Goal: Information Seeking & Learning: Compare options

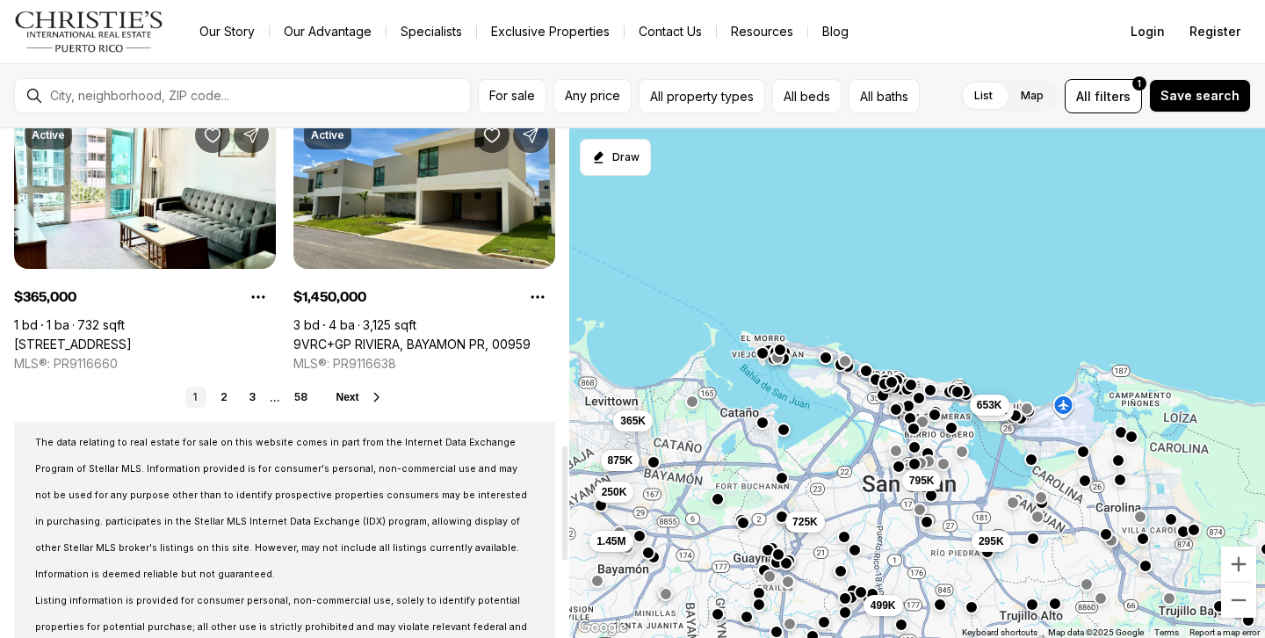
scroll to position [1538, 0]
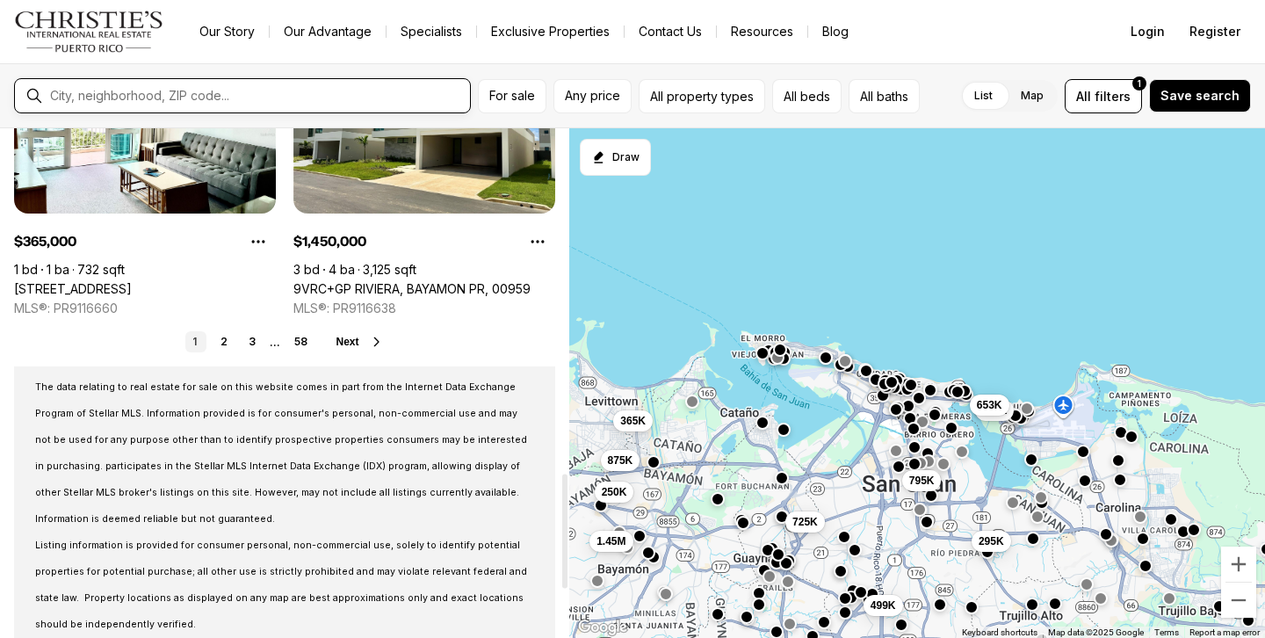
click at [276, 91] on input "text" at bounding box center [256, 96] width 413 height 14
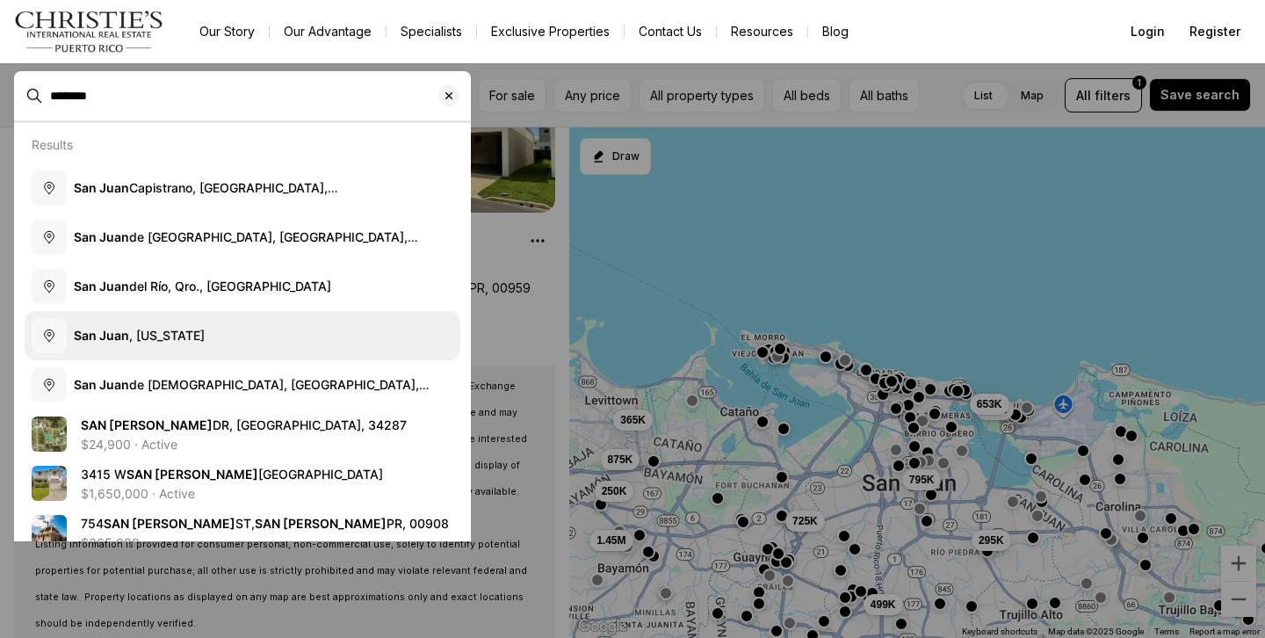
type input "********"
click at [190, 343] on span "San Juan , Puerto Rico" at bounding box center [139, 336] width 131 height 18
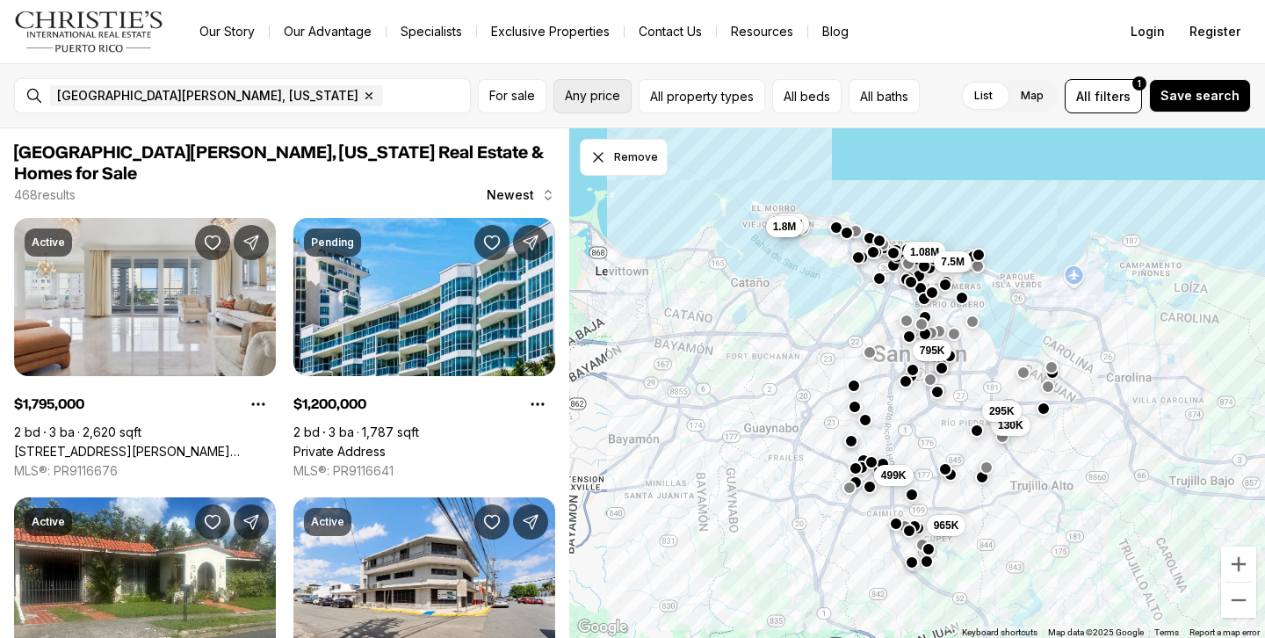
click at [611, 105] on button "Any price" at bounding box center [592, 96] width 78 height 34
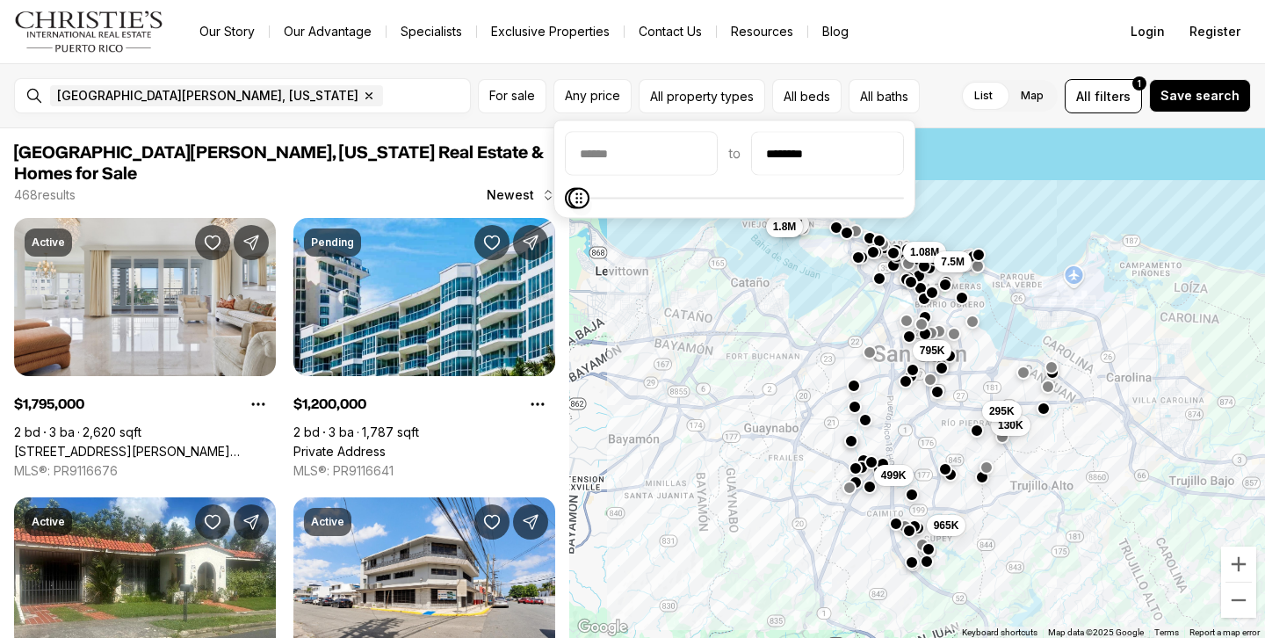
click at [572, 191] on icon "Maximum" at bounding box center [579, 198] width 14 height 14
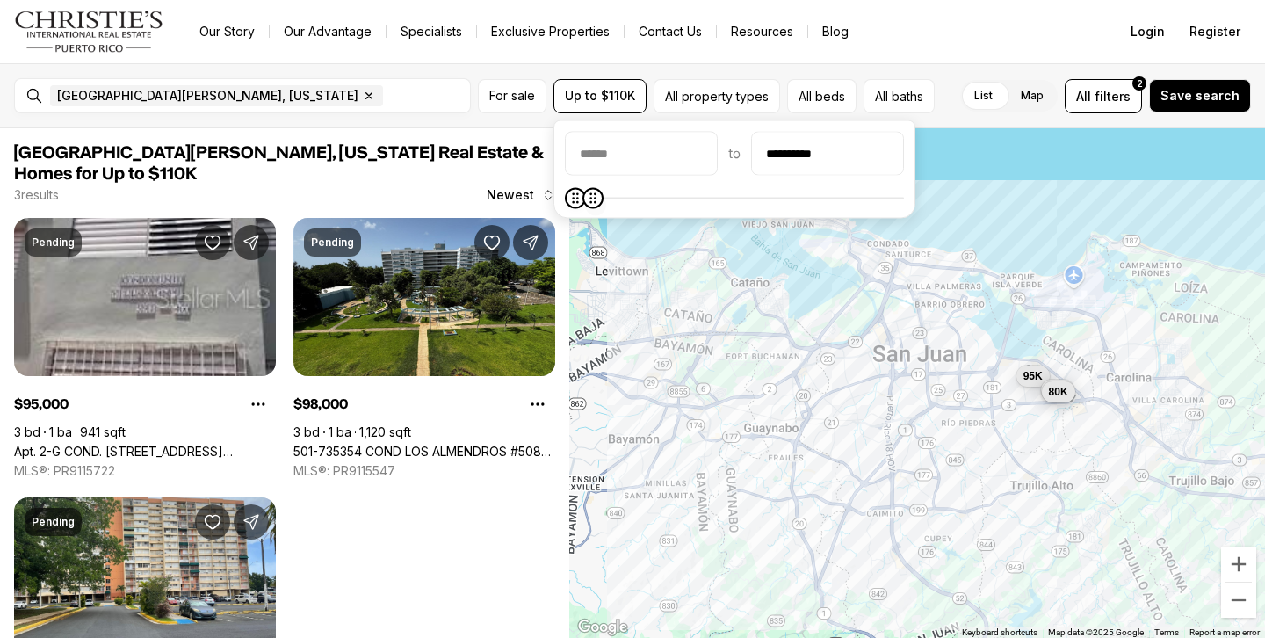
click at [586, 200] on icon "Maximum" at bounding box center [593, 198] width 14 height 14
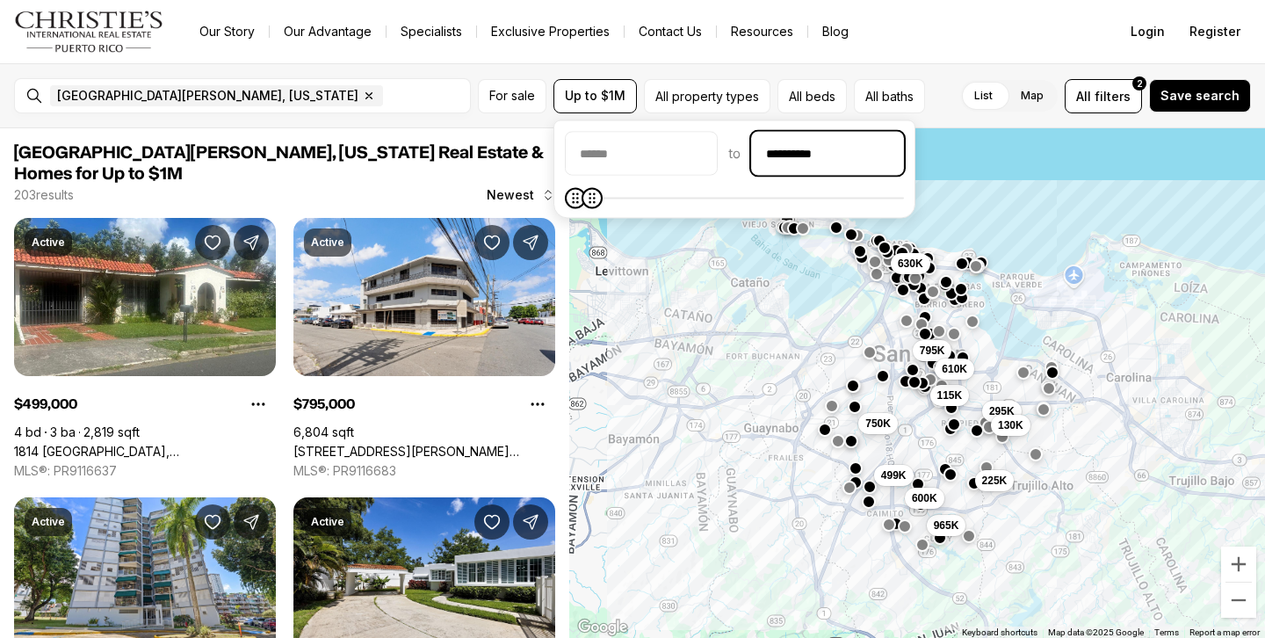
drag, startPoint x: 875, startPoint y: 145, endPoint x: 762, endPoint y: 148, distance: 113.3
click at [762, 149] on div "**********" at bounding box center [734, 154] width 339 height 44
drag, startPoint x: 865, startPoint y: 155, endPoint x: 731, endPoint y: 148, distance: 134.6
click at [731, 148] on div "**********" at bounding box center [742, 154] width 355 height 44
type input "********"
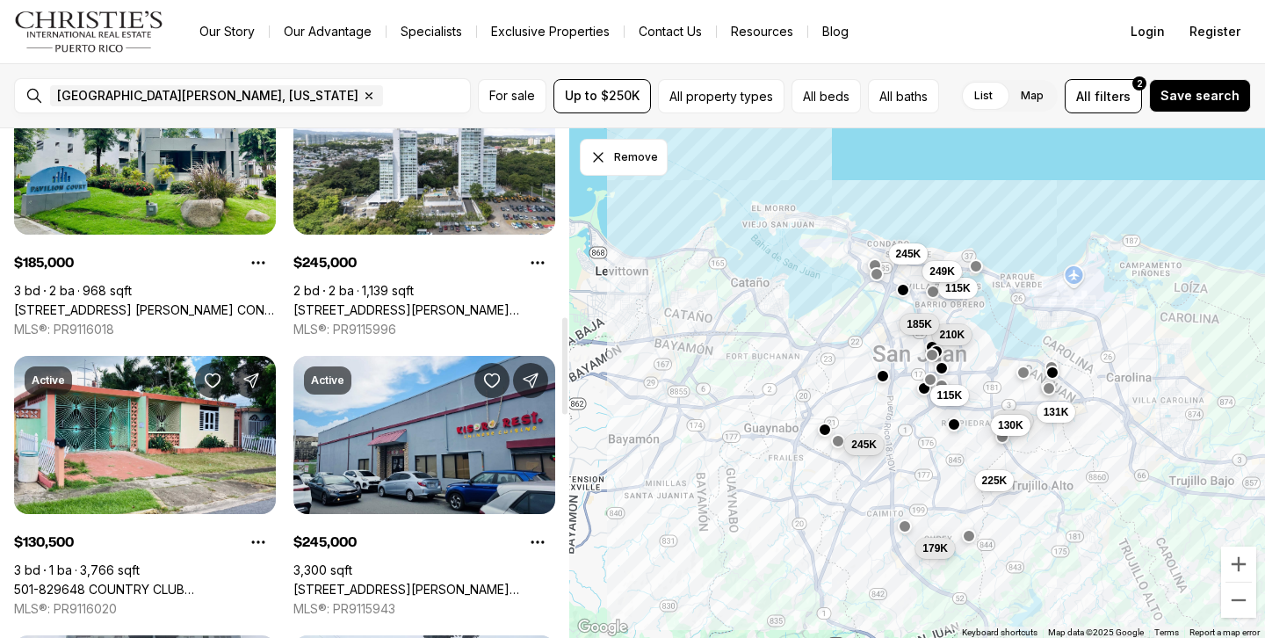
scroll to position [987, 0]
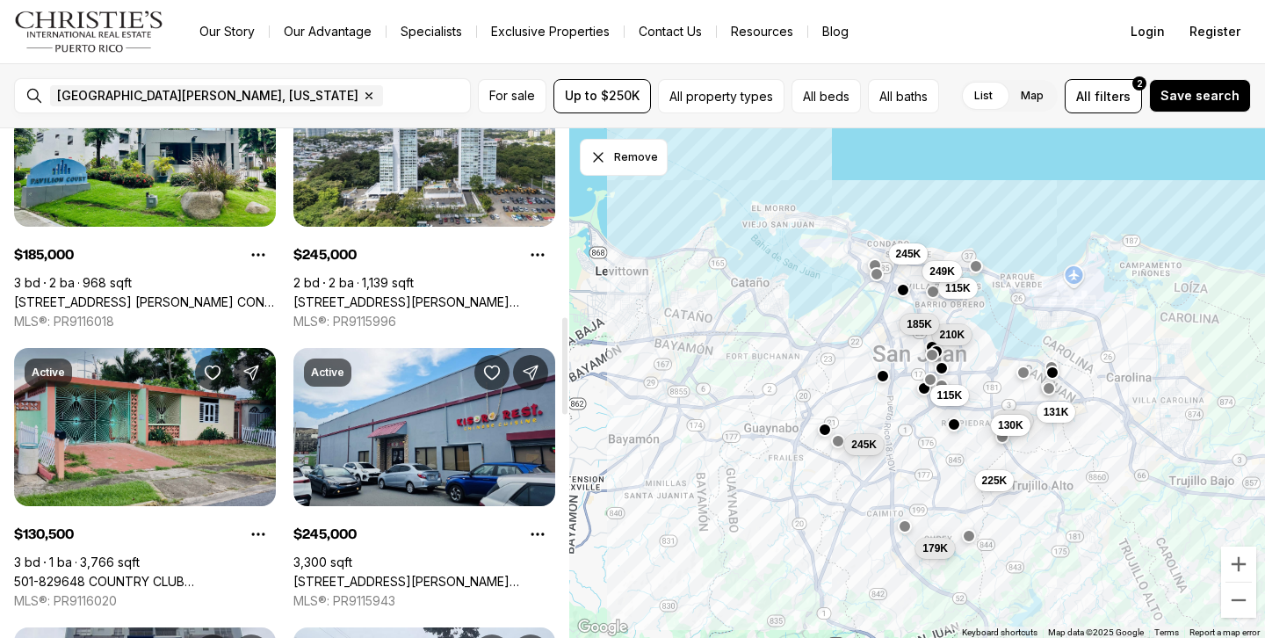
click at [78, 574] on link "501-829648 COUNTRY CLUB C/ANTONIO LUCIANO #1152, SAN JUAN PR, 00924" at bounding box center [145, 582] width 262 height 16
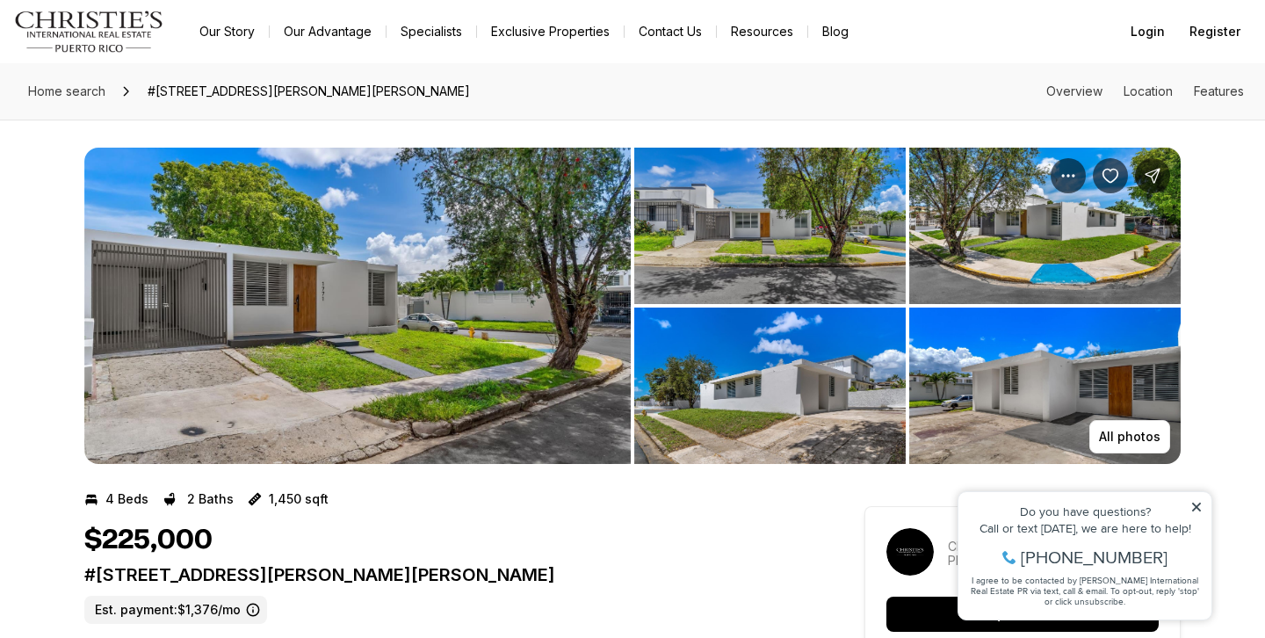
click at [422, 329] on img "View image gallery" at bounding box center [357, 306] width 546 height 316
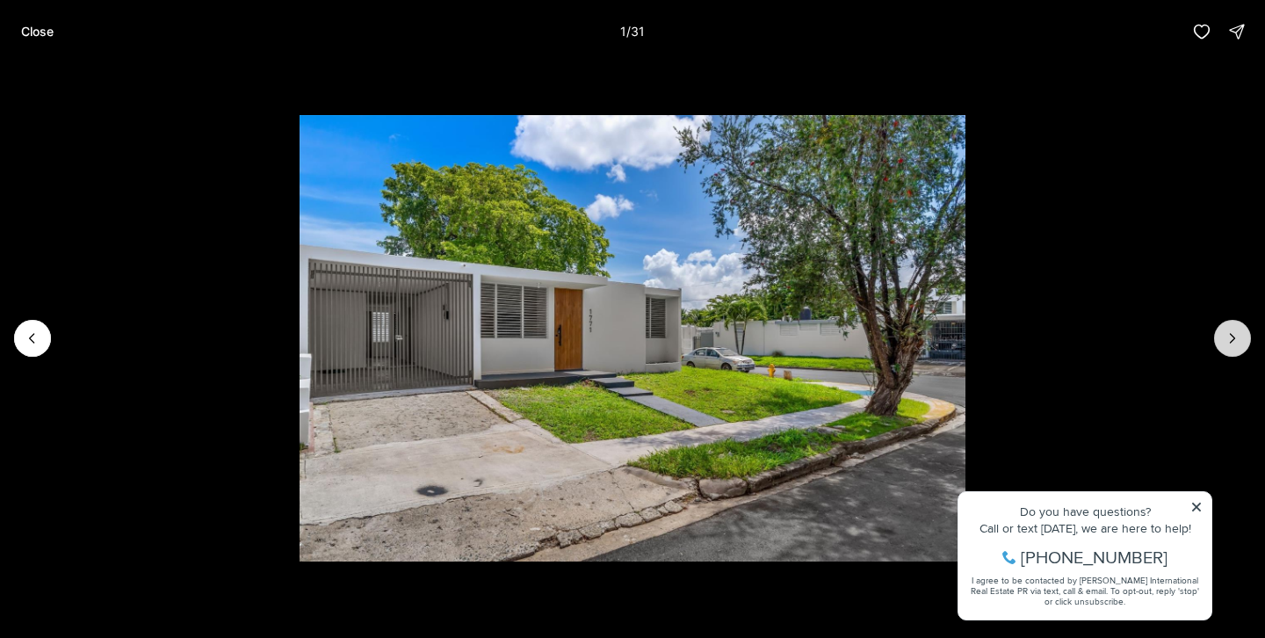
click at [1230, 336] on icon "Next slide" at bounding box center [1233, 338] width 18 height 18
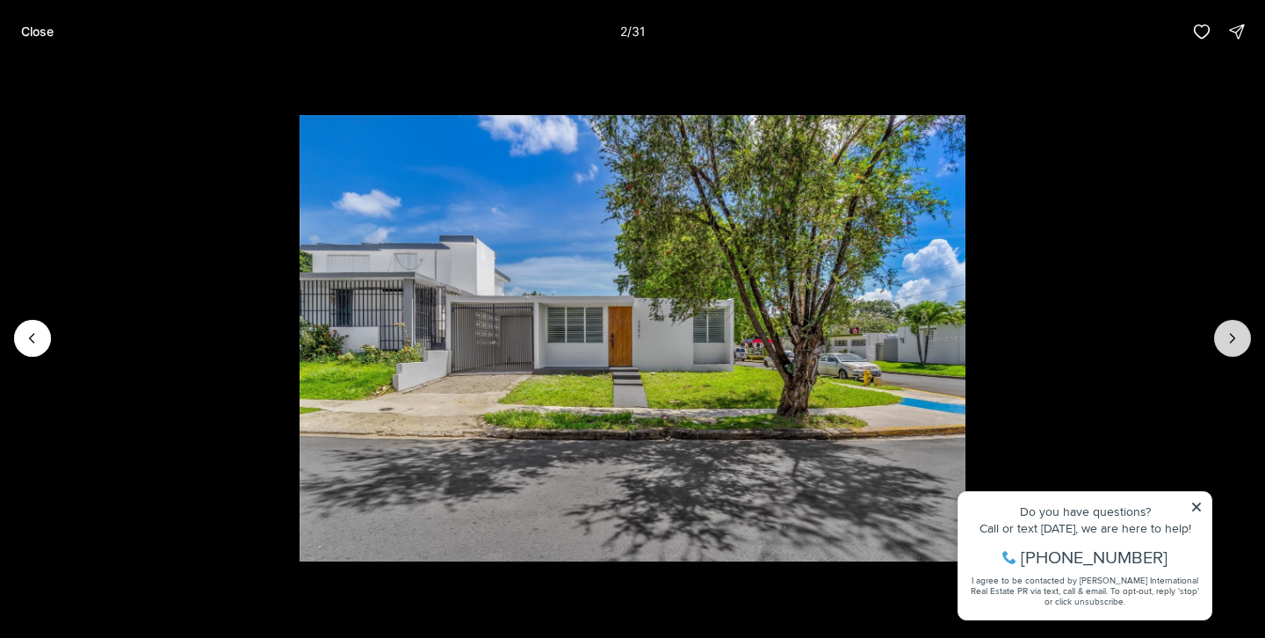
click at [1230, 337] on icon "Next slide" at bounding box center [1233, 338] width 18 height 18
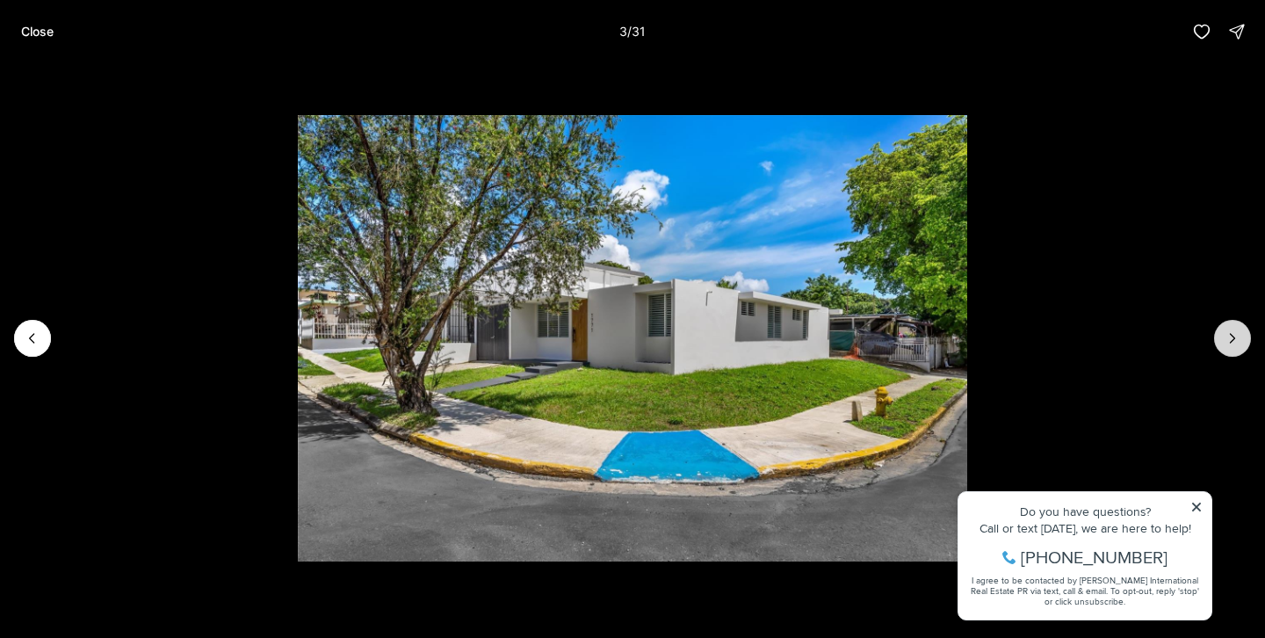
click at [1230, 337] on icon "Next slide" at bounding box center [1233, 338] width 18 height 18
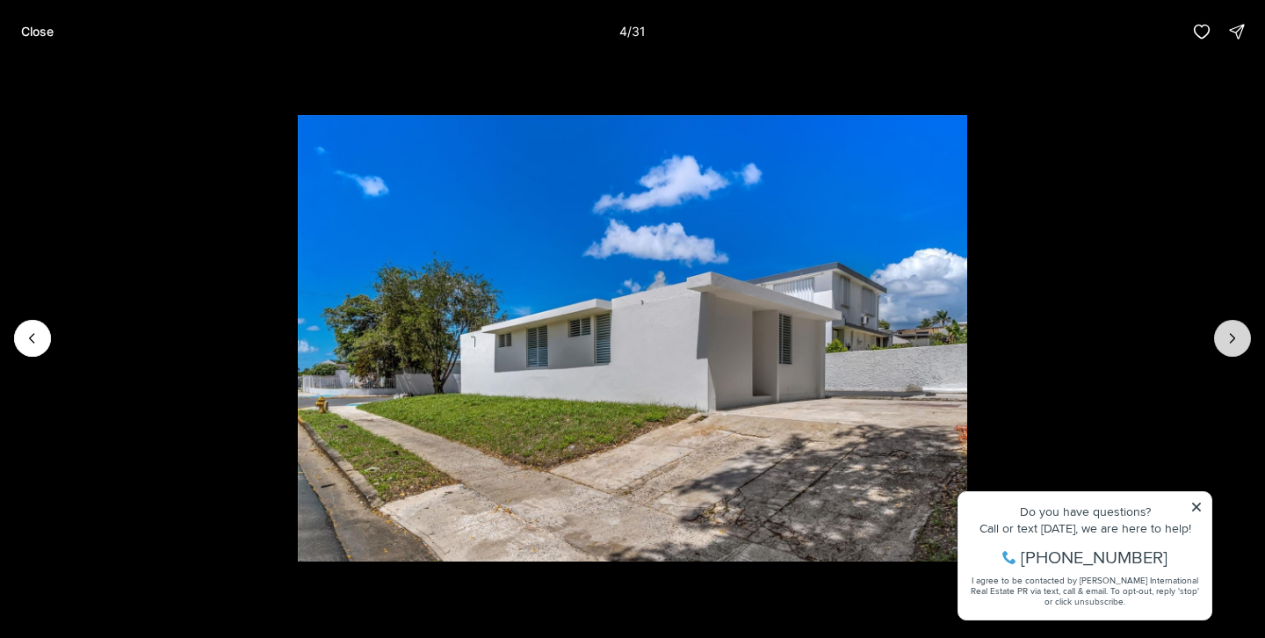
click at [1230, 337] on icon "Next slide" at bounding box center [1233, 338] width 18 height 18
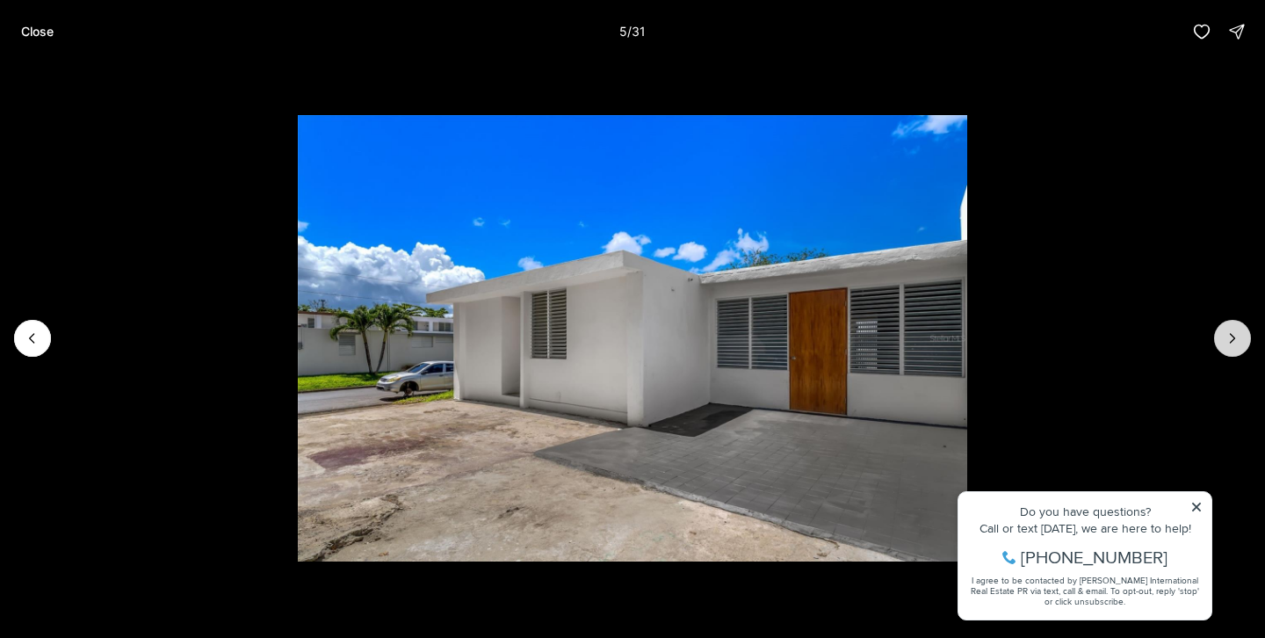
click at [1230, 337] on icon "Next slide" at bounding box center [1233, 338] width 18 height 18
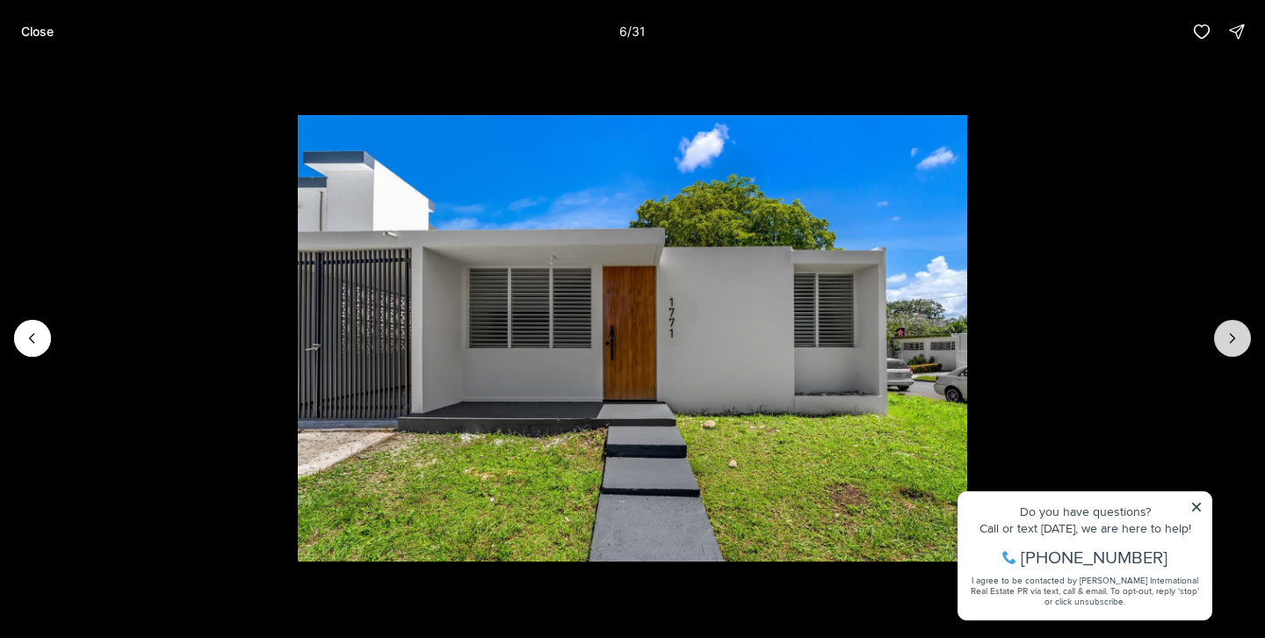
click at [1230, 337] on icon "Next slide" at bounding box center [1233, 338] width 18 height 18
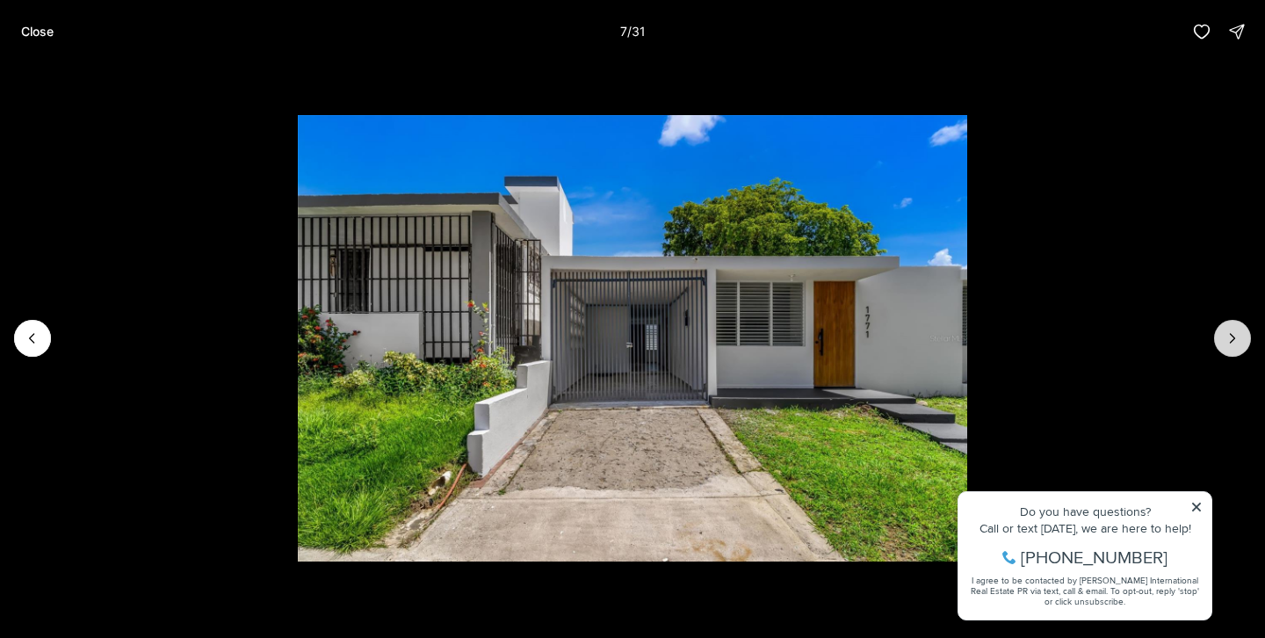
click at [1230, 337] on icon "Next slide" at bounding box center [1233, 338] width 18 height 18
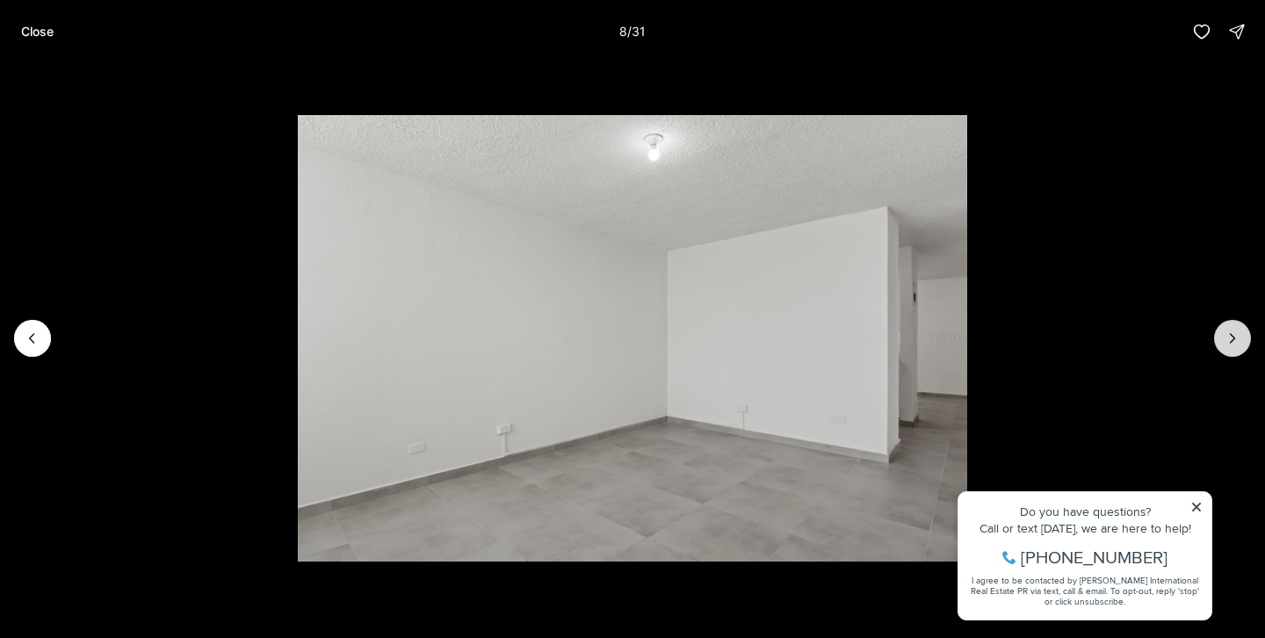
click at [1230, 337] on icon "Next slide" at bounding box center [1233, 338] width 18 height 18
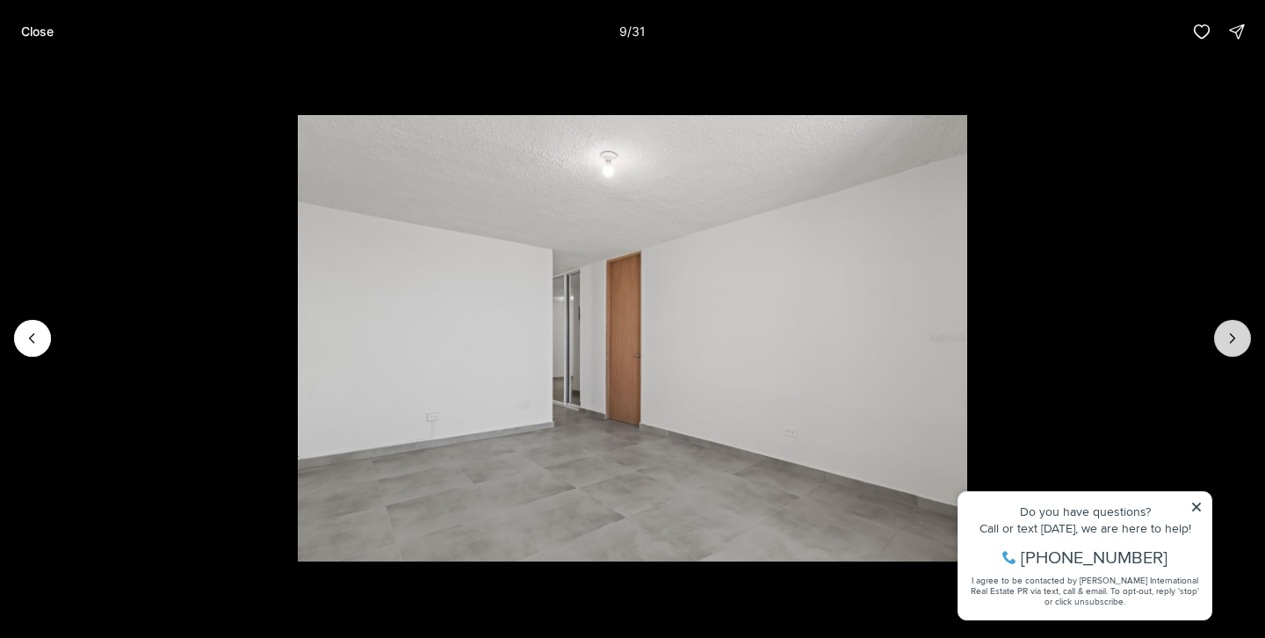
click at [1230, 337] on icon "Next slide" at bounding box center [1233, 338] width 18 height 18
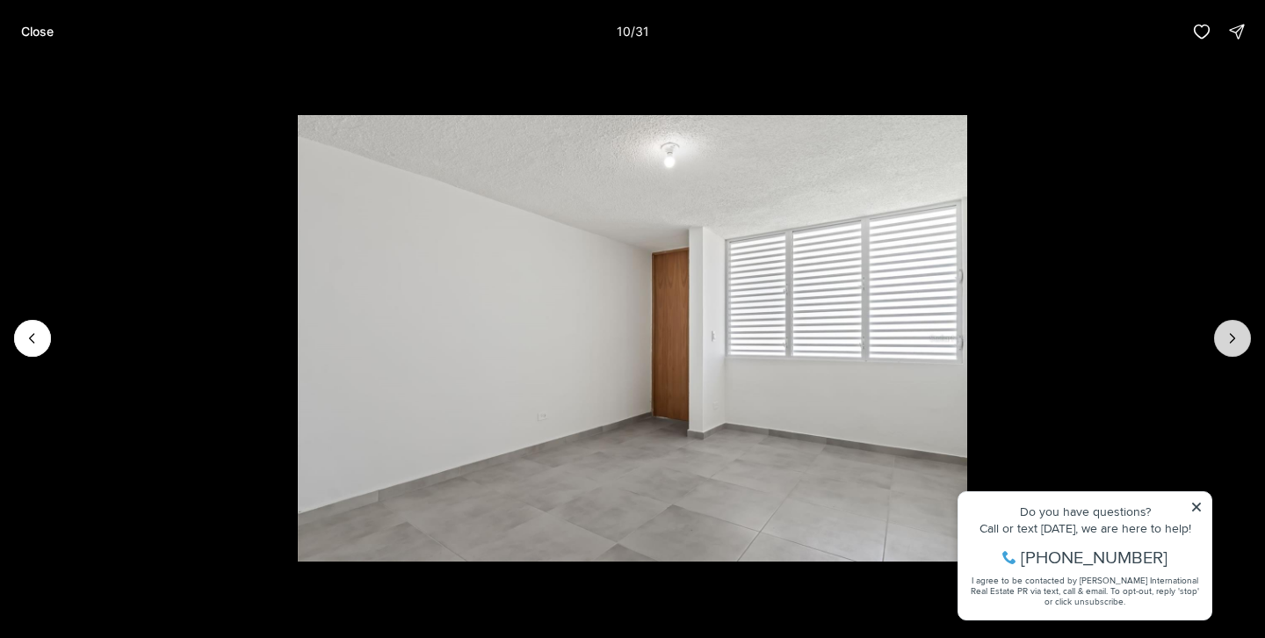
click at [1230, 337] on icon "Next slide" at bounding box center [1233, 338] width 18 height 18
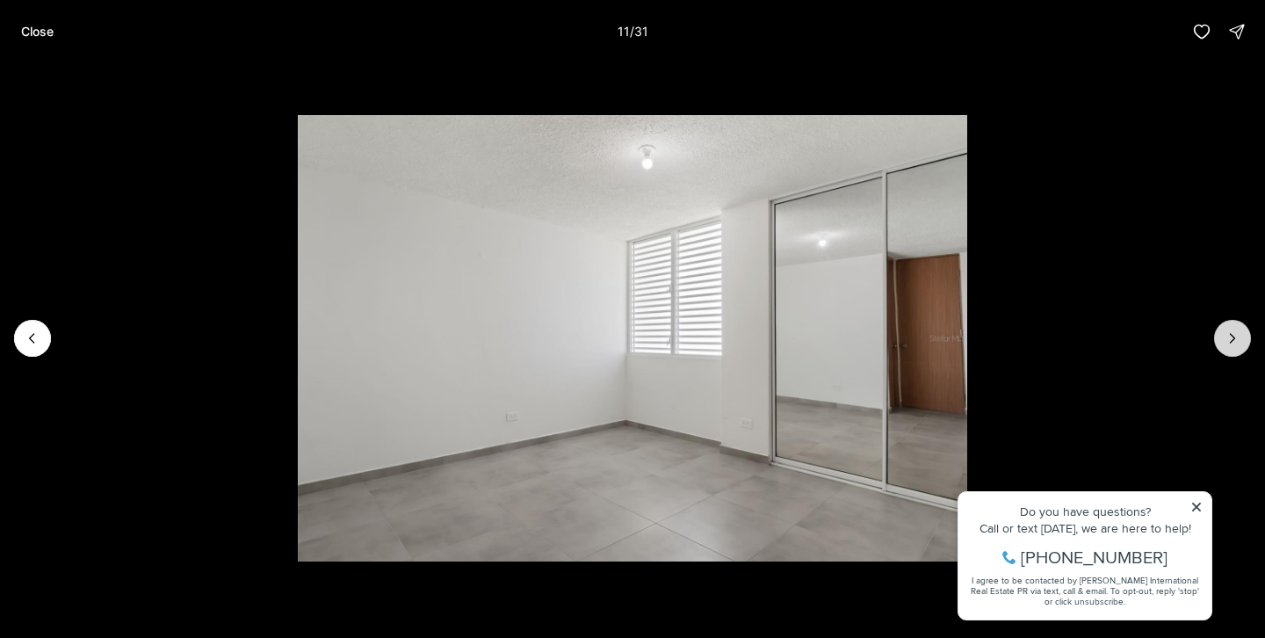
click at [1230, 337] on icon "Next slide" at bounding box center [1233, 338] width 18 height 18
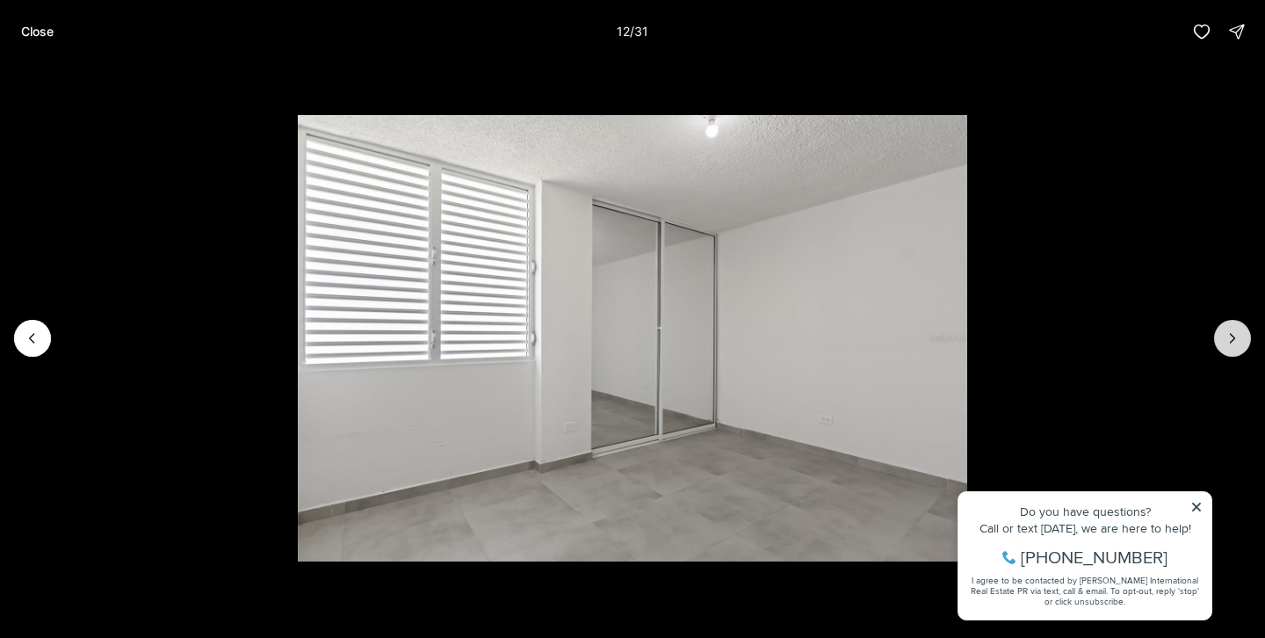
click at [1230, 337] on icon "Next slide" at bounding box center [1233, 338] width 18 height 18
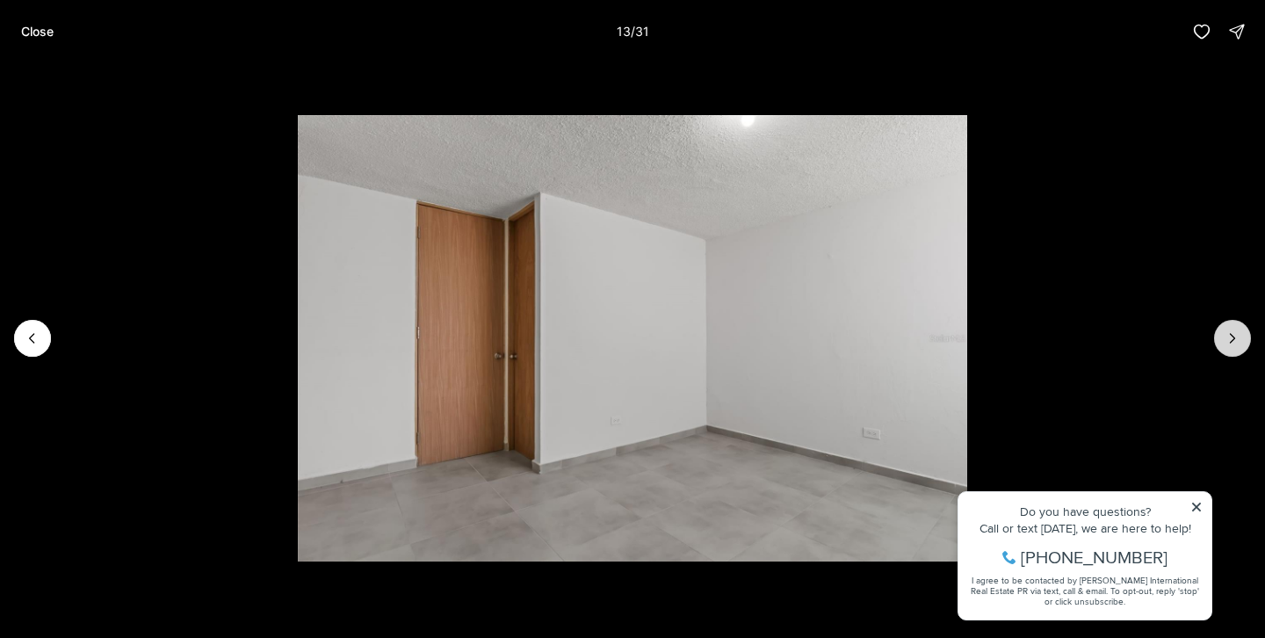
click at [1230, 337] on icon "Next slide" at bounding box center [1233, 338] width 18 height 18
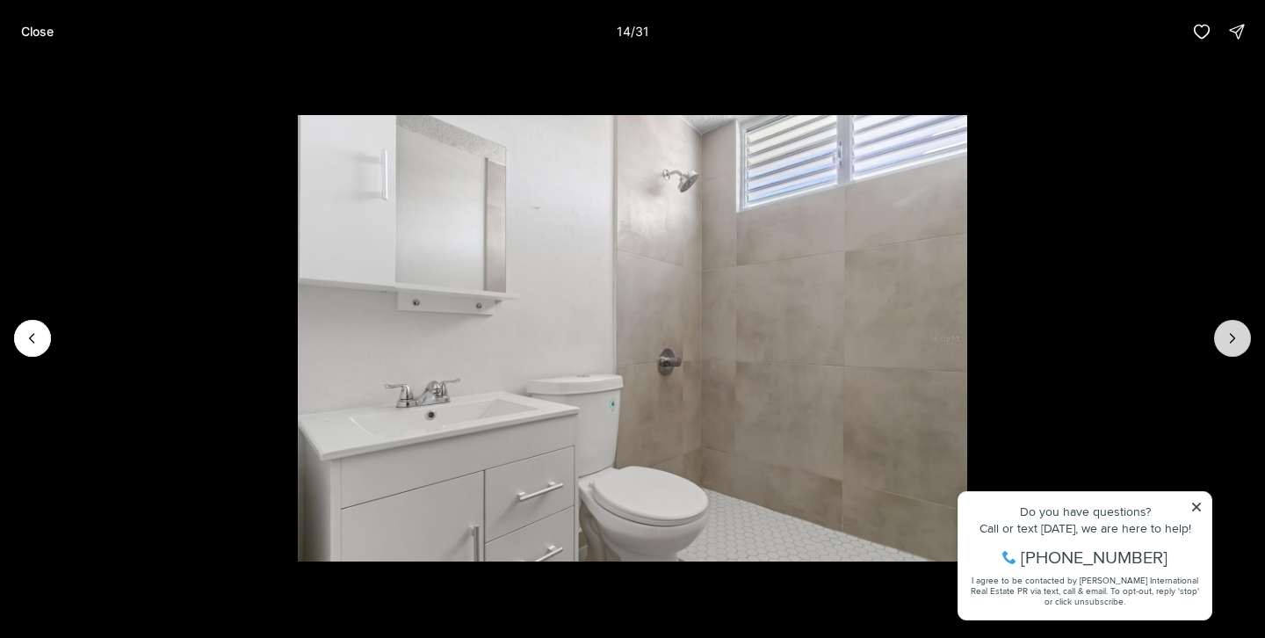
click at [1230, 337] on icon "Next slide" at bounding box center [1233, 338] width 18 height 18
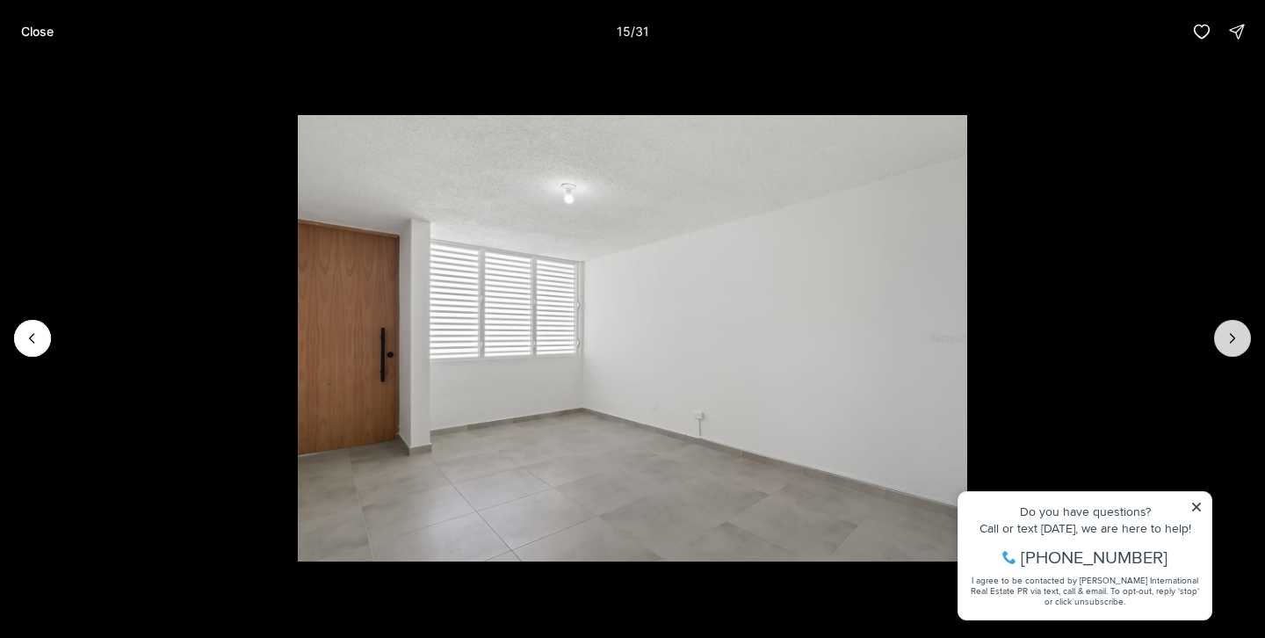
click at [1230, 337] on icon "Next slide" at bounding box center [1233, 338] width 18 height 18
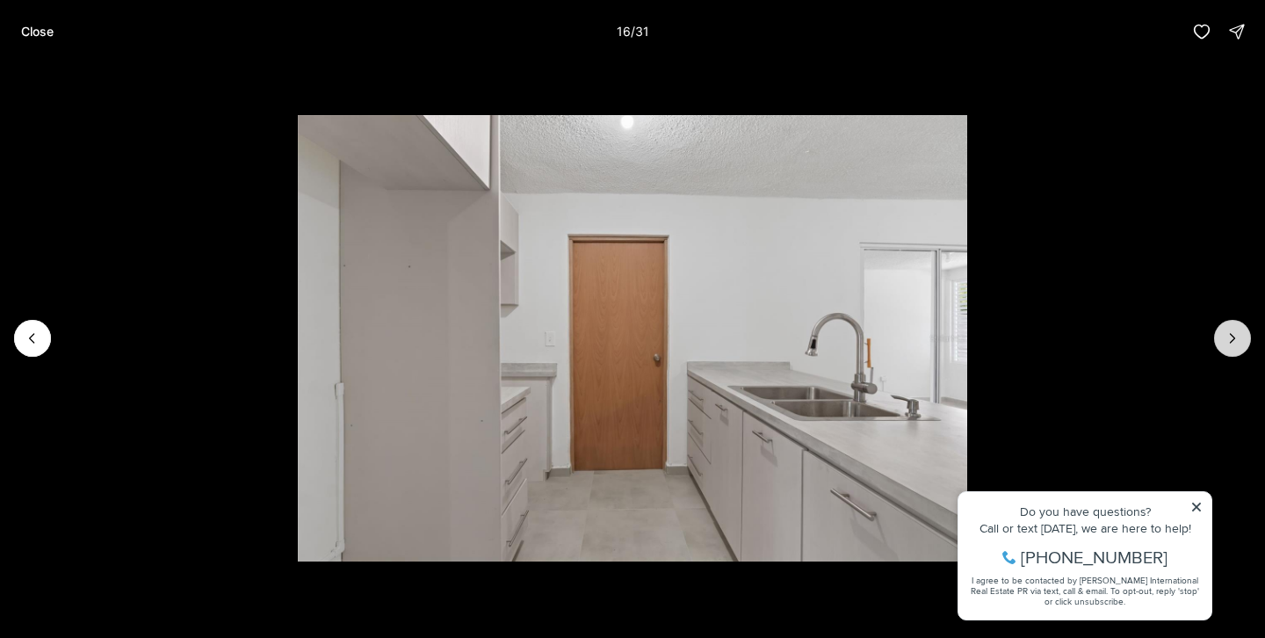
click at [1230, 337] on icon "Next slide" at bounding box center [1233, 338] width 18 height 18
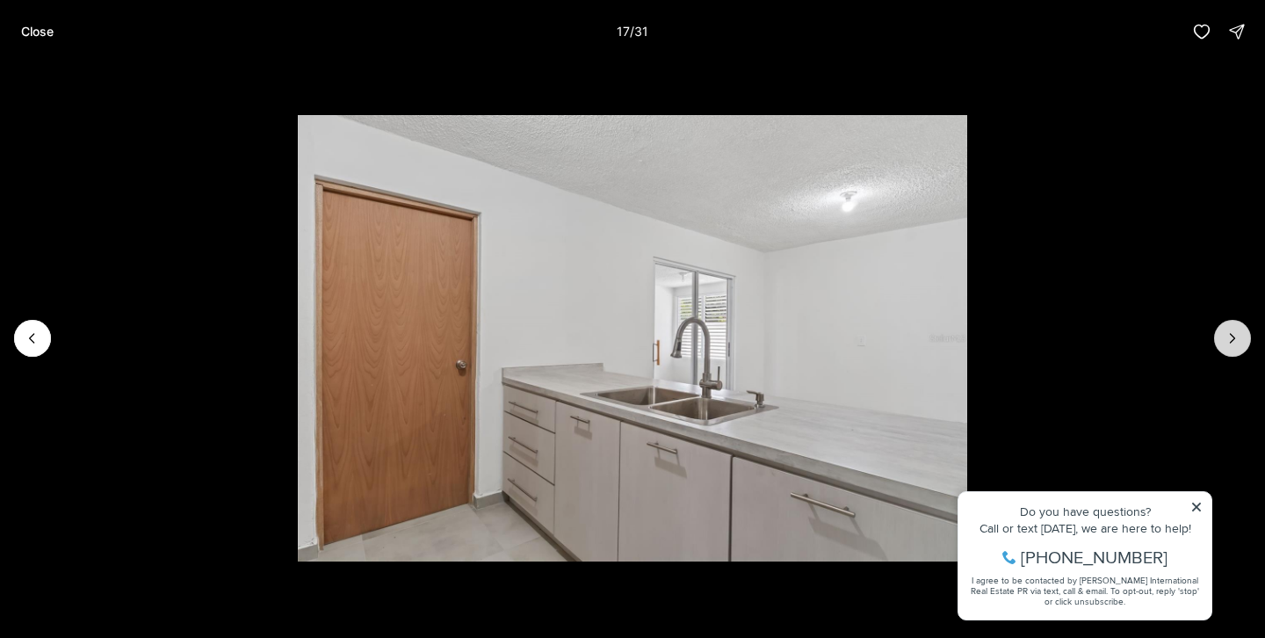
click at [1230, 337] on icon "Next slide" at bounding box center [1233, 338] width 18 height 18
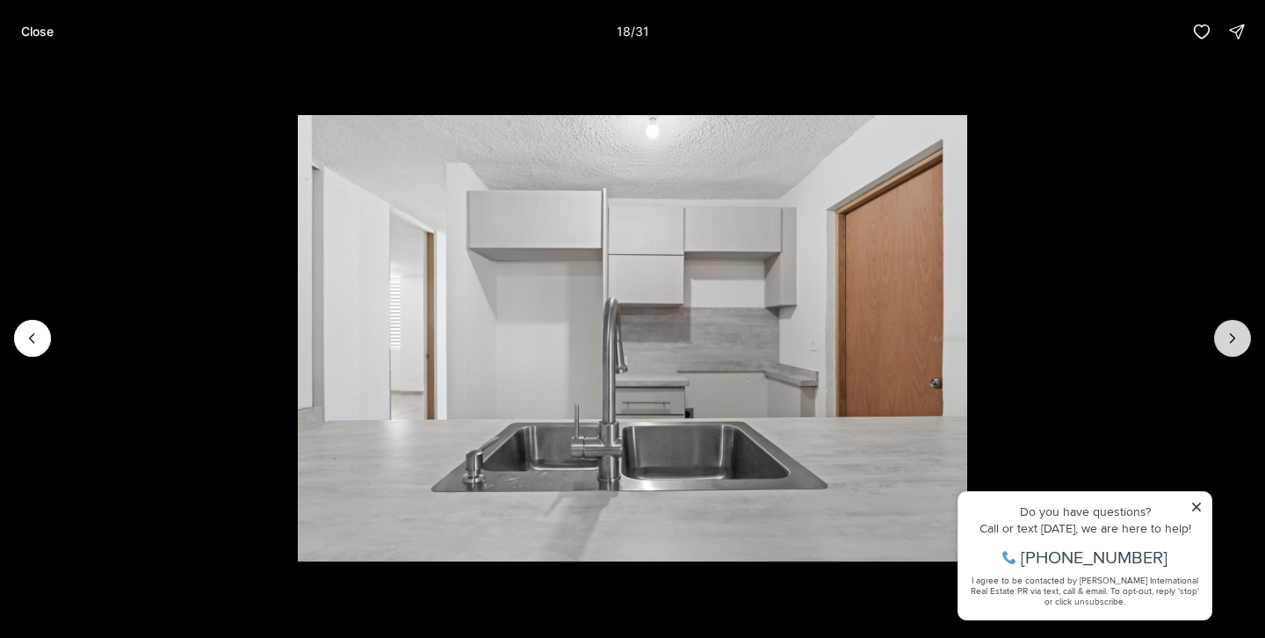
click at [1230, 337] on icon "Next slide" at bounding box center [1233, 338] width 18 height 18
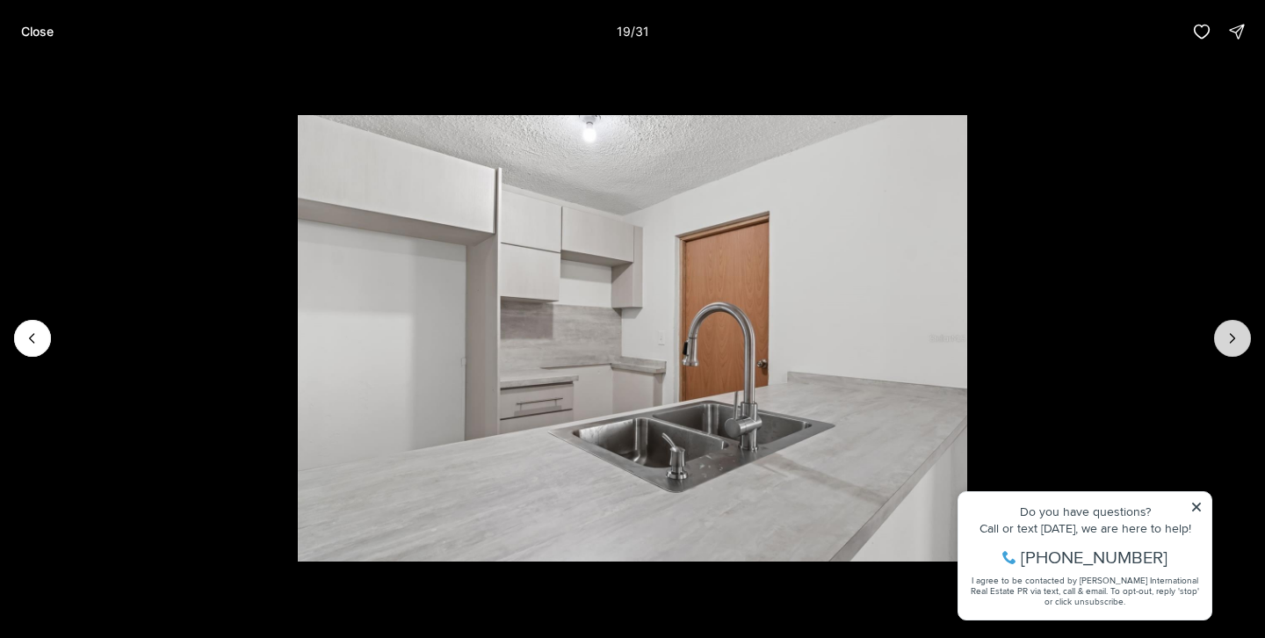
click at [1230, 337] on icon "Next slide" at bounding box center [1233, 338] width 18 height 18
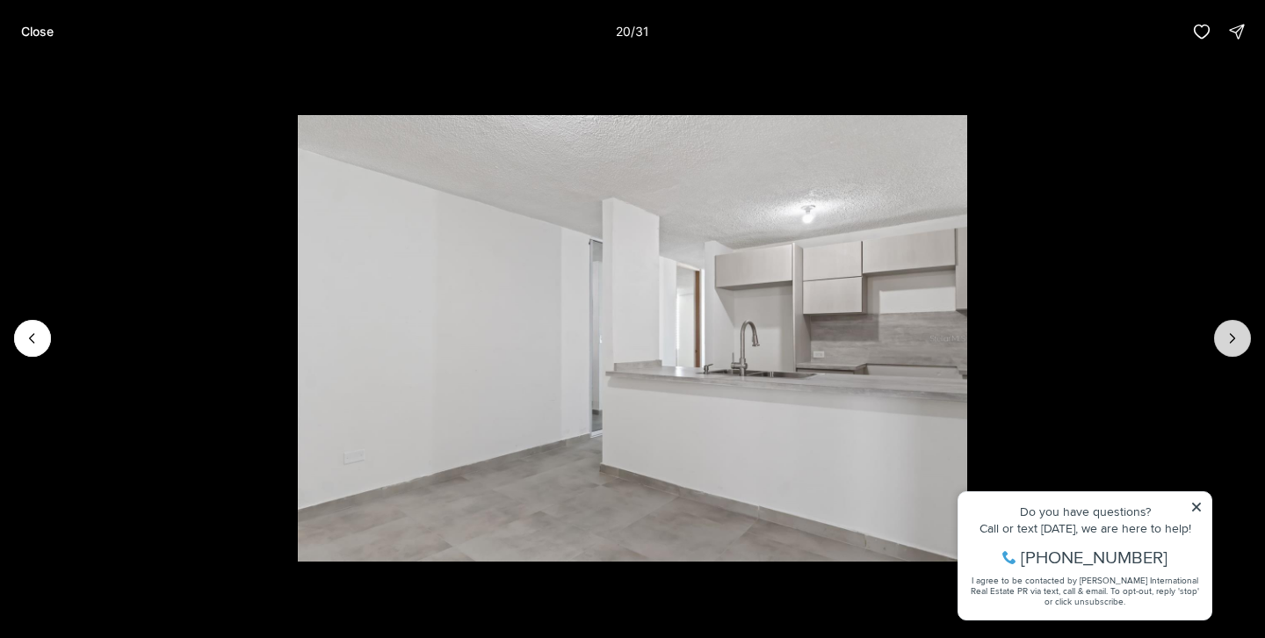
click at [1230, 337] on icon "Next slide" at bounding box center [1233, 338] width 18 height 18
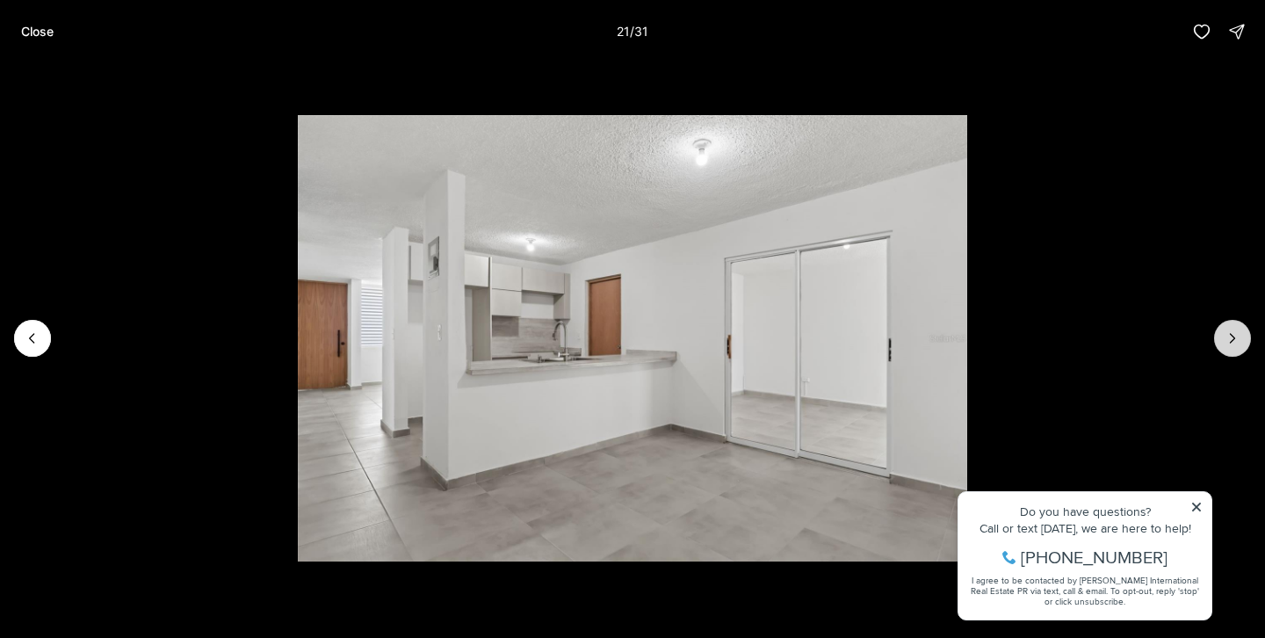
click at [1230, 337] on icon "Next slide" at bounding box center [1233, 338] width 18 height 18
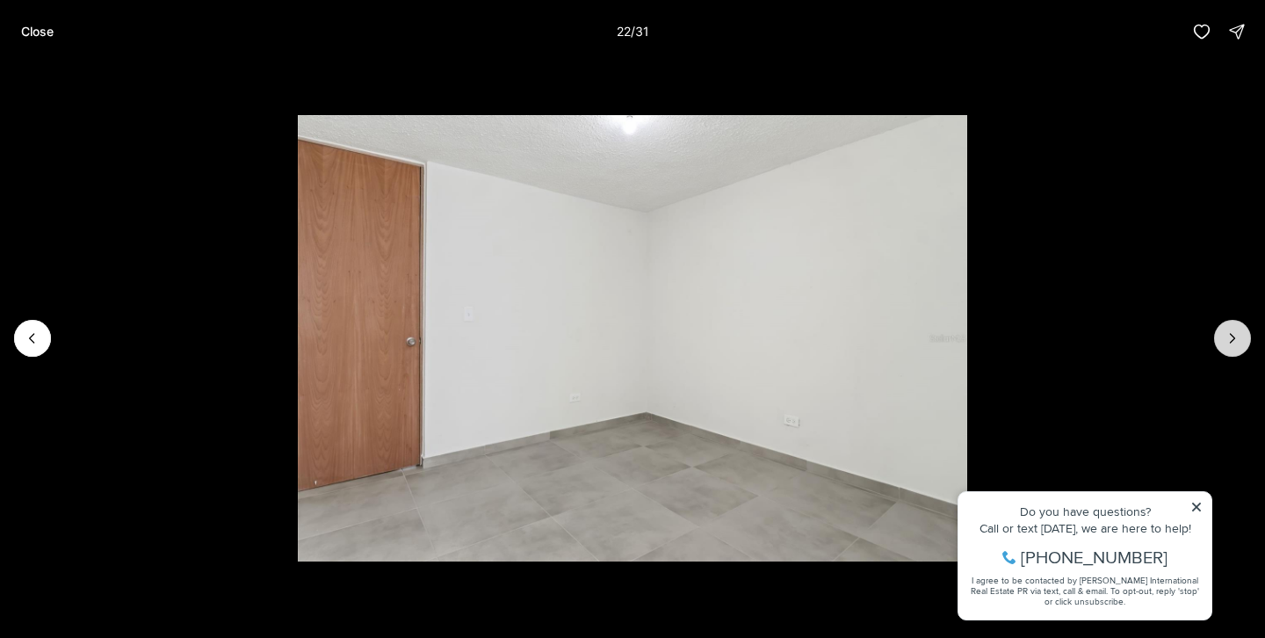
click at [1230, 337] on icon "Next slide" at bounding box center [1233, 338] width 18 height 18
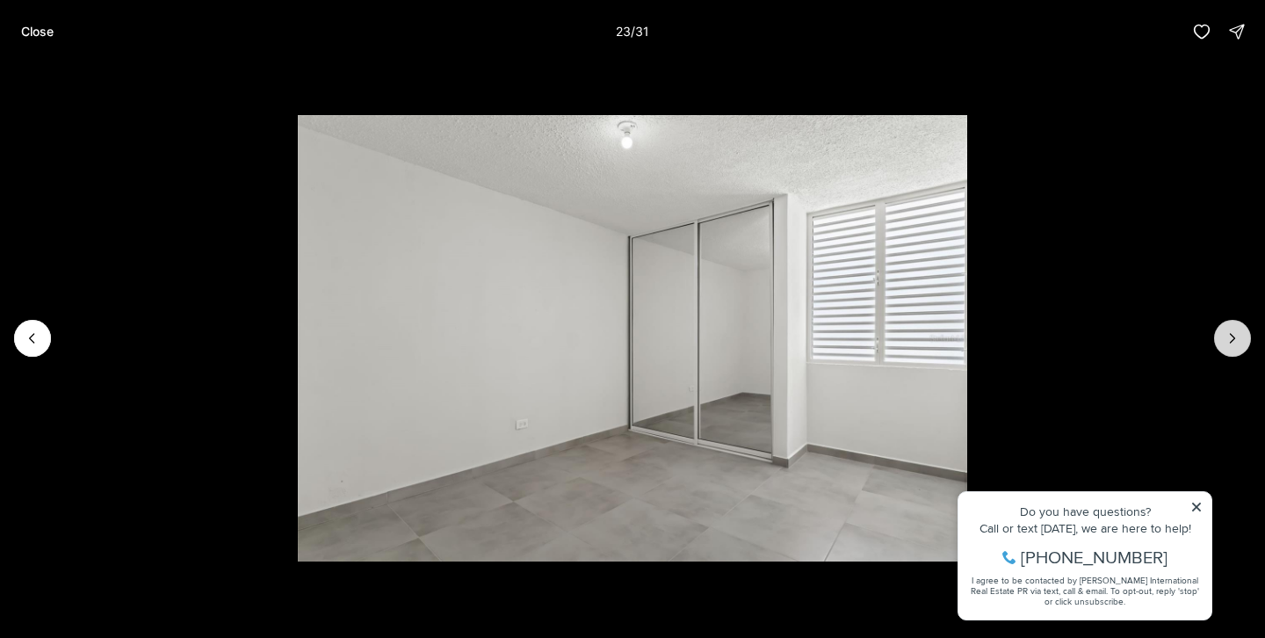
click at [1230, 337] on icon "Next slide" at bounding box center [1233, 338] width 18 height 18
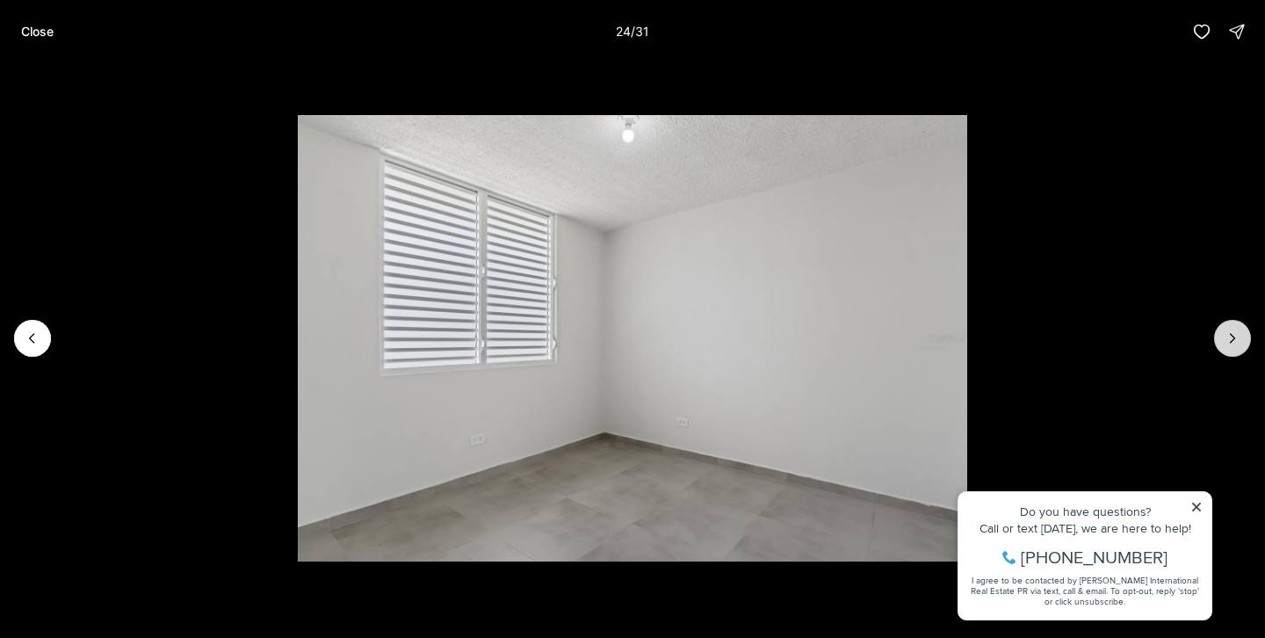
click at [1230, 337] on icon "Next slide" at bounding box center [1233, 338] width 18 height 18
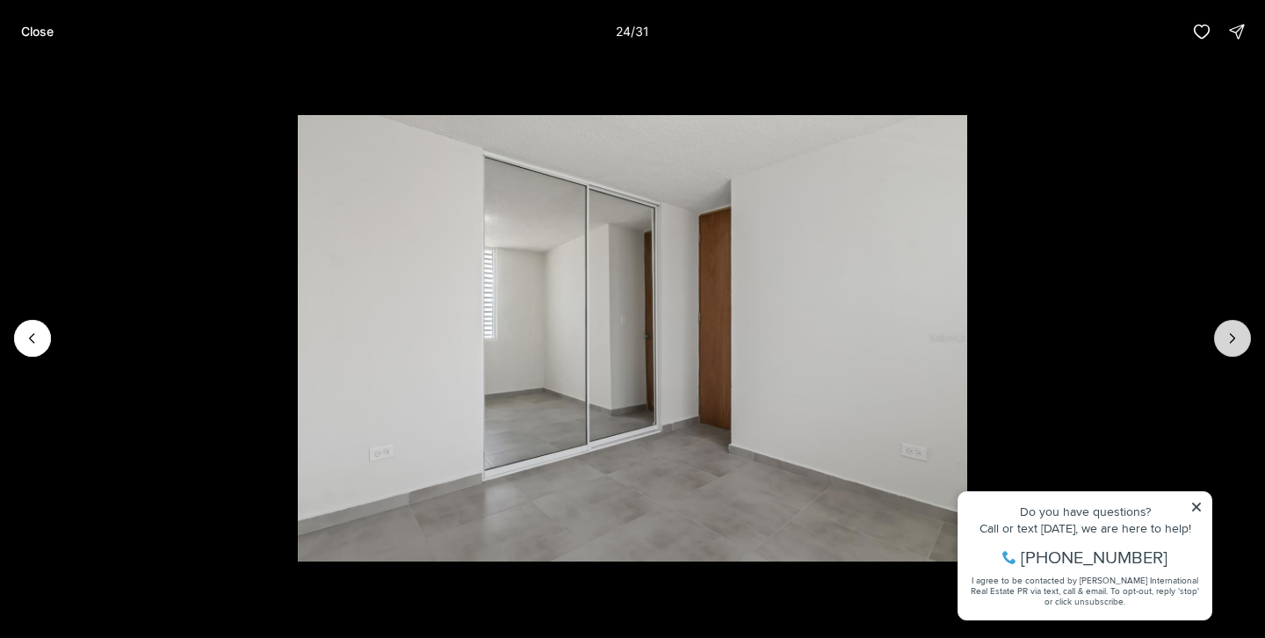
click at [1230, 337] on icon "Next slide" at bounding box center [1233, 338] width 18 height 18
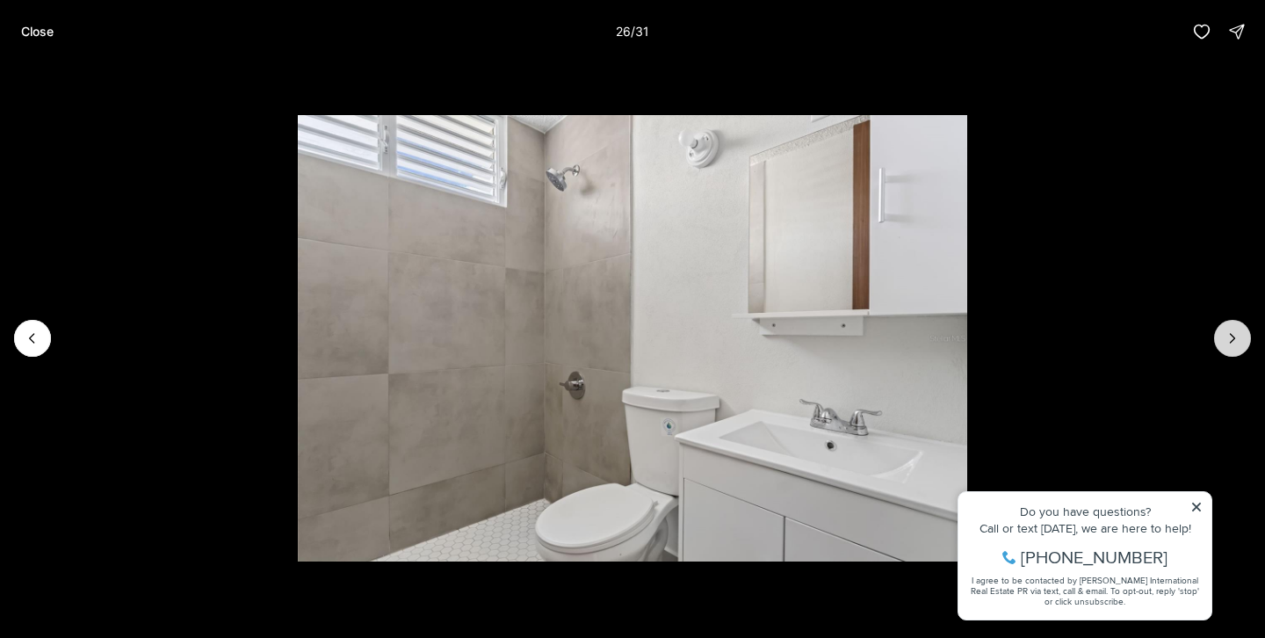
click at [1230, 337] on icon "Next slide" at bounding box center [1233, 338] width 18 height 18
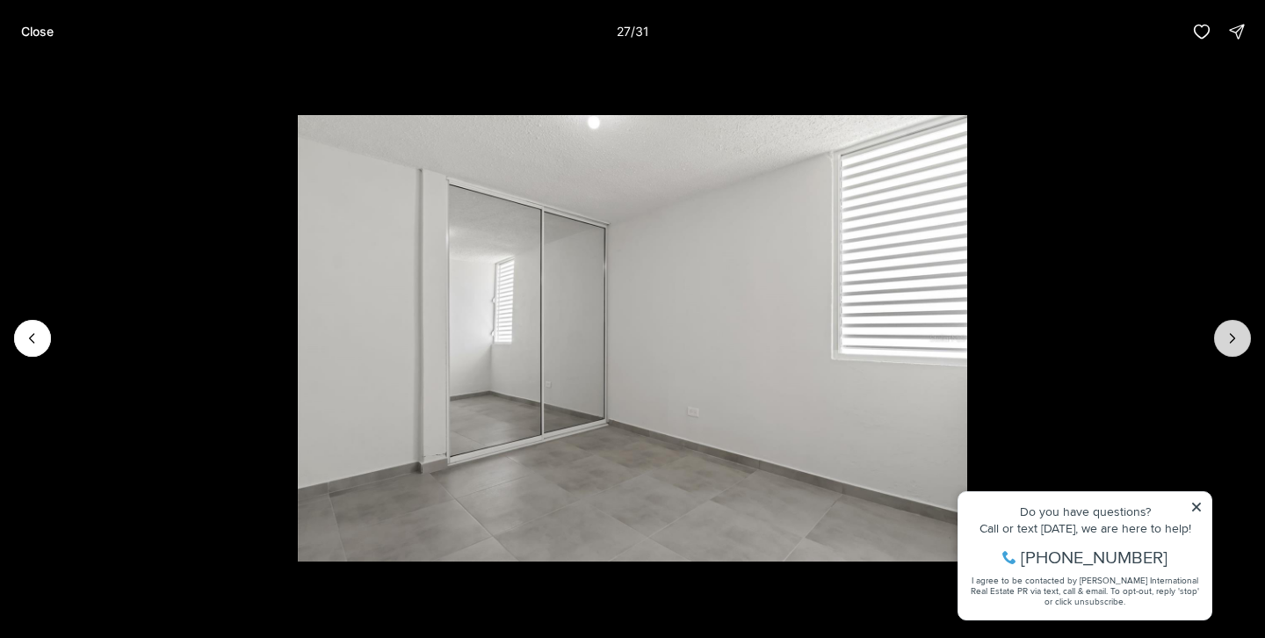
click at [1230, 337] on icon "Next slide" at bounding box center [1233, 338] width 18 height 18
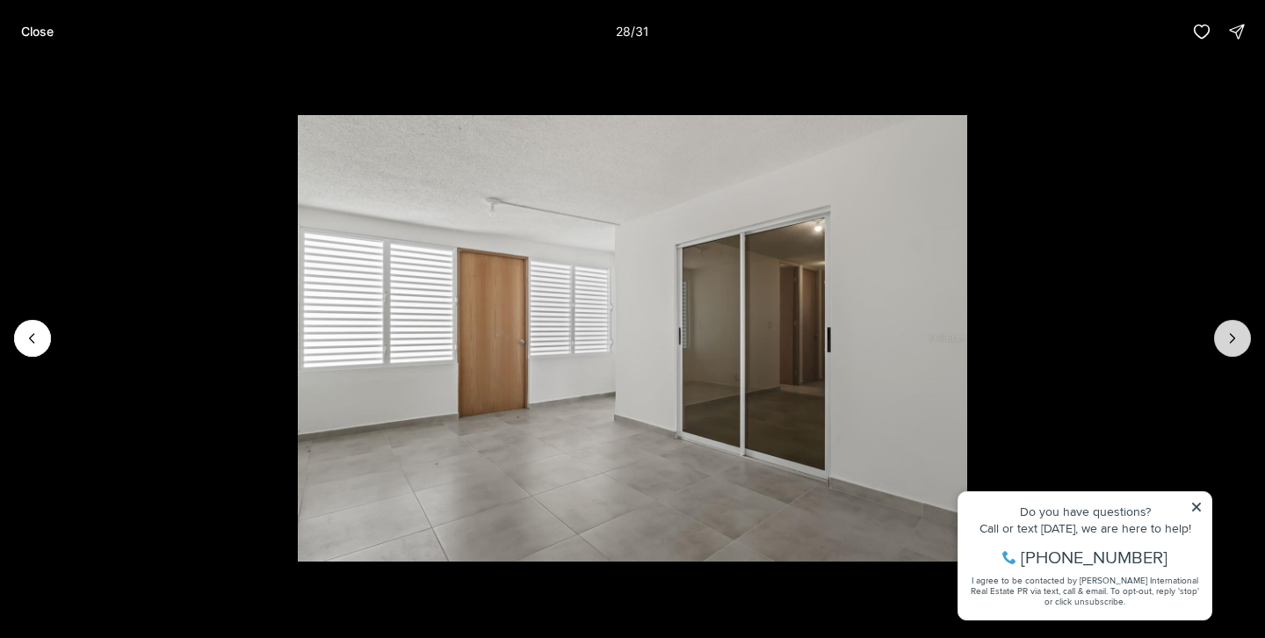
click at [1230, 337] on icon "Next slide" at bounding box center [1233, 338] width 18 height 18
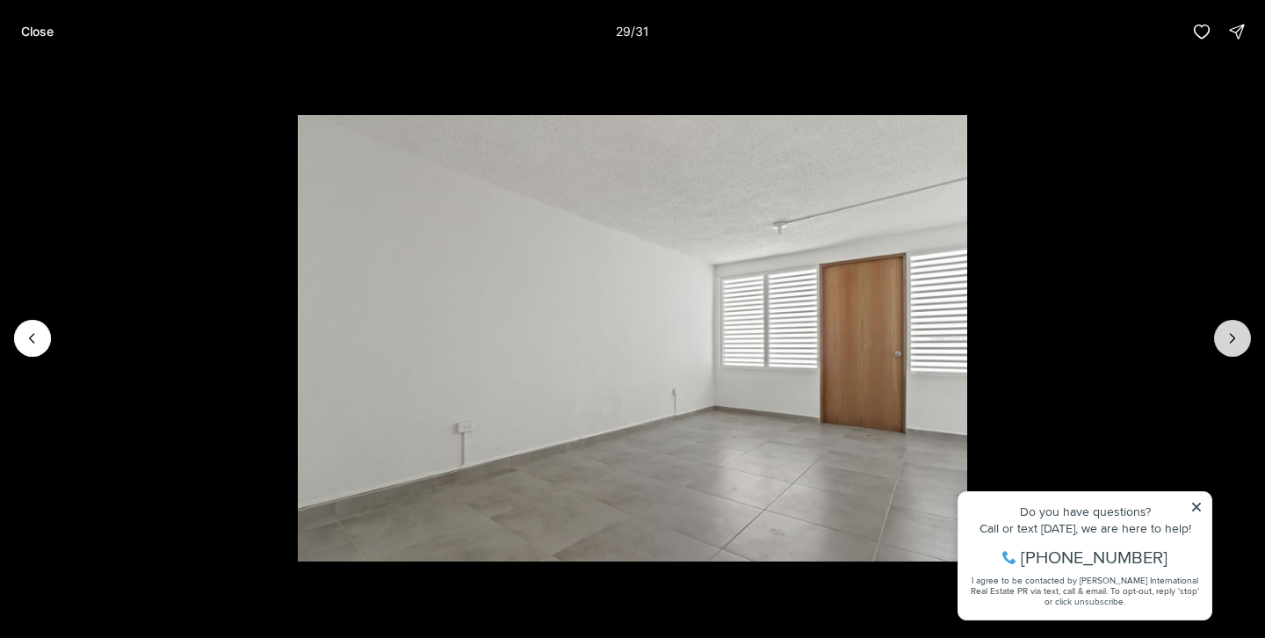
click at [1230, 337] on icon "Next slide" at bounding box center [1233, 338] width 18 height 18
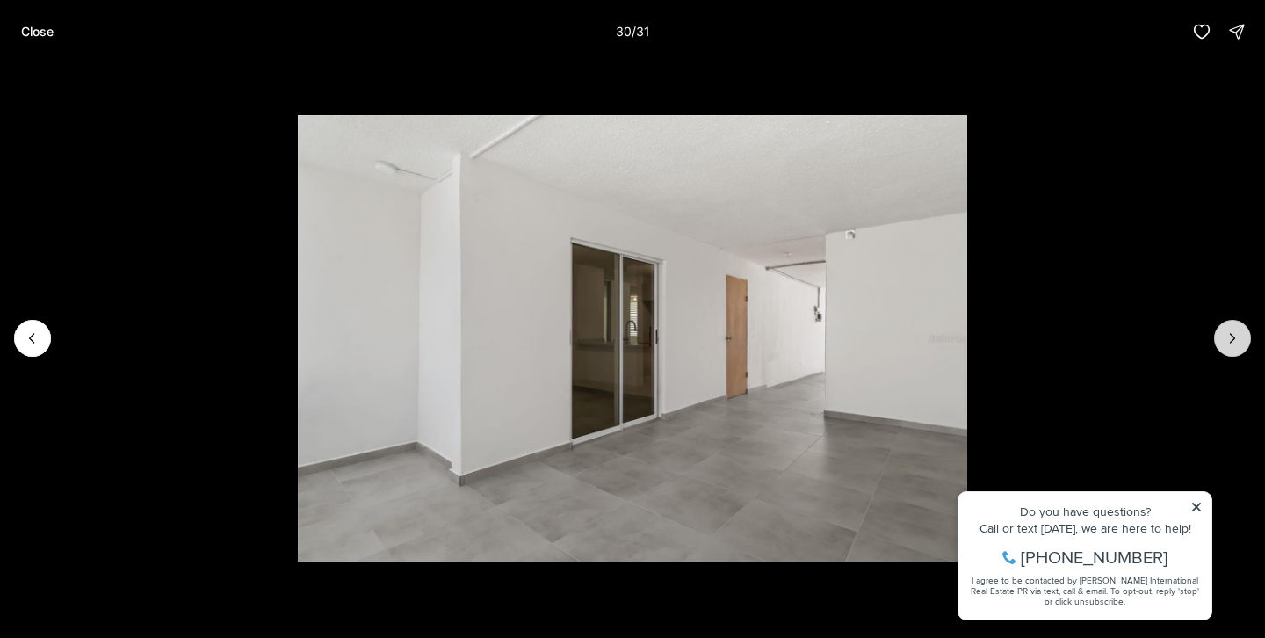
click at [1230, 337] on icon "Next slide" at bounding box center [1233, 338] width 18 height 18
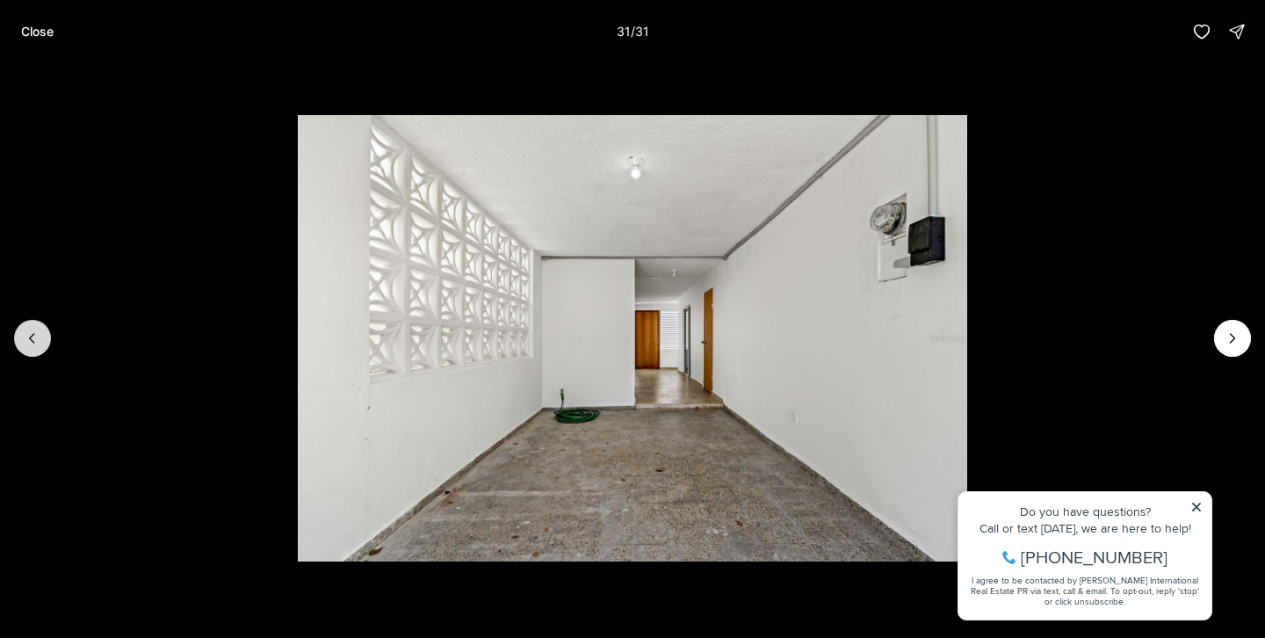
click at [39, 346] on icon "Previous slide" at bounding box center [33, 338] width 18 height 18
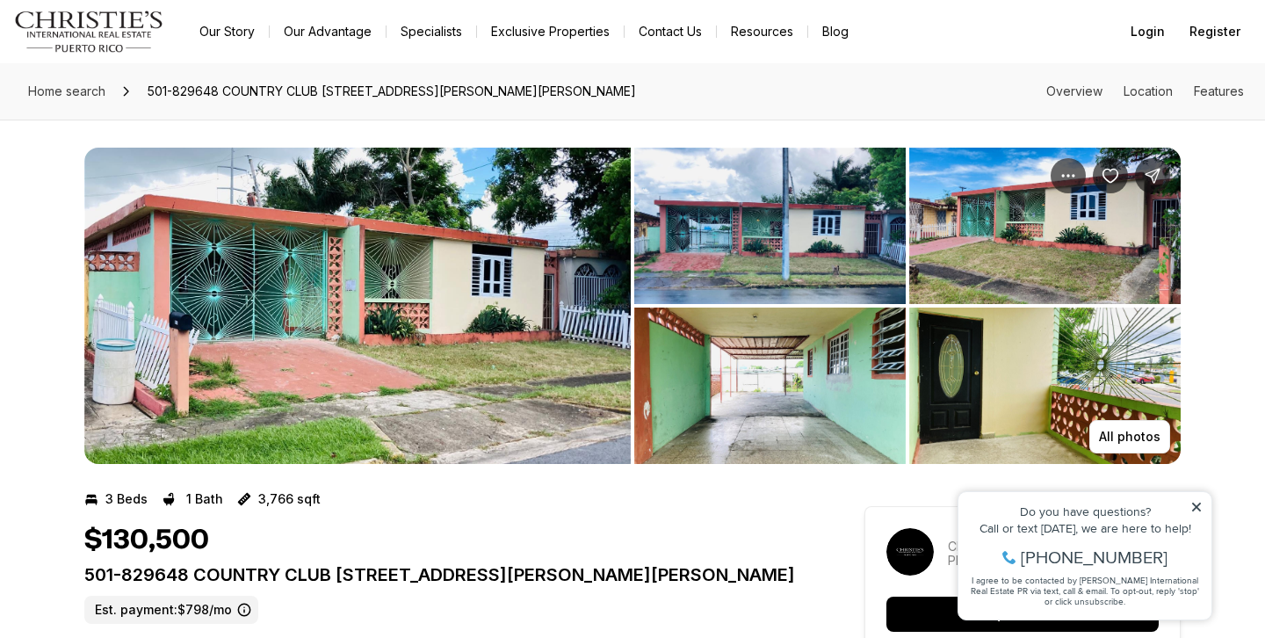
click at [503, 314] on img "View image gallery" at bounding box center [357, 306] width 546 height 316
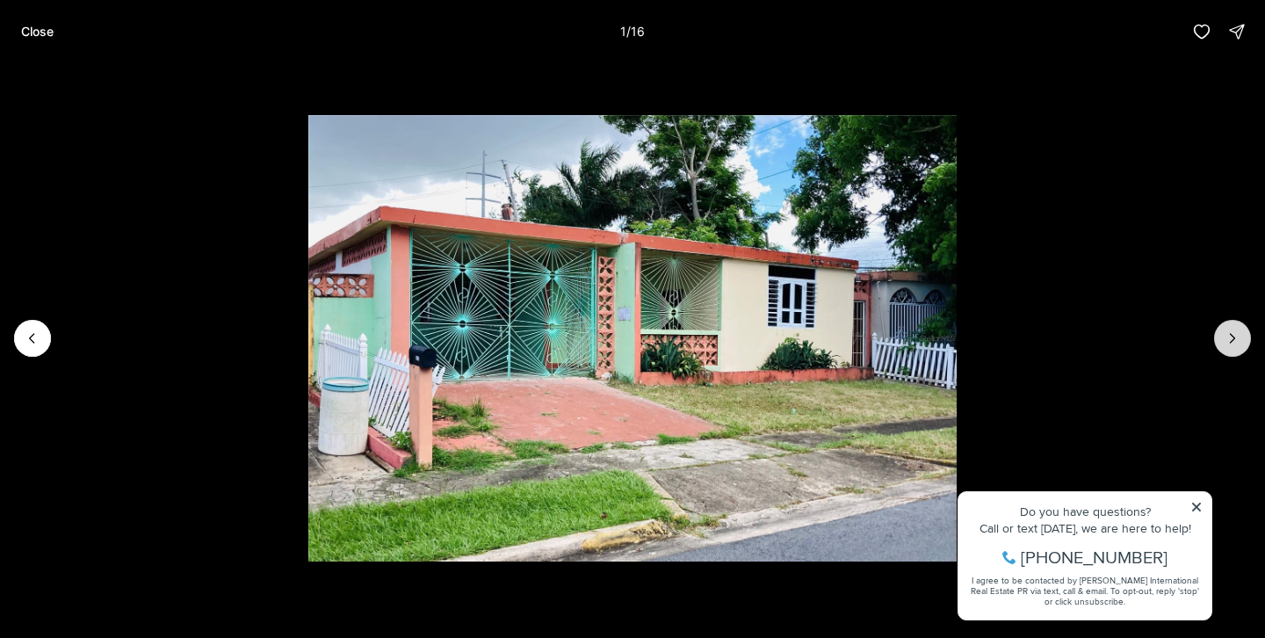
click at [1246, 337] on button "Next slide" at bounding box center [1232, 338] width 37 height 37
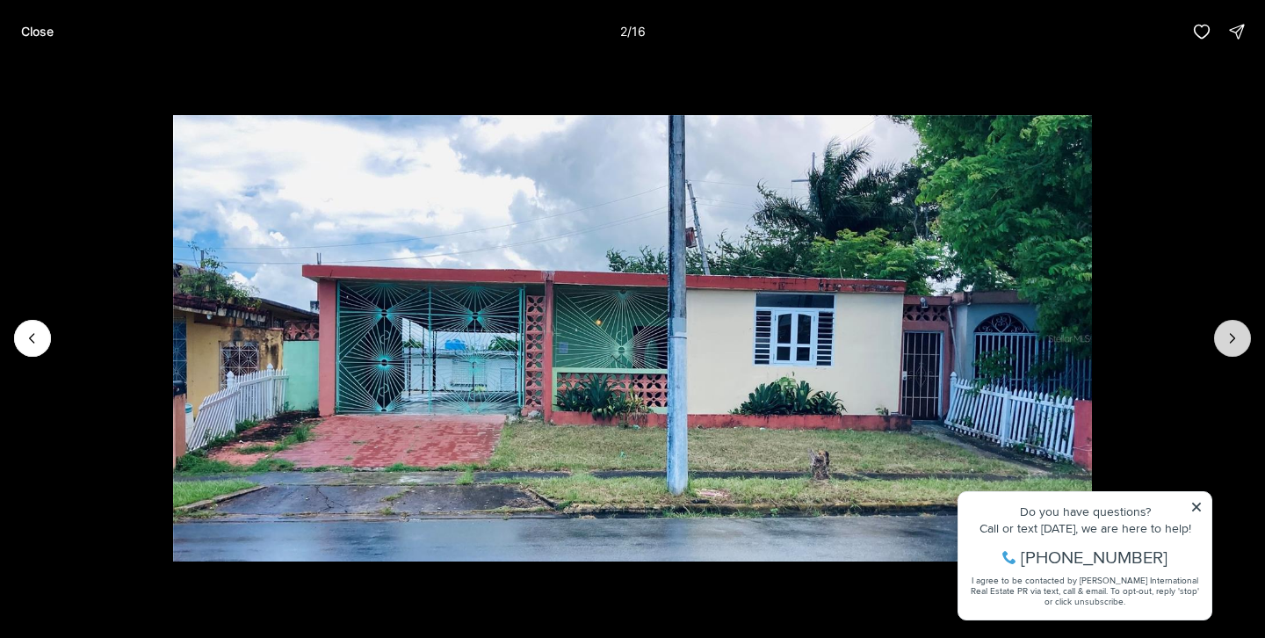
click at [1246, 337] on button "Next slide" at bounding box center [1232, 338] width 37 height 37
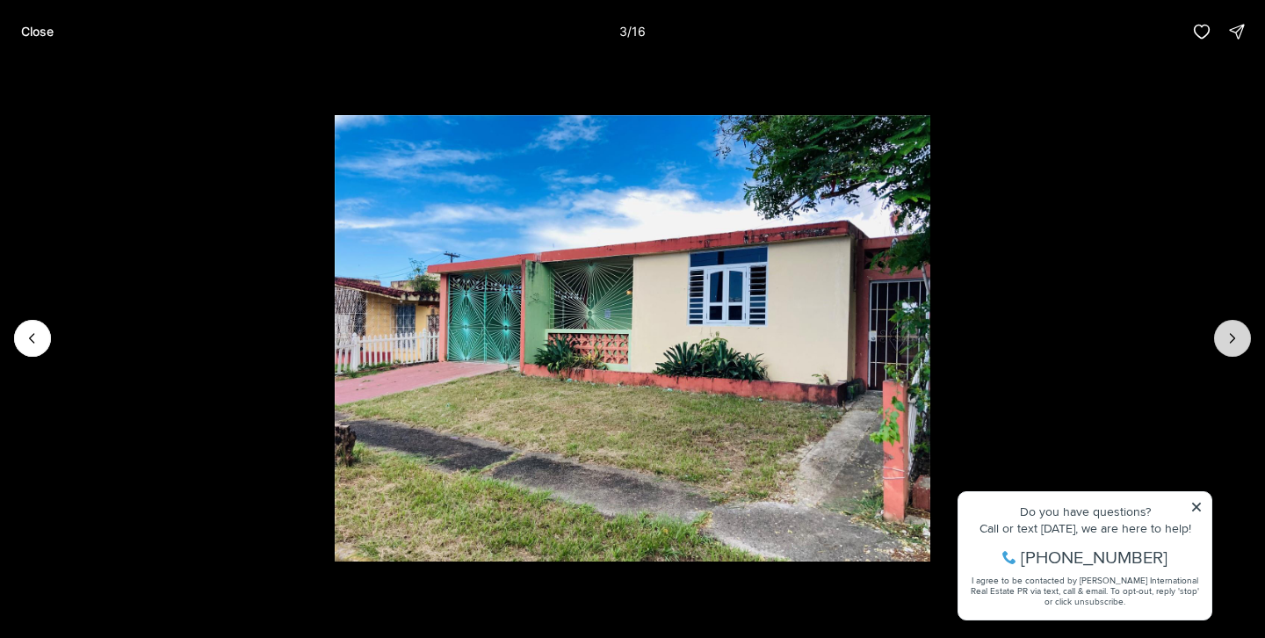
click at [1246, 337] on button "Next slide" at bounding box center [1232, 338] width 37 height 37
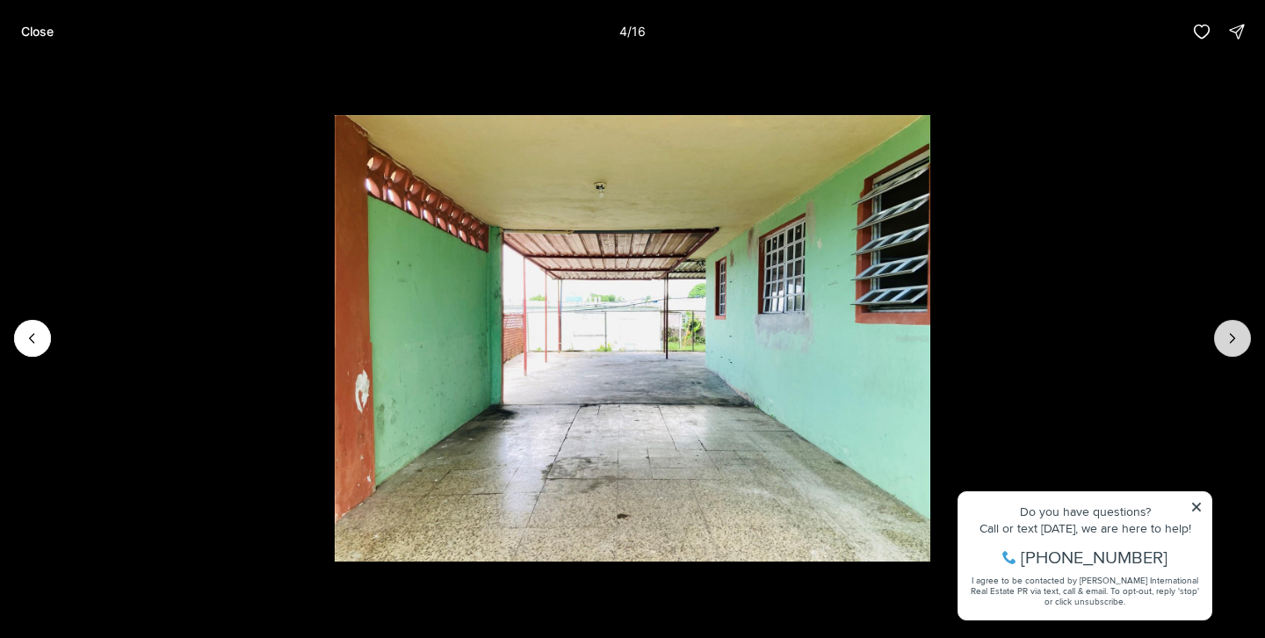
click at [1246, 337] on button "Next slide" at bounding box center [1232, 338] width 37 height 37
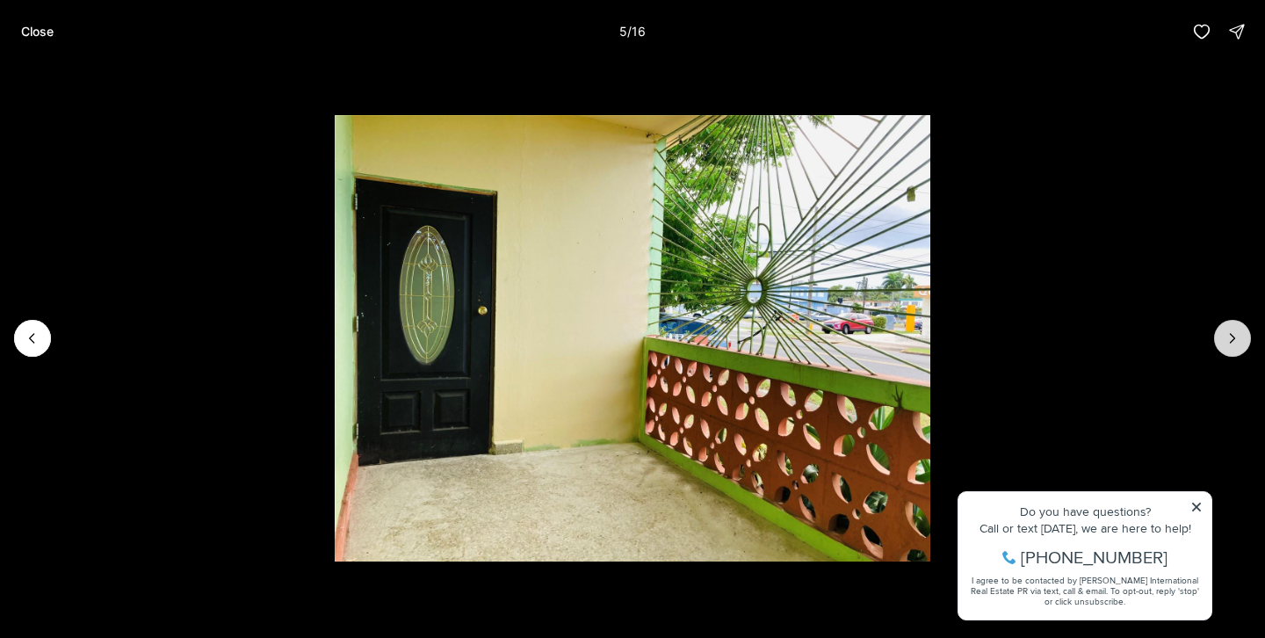
click at [1246, 337] on button "Next slide" at bounding box center [1232, 338] width 37 height 37
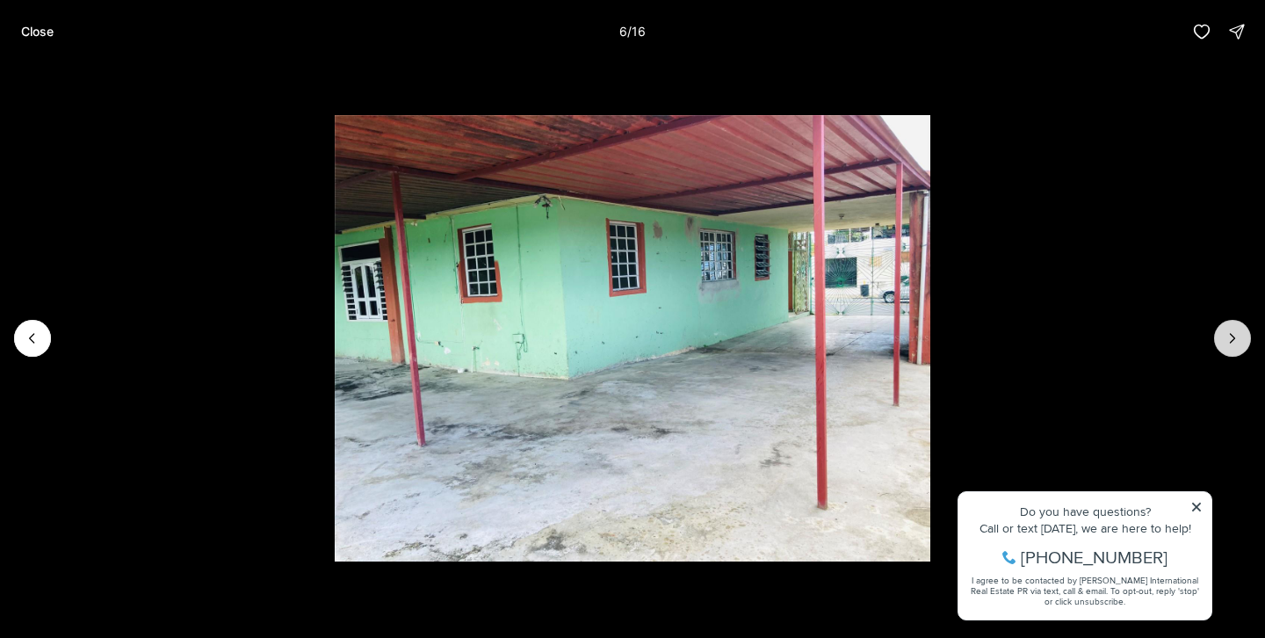
click at [1246, 337] on button "Next slide" at bounding box center [1232, 338] width 37 height 37
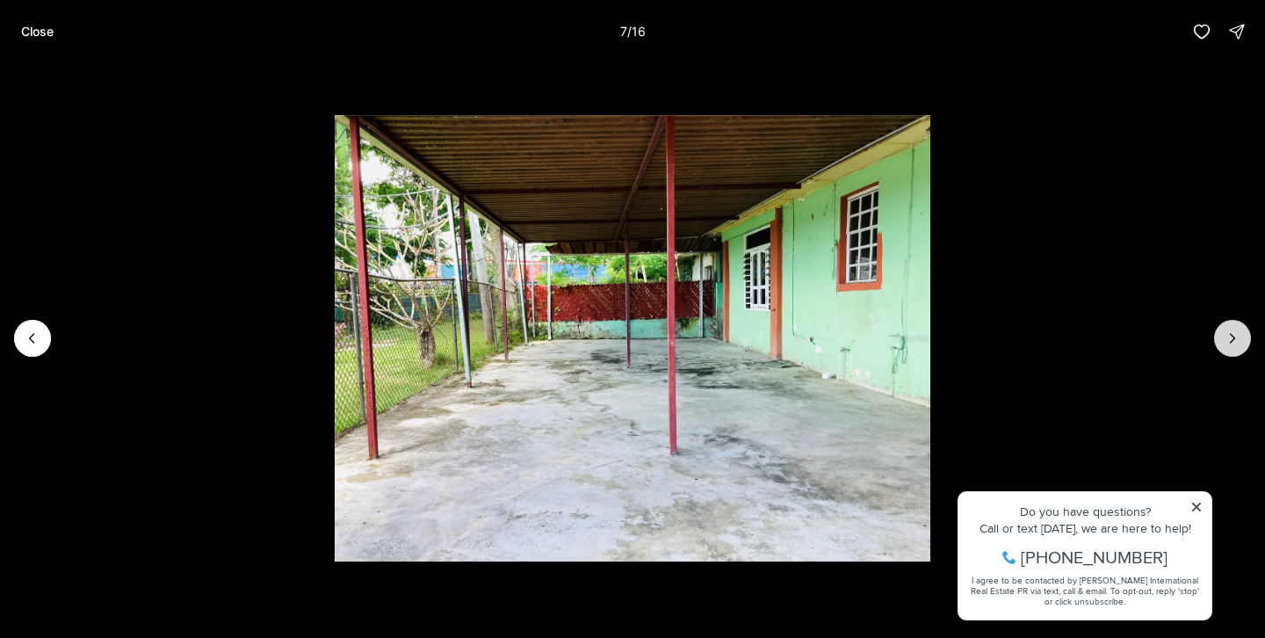
click at [1246, 337] on button "Next slide" at bounding box center [1232, 338] width 37 height 37
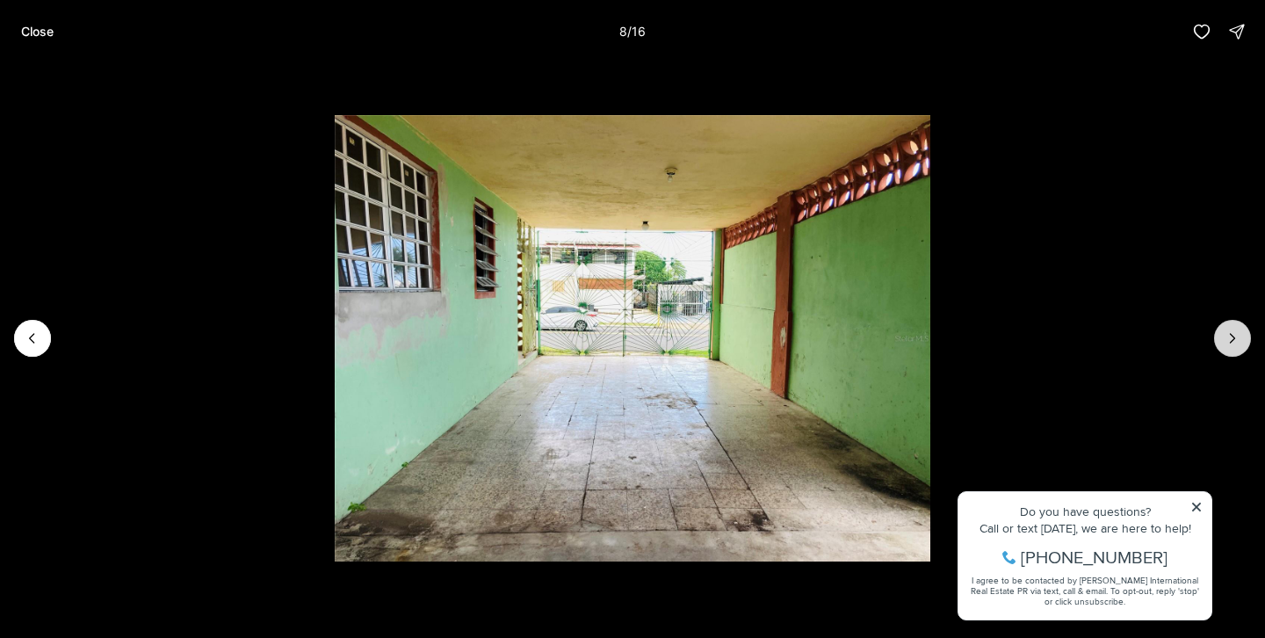
click at [1246, 337] on button "Next slide" at bounding box center [1232, 338] width 37 height 37
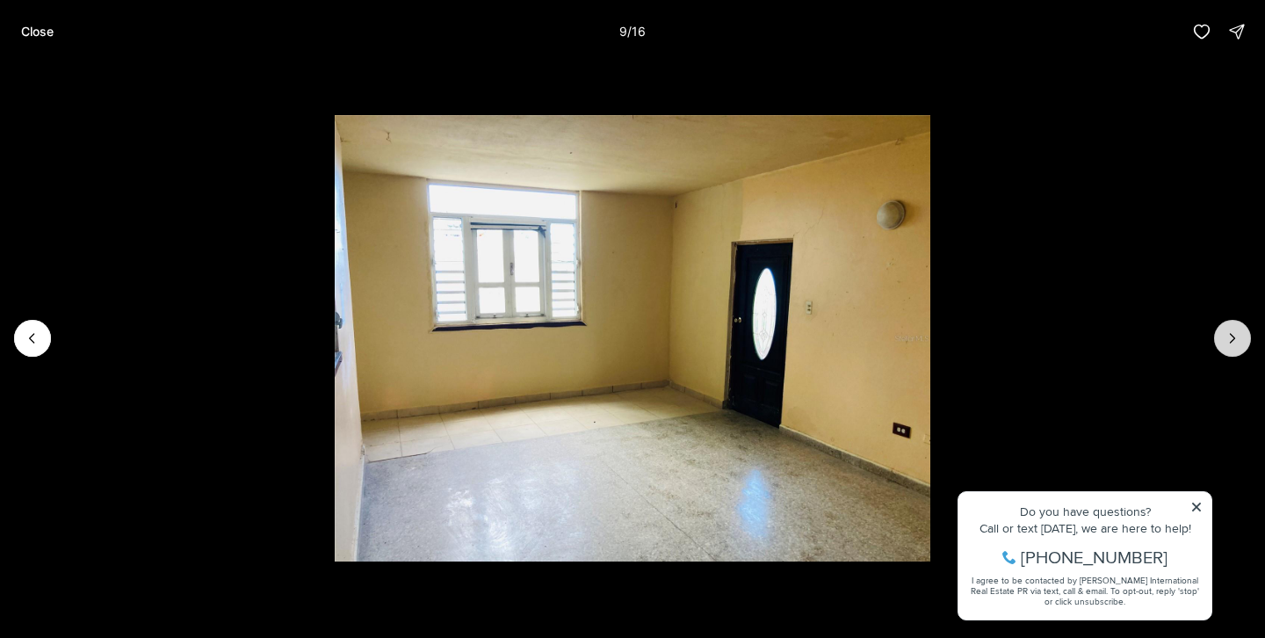
click at [1246, 337] on button "Next slide" at bounding box center [1232, 338] width 37 height 37
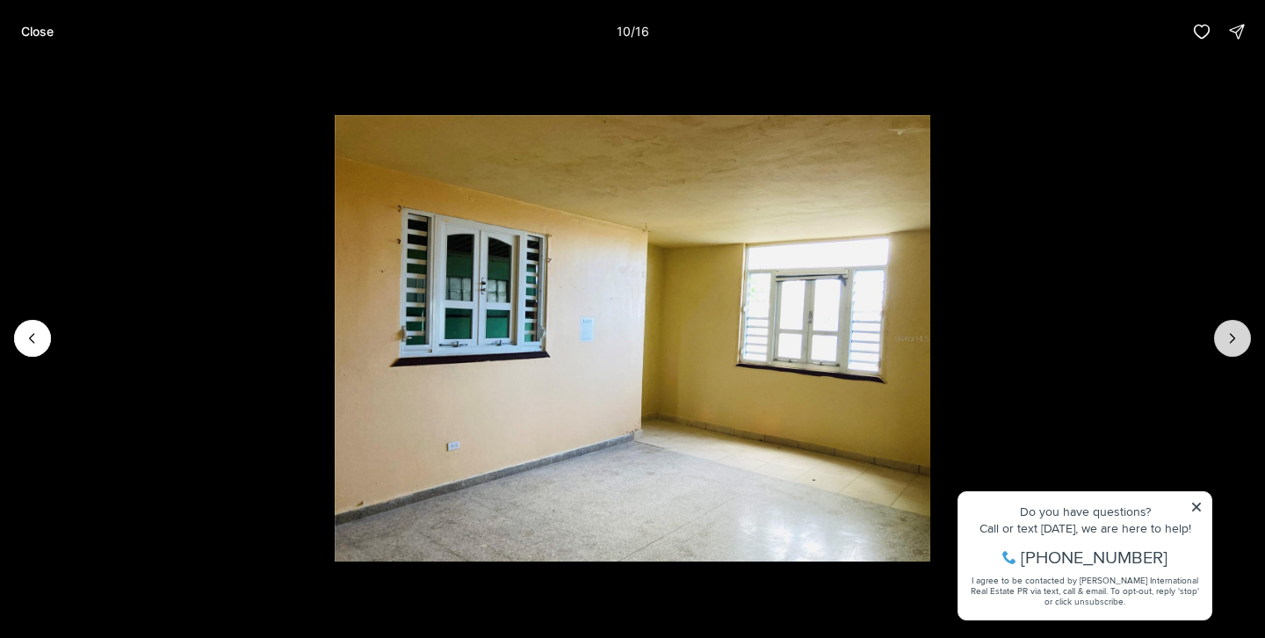
click at [1241, 337] on button "Next slide" at bounding box center [1232, 338] width 37 height 37
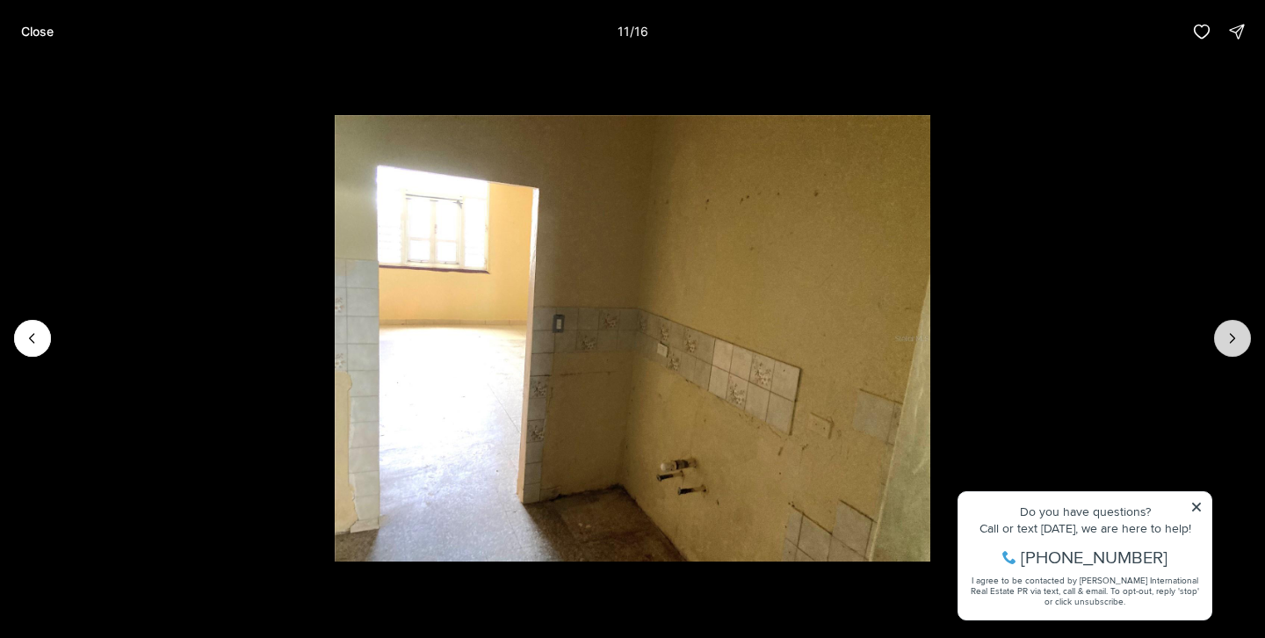
click at [1241, 337] on button "Next slide" at bounding box center [1232, 338] width 37 height 37
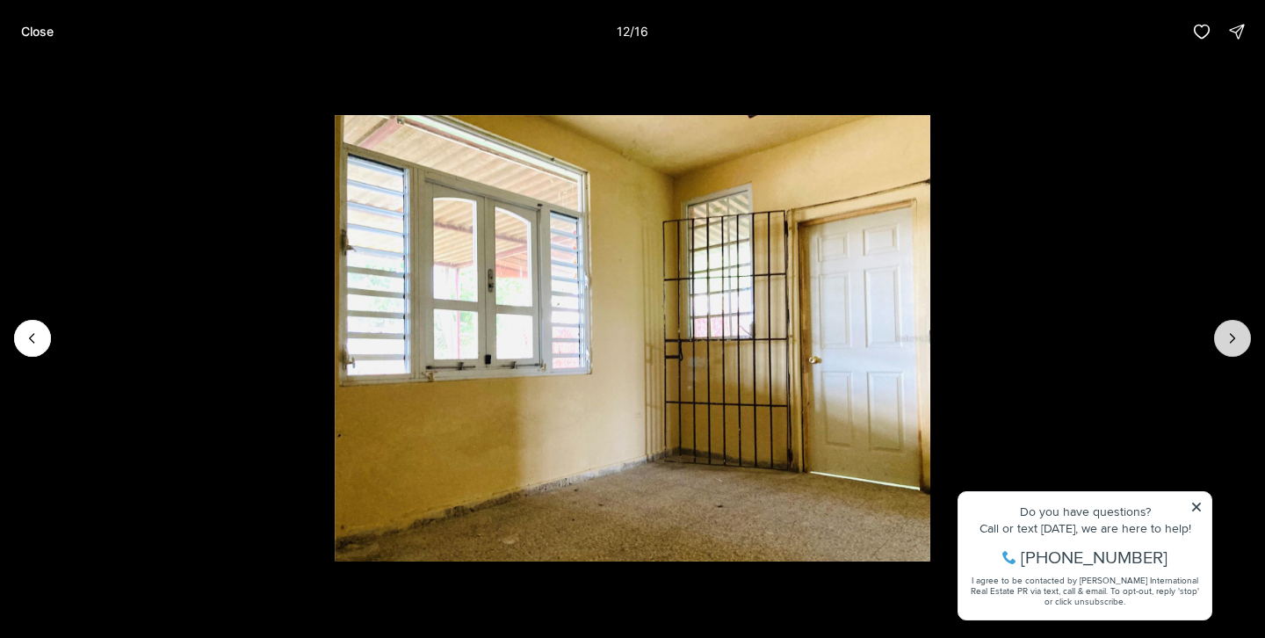
click at [1241, 337] on button "Next slide" at bounding box center [1232, 338] width 37 height 37
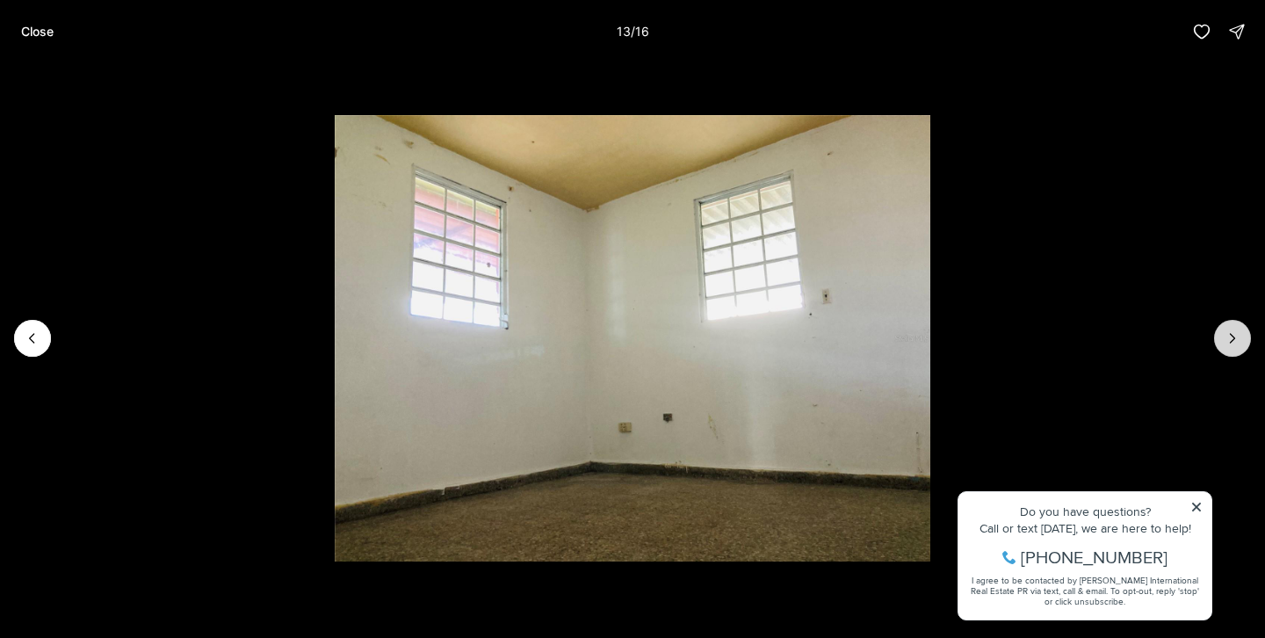
click at [1241, 337] on button "Next slide" at bounding box center [1232, 338] width 37 height 37
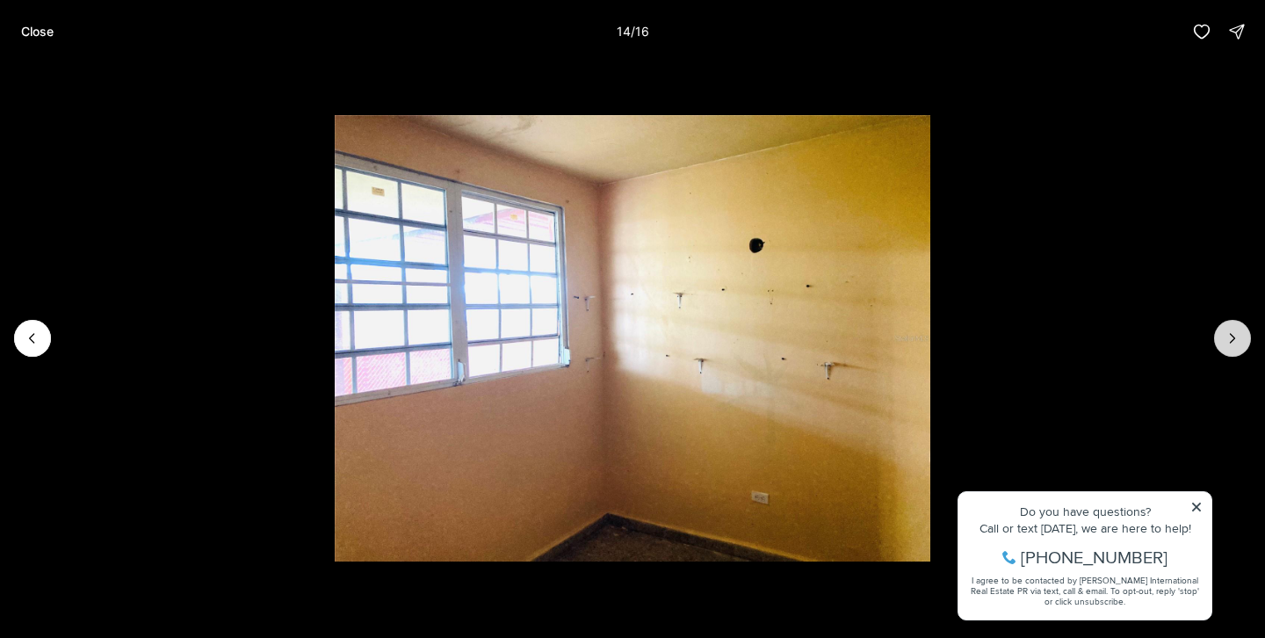
click at [1241, 337] on button "Next slide" at bounding box center [1232, 338] width 37 height 37
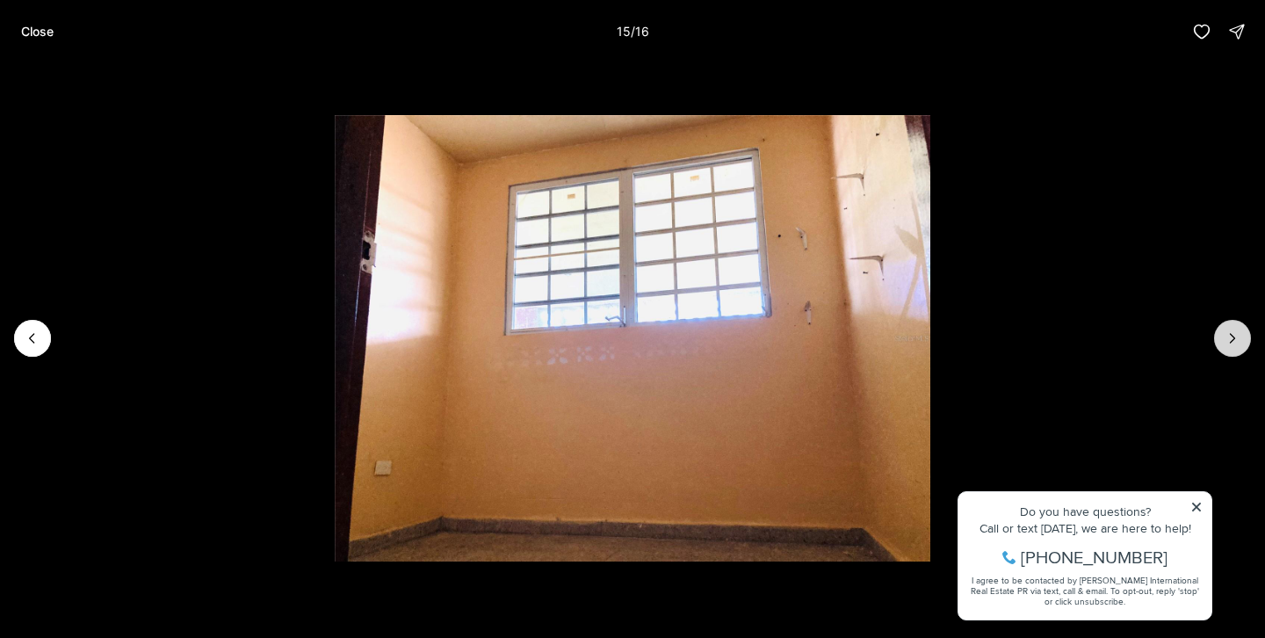
click at [1241, 337] on button "Next slide" at bounding box center [1232, 338] width 37 height 37
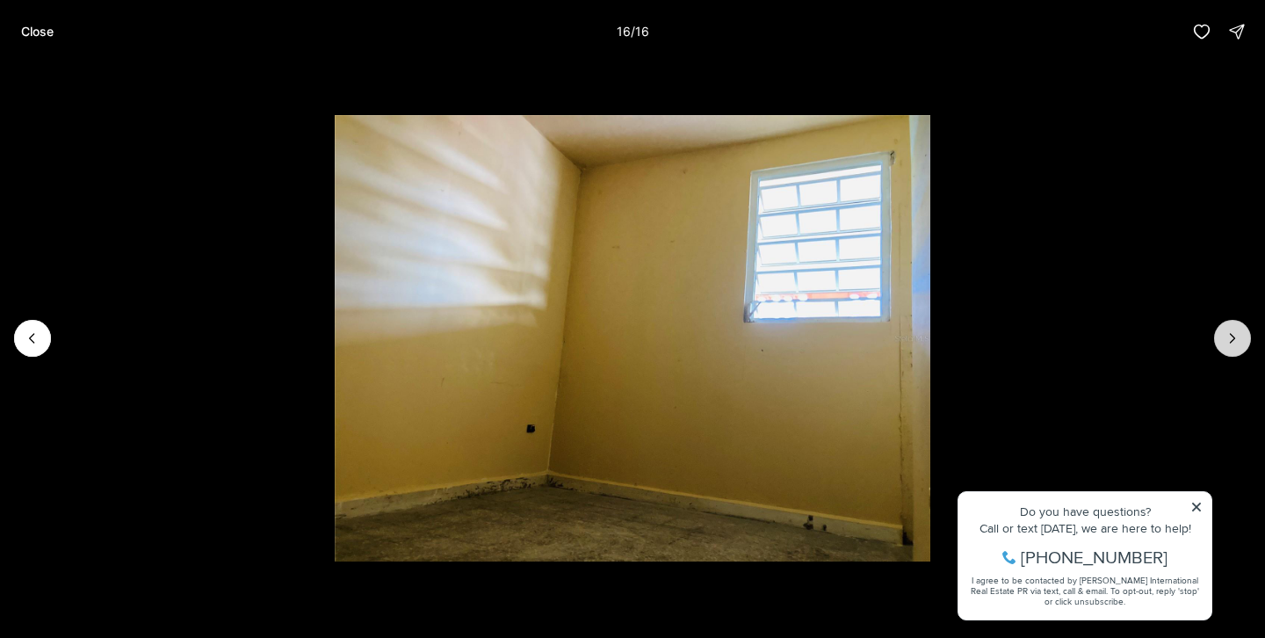
click at [1241, 337] on div at bounding box center [1232, 338] width 37 height 37
click at [54, 25] on p "Close" at bounding box center [37, 32] width 32 height 14
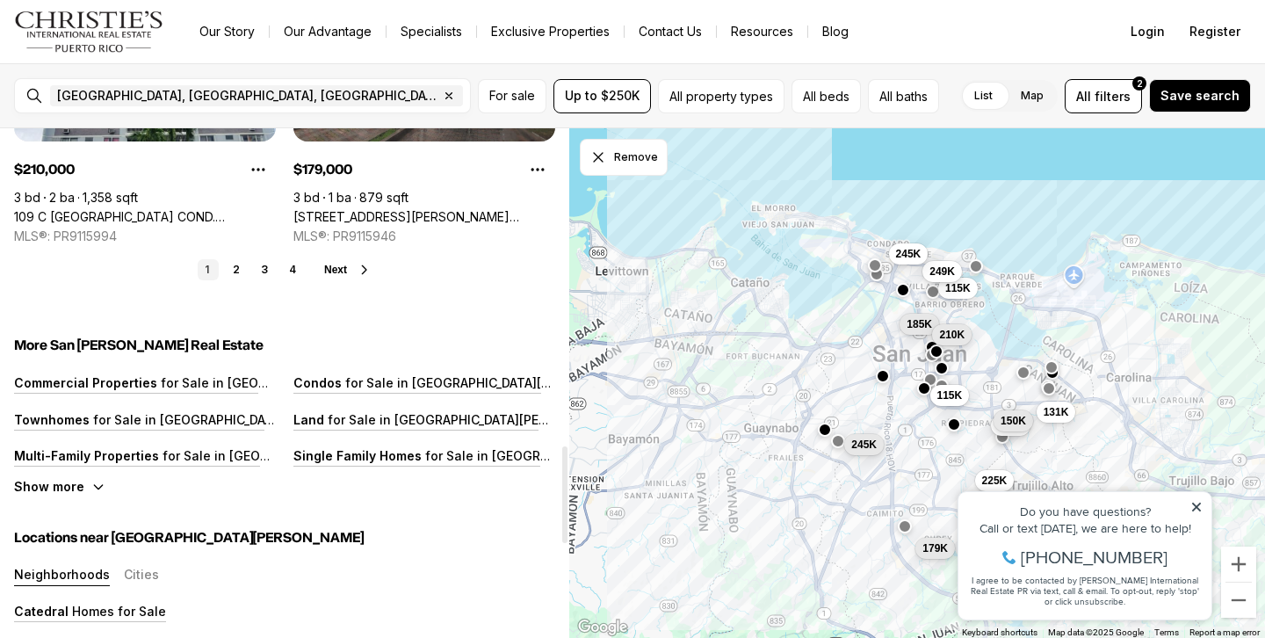
scroll to position [1707, 0]
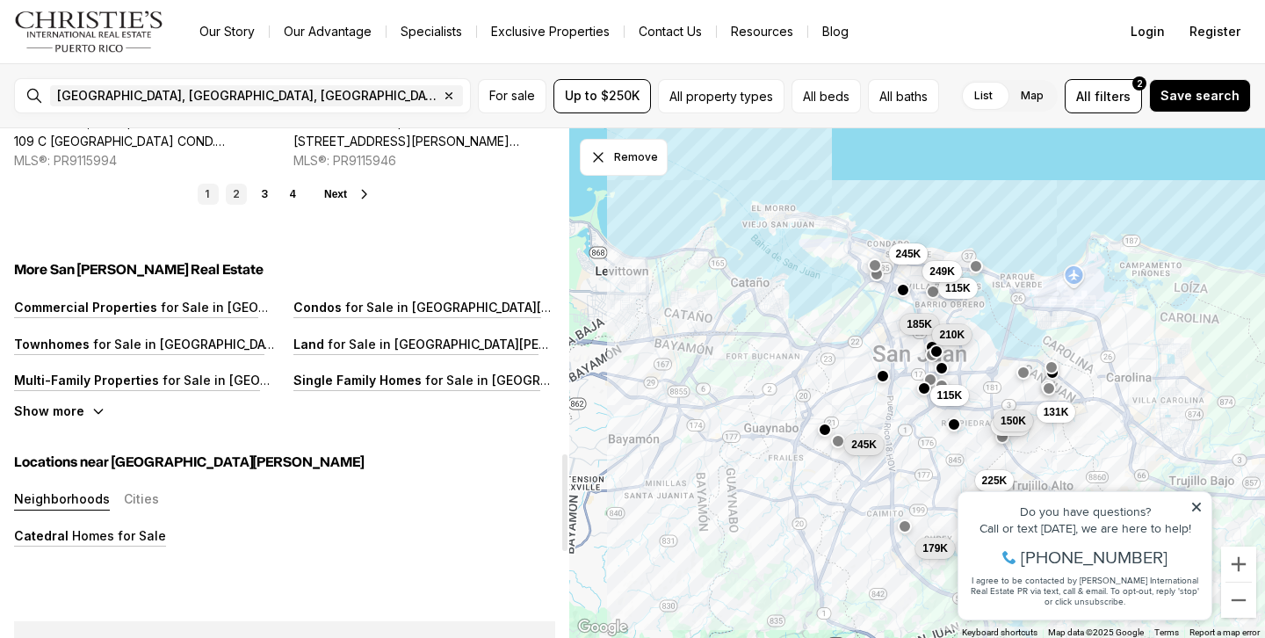
click at [242, 184] on link "2" at bounding box center [236, 194] width 21 height 21
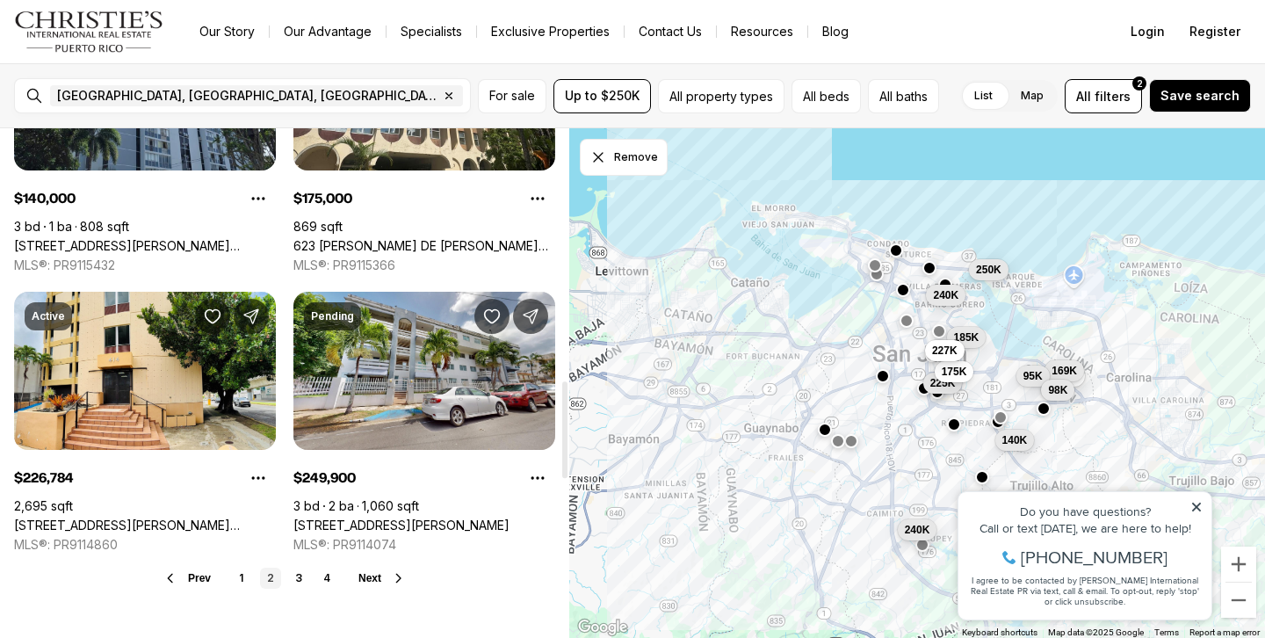
scroll to position [1325, 0]
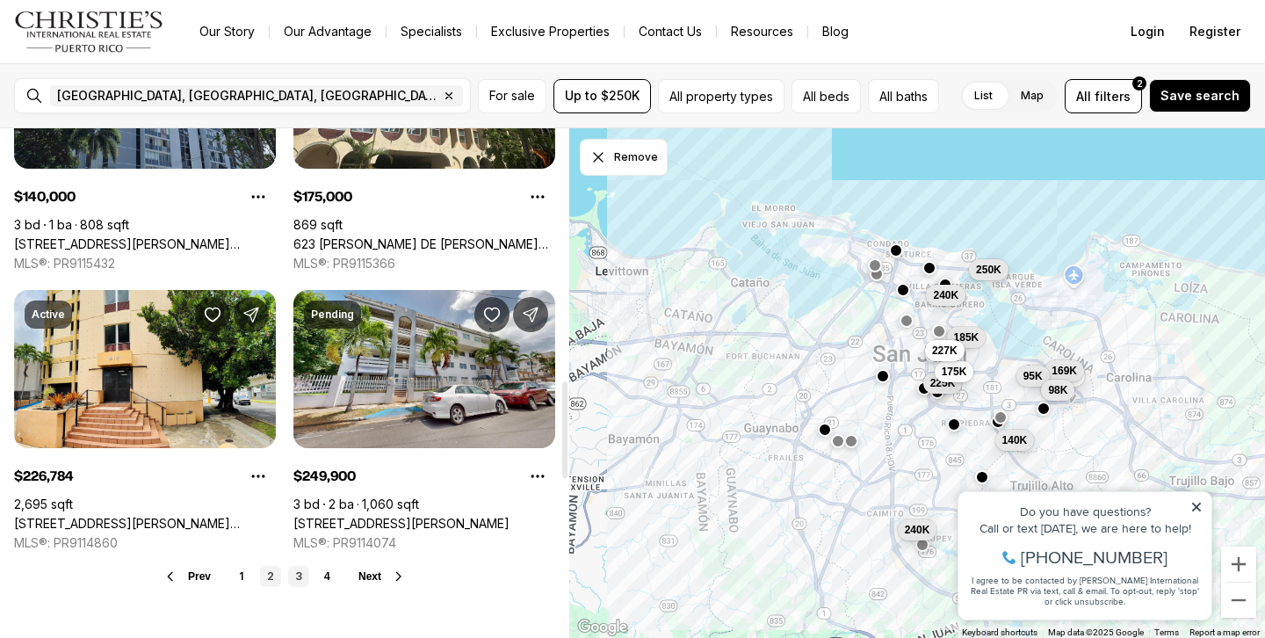
click at [300, 566] on link "3" at bounding box center [298, 576] width 21 height 21
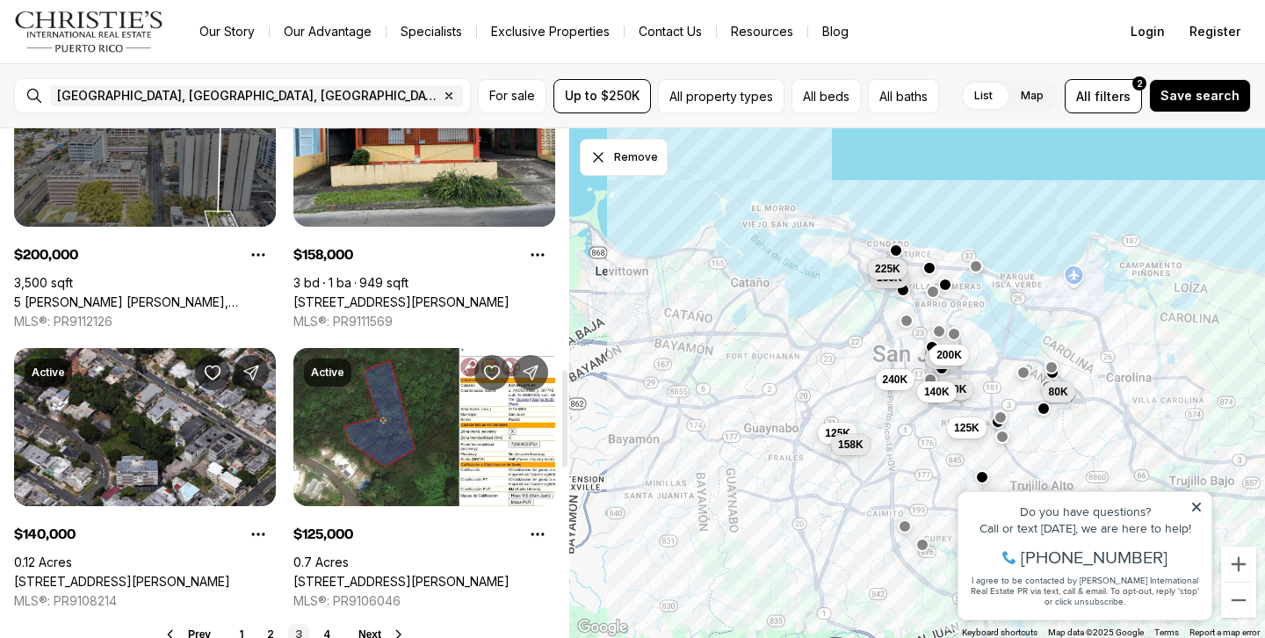
scroll to position [1311, 0]
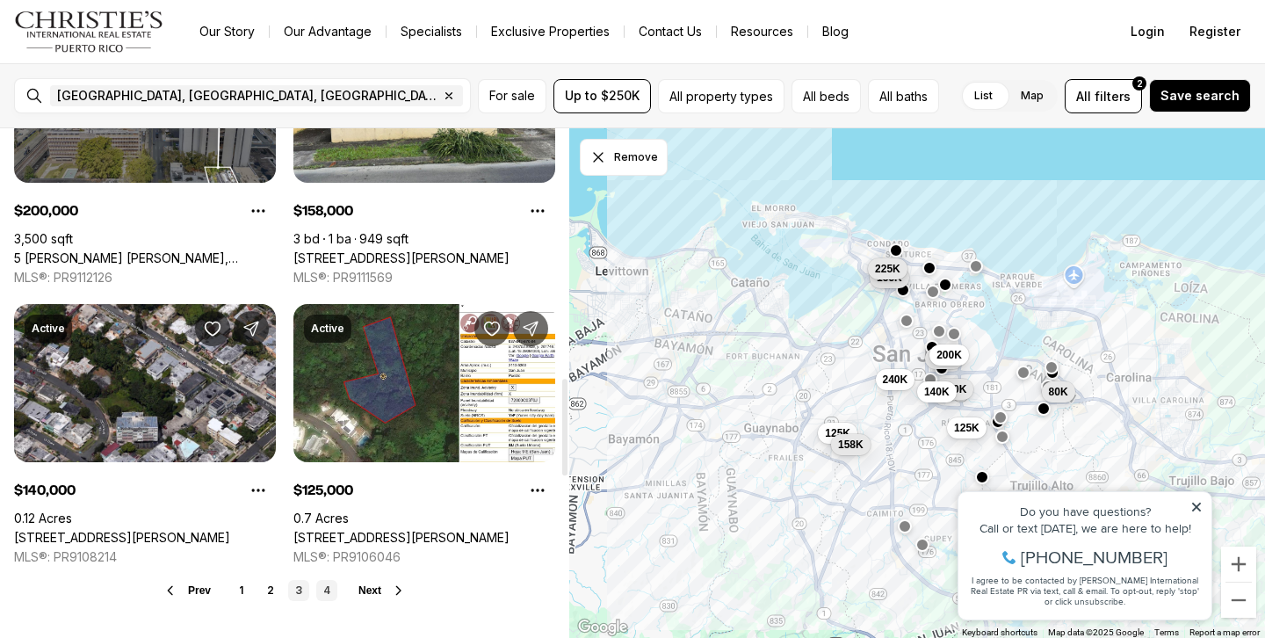
click at [329, 580] on link "4" at bounding box center [326, 590] width 21 height 21
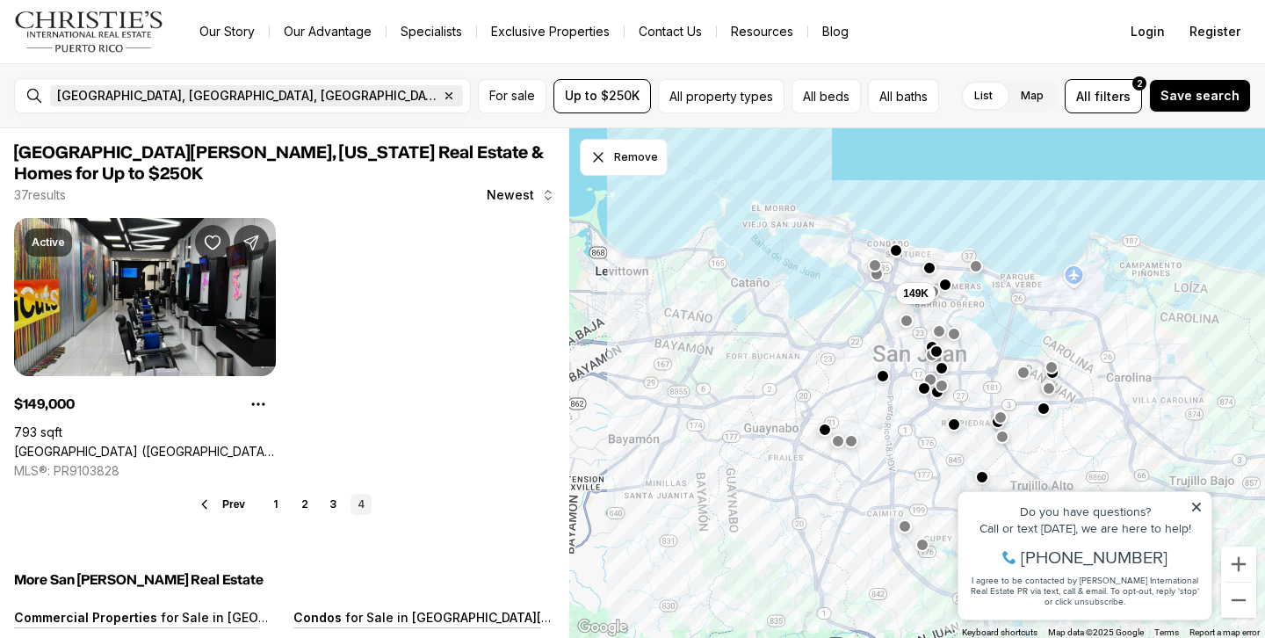
click at [446, 97] on icon "button" at bounding box center [449, 96] width 6 height 6
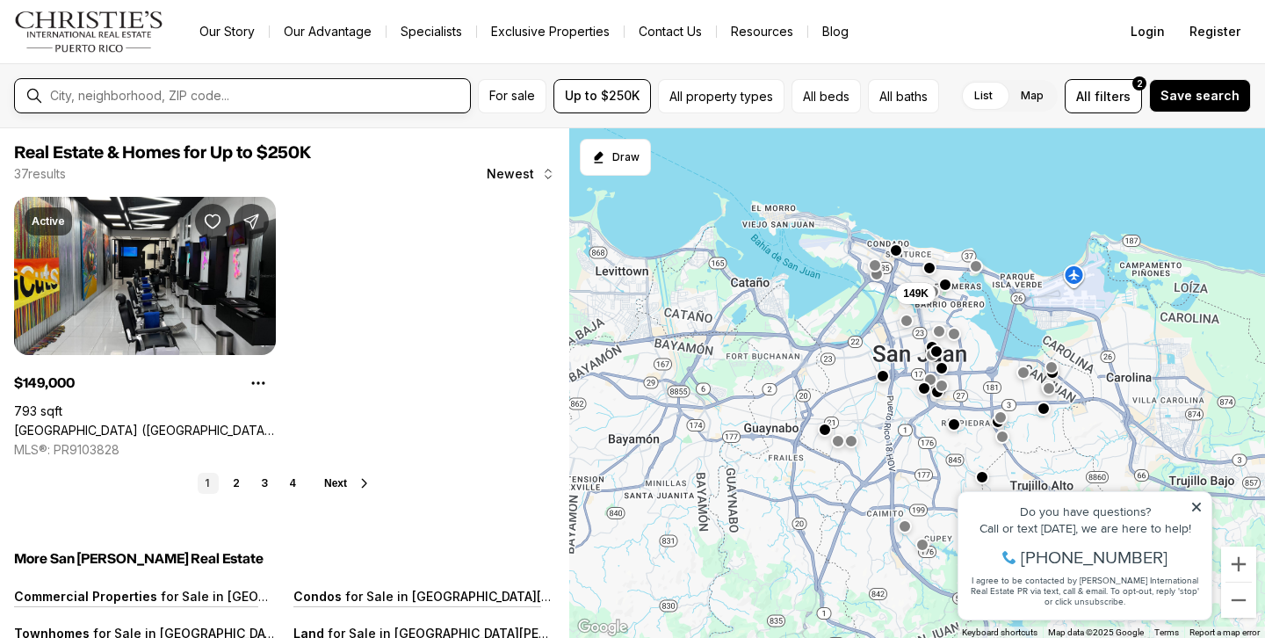
click at [170, 97] on input "text" at bounding box center [256, 96] width 413 height 14
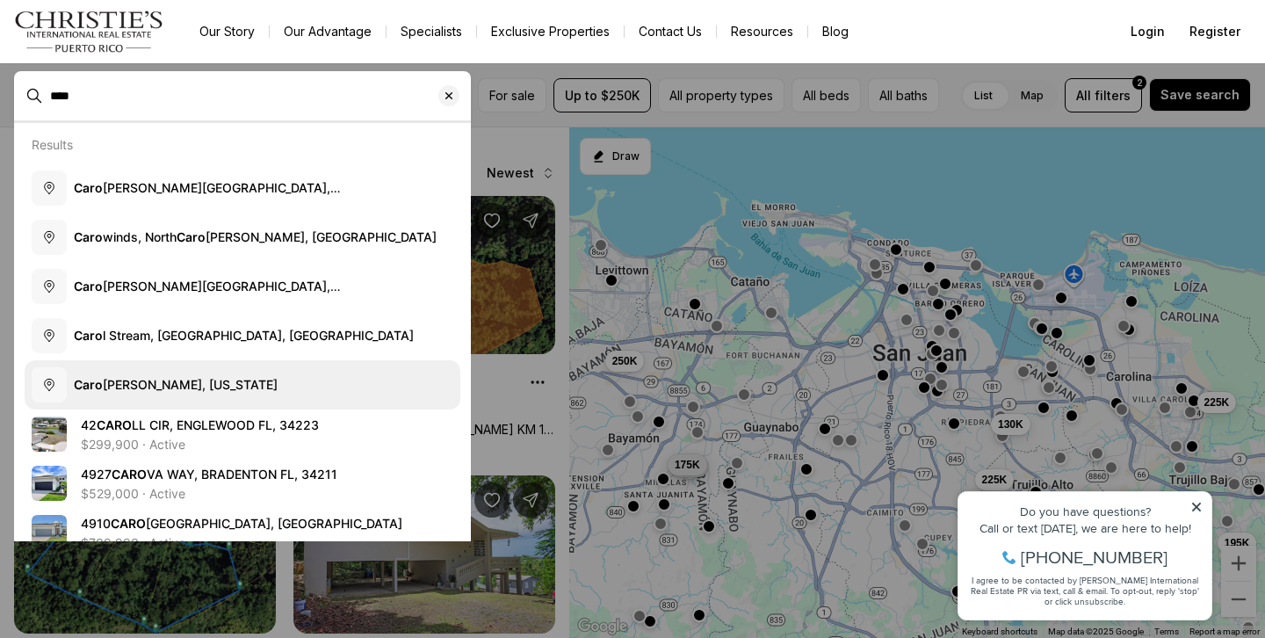
type input "****"
click at [174, 368] on button "Caro lina, Puerto Rico" at bounding box center [243, 384] width 436 height 49
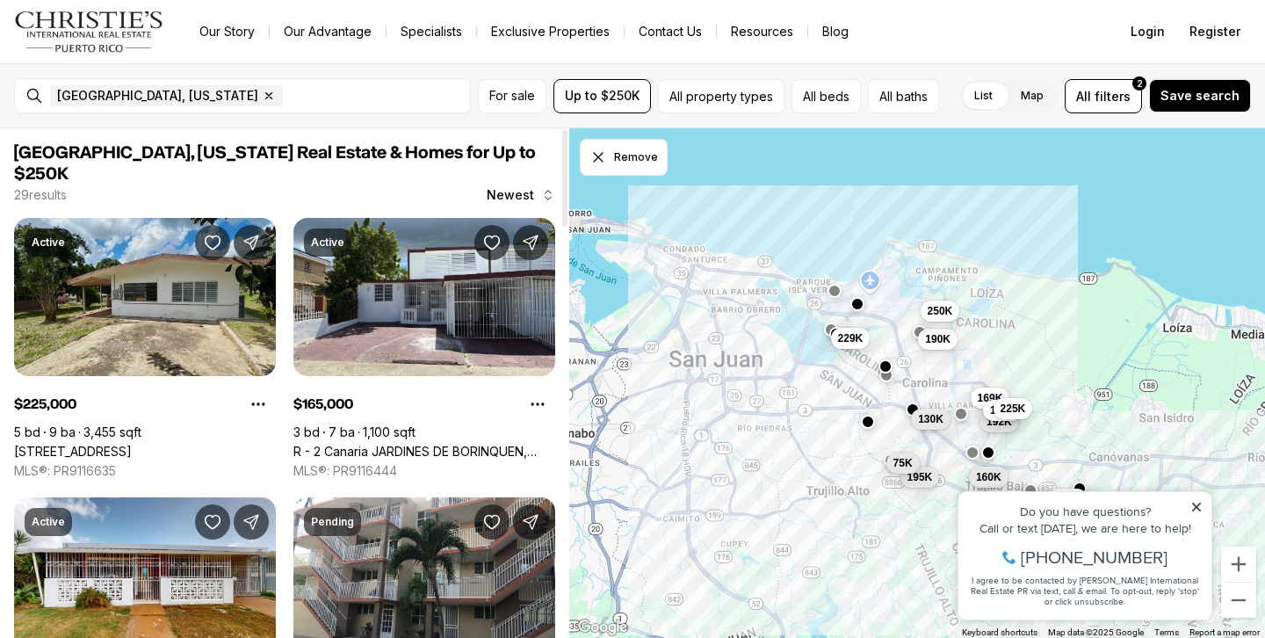
click at [132, 444] on link "[STREET_ADDRESS]" at bounding box center [73, 452] width 118 height 16
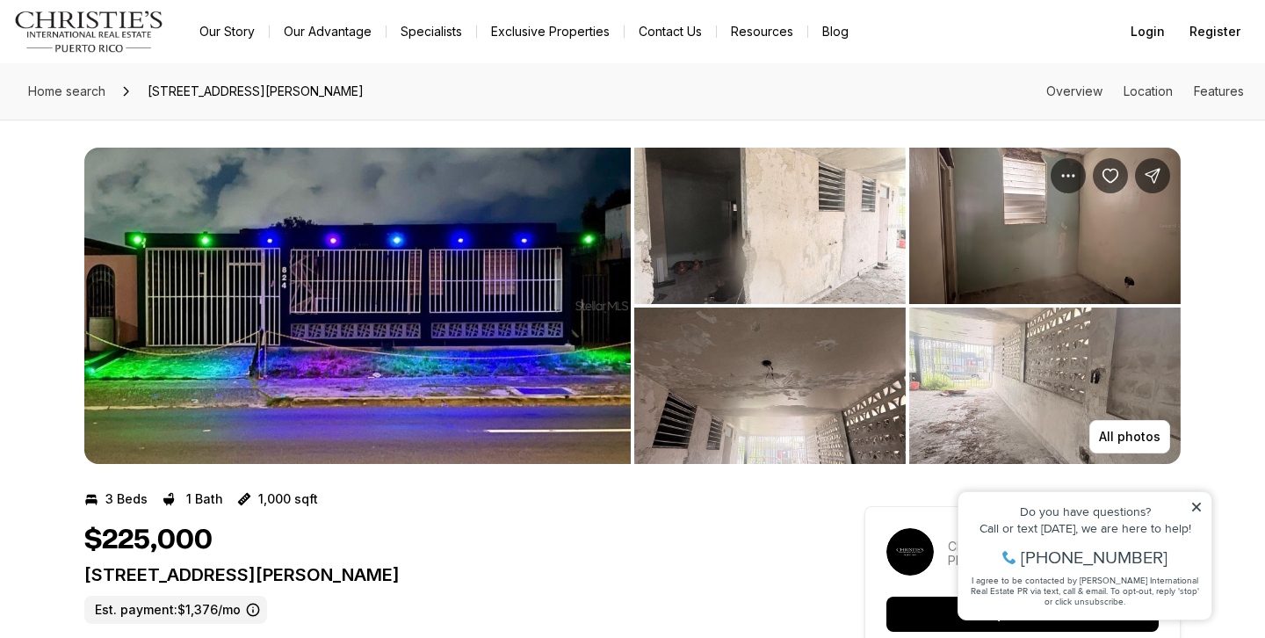
click at [784, 245] on img "View image gallery" at bounding box center [769, 226] width 271 height 156
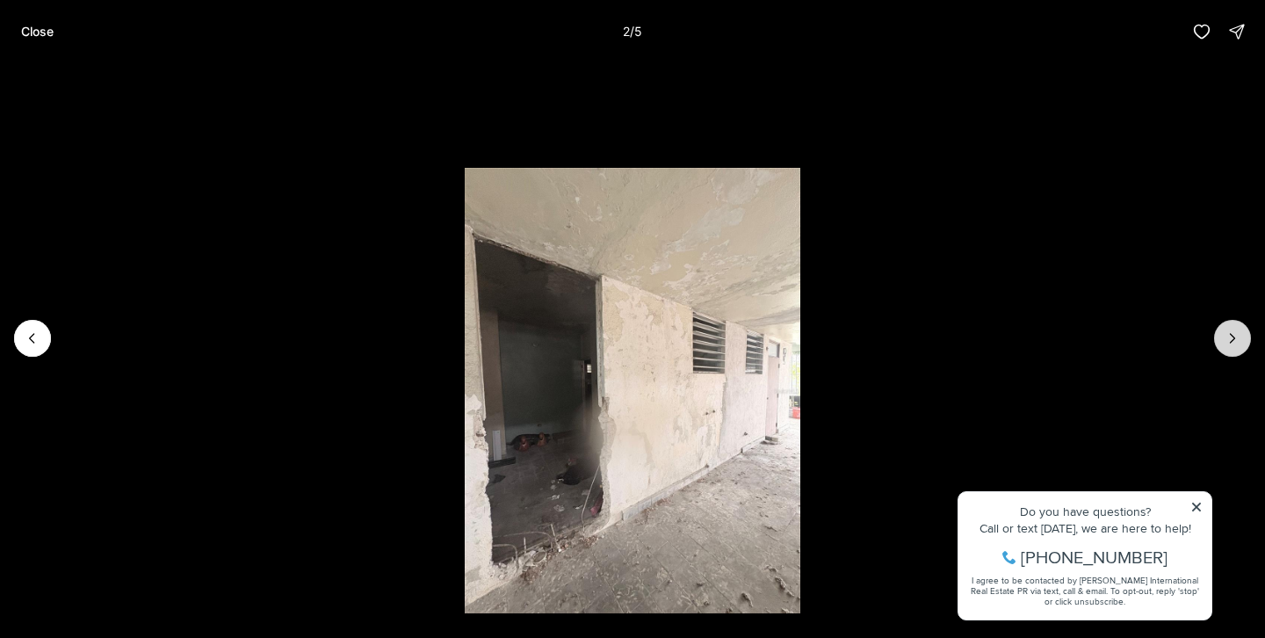
click at [1236, 328] on button "Next slide" at bounding box center [1232, 338] width 37 height 37
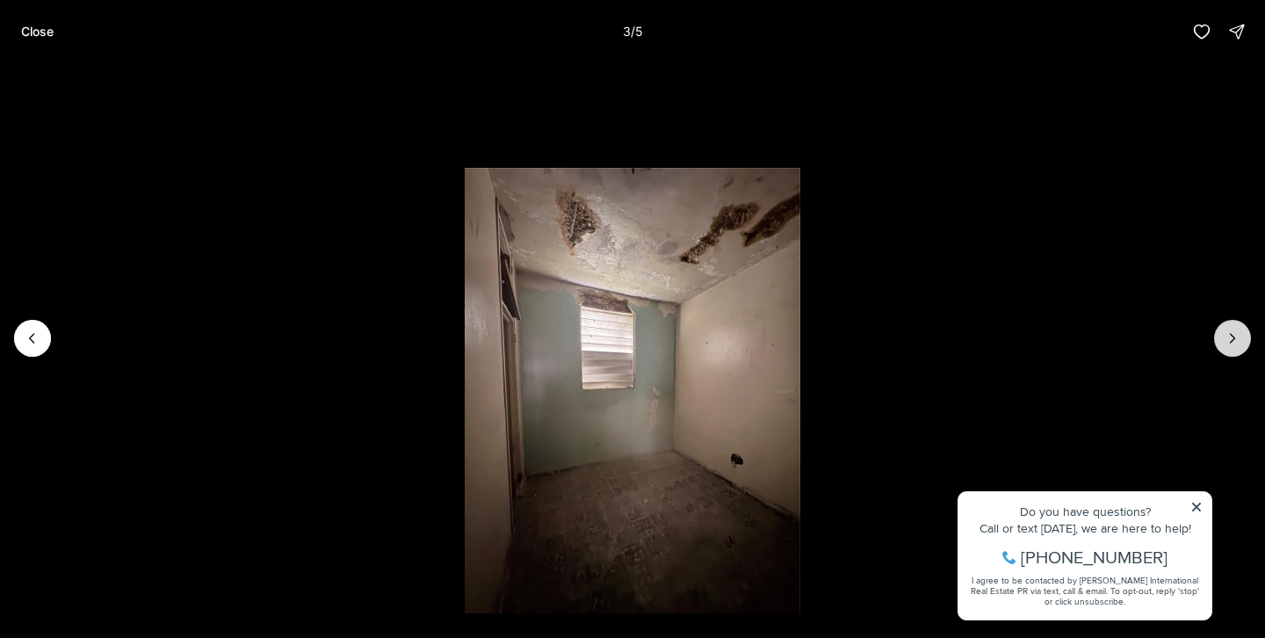
click at [1236, 328] on button "Next slide" at bounding box center [1232, 338] width 37 height 37
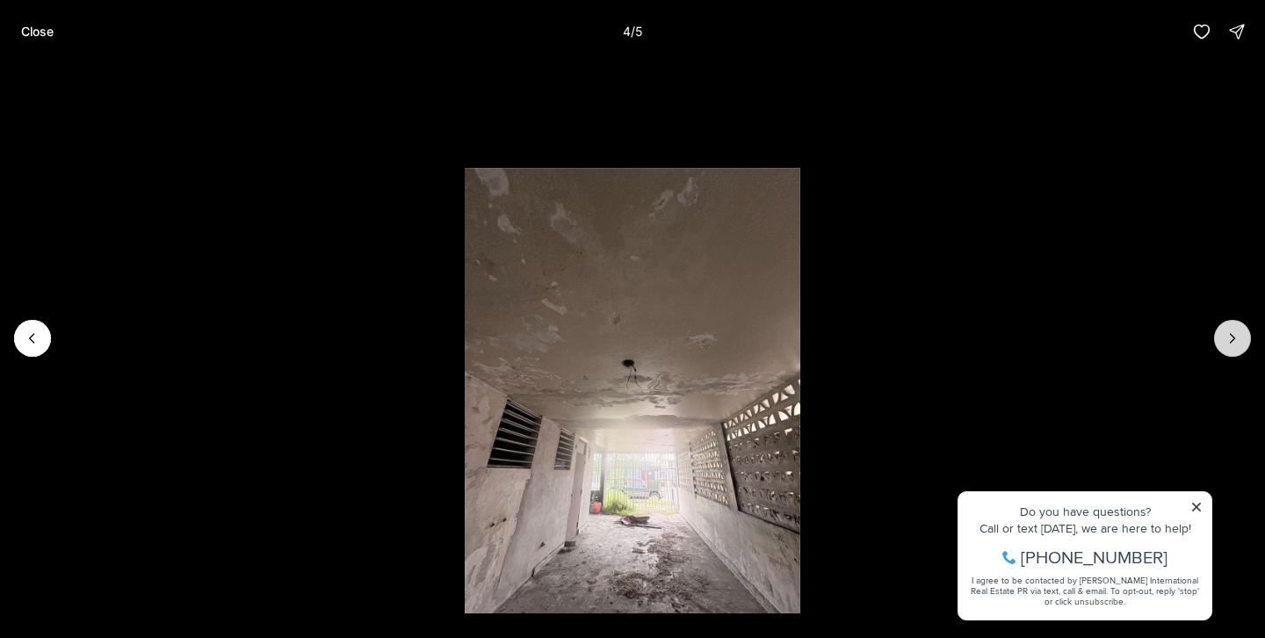
click at [1236, 329] on button "Next slide" at bounding box center [1232, 338] width 37 height 37
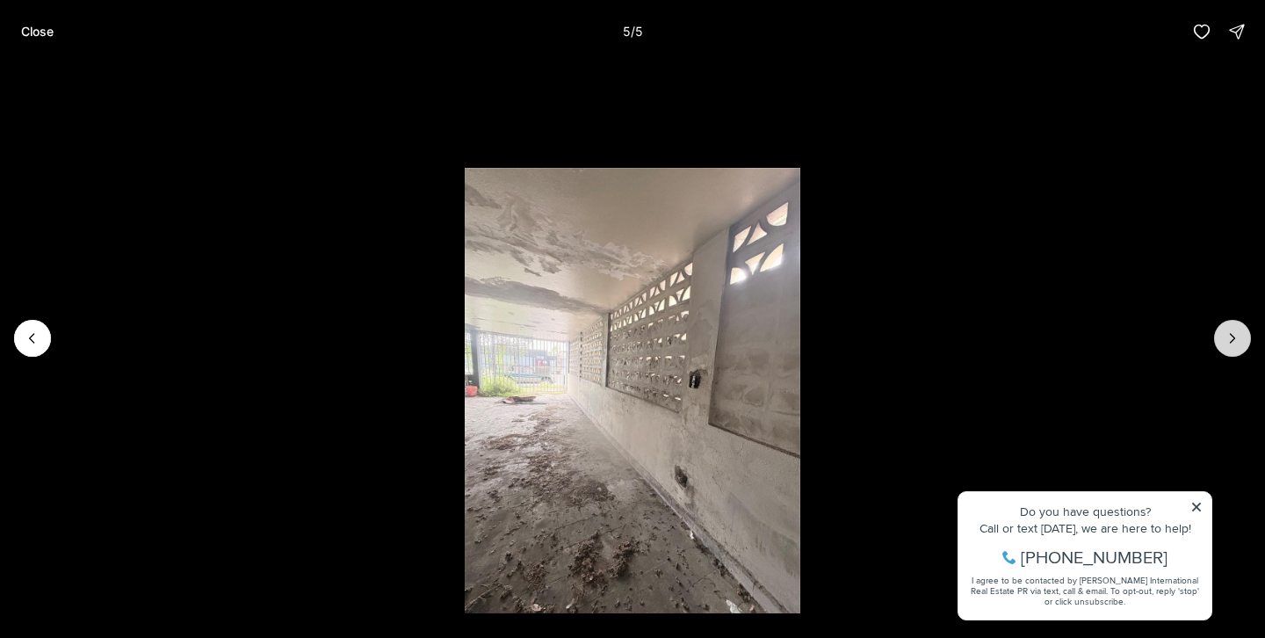
click at [1236, 329] on div at bounding box center [1232, 338] width 37 height 37
click at [36, 29] on p "Close" at bounding box center [37, 32] width 32 height 14
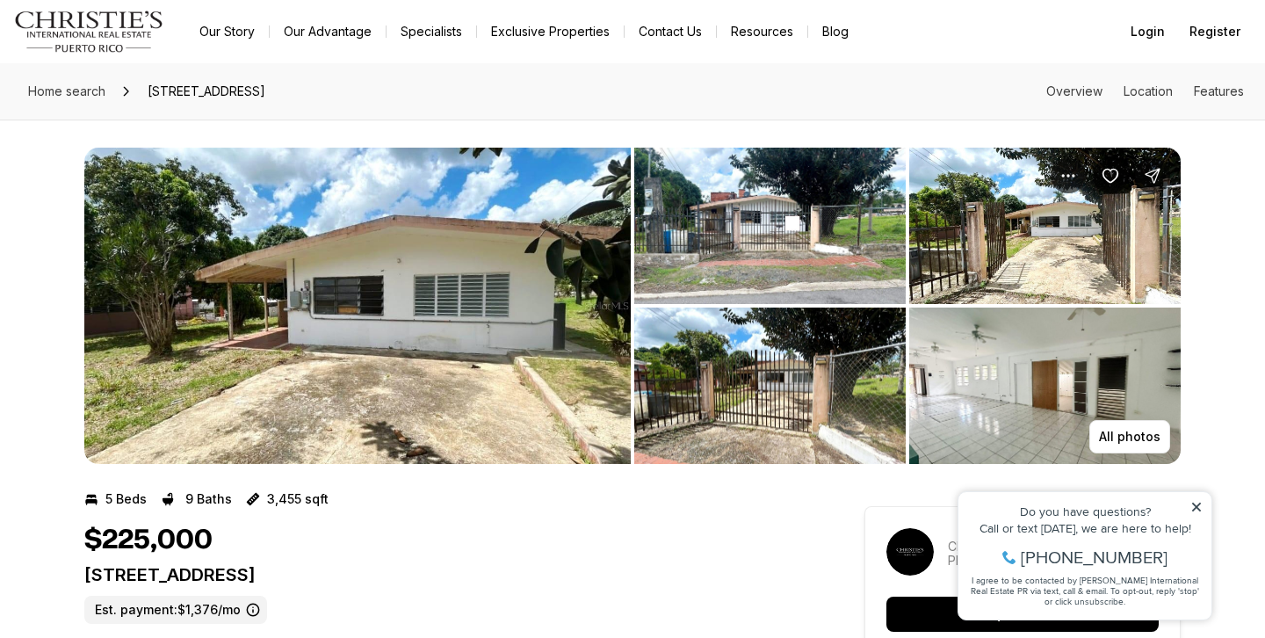
click at [802, 267] on img "View image gallery" at bounding box center [769, 226] width 271 height 156
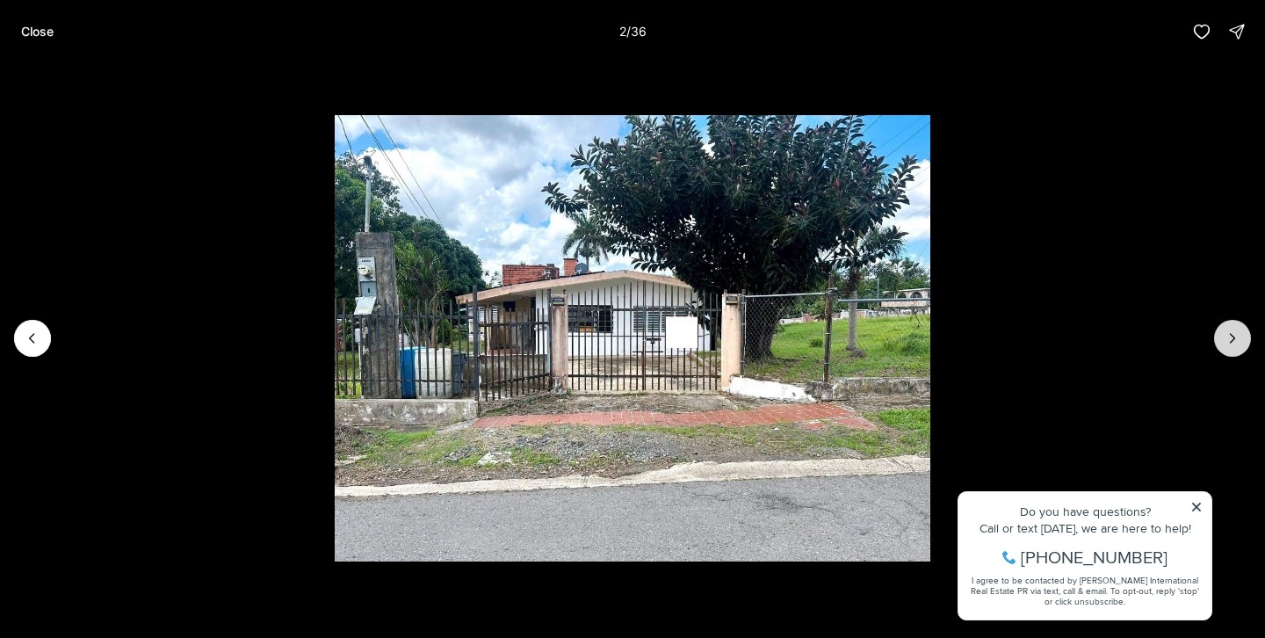
click at [1218, 337] on button "Next slide" at bounding box center [1232, 338] width 37 height 37
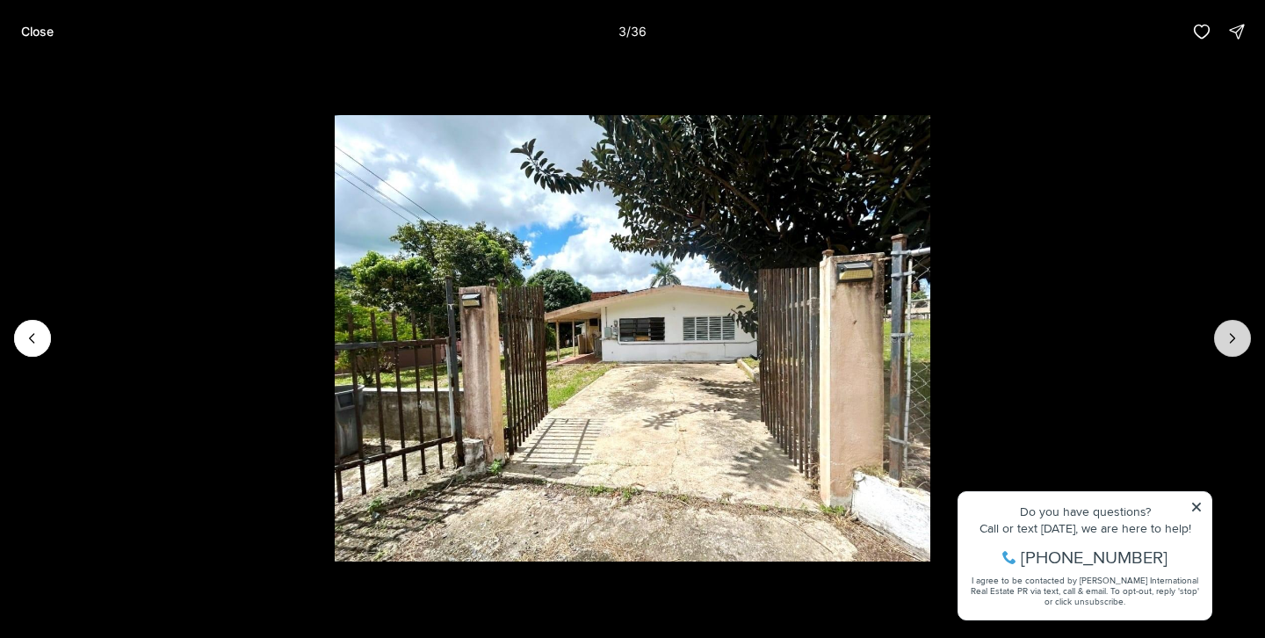
click at [1218, 337] on button "Next slide" at bounding box center [1232, 338] width 37 height 37
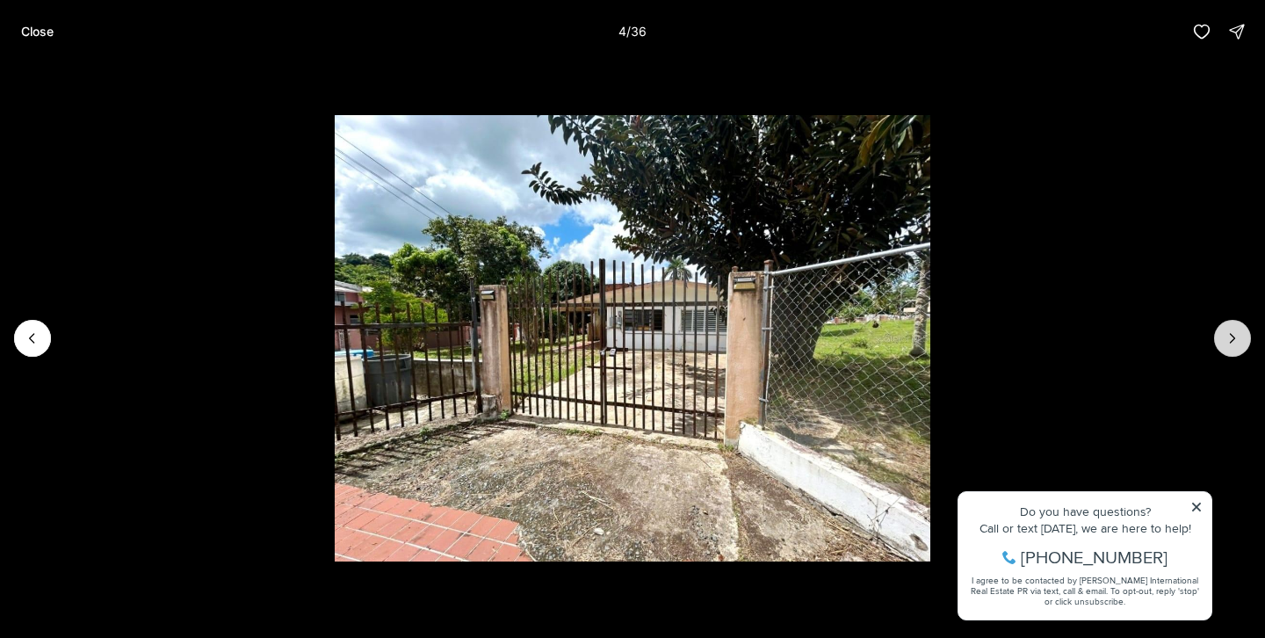
click at [1218, 337] on button "Next slide" at bounding box center [1232, 338] width 37 height 37
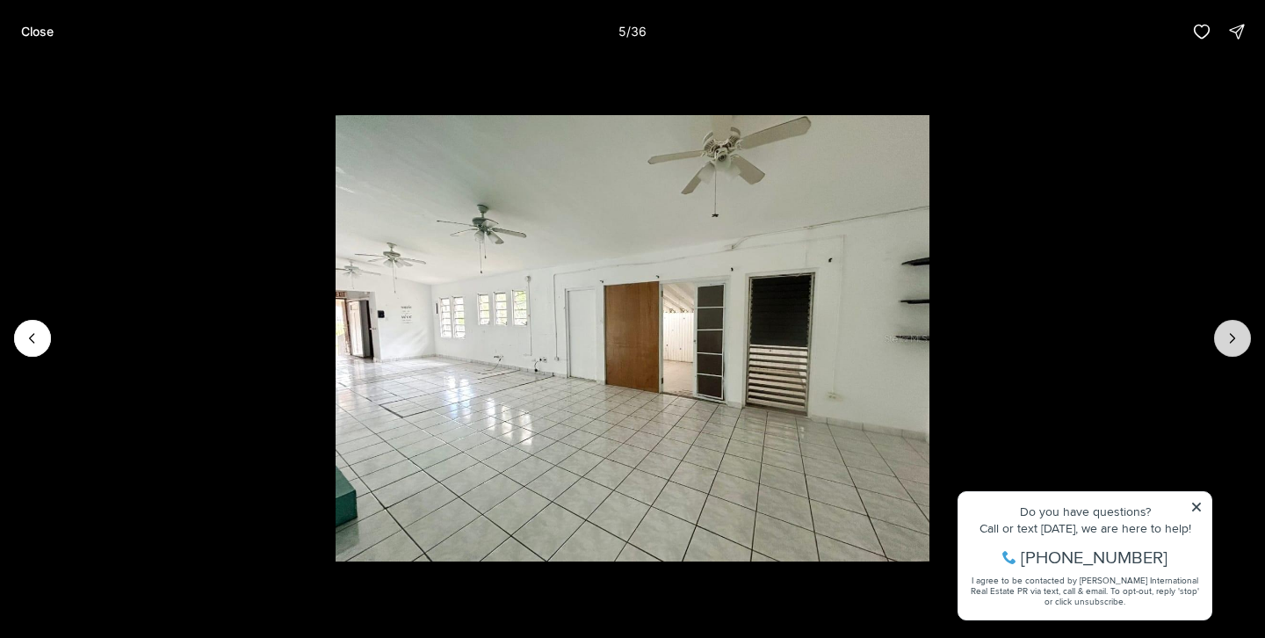
click at [1218, 337] on button "Next slide" at bounding box center [1232, 338] width 37 height 37
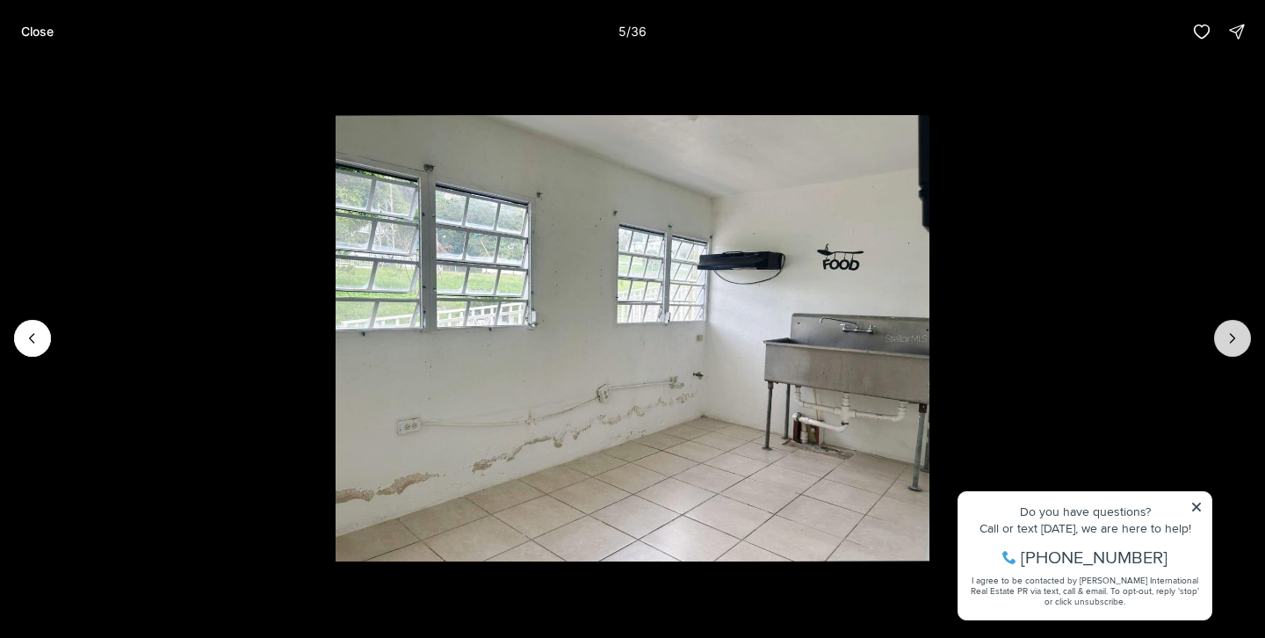
click at [1218, 337] on button "Next slide" at bounding box center [1232, 338] width 37 height 37
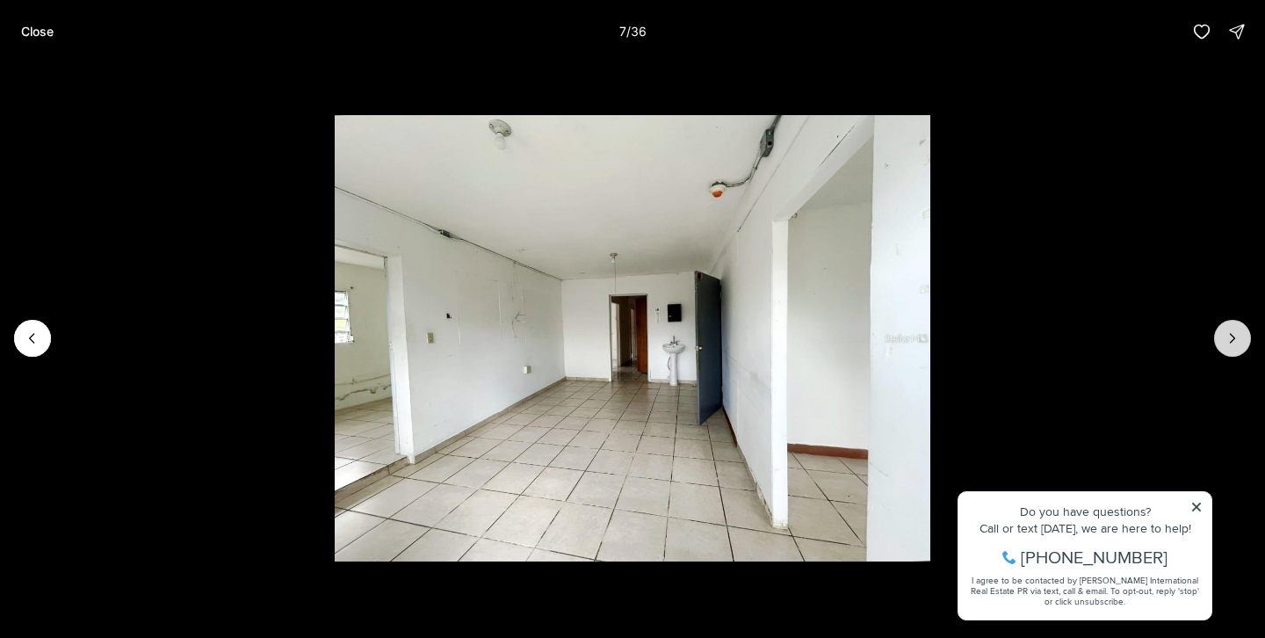
click at [1218, 337] on button "Next slide" at bounding box center [1232, 338] width 37 height 37
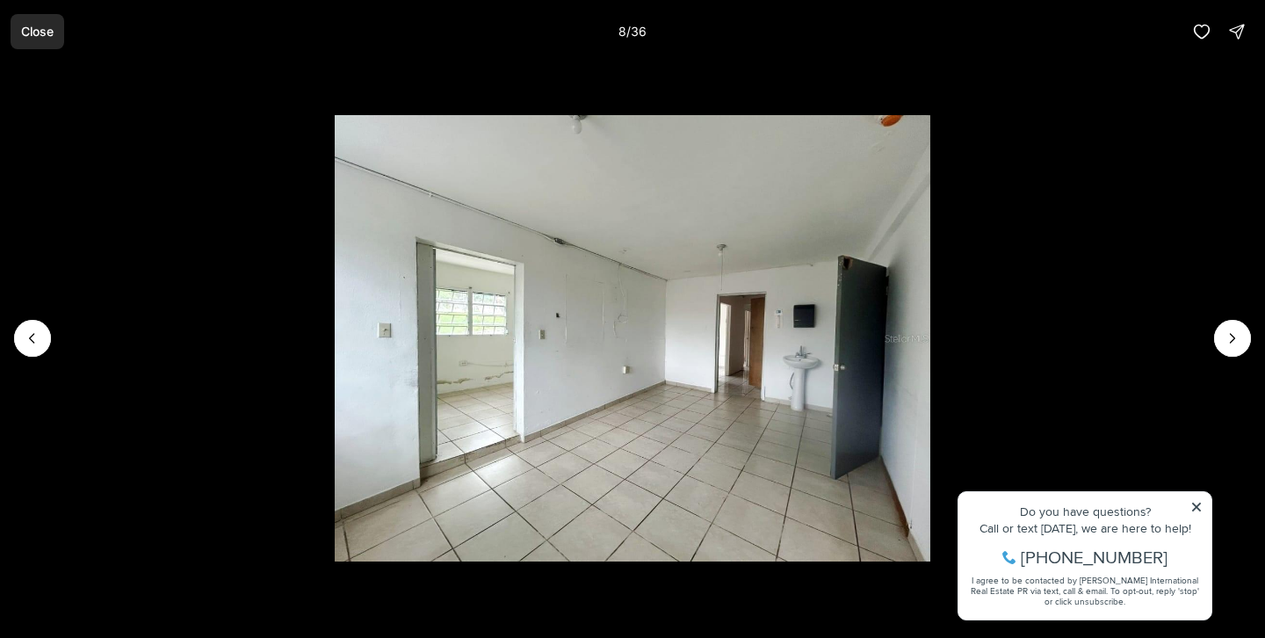
click at [25, 23] on button "Close" at bounding box center [38, 31] width 54 height 35
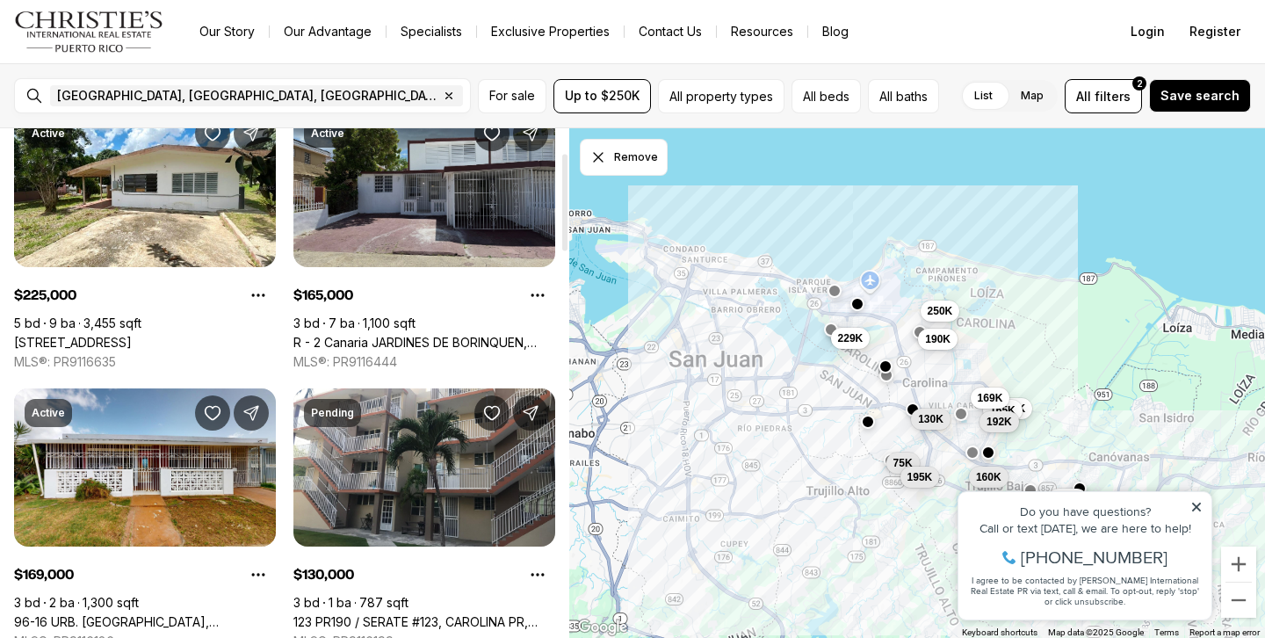
scroll to position [127, 0]
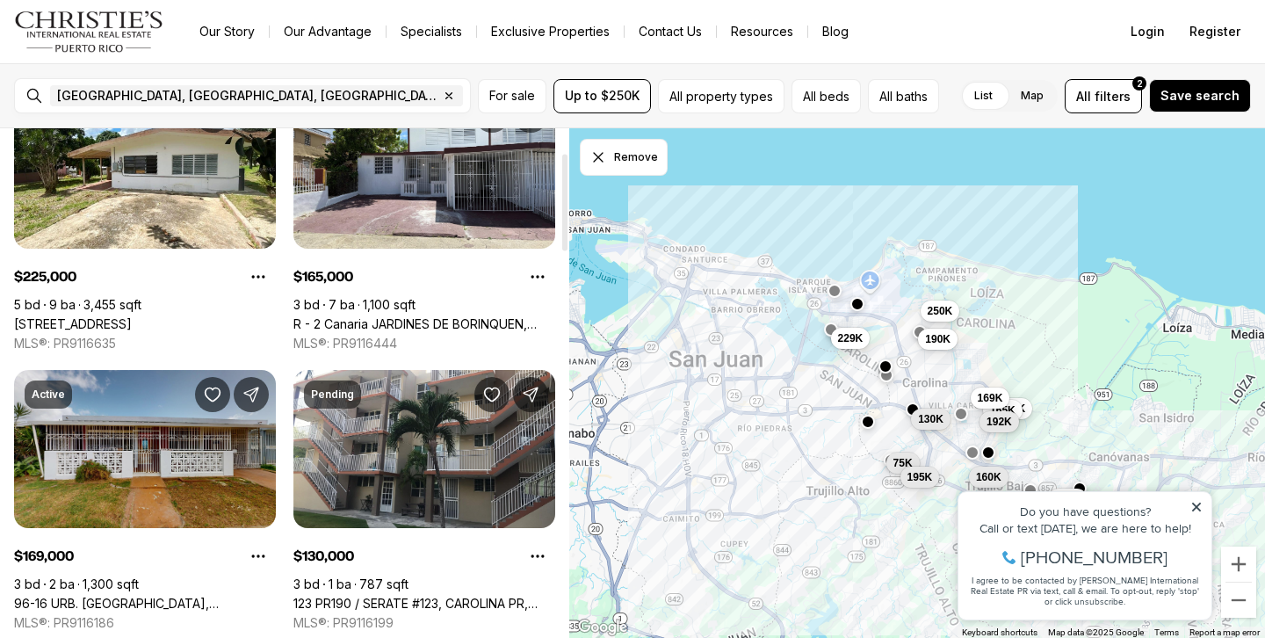
click at [148, 596] on link "96-16 URB. VILLA CAROLINA, CAROLINA PR, 00984" at bounding box center [145, 604] width 262 height 16
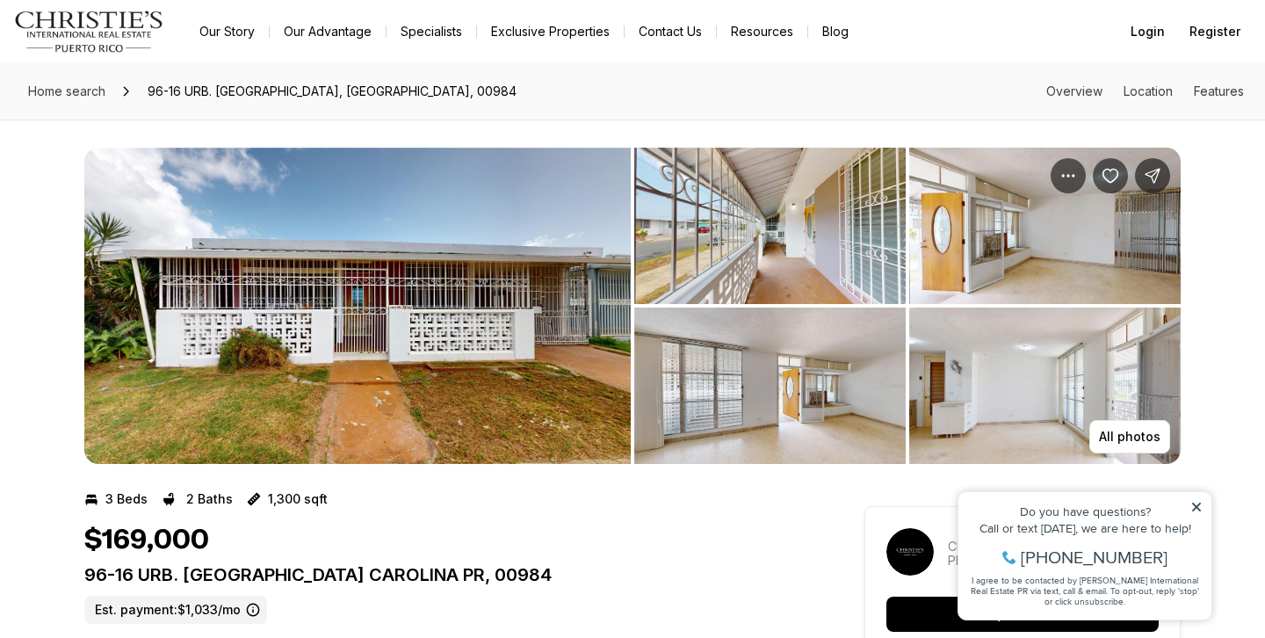
click at [763, 263] on img "View image gallery" at bounding box center [769, 226] width 271 height 156
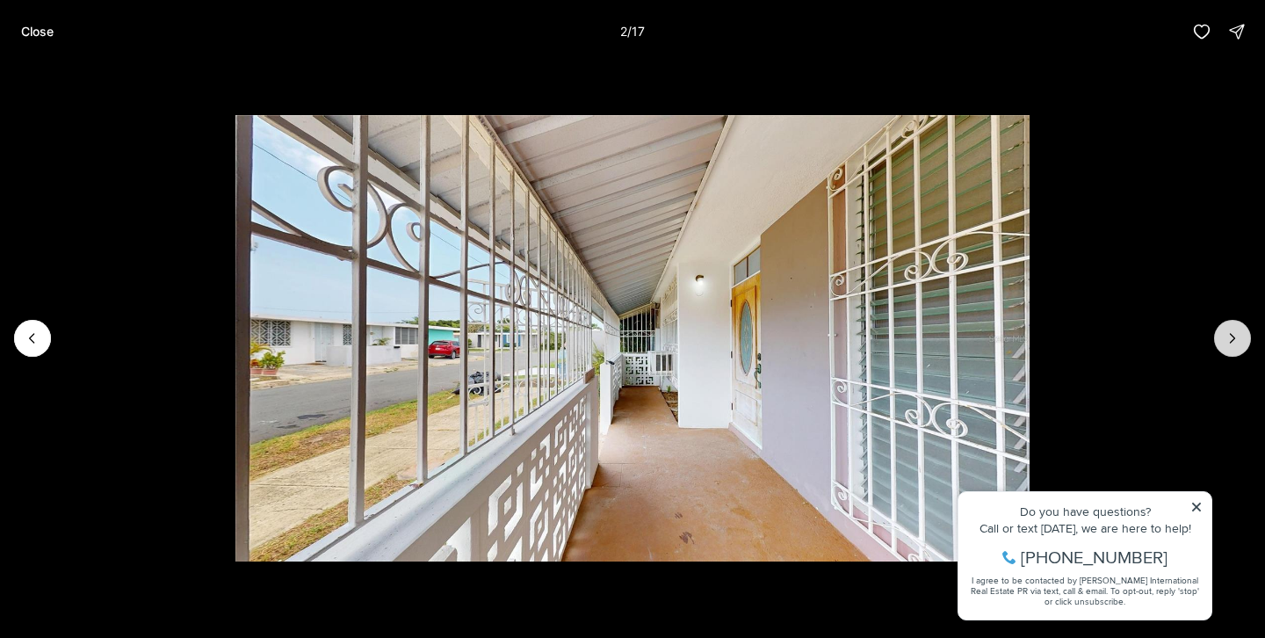
click at [1226, 343] on icon "Next slide" at bounding box center [1233, 338] width 18 height 18
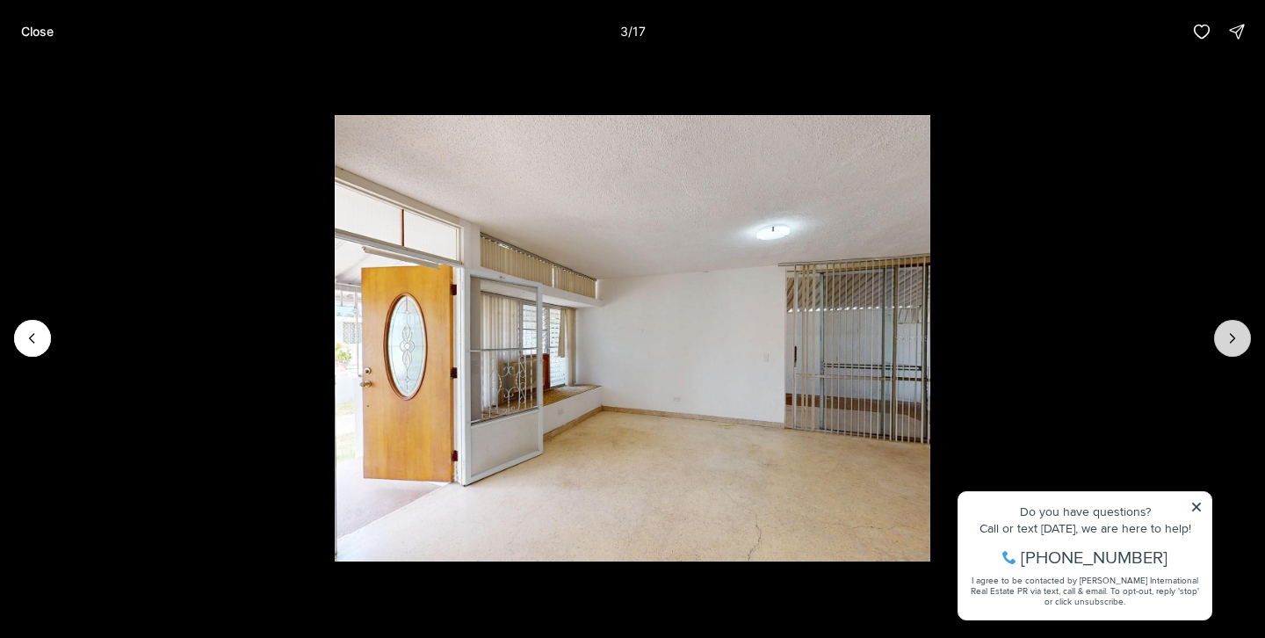
click at [1226, 343] on icon "Next slide" at bounding box center [1233, 338] width 18 height 18
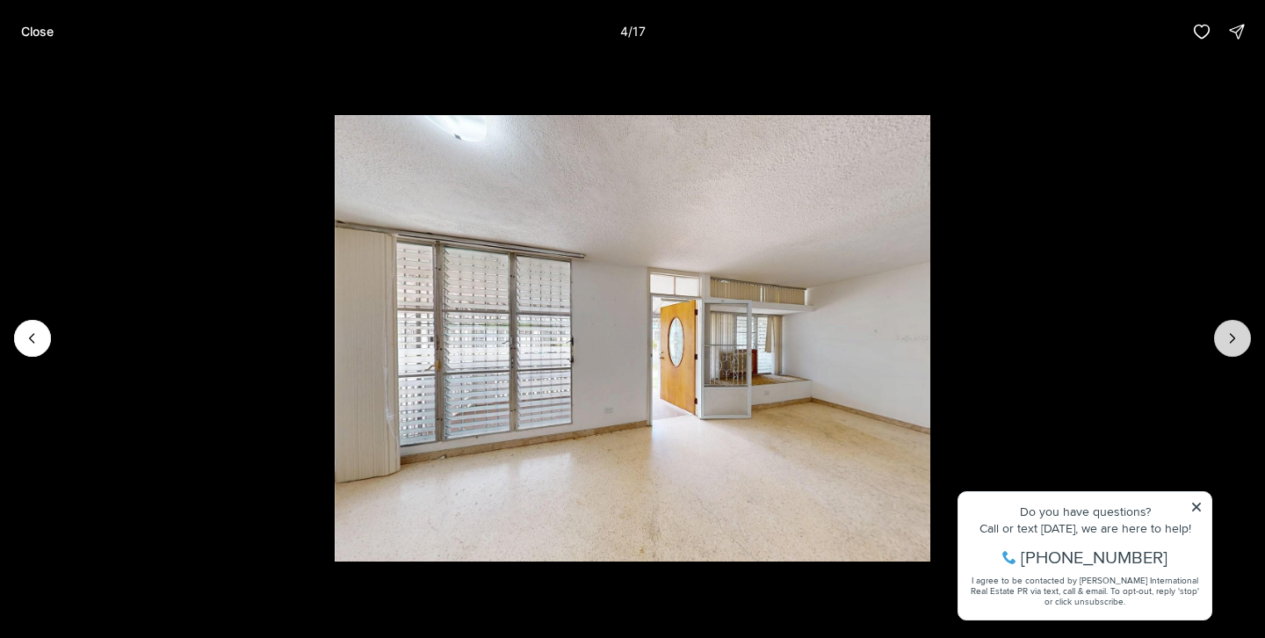
click at [1226, 343] on icon "Next slide" at bounding box center [1233, 338] width 18 height 18
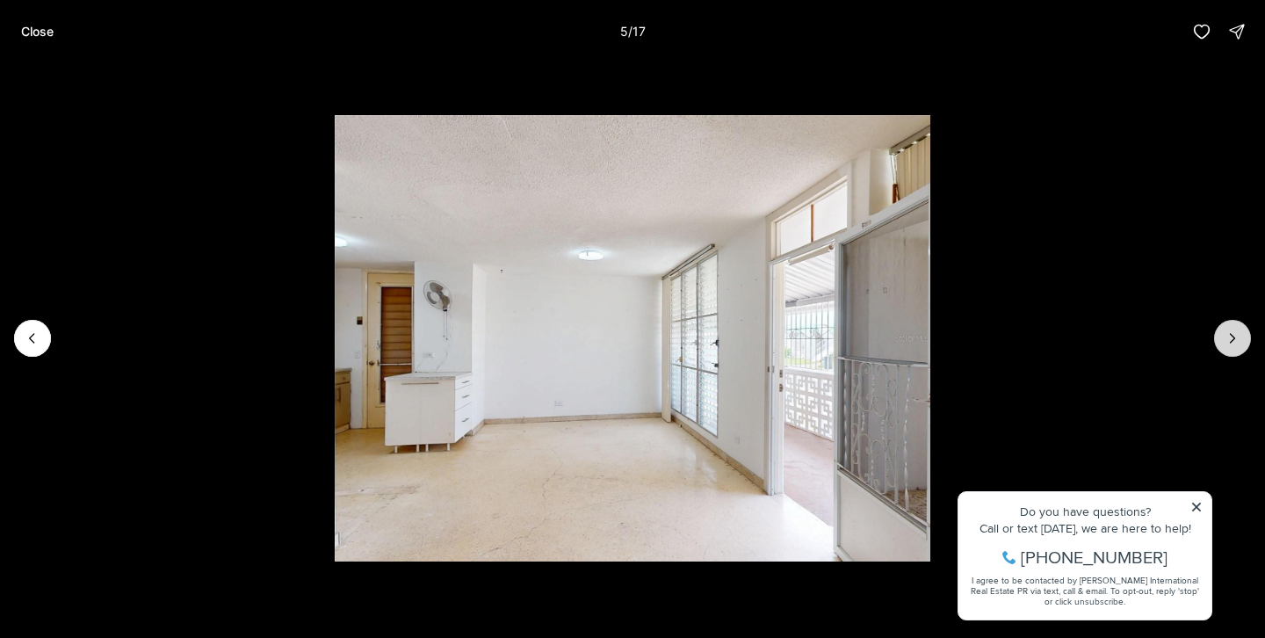
click at [1226, 343] on icon "Next slide" at bounding box center [1233, 338] width 18 height 18
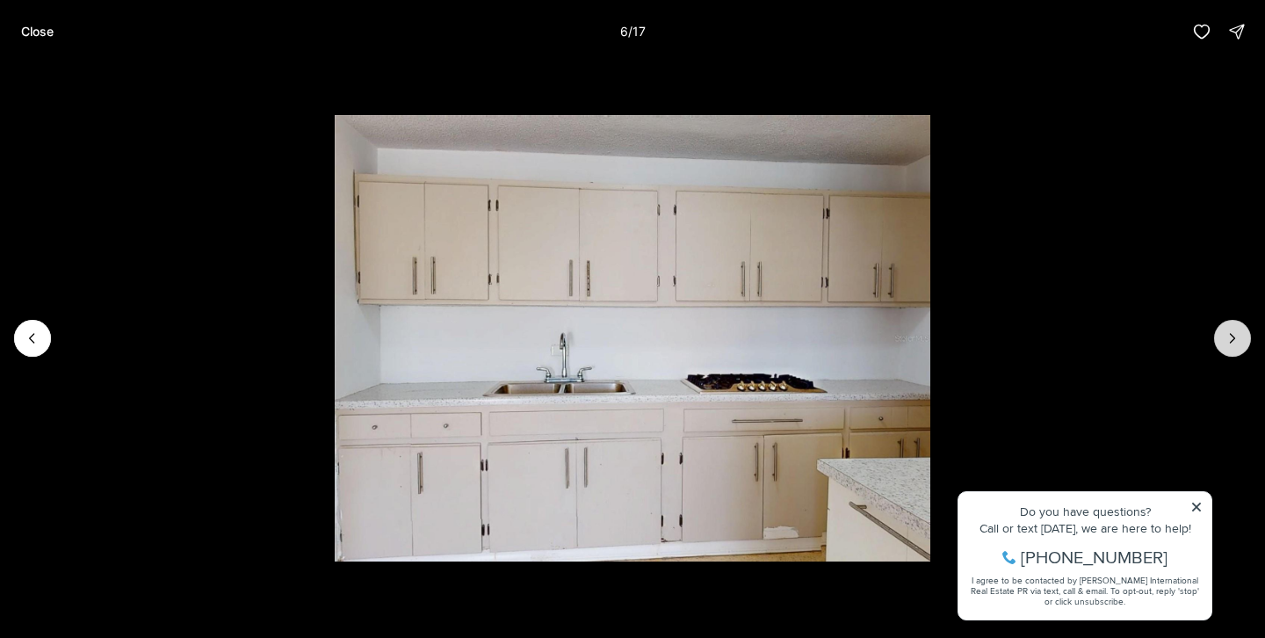
click at [1226, 343] on icon "Next slide" at bounding box center [1233, 338] width 18 height 18
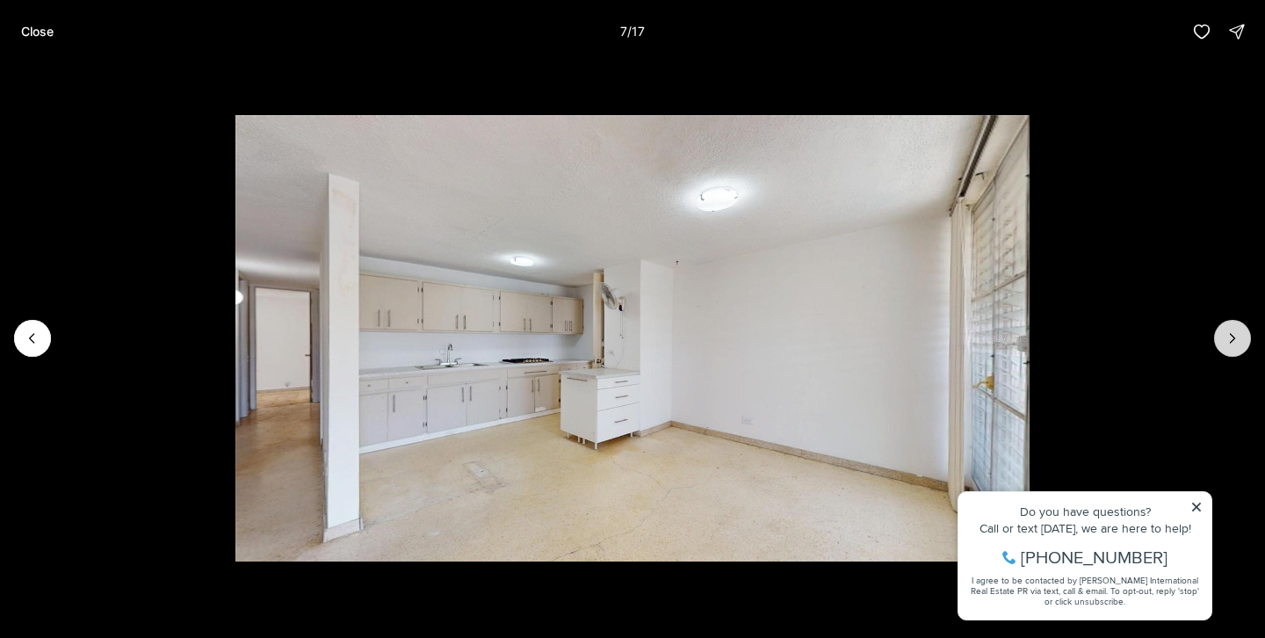
click at [1226, 343] on icon "Next slide" at bounding box center [1233, 338] width 18 height 18
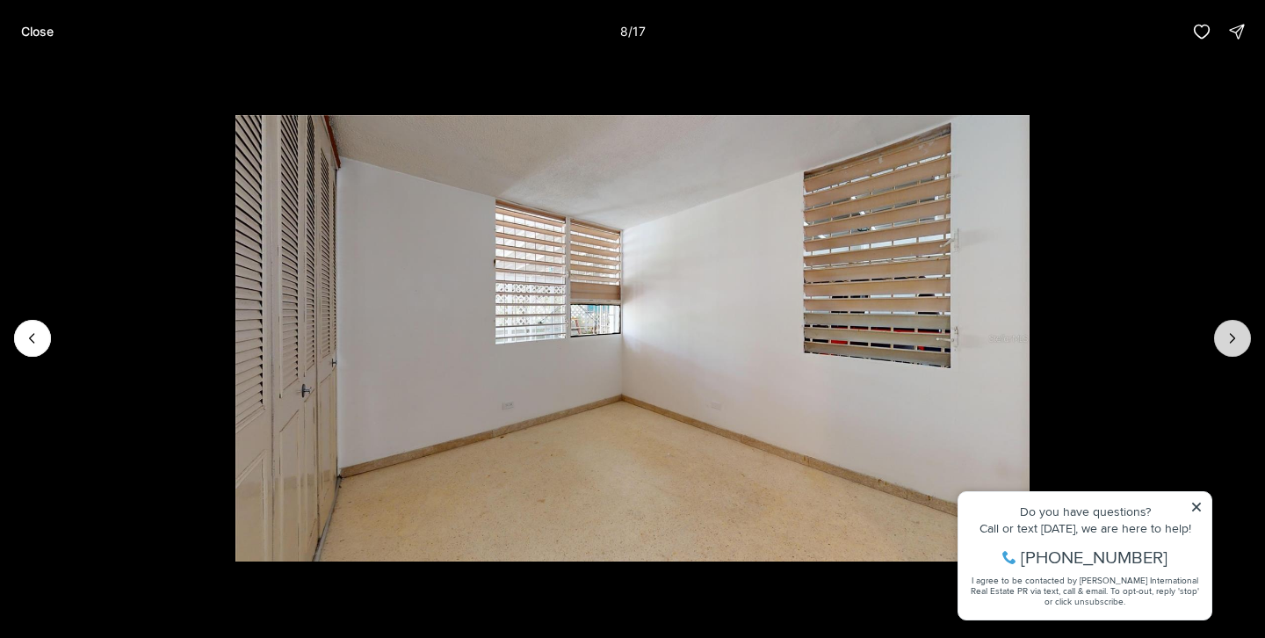
click at [1226, 343] on icon "Next slide" at bounding box center [1233, 338] width 18 height 18
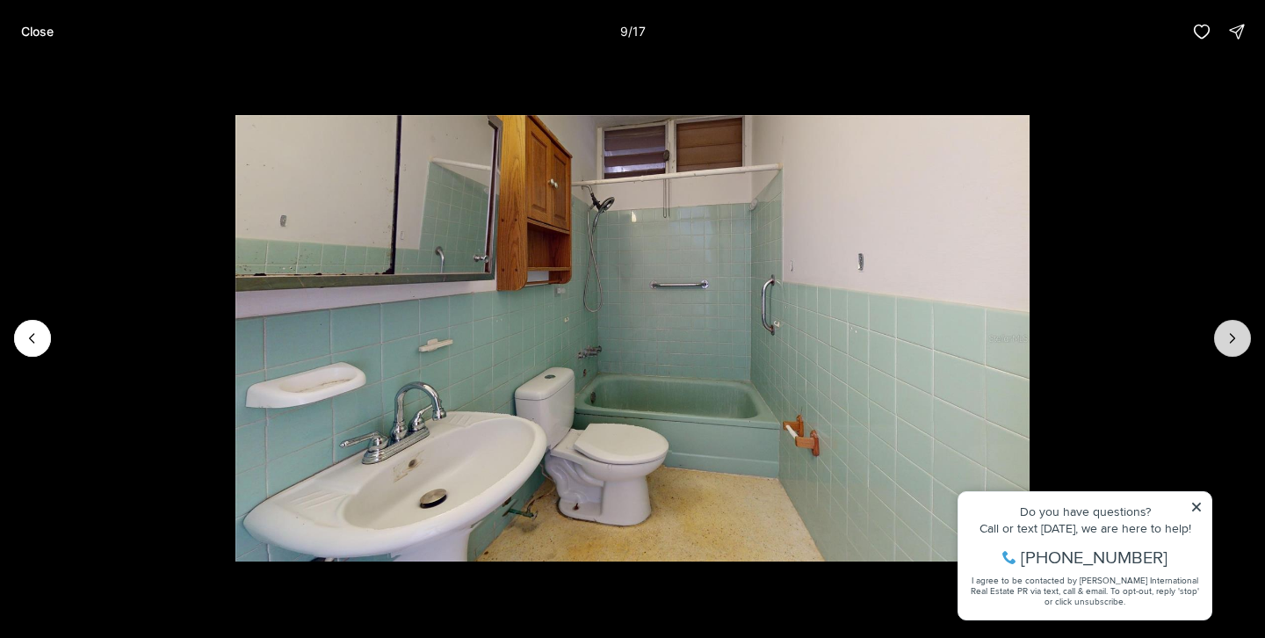
click at [1226, 343] on icon "Next slide" at bounding box center [1233, 338] width 18 height 18
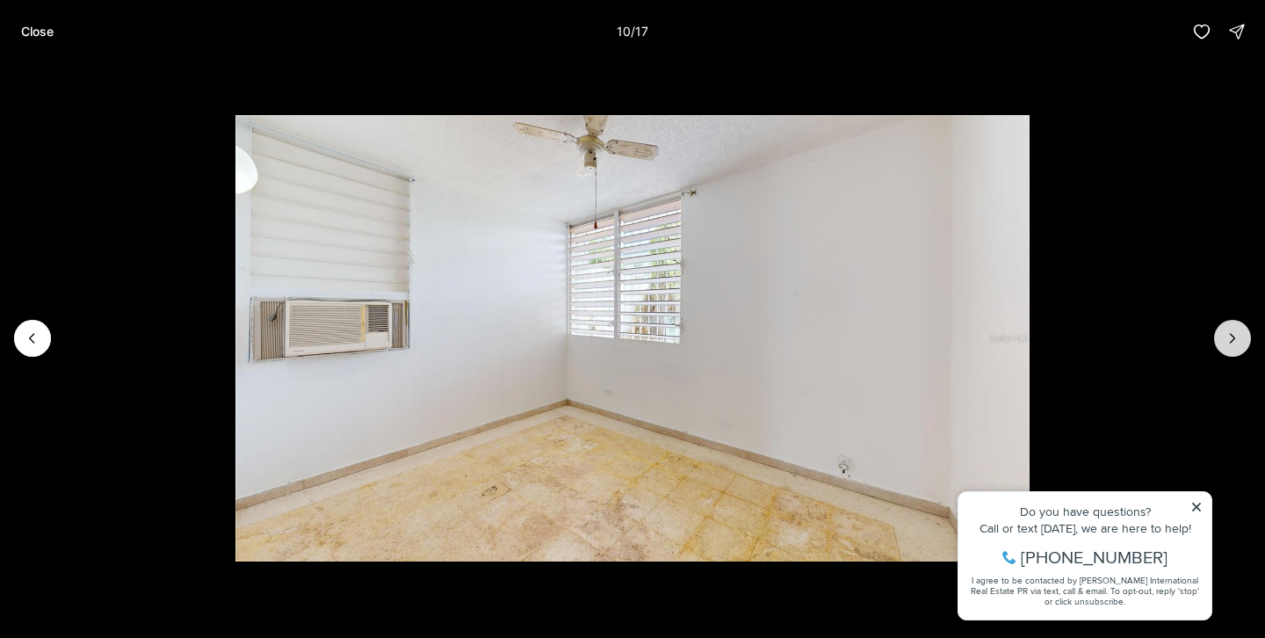
click at [1226, 343] on icon "Next slide" at bounding box center [1233, 338] width 18 height 18
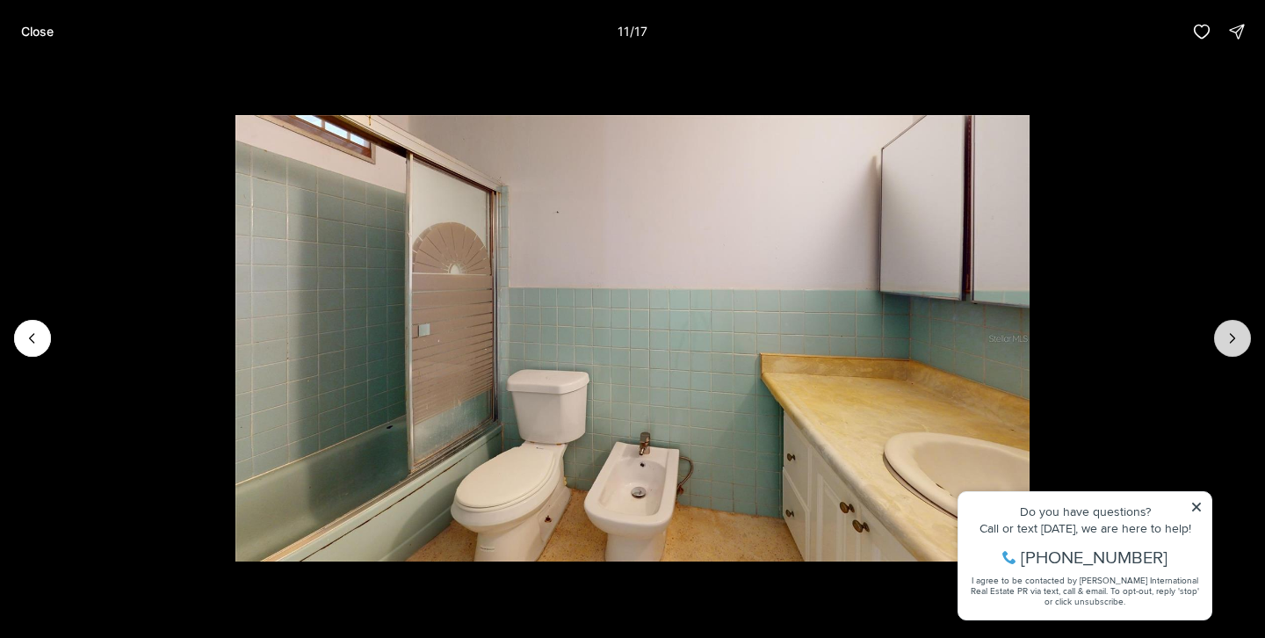
click at [1226, 343] on icon "Next slide" at bounding box center [1233, 338] width 18 height 18
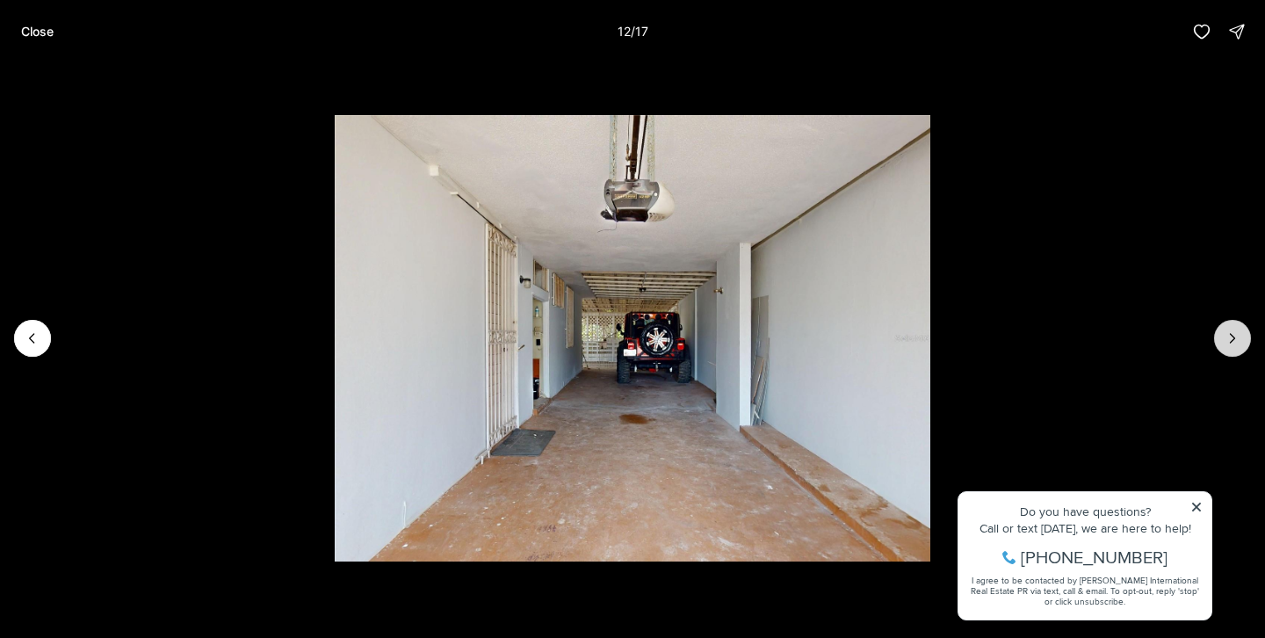
click at [1226, 343] on icon "Next slide" at bounding box center [1233, 338] width 18 height 18
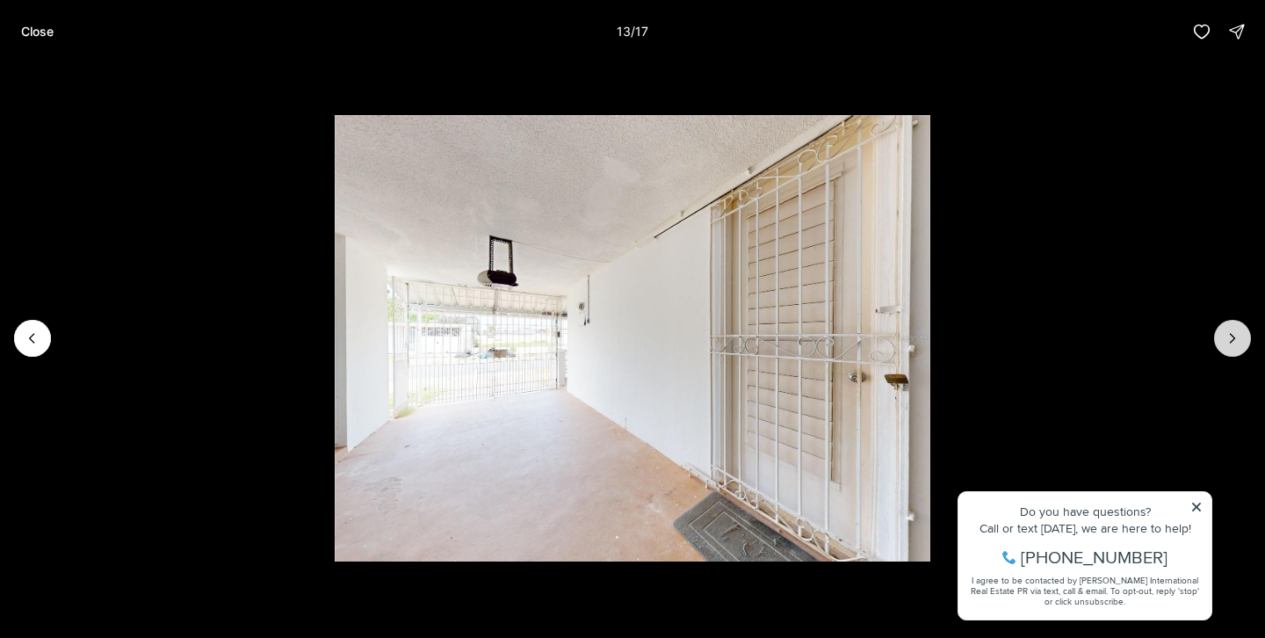
click at [1226, 343] on icon "Next slide" at bounding box center [1233, 338] width 18 height 18
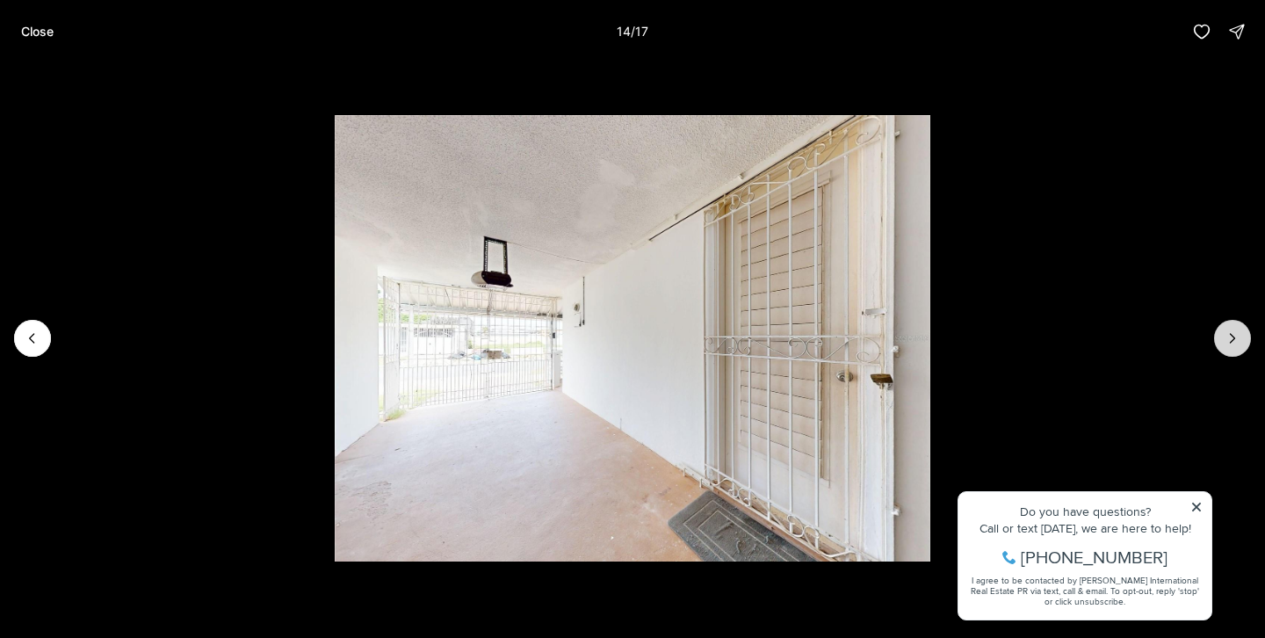
click at [1226, 343] on icon "Next slide" at bounding box center [1233, 338] width 18 height 18
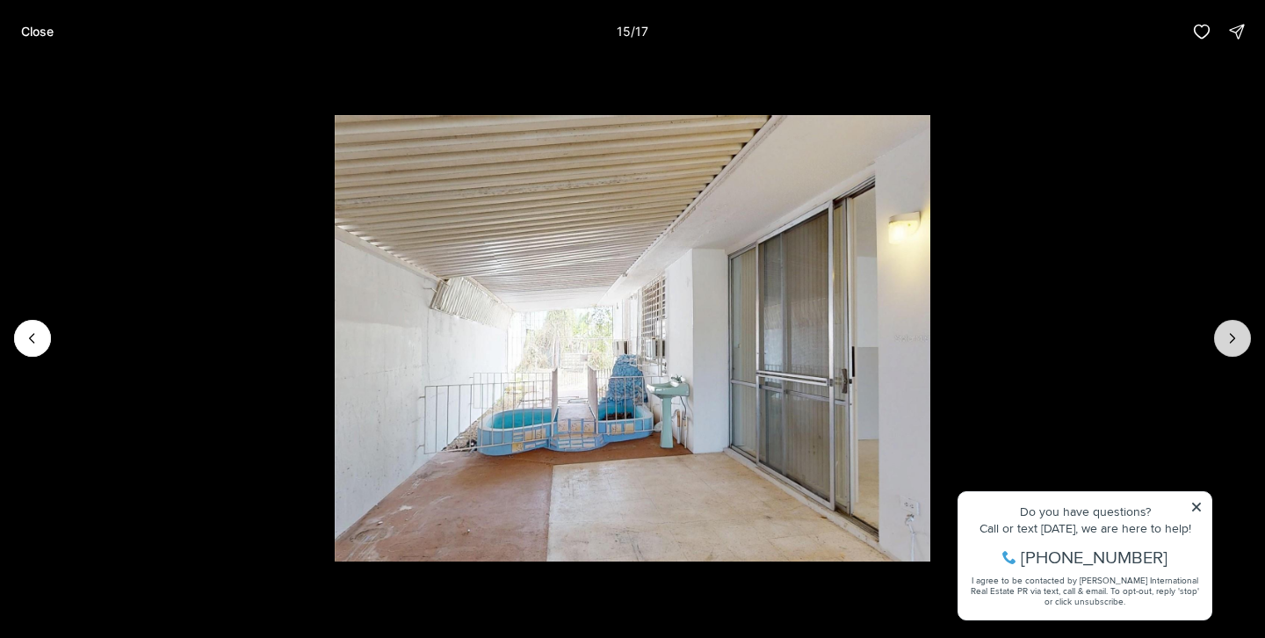
click at [1226, 343] on icon "Next slide" at bounding box center [1233, 338] width 18 height 18
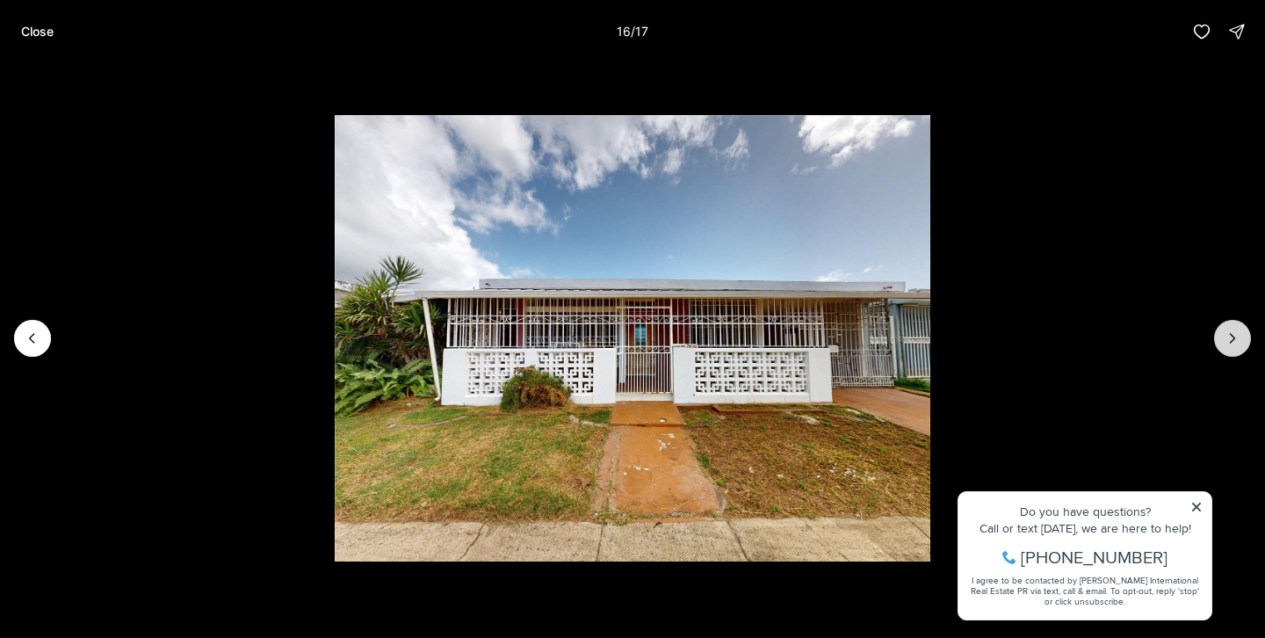
click at [1226, 343] on icon "Next slide" at bounding box center [1233, 338] width 18 height 18
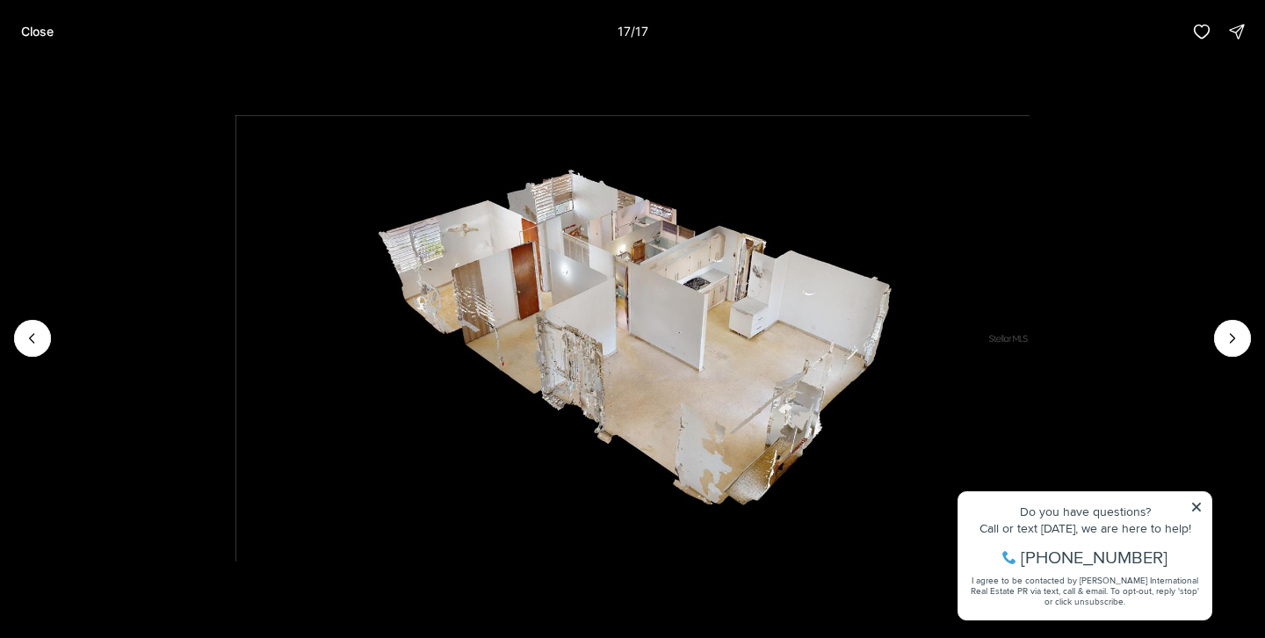
click at [1239, 340] on div at bounding box center [1232, 338] width 37 height 37
click at [58, 36] on button "Close" at bounding box center [38, 31] width 54 height 35
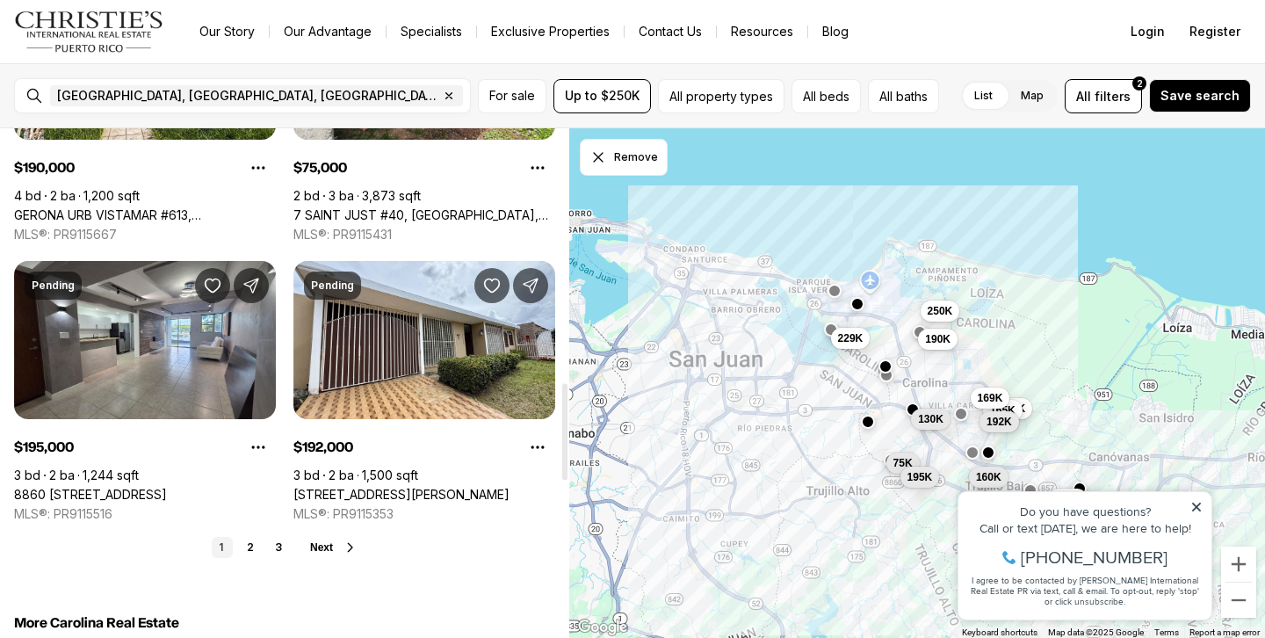
scroll to position [1334, 0]
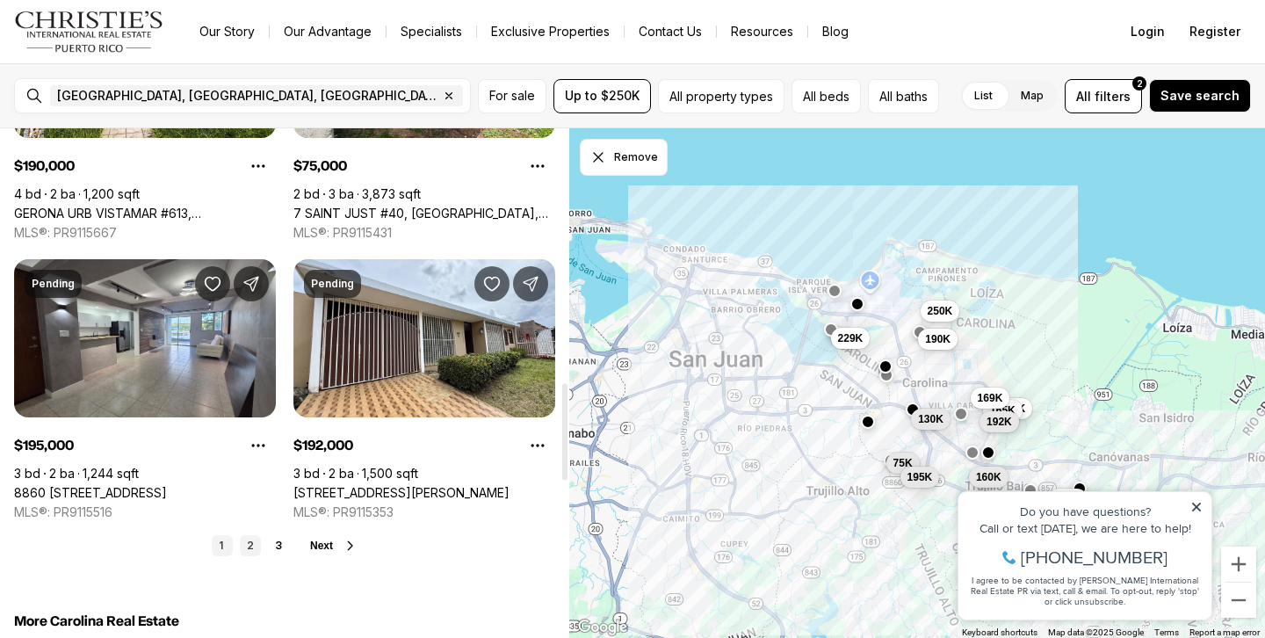
click at [252, 541] on link "2" at bounding box center [250, 545] width 21 height 21
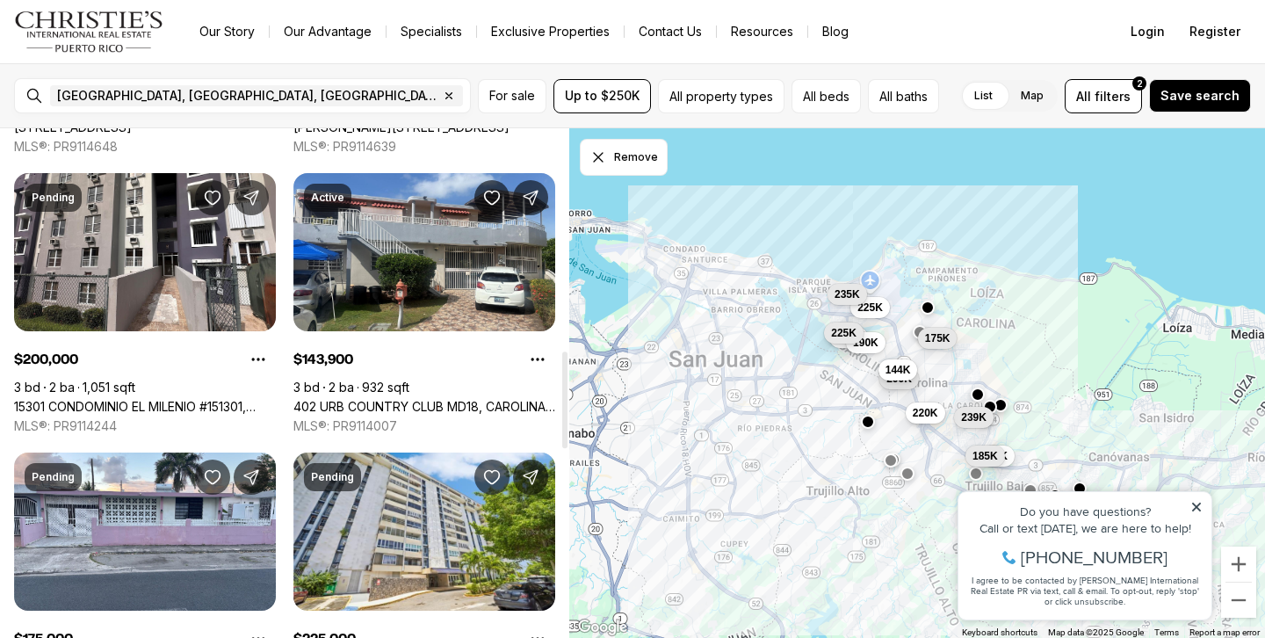
scroll to position [1170, 0]
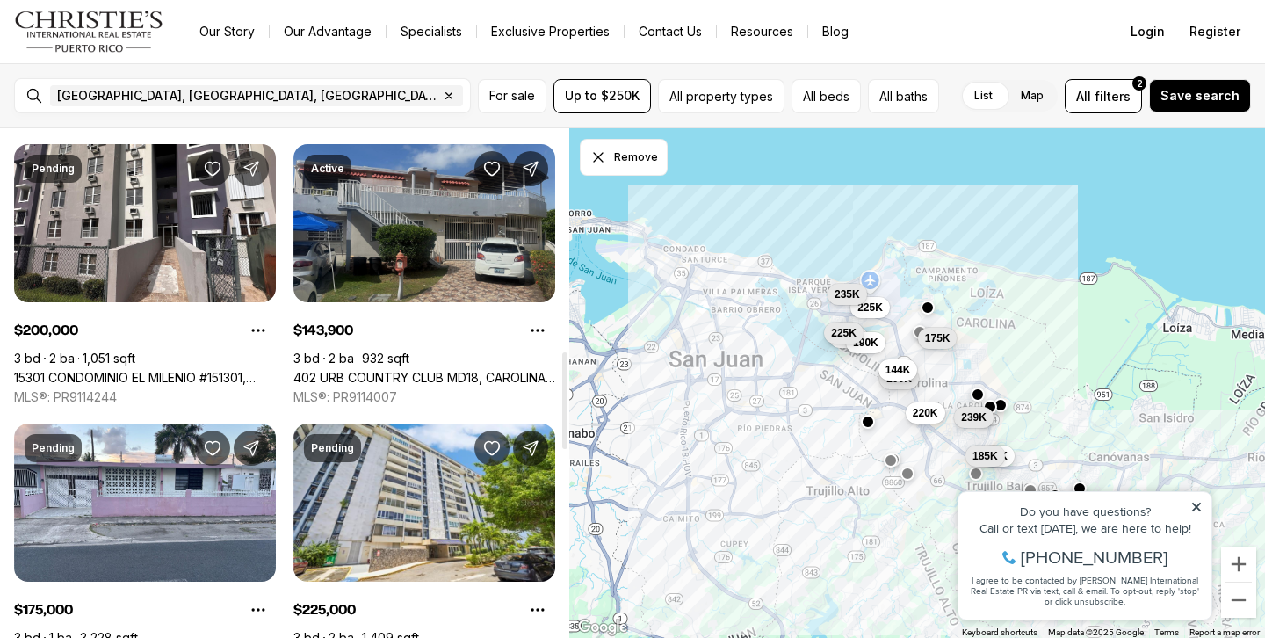
click at [439, 370] on link "402 URB COUNTRY CLUB MD18, CAROLINA PR, 00979" at bounding box center [424, 378] width 262 height 16
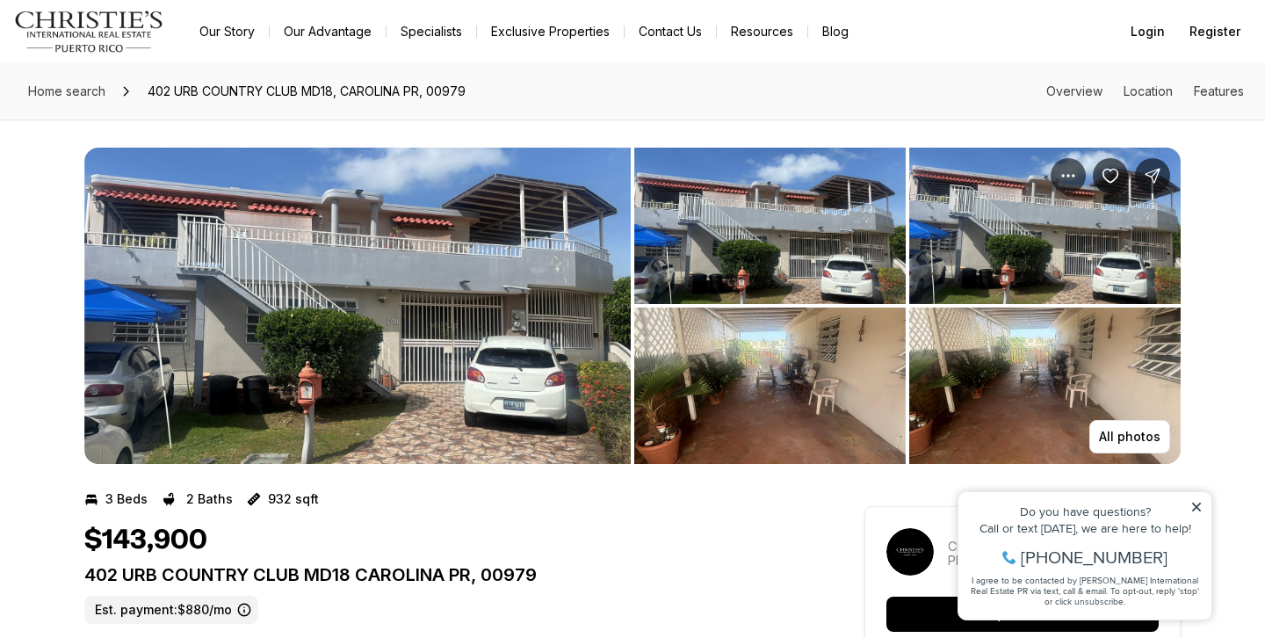
click at [794, 251] on img "View image gallery" at bounding box center [769, 226] width 271 height 156
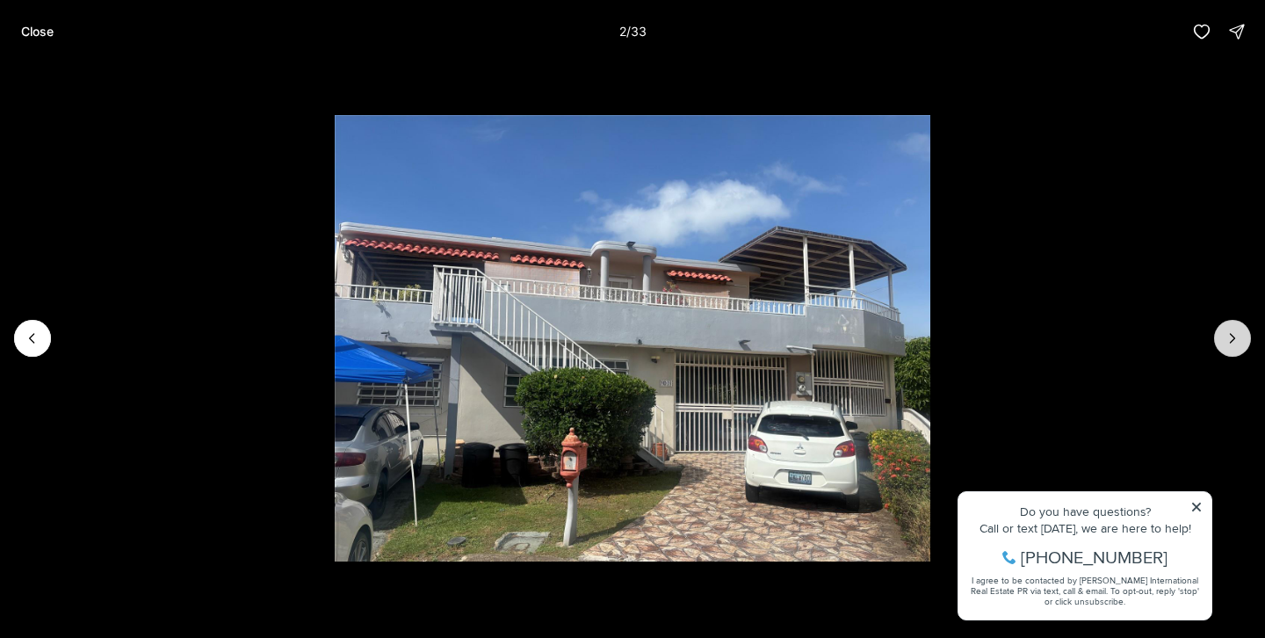
click at [1235, 343] on icon "Next slide" at bounding box center [1233, 338] width 18 height 18
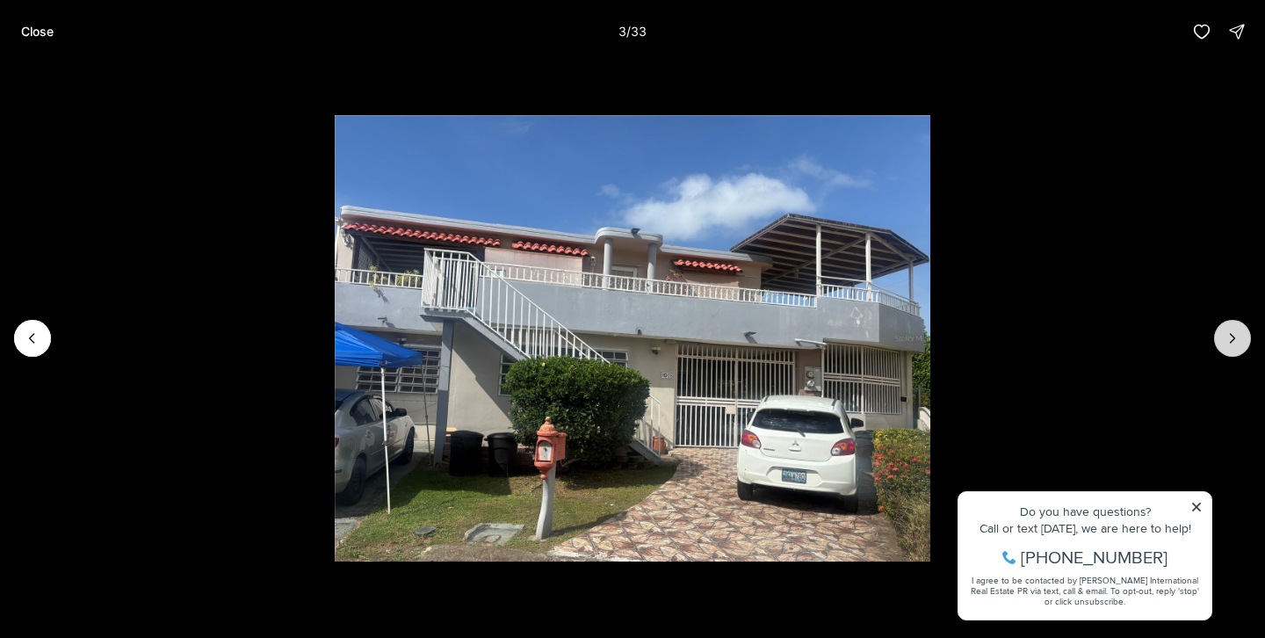
click at [1235, 343] on icon "Next slide" at bounding box center [1233, 338] width 18 height 18
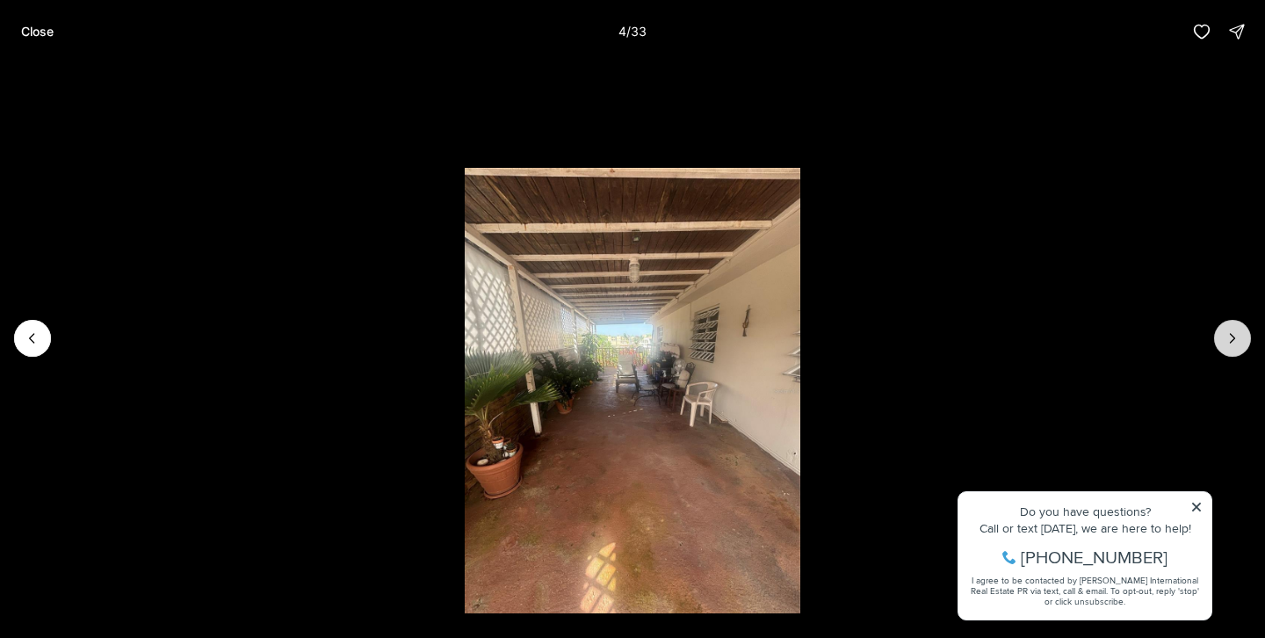
click at [1233, 343] on icon "Next slide" at bounding box center [1233, 338] width 18 height 18
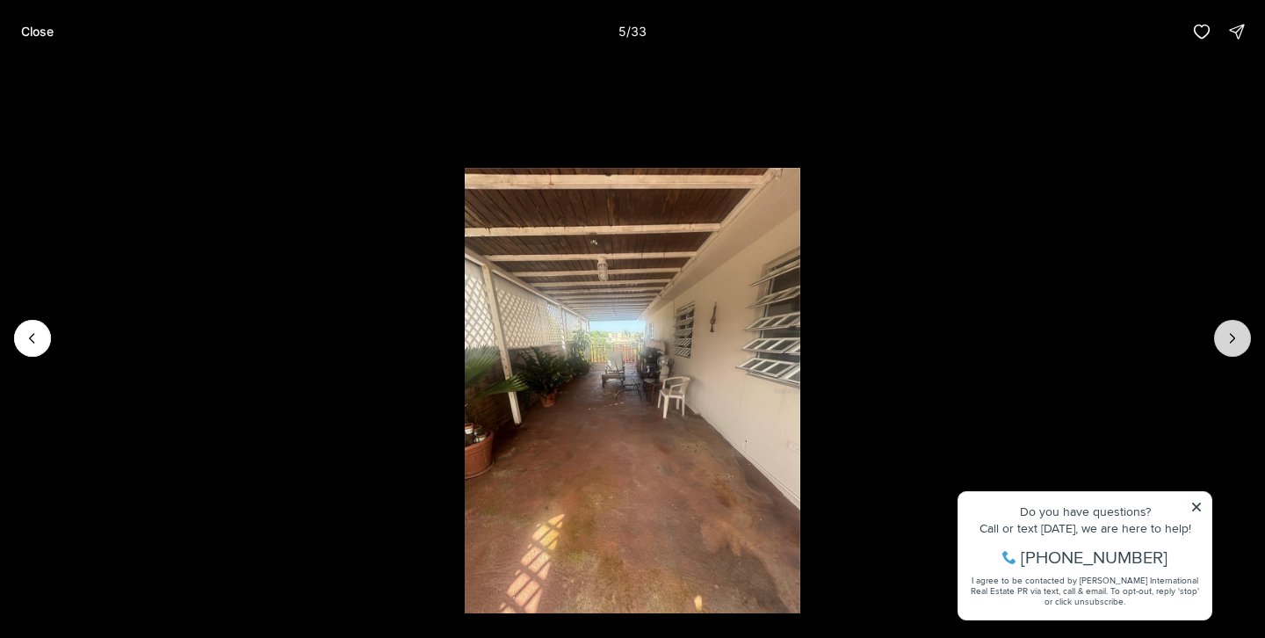
click at [1233, 343] on icon "Next slide" at bounding box center [1233, 338] width 18 height 18
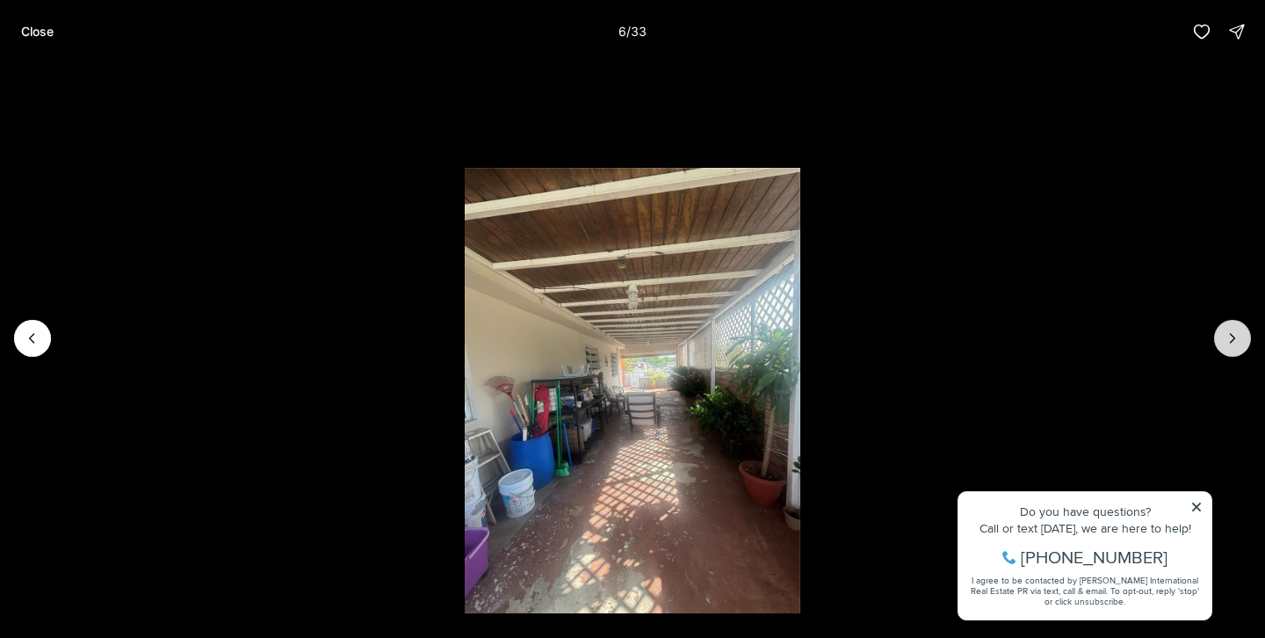
click at [1233, 343] on icon "Next slide" at bounding box center [1233, 338] width 18 height 18
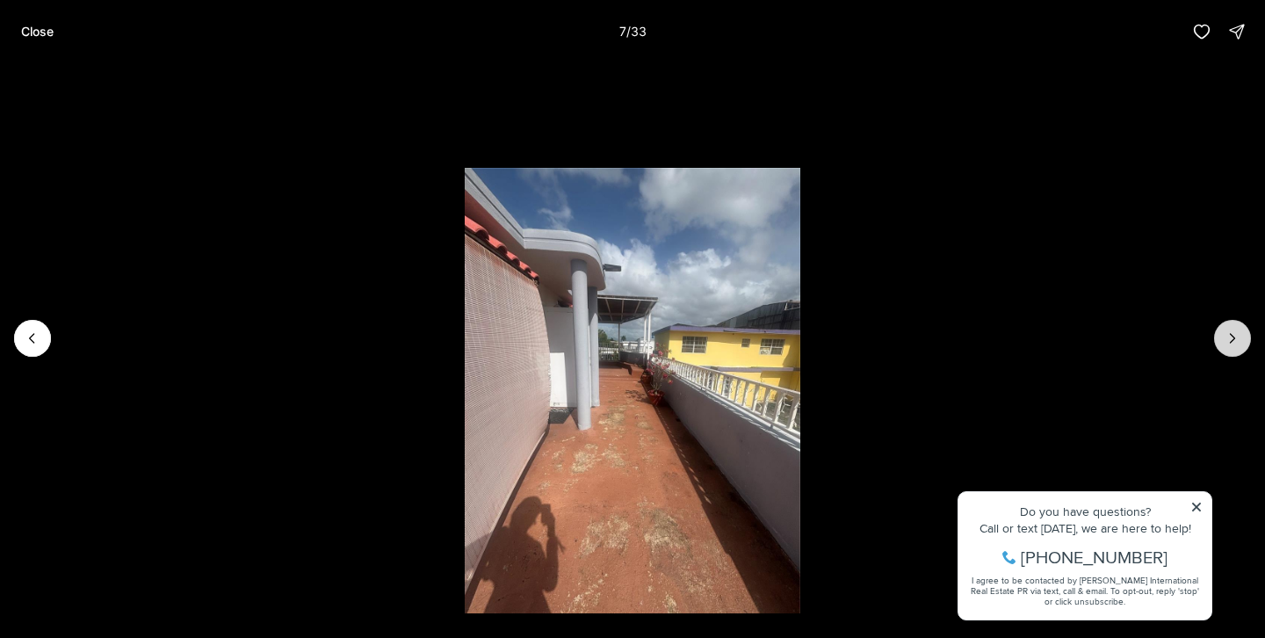
click at [1233, 343] on icon "Next slide" at bounding box center [1233, 338] width 18 height 18
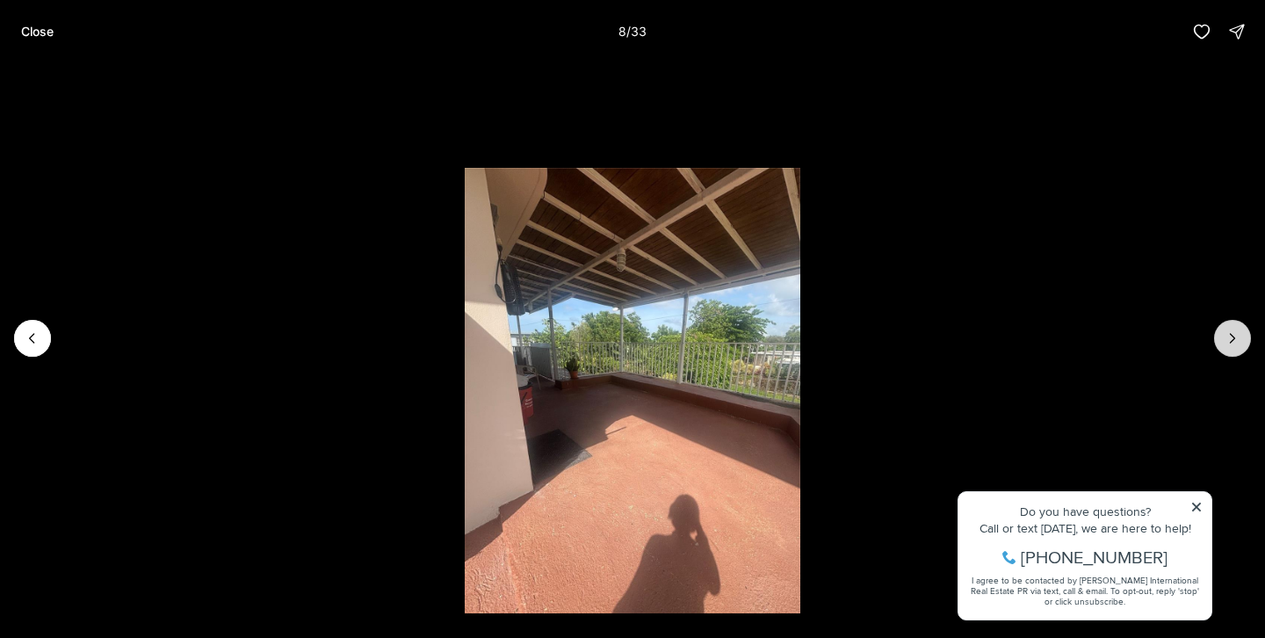
click at [1233, 343] on icon "Next slide" at bounding box center [1233, 338] width 18 height 18
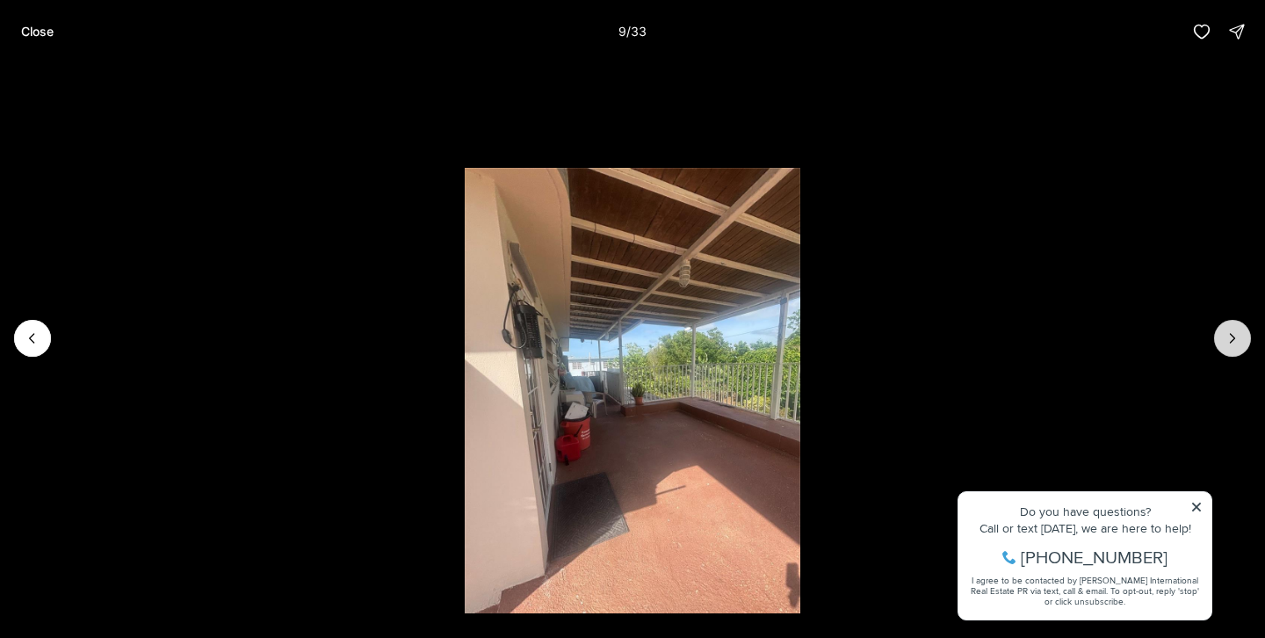
click at [1233, 343] on icon "Next slide" at bounding box center [1233, 338] width 18 height 18
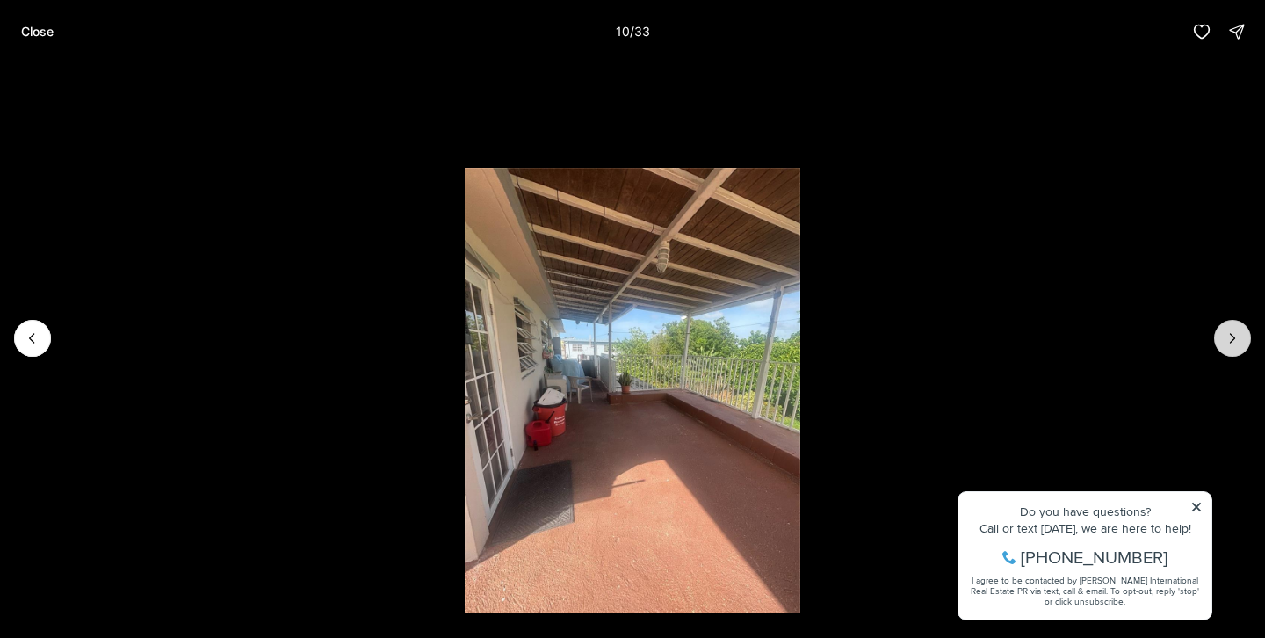
click at [1233, 343] on icon "Next slide" at bounding box center [1233, 338] width 18 height 18
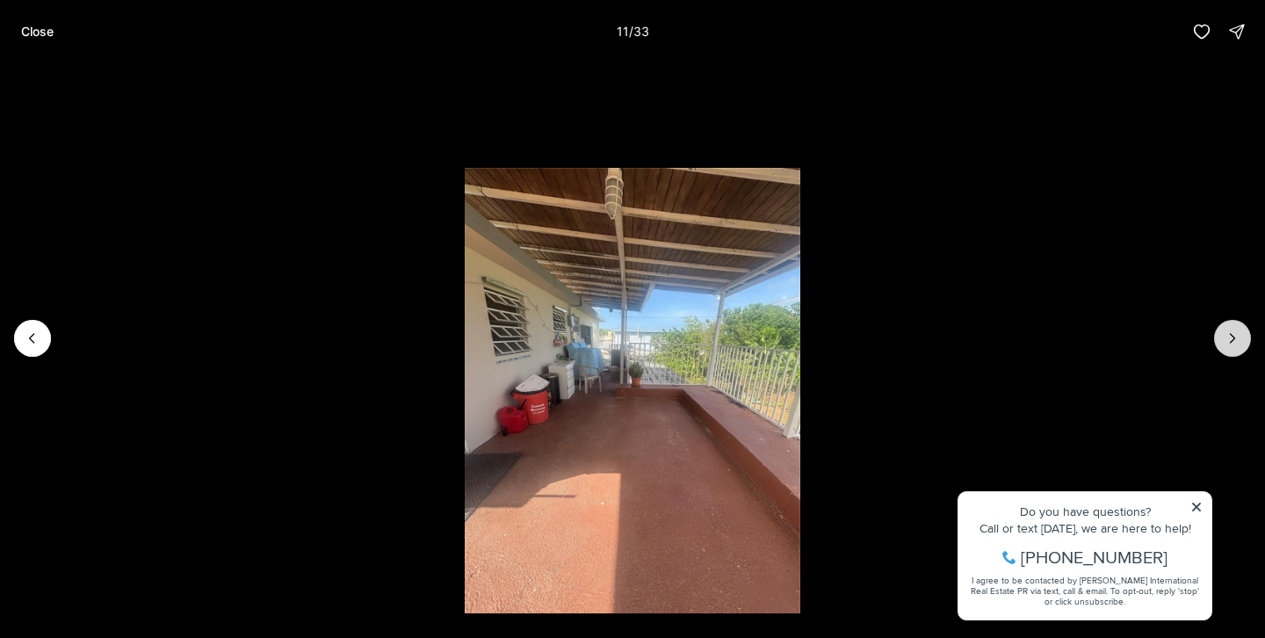
click at [1233, 343] on icon "Next slide" at bounding box center [1233, 338] width 18 height 18
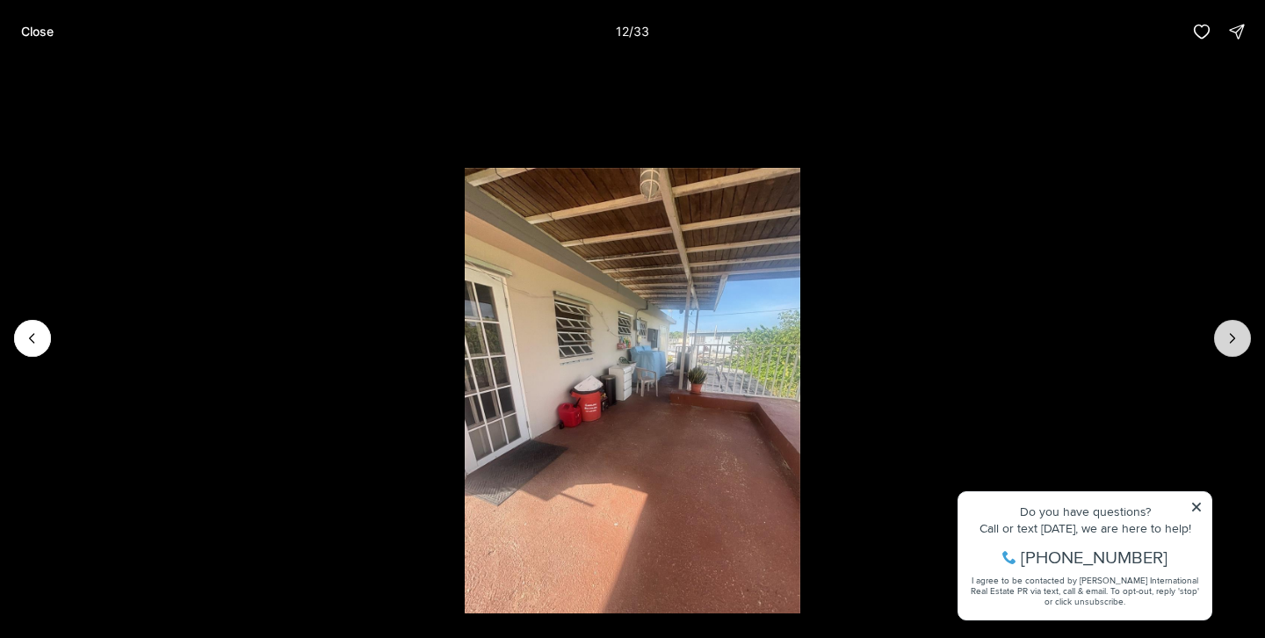
click at [1233, 343] on icon "Next slide" at bounding box center [1233, 338] width 18 height 18
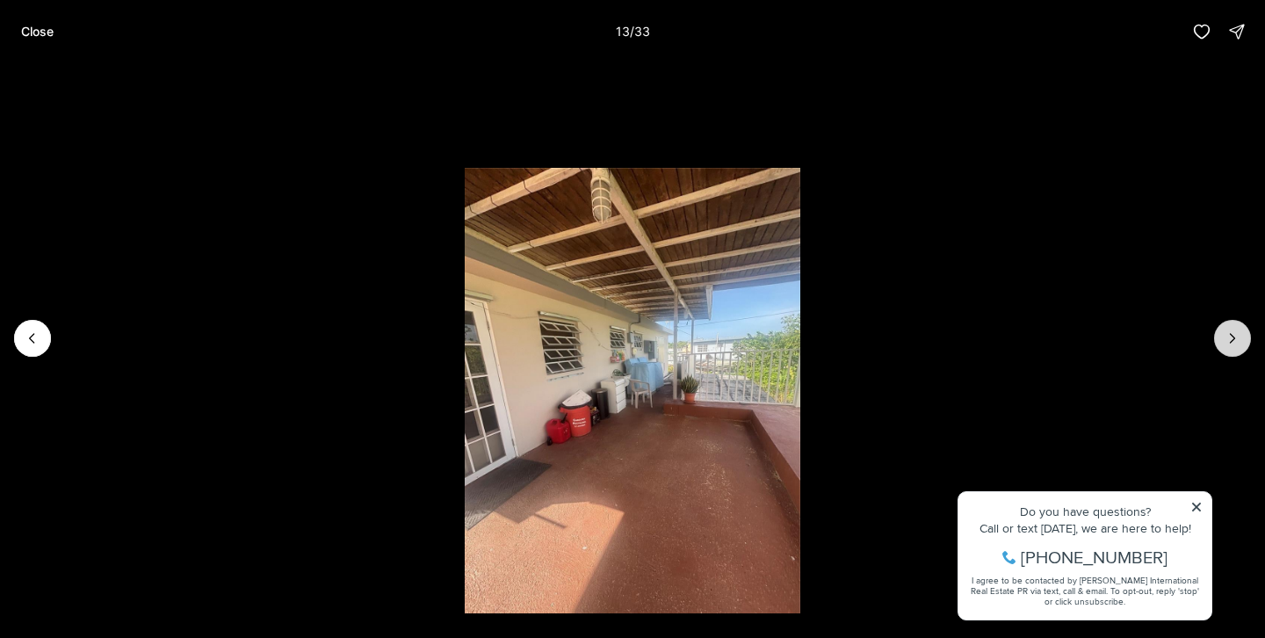
click at [1233, 343] on icon "Next slide" at bounding box center [1233, 338] width 18 height 18
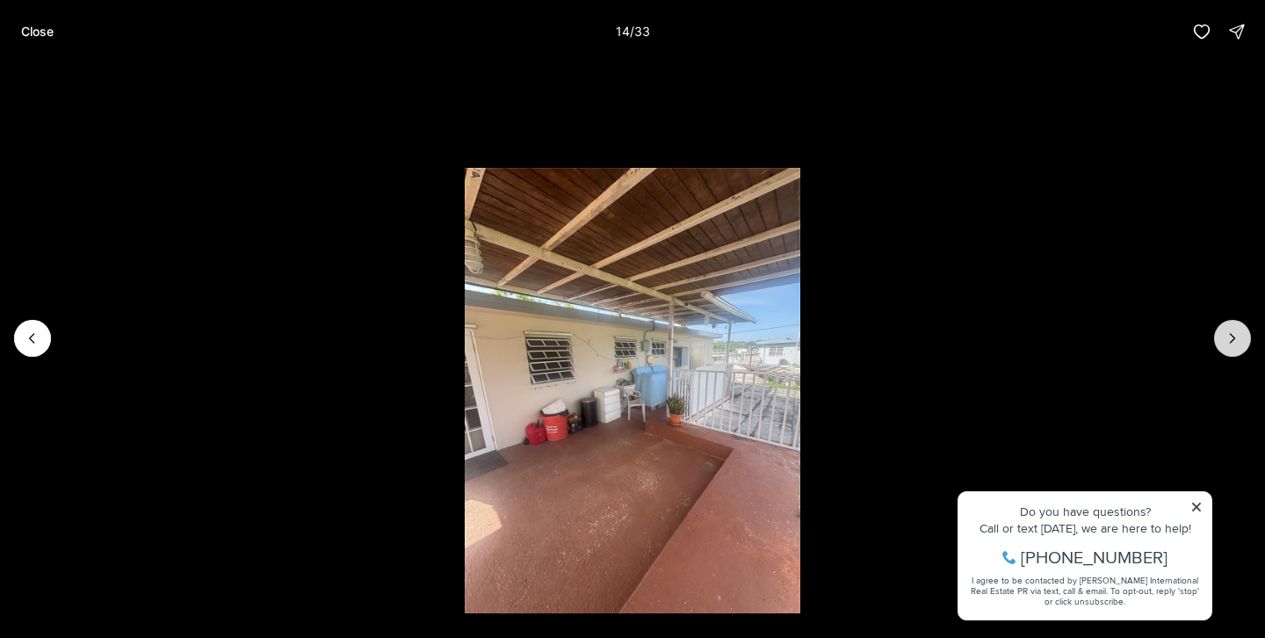
click at [1233, 343] on icon "Next slide" at bounding box center [1233, 338] width 18 height 18
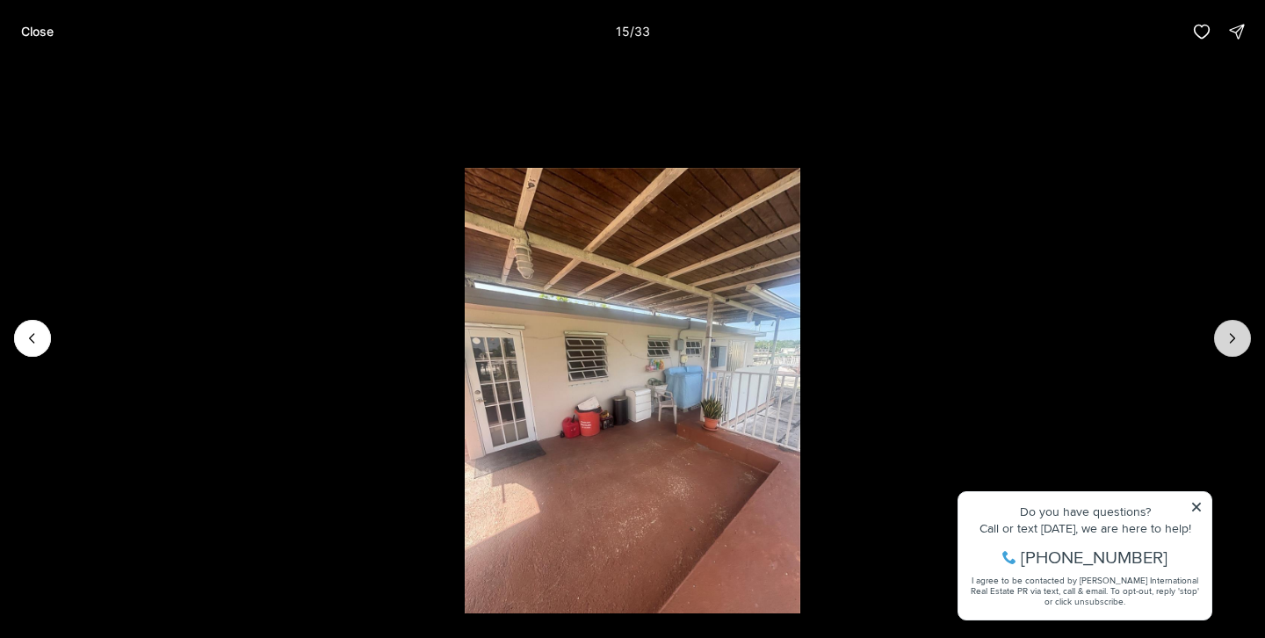
click at [1233, 343] on icon "Next slide" at bounding box center [1233, 338] width 18 height 18
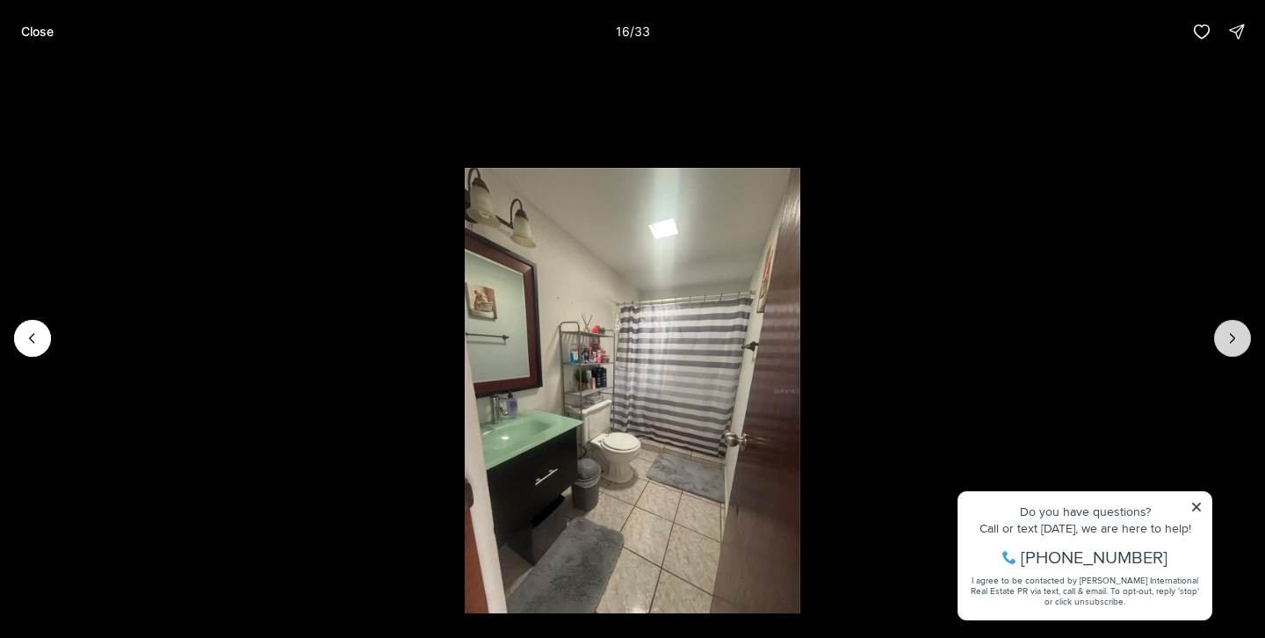
click at [1233, 343] on icon "Next slide" at bounding box center [1233, 338] width 18 height 18
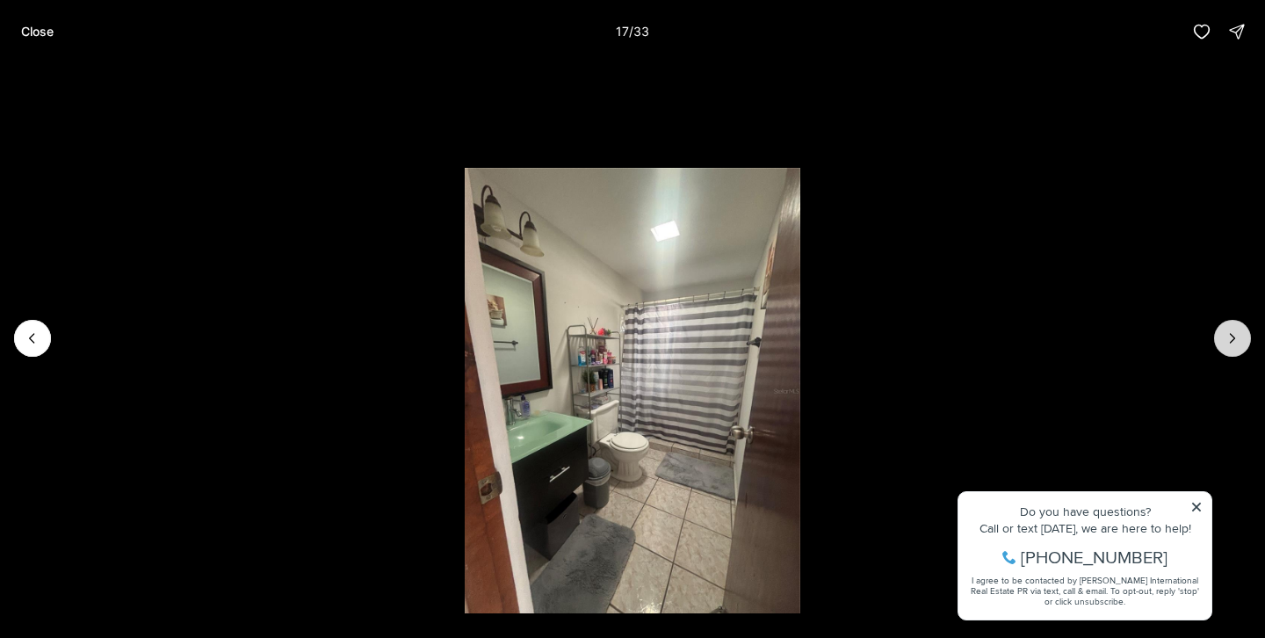
click at [1233, 343] on icon "Next slide" at bounding box center [1233, 338] width 18 height 18
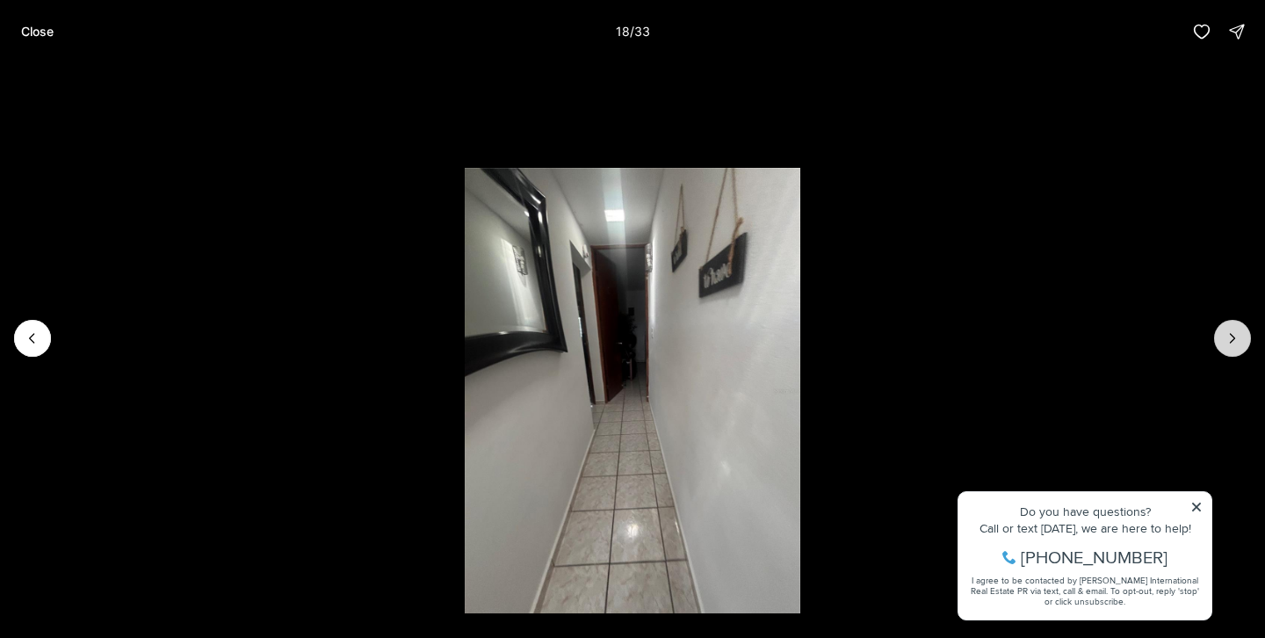
click at [1233, 343] on icon "Next slide" at bounding box center [1233, 338] width 18 height 18
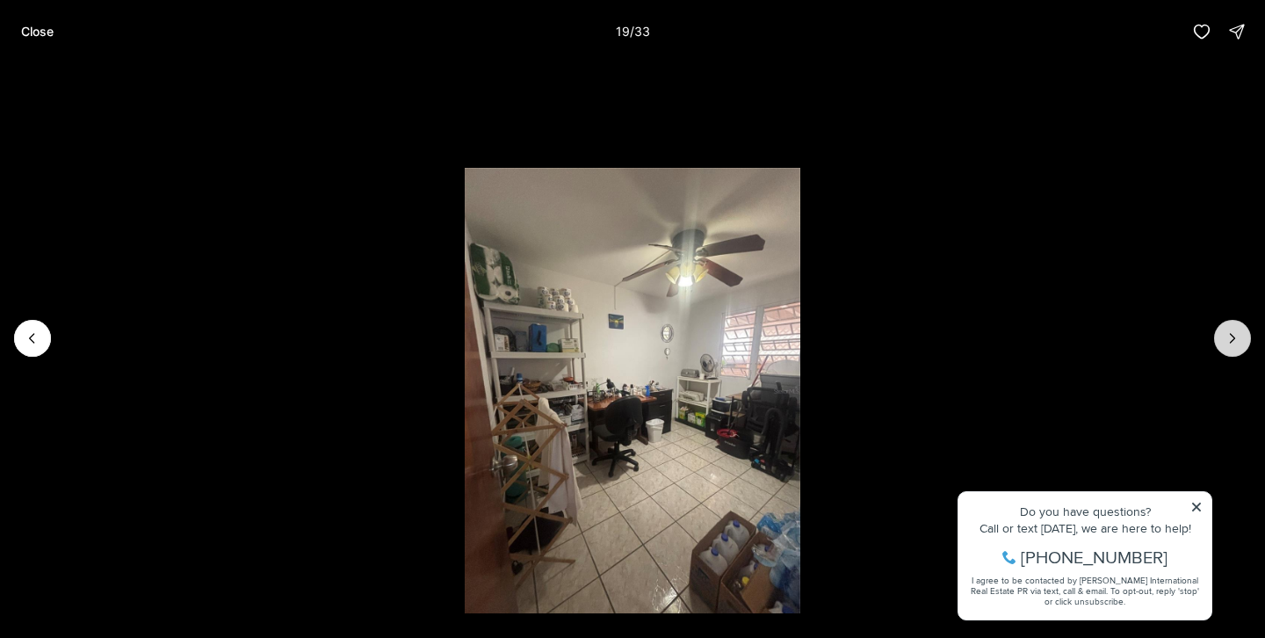
click at [1233, 343] on icon "Next slide" at bounding box center [1233, 338] width 18 height 18
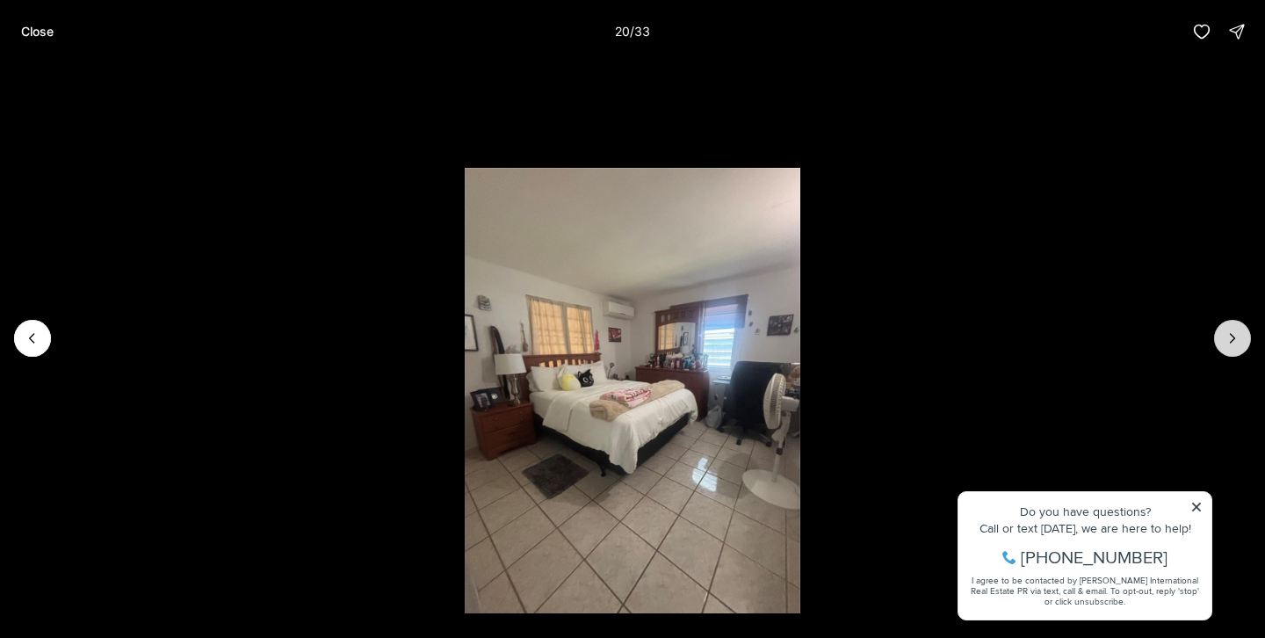
click at [1233, 343] on icon "Next slide" at bounding box center [1233, 338] width 18 height 18
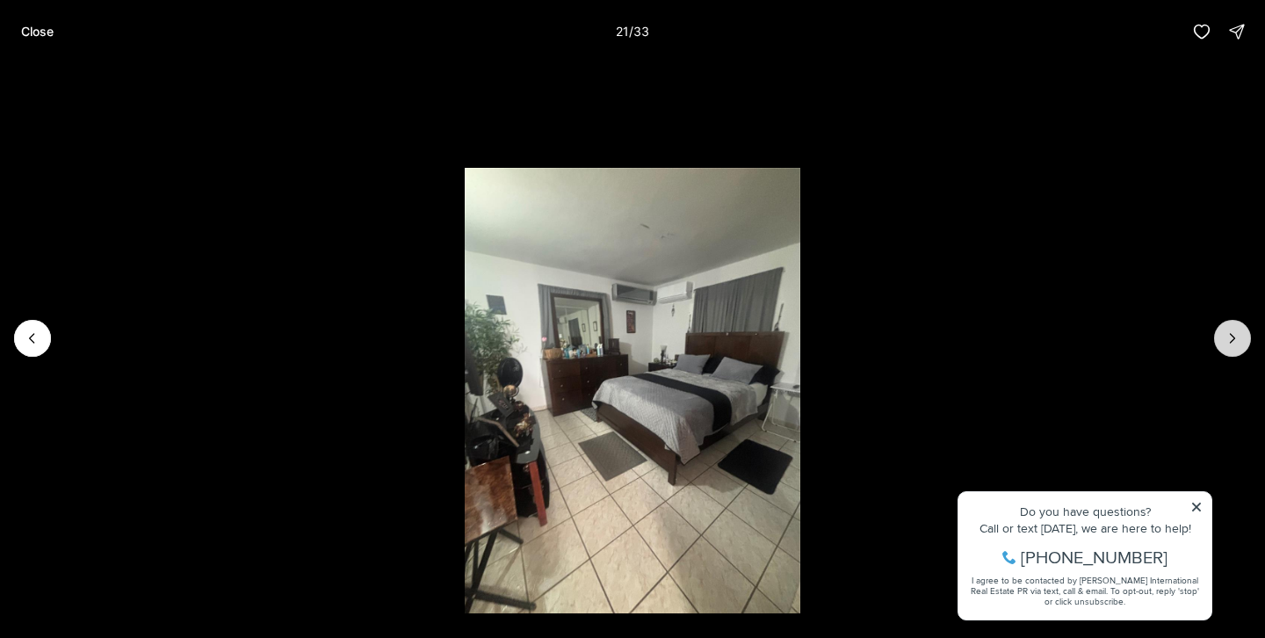
click at [1233, 343] on icon "Next slide" at bounding box center [1233, 338] width 18 height 18
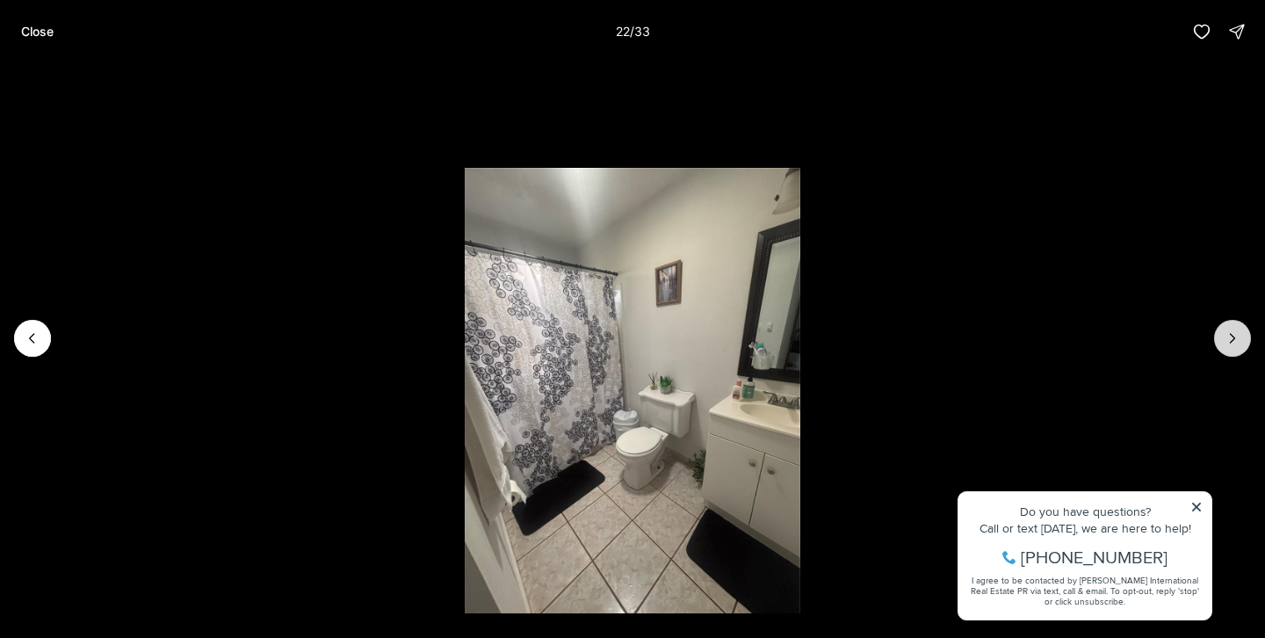
click at [1233, 343] on icon "Next slide" at bounding box center [1233, 338] width 18 height 18
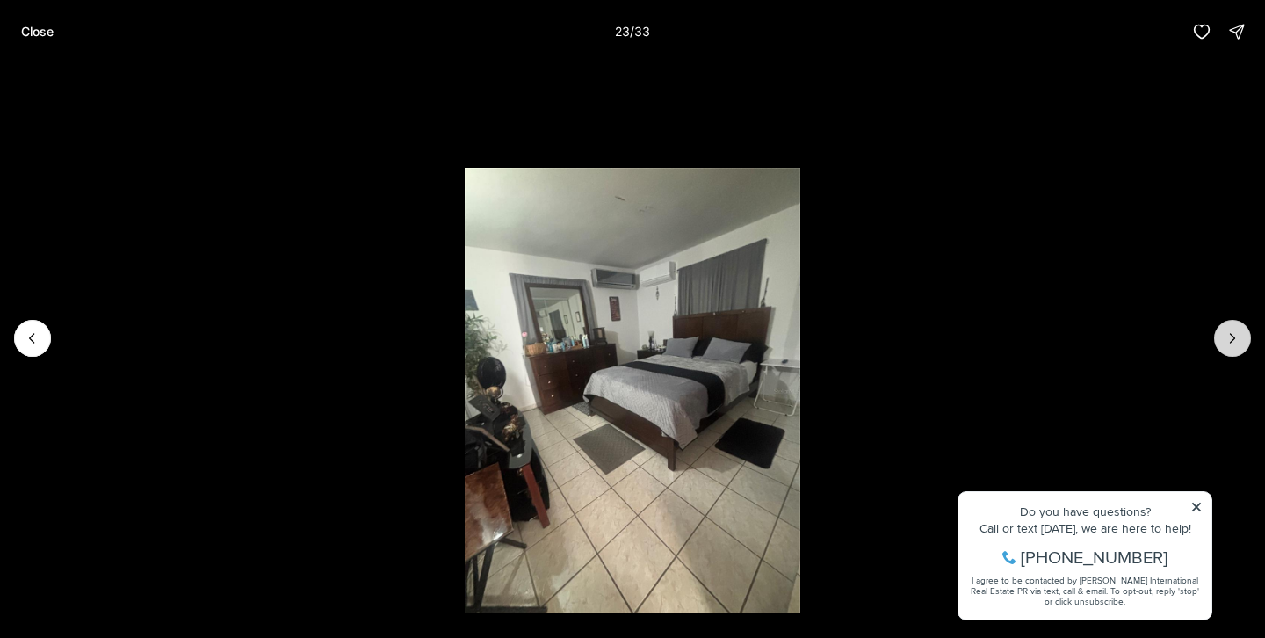
click at [1233, 343] on icon "Next slide" at bounding box center [1233, 338] width 18 height 18
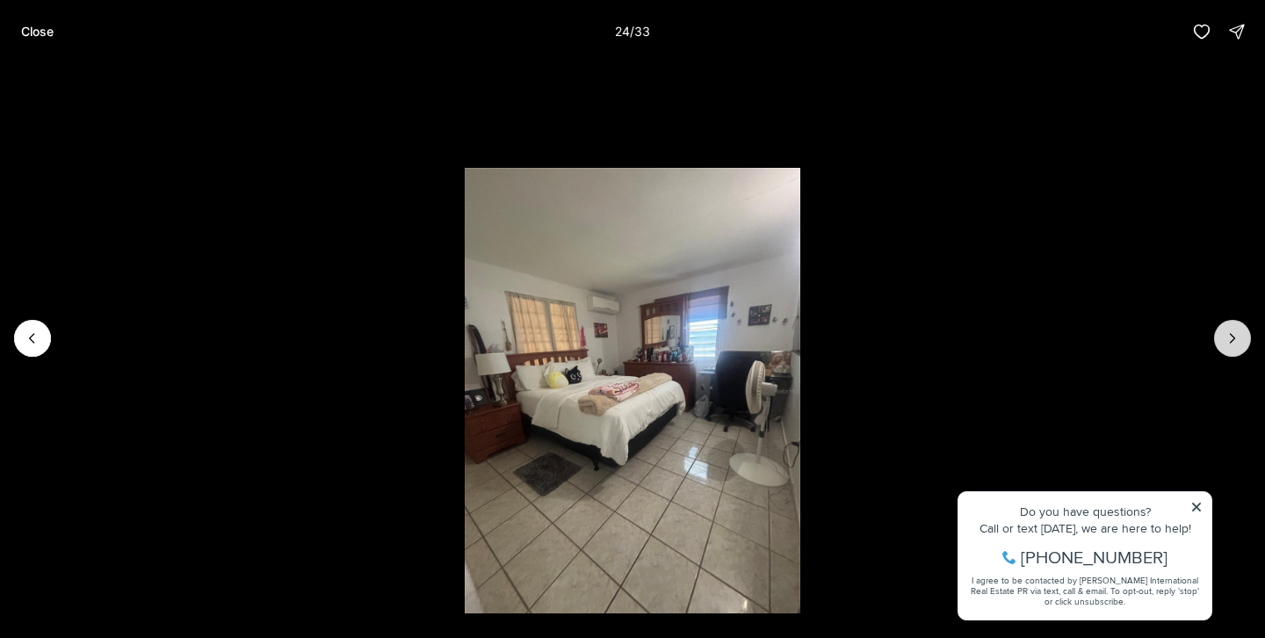
click at [1233, 343] on icon "Next slide" at bounding box center [1233, 338] width 18 height 18
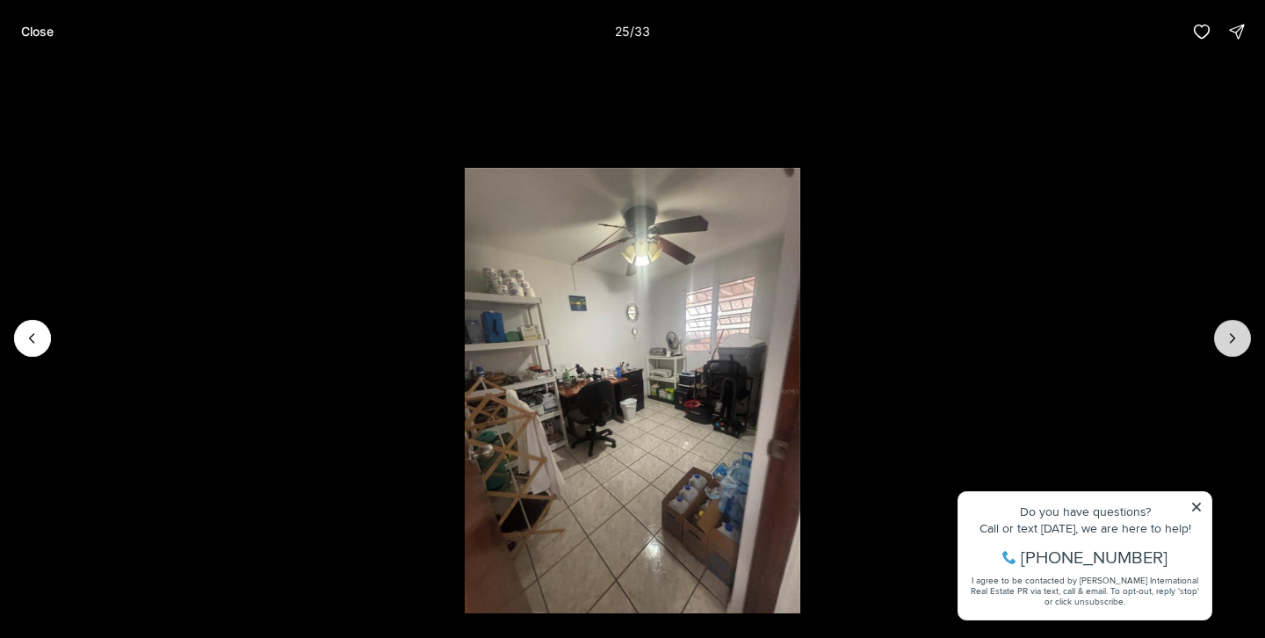
click at [1233, 343] on icon "Next slide" at bounding box center [1233, 338] width 18 height 18
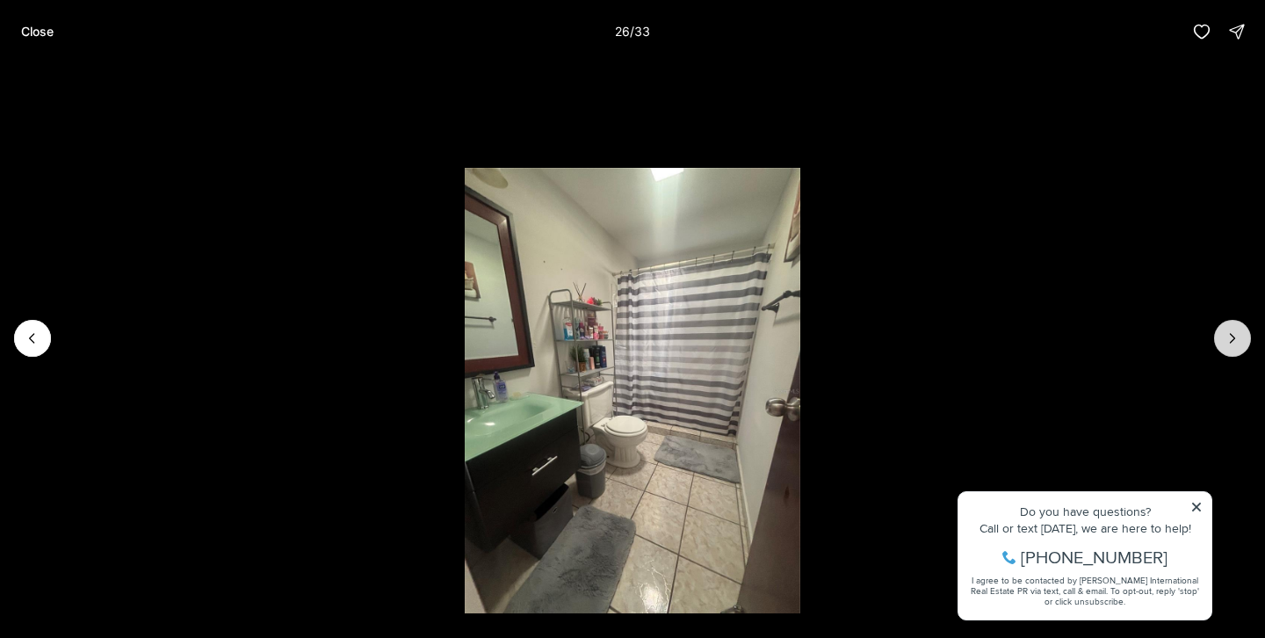
click at [1233, 344] on icon "Next slide" at bounding box center [1233, 338] width 18 height 18
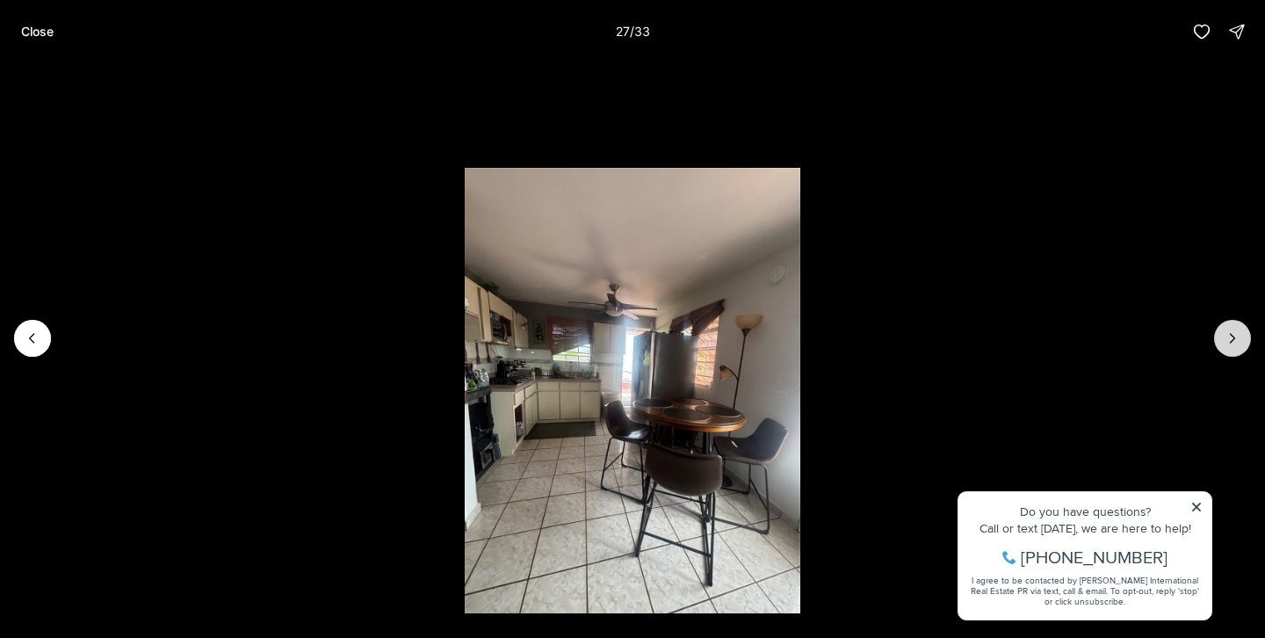
click at [1233, 344] on icon "Next slide" at bounding box center [1233, 338] width 18 height 18
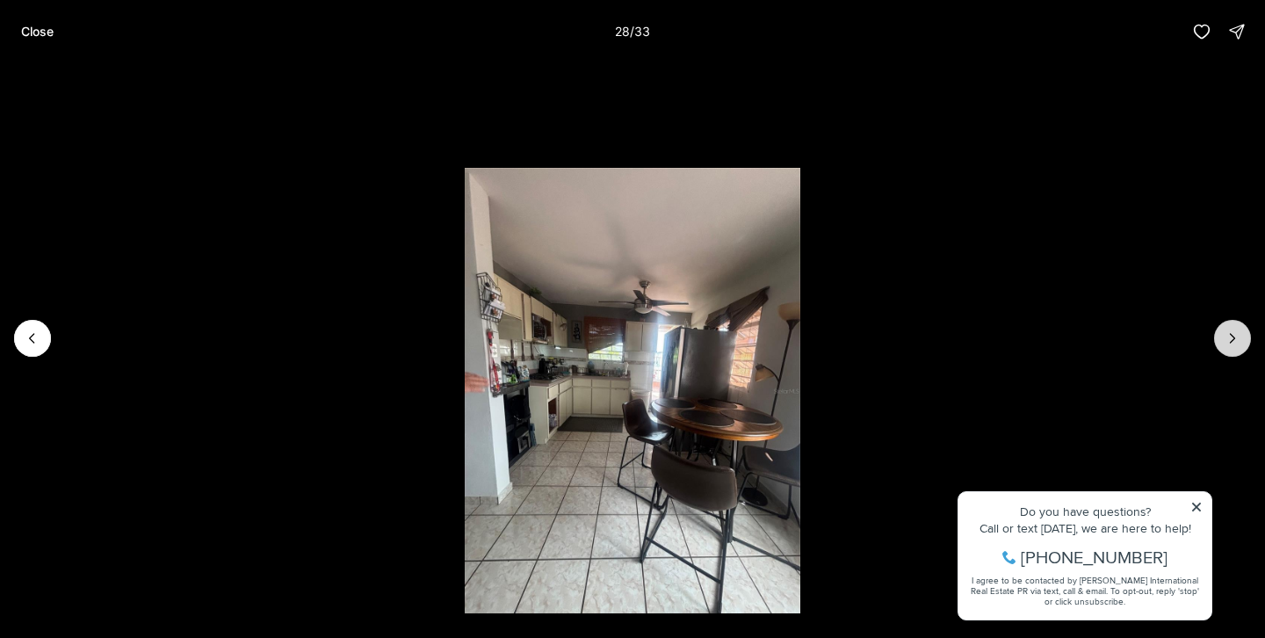
click at [1233, 344] on icon "Next slide" at bounding box center [1233, 338] width 18 height 18
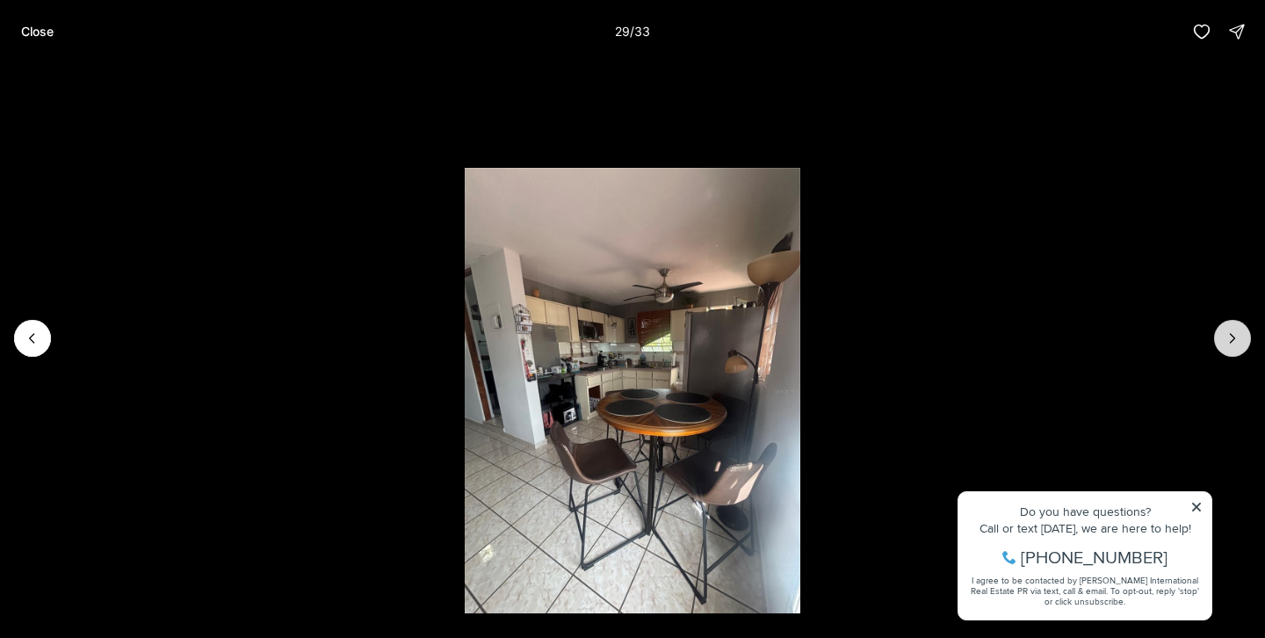
click at [1233, 344] on icon "Next slide" at bounding box center [1233, 338] width 18 height 18
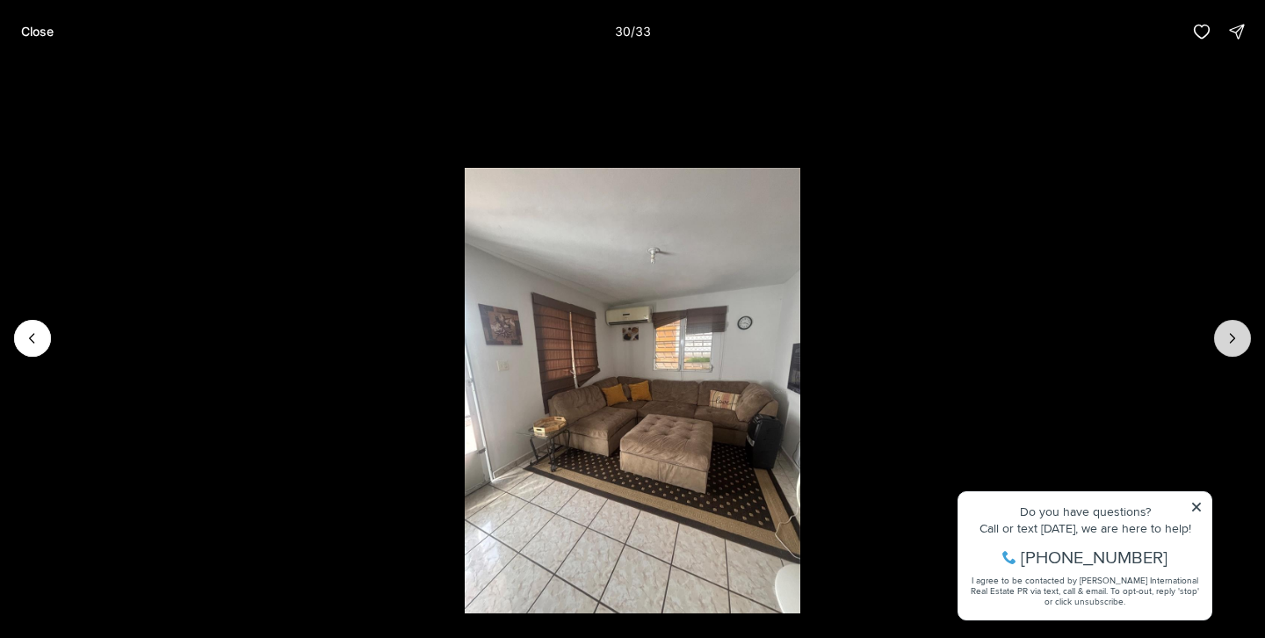
click at [1233, 344] on icon "Next slide" at bounding box center [1233, 338] width 18 height 18
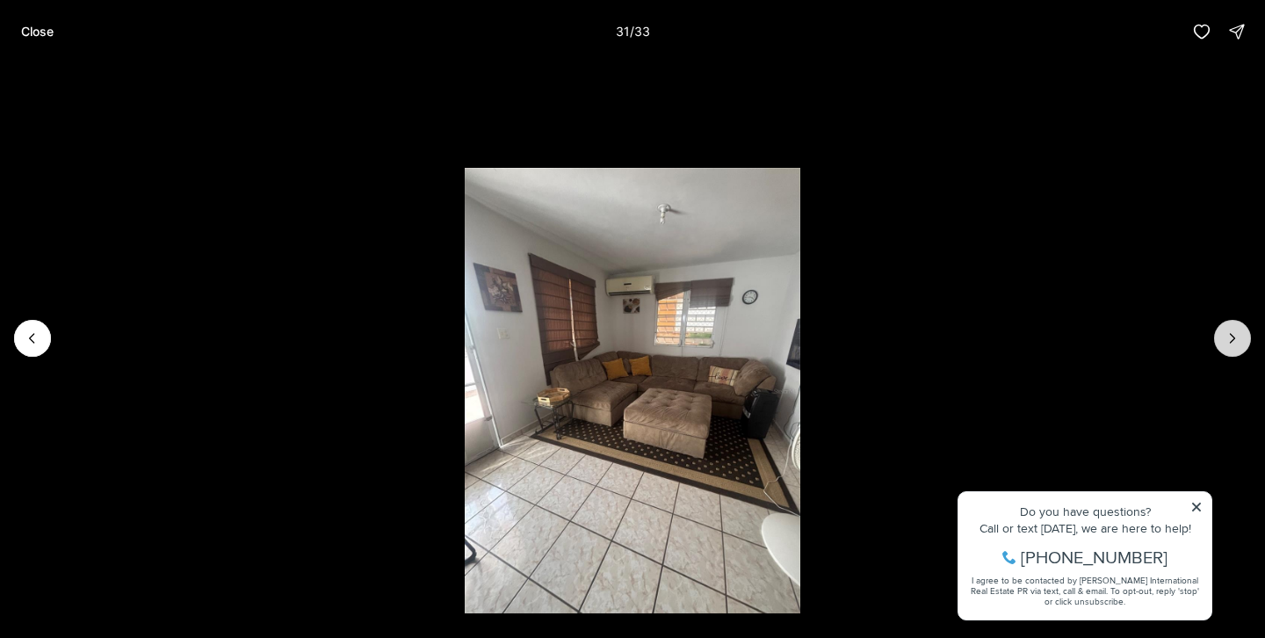
click at [1233, 344] on icon "Next slide" at bounding box center [1233, 338] width 18 height 18
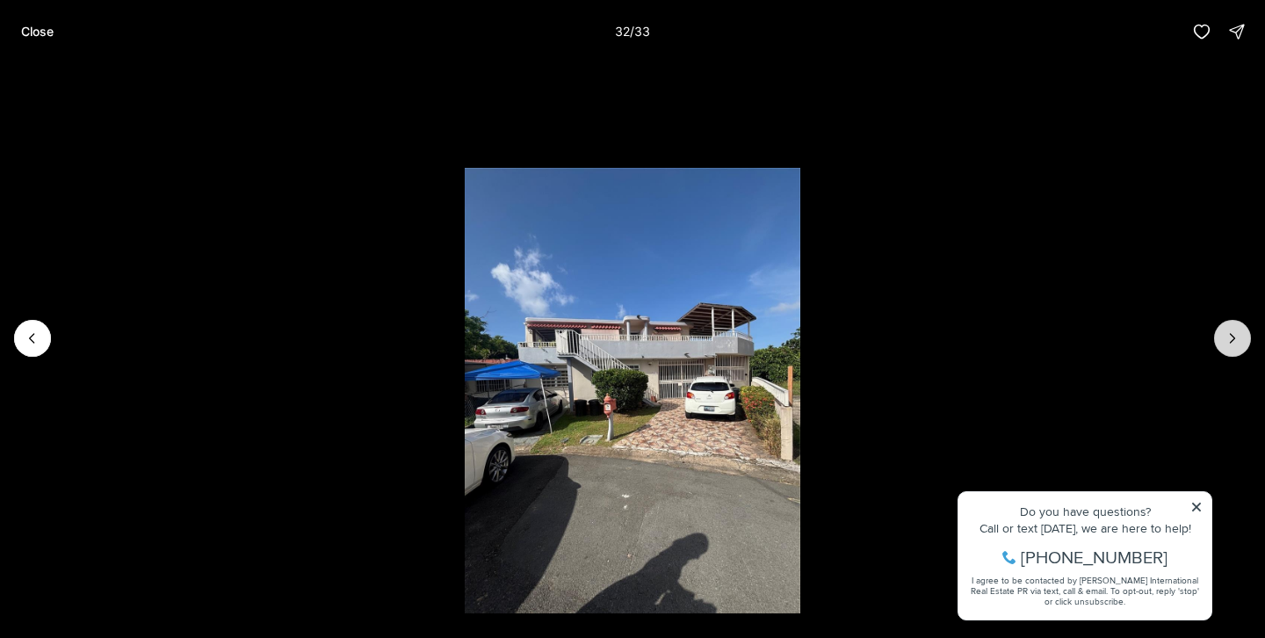
click at [1233, 344] on icon "Next slide" at bounding box center [1233, 338] width 18 height 18
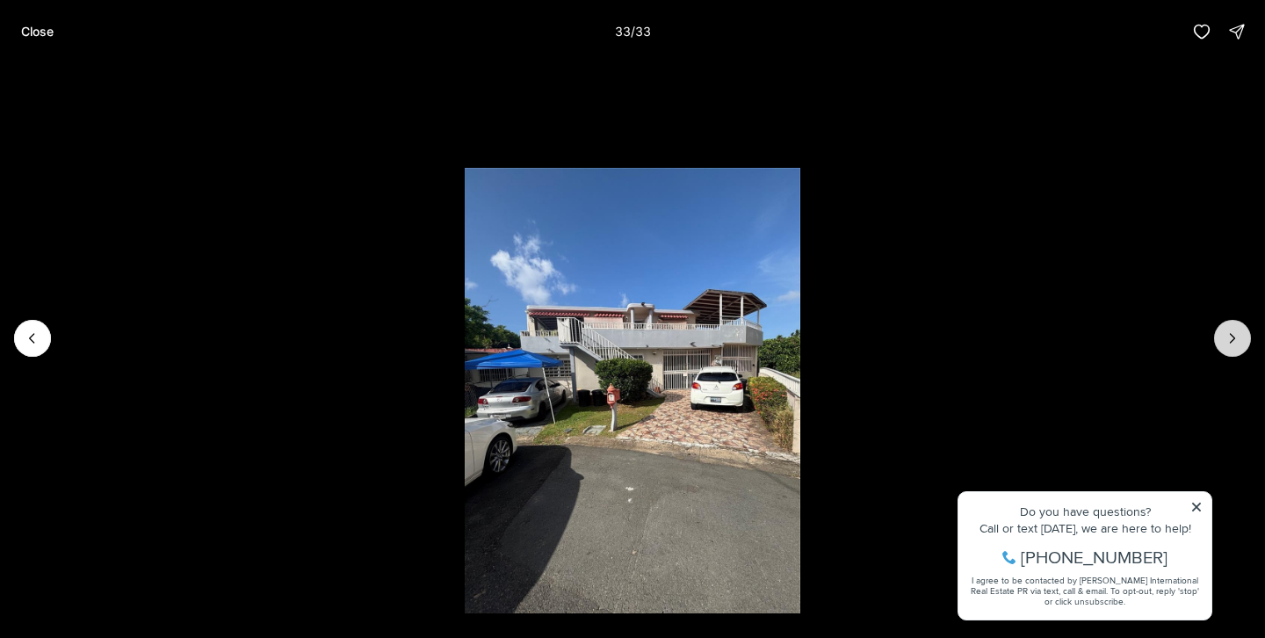
click at [1233, 344] on div at bounding box center [1232, 338] width 37 height 37
click at [37, 40] on button "Close" at bounding box center [38, 31] width 54 height 35
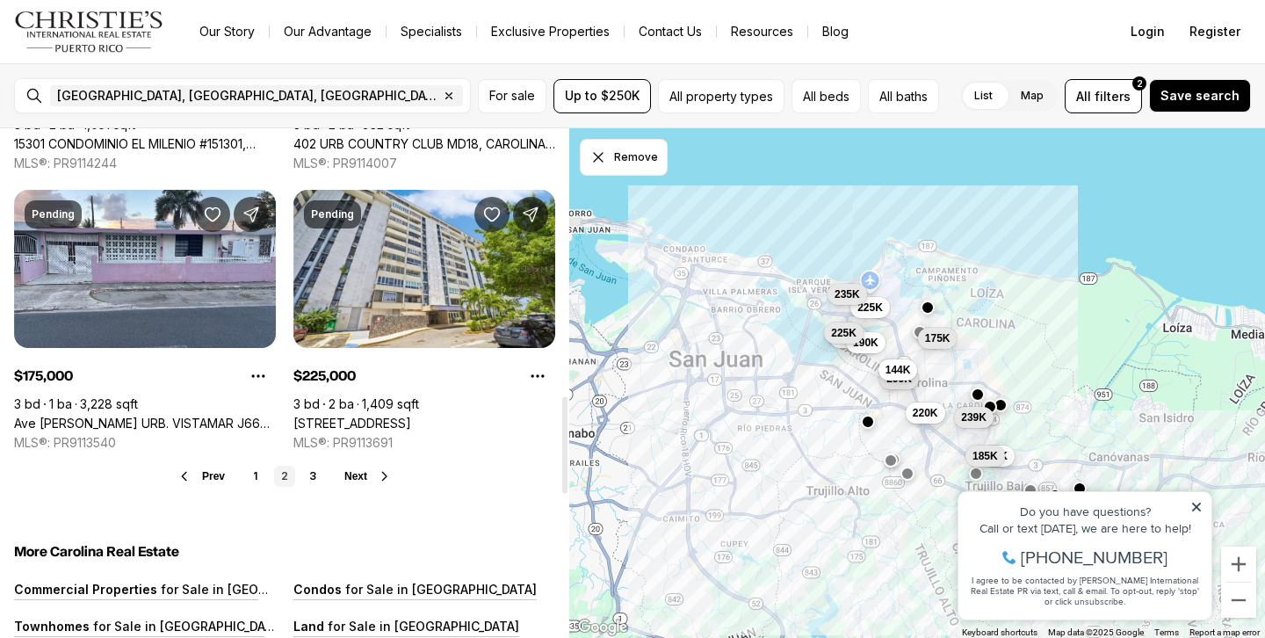
scroll to position [1412, 0]
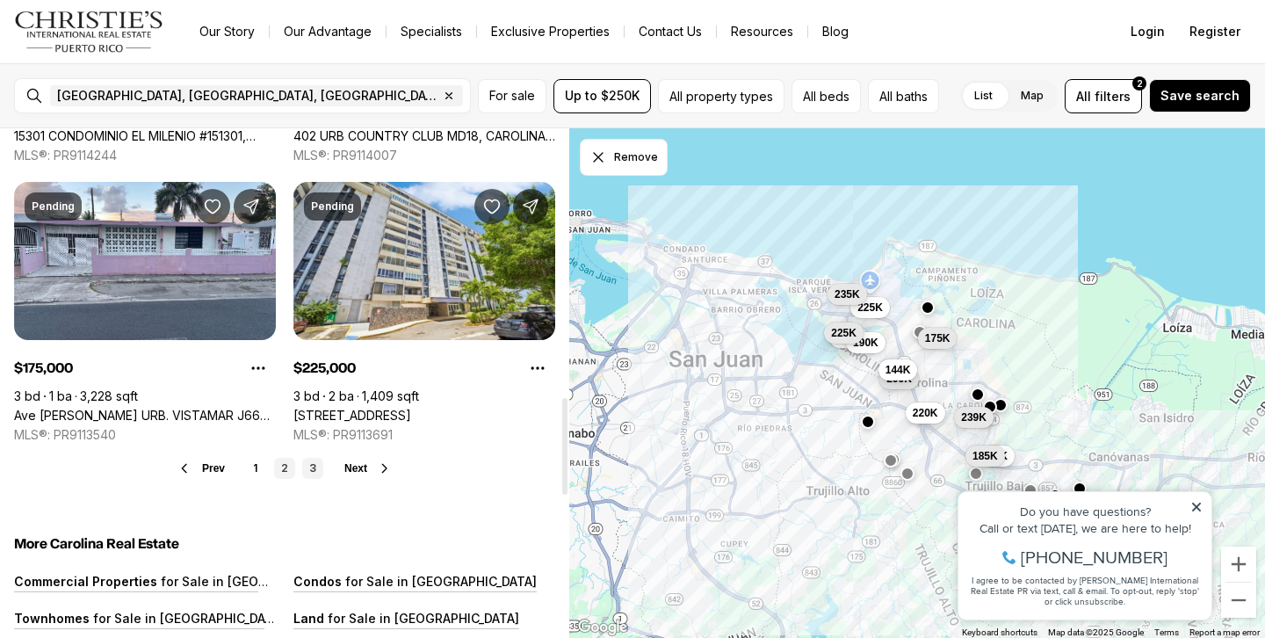
click at [306, 466] on link "3" at bounding box center [312, 468] width 21 height 21
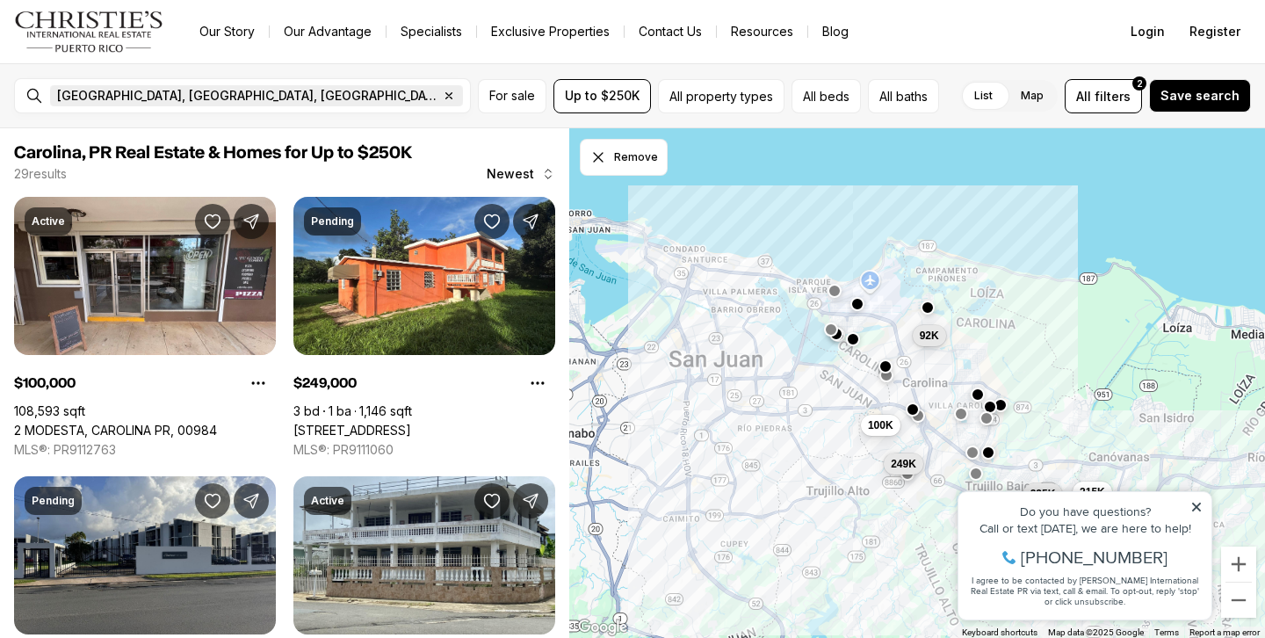
click at [446, 93] on icon "button" at bounding box center [449, 96] width 6 height 6
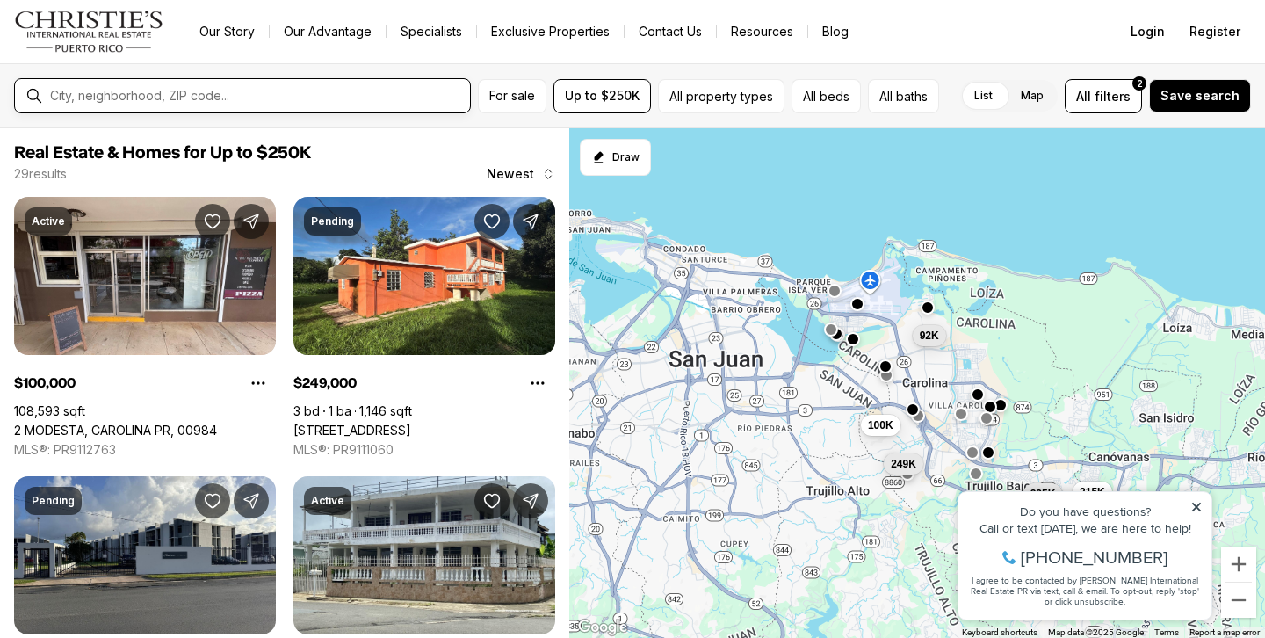
click at [175, 96] on input "text" at bounding box center [256, 96] width 413 height 14
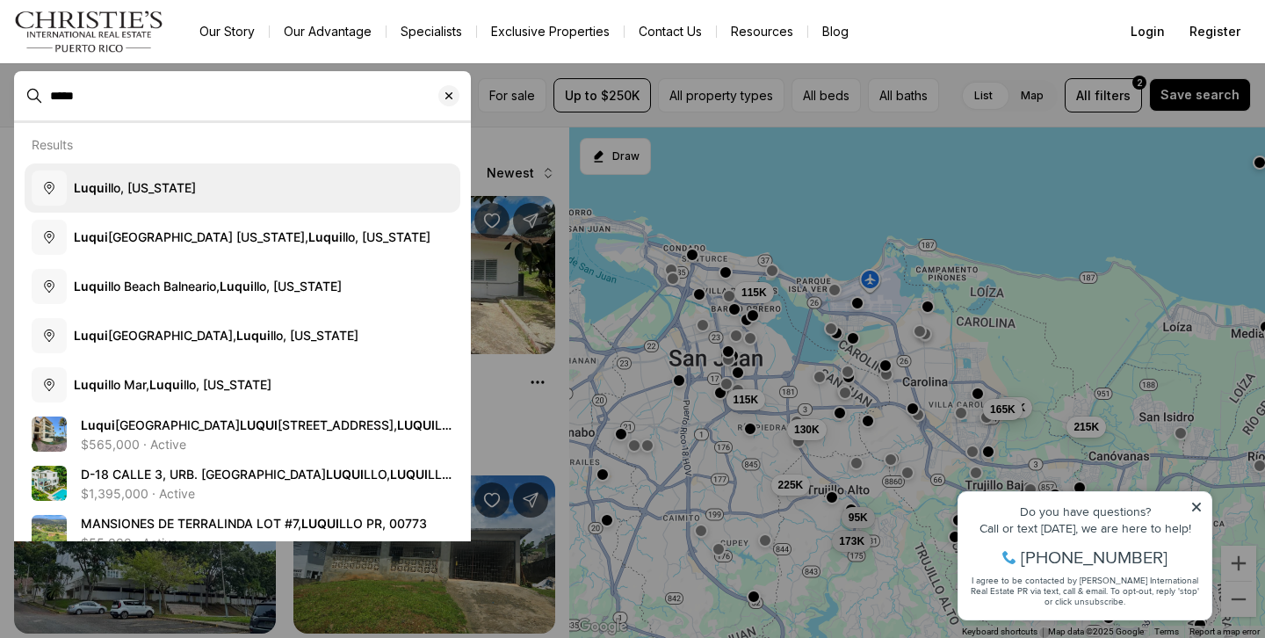
type input "*****"
click at [216, 184] on button "Luqui llo, Puerto Rico" at bounding box center [243, 187] width 436 height 49
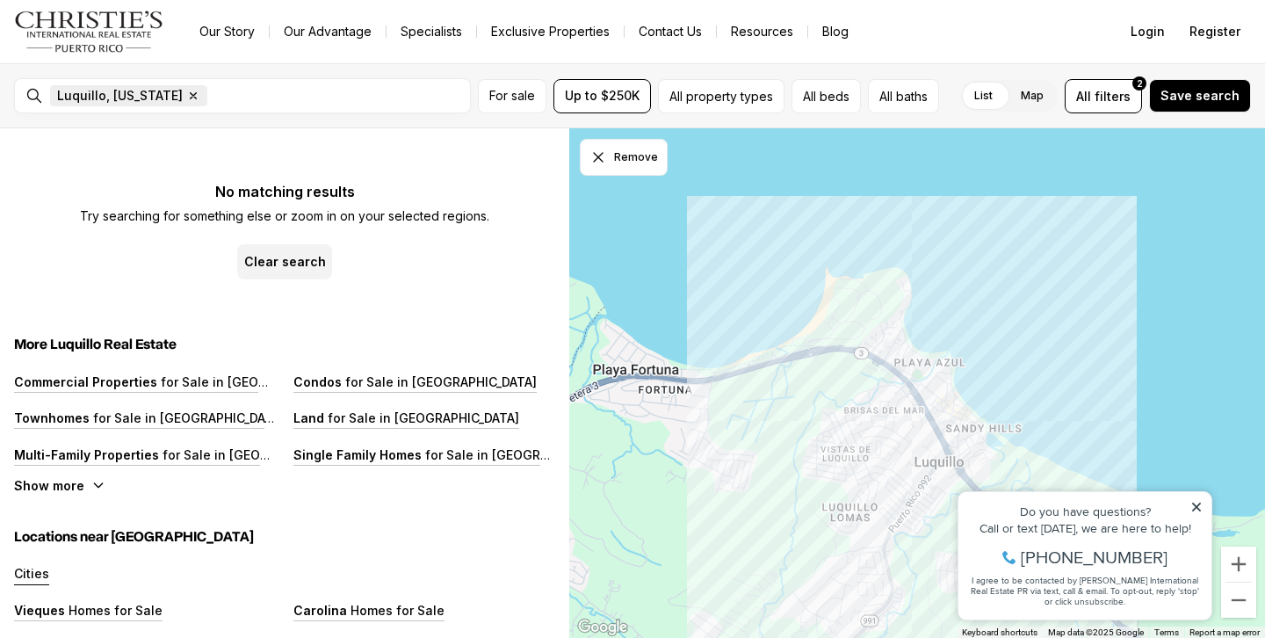
click at [191, 96] on icon "button" at bounding box center [194, 96] width 6 height 6
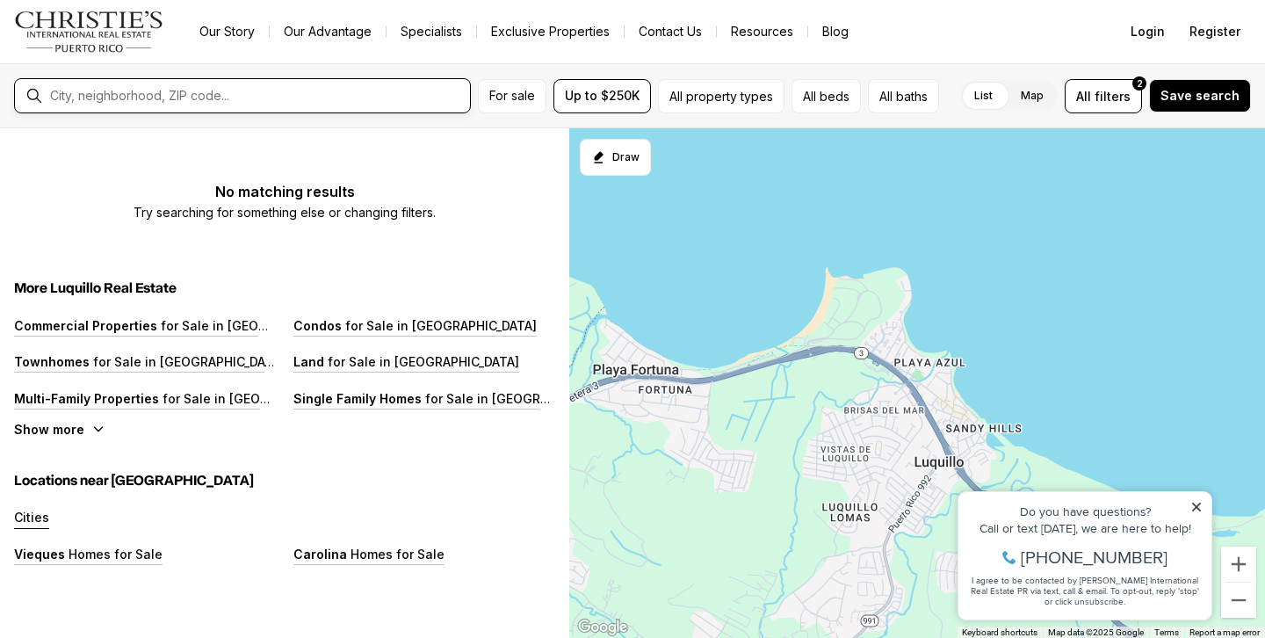
click at [201, 99] on input "text" at bounding box center [256, 96] width 413 height 14
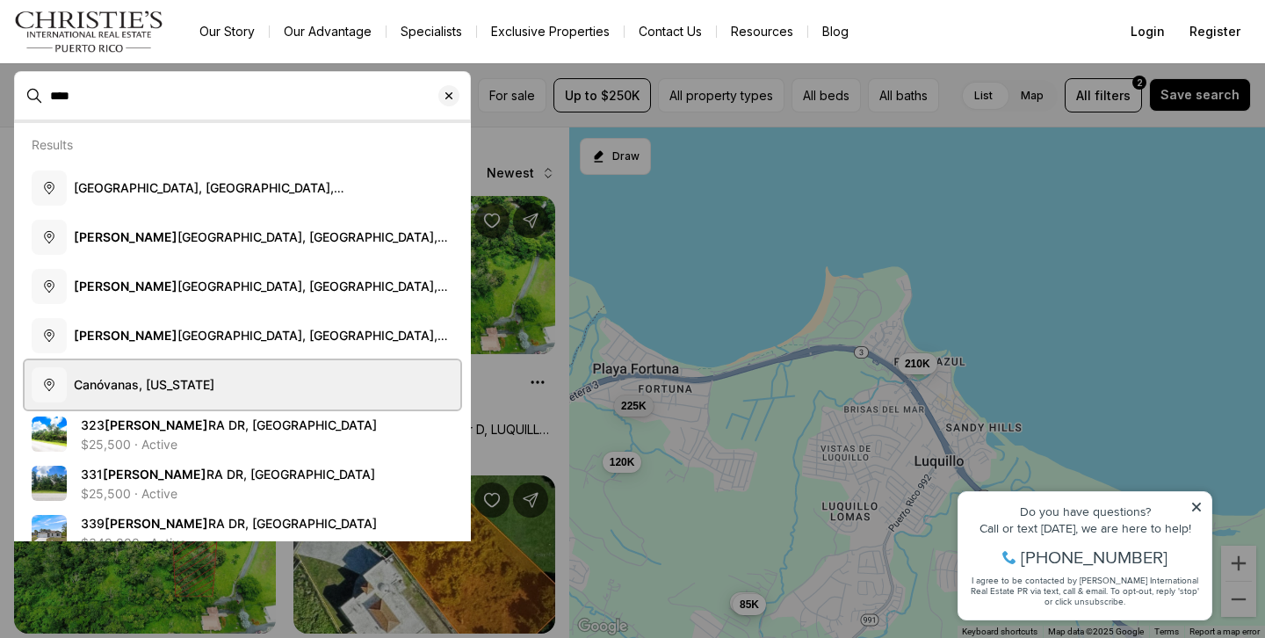
click at [206, 376] on span "Canóvanas, Puerto Rico" at bounding box center [144, 385] width 141 height 18
type input "**********"
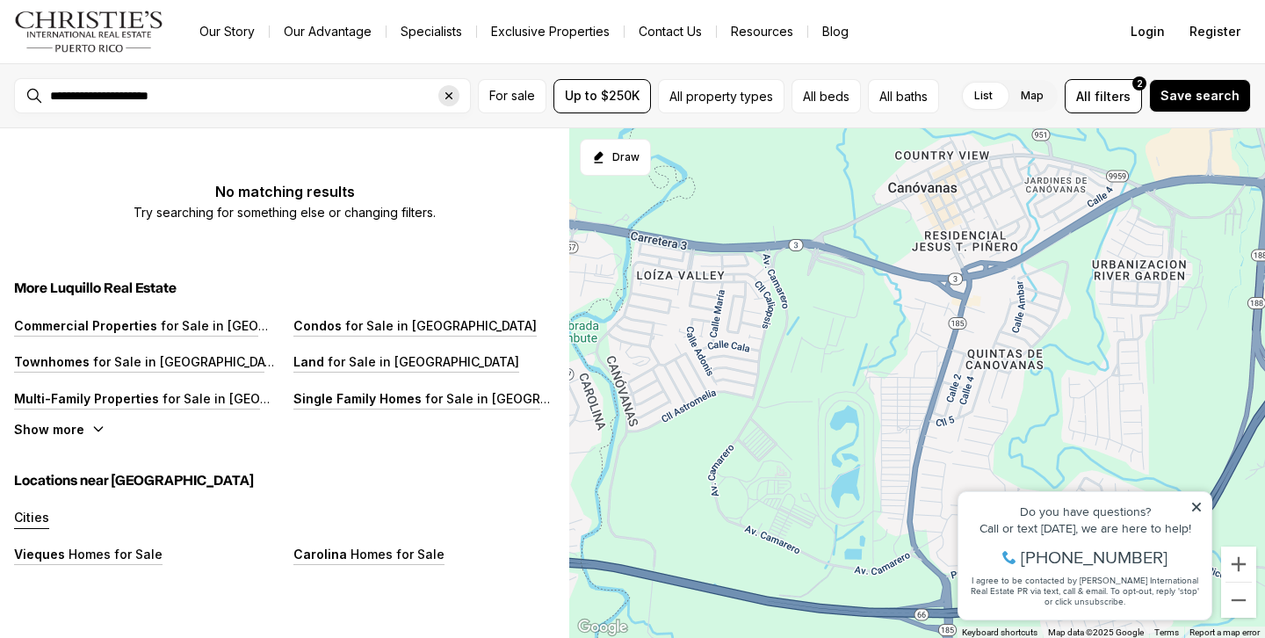
click at [451, 97] on icon "Clear search input" at bounding box center [448, 95] width 7 height 7
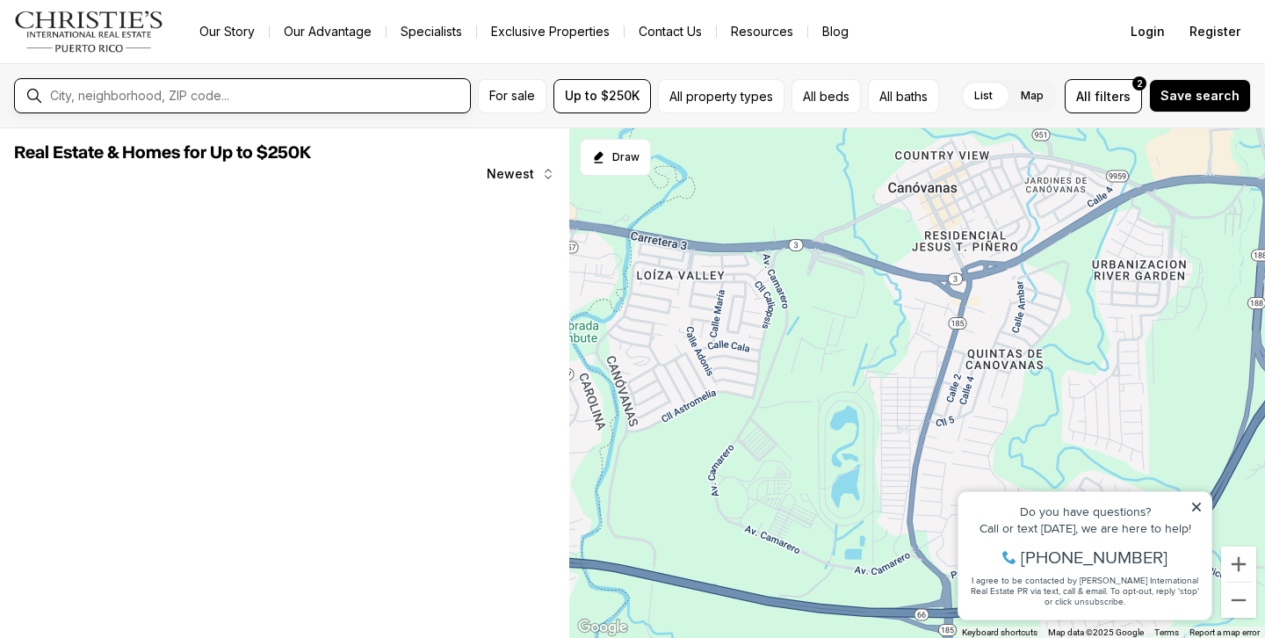
click at [401, 96] on input "text" at bounding box center [256, 96] width 413 height 14
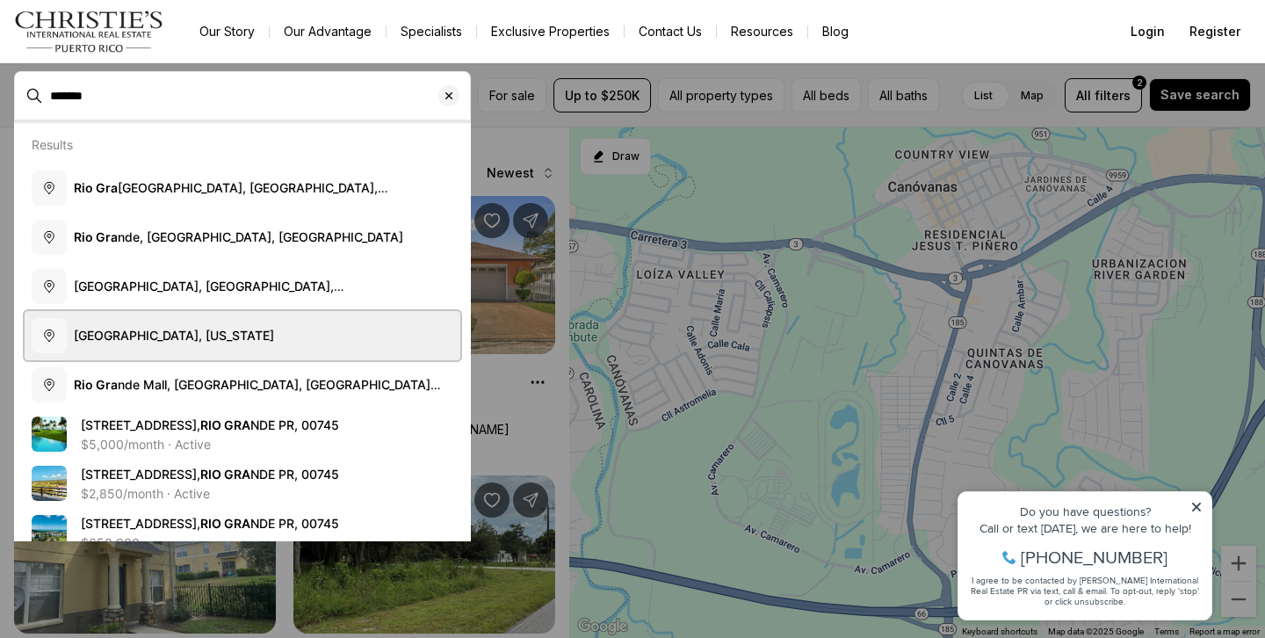
click at [256, 333] on button "Río Grande, Puerto Rico" at bounding box center [243, 335] width 436 height 49
type input "**********"
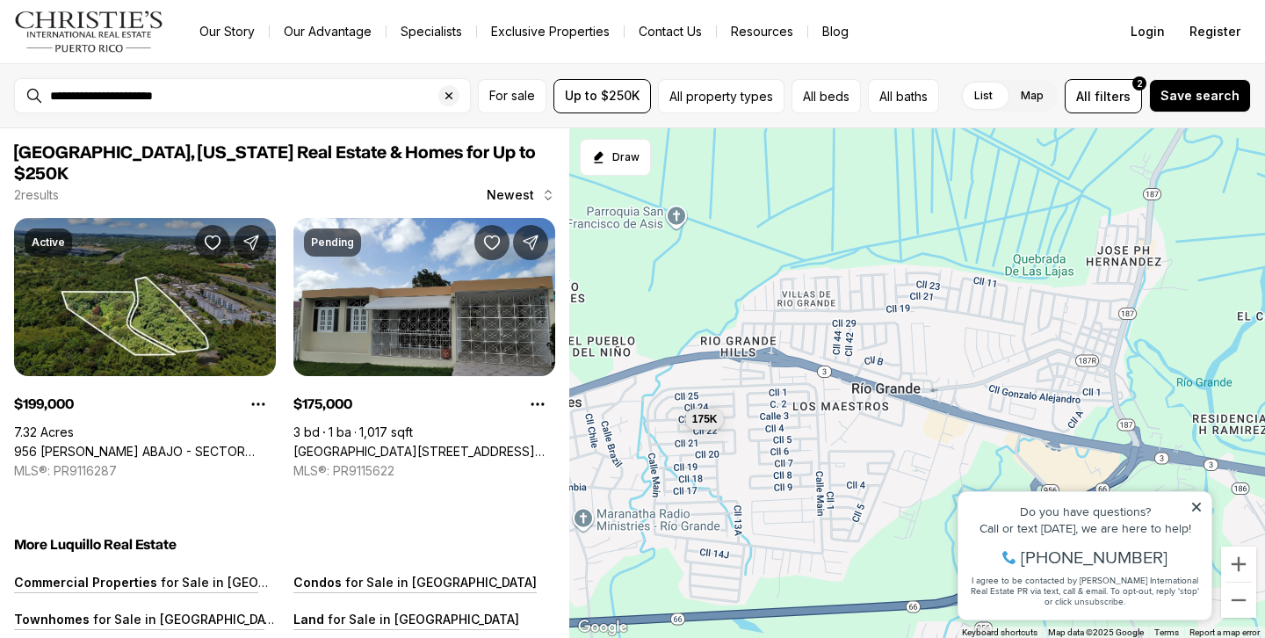
click at [444, 105] on span "Clear search input" at bounding box center [454, 95] width 32 height 21
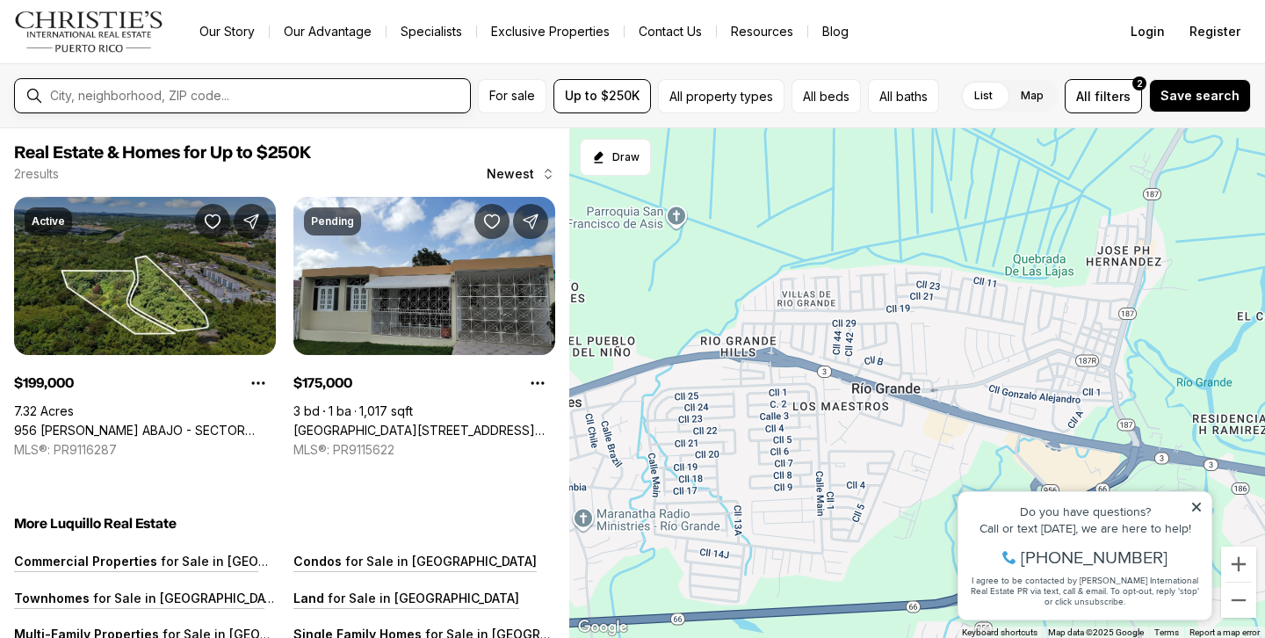
click at [380, 93] on input "text" at bounding box center [256, 96] width 413 height 14
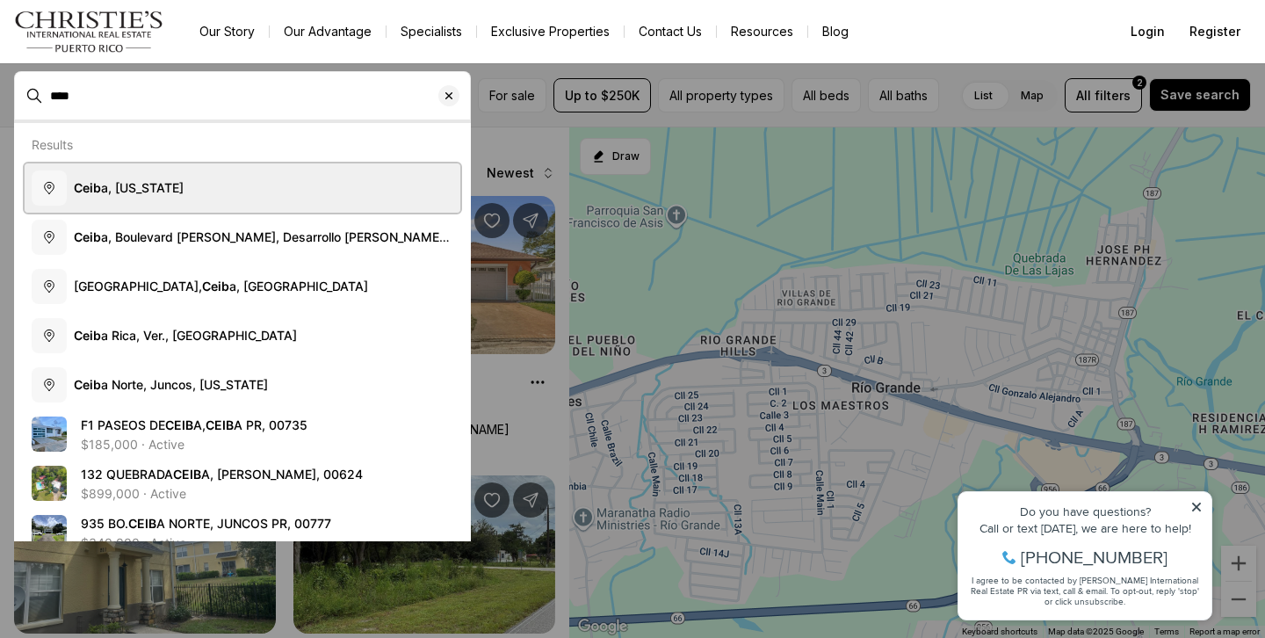
click at [167, 187] on span "Ceib a, Puerto Rico" at bounding box center [129, 187] width 110 height 15
type input "**********"
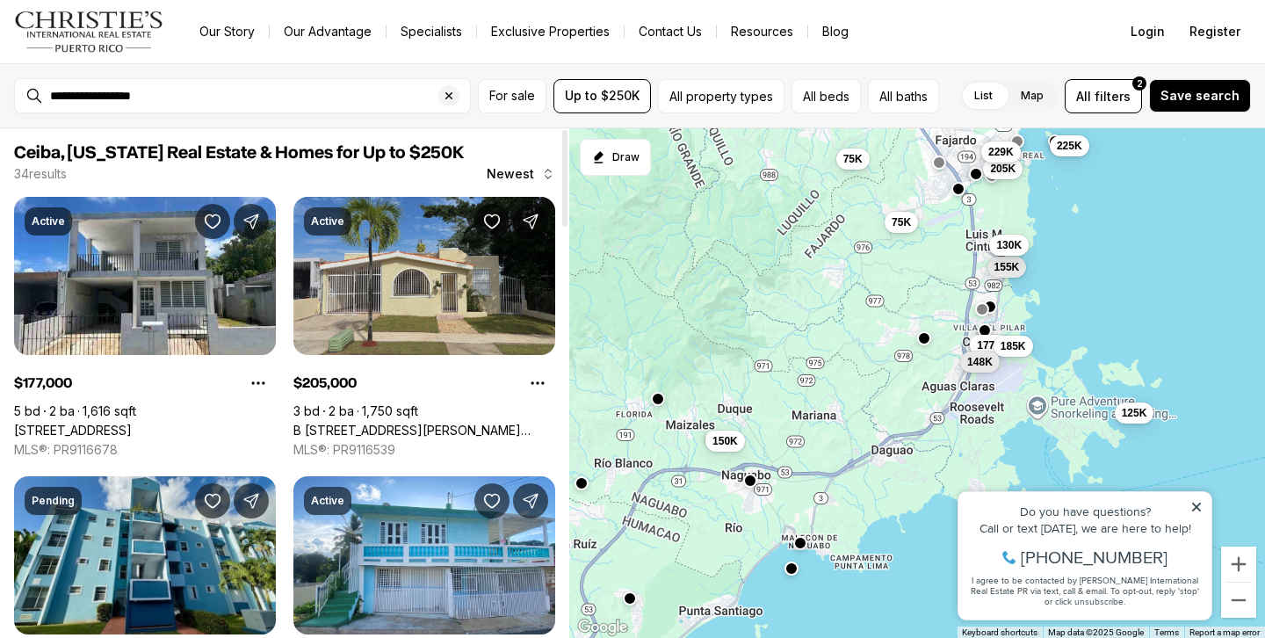
scroll to position [50, 0]
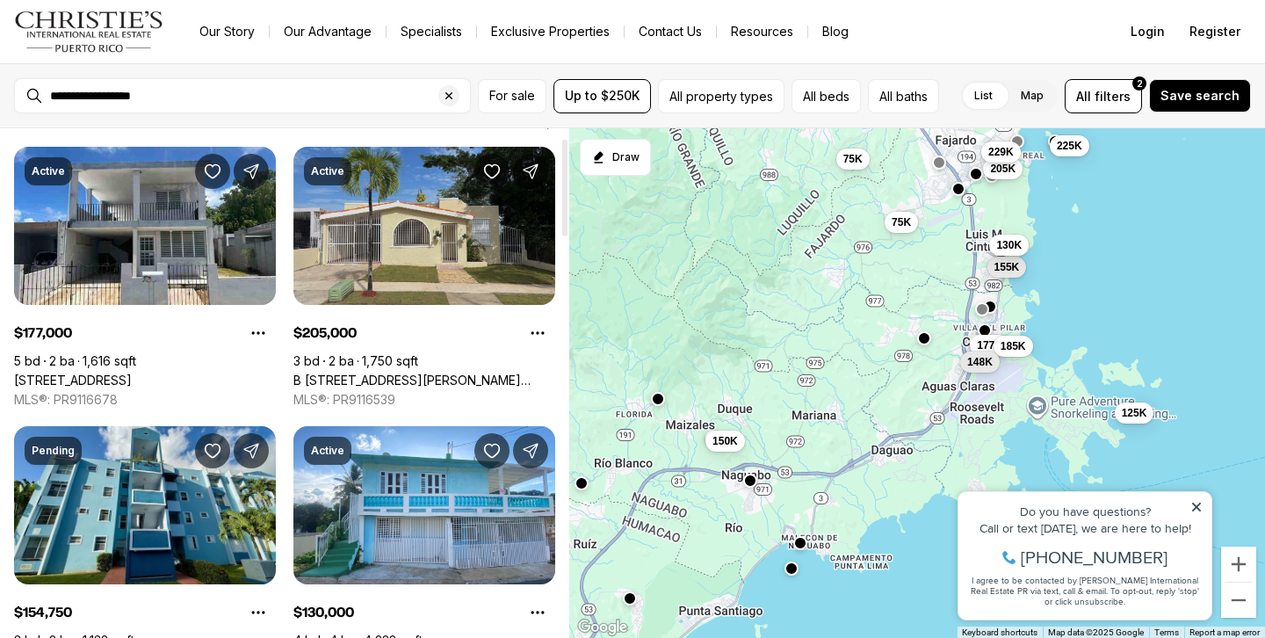
click at [417, 372] on link "B 214 SANTA ISIDRA I #B 214, FAJARDO PR, 00738" at bounding box center [424, 380] width 262 height 16
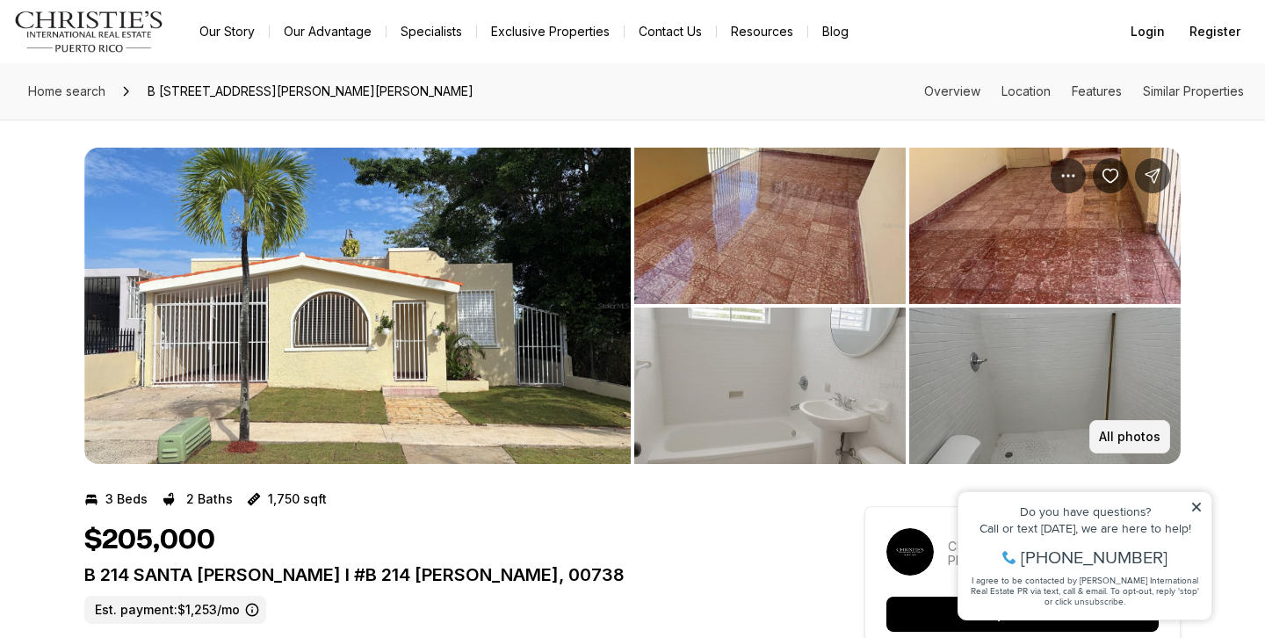
click at [1122, 439] on p "All photos" at bounding box center [1129, 437] width 61 height 14
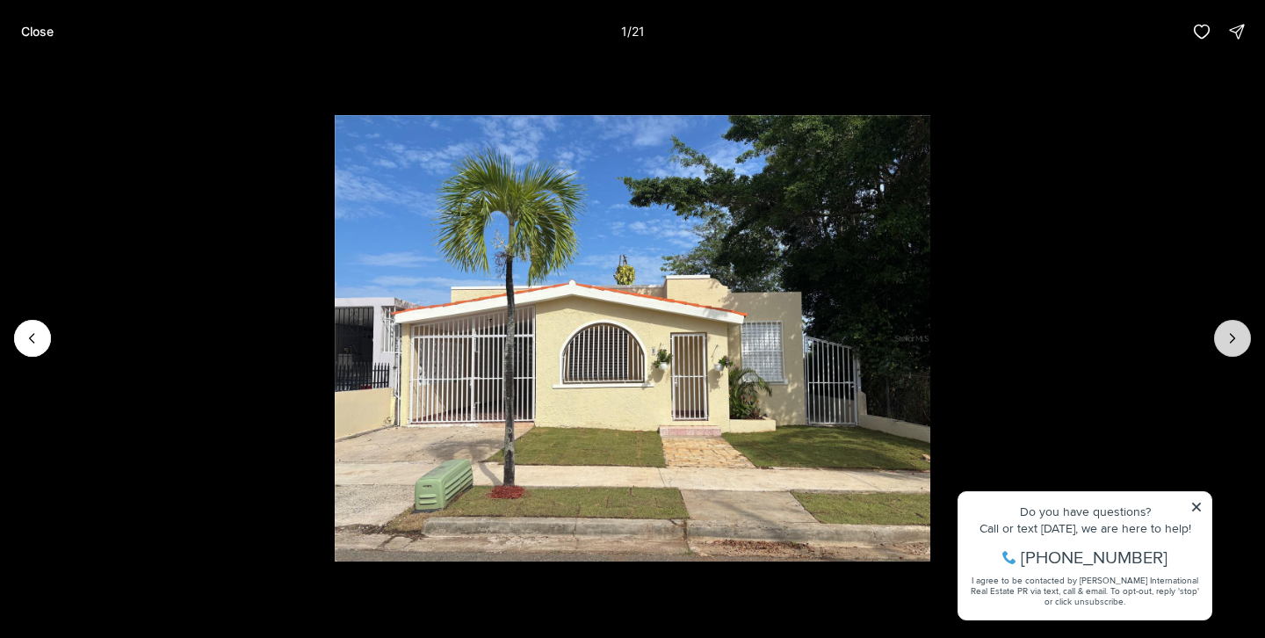
click at [1230, 326] on button "Next slide" at bounding box center [1232, 338] width 37 height 37
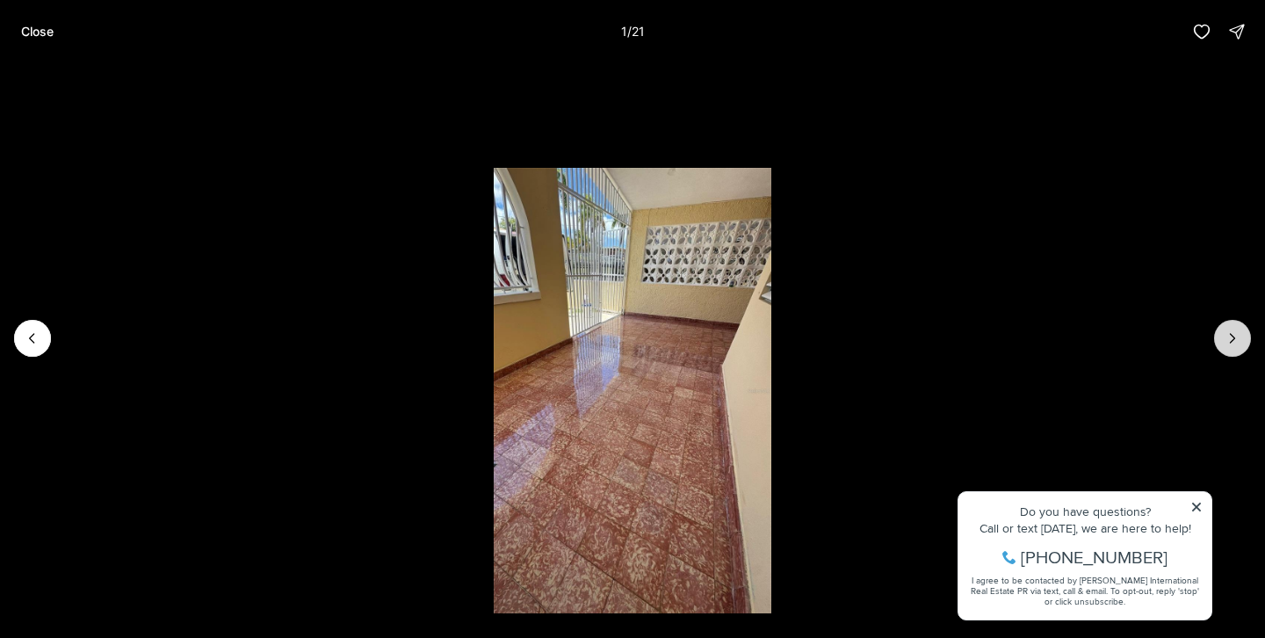
click at [1230, 326] on button "Next slide" at bounding box center [1232, 338] width 37 height 37
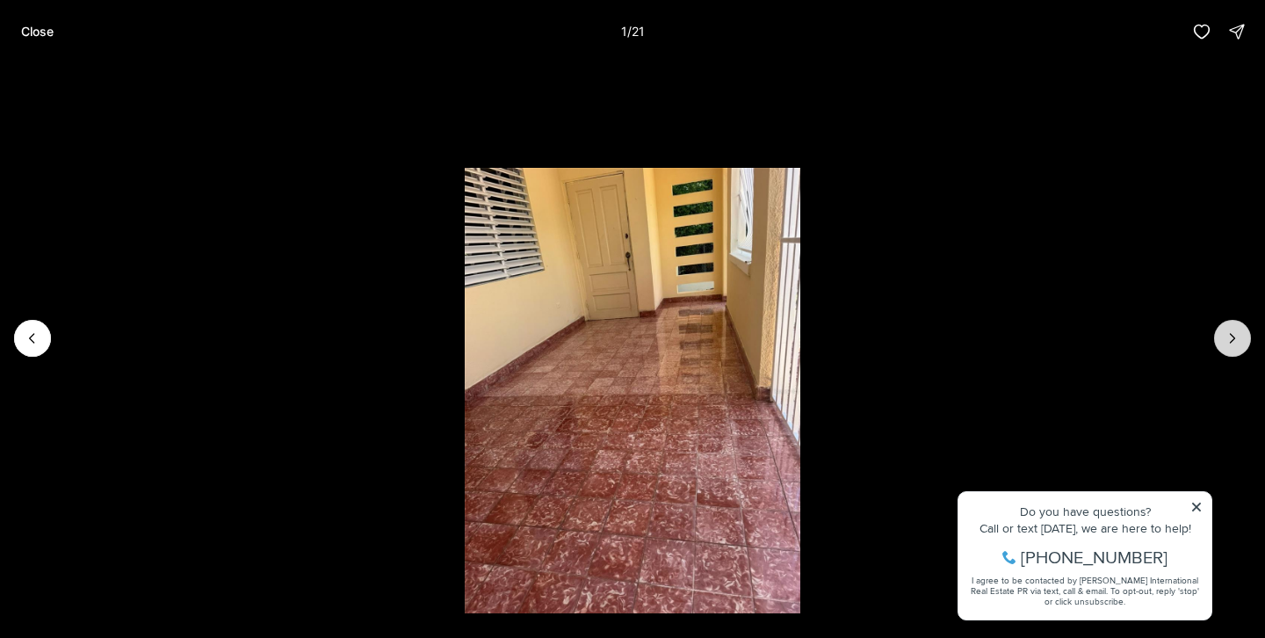
click at [1230, 326] on button "Next slide" at bounding box center [1232, 338] width 37 height 37
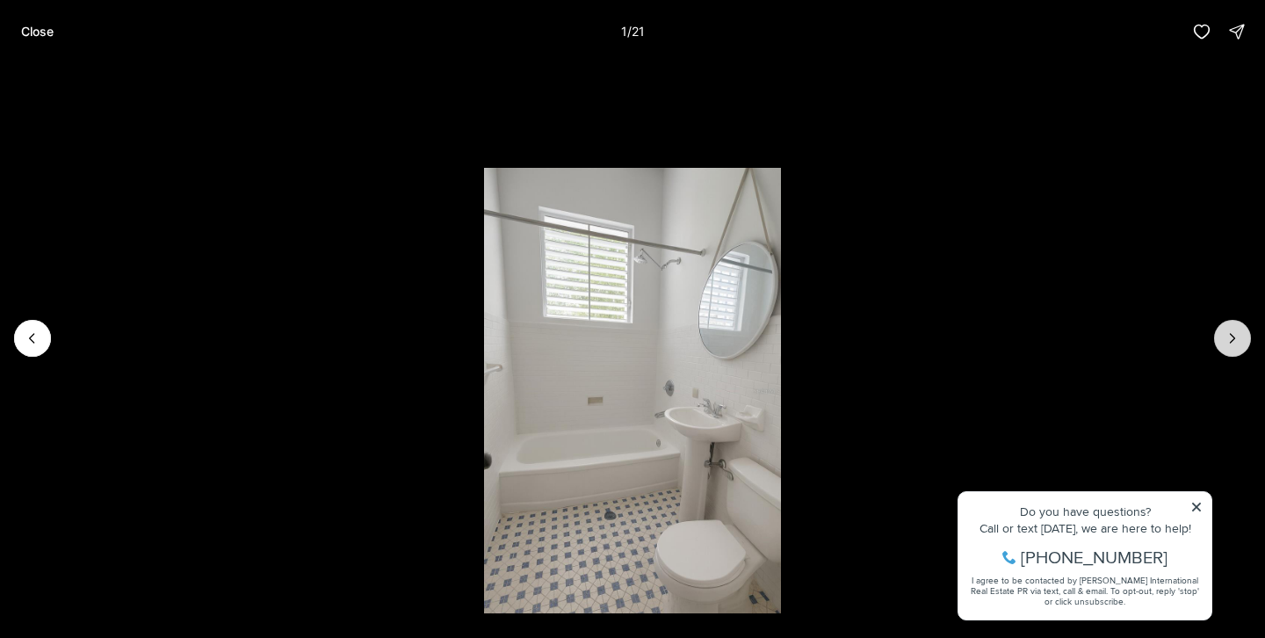
click at [1230, 326] on button "Next slide" at bounding box center [1232, 338] width 37 height 37
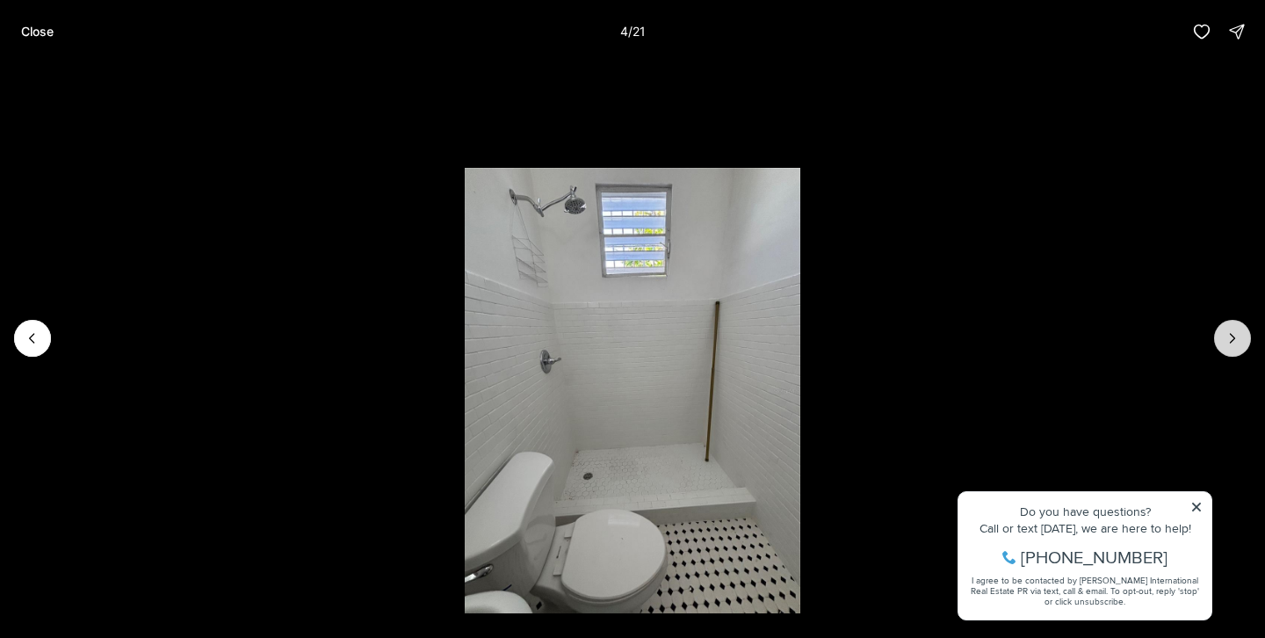
click at [1230, 326] on button "Next slide" at bounding box center [1232, 338] width 37 height 37
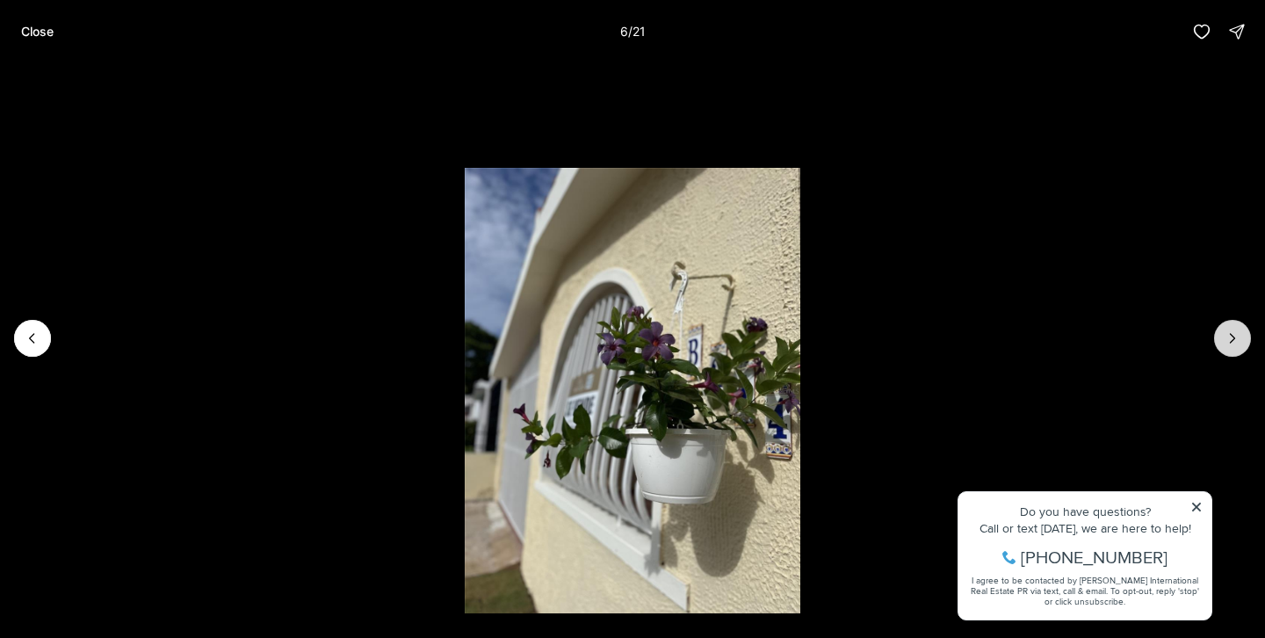
click at [1230, 326] on button "Next slide" at bounding box center [1232, 338] width 37 height 37
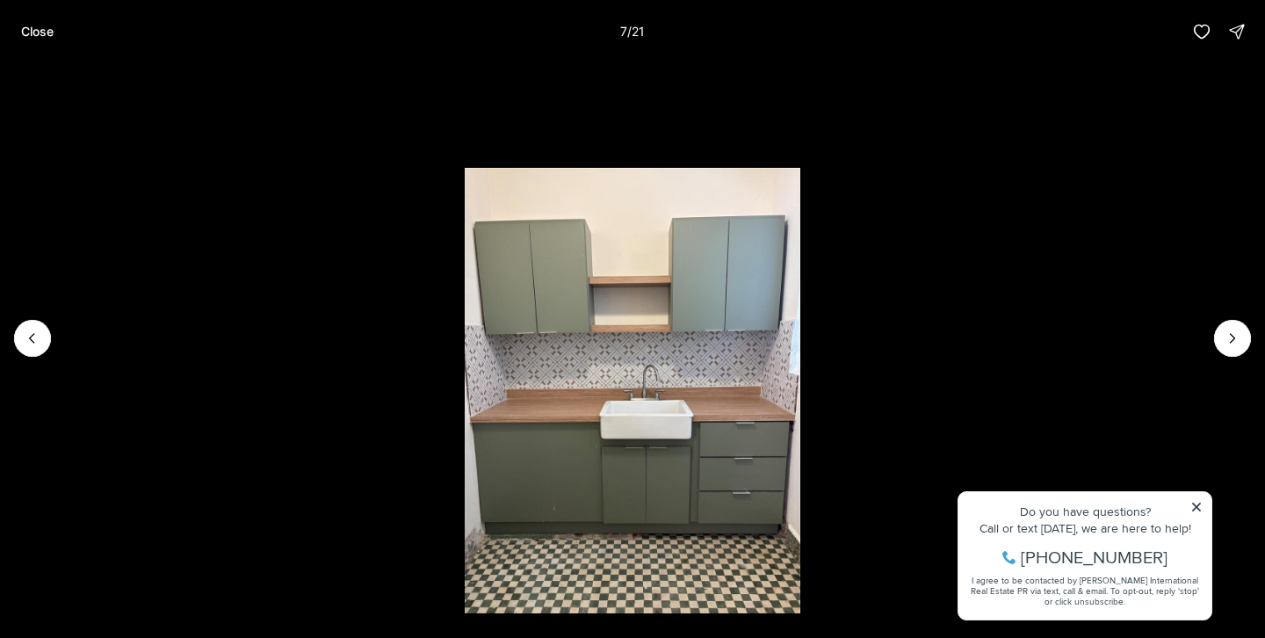
click at [69, 347] on li "7 of 21" at bounding box center [632, 338] width 1265 height 550
click at [32, 332] on icon "Previous slide" at bounding box center [33, 338] width 18 height 18
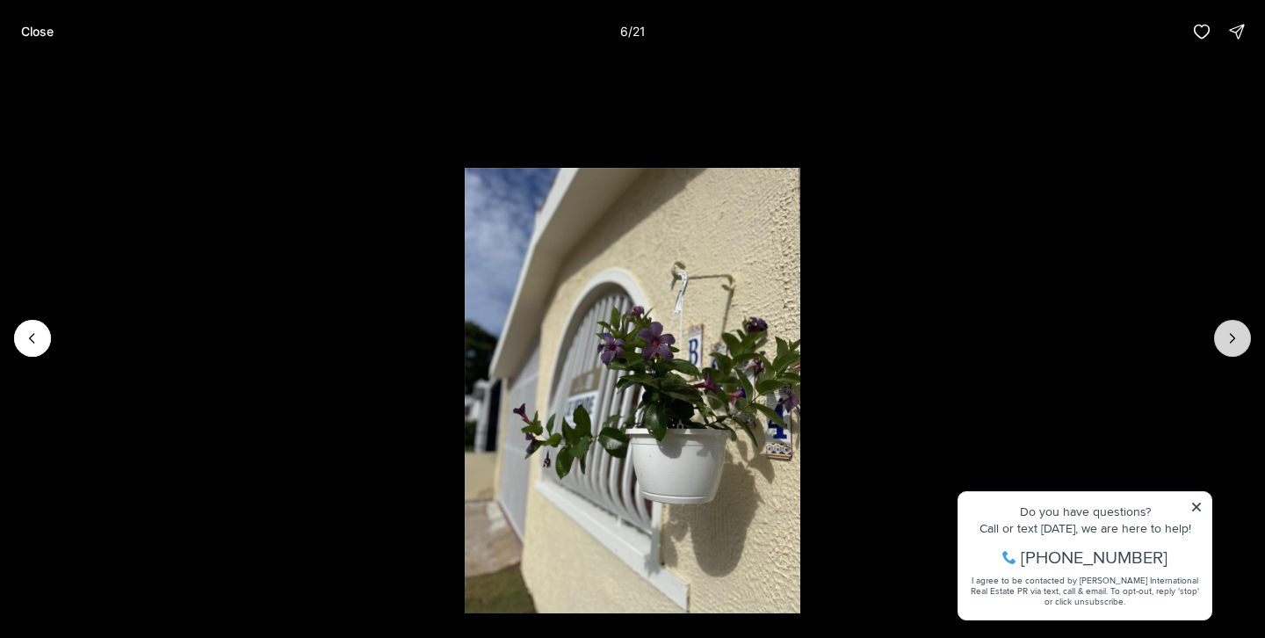
click at [1229, 329] on icon "Next slide" at bounding box center [1233, 338] width 18 height 18
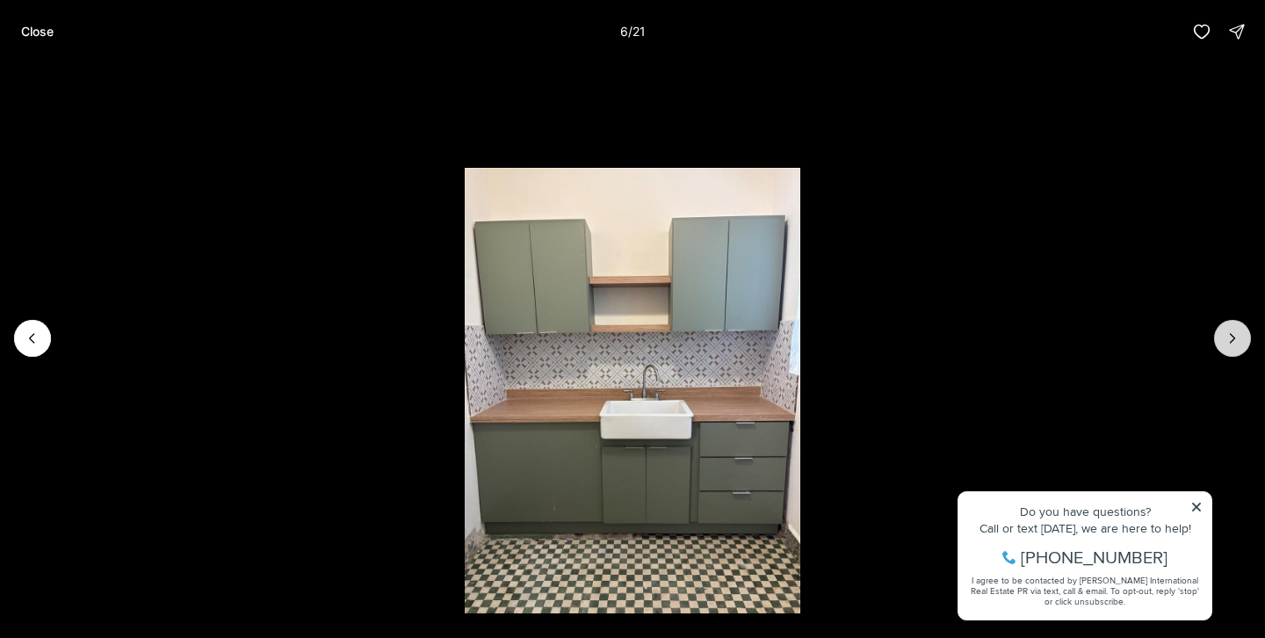
click at [1229, 329] on icon "Next slide" at bounding box center [1233, 338] width 18 height 18
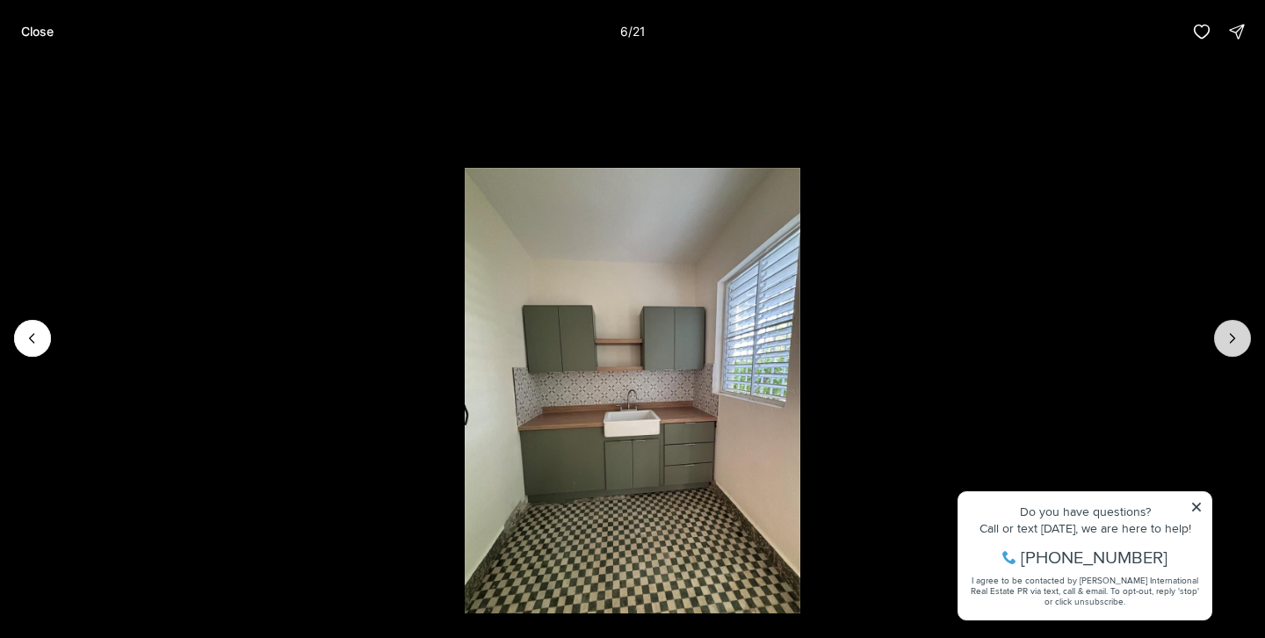
click at [1229, 329] on icon "Next slide" at bounding box center [1233, 338] width 18 height 18
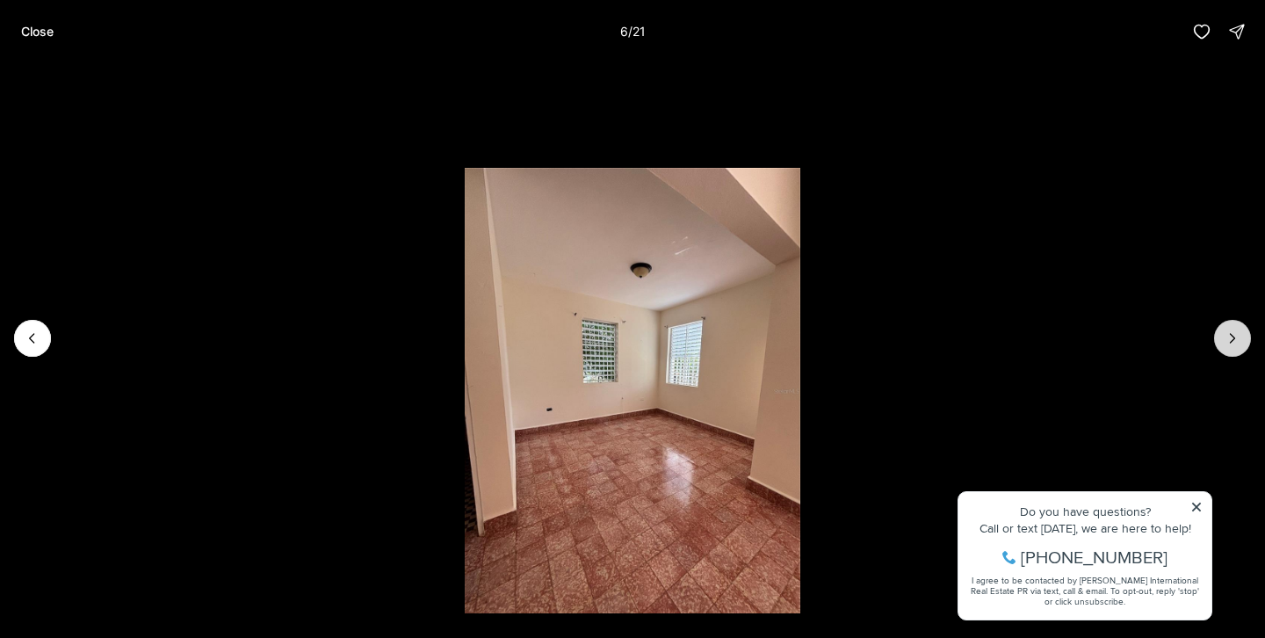
click at [1229, 329] on icon "Next slide" at bounding box center [1233, 338] width 18 height 18
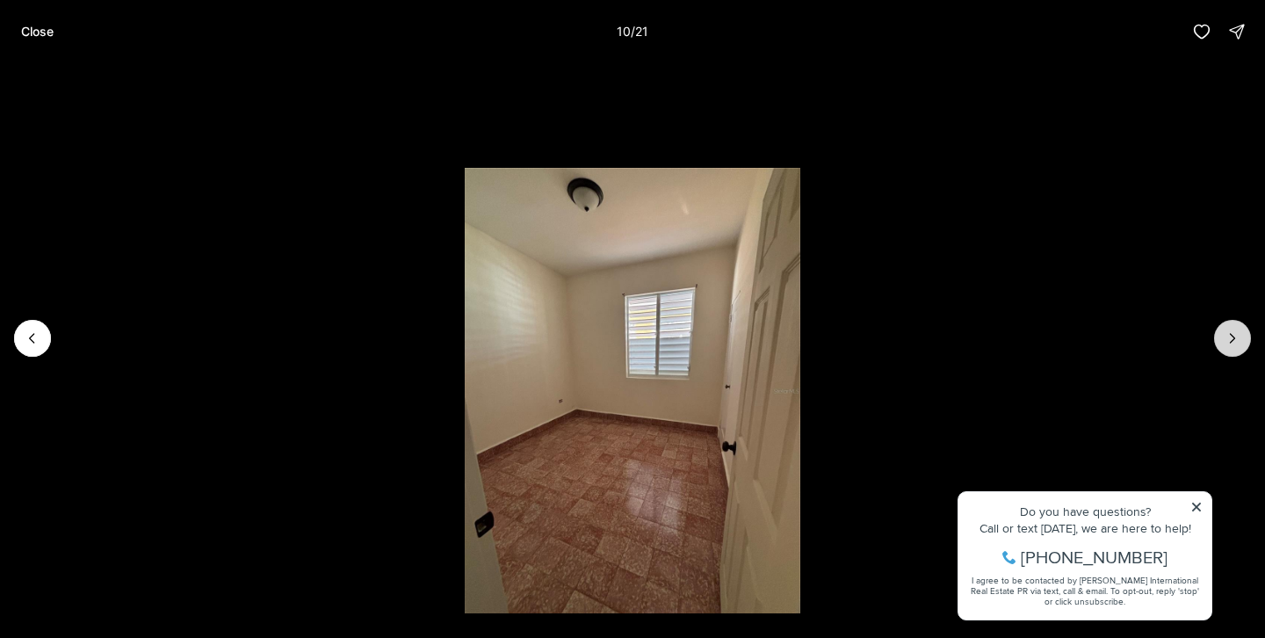
click at [1229, 329] on icon "Next slide" at bounding box center [1233, 338] width 18 height 18
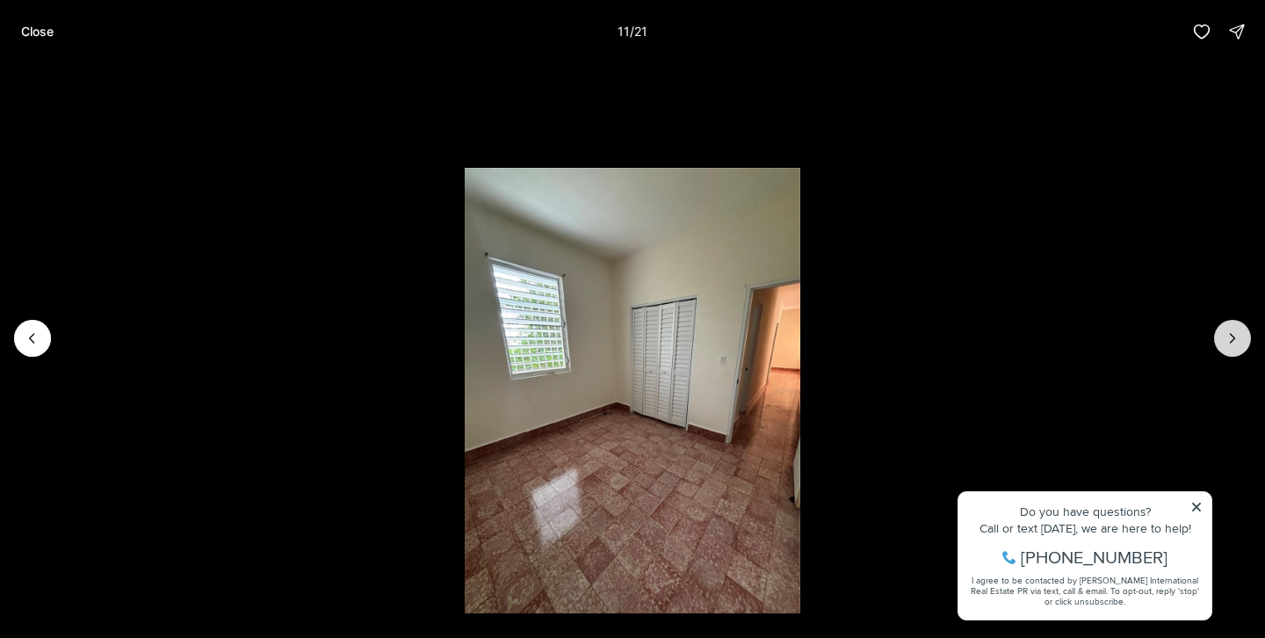
click at [1229, 329] on icon "Next slide" at bounding box center [1233, 338] width 18 height 18
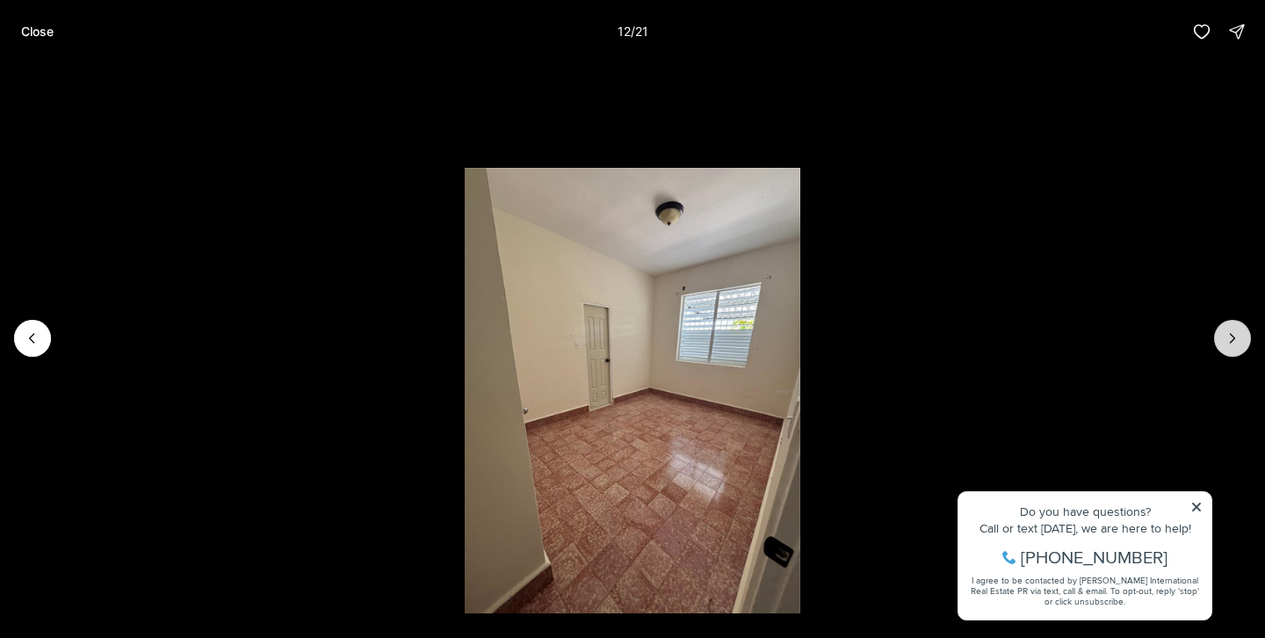
click at [1229, 329] on icon "Next slide" at bounding box center [1233, 338] width 18 height 18
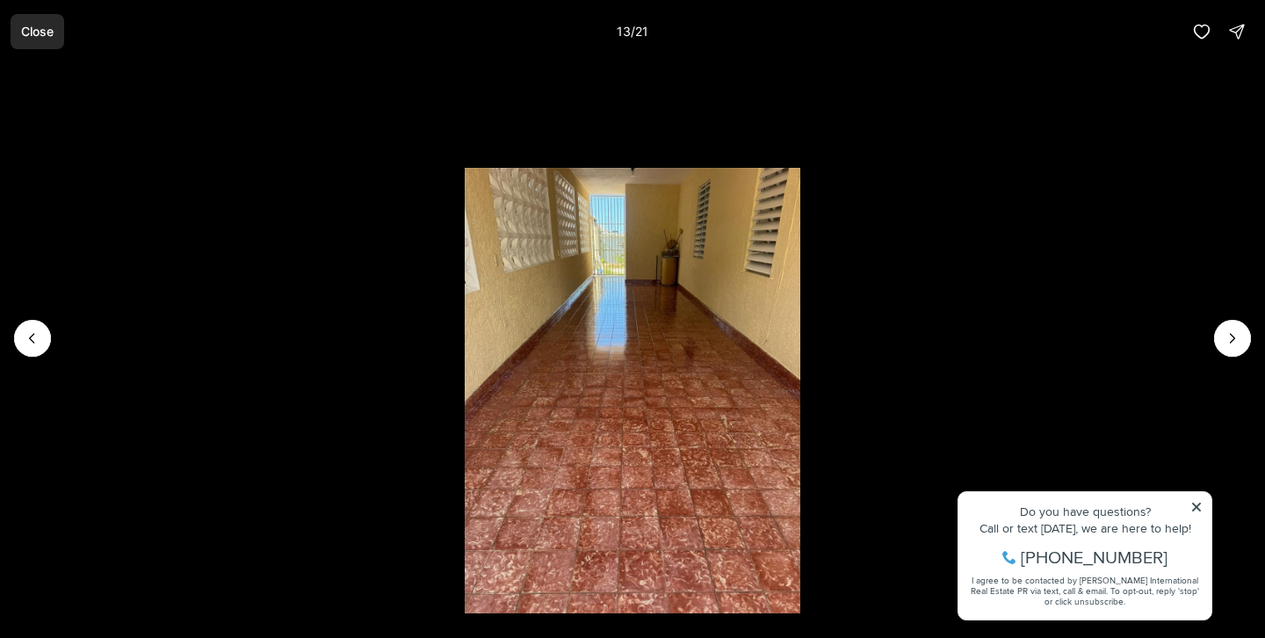
click at [25, 36] on p "Close" at bounding box center [37, 32] width 32 height 14
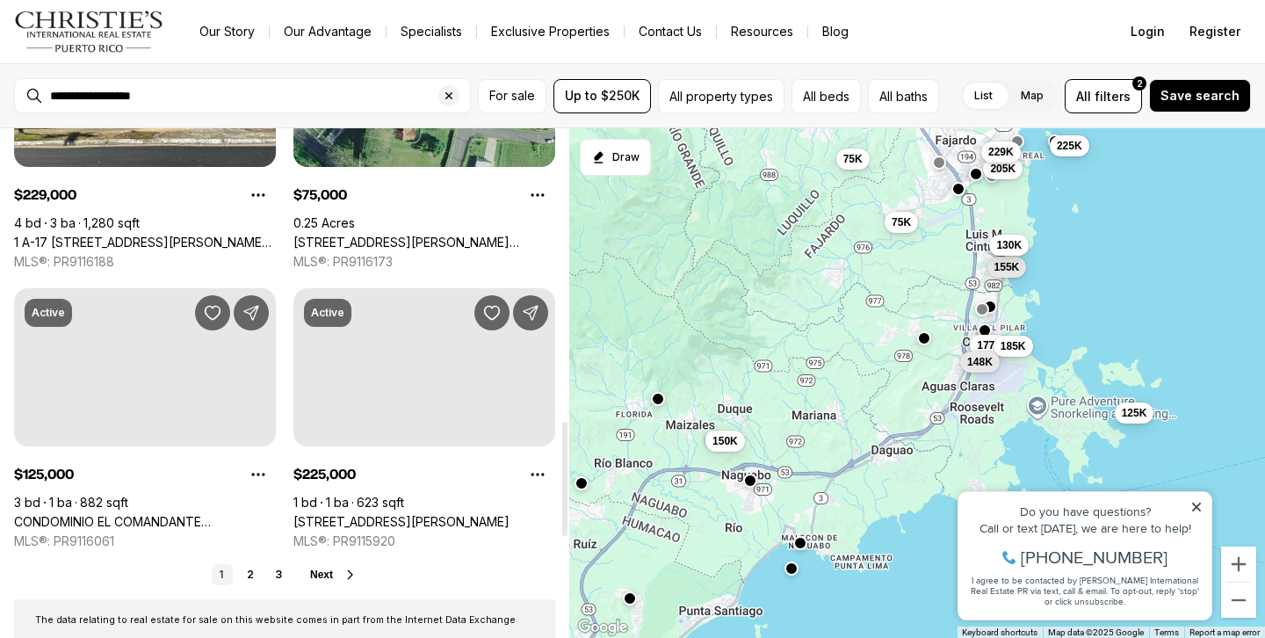
scroll to position [1318, 0]
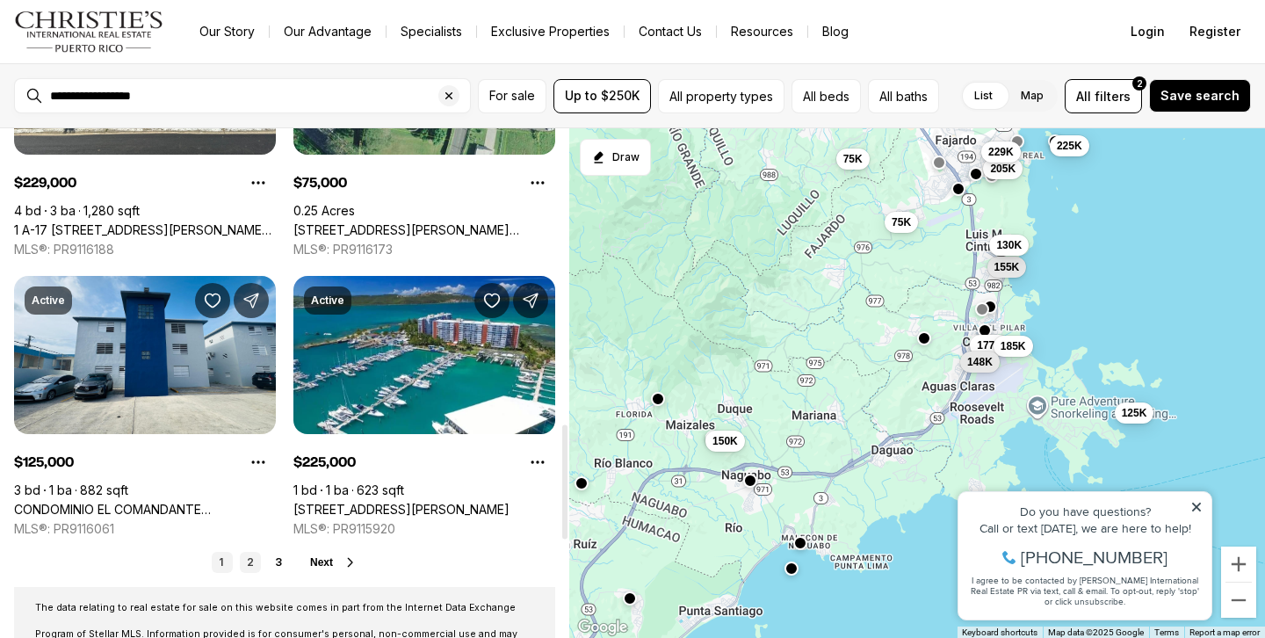
click at [250, 564] on link "2" at bounding box center [250, 562] width 21 height 21
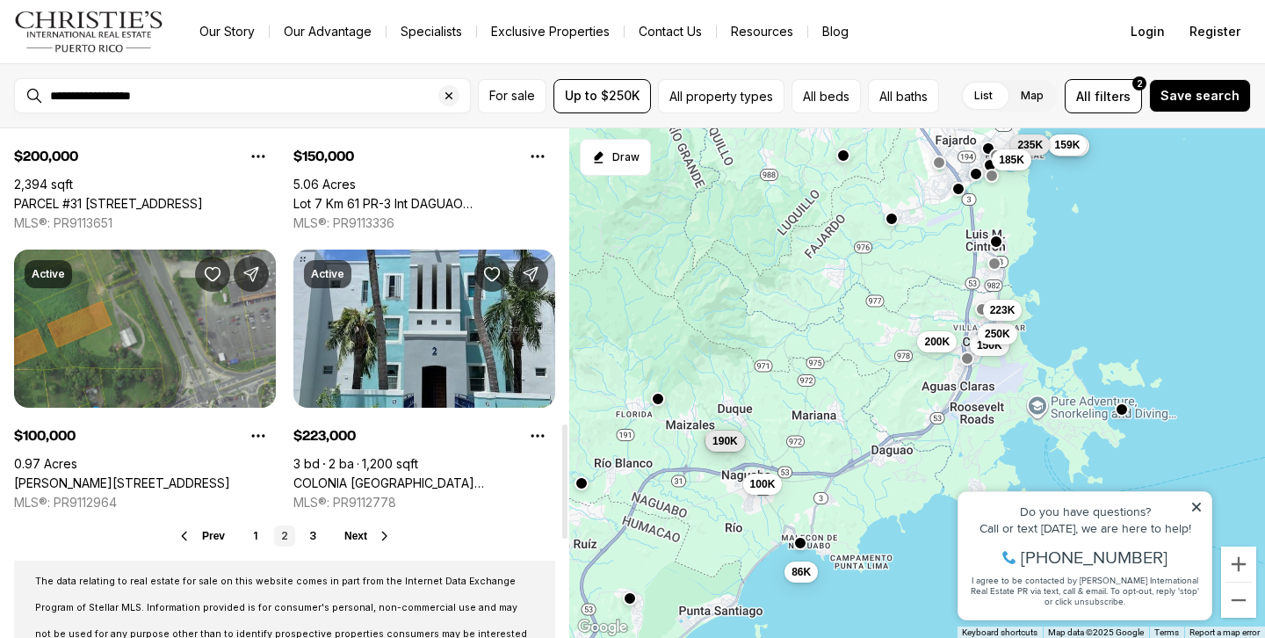
scroll to position [1349, 0]
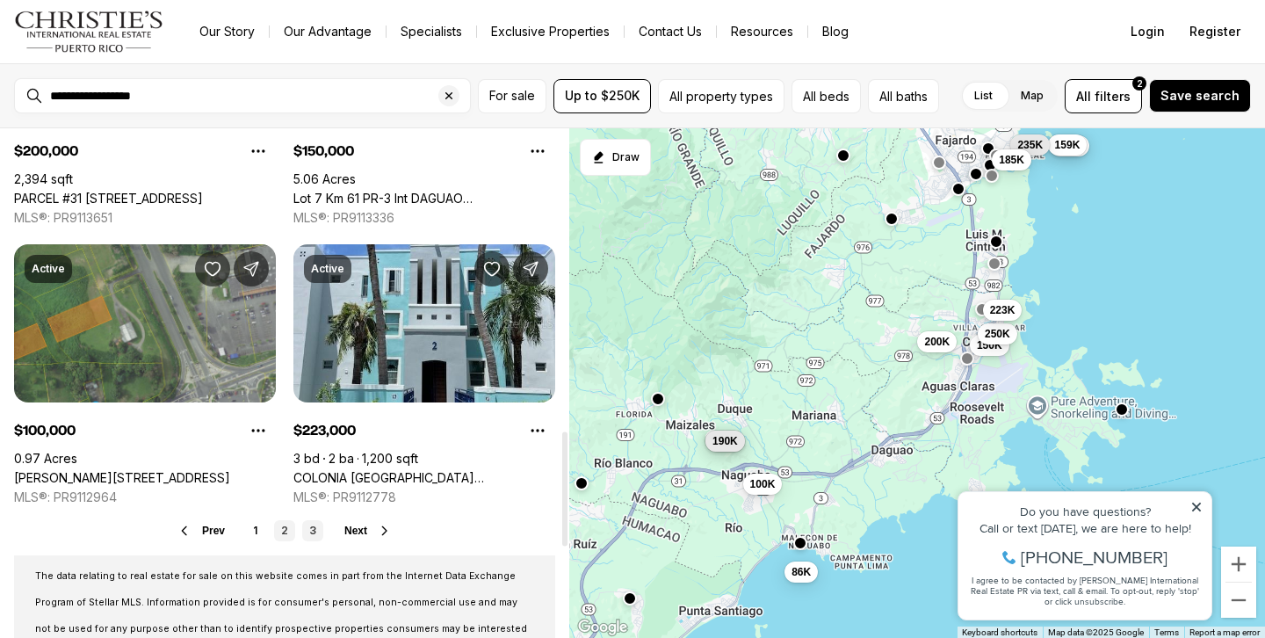
click at [311, 528] on link "3" at bounding box center [312, 530] width 21 height 21
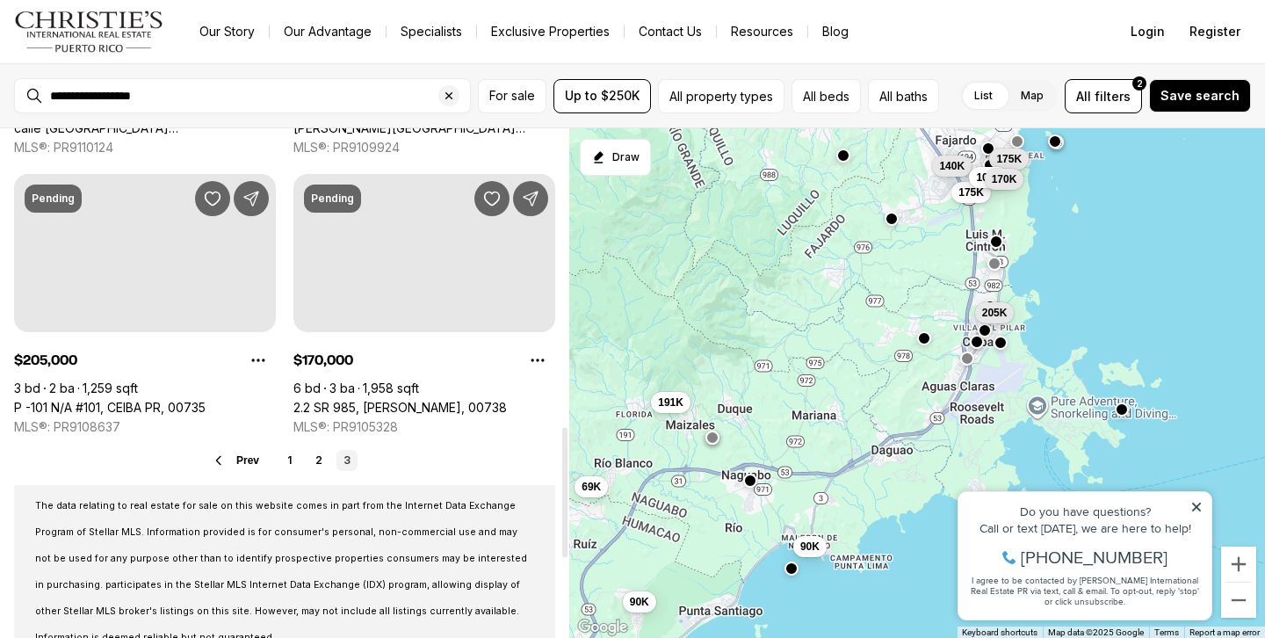
scroll to position [1166, 0]
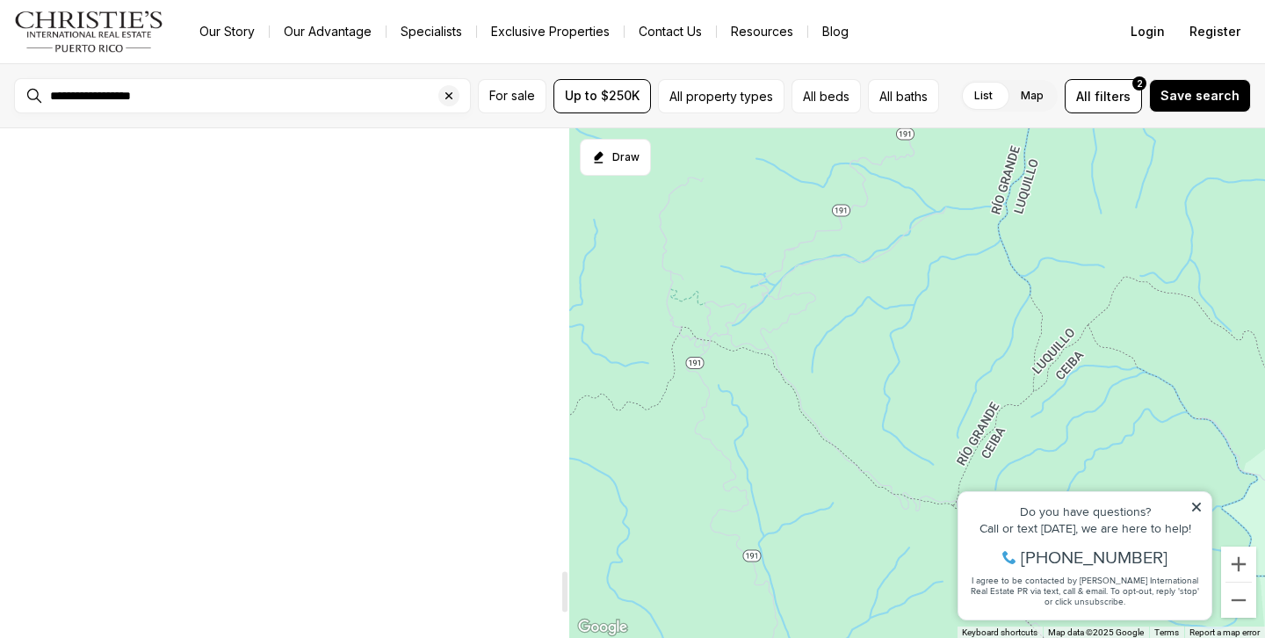
click at [438, 101] on span "Clear search input" at bounding box center [454, 95] width 32 height 21
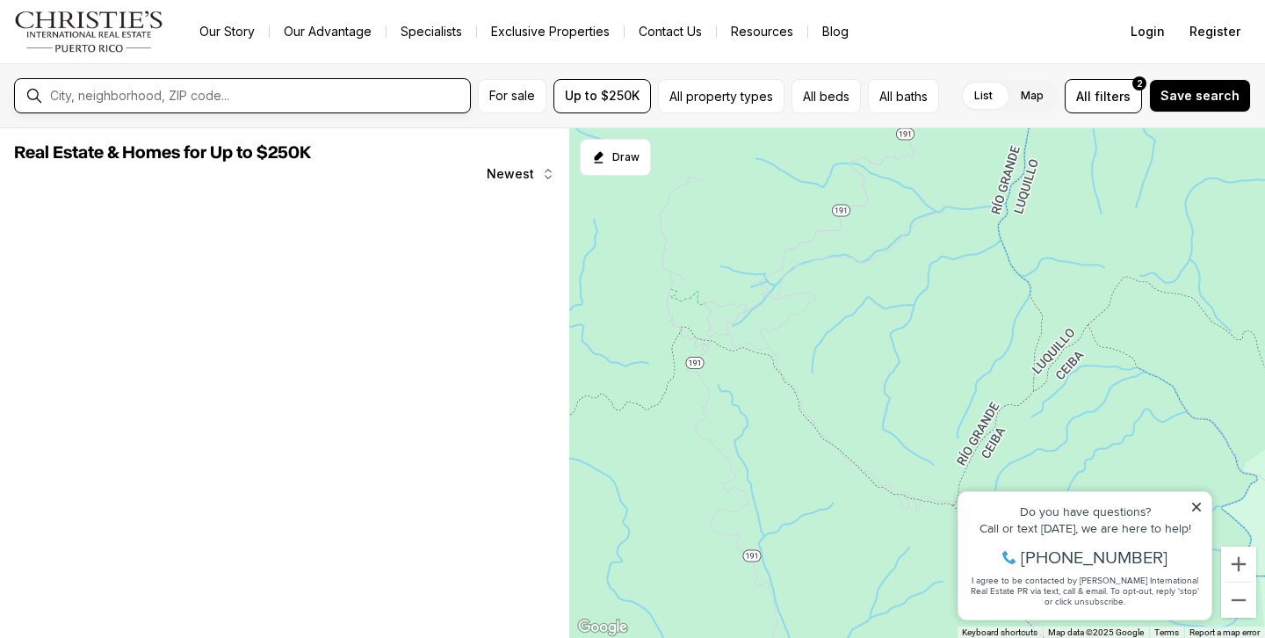
click at [371, 90] on input "text" at bounding box center [256, 96] width 413 height 14
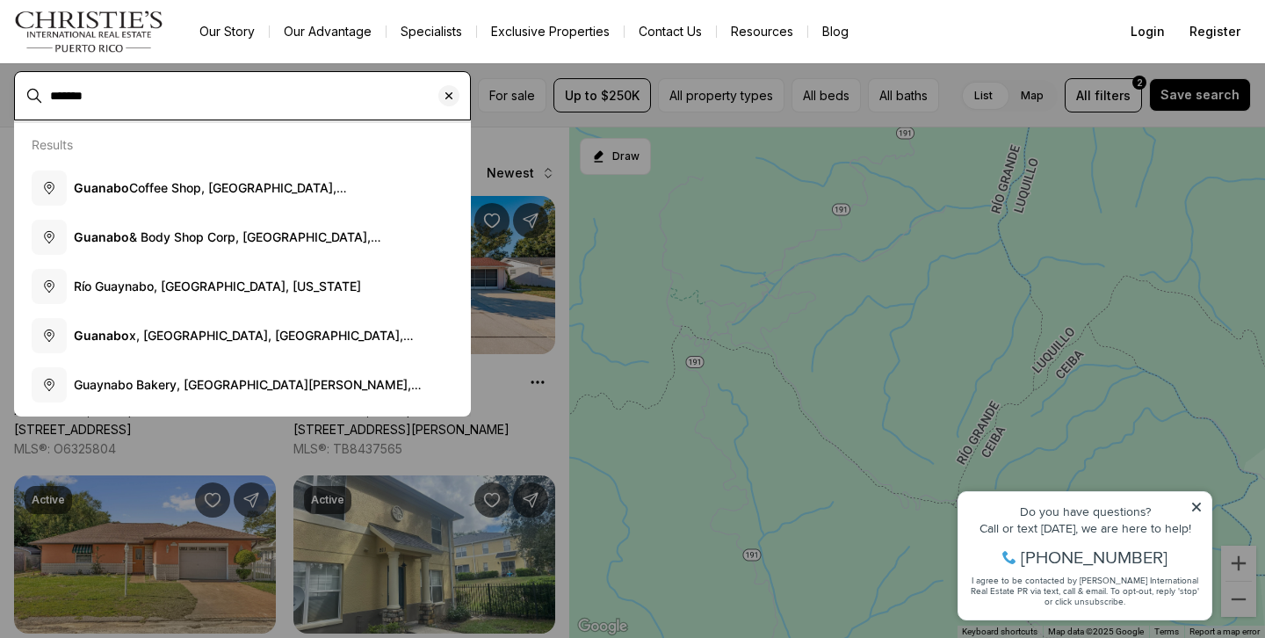
click at [72, 97] on input "*******" at bounding box center [256, 96] width 413 height 14
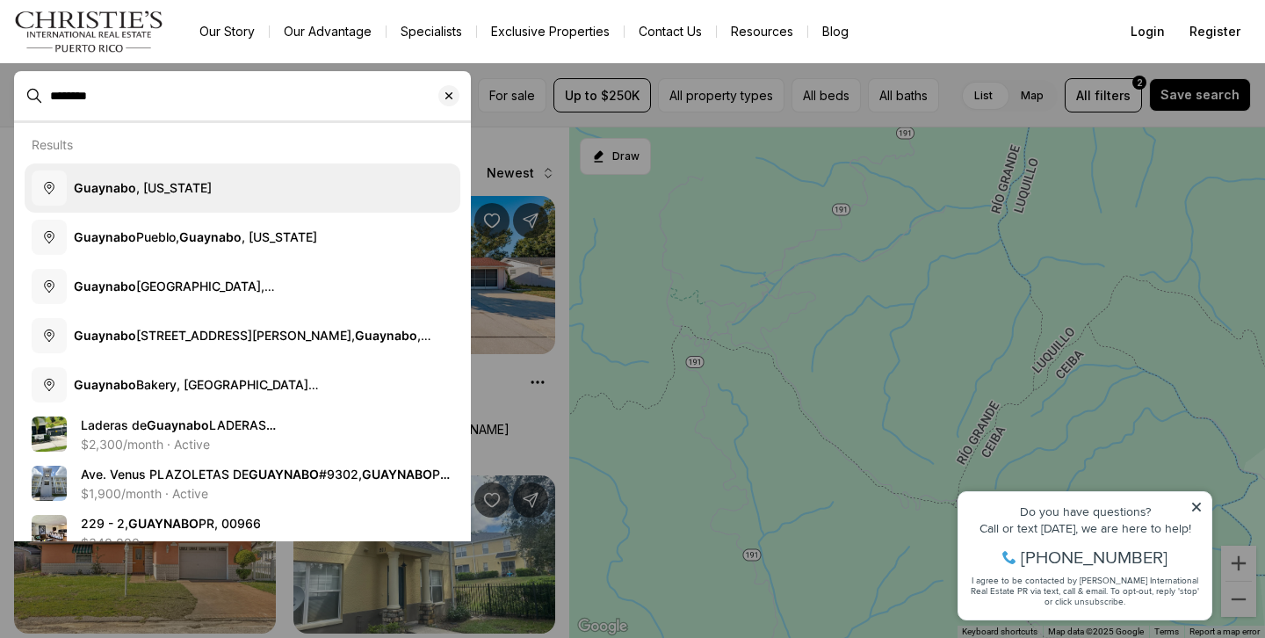
type input "********"
click at [157, 195] on span "Guaynabo , Puerto Rico" at bounding box center [143, 188] width 138 height 18
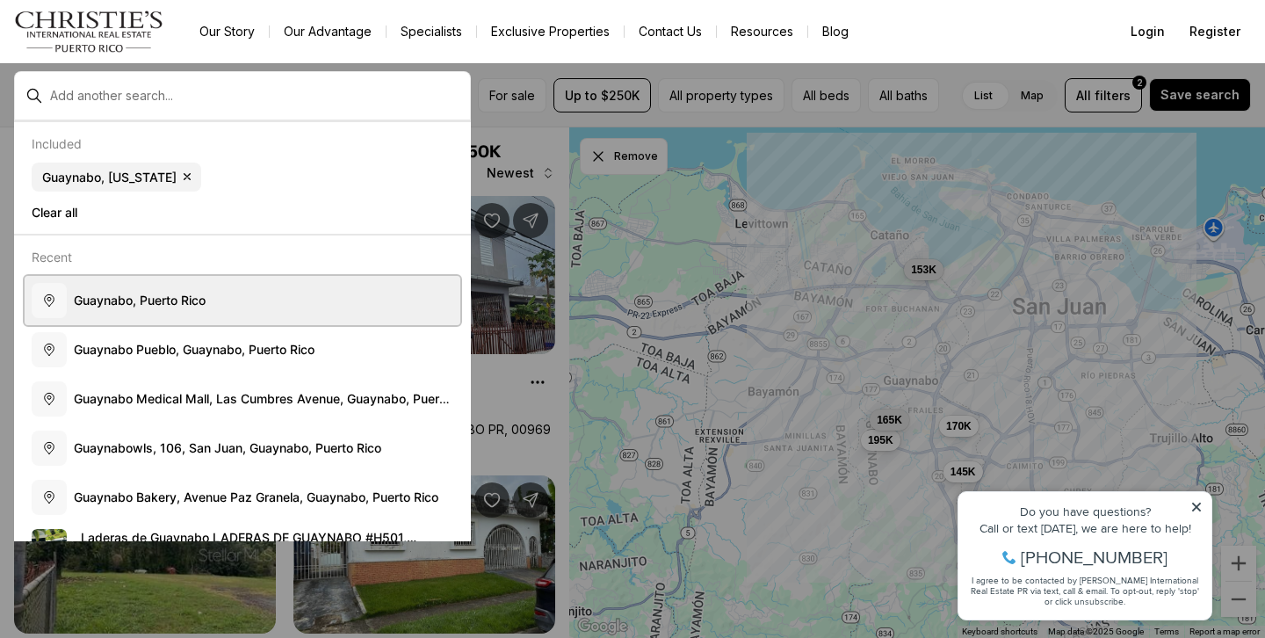
click at [182, 311] on button "G u a y n a b o , P u e r t o R i c o" at bounding box center [243, 300] width 436 height 49
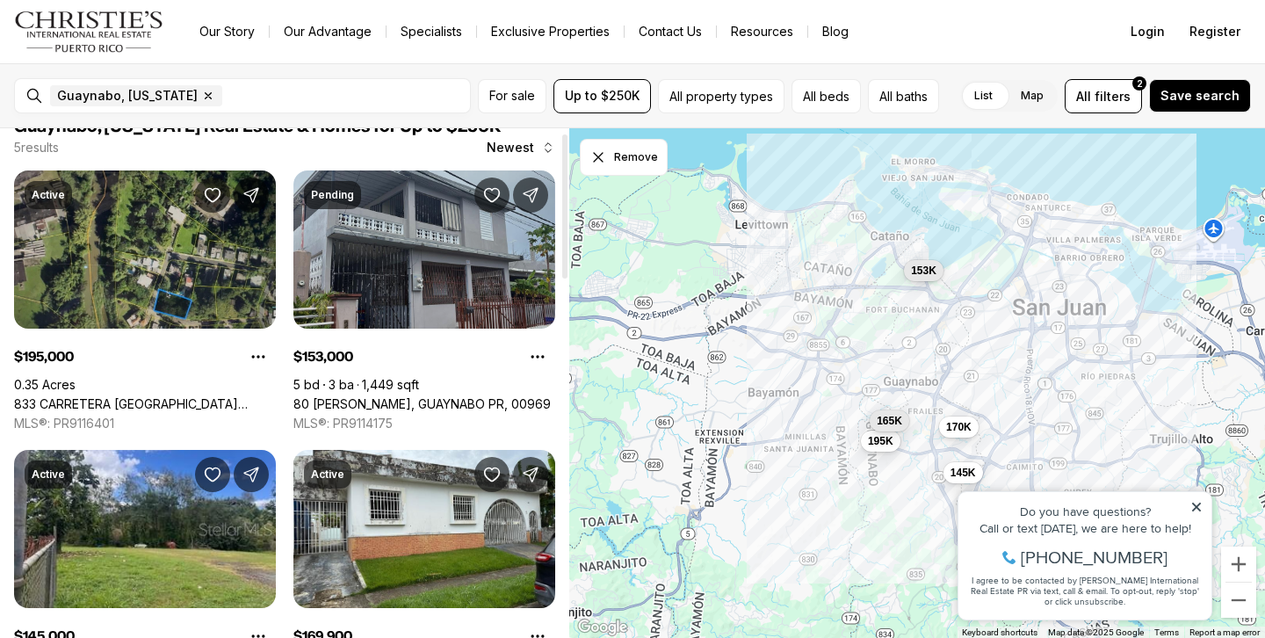
scroll to position [15, 0]
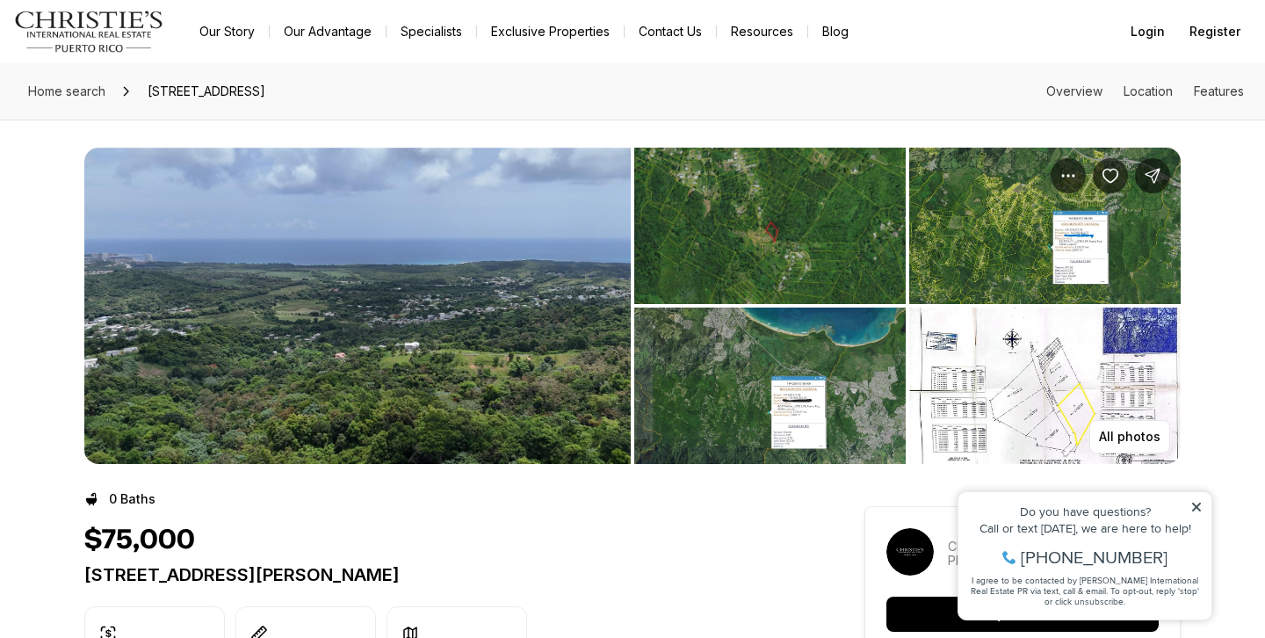
click at [465, 246] on img "View image gallery" at bounding box center [357, 306] width 546 height 316
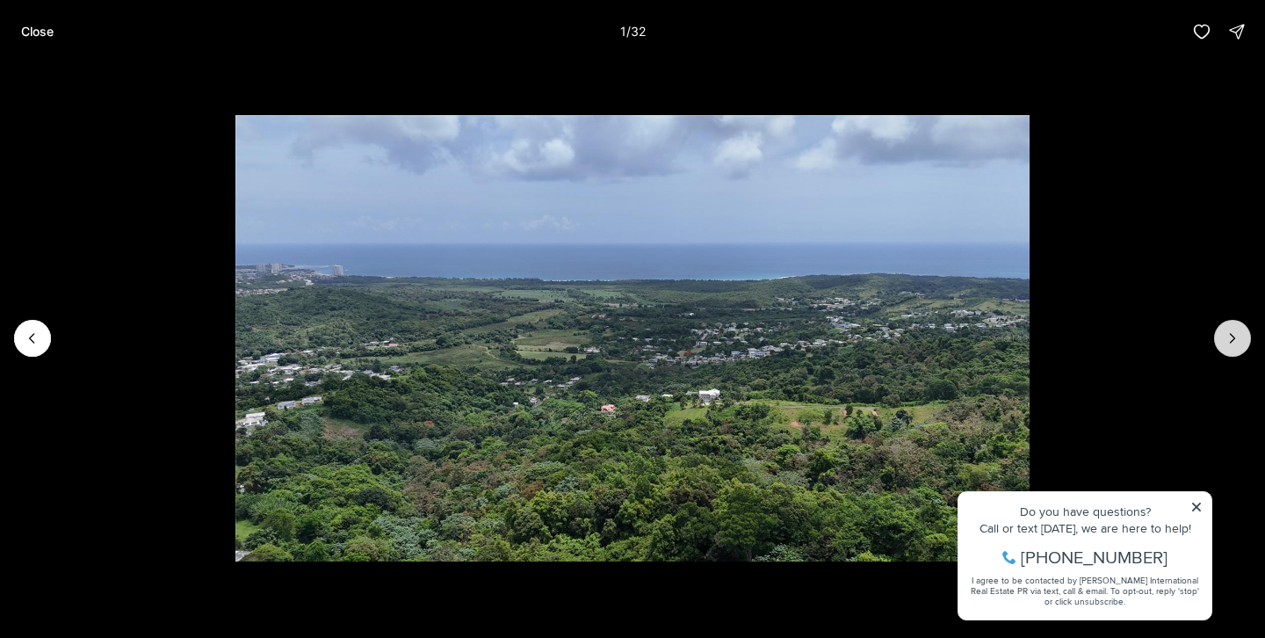
click at [1224, 350] on button "Next slide" at bounding box center [1232, 338] width 37 height 37
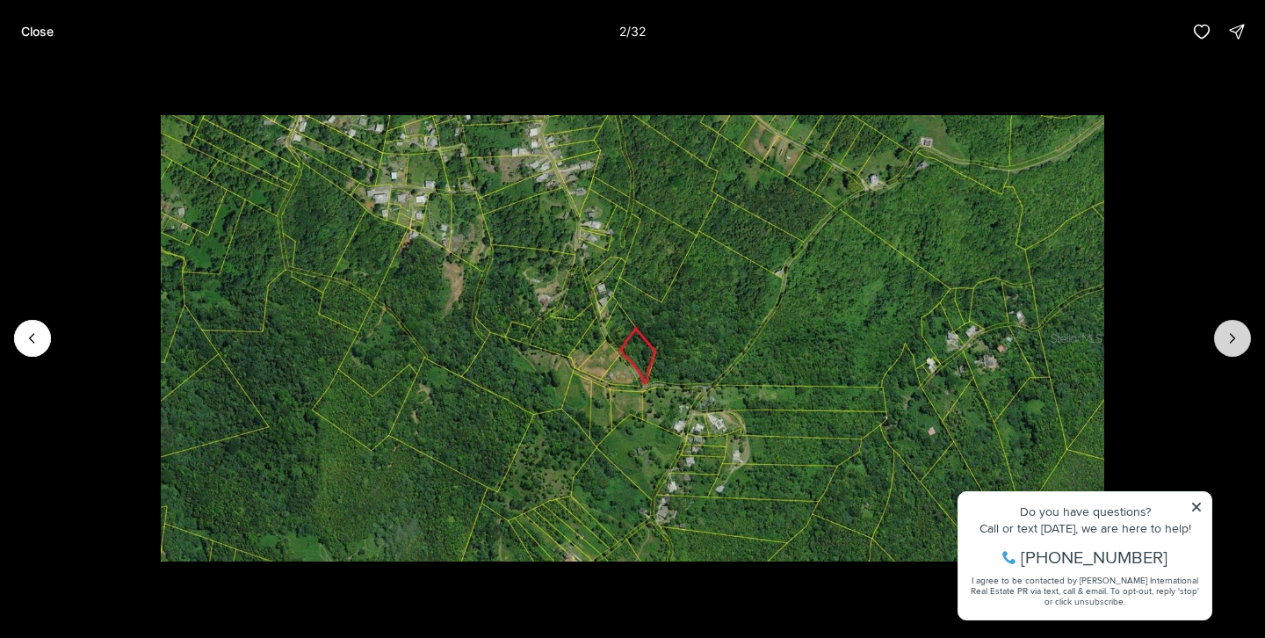
click at [1231, 326] on button "Next slide" at bounding box center [1232, 338] width 37 height 37
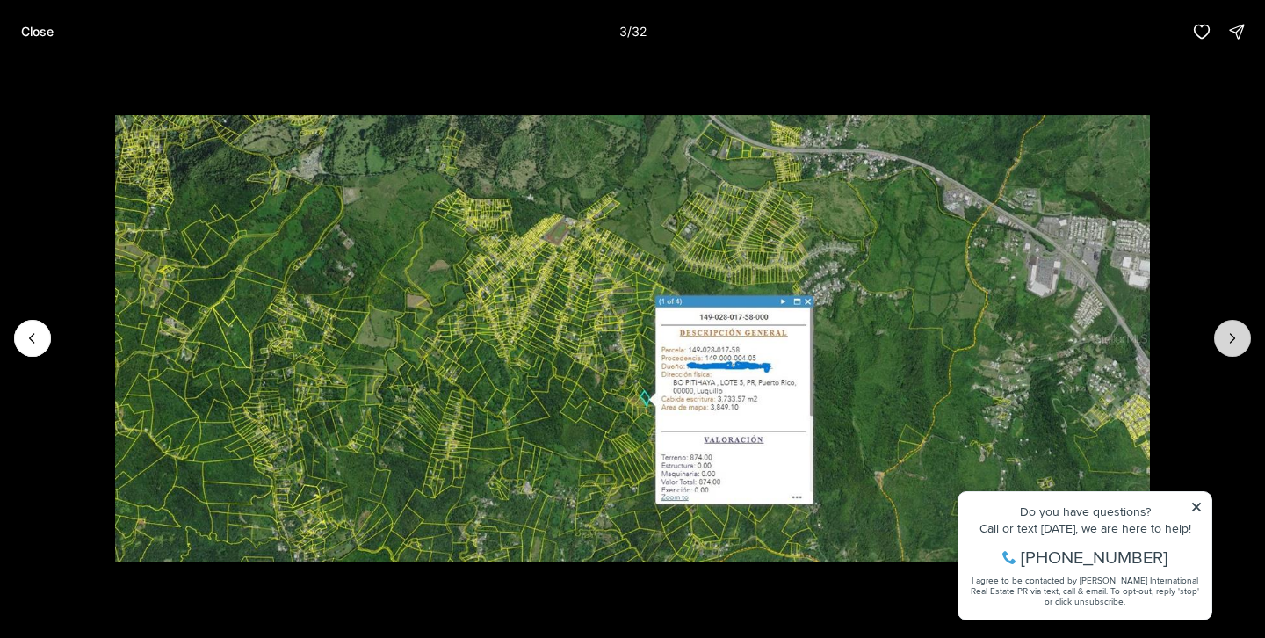
click at [1231, 328] on button "Next slide" at bounding box center [1232, 338] width 37 height 37
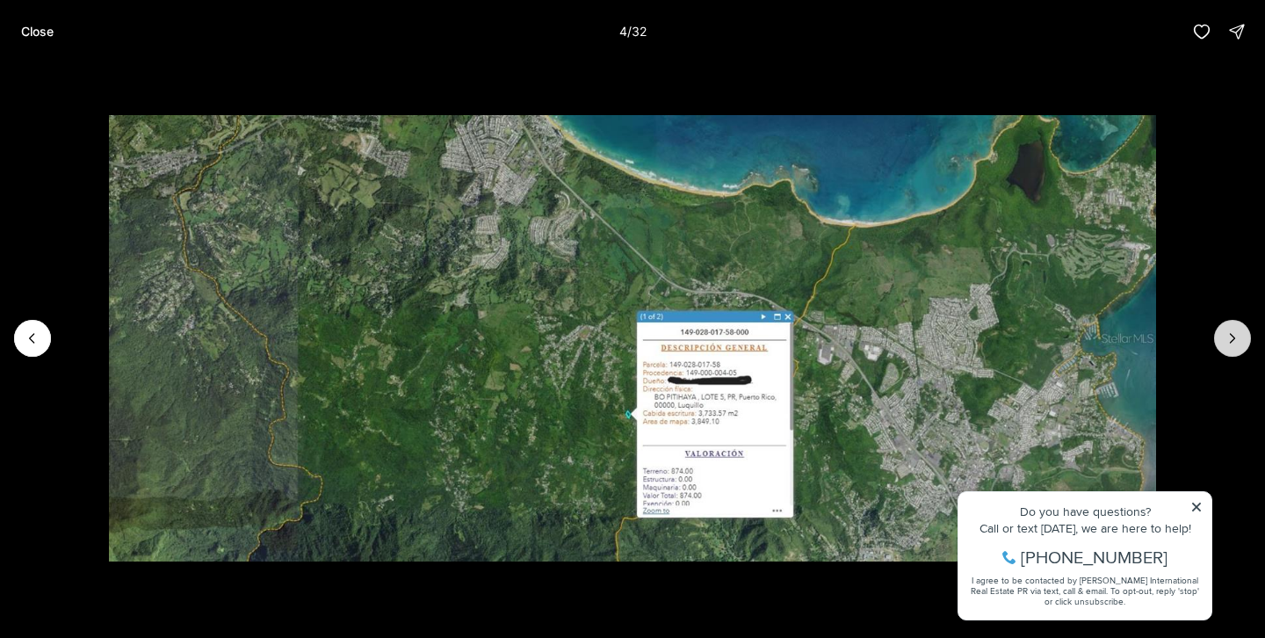
click at [1229, 329] on icon "Next slide" at bounding box center [1233, 338] width 18 height 18
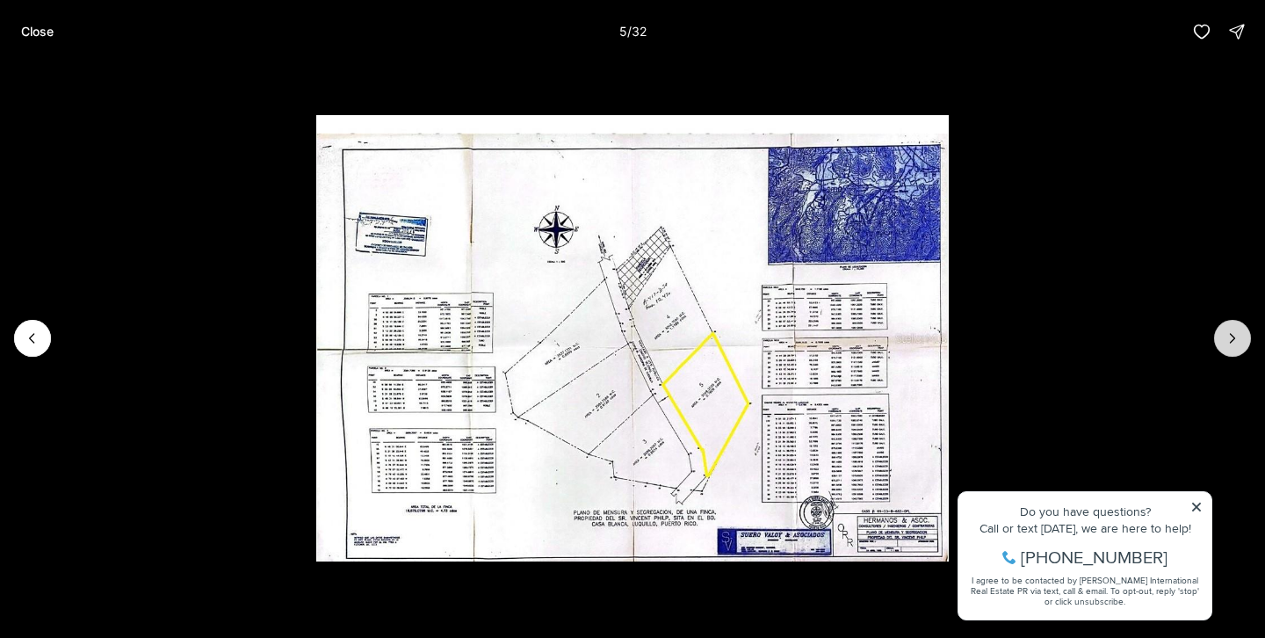
click at [1229, 329] on icon "Next slide" at bounding box center [1233, 338] width 18 height 18
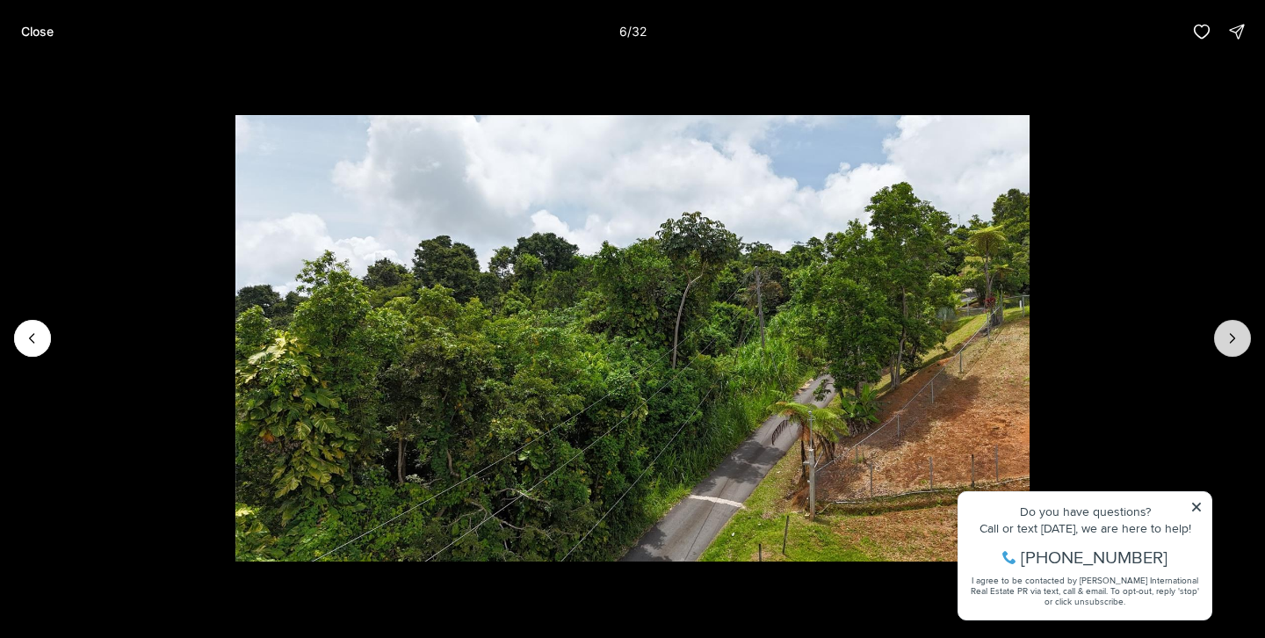
click at [1229, 329] on icon "Next slide" at bounding box center [1233, 338] width 18 height 18
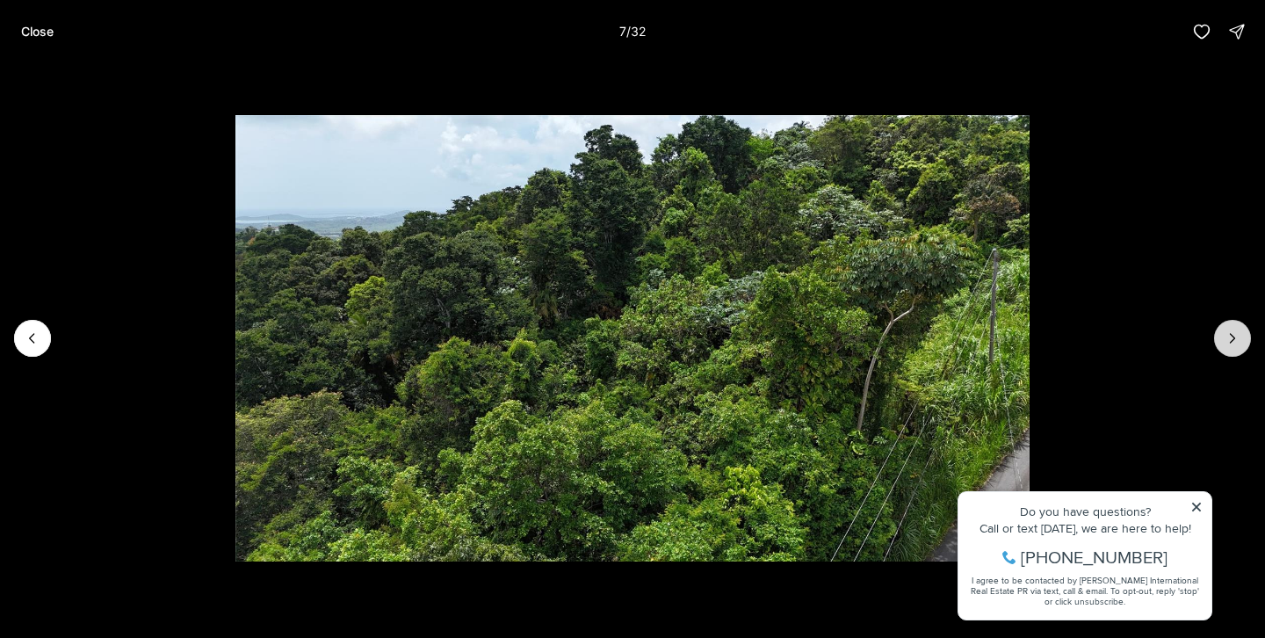
click at [1229, 329] on icon "Next slide" at bounding box center [1233, 338] width 18 height 18
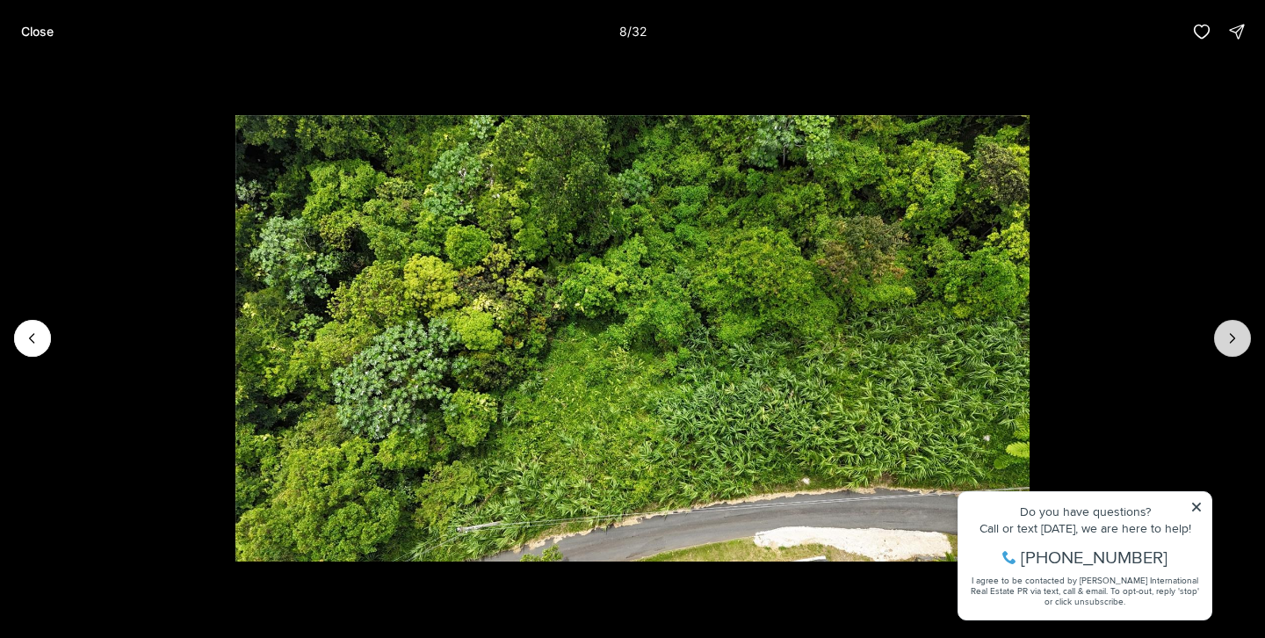
click at [1229, 329] on icon "Next slide" at bounding box center [1233, 338] width 18 height 18
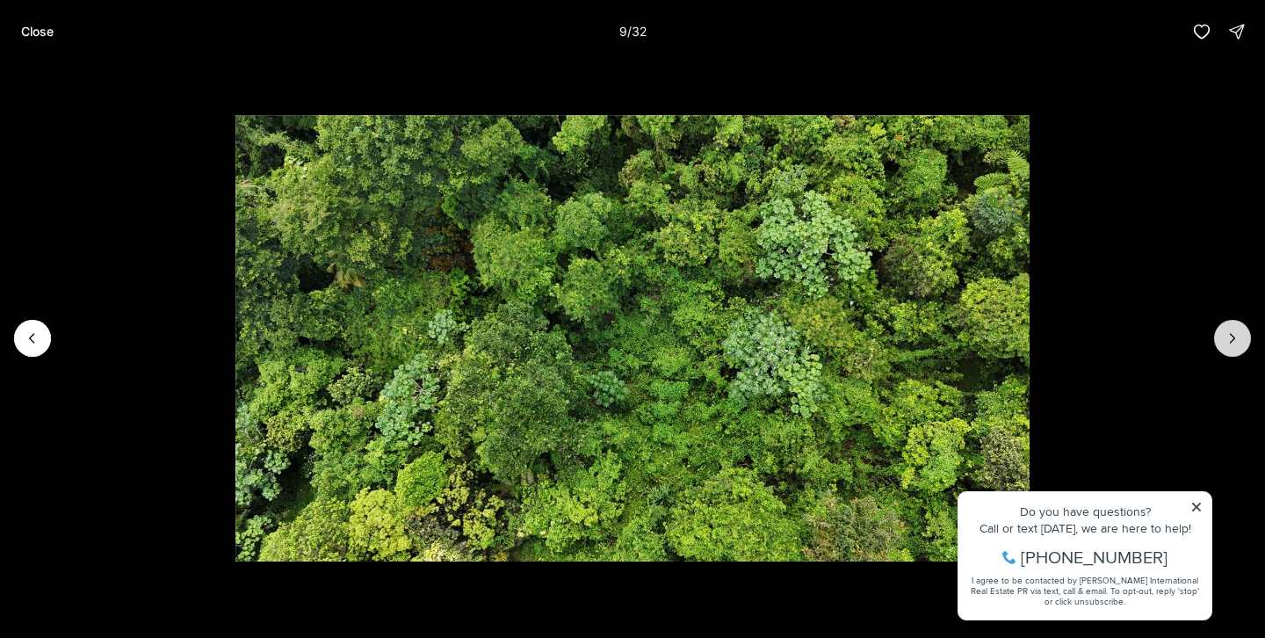
click at [1229, 329] on icon "Next slide" at bounding box center [1233, 338] width 18 height 18
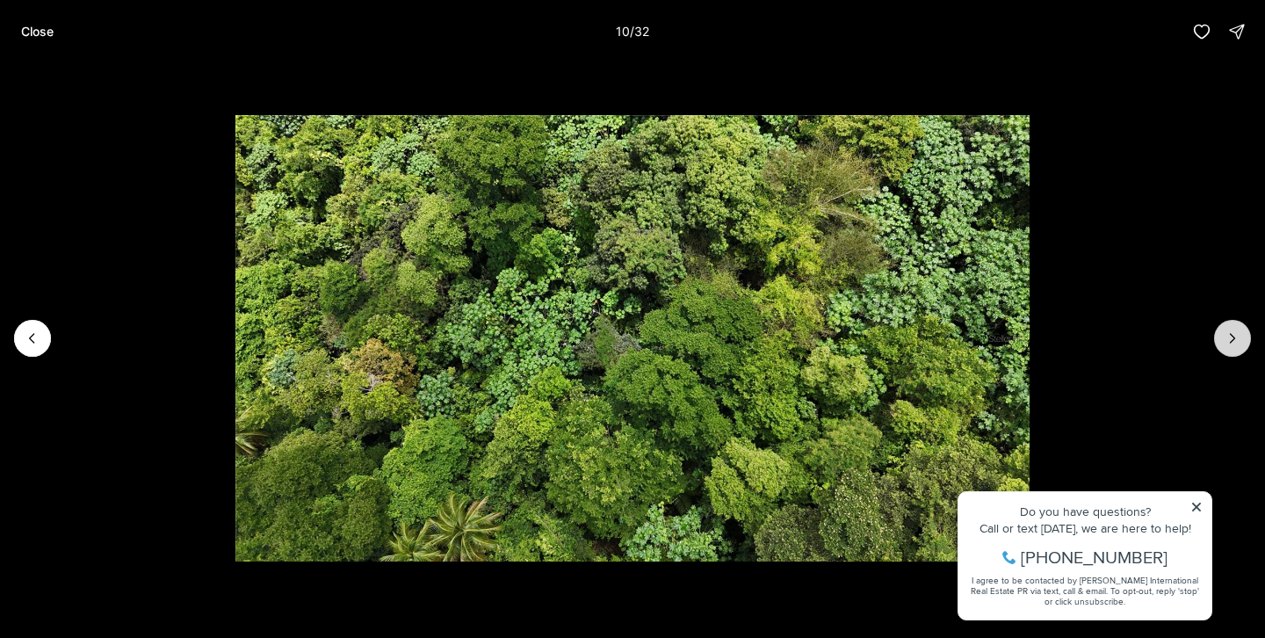
click at [1229, 329] on icon "Next slide" at bounding box center [1233, 338] width 18 height 18
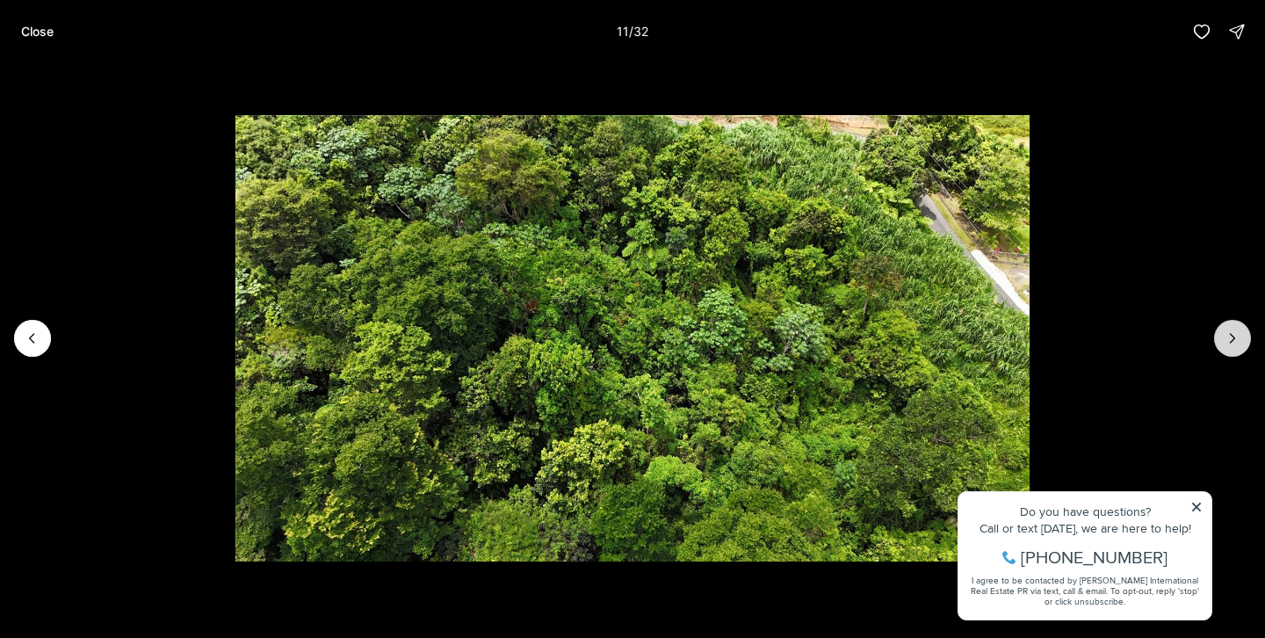
click at [1219, 329] on button "Next slide" at bounding box center [1232, 338] width 37 height 37
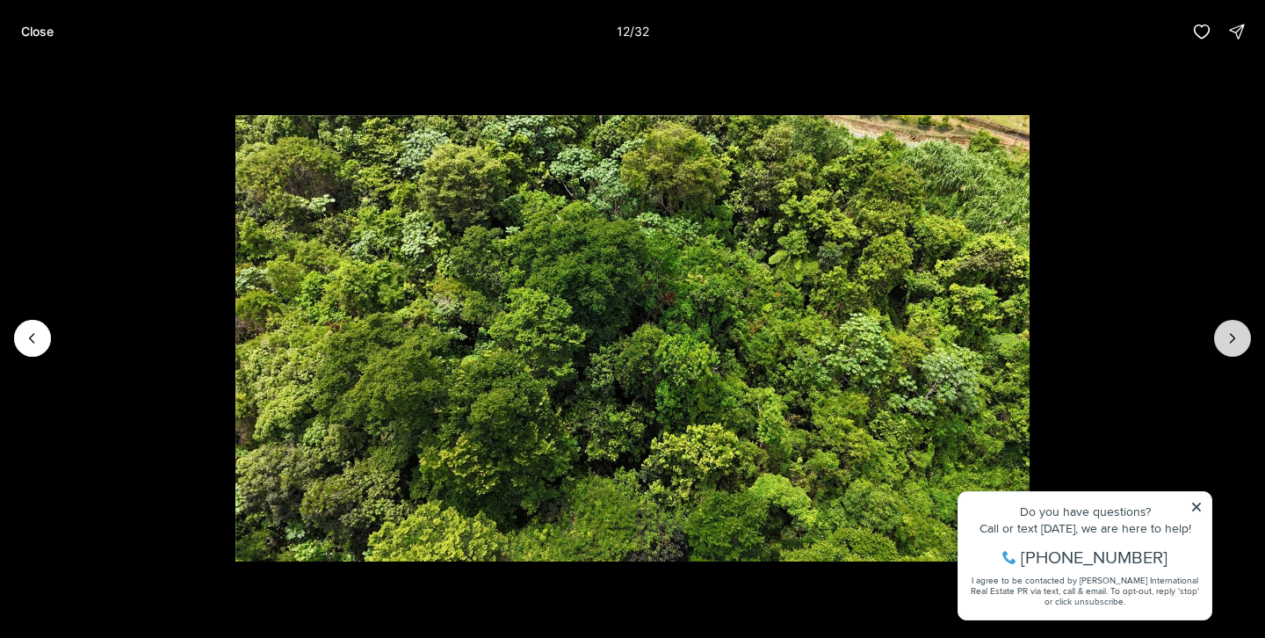
click at [1219, 329] on button "Next slide" at bounding box center [1232, 338] width 37 height 37
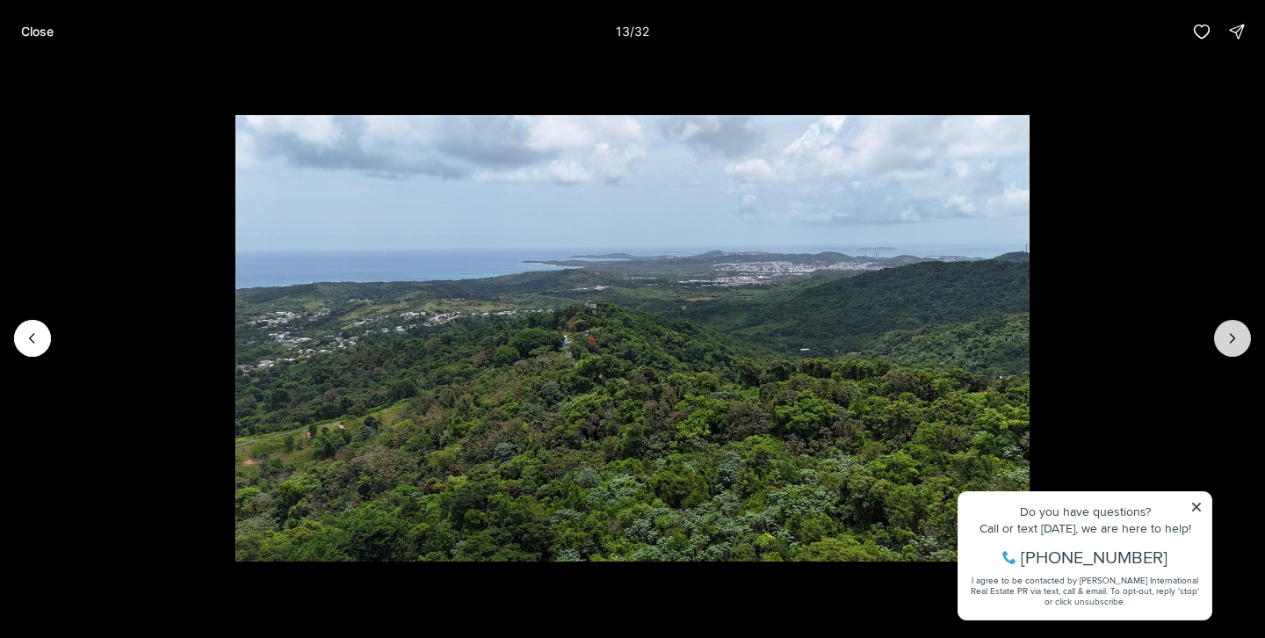
click at [1219, 329] on button "Next slide" at bounding box center [1232, 338] width 37 height 37
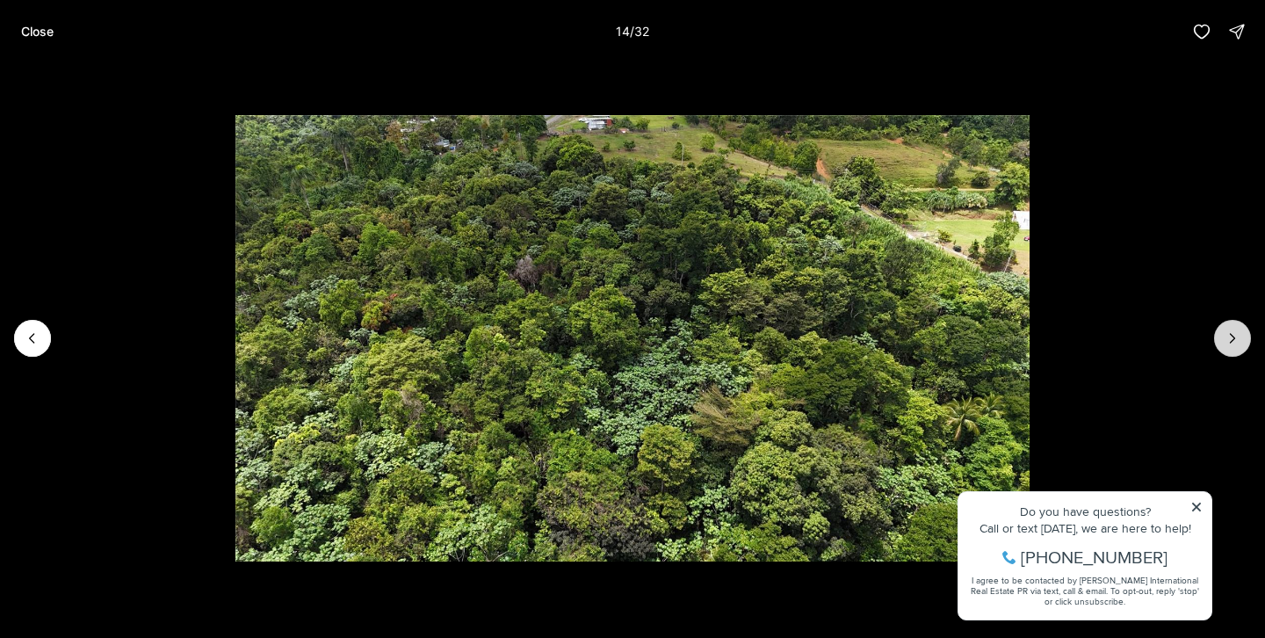
click at [1219, 329] on button "Next slide" at bounding box center [1232, 338] width 37 height 37
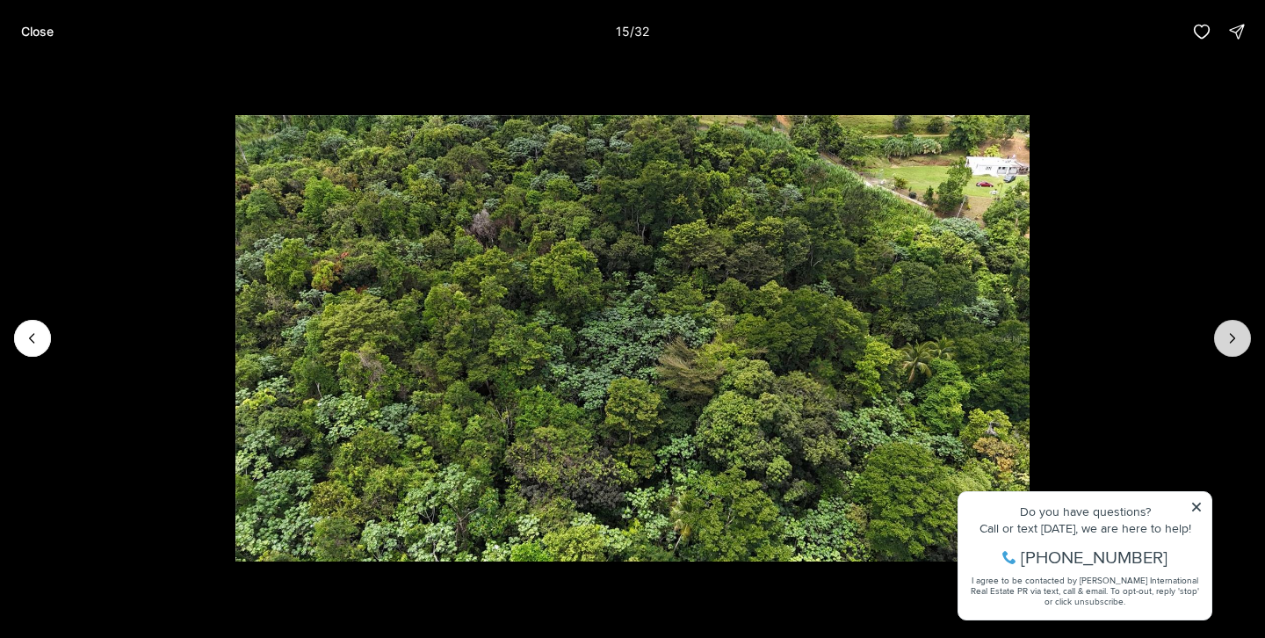
click at [1219, 329] on button "Next slide" at bounding box center [1232, 338] width 37 height 37
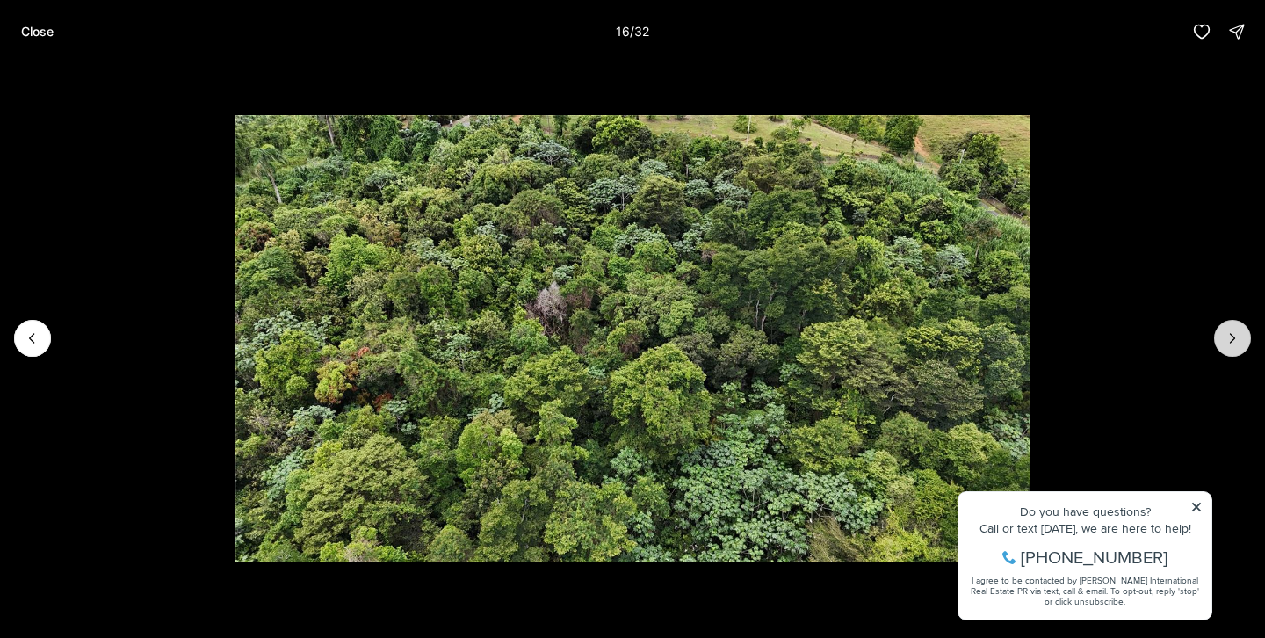
click at [1219, 329] on button "Next slide" at bounding box center [1232, 338] width 37 height 37
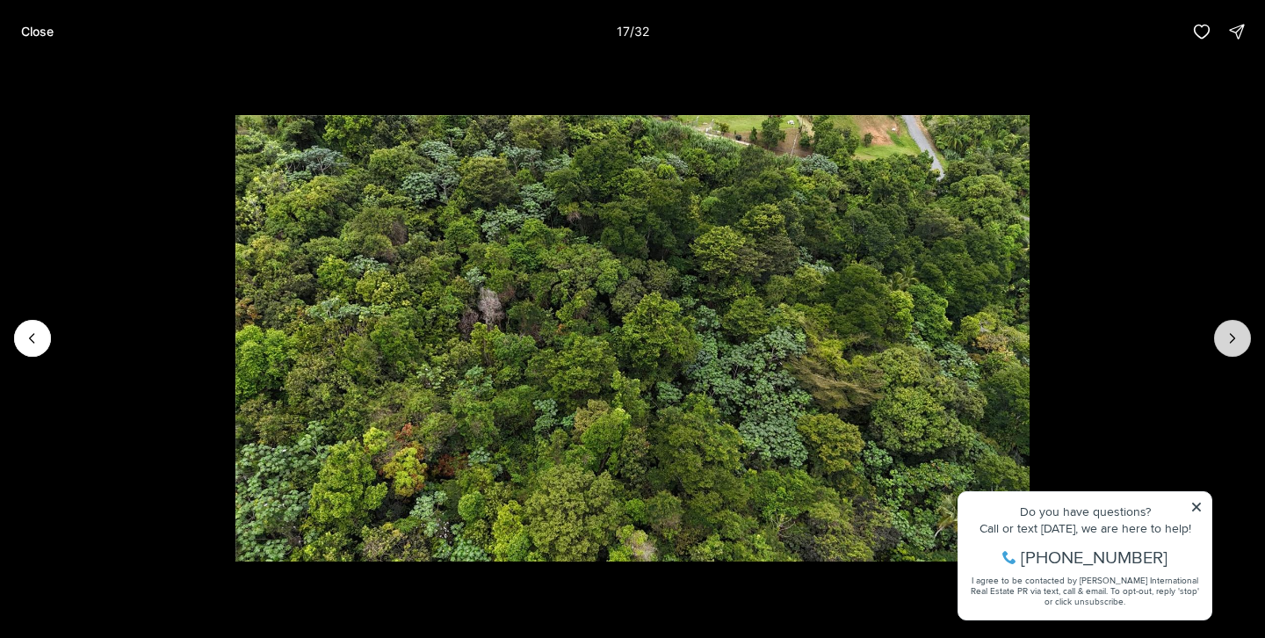
click at [1219, 329] on button "Next slide" at bounding box center [1232, 338] width 37 height 37
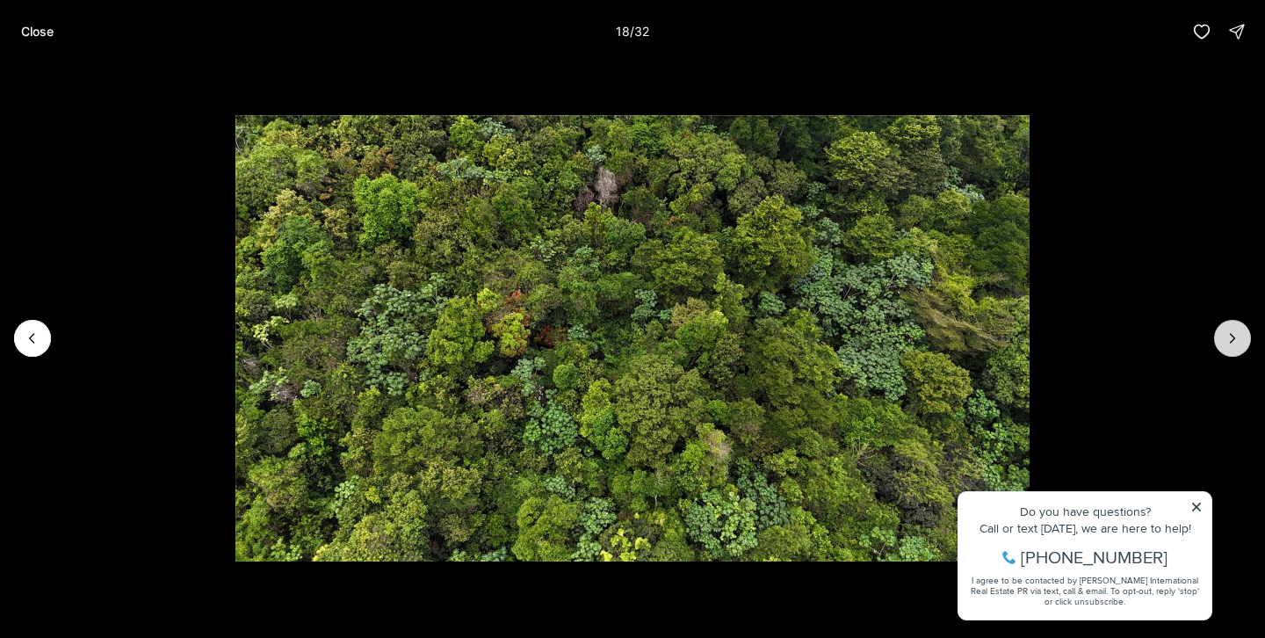
click at [1219, 329] on button "Next slide" at bounding box center [1232, 338] width 37 height 37
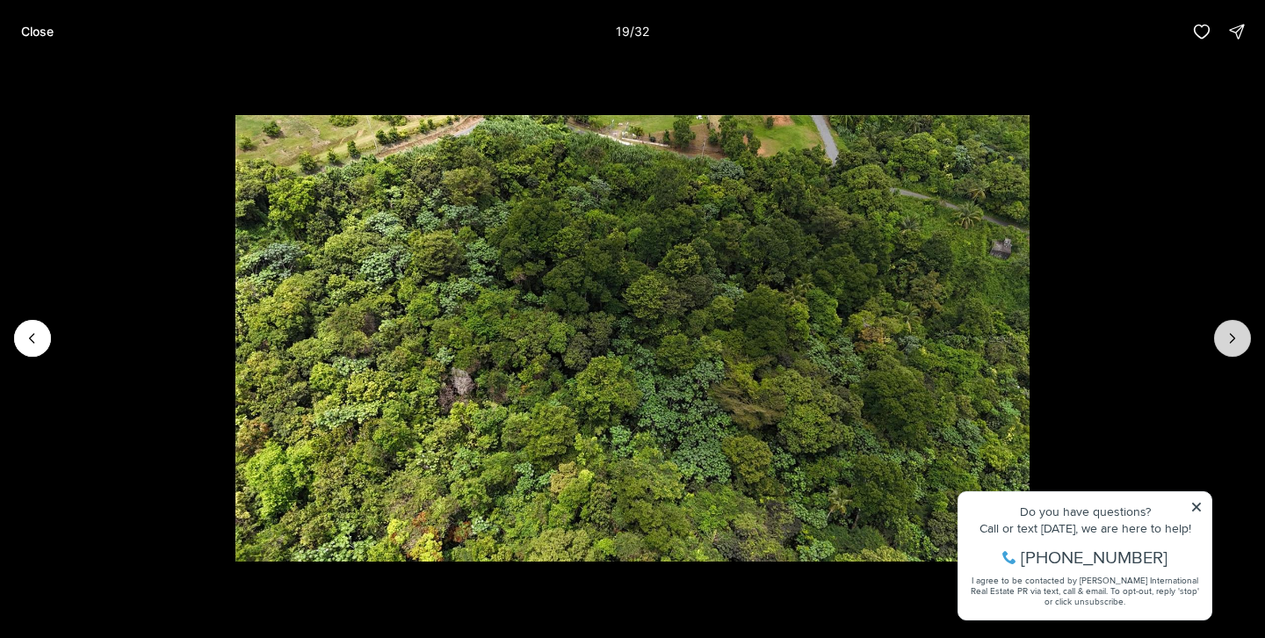
click at [1219, 329] on button "Next slide" at bounding box center [1232, 338] width 37 height 37
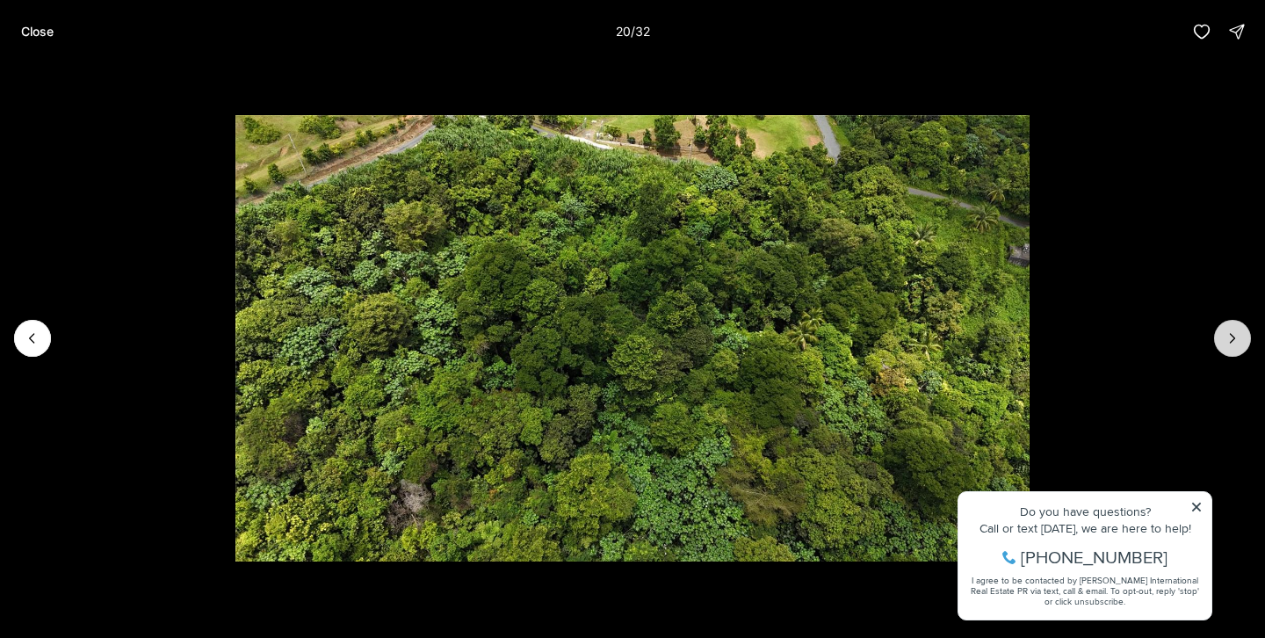
click at [1219, 329] on button "Next slide" at bounding box center [1232, 338] width 37 height 37
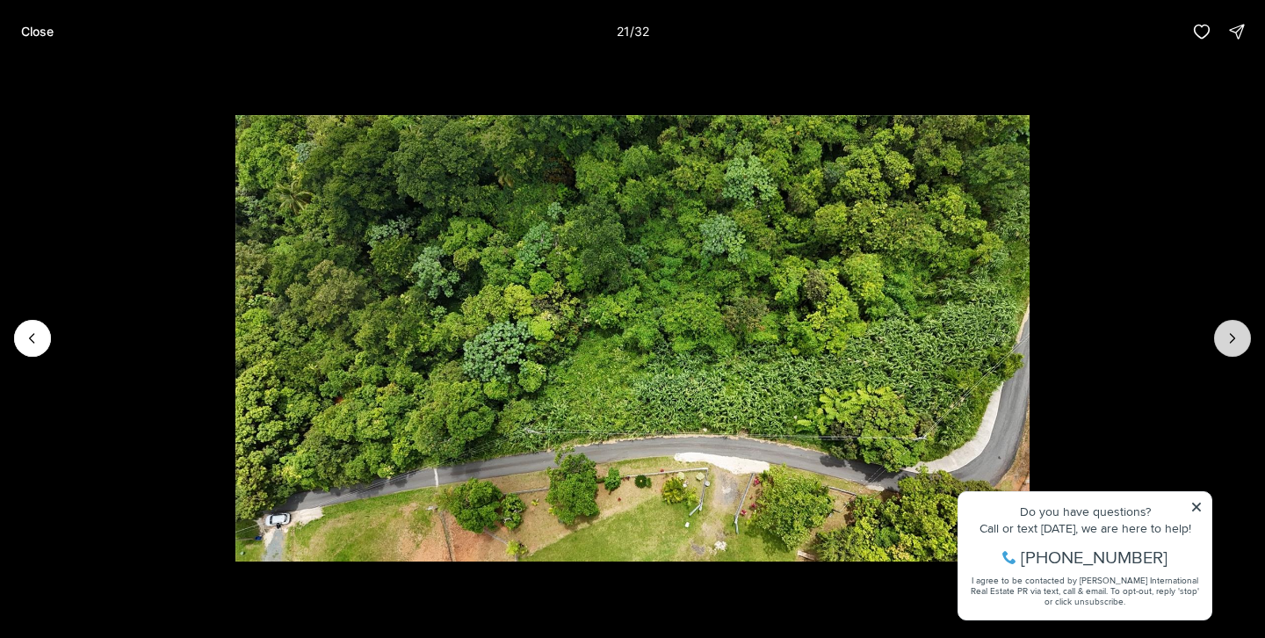
click at [1219, 329] on button "Next slide" at bounding box center [1232, 338] width 37 height 37
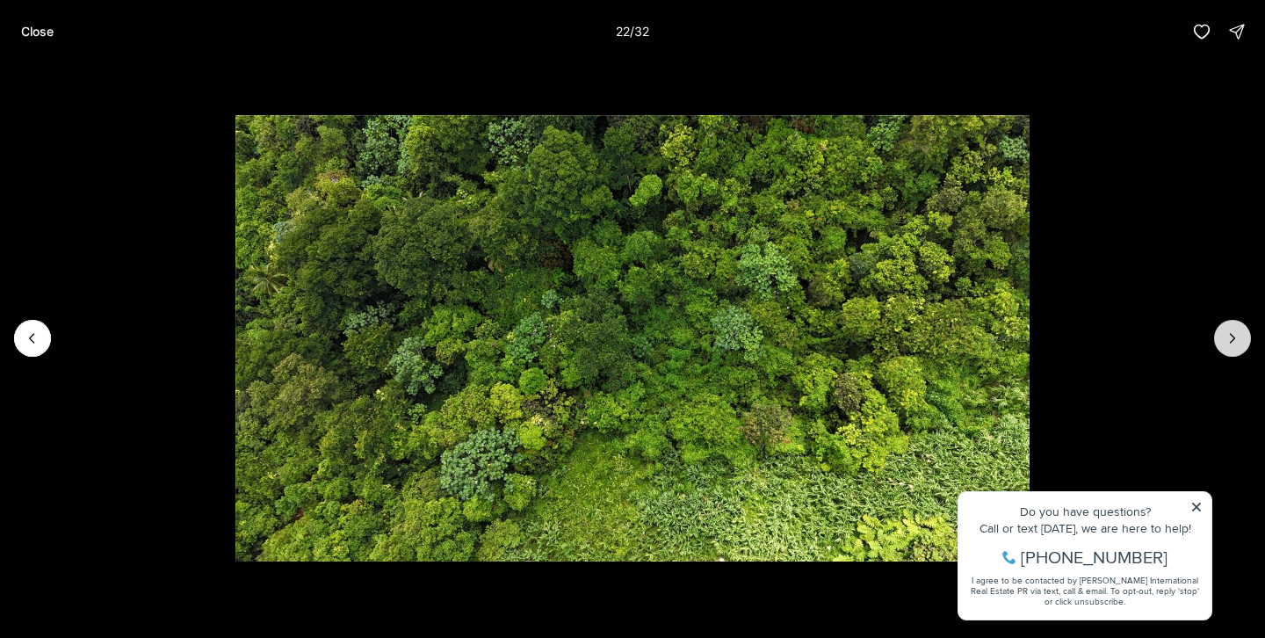
click at [1219, 329] on button "Next slide" at bounding box center [1232, 338] width 37 height 37
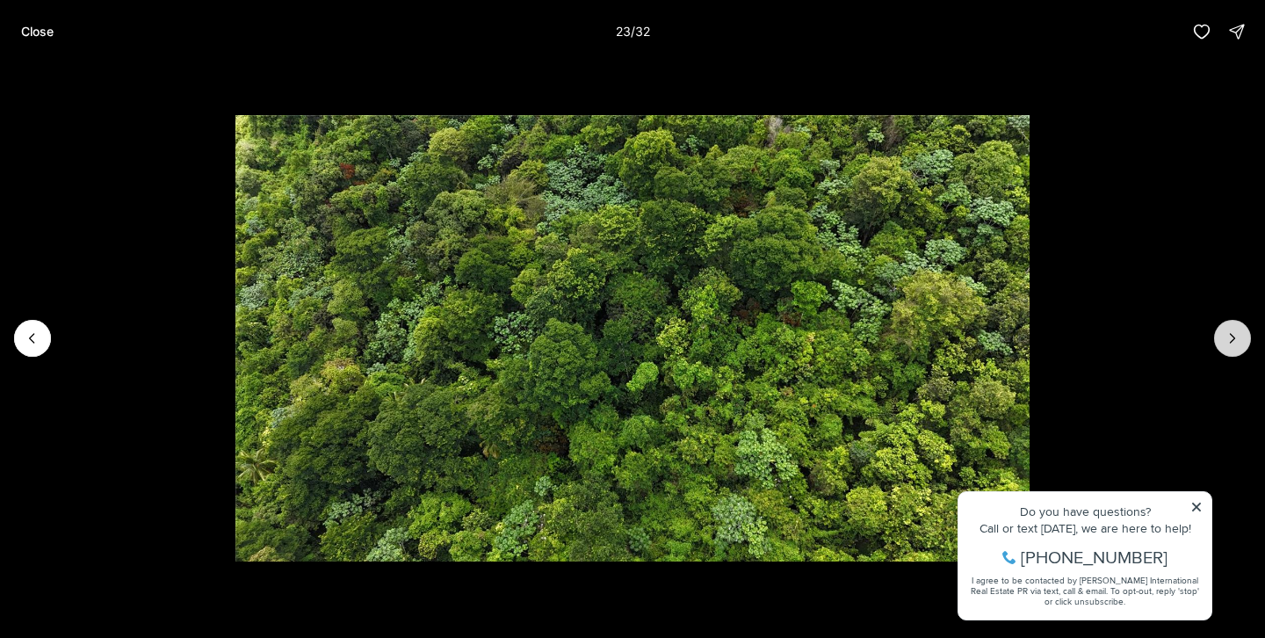
click at [1219, 329] on button "Next slide" at bounding box center [1232, 338] width 37 height 37
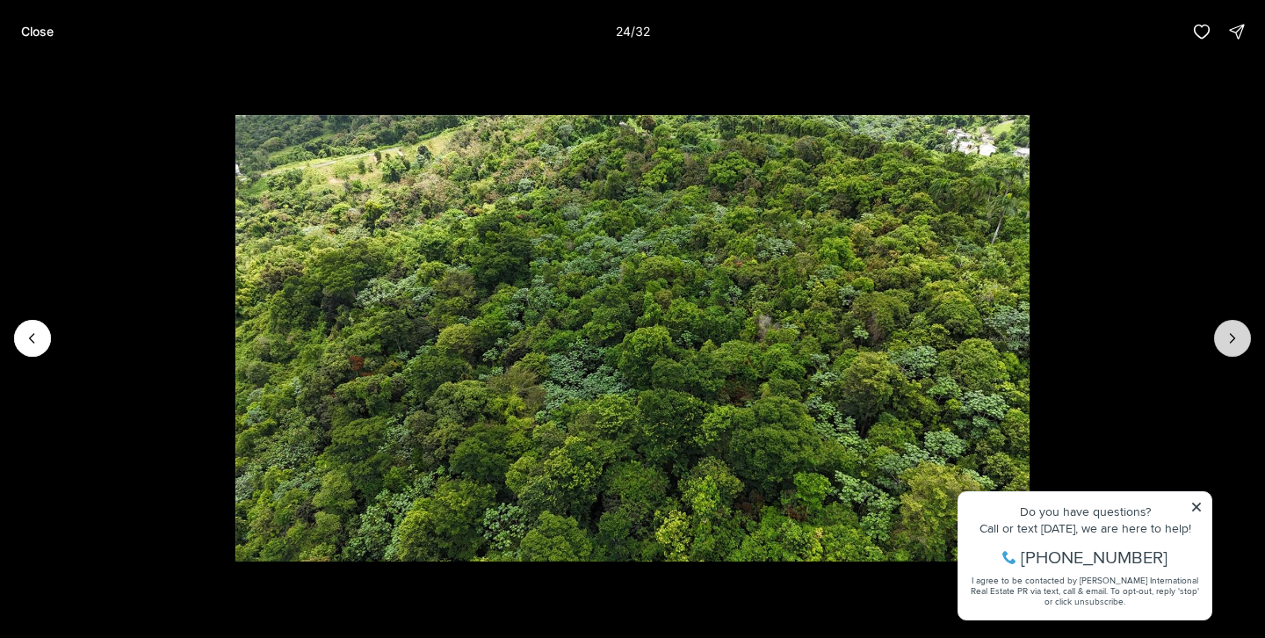
click at [1219, 329] on button "Next slide" at bounding box center [1232, 338] width 37 height 37
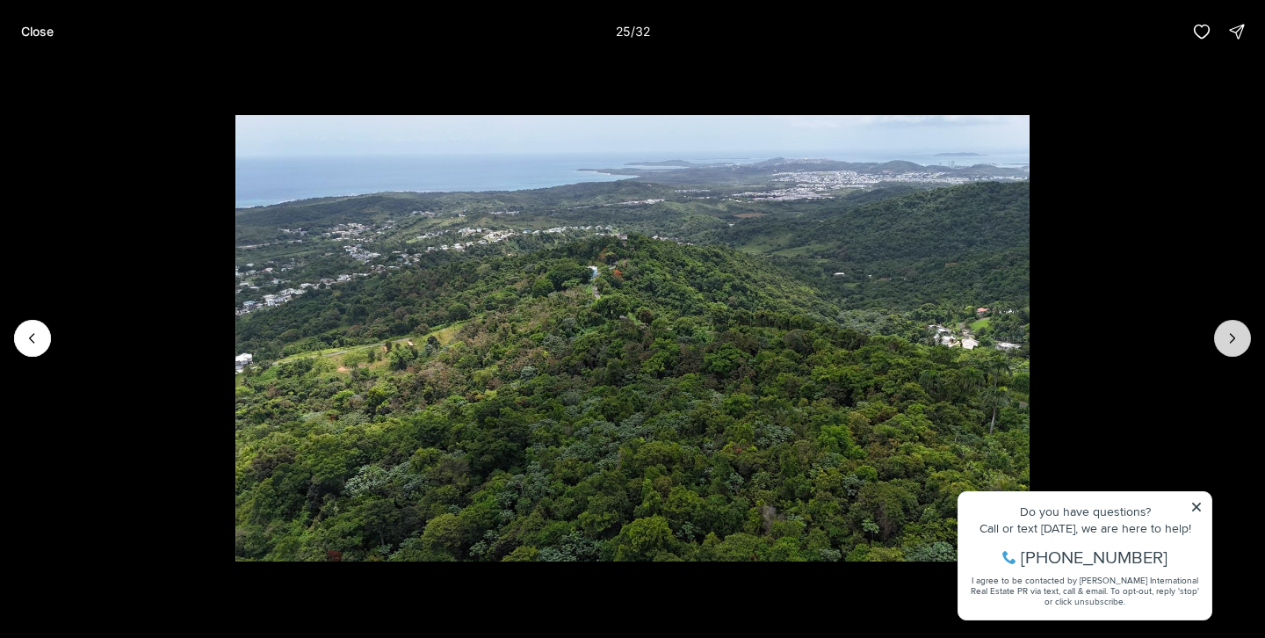
click at [1219, 329] on button "Next slide" at bounding box center [1232, 338] width 37 height 37
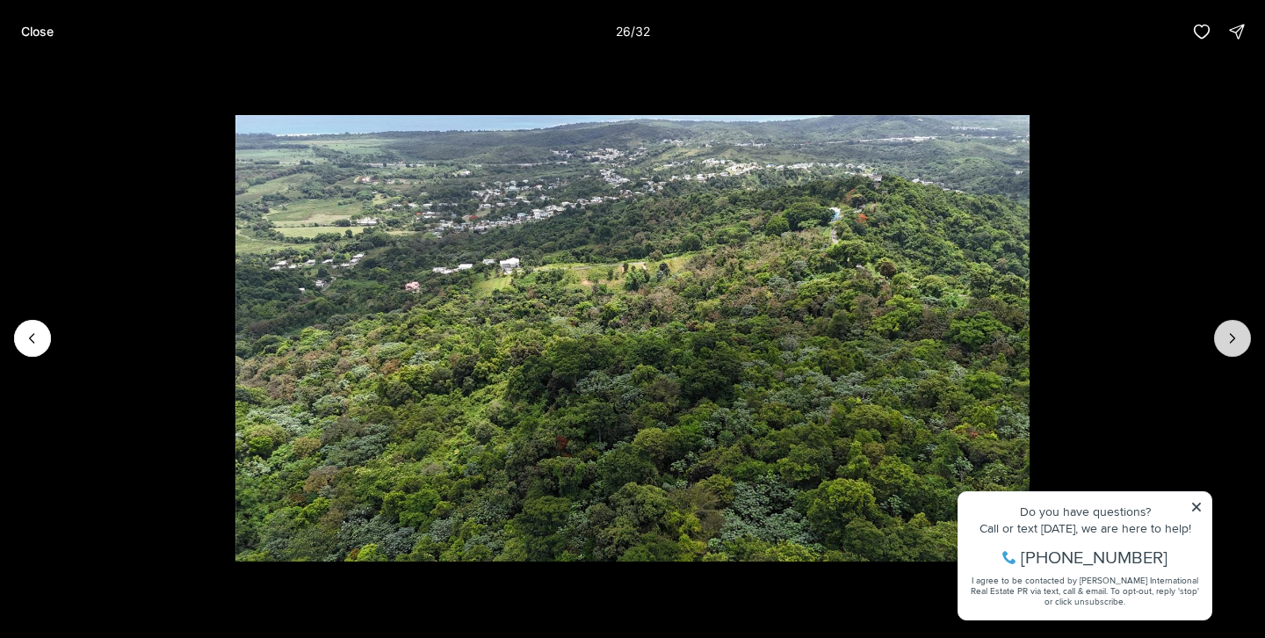
click at [1219, 329] on button "Next slide" at bounding box center [1232, 338] width 37 height 37
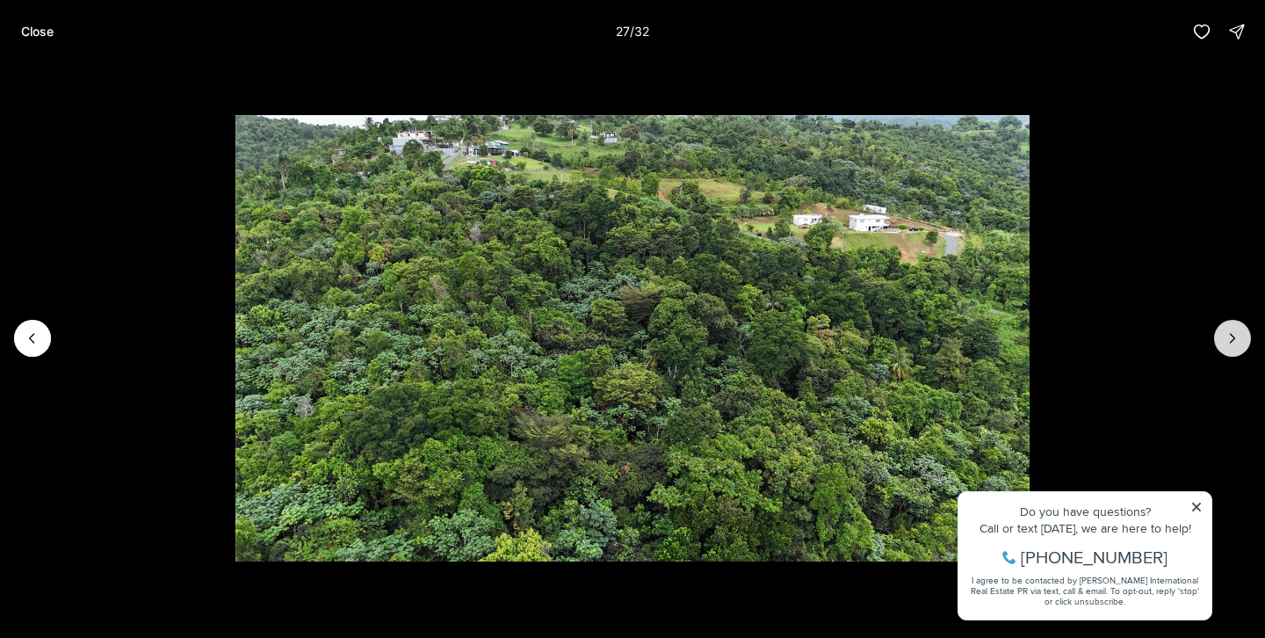
click at [1219, 329] on button "Next slide" at bounding box center [1232, 338] width 37 height 37
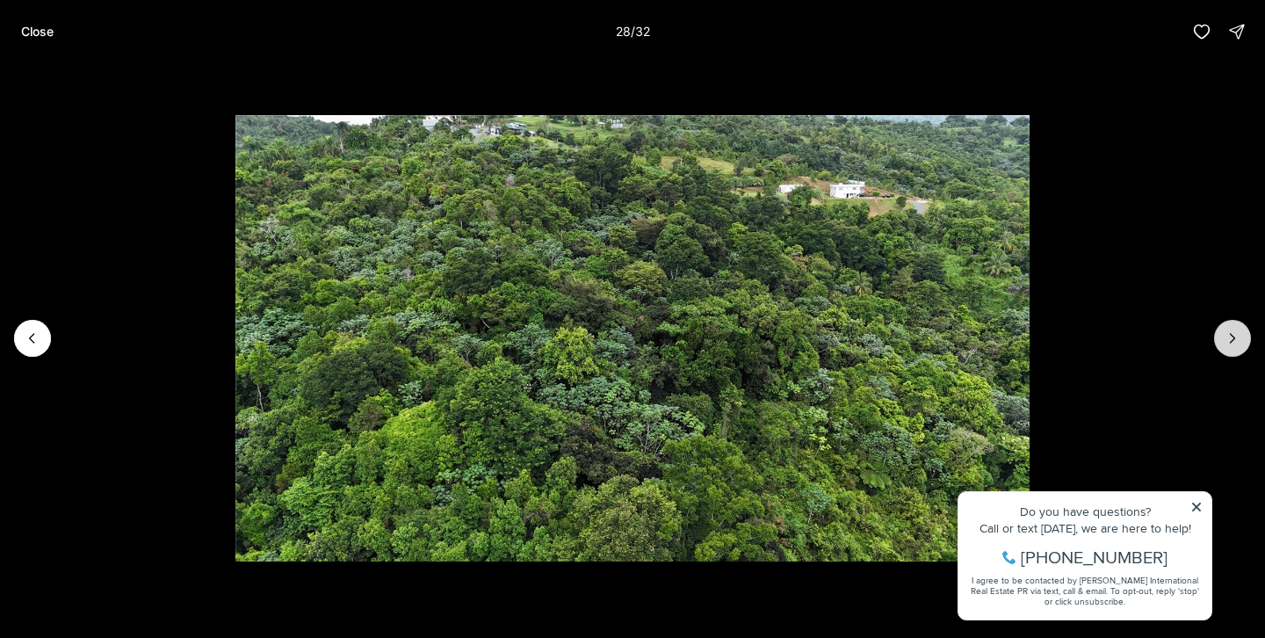
click at [1219, 329] on button "Next slide" at bounding box center [1232, 338] width 37 height 37
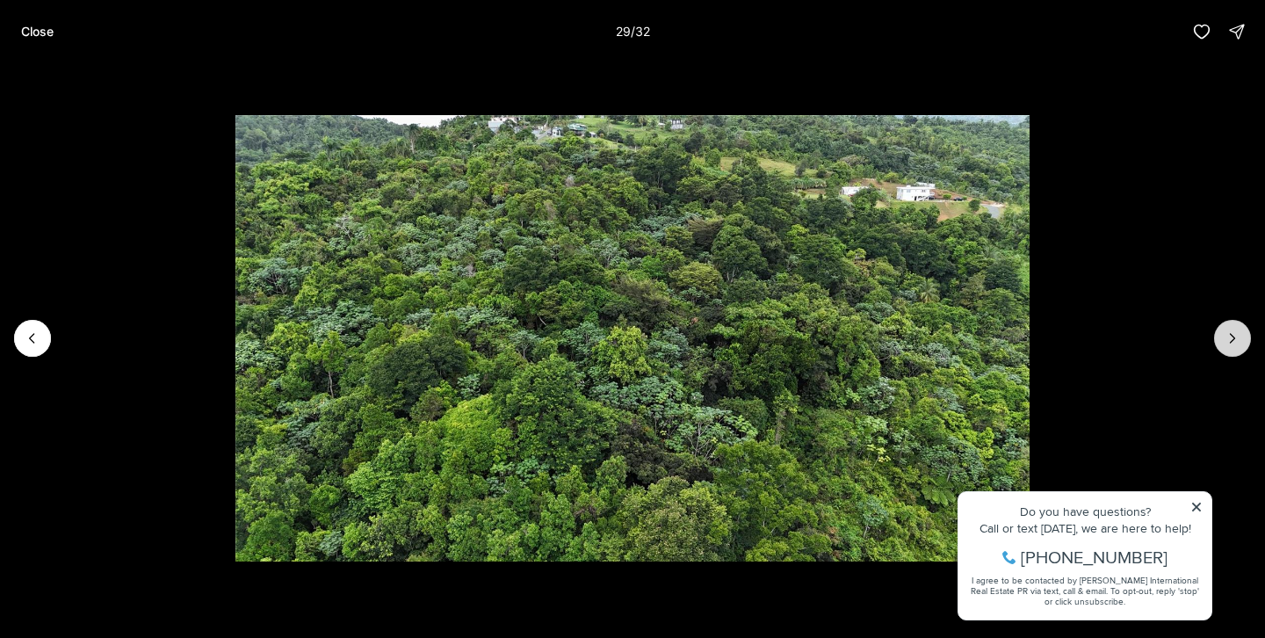
click at [1219, 329] on button "Next slide" at bounding box center [1232, 338] width 37 height 37
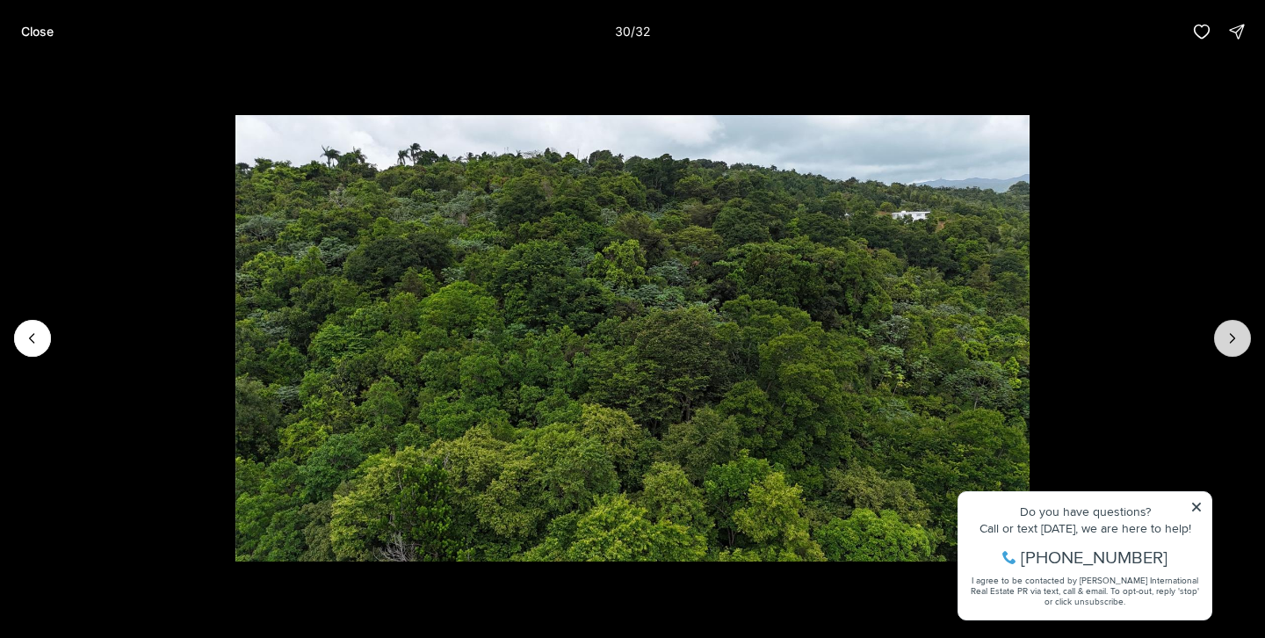
click at [1219, 329] on button "Next slide" at bounding box center [1232, 338] width 37 height 37
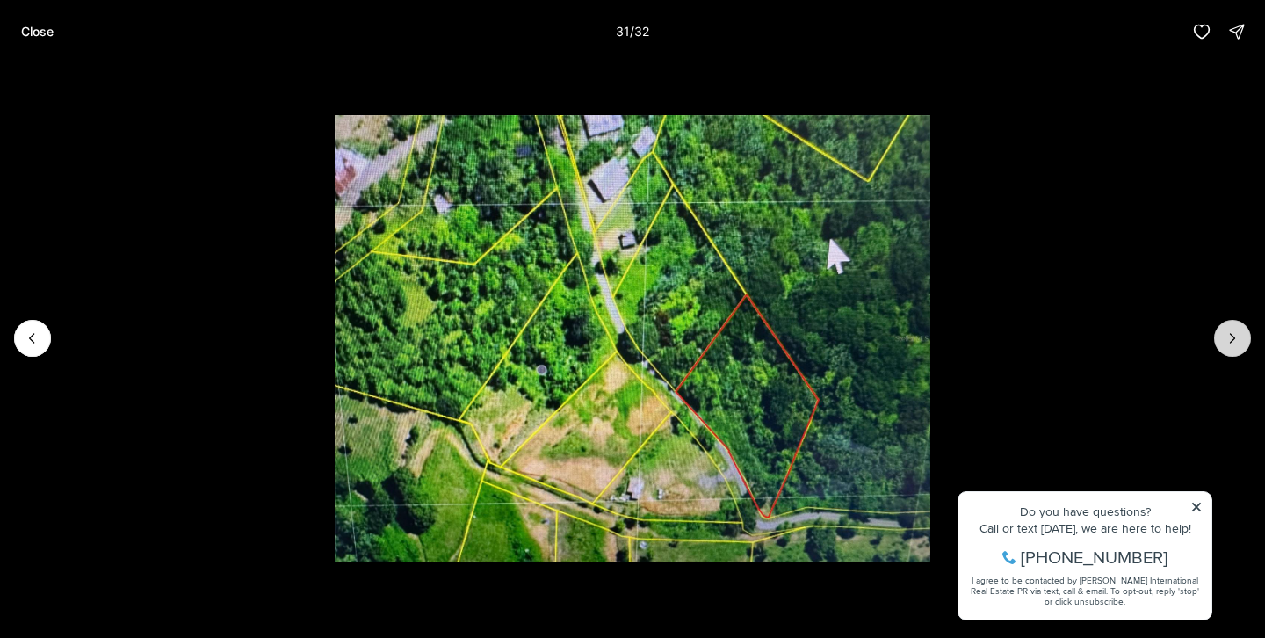
click at [1219, 329] on button "Next slide" at bounding box center [1232, 338] width 37 height 37
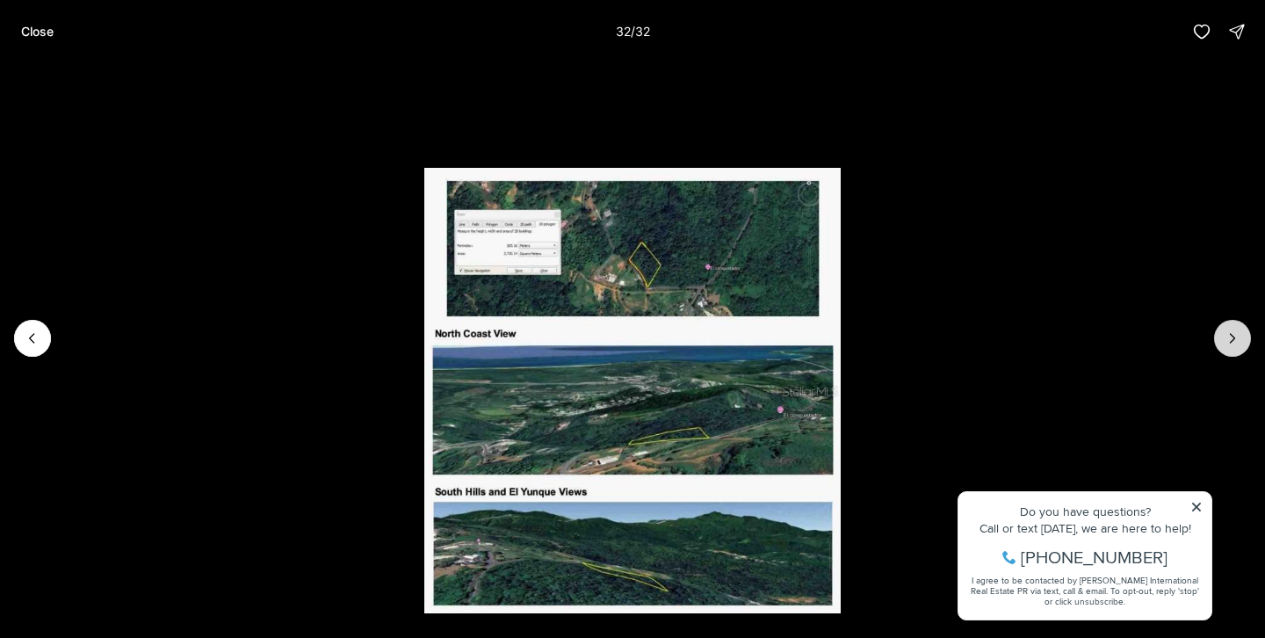
click at [1219, 329] on div at bounding box center [1232, 338] width 37 height 37
click at [29, 26] on p "Close" at bounding box center [37, 32] width 32 height 14
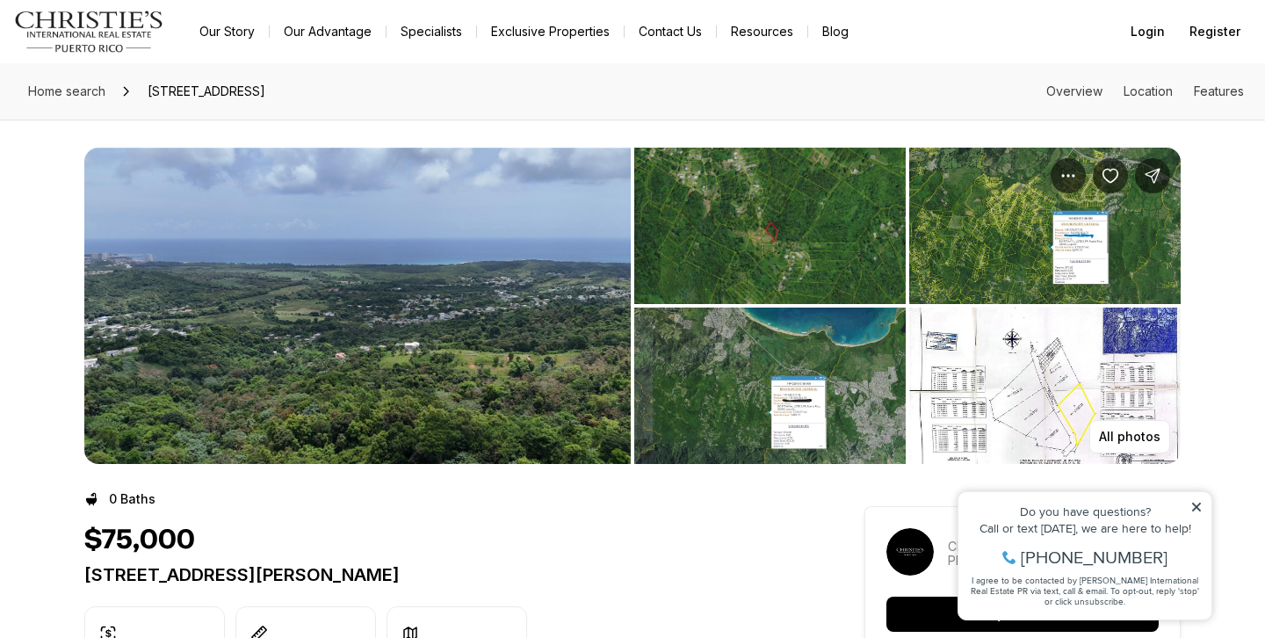
click at [772, 356] on img "View image gallery" at bounding box center [769, 385] width 271 height 156
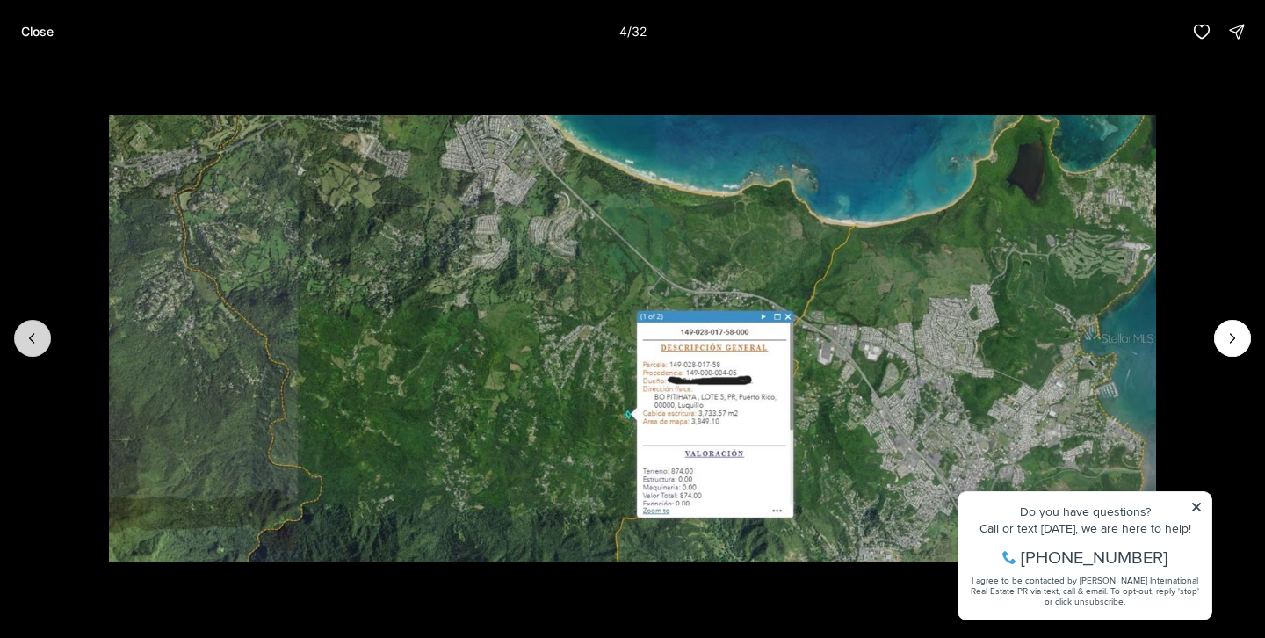
click at [31, 344] on icon "Previous slide" at bounding box center [33, 338] width 18 height 18
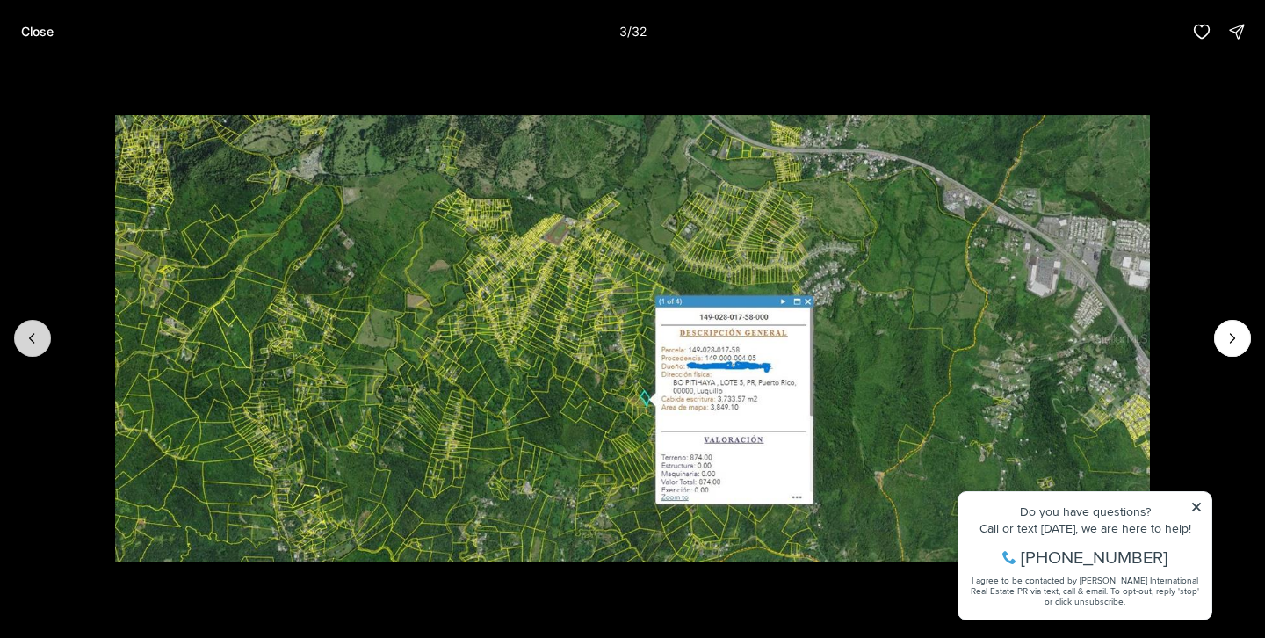
click at [31, 344] on icon "Previous slide" at bounding box center [33, 338] width 18 height 18
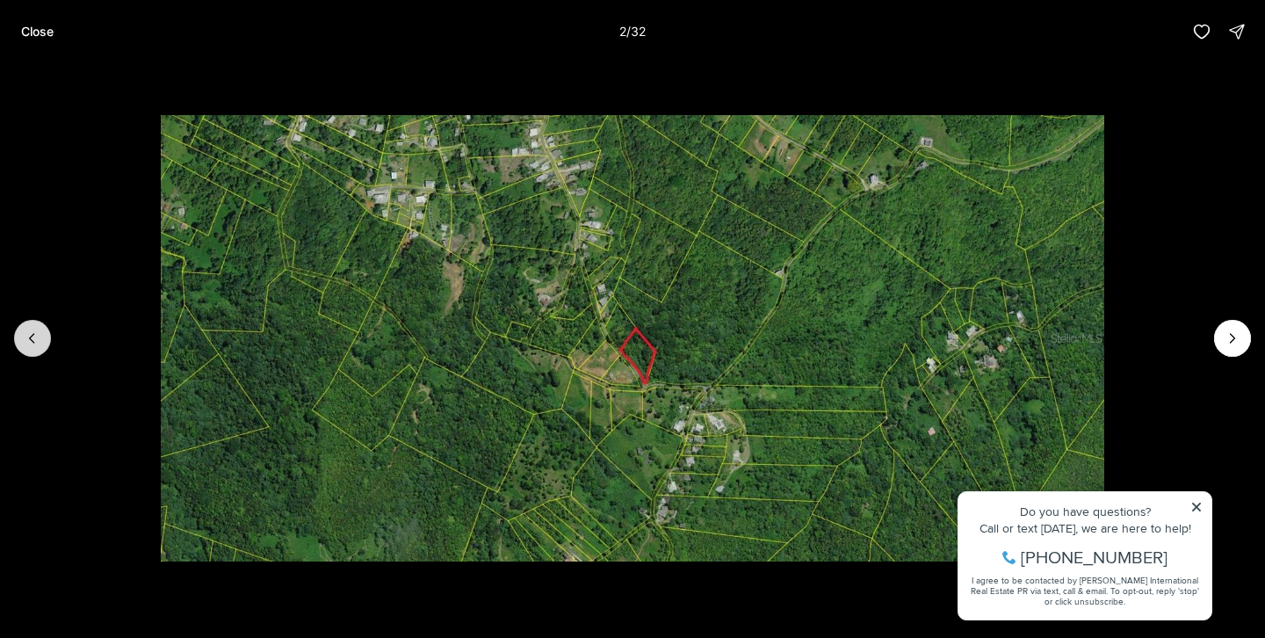
click at [31, 344] on icon "Previous slide" at bounding box center [33, 338] width 18 height 18
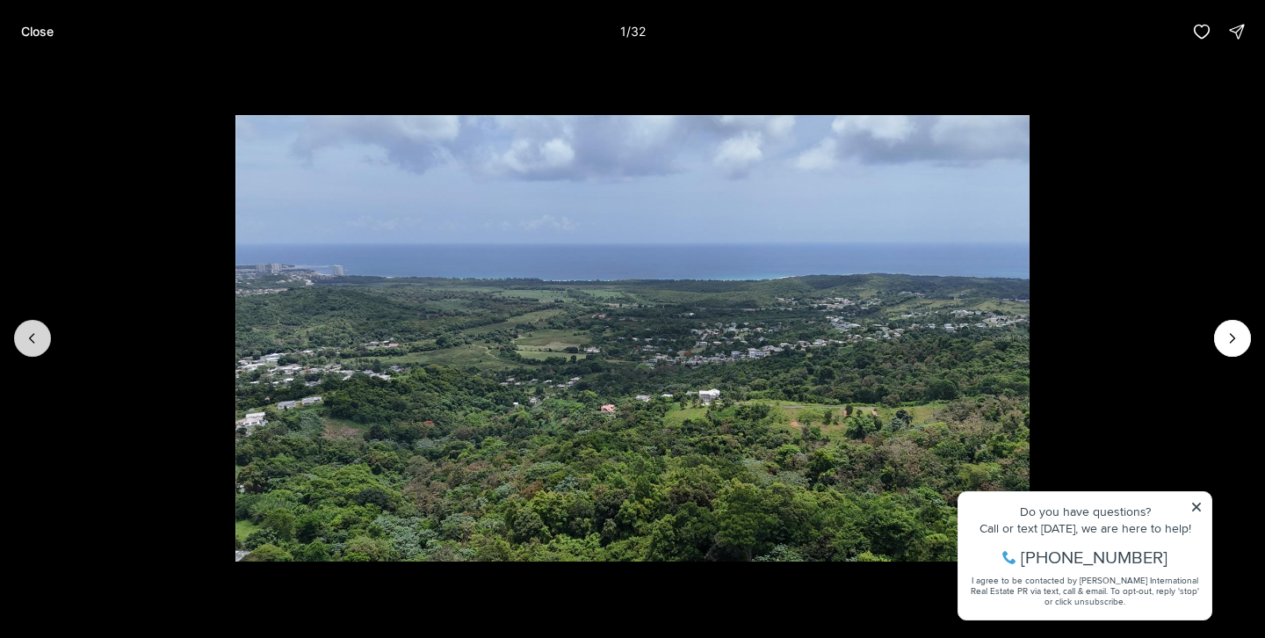
click at [31, 344] on div at bounding box center [32, 338] width 37 height 37
click at [31, 336] on div at bounding box center [32, 338] width 37 height 37
click at [47, 30] on p "Close" at bounding box center [37, 32] width 32 height 14
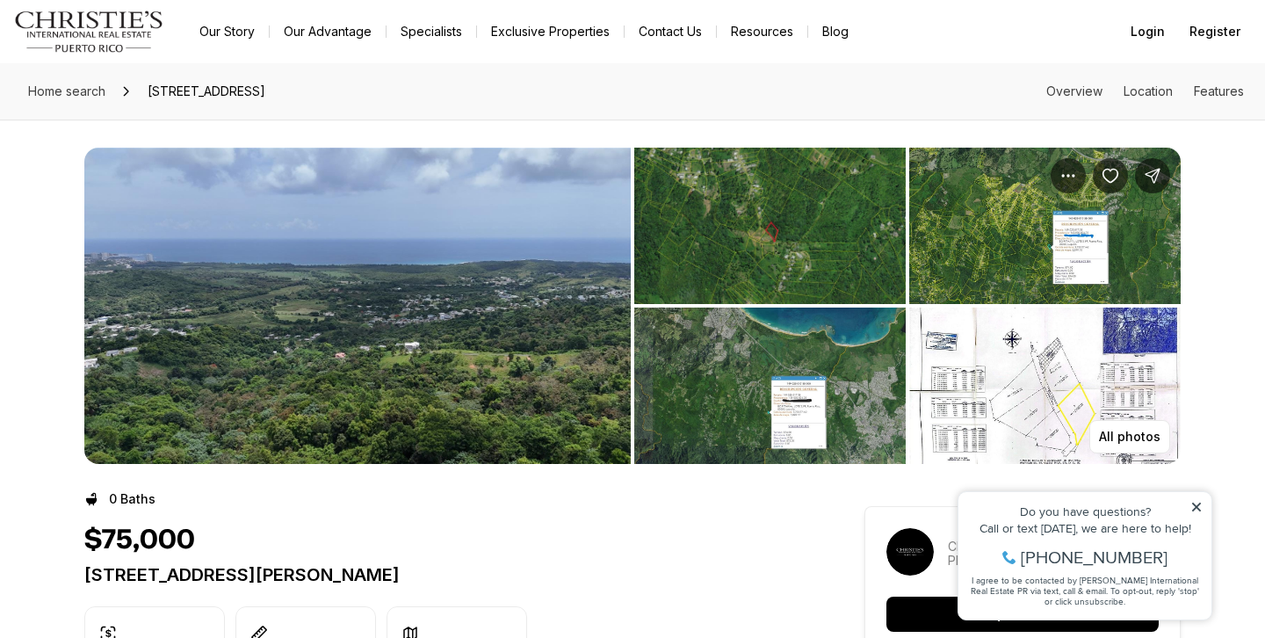
drag, startPoint x: 390, startPoint y: 355, endPoint x: 372, endPoint y: 240, distance: 116.5
click at [372, 240] on img "View image gallery" at bounding box center [357, 306] width 546 height 316
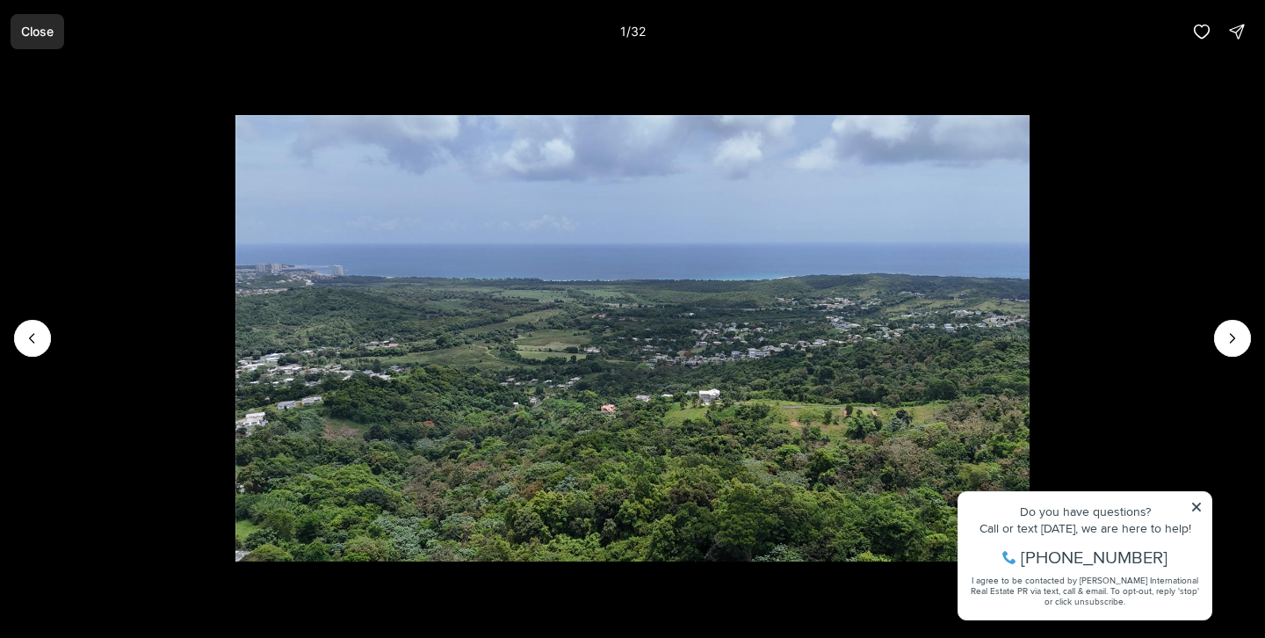
click at [39, 28] on p "Close" at bounding box center [37, 32] width 32 height 14
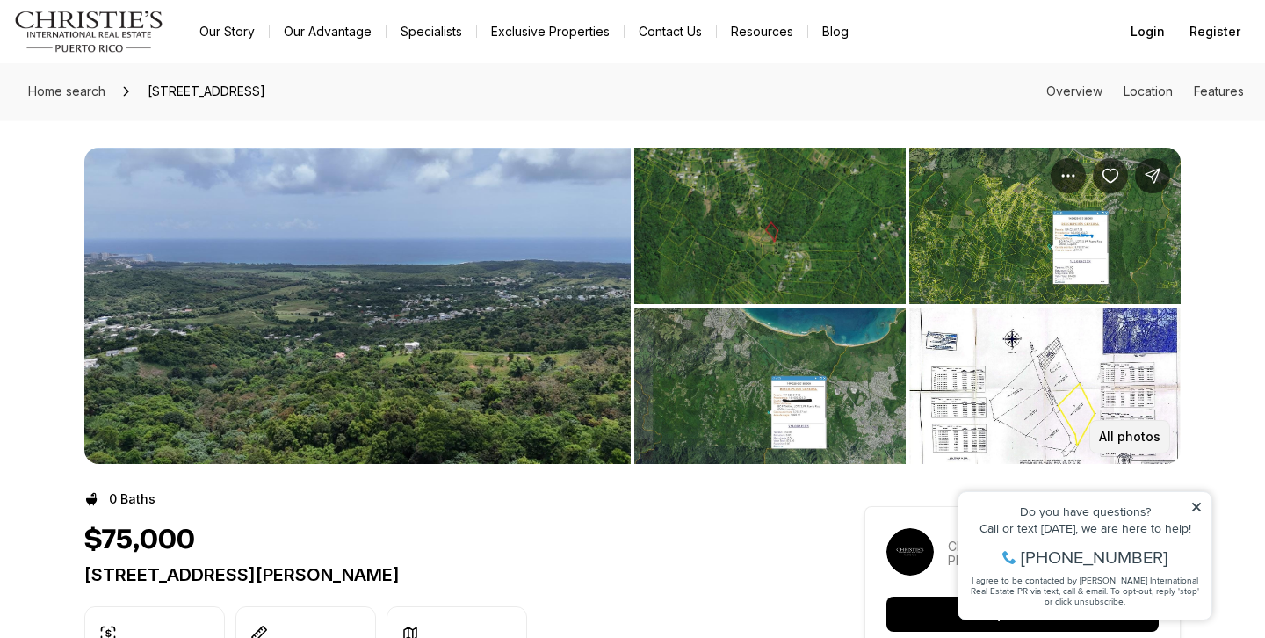
click at [1109, 437] on p "All photos" at bounding box center [1129, 437] width 61 height 14
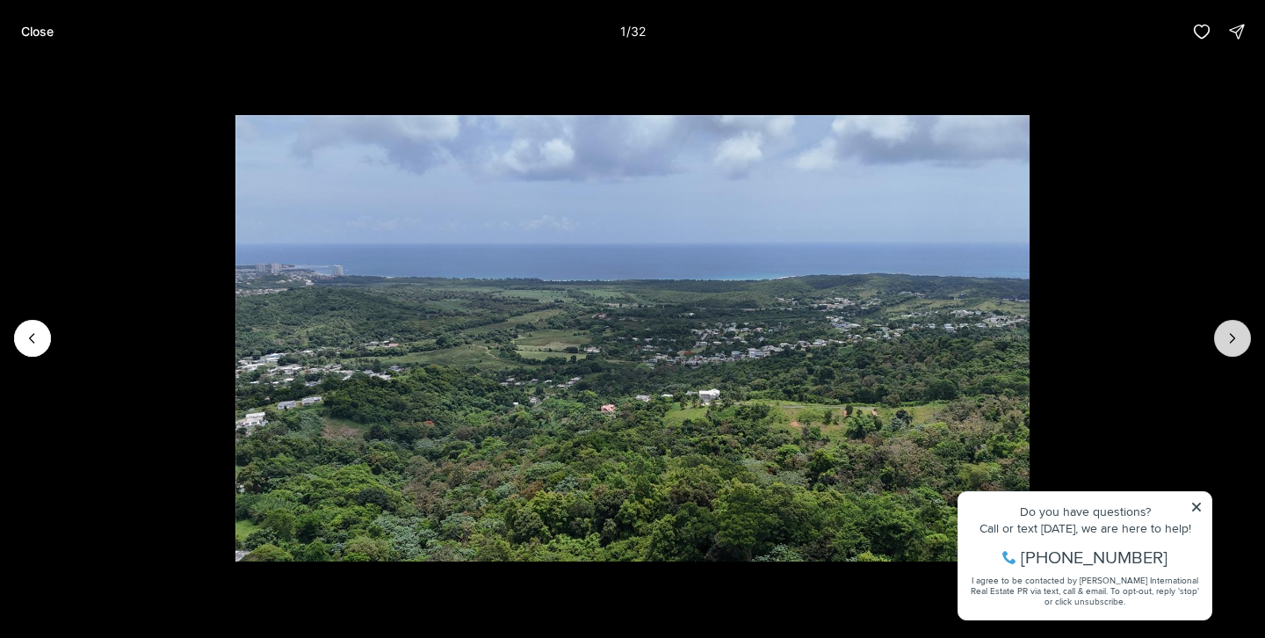
click at [1225, 342] on icon "Next slide" at bounding box center [1233, 338] width 18 height 18
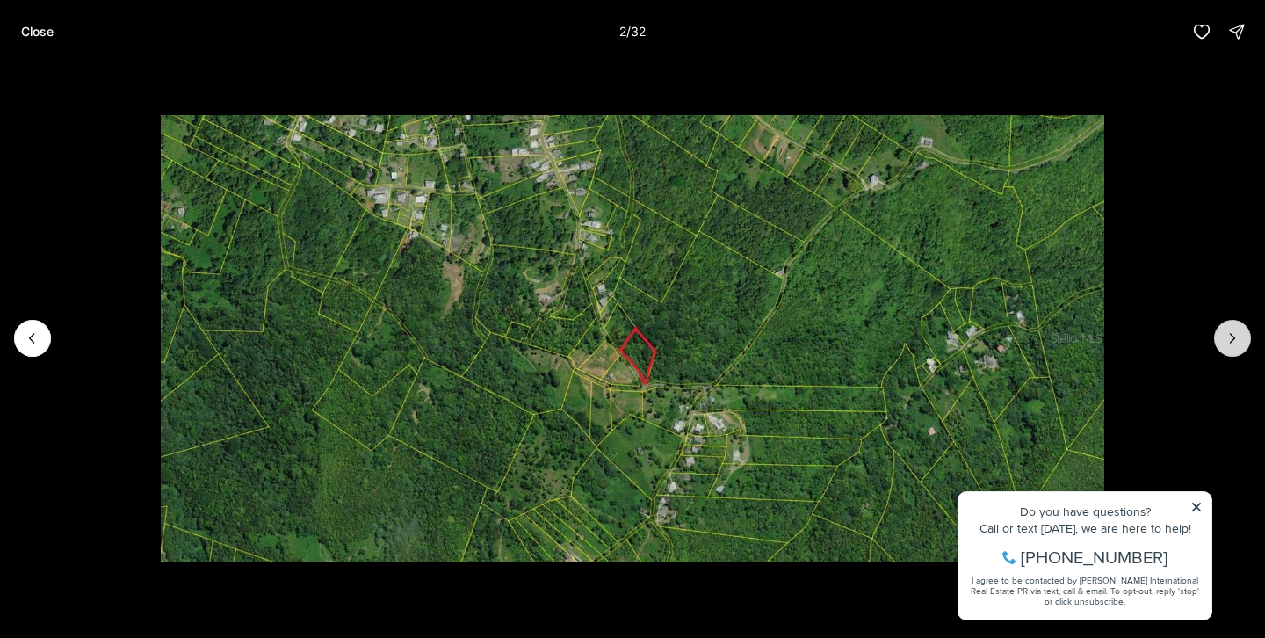
click at [1225, 342] on icon "Next slide" at bounding box center [1233, 338] width 18 height 18
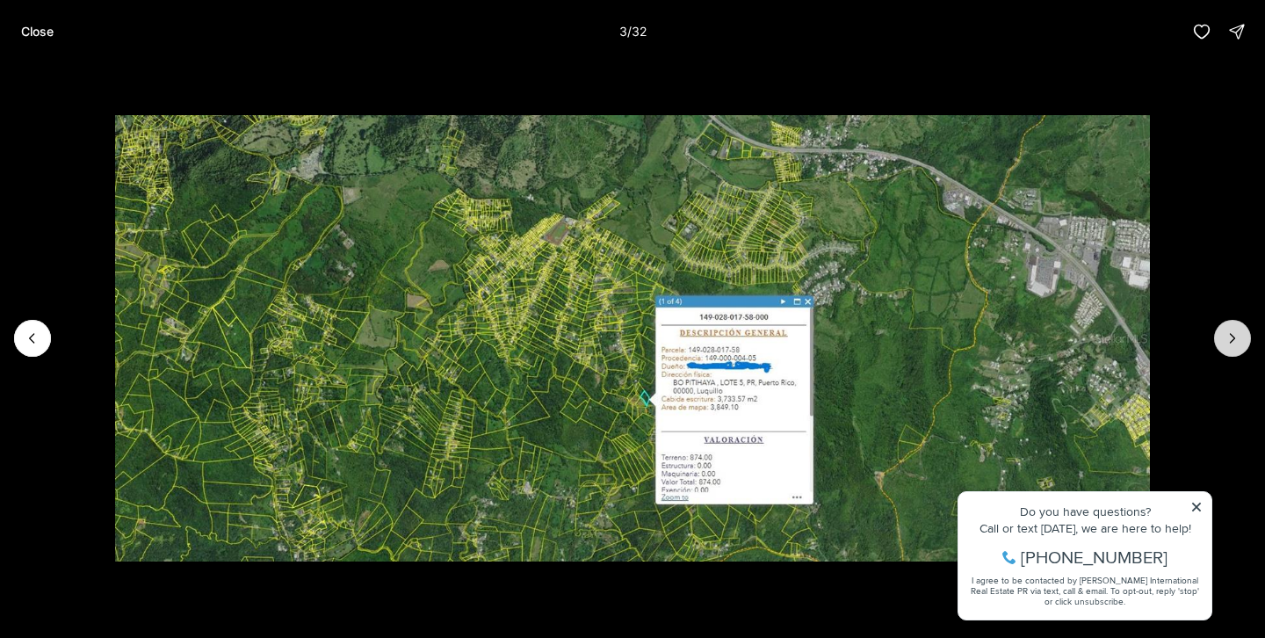
click at [1225, 342] on icon "Next slide" at bounding box center [1233, 338] width 18 height 18
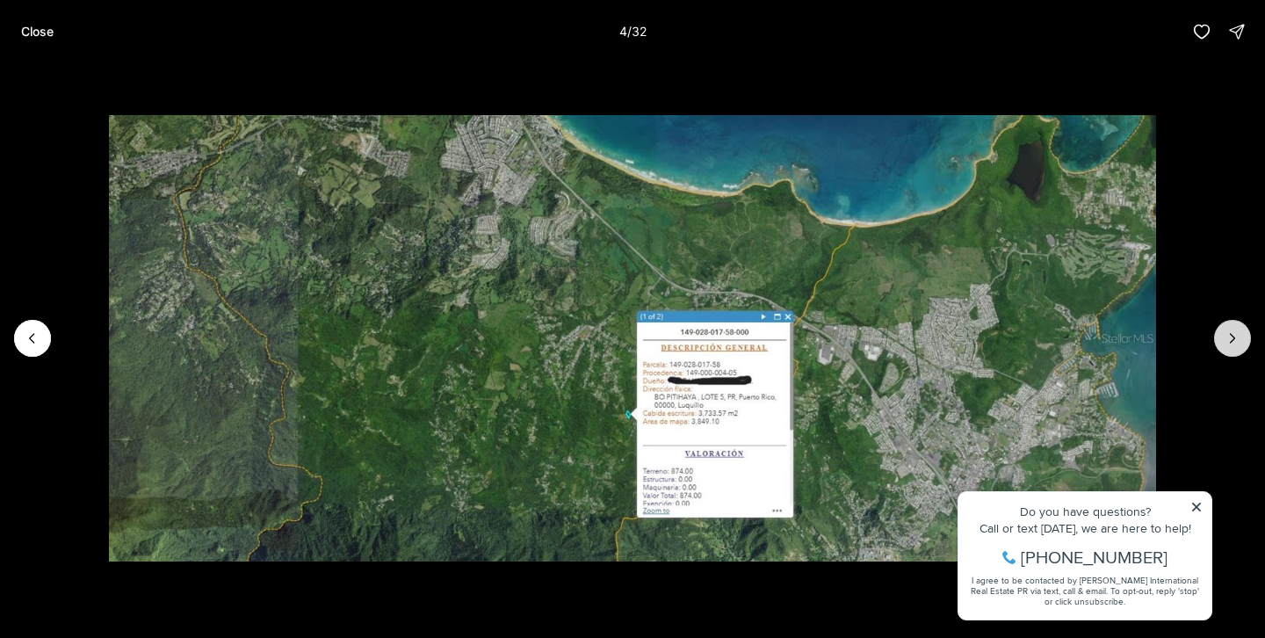
click at [1225, 342] on icon "Next slide" at bounding box center [1233, 338] width 18 height 18
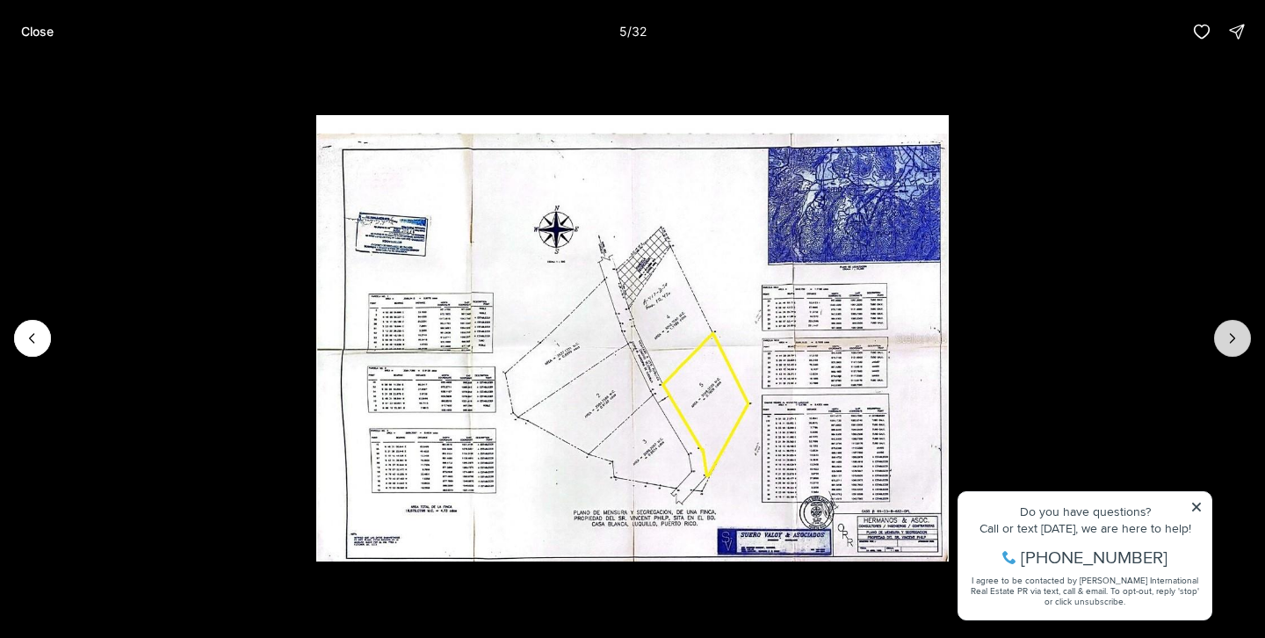
click at [1224, 342] on icon "Next slide" at bounding box center [1233, 338] width 18 height 18
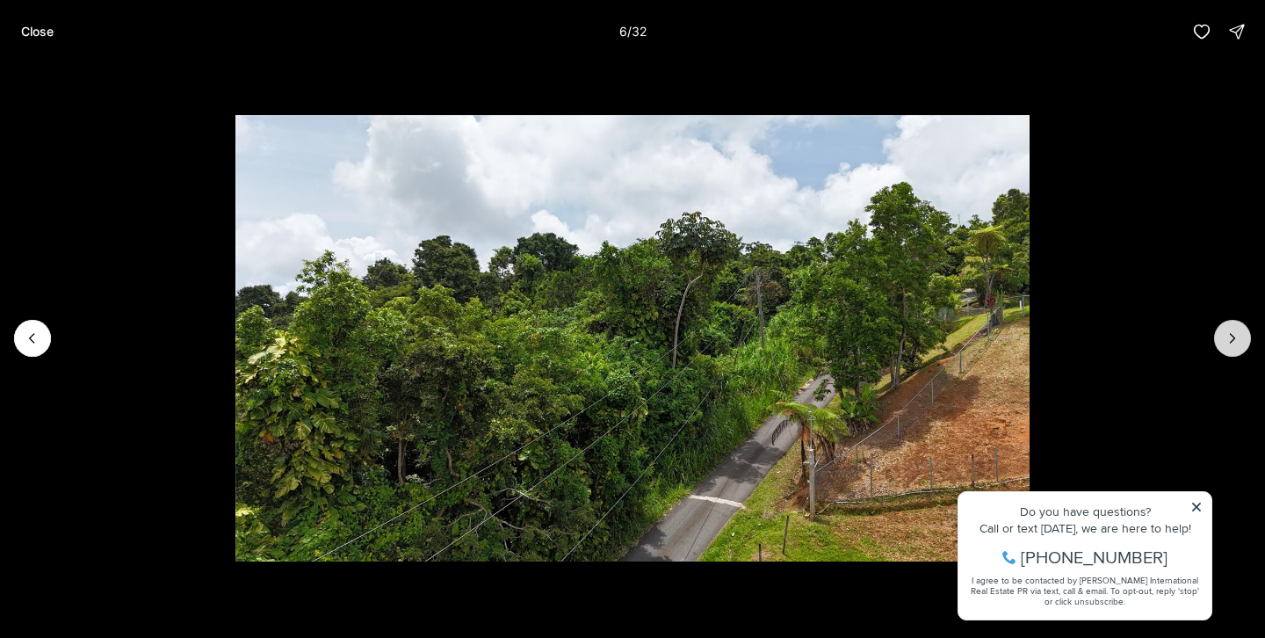
click at [1224, 333] on icon "Next slide" at bounding box center [1233, 338] width 18 height 18
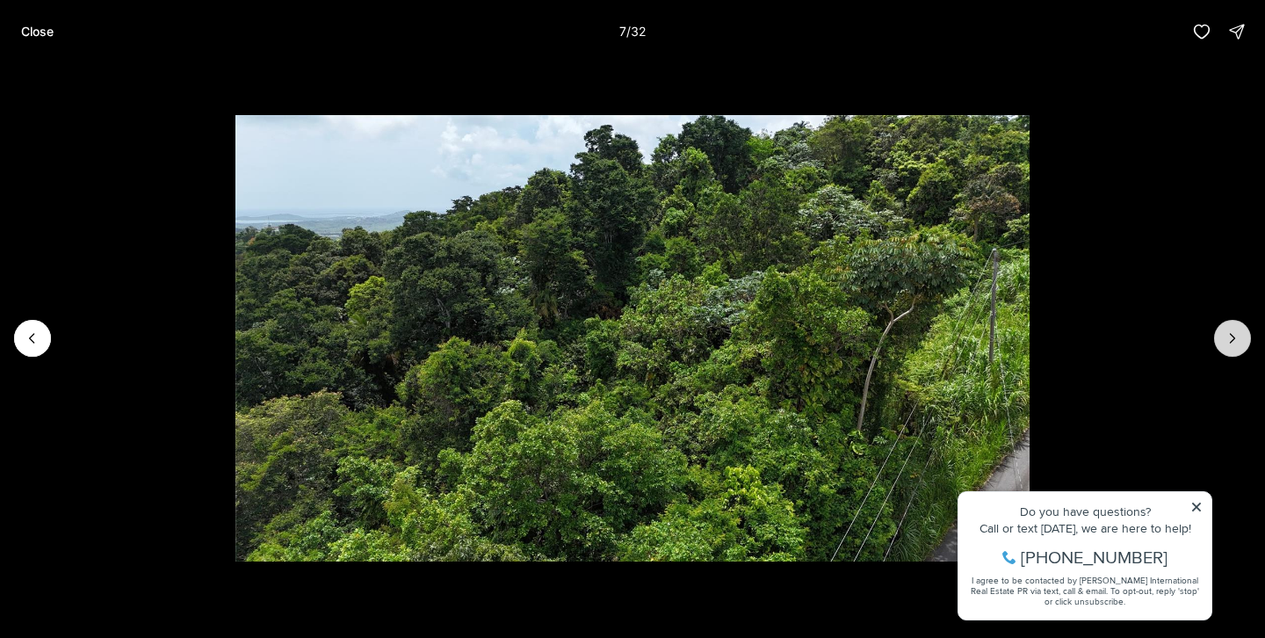
click at [1224, 333] on icon "Next slide" at bounding box center [1233, 338] width 18 height 18
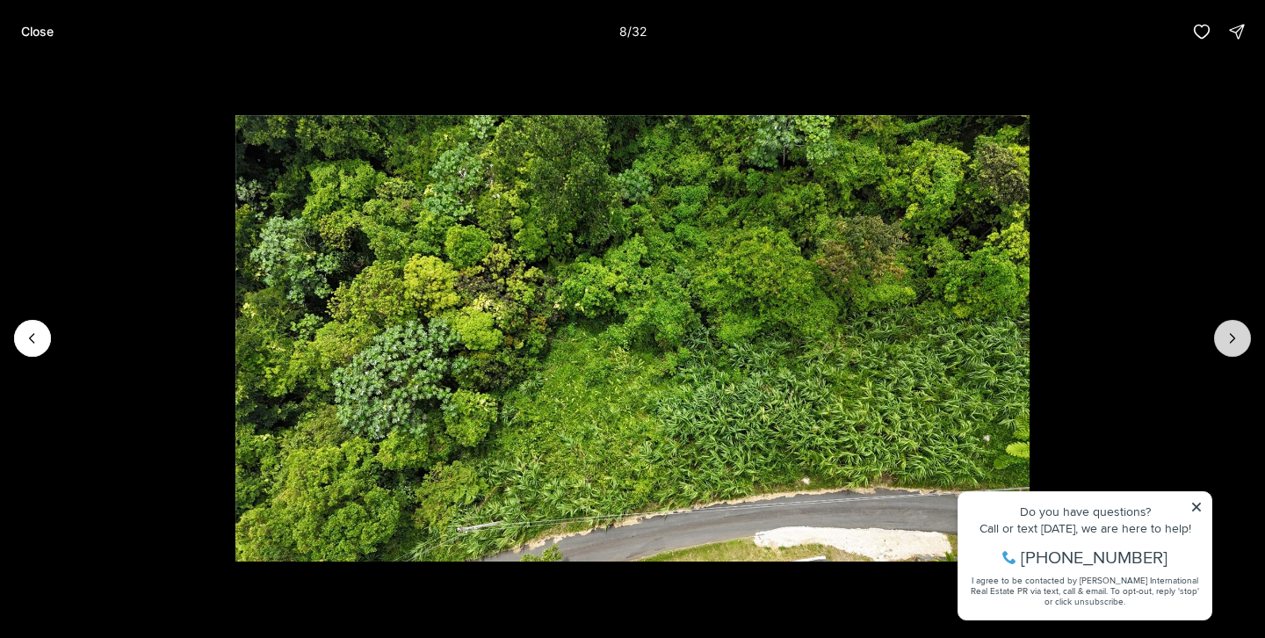
click at [1224, 333] on icon "Next slide" at bounding box center [1233, 338] width 18 height 18
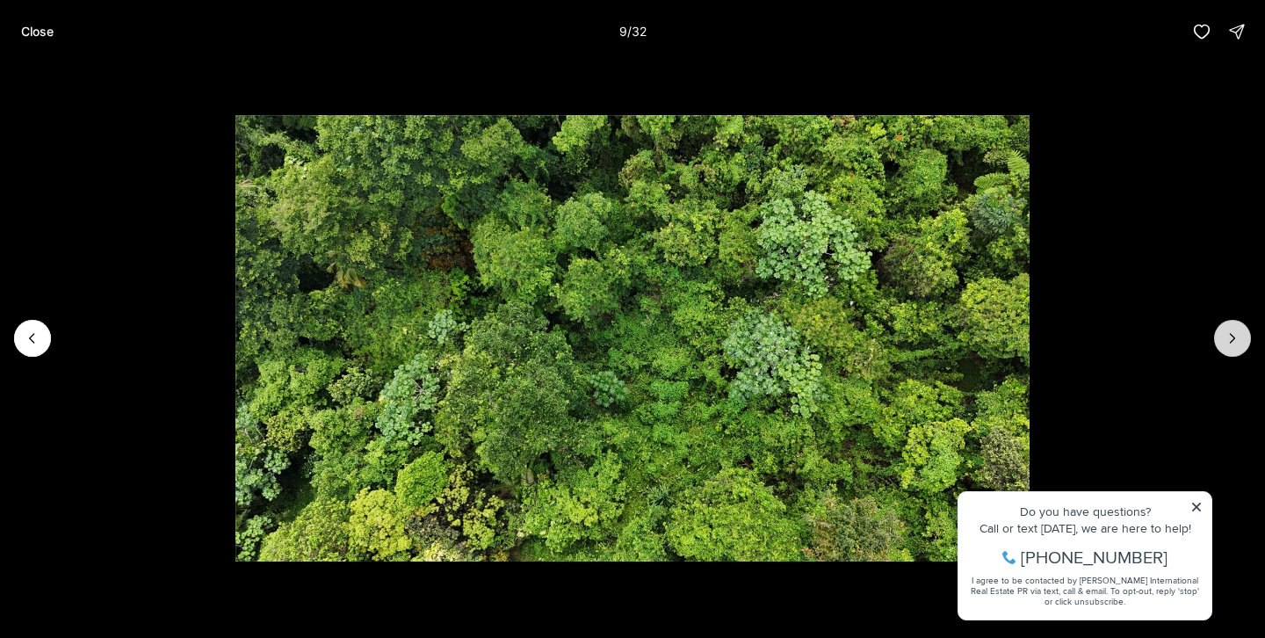
click at [1224, 333] on icon "Next slide" at bounding box center [1233, 338] width 18 height 18
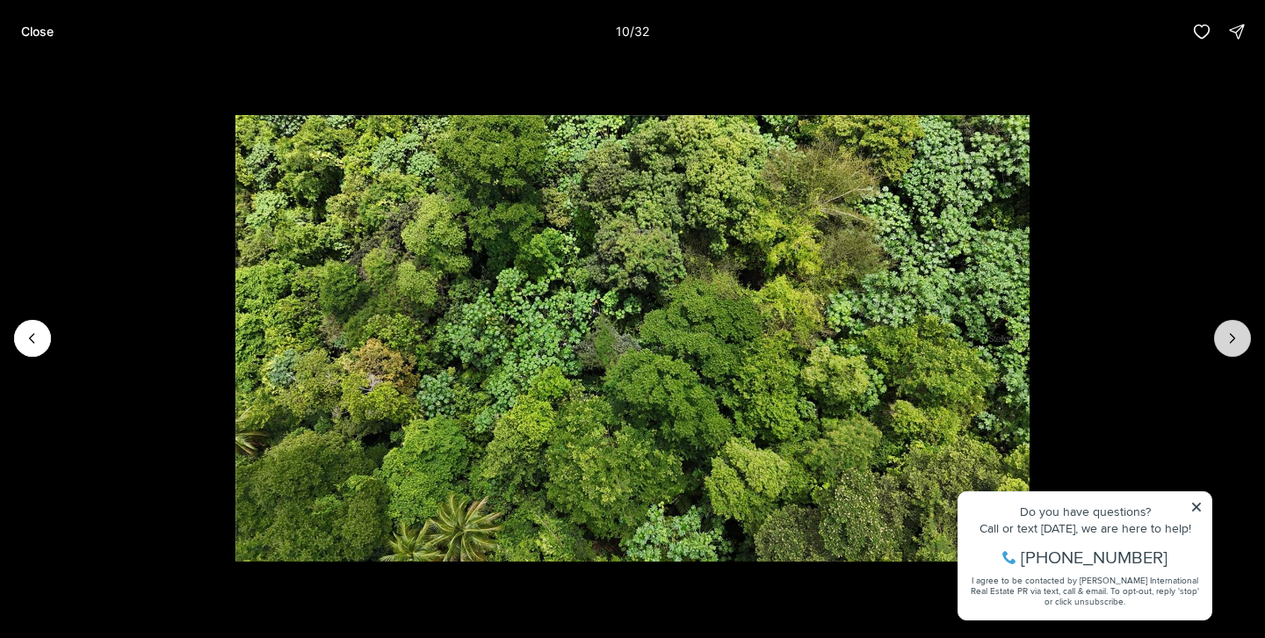
click at [1224, 333] on icon "Next slide" at bounding box center [1233, 338] width 18 height 18
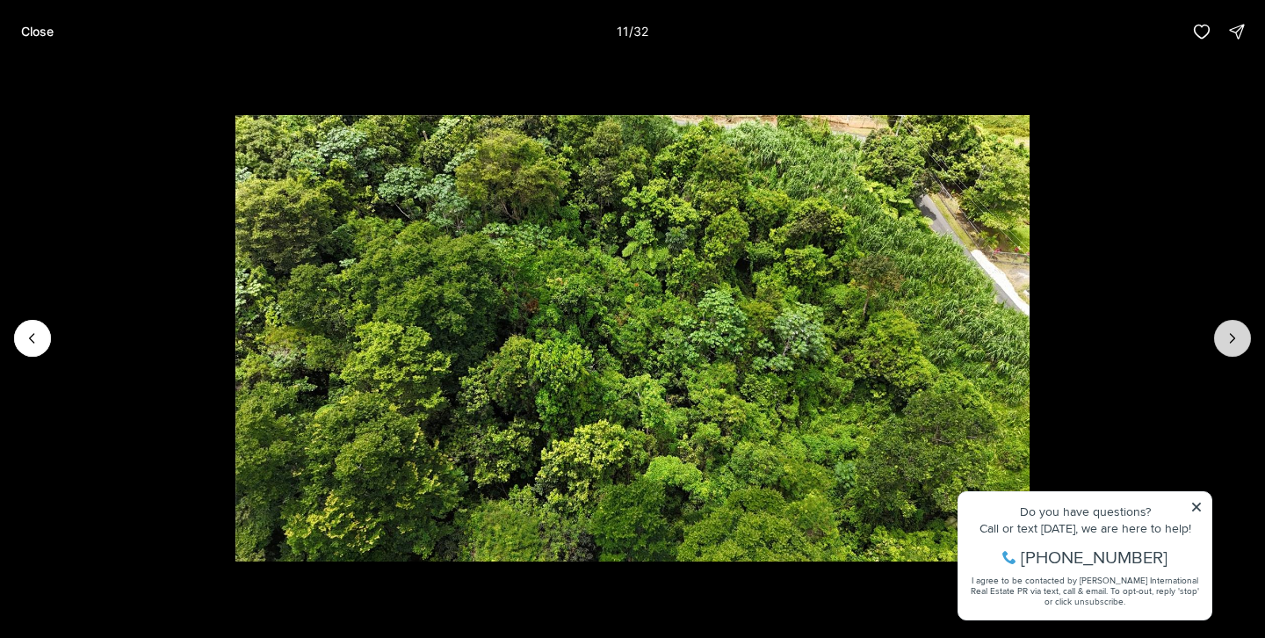
click at [1224, 334] on icon "Next slide" at bounding box center [1233, 338] width 18 height 18
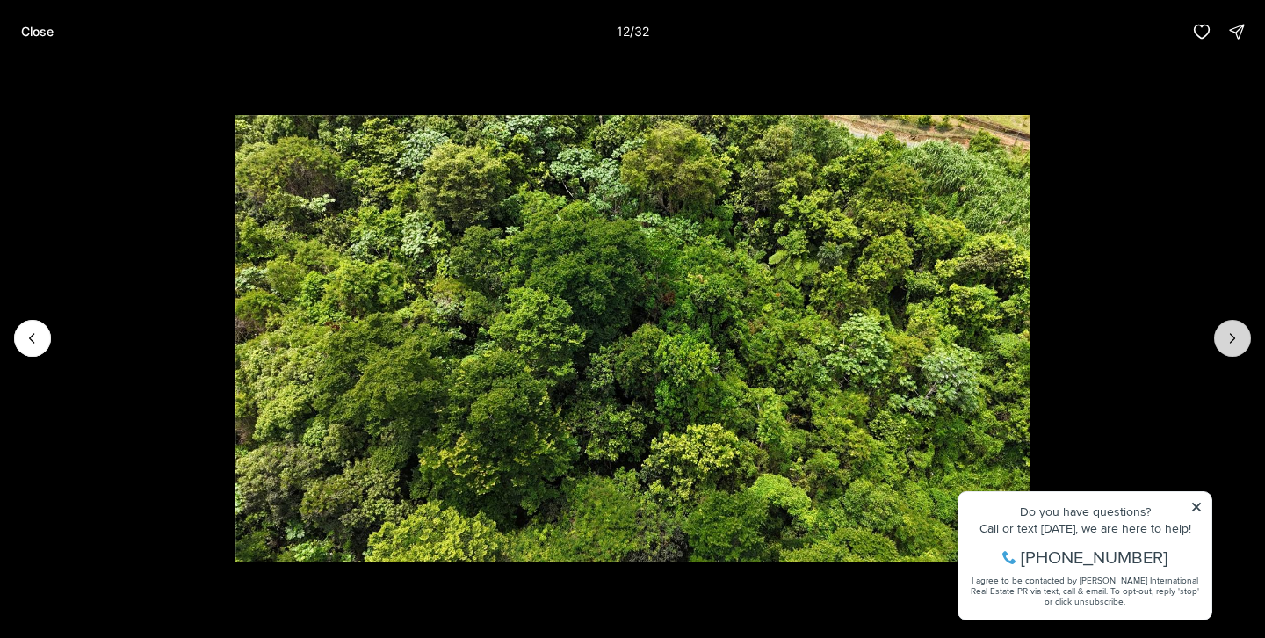
click at [1224, 334] on icon "Next slide" at bounding box center [1233, 338] width 18 height 18
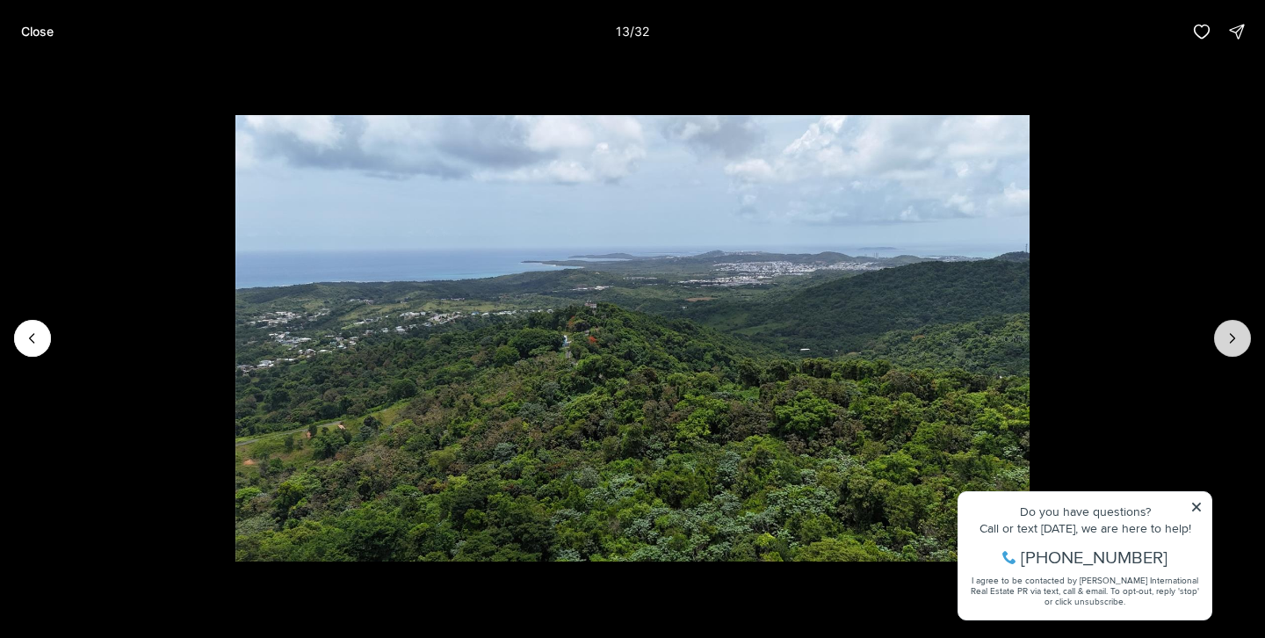
click at [1224, 330] on icon "Next slide" at bounding box center [1233, 338] width 18 height 18
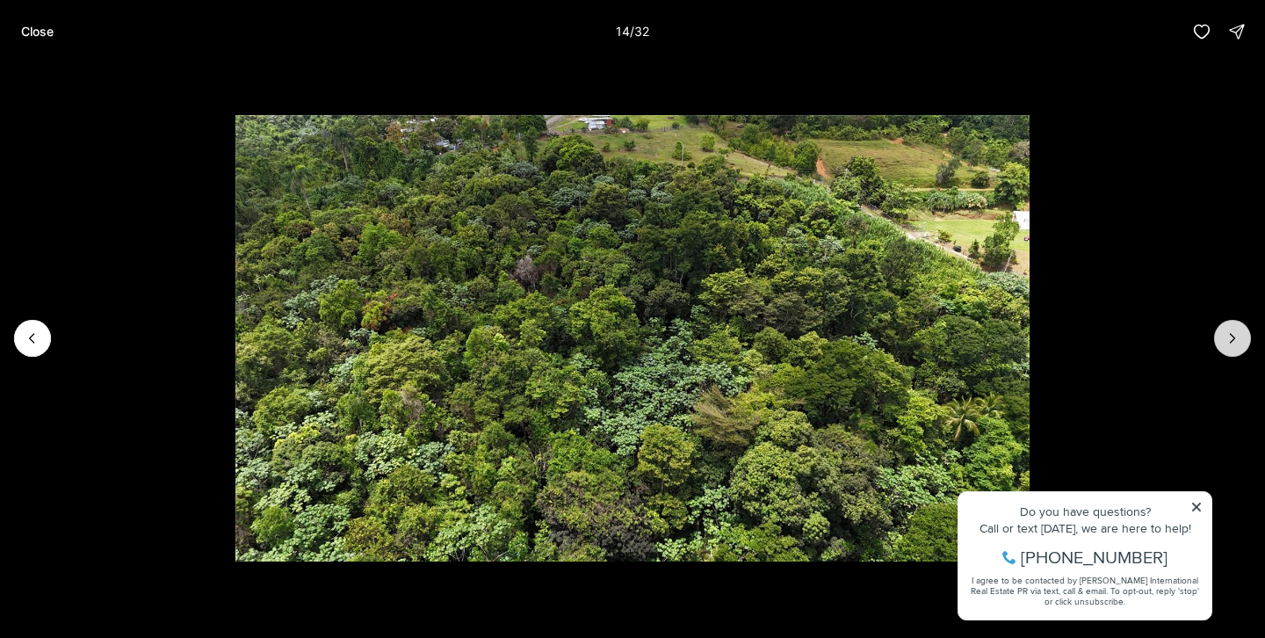
click at [1224, 336] on icon "Next slide" at bounding box center [1233, 338] width 18 height 18
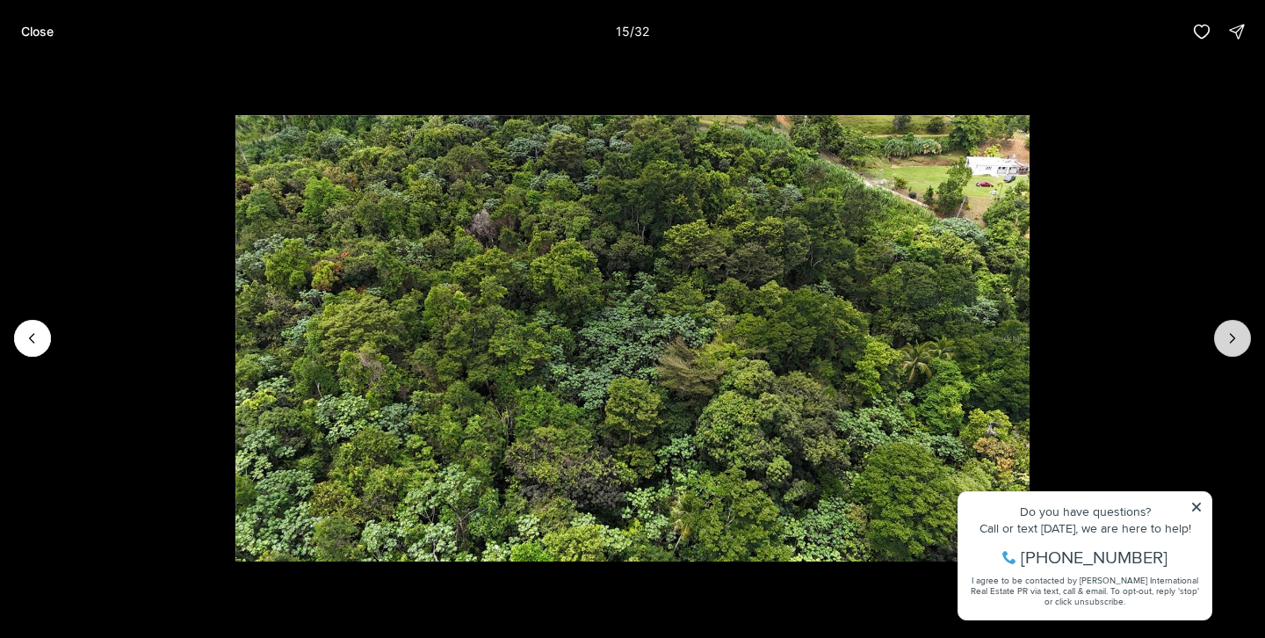
click at [1224, 336] on icon "Next slide" at bounding box center [1233, 338] width 18 height 18
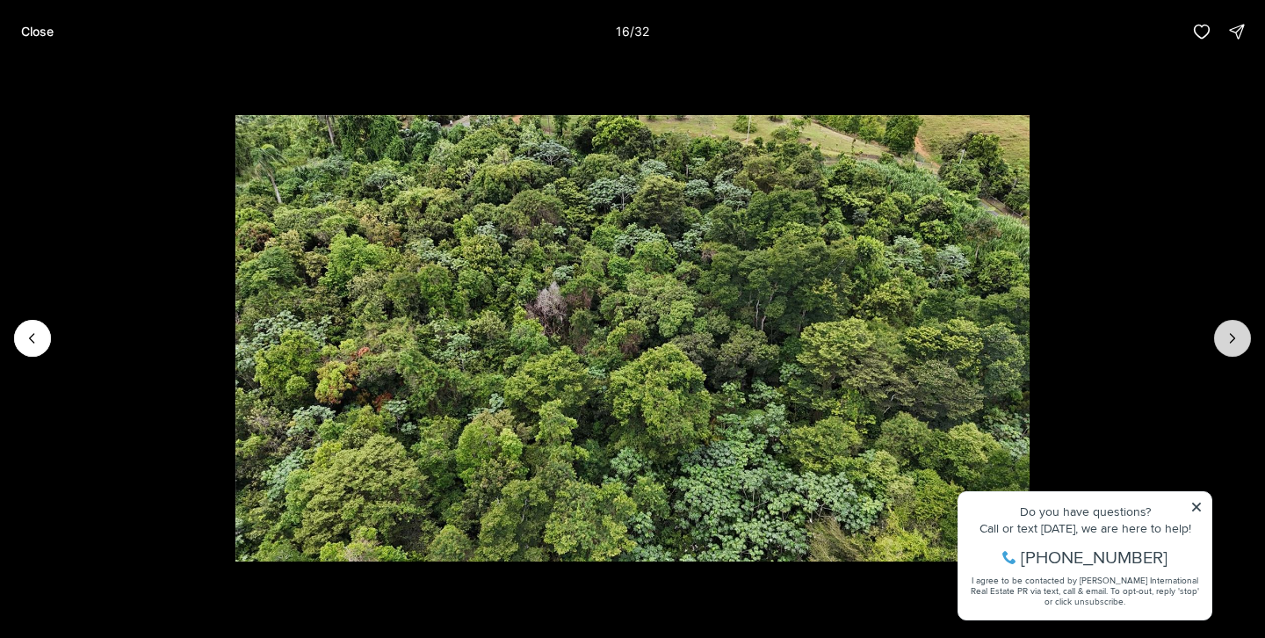
click at [1224, 336] on icon "Next slide" at bounding box center [1233, 338] width 18 height 18
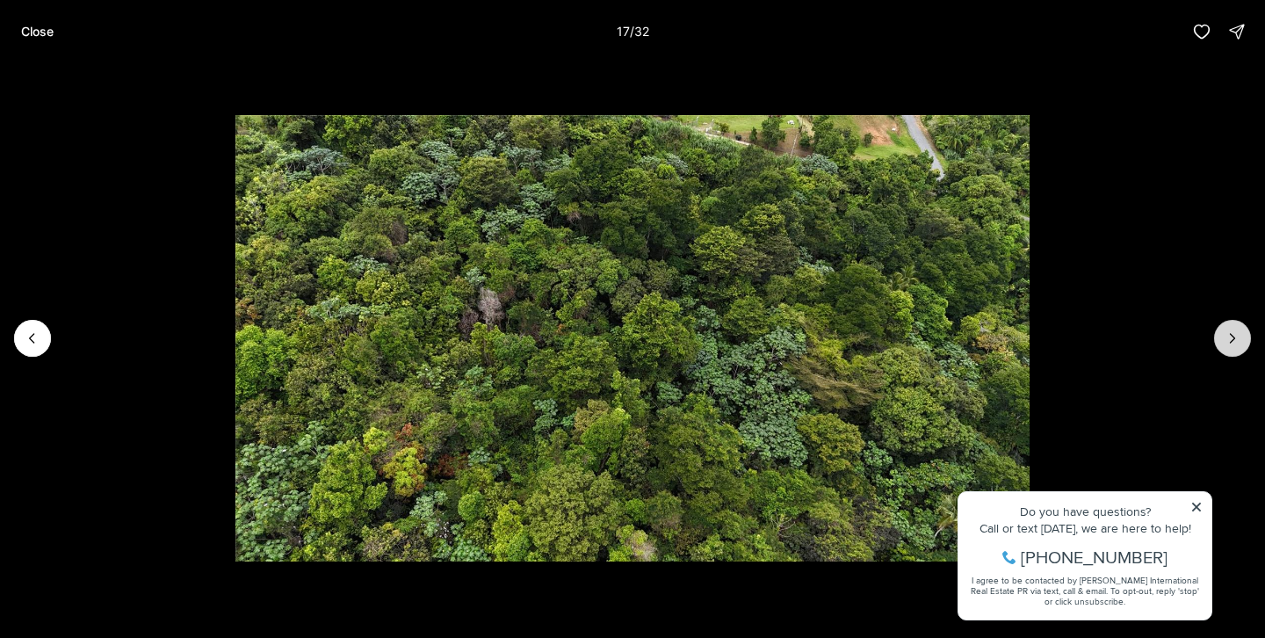
click at [1224, 336] on icon "Next slide" at bounding box center [1233, 338] width 18 height 18
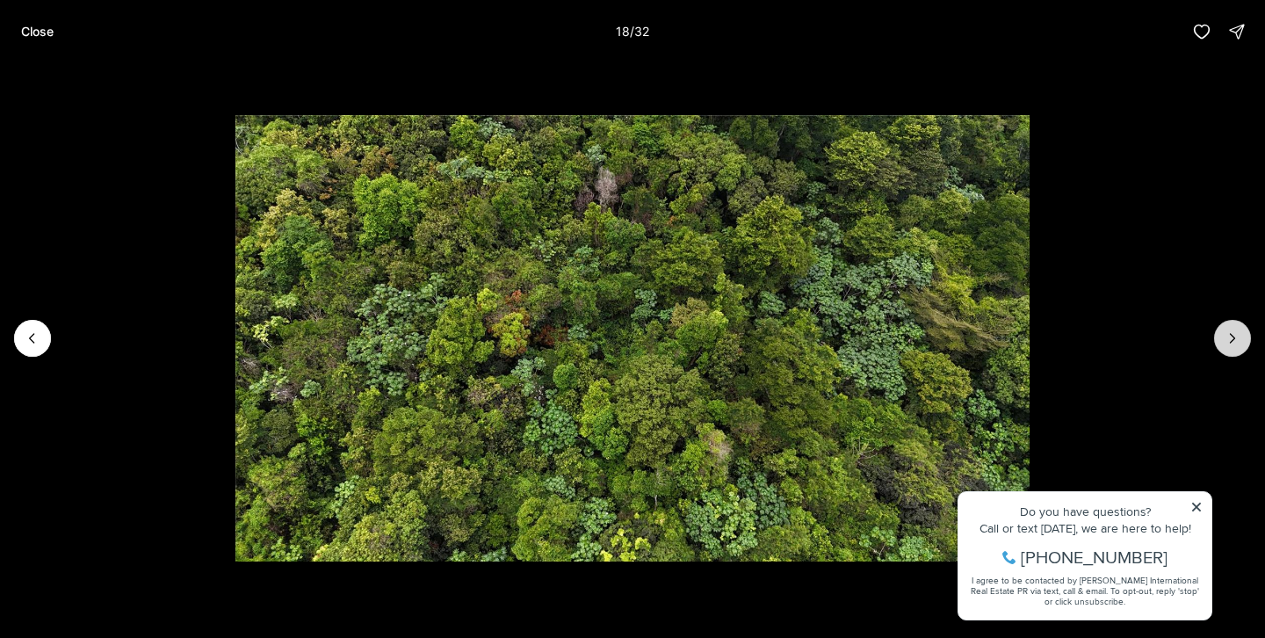
click at [1224, 336] on icon "Next slide" at bounding box center [1233, 338] width 18 height 18
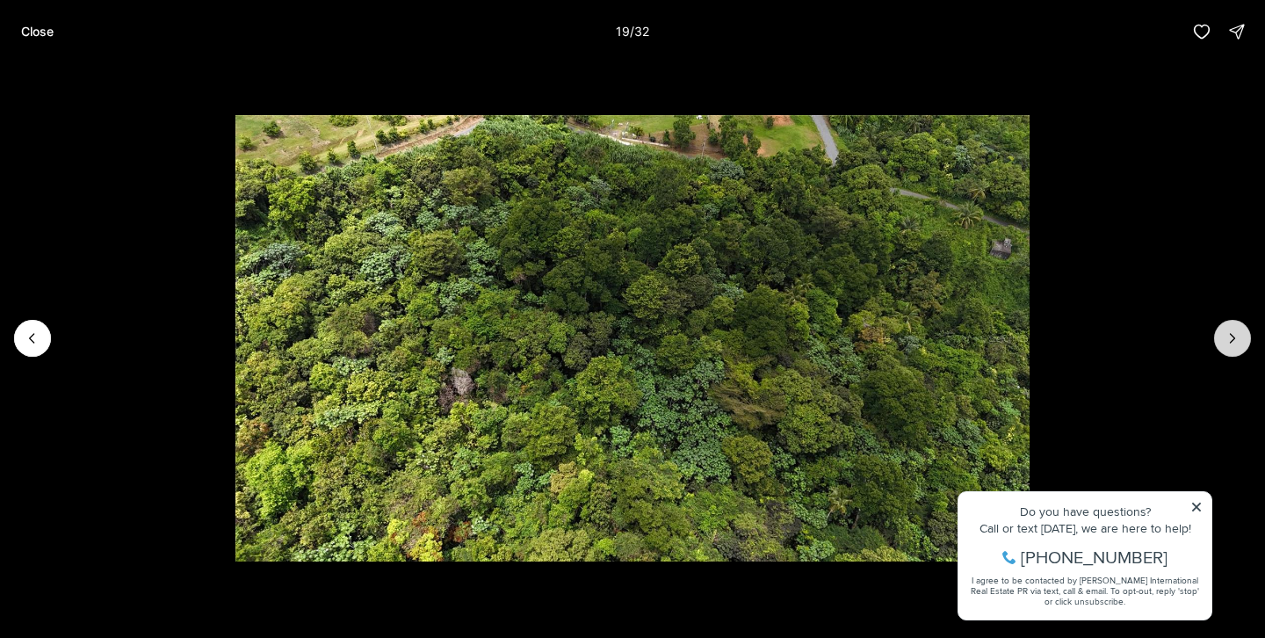
click at [1224, 336] on icon "Next slide" at bounding box center [1233, 338] width 18 height 18
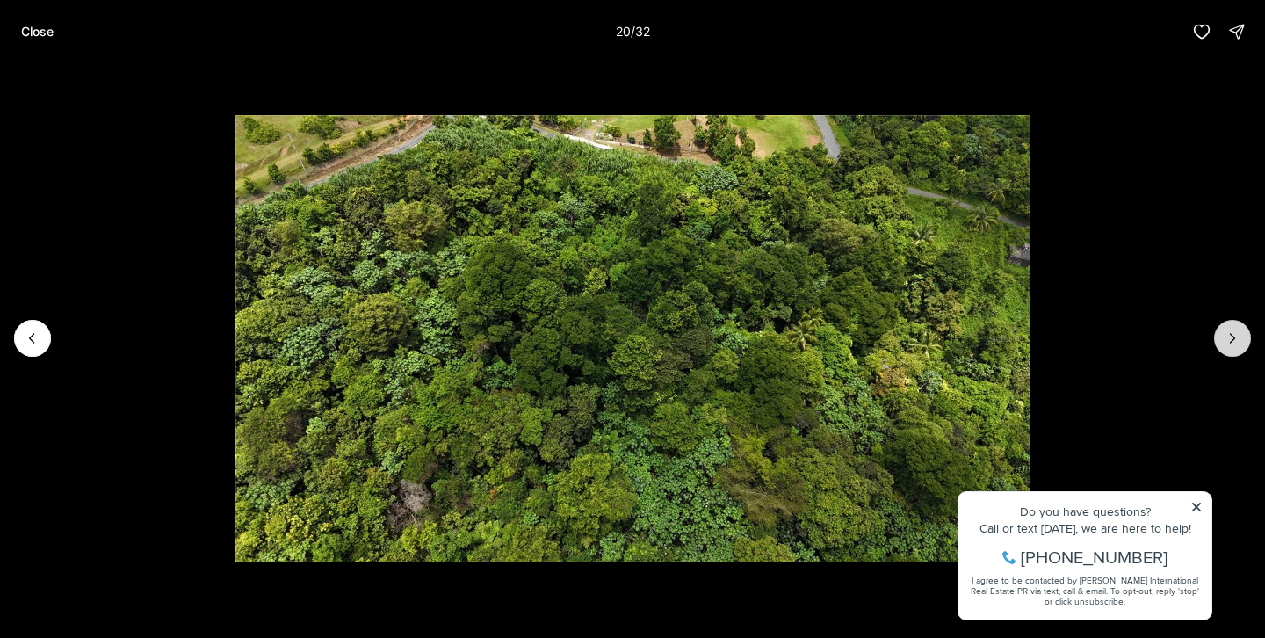
click at [1224, 336] on icon "Next slide" at bounding box center [1233, 338] width 18 height 18
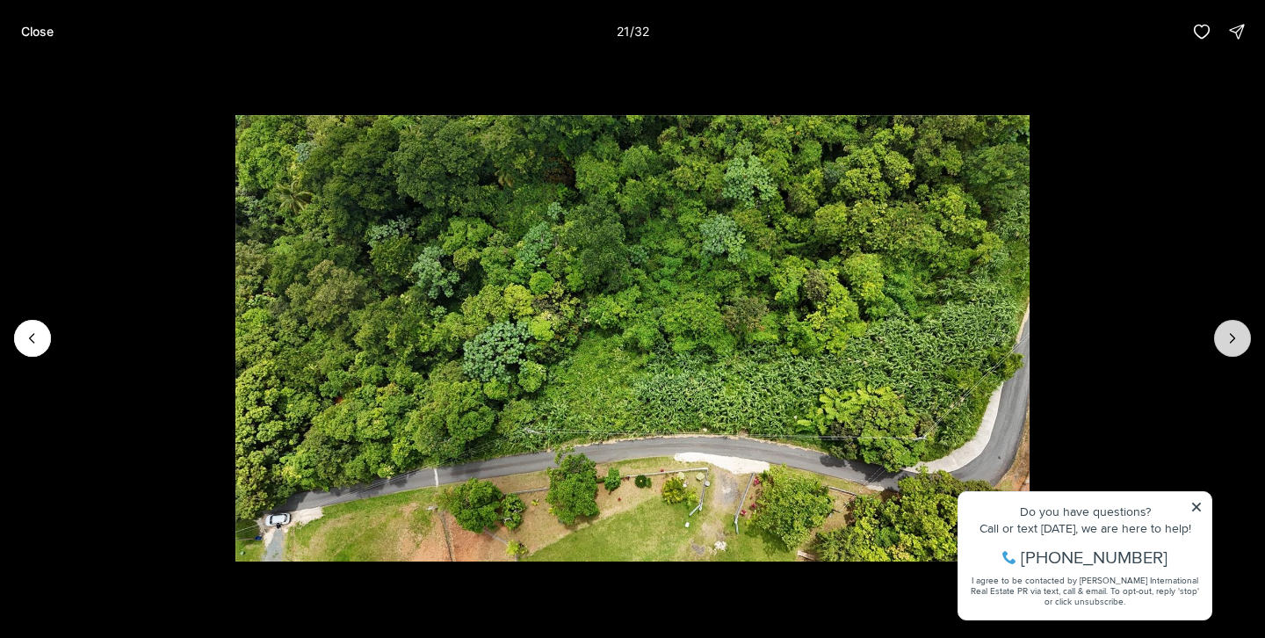
click at [1236, 336] on icon "Next slide" at bounding box center [1233, 338] width 18 height 18
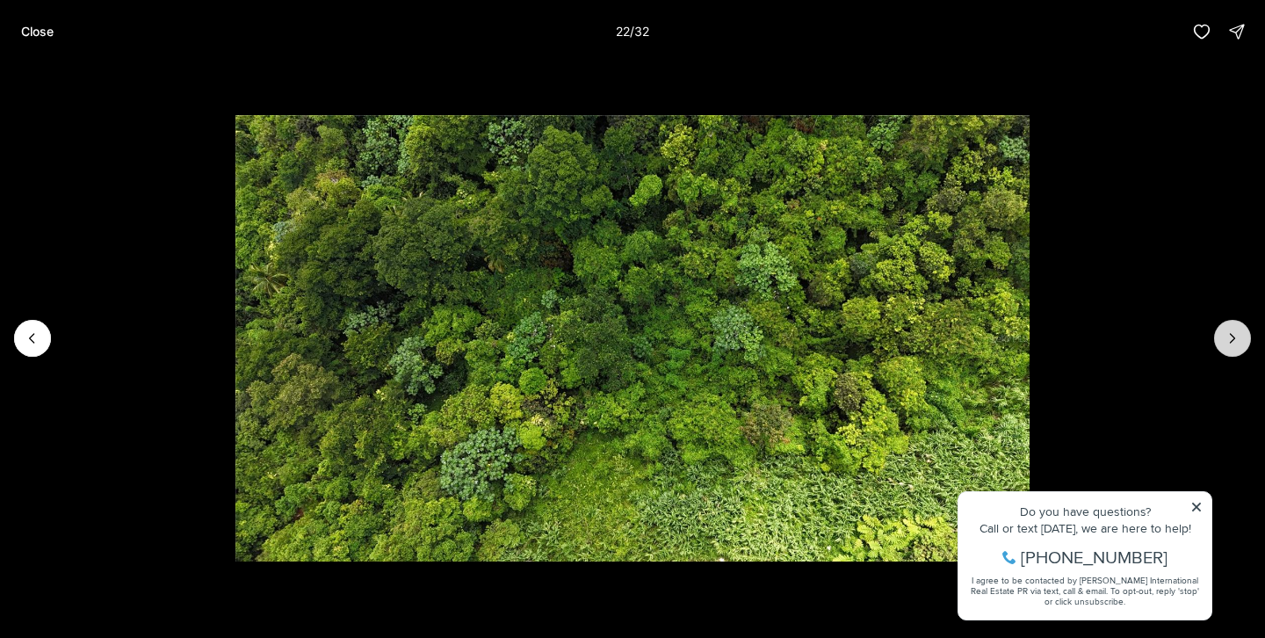
click at [1236, 336] on icon "Next slide" at bounding box center [1233, 338] width 18 height 18
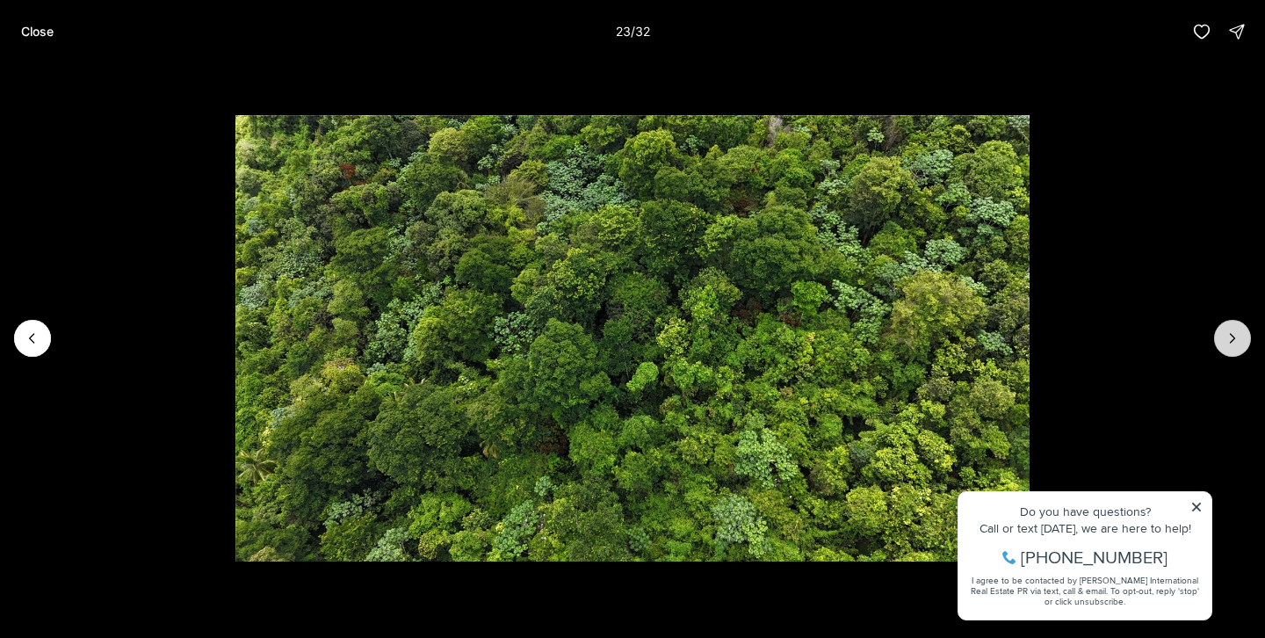
click at [1236, 336] on icon "Next slide" at bounding box center [1233, 338] width 18 height 18
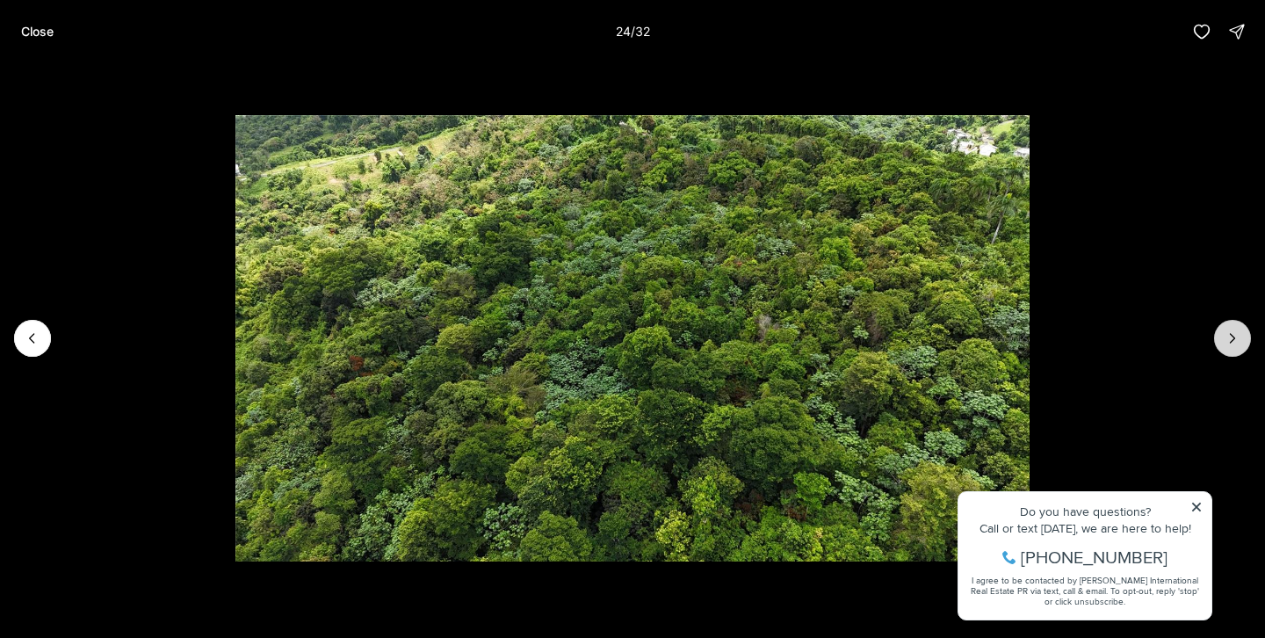
click at [1236, 336] on icon "Next slide" at bounding box center [1233, 338] width 18 height 18
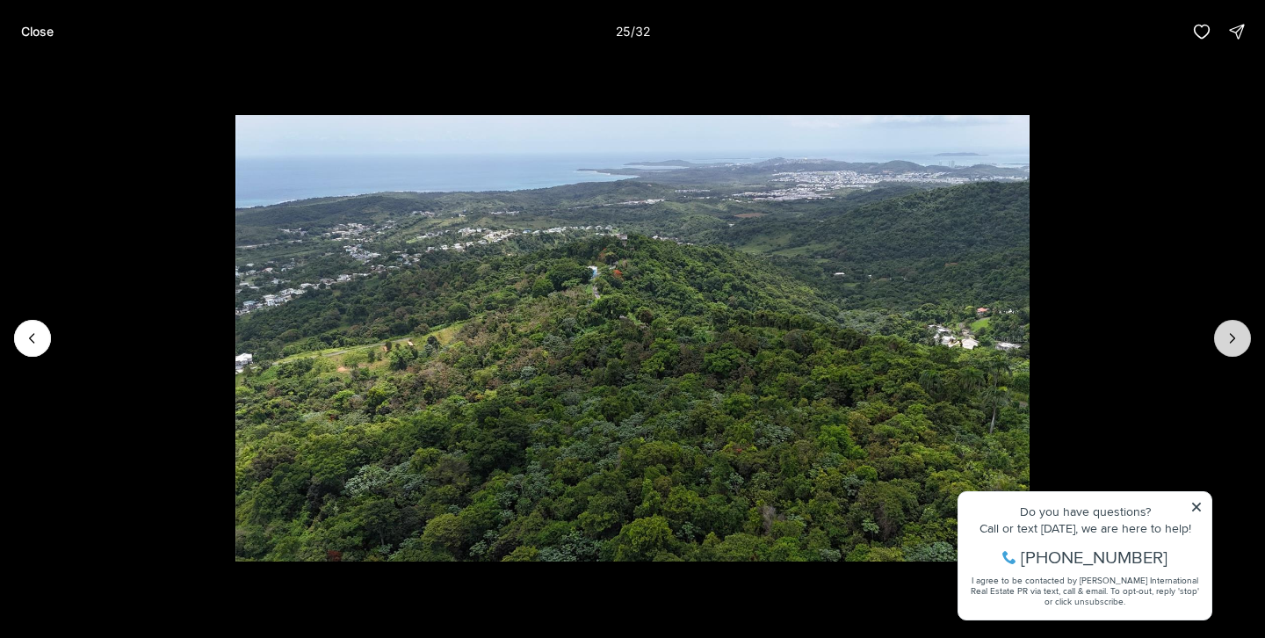
click at [1236, 336] on icon "Next slide" at bounding box center [1233, 338] width 18 height 18
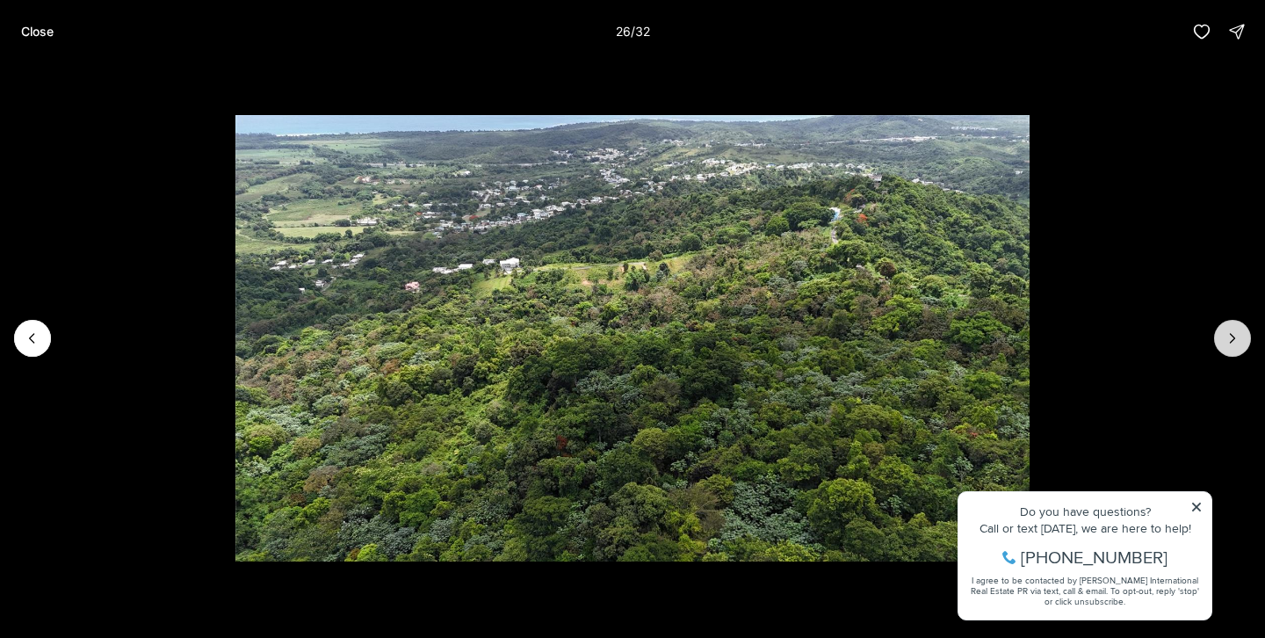
click at [1236, 336] on icon "Next slide" at bounding box center [1233, 338] width 18 height 18
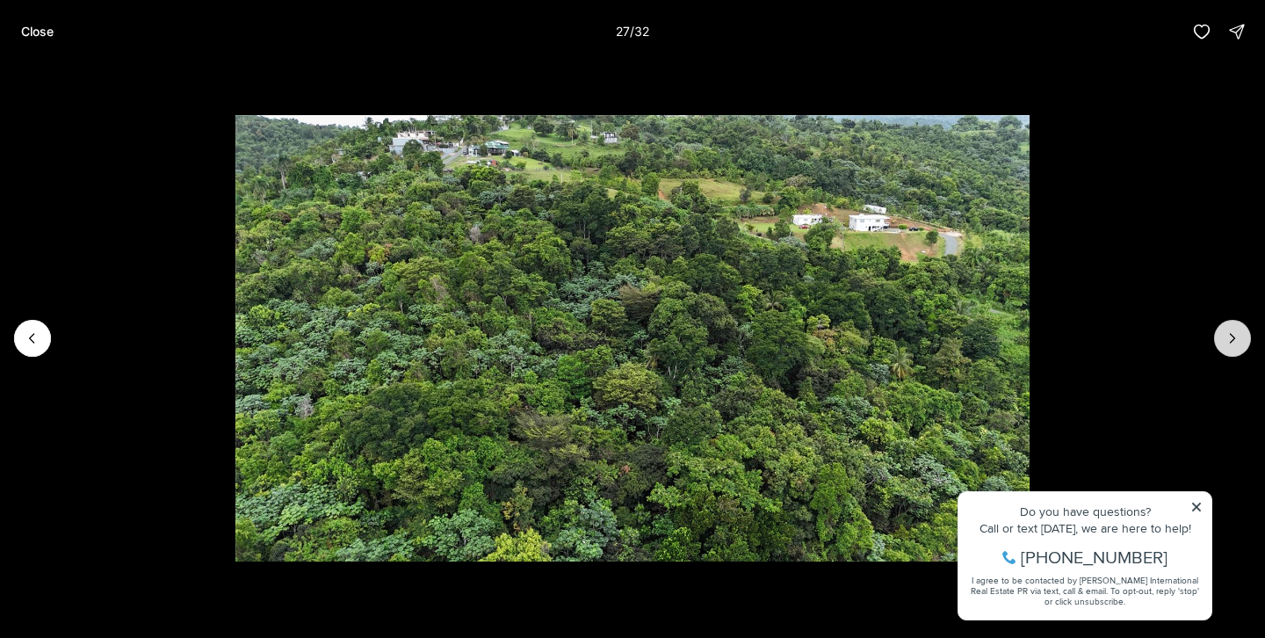
click at [1236, 336] on icon "Next slide" at bounding box center [1233, 338] width 18 height 18
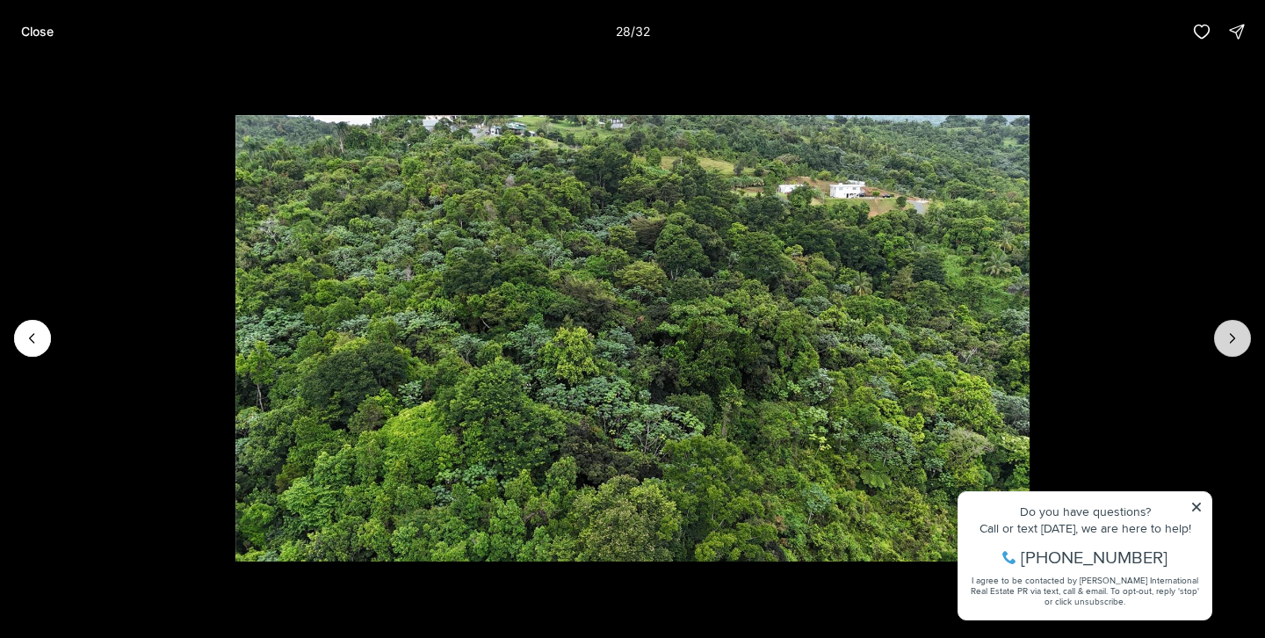
click at [1236, 336] on icon "Next slide" at bounding box center [1233, 338] width 18 height 18
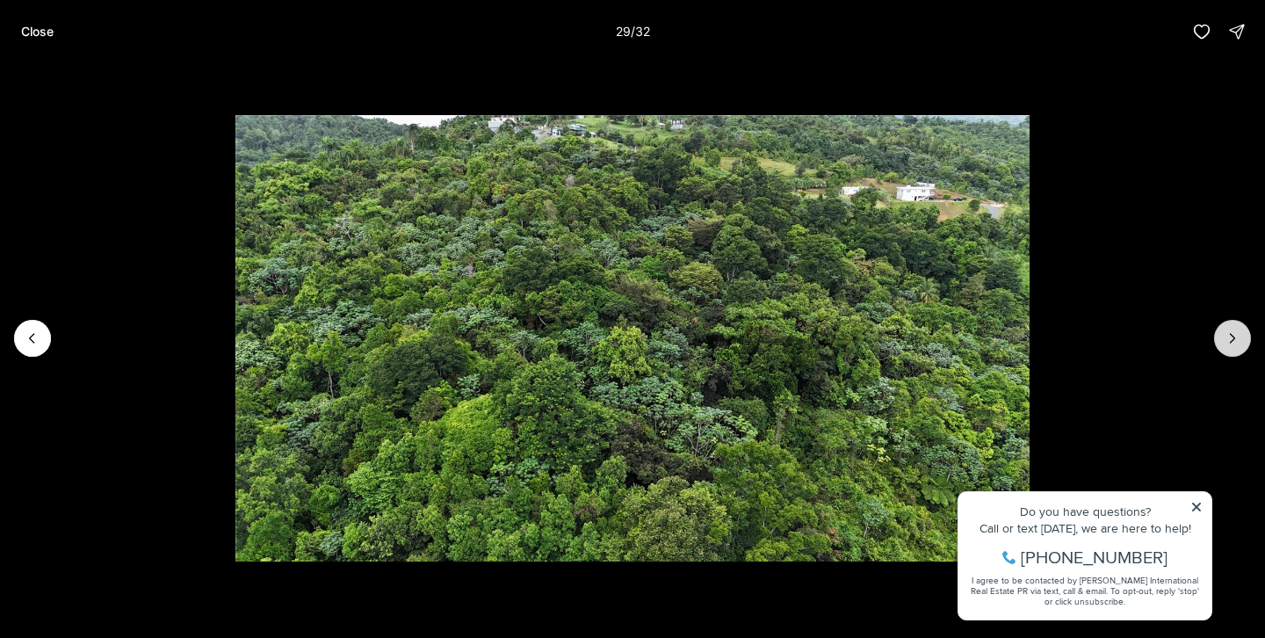
click at [1236, 336] on icon "Next slide" at bounding box center [1233, 338] width 18 height 18
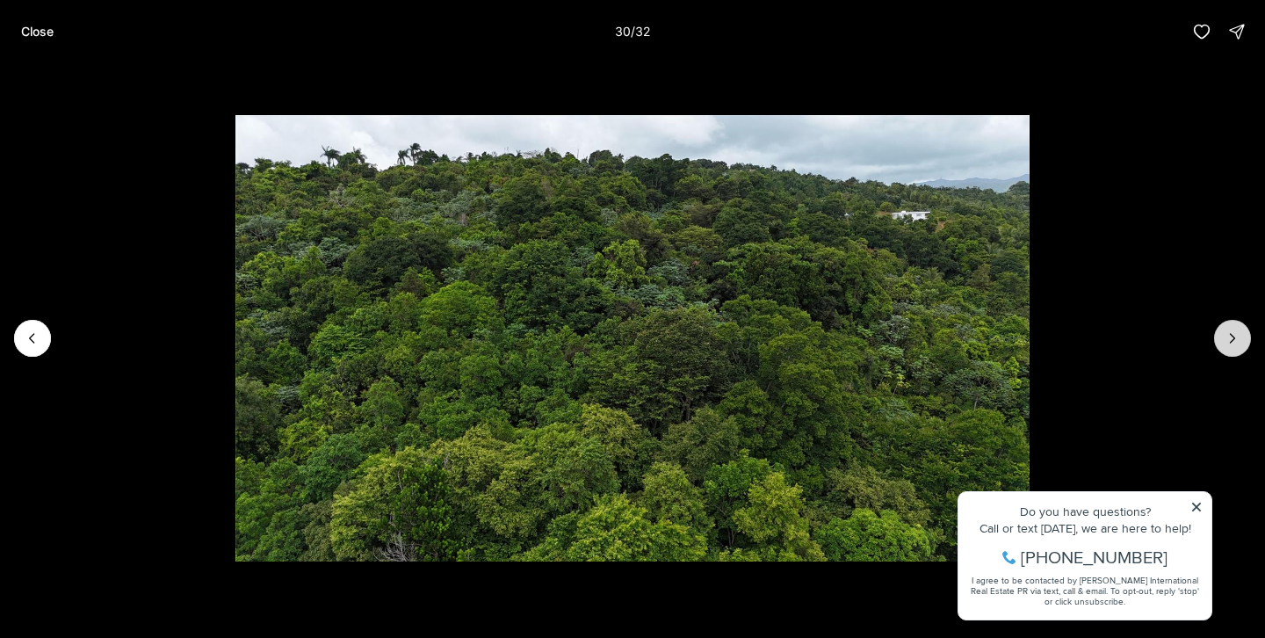
click at [1236, 336] on icon "Next slide" at bounding box center [1233, 338] width 18 height 18
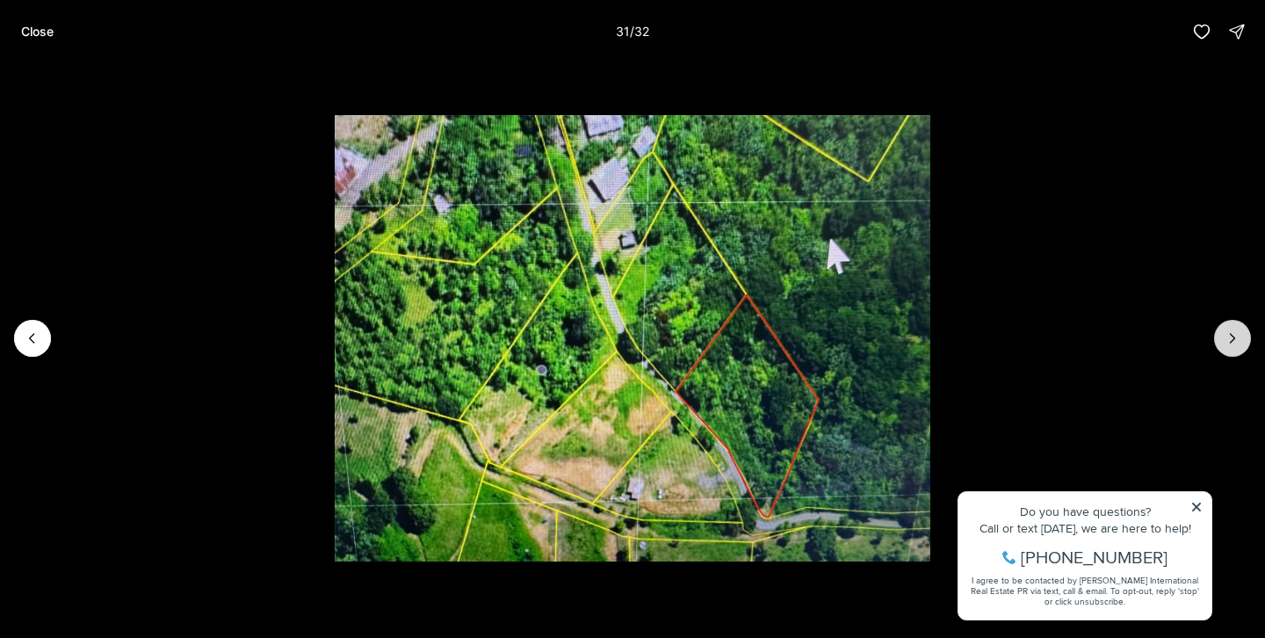
click at [1236, 336] on icon "Next slide" at bounding box center [1233, 338] width 18 height 18
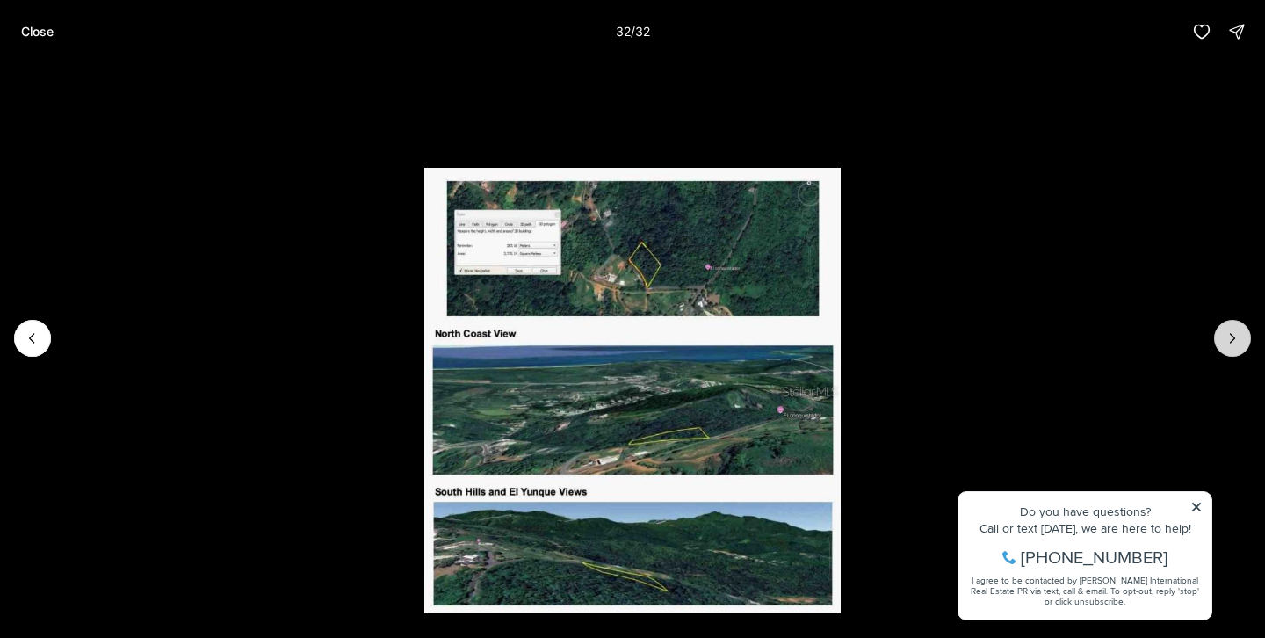
click at [1236, 336] on div at bounding box center [1232, 338] width 37 height 37
click at [30, 348] on button "Previous slide" at bounding box center [32, 338] width 37 height 37
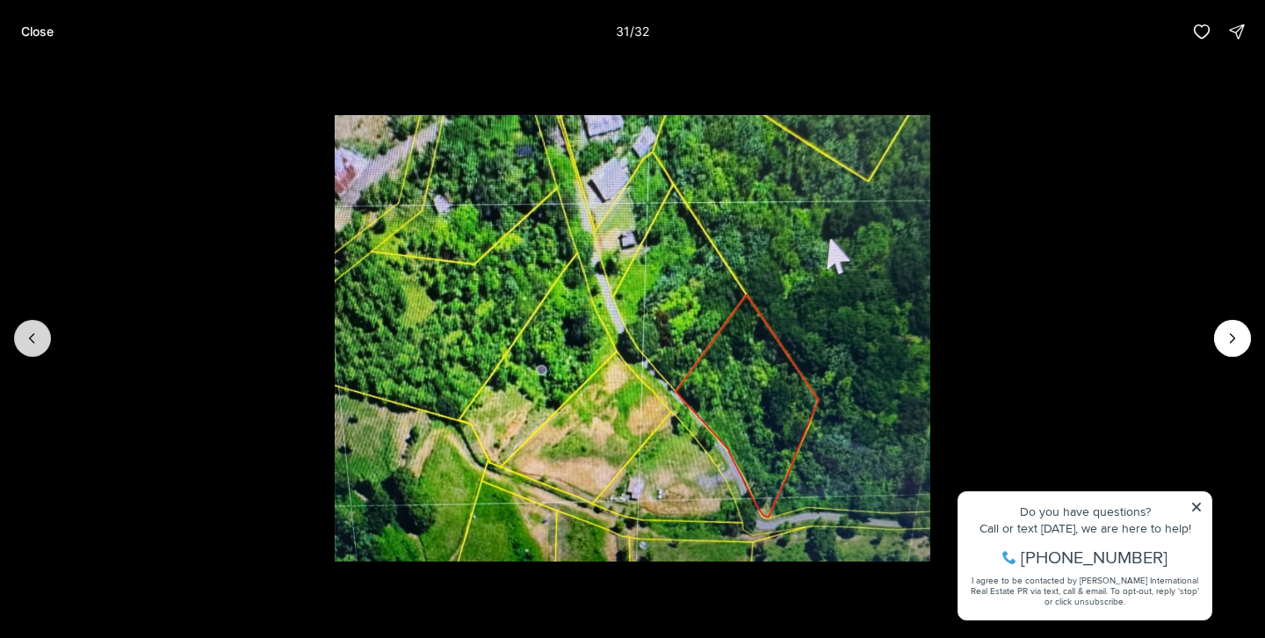
click at [30, 348] on button "Previous slide" at bounding box center [32, 338] width 37 height 37
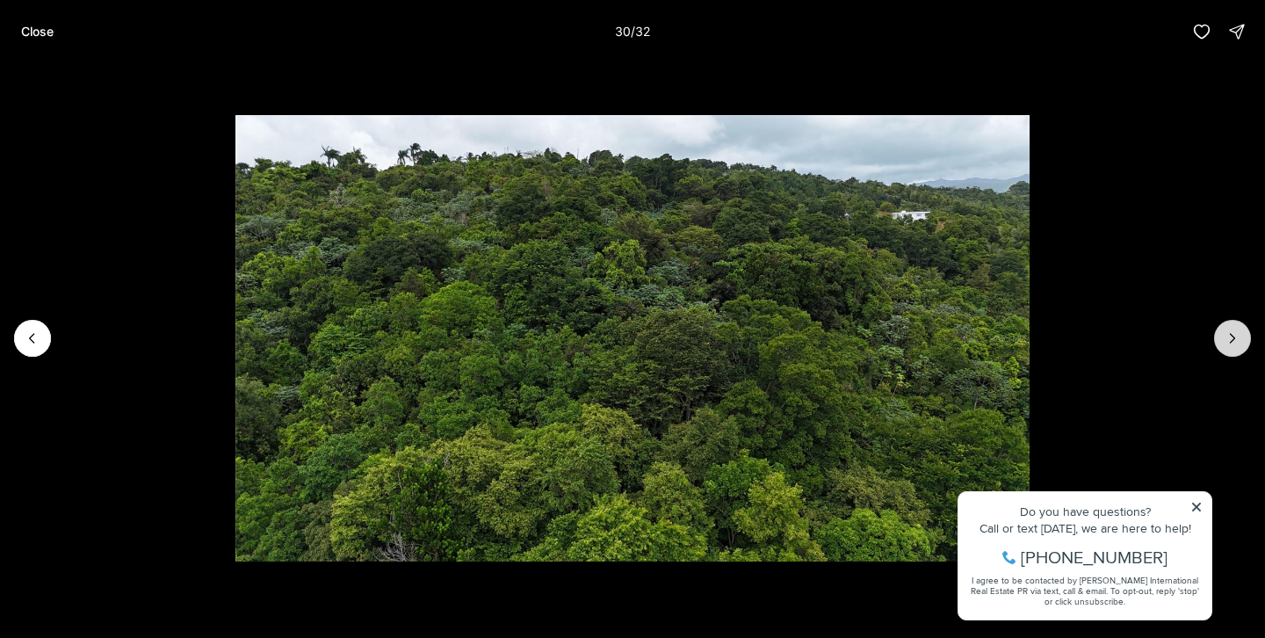
click at [1235, 336] on icon "Next slide" at bounding box center [1233, 338] width 18 height 18
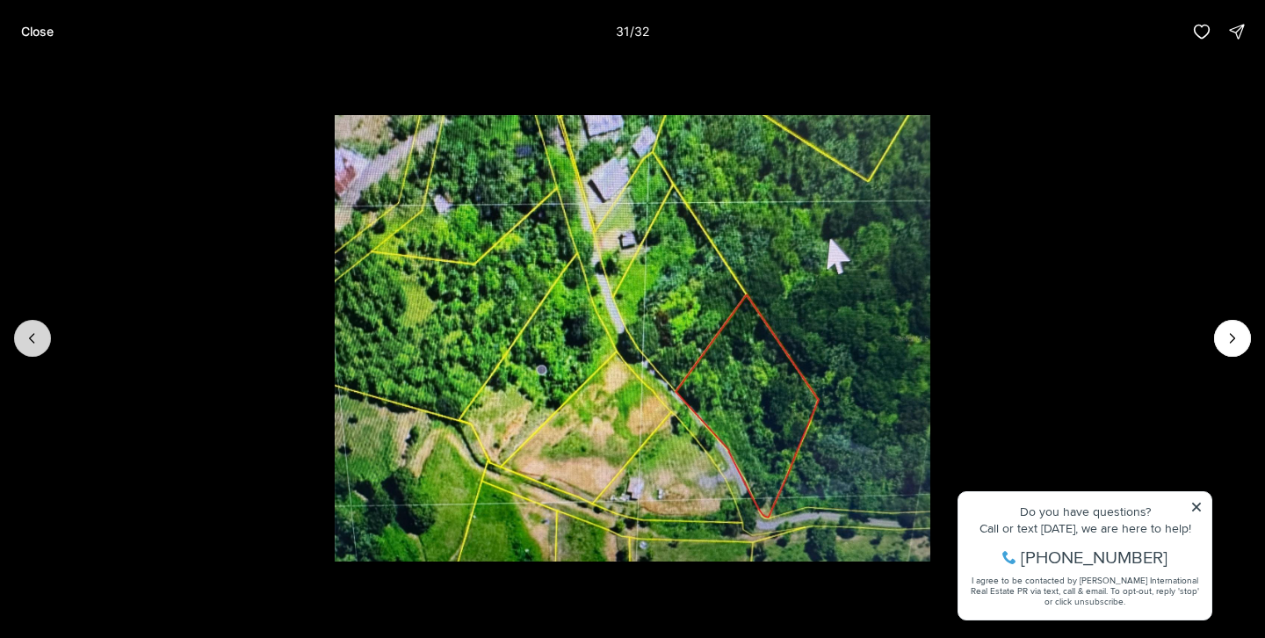
click at [25, 338] on icon "Previous slide" at bounding box center [33, 338] width 18 height 18
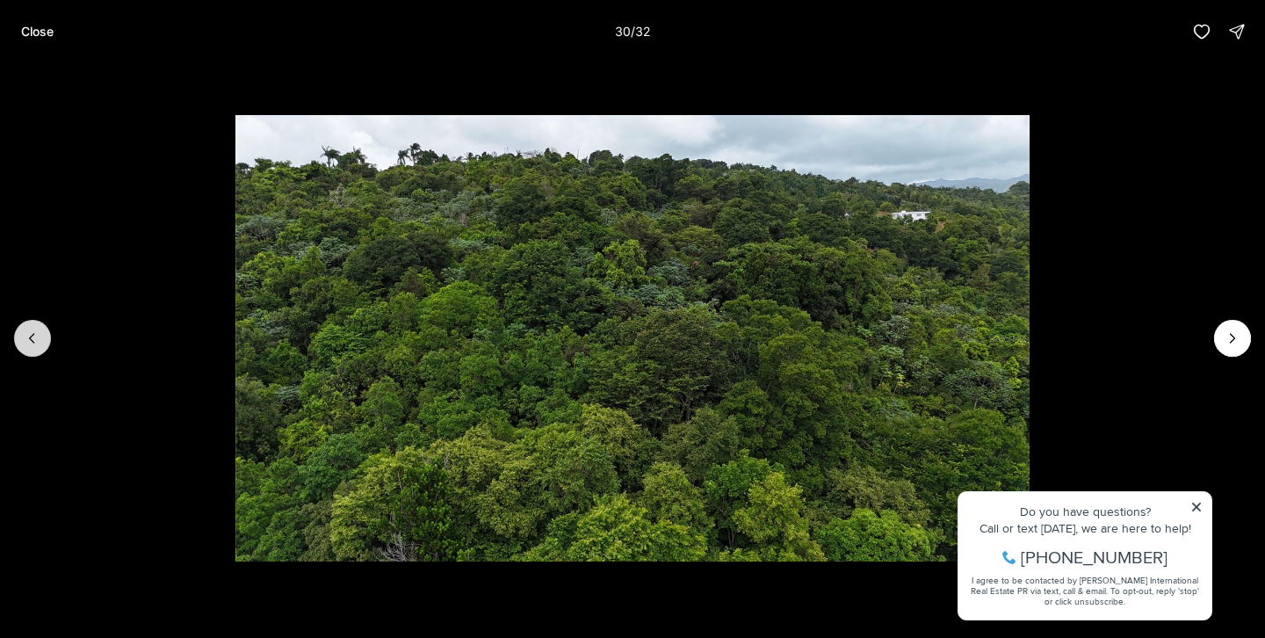
click at [25, 338] on icon "Previous slide" at bounding box center [33, 338] width 18 height 18
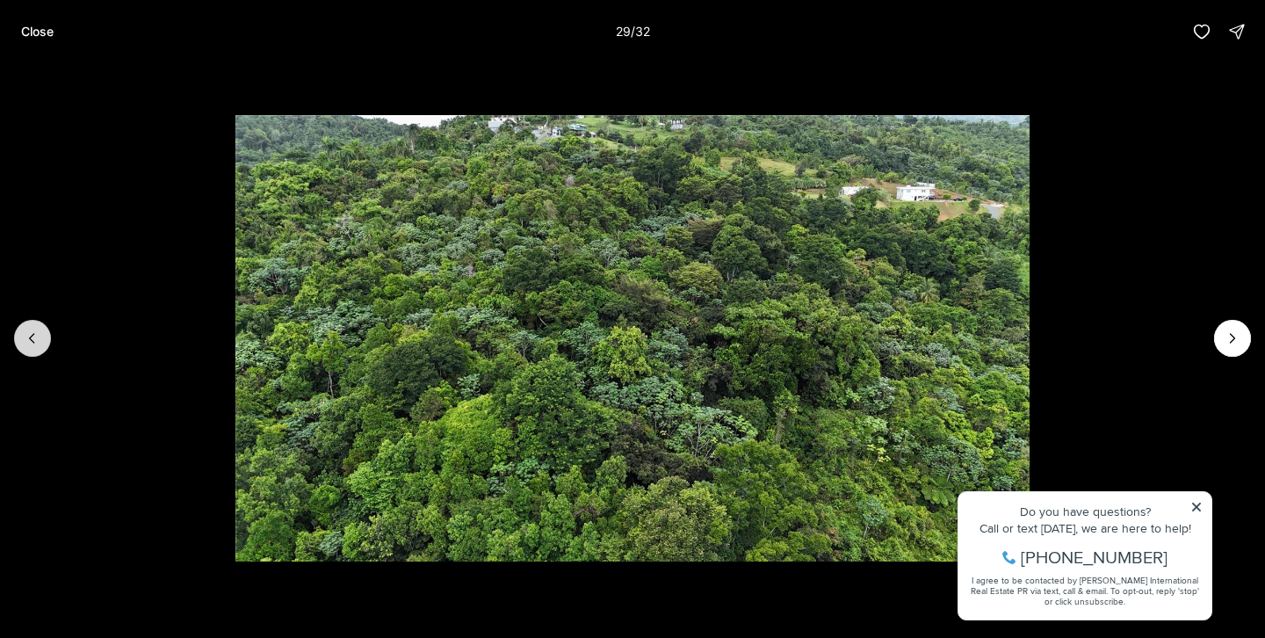
click at [25, 338] on icon "Previous slide" at bounding box center [33, 338] width 18 height 18
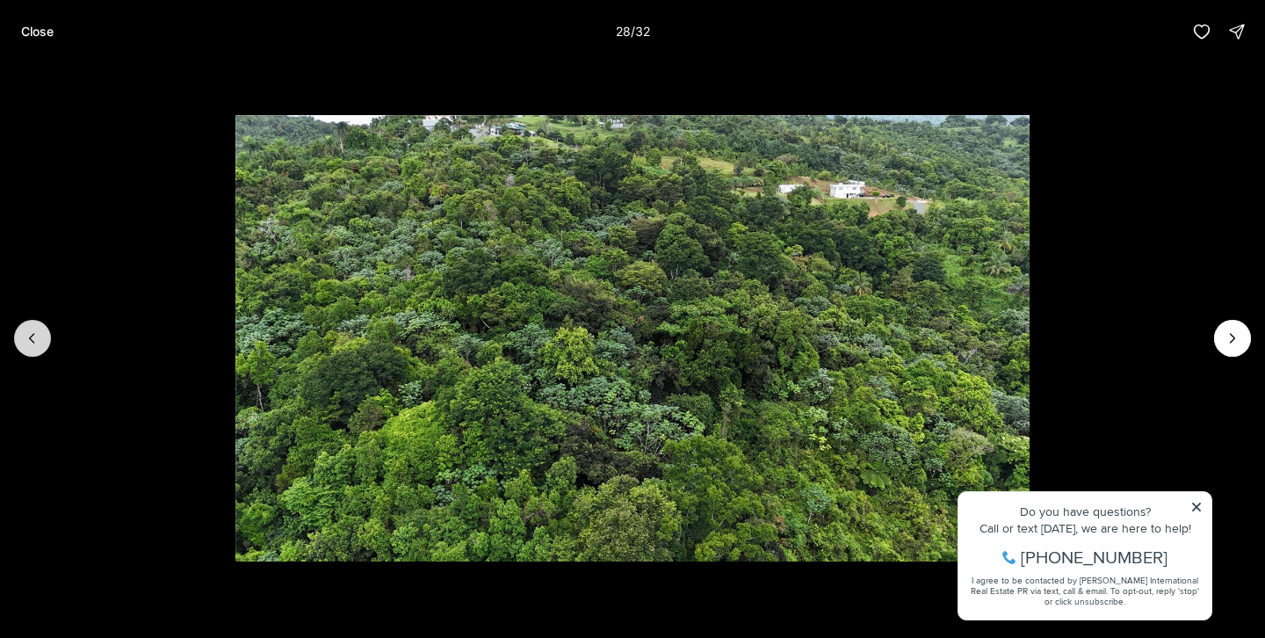
click at [25, 338] on icon "Previous slide" at bounding box center [33, 338] width 18 height 18
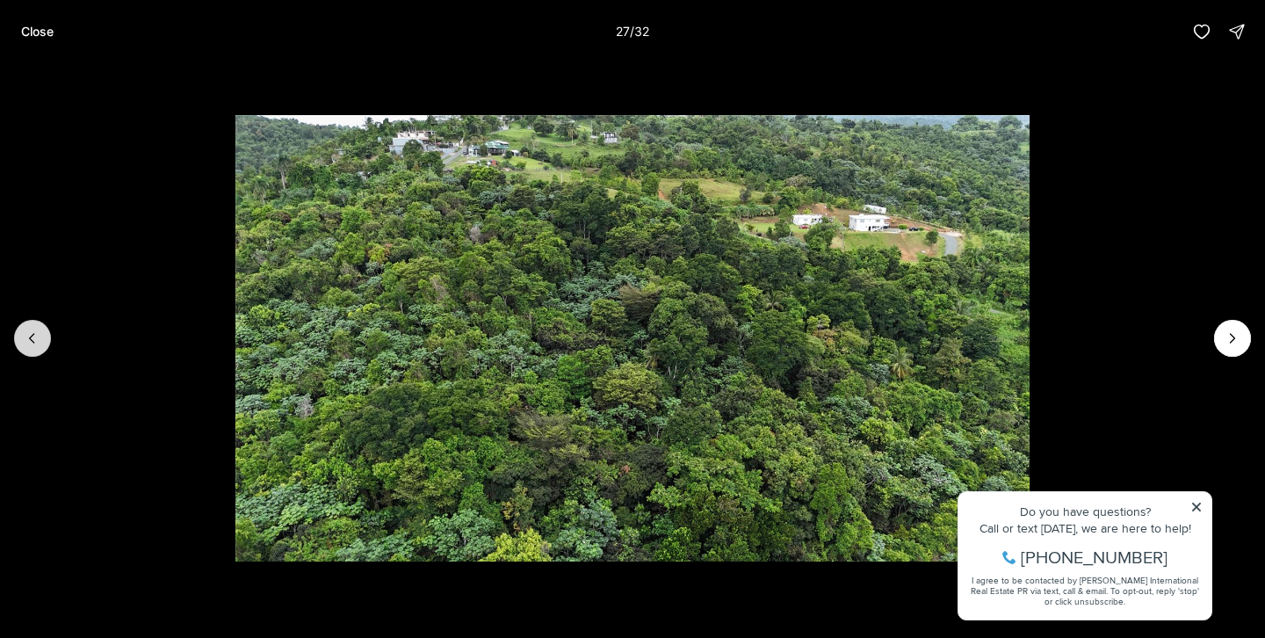
click at [25, 338] on icon "Previous slide" at bounding box center [33, 338] width 18 height 18
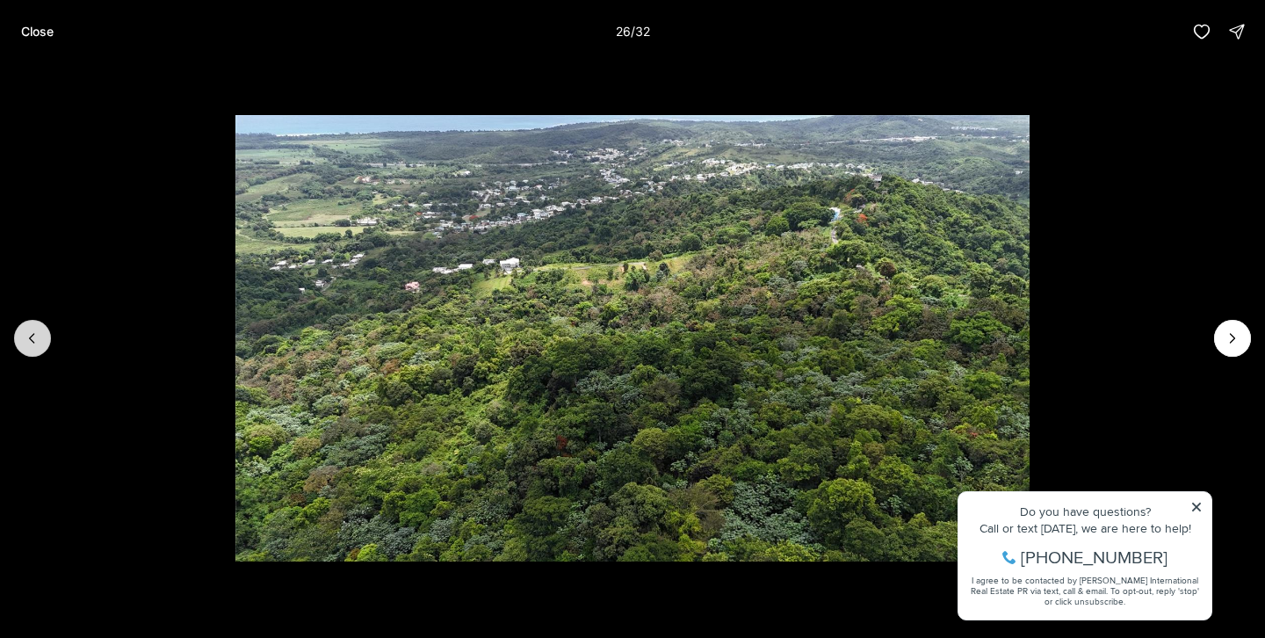
click at [25, 338] on icon "Previous slide" at bounding box center [33, 338] width 18 height 18
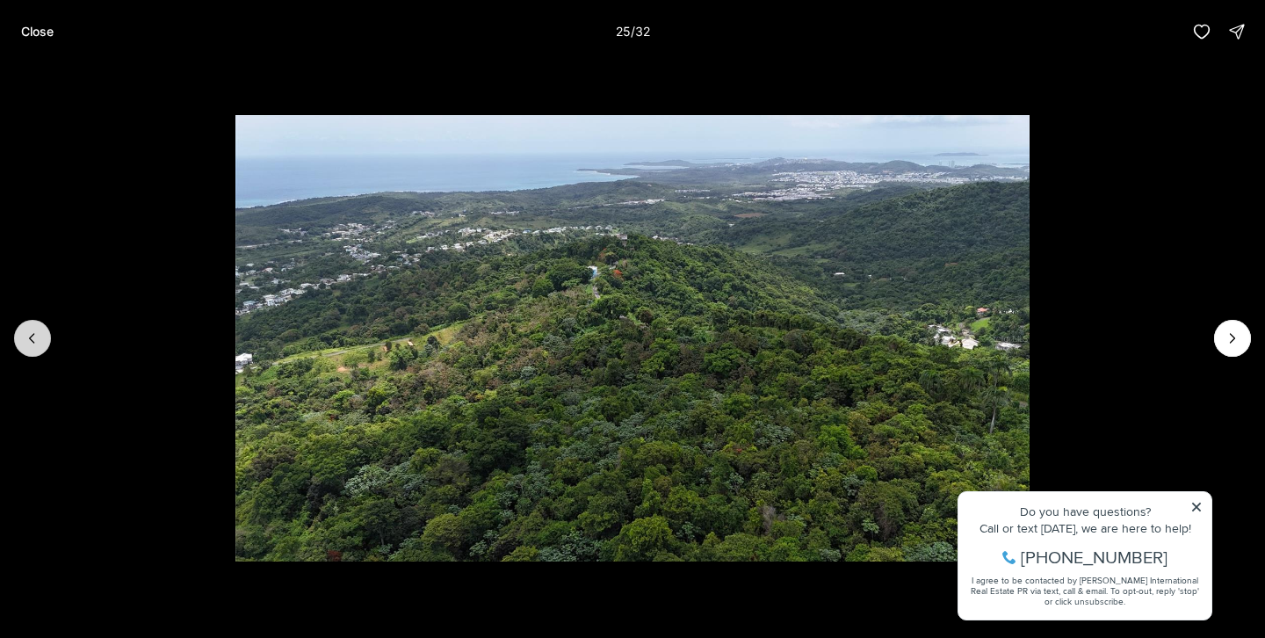
click at [25, 338] on icon "Previous slide" at bounding box center [33, 338] width 18 height 18
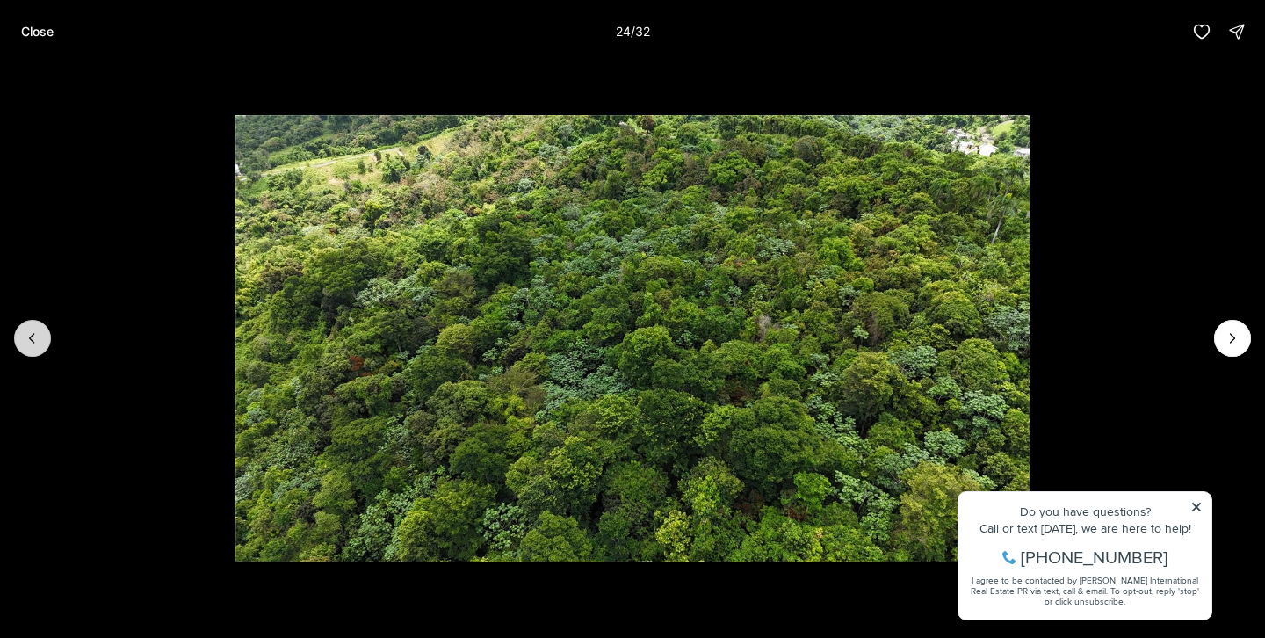
click at [25, 338] on icon "Previous slide" at bounding box center [33, 338] width 18 height 18
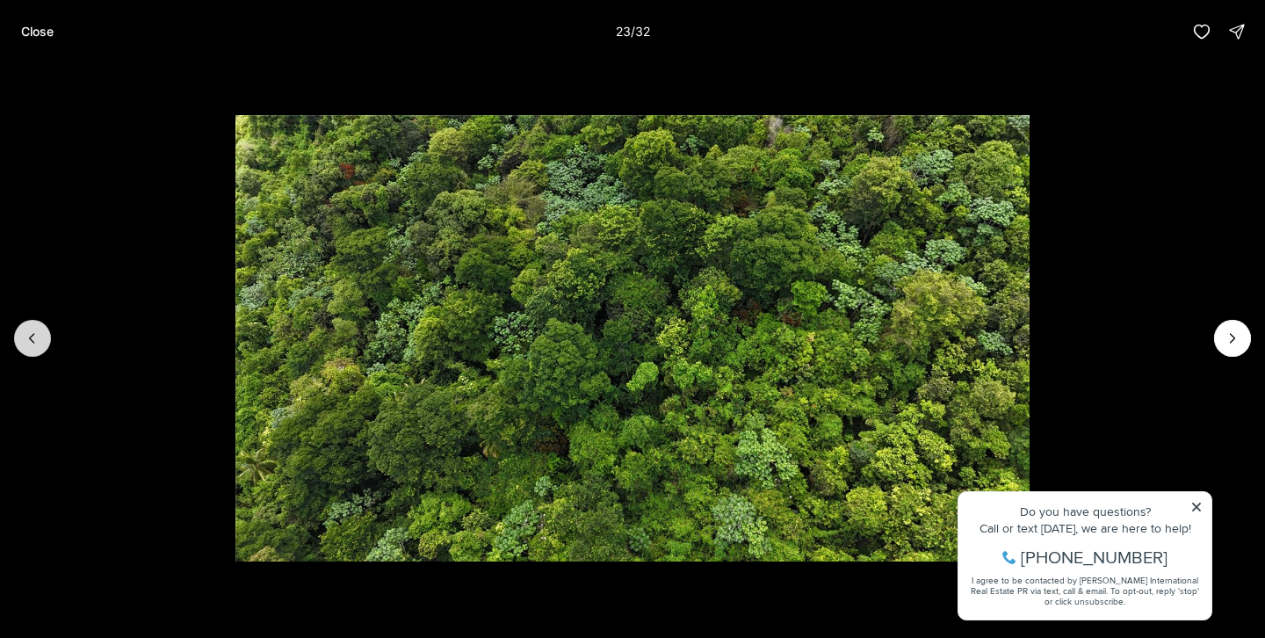
click at [25, 338] on icon "Previous slide" at bounding box center [33, 338] width 18 height 18
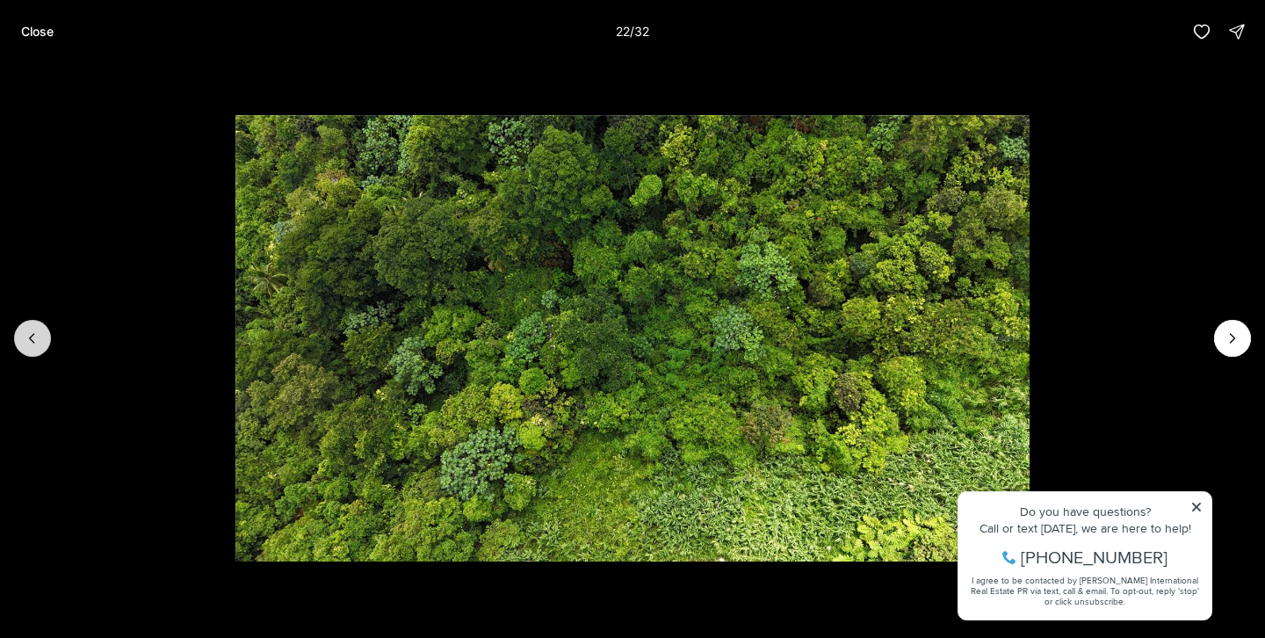
click at [25, 338] on icon "Previous slide" at bounding box center [33, 338] width 18 height 18
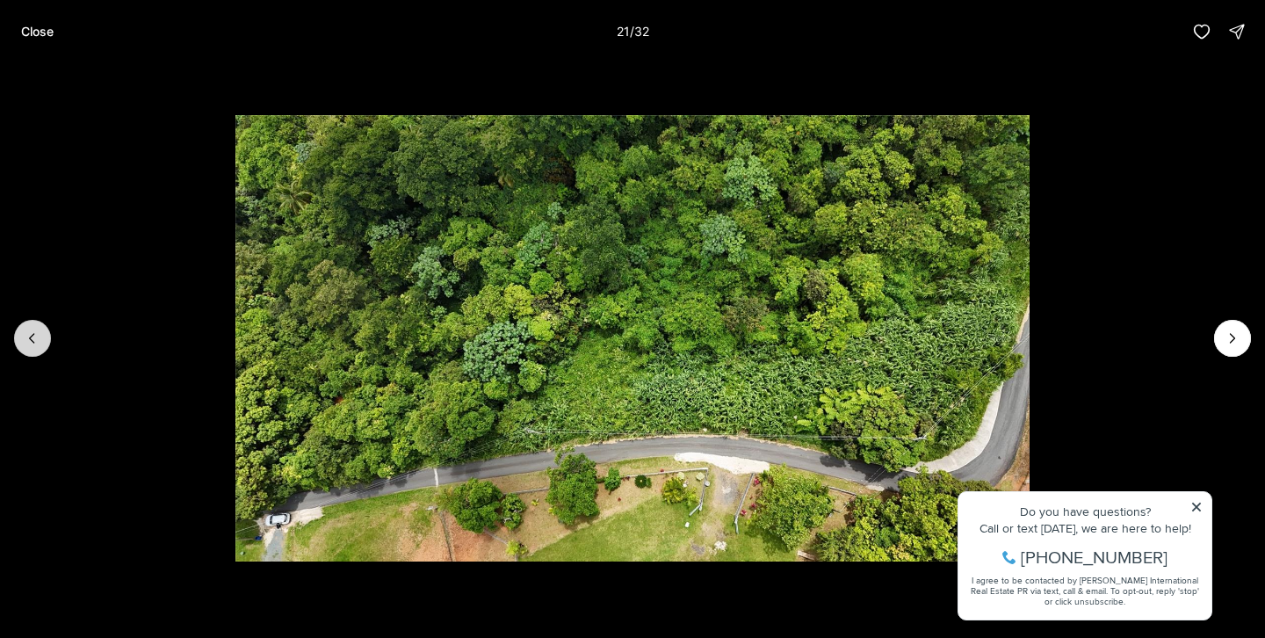
click at [40, 345] on icon "Previous slide" at bounding box center [33, 338] width 18 height 18
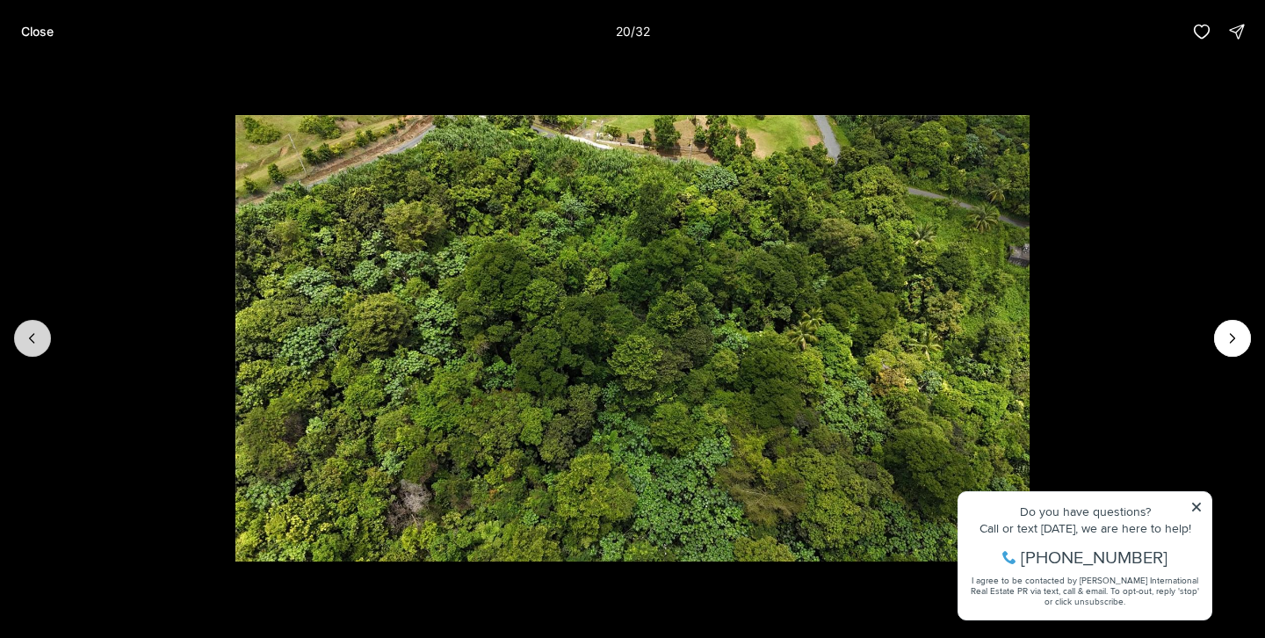
click at [40, 345] on icon "Previous slide" at bounding box center [33, 338] width 18 height 18
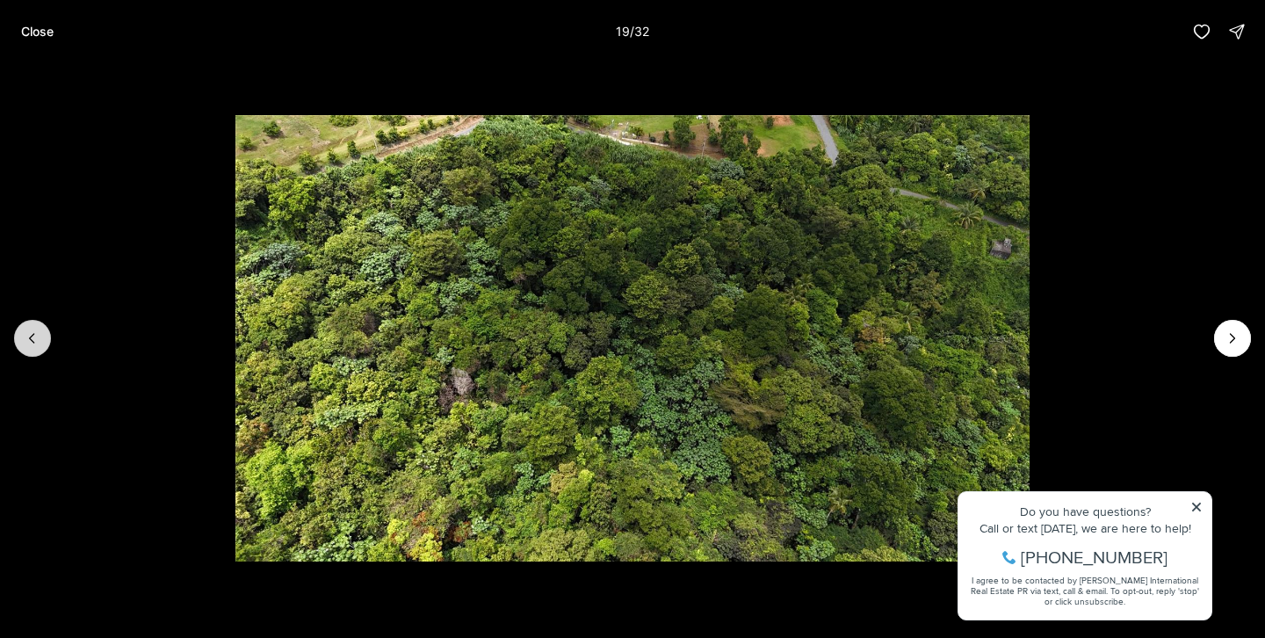
click at [40, 345] on icon "Previous slide" at bounding box center [33, 338] width 18 height 18
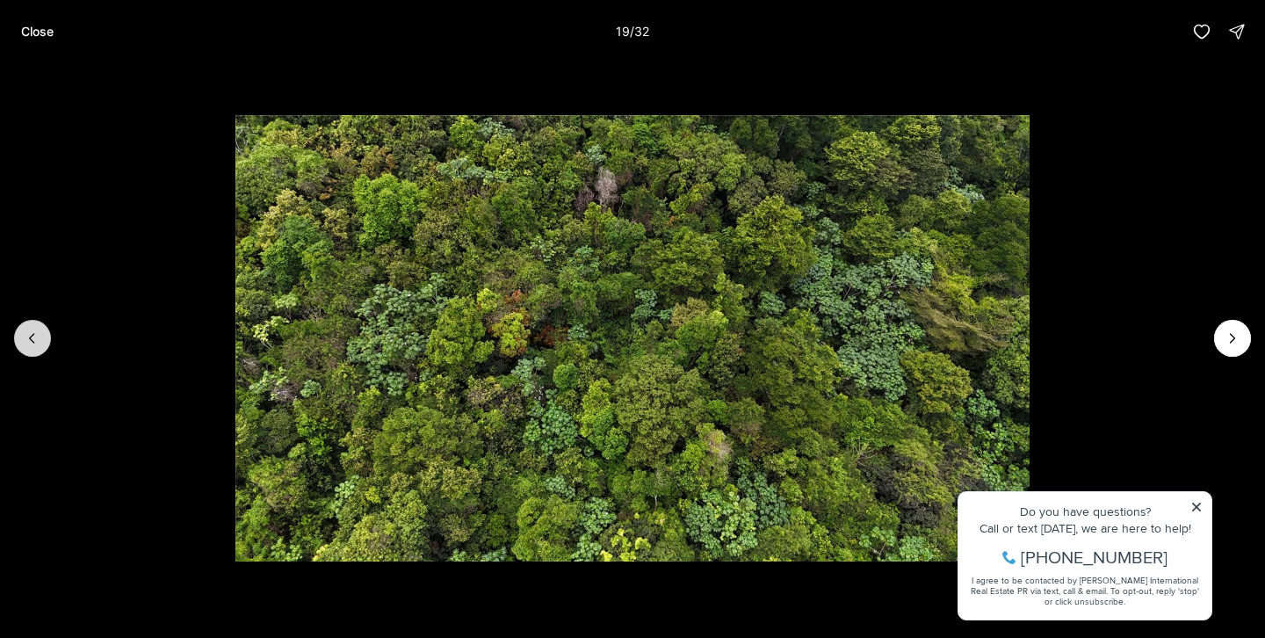
click at [40, 345] on icon "Previous slide" at bounding box center [33, 338] width 18 height 18
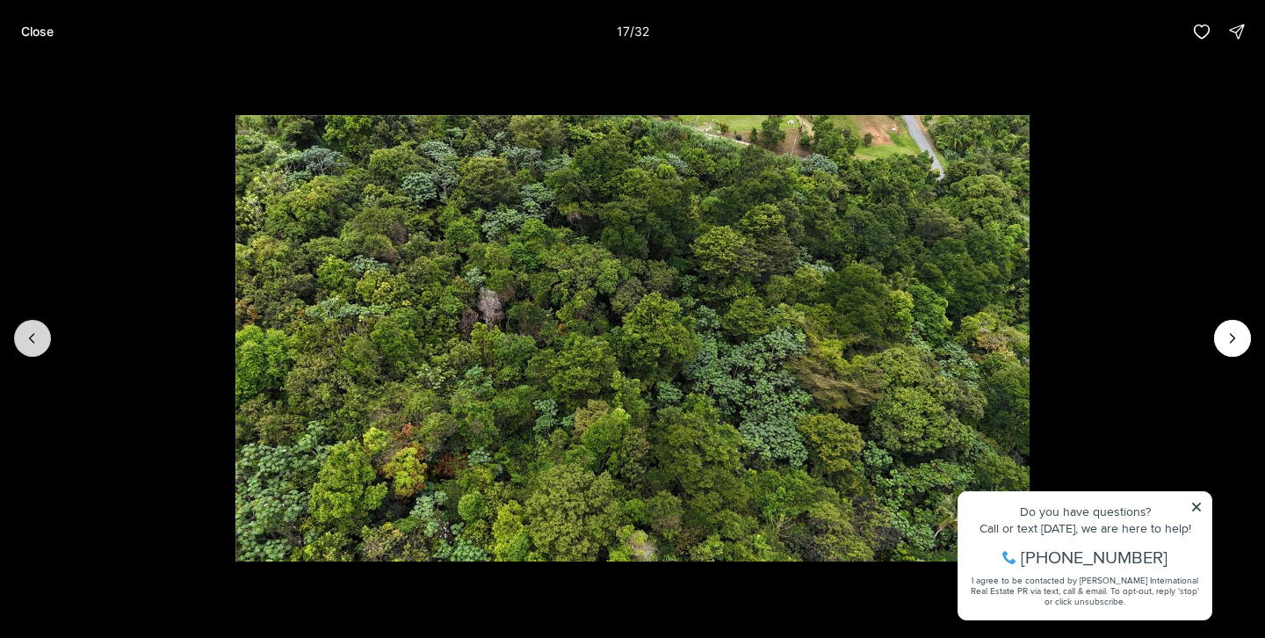
click at [40, 345] on icon "Previous slide" at bounding box center [33, 338] width 18 height 18
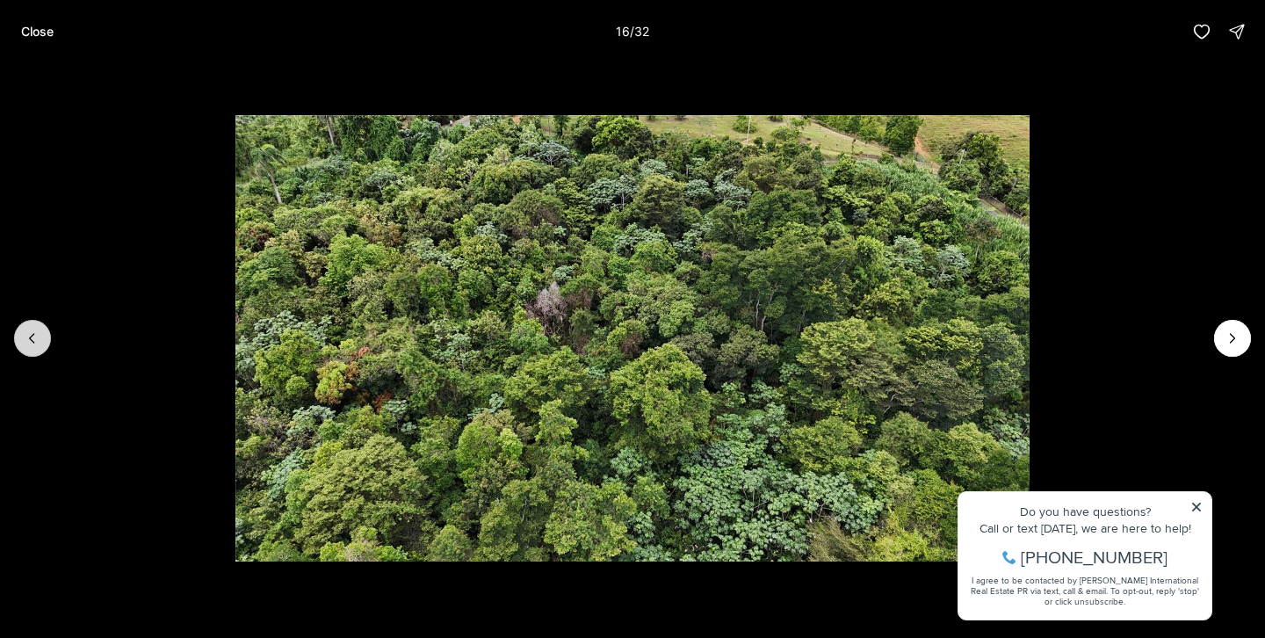
click at [40, 345] on icon "Previous slide" at bounding box center [33, 338] width 18 height 18
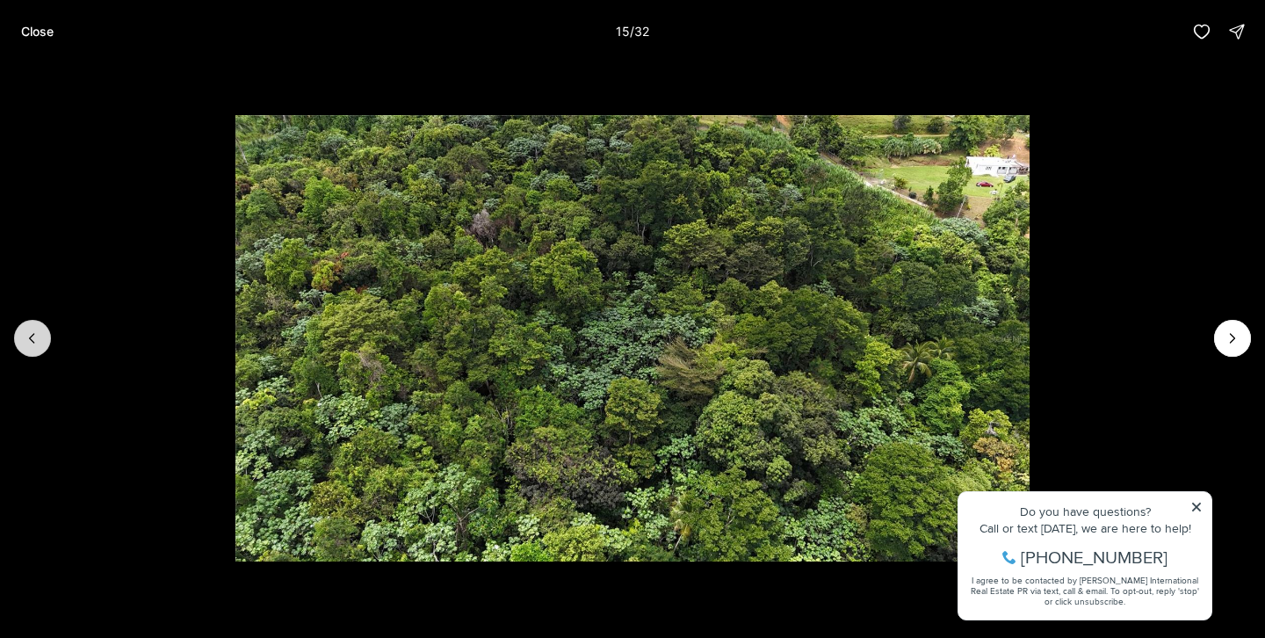
click at [40, 345] on icon "Previous slide" at bounding box center [33, 338] width 18 height 18
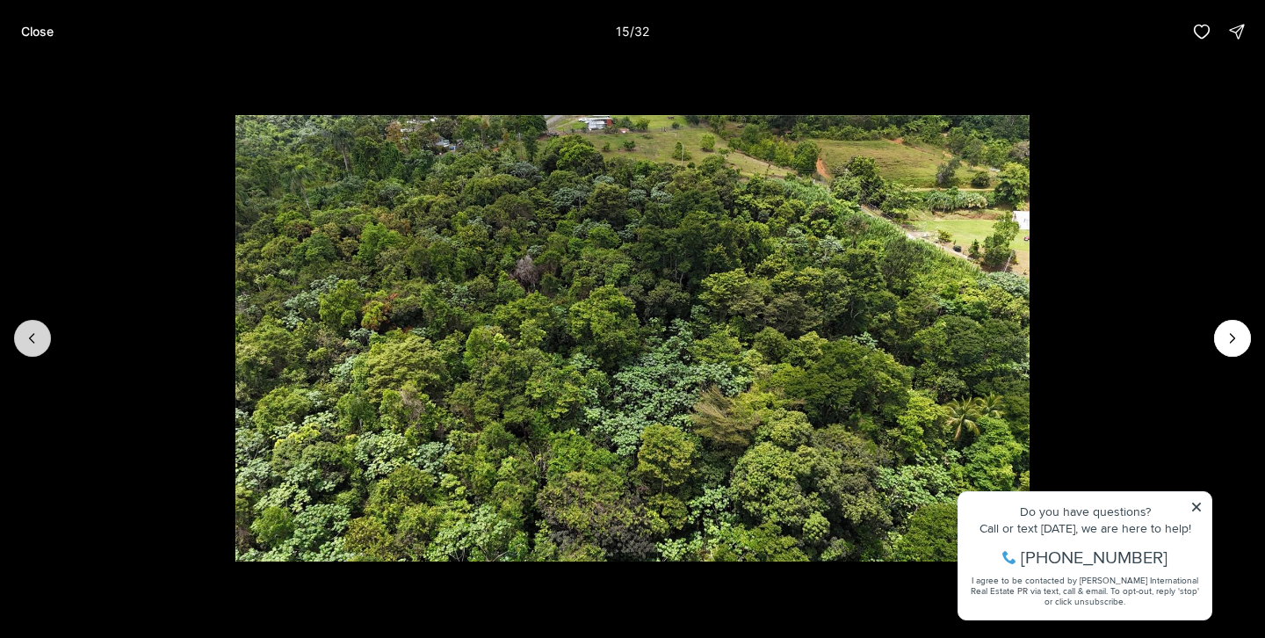
click at [40, 345] on icon "Previous slide" at bounding box center [33, 338] width 18 height 18
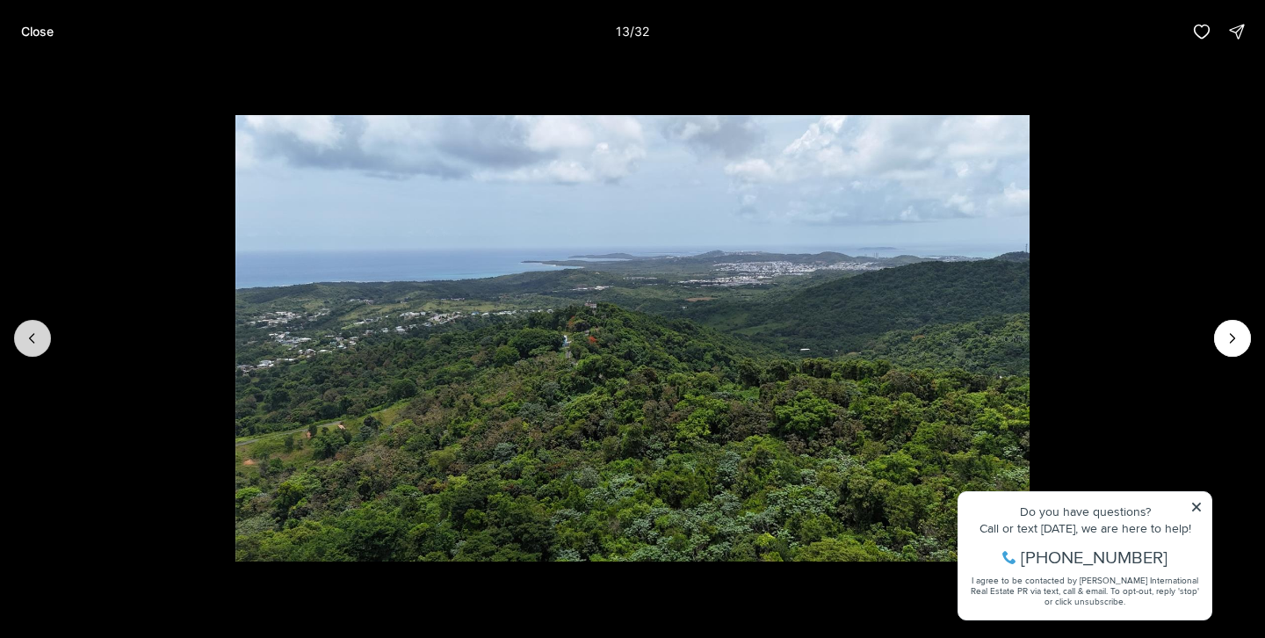
click at [40, 345] on icon "Previous slide" at bounding box center [33, 338] width 18 height 18
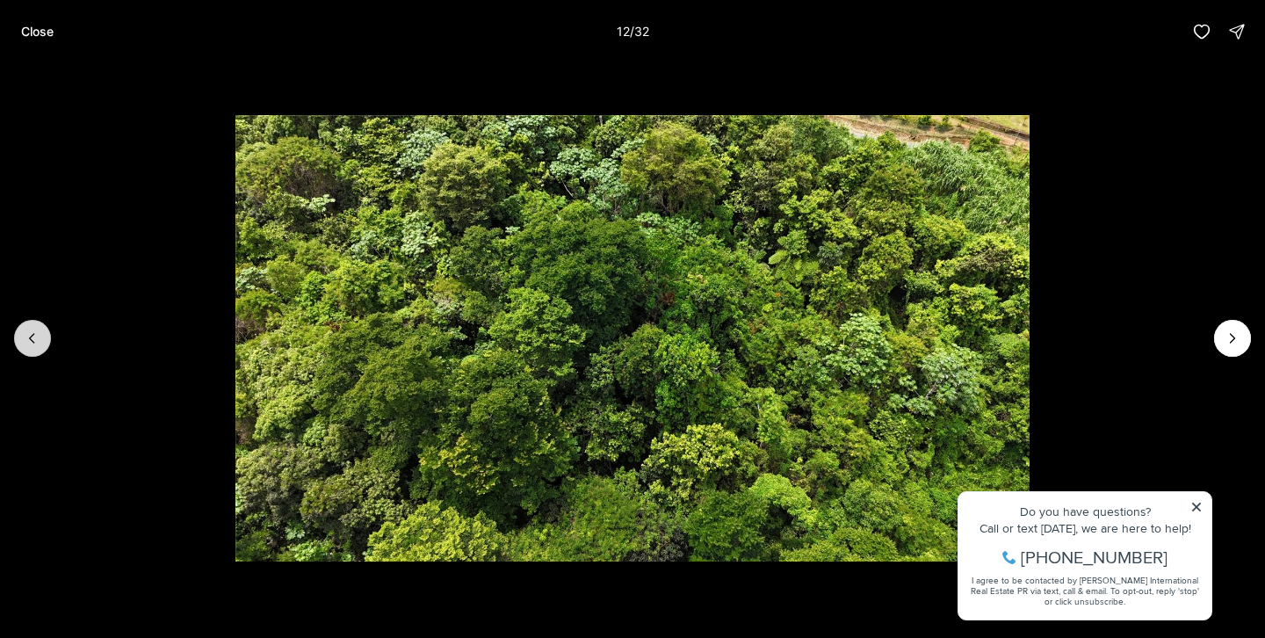
click at [40, 345] on icon "Previous slide" at bounding box center [33, 338] width 18 height 18
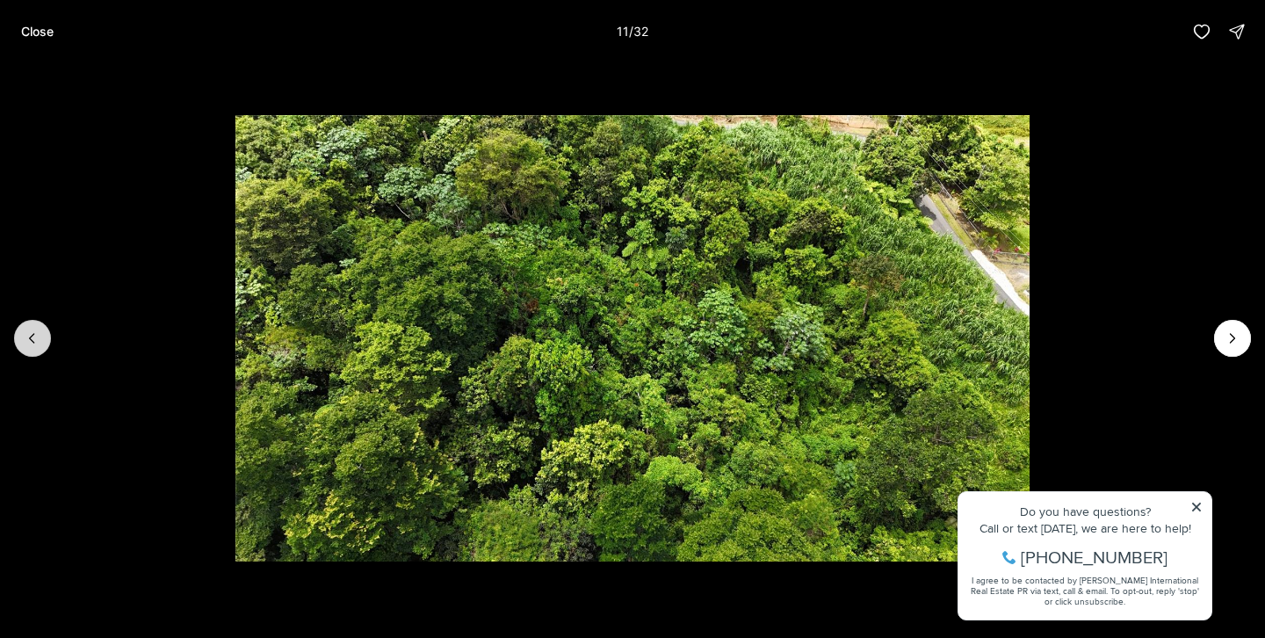
click at [40, 345] on icon "Previous slide" at bounding box center [33, 338] width 18 height 18
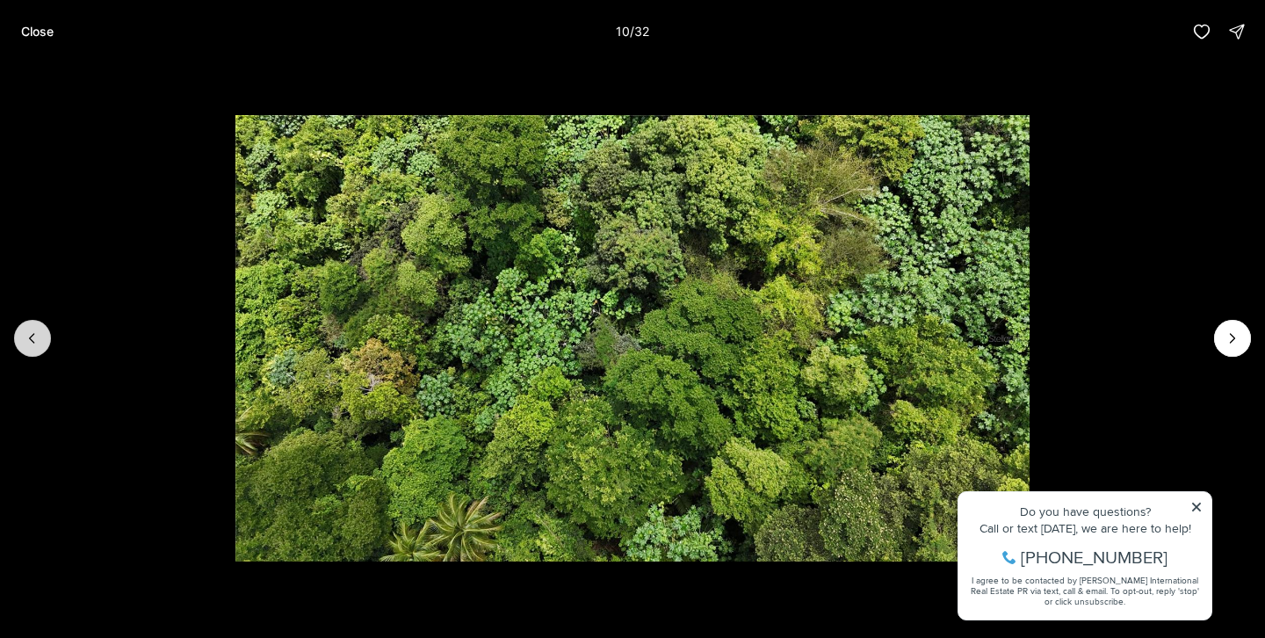
click at [40, 345] on icon "Previous slide" at bounding box center [33, 338] width 18 height 18
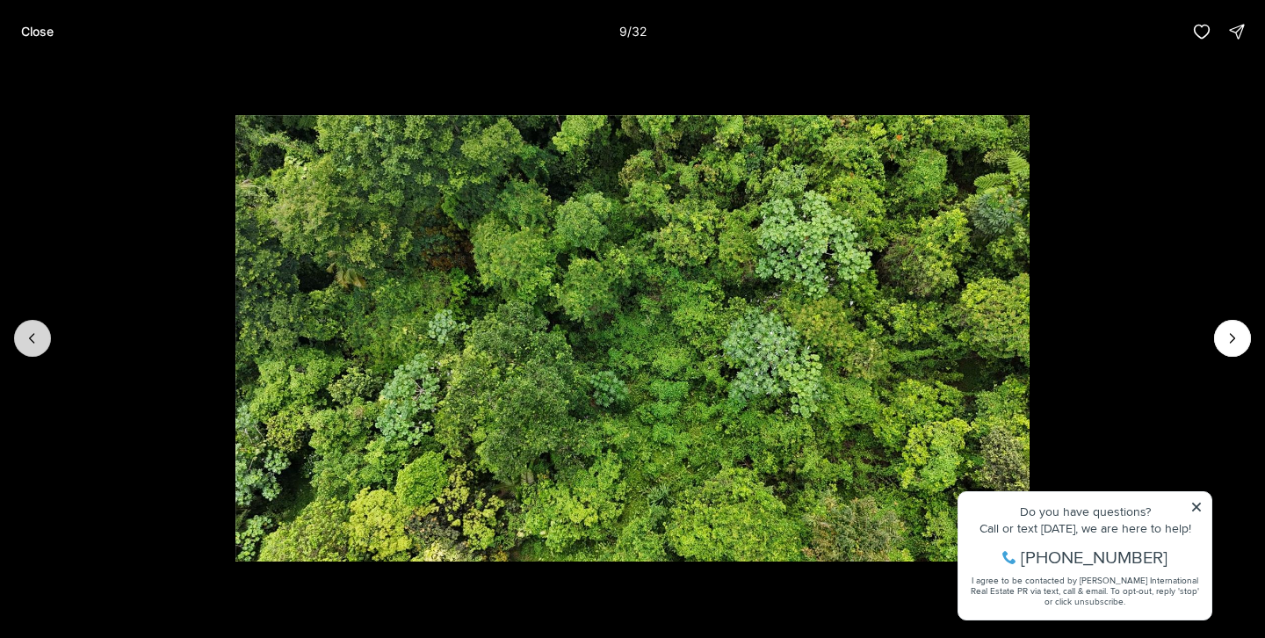
click at [40, 345] on icon "Previous slide" at bounding box center [33, 338] width 18 height 18
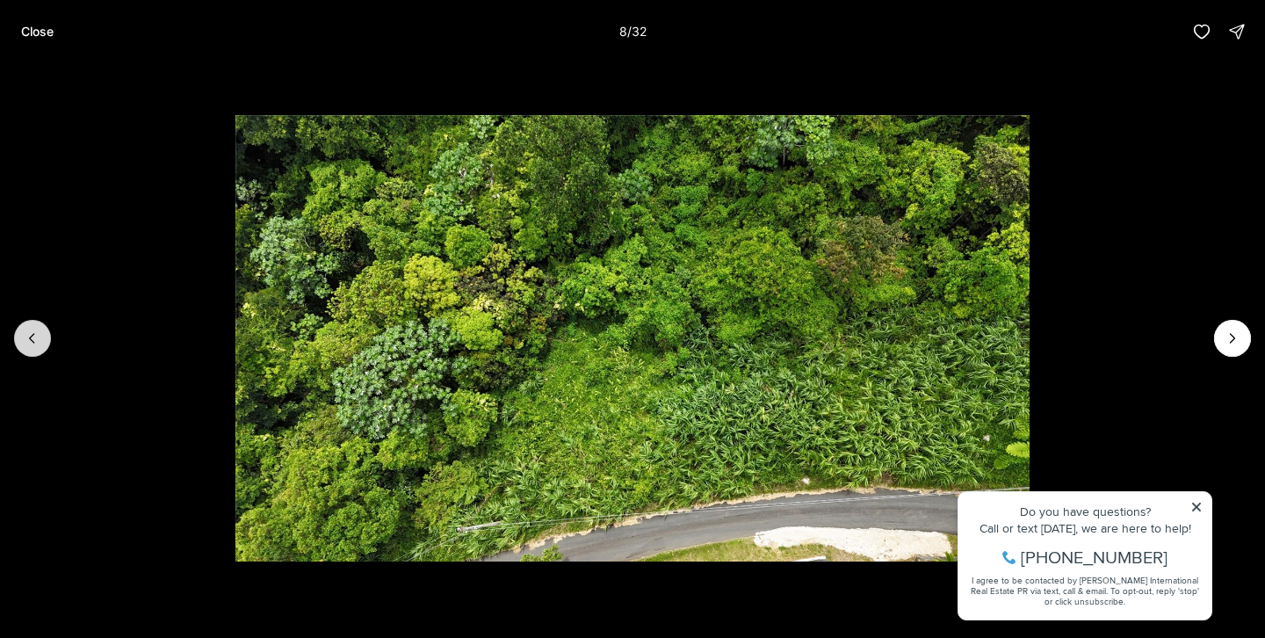
click at [40, 345] on icon "Previous slide" at bounding box center [33, 338] width 18 height 18
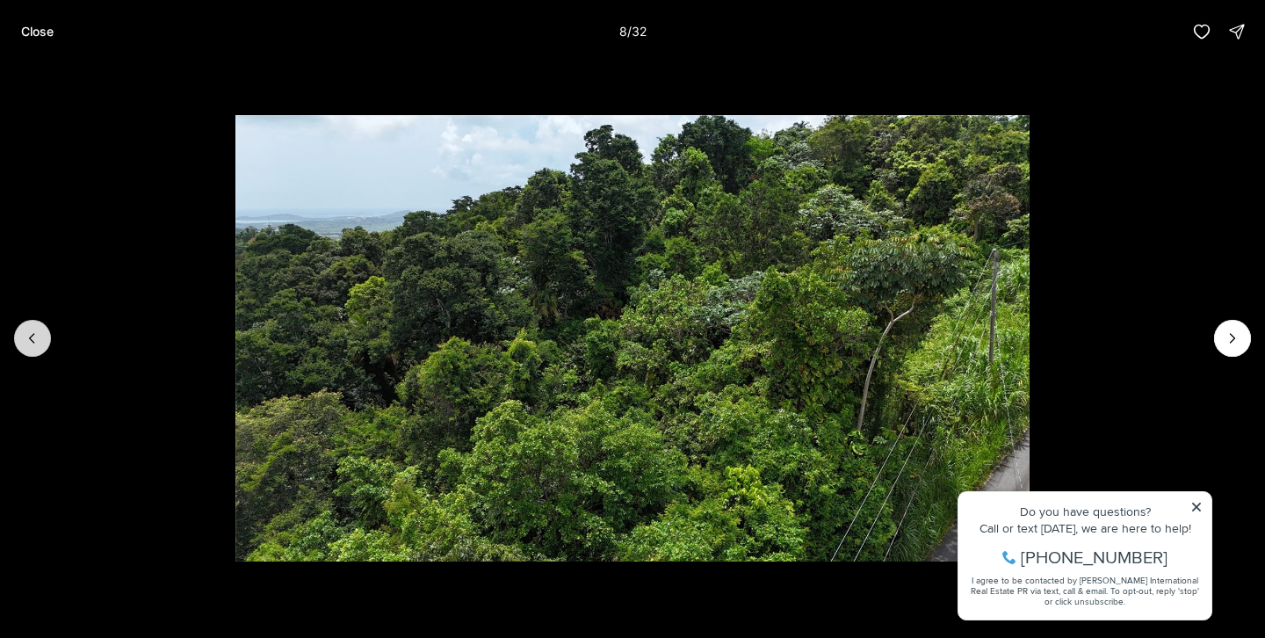
click at [40, 345] on icon "Previous slide" at bounding box center [33, 338] width 18 height 18
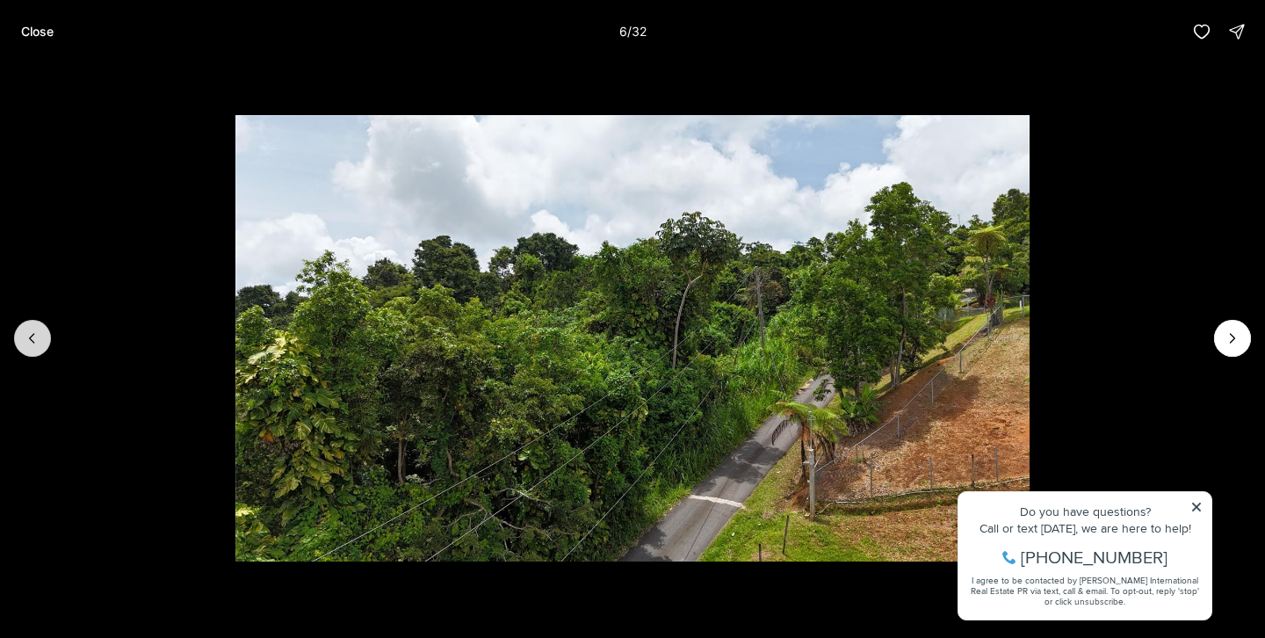
click at [40, 345] on icon "Previous slide" at bounding box center [33, 338] width 18 height 18
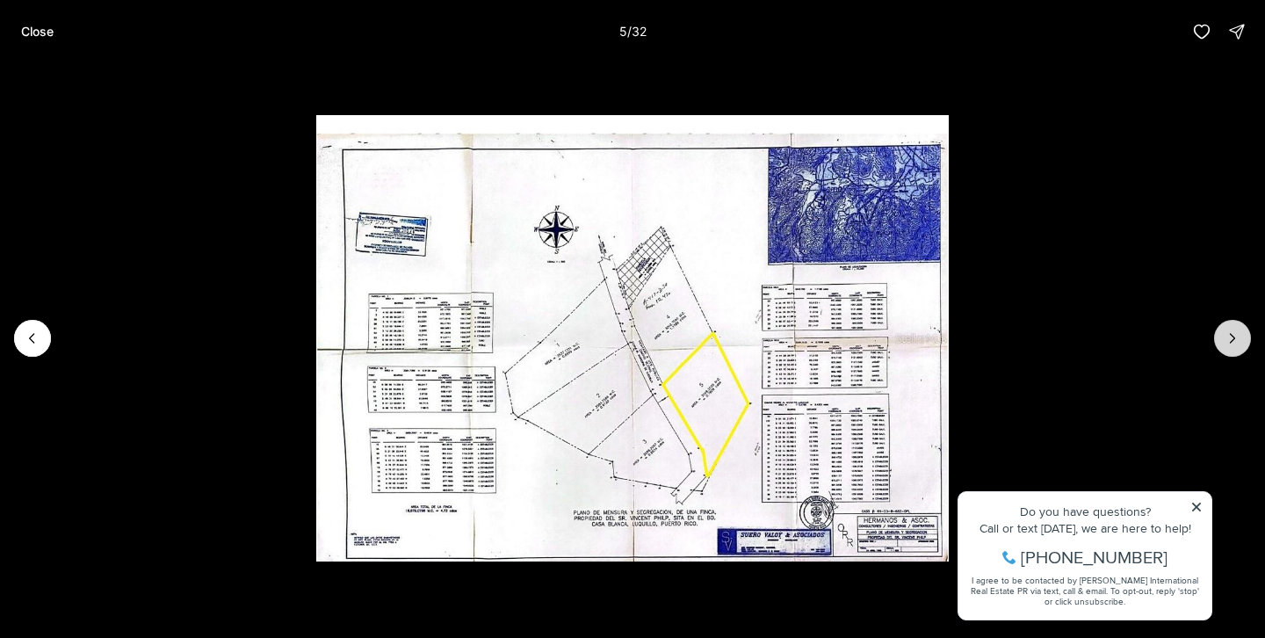
click at [1233, 343] on icon "Next slide" at bounding box center [1233, 338] width 18 height 18
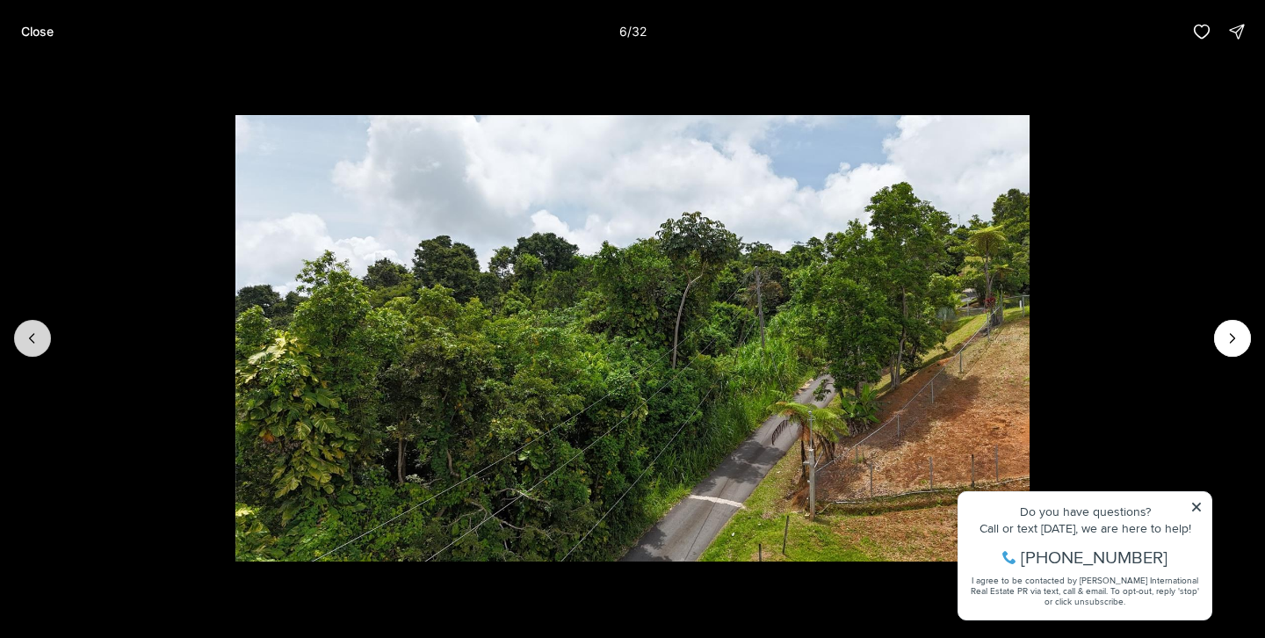
click at [32, 343] on icon "Previous slide" at bounding box center [33, 338] width 18 height 18
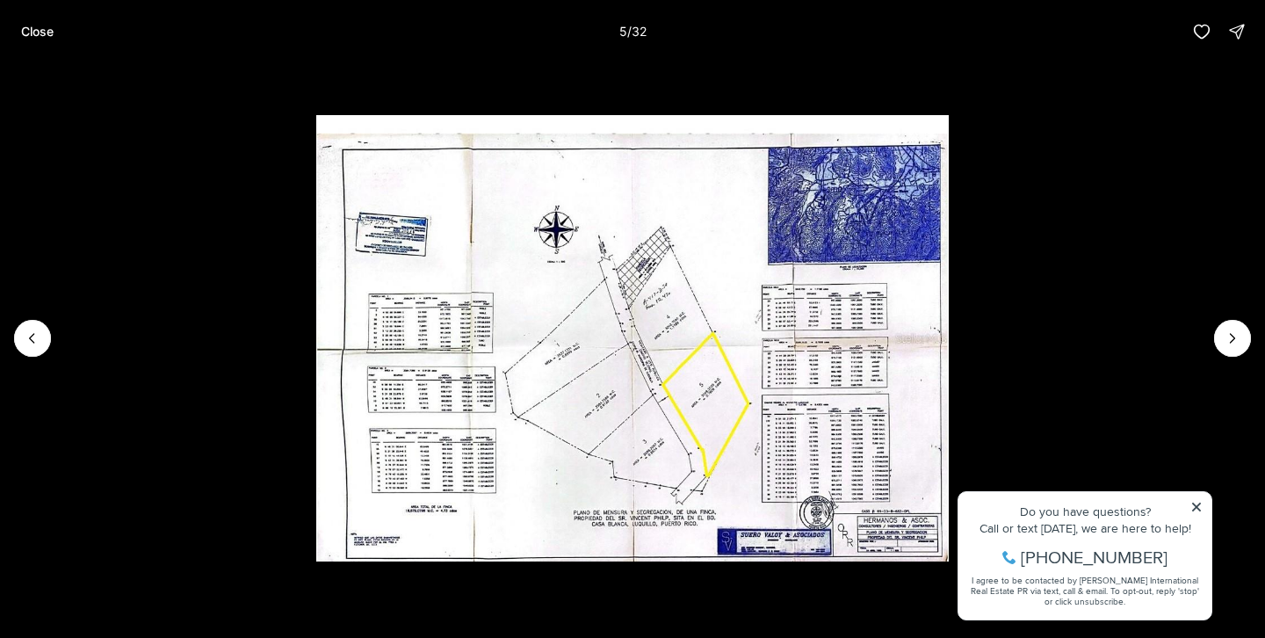
click at [468, 342] on img "5 of 32" at bounding box center [632, 338] width 632 height 446
click at [52, 337] on li "5 of 32" at bounding box center [632, 338] width 1265 height 550
click at [39, 334] on icon "Previous slide" at bounding box center [33, 338] width 18 height 18
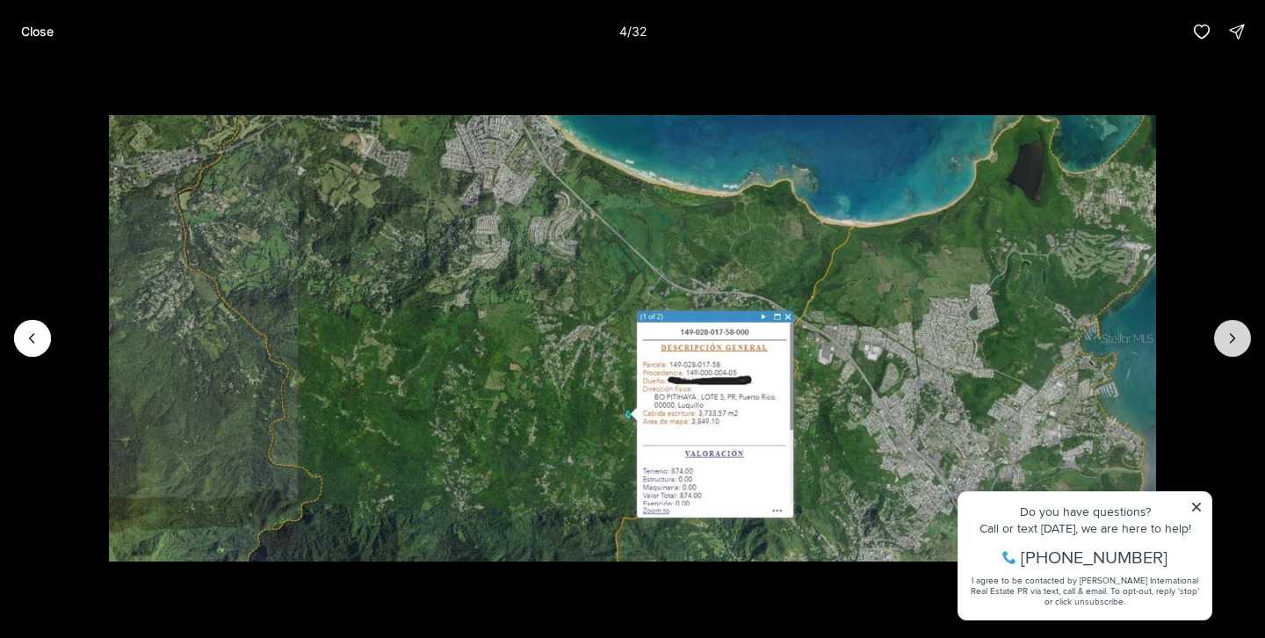
click at [1224, 332] on icon "Next slide" at bounding box center [1233, 338] width 18 height 18
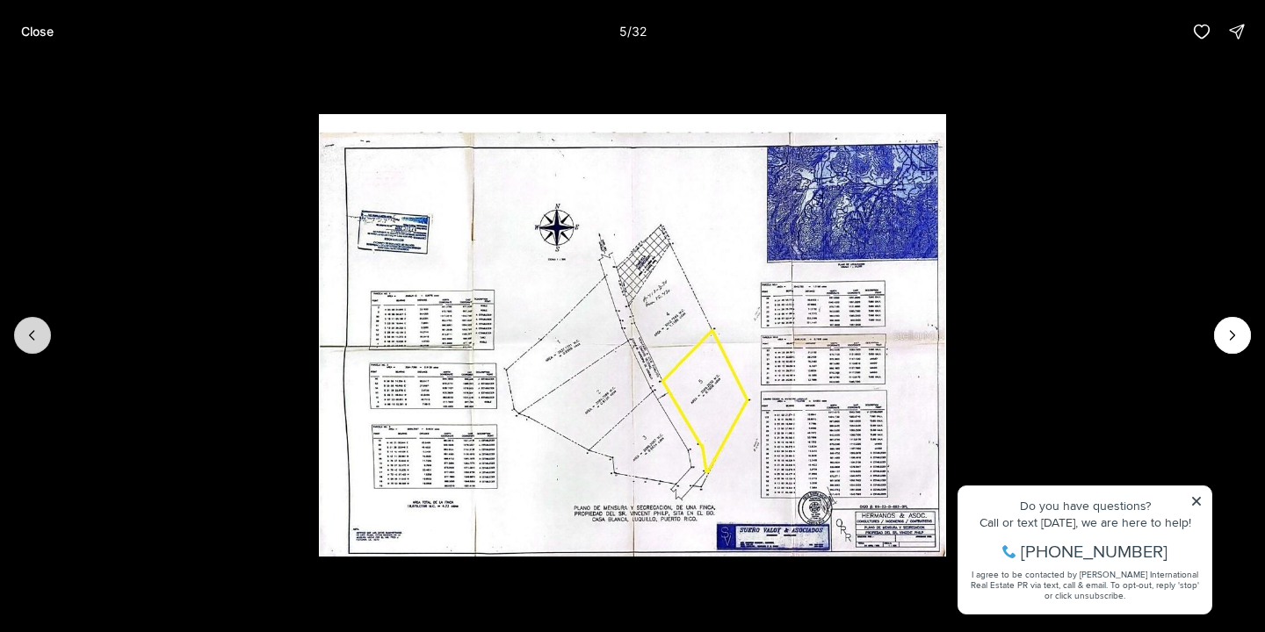
click at [41, 340] on button "Previous slide" at bounding box center [32, 335] width 37 height 37
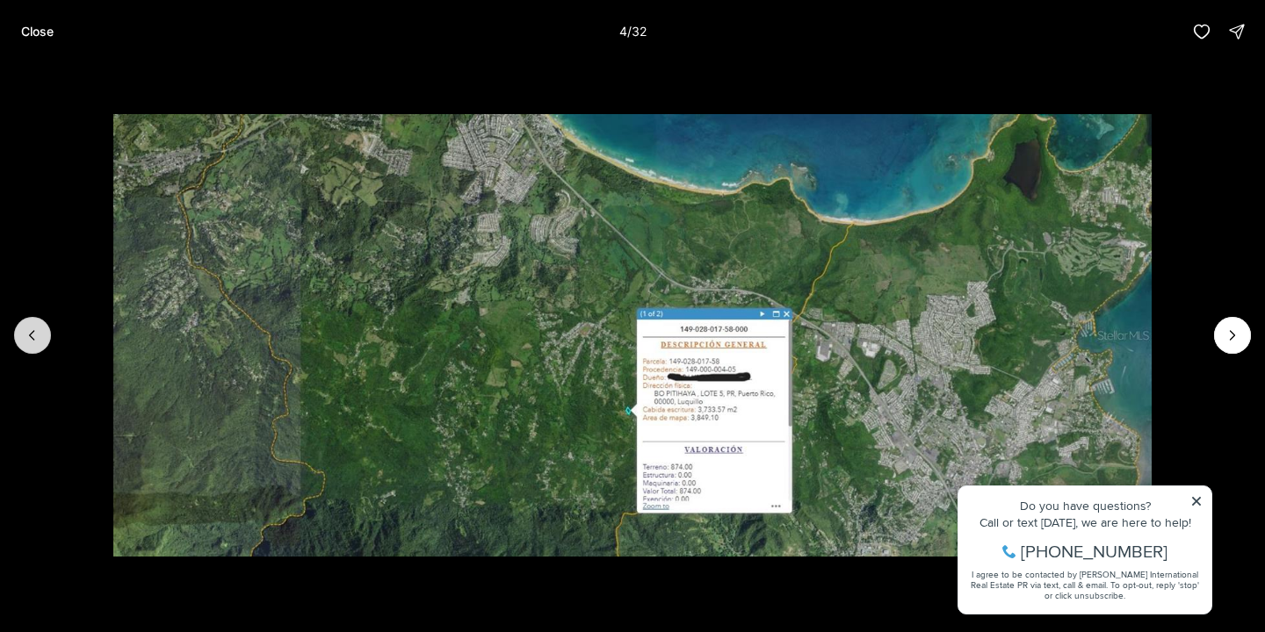
click at [41, 340] on button "Previous slide" at bounding box center [32, 335] width 37 height 37
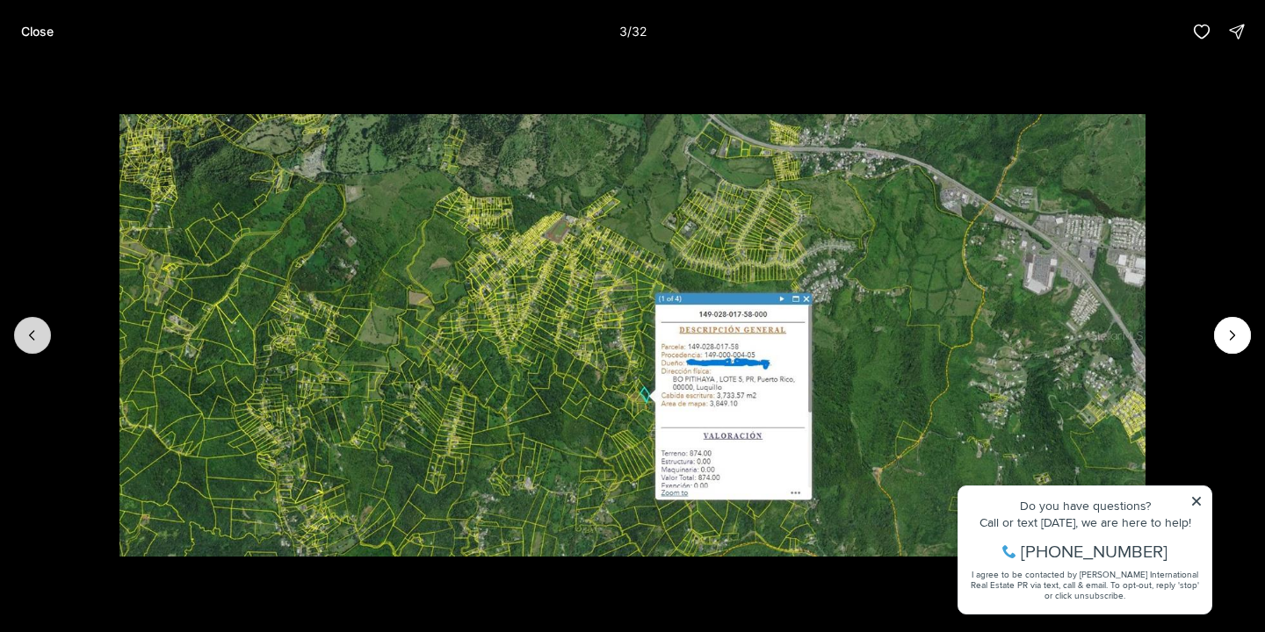
click at [41, 340] on button "Previous slide" at bounding box center [32, 335] width 37 height 37
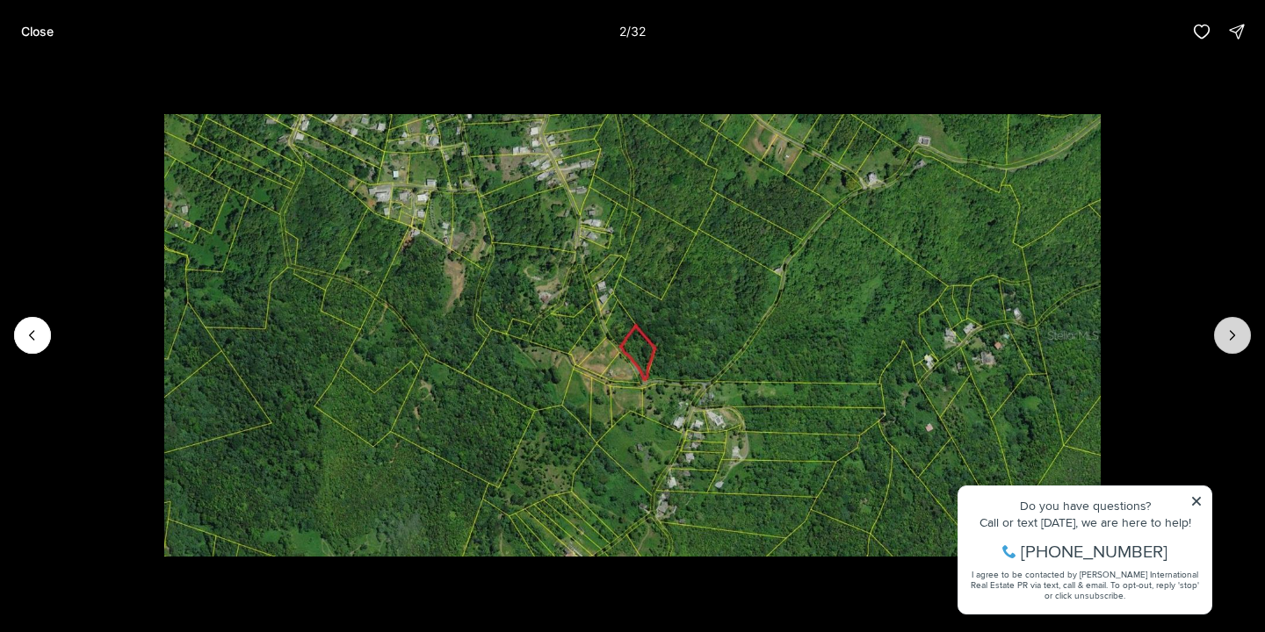
click at [1225, 343] on icon "Next slide" at bounding box center [1233, 336] width 18 height 18
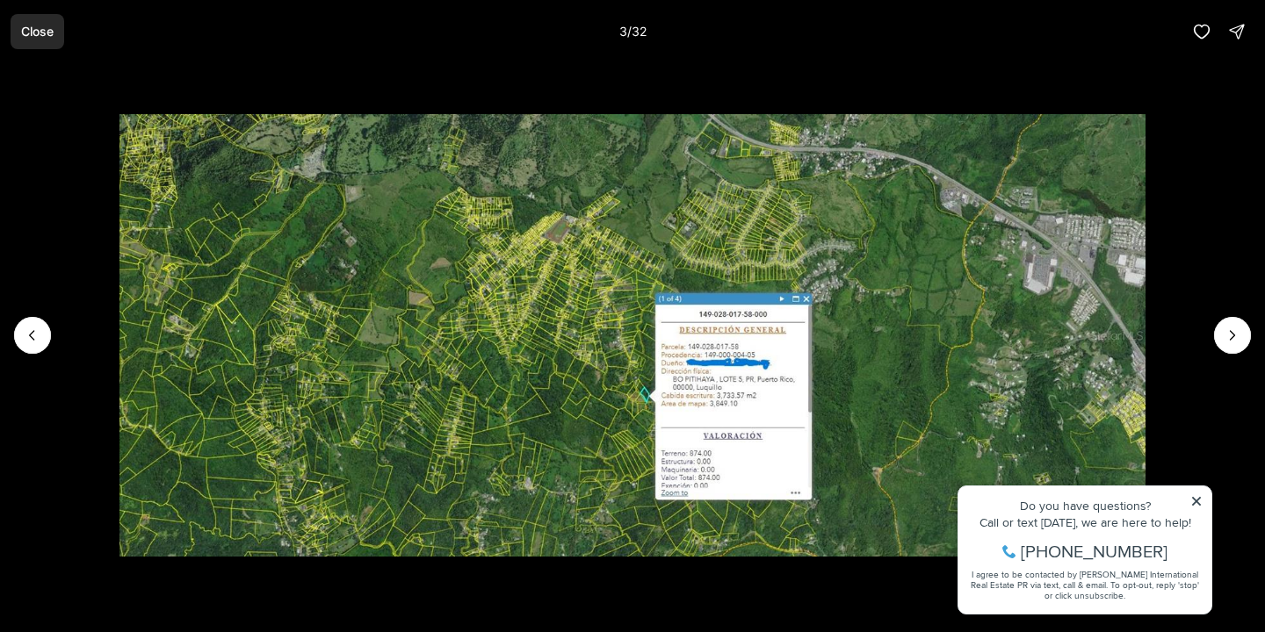
click at [32, 30] on p "Close" at bounding box center [37, 32] width 32 height 14
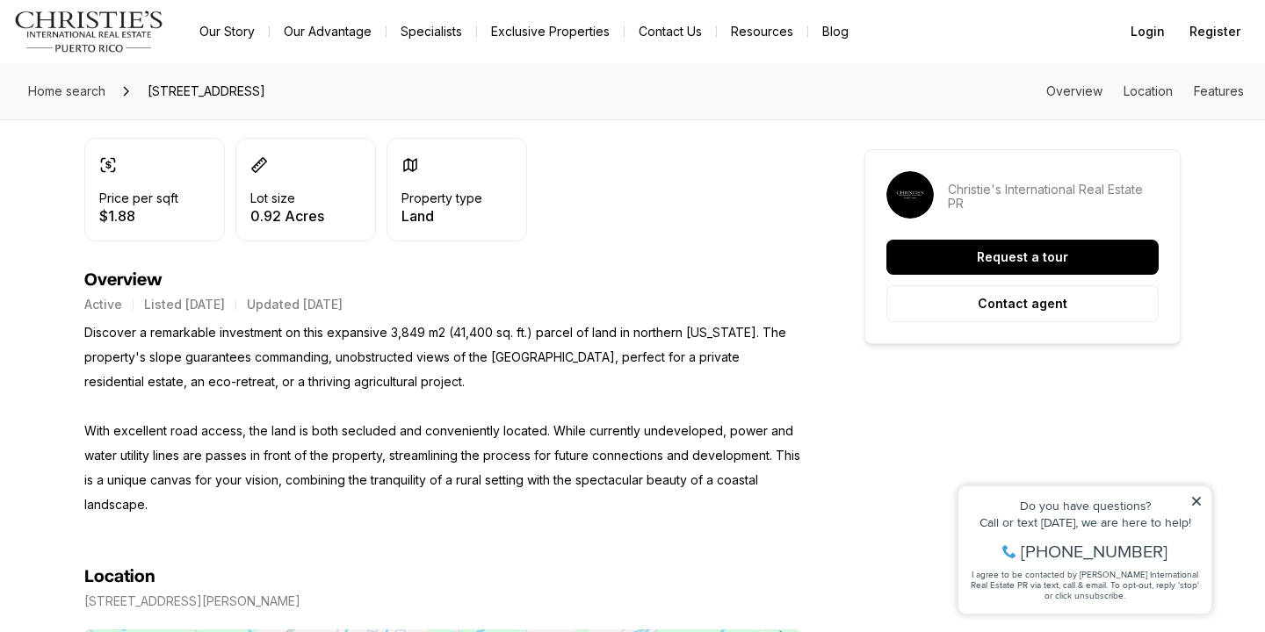
scroll to position [469, 0]
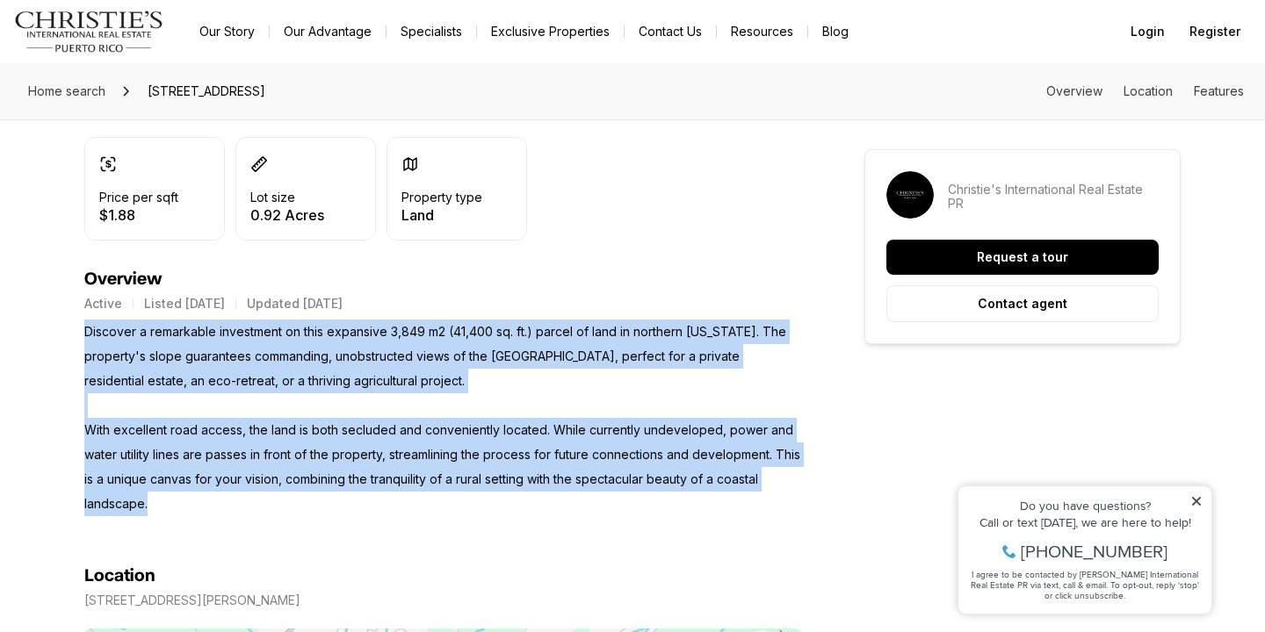
drag, startPoint x: 84, startPoint y: 330, endPoint x: 177, endPoint y: 502, distance: 195.3
click at [177, 502] on p "Discover a remarkable investment on this expansive 3,849 m2 (41,400 sq. ft.) pa…" at bounding box center [442, 418] width 717 height 197
copy p "Discover a remarkable investment on this expansive 3,849 m2 (41,400 sq. ft.) pa…"
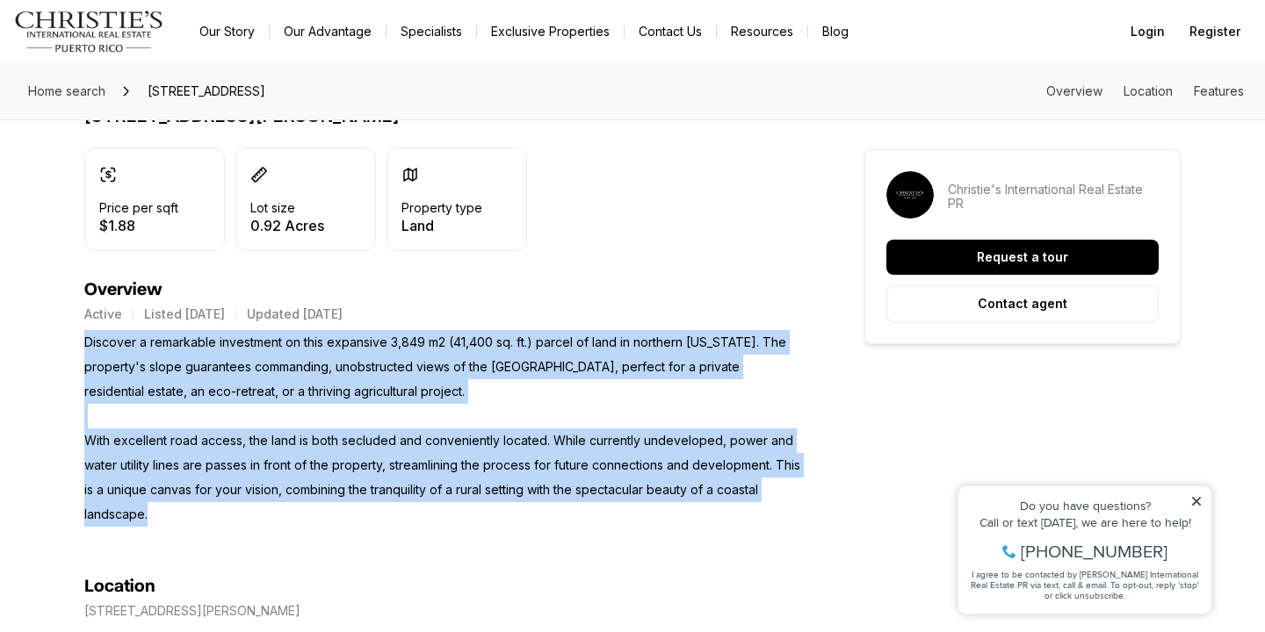
scroll to position [457, 0]
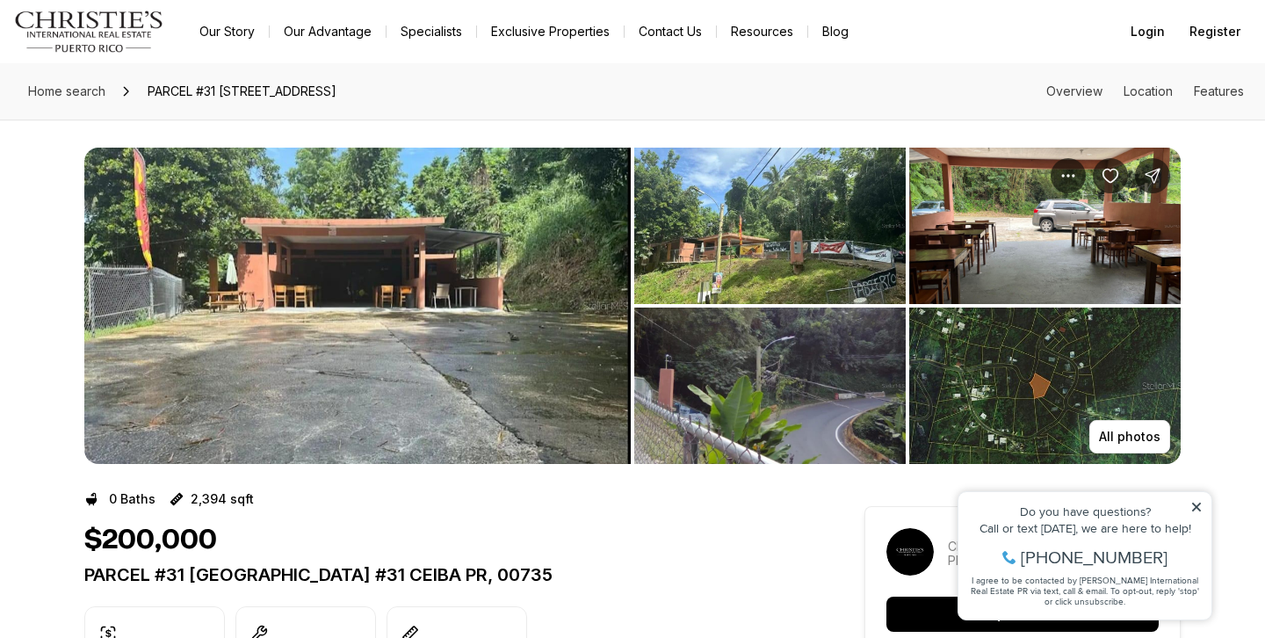
click at [732, 242] on img "View image gallery" at bounding box center [769, 226] width 271 height 156
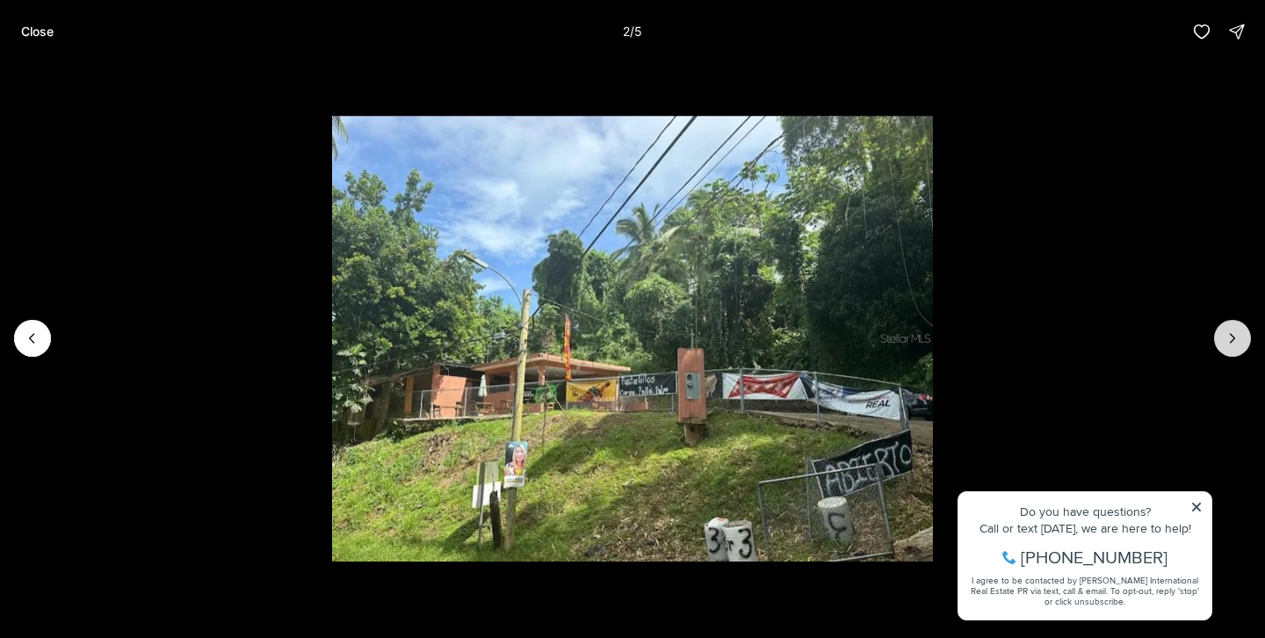
click at [1243, 340] on button "Next slide" at bounding box center [1232, 338] width 37 height 37
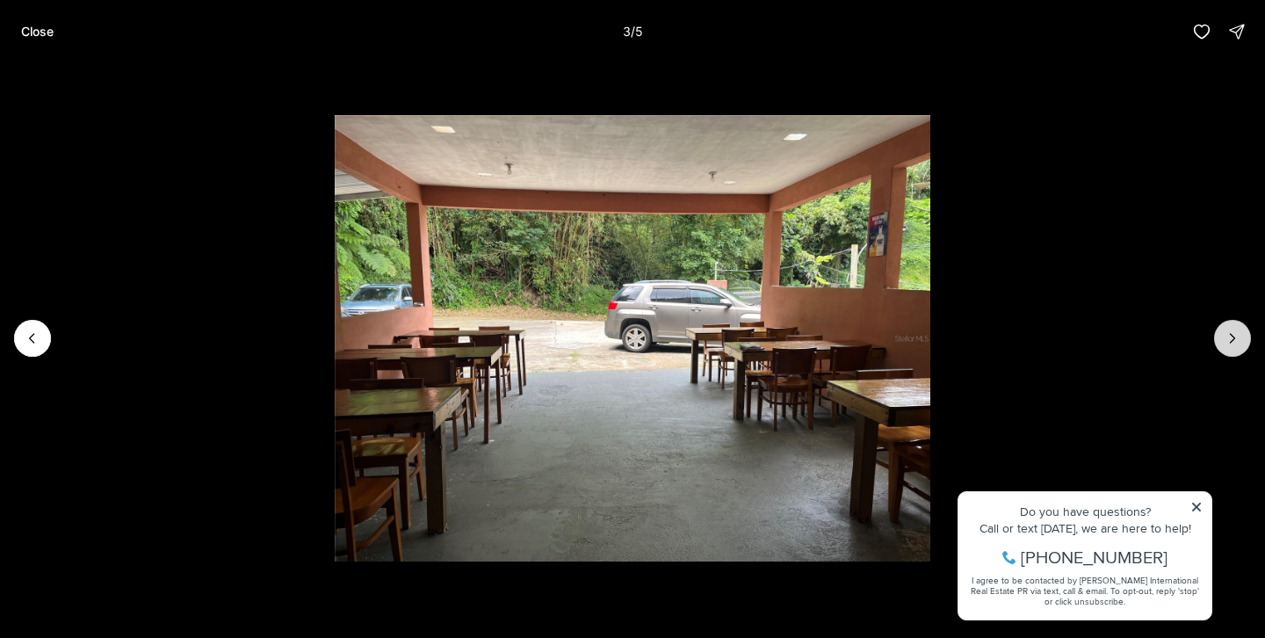
click at [1243, 340] on button "Next slide" at bounding box center [1232, 338] width 37 height 37
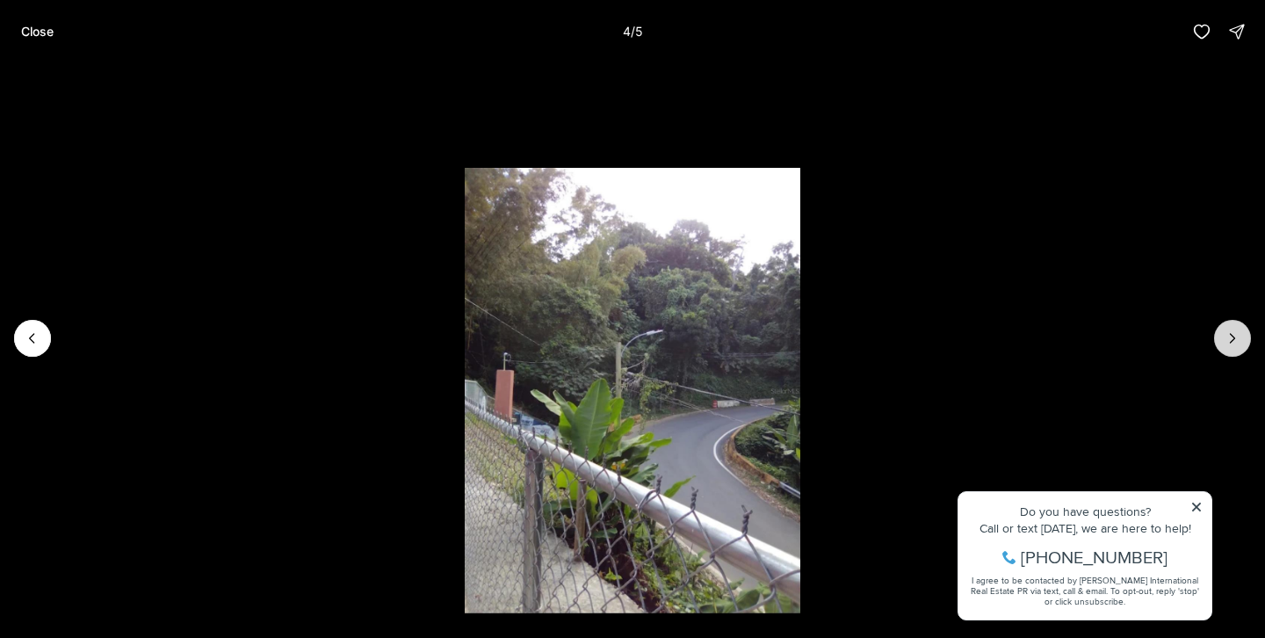
click at [1243, 340] on button "Next slide" at bounding box center [1232, 338] width 37 height 37
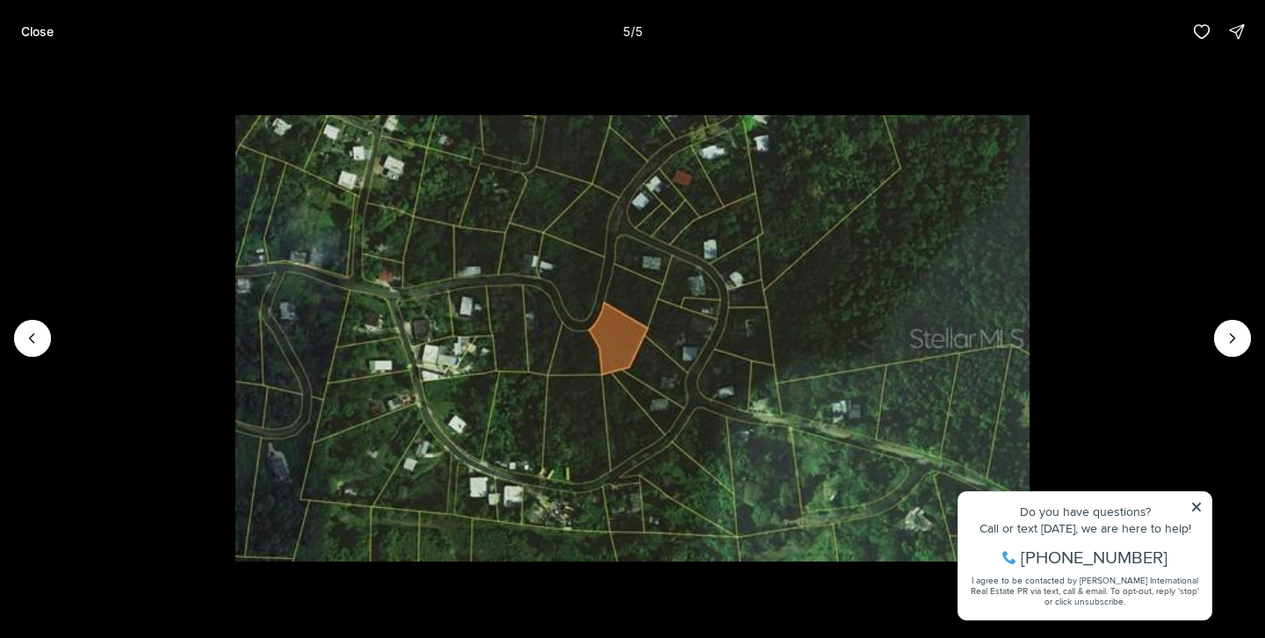
click at [1243, 340] on div at bounding box center [1232, 338] width 37 height 37
click at [1240, 335] on div at bounding box center [1232, 338] width 37 height 37
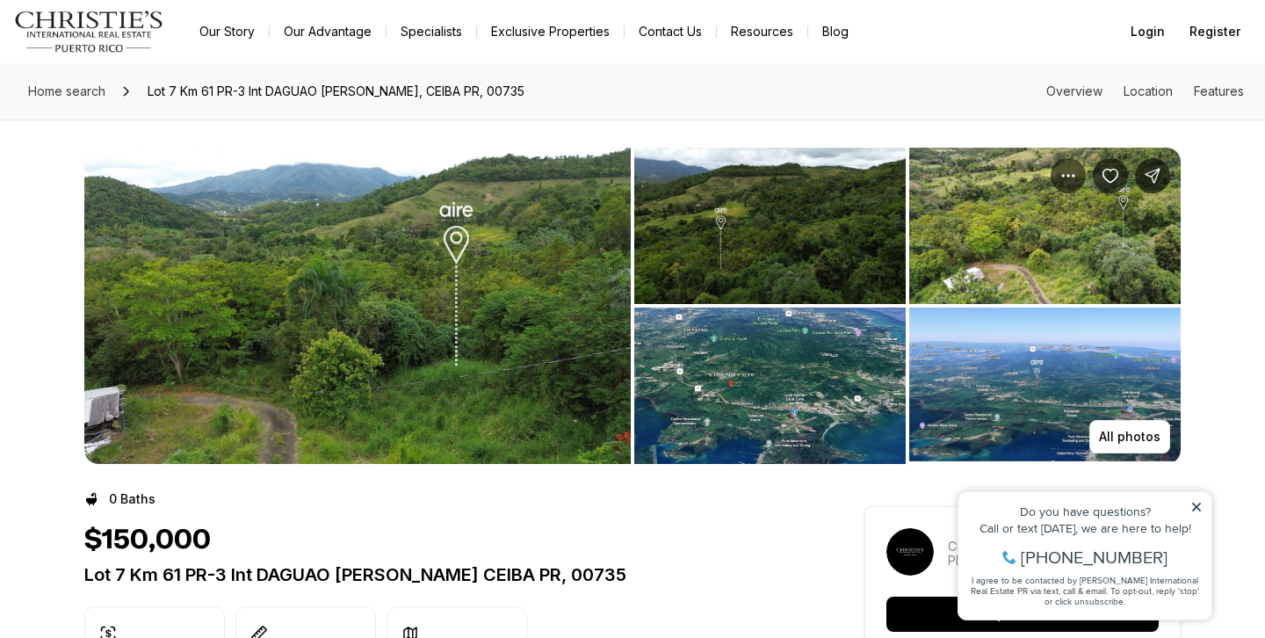
click at [495, 234] on img "View image gallery" at bounding box center [357, 306] width 546 height 316
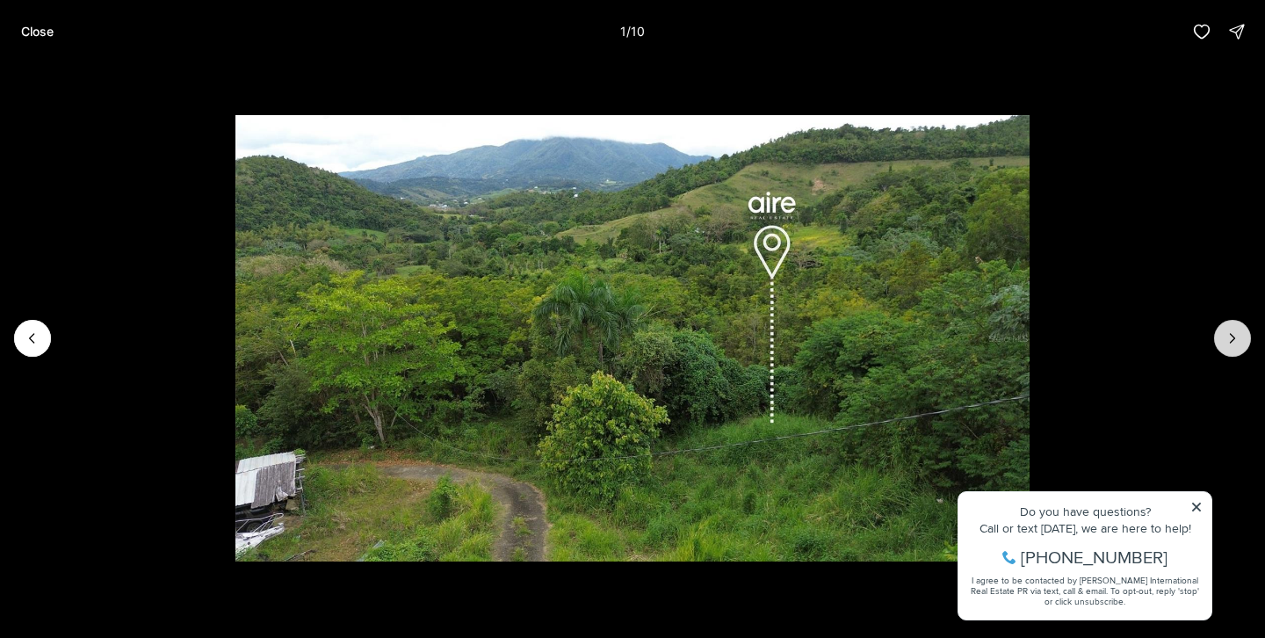
click at [1232, 342] on icon "Next slide" at bounding box center [1233, 338] width 18 height 18
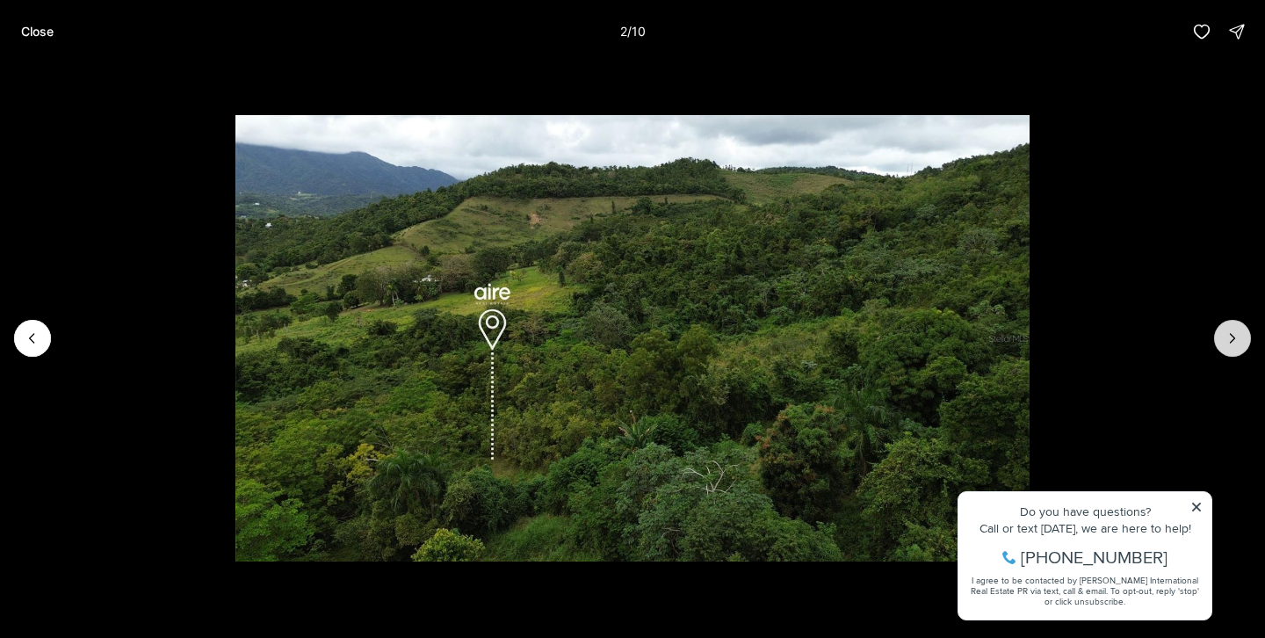
click at [1232, 342] on icon "Next slide" at bounding box center [1233, 338] width 18 height 18
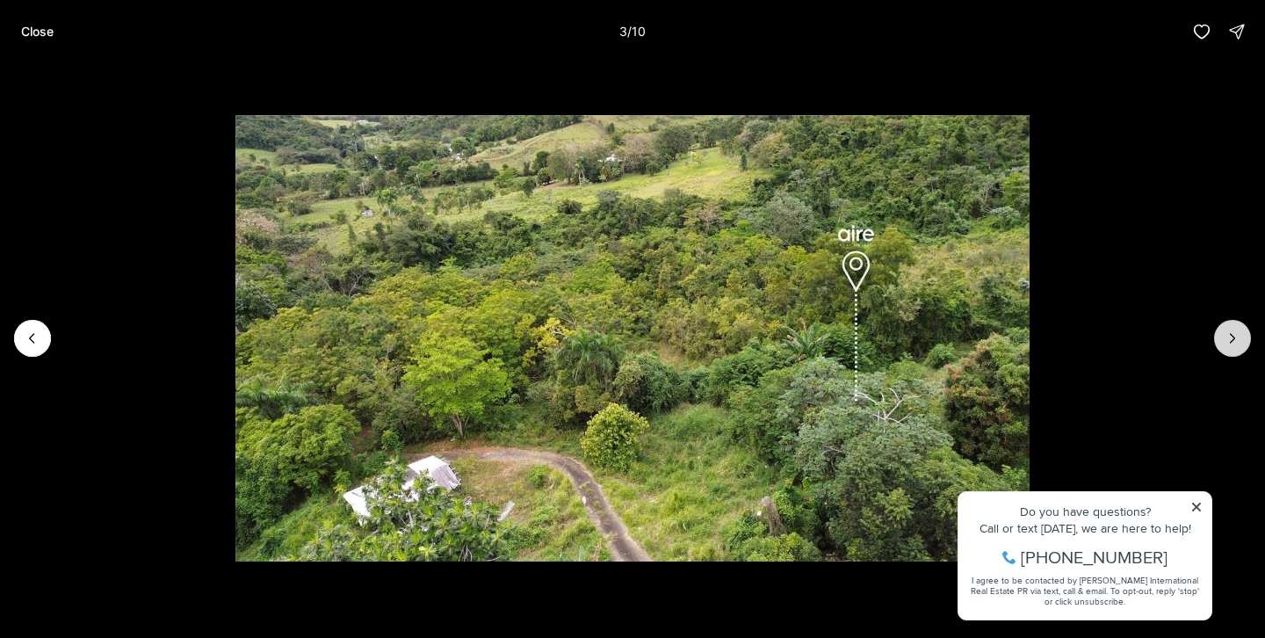
click at [1232, 342] on icon "Next slide" at bounding box center [1233, 338] width 18 height 18
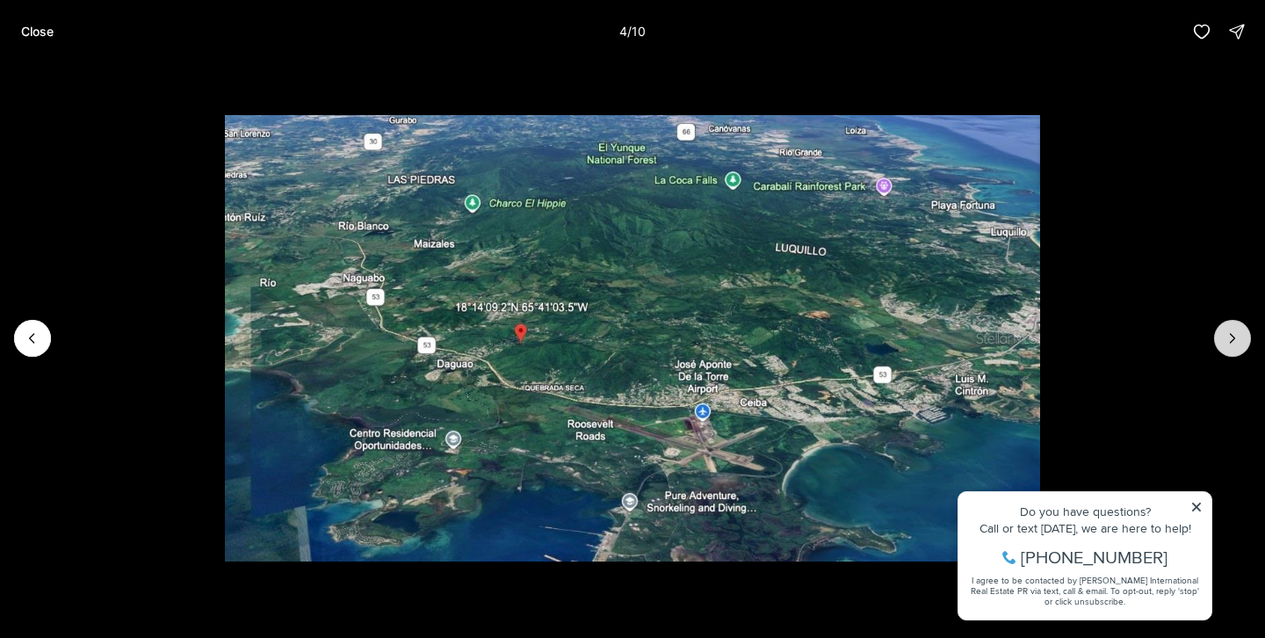
click at [1232, 342] on icon "Next slide" at bounding box center [1233, 338] width 18 height 18
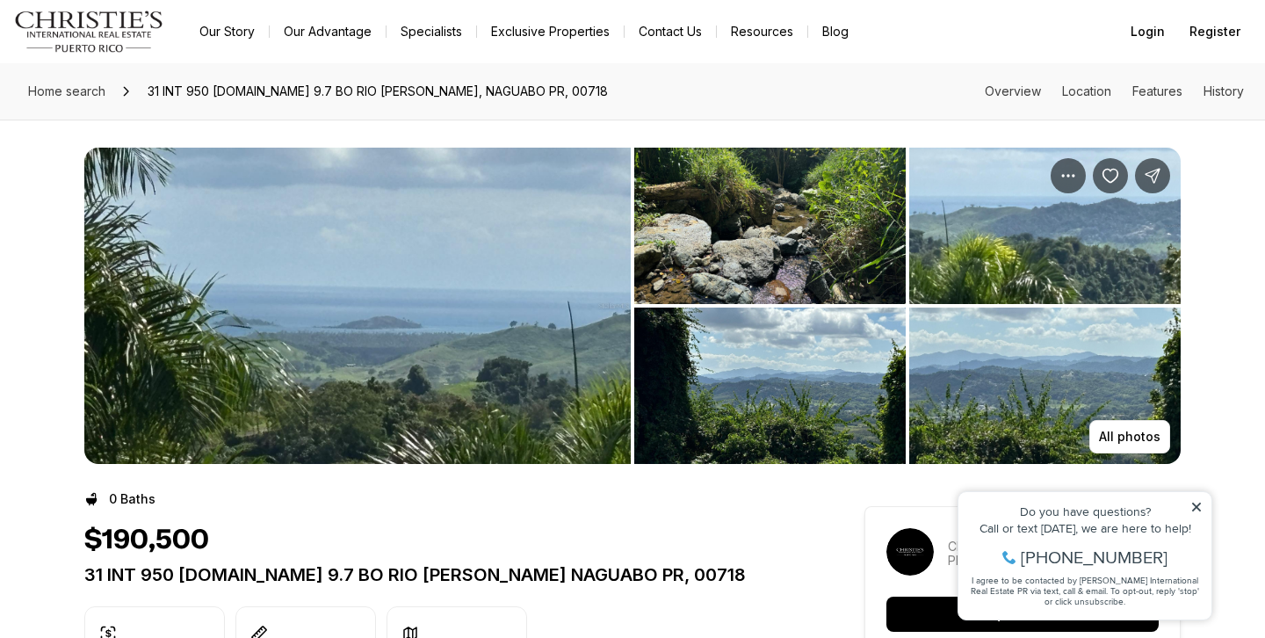
click at [398, 249] on img "View image gallery" at bounding box center [357, 306] width 546 height 316
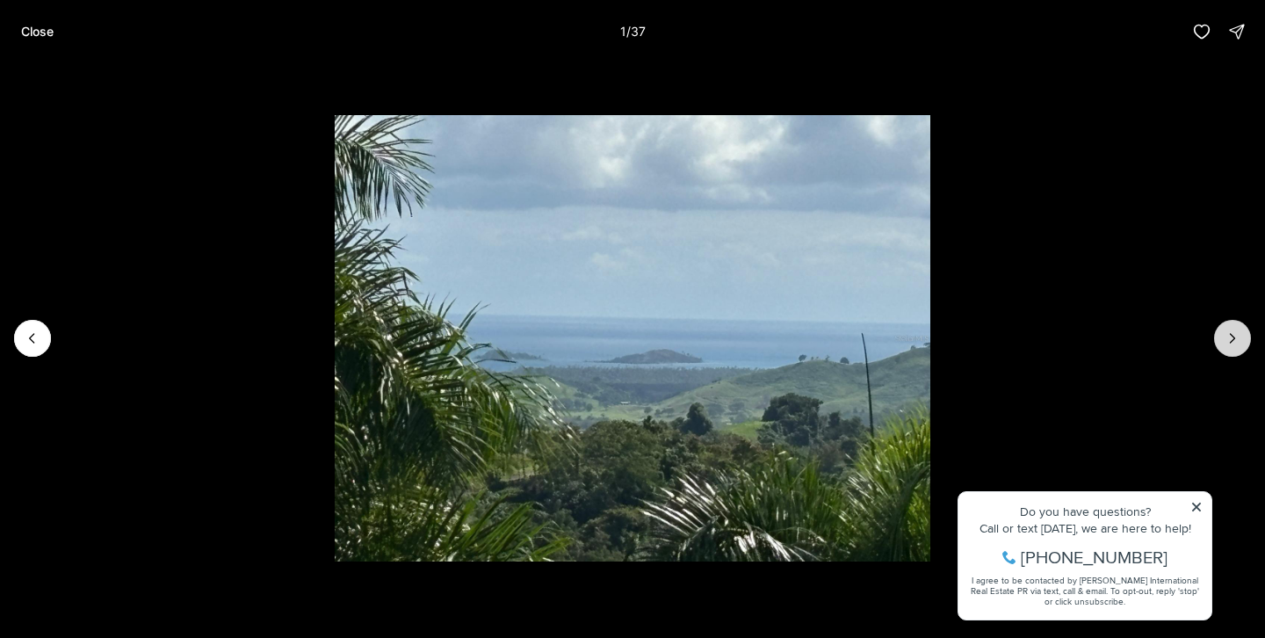
click at [1244, 350] on button "Next slide" at bounding box center [1232, 338] width 37 height 37
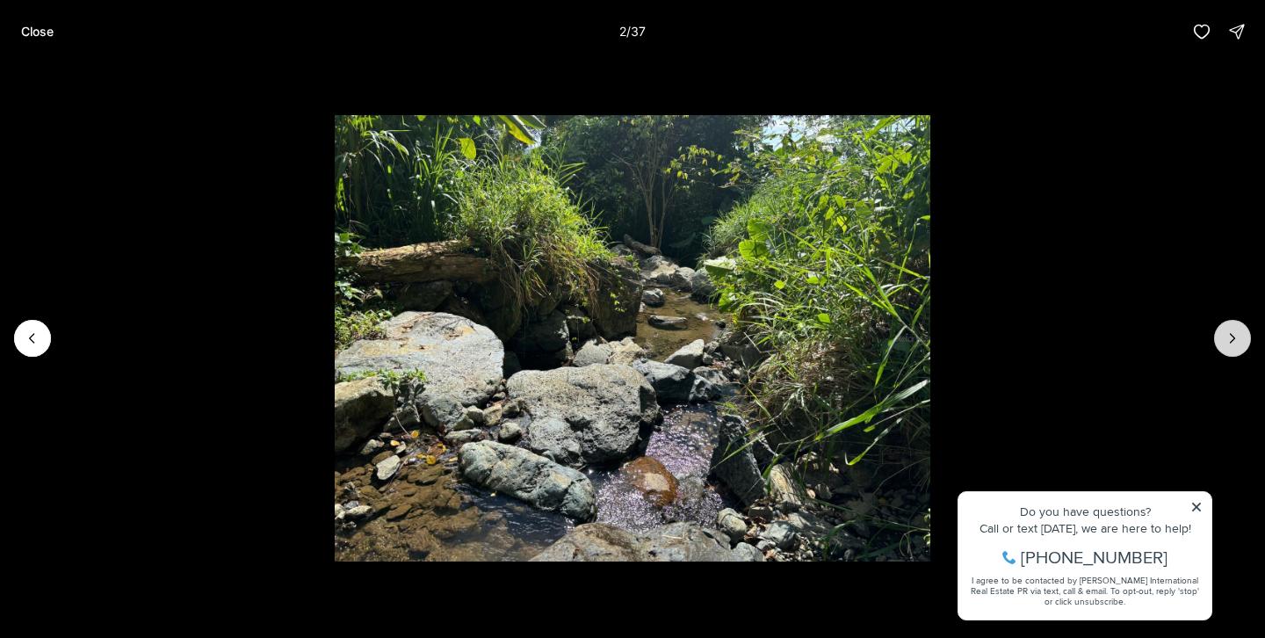
click at [1244, 350] on button "Next slide" at bounding box center [1232, 338] width 37 height 37
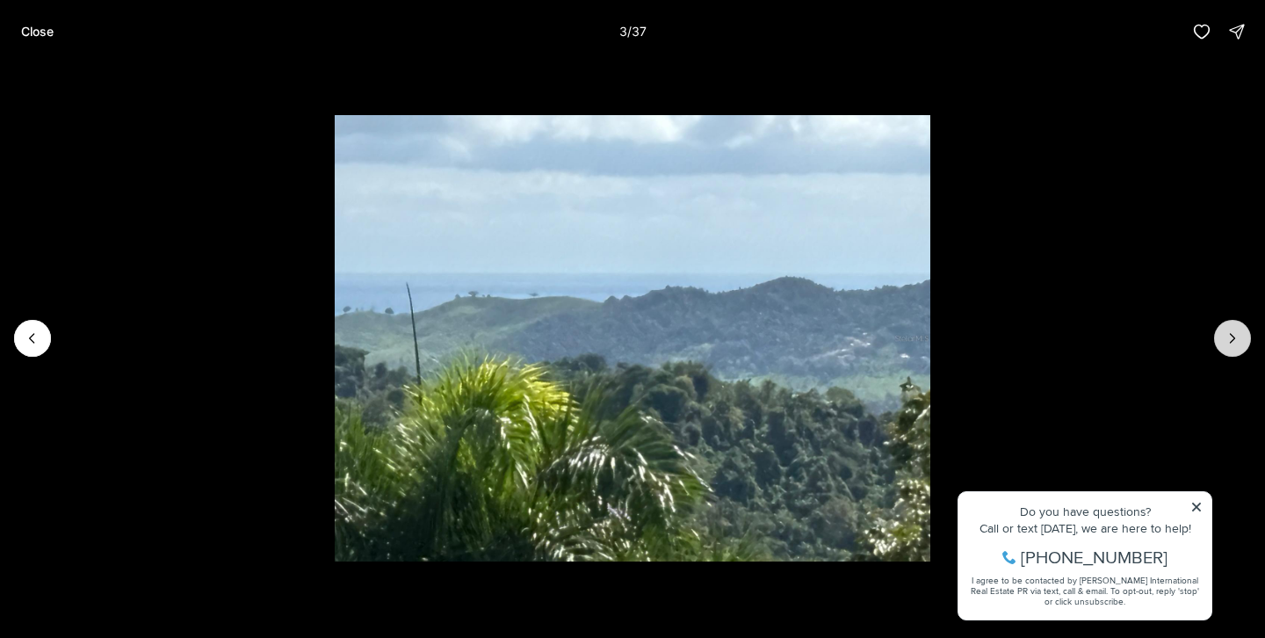
click at [1244, 350] on button "Next slide" at bounding box center [1232, 338] width 37 height 37
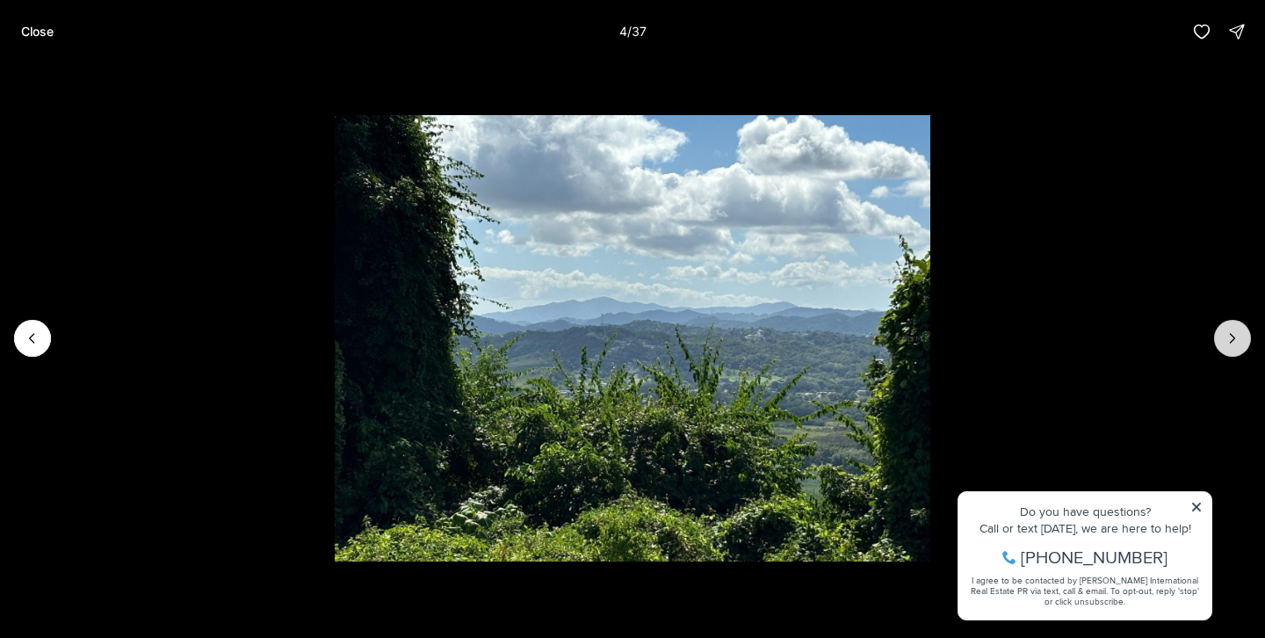
click at [1244, 350] on button "Next slide" at bounding box center [1232, 338] width 37 height 37
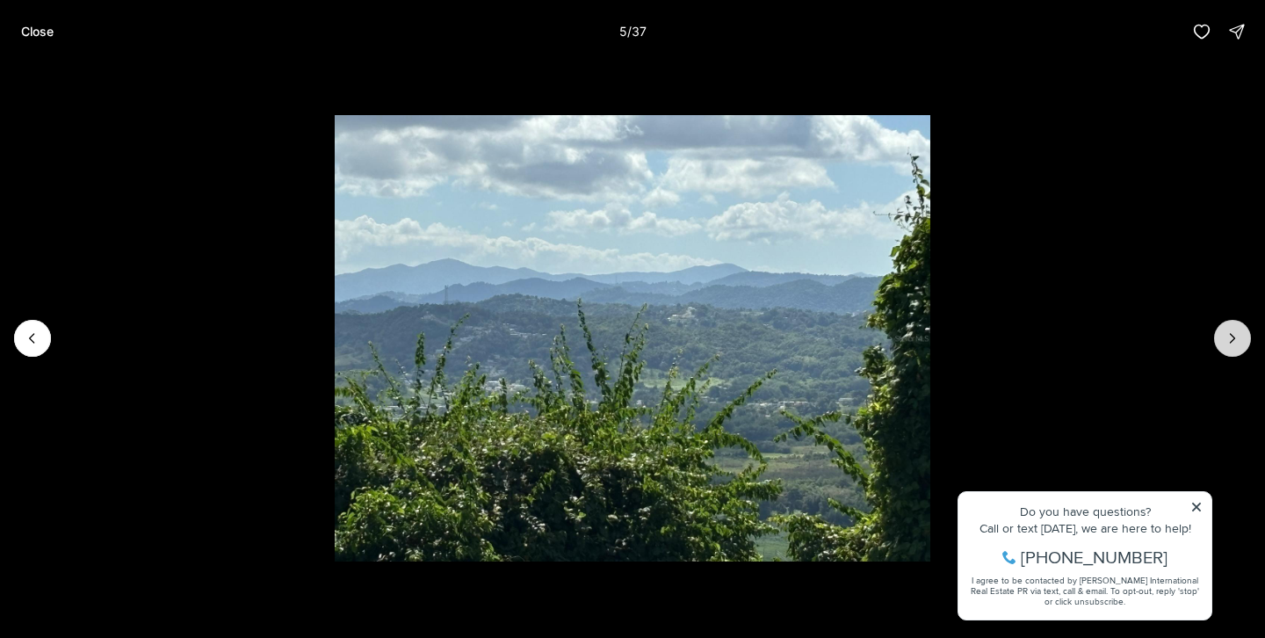
click at [1244, 350] on button "Next slide" at bounding box center [1232, 338] width 37 height 37
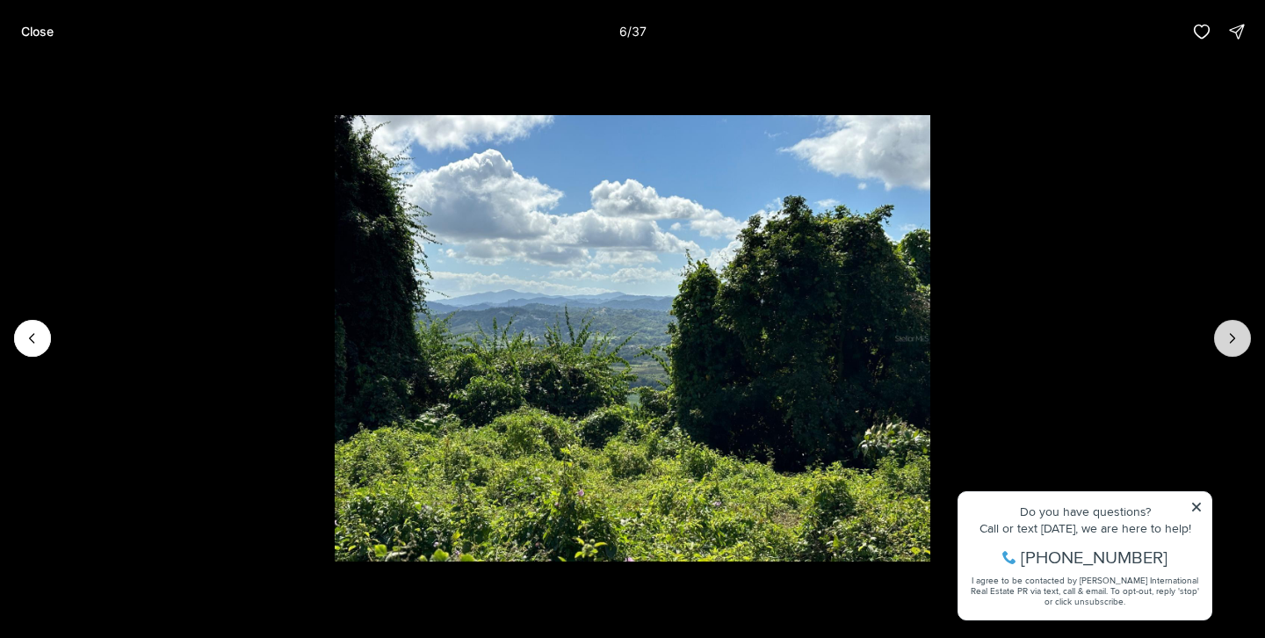
click at [1244, 350] on button "Next slide" at bounding box center [1232, 338] width 37 height 37
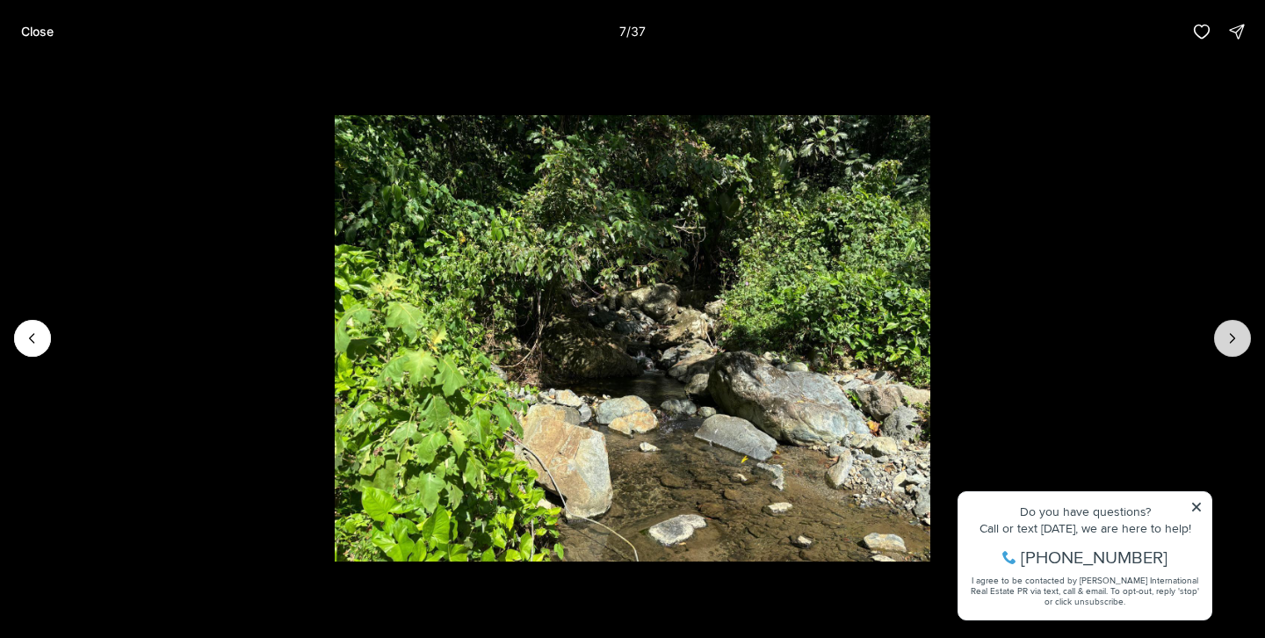
click at [1244, 350] on button "Next slide" at bounding box center [1232, 338] width 37 height 37
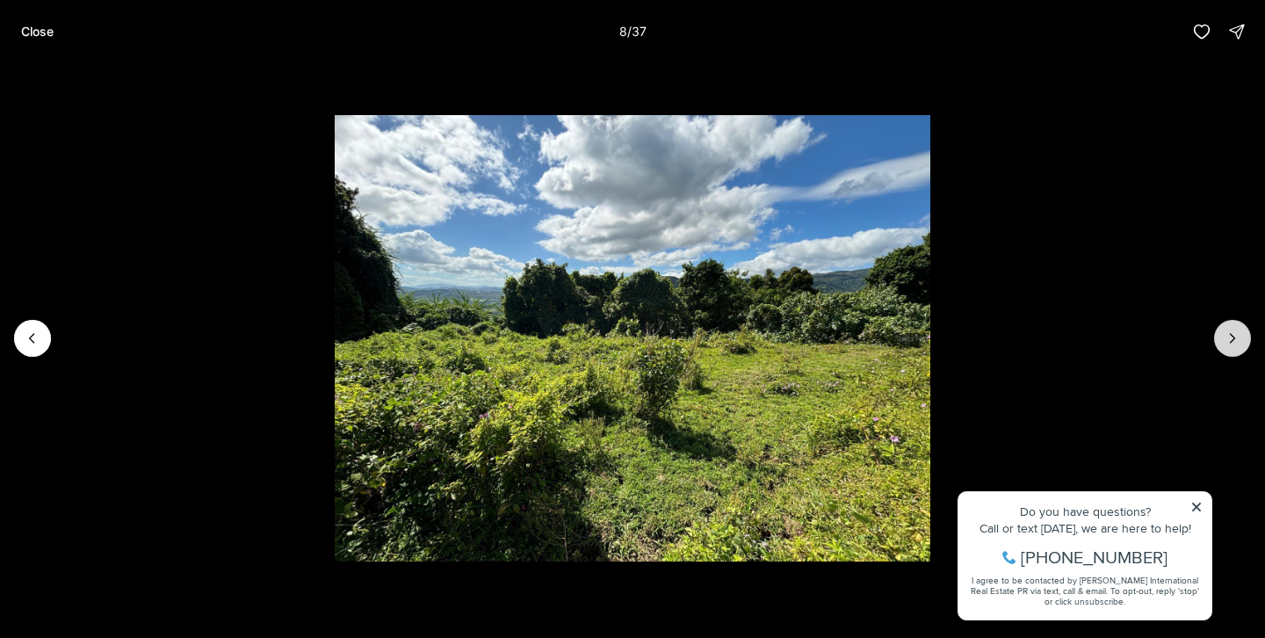
click at [1244, 350] on button "Next slide" at bounding box center [1232, 338] width 37 height 37
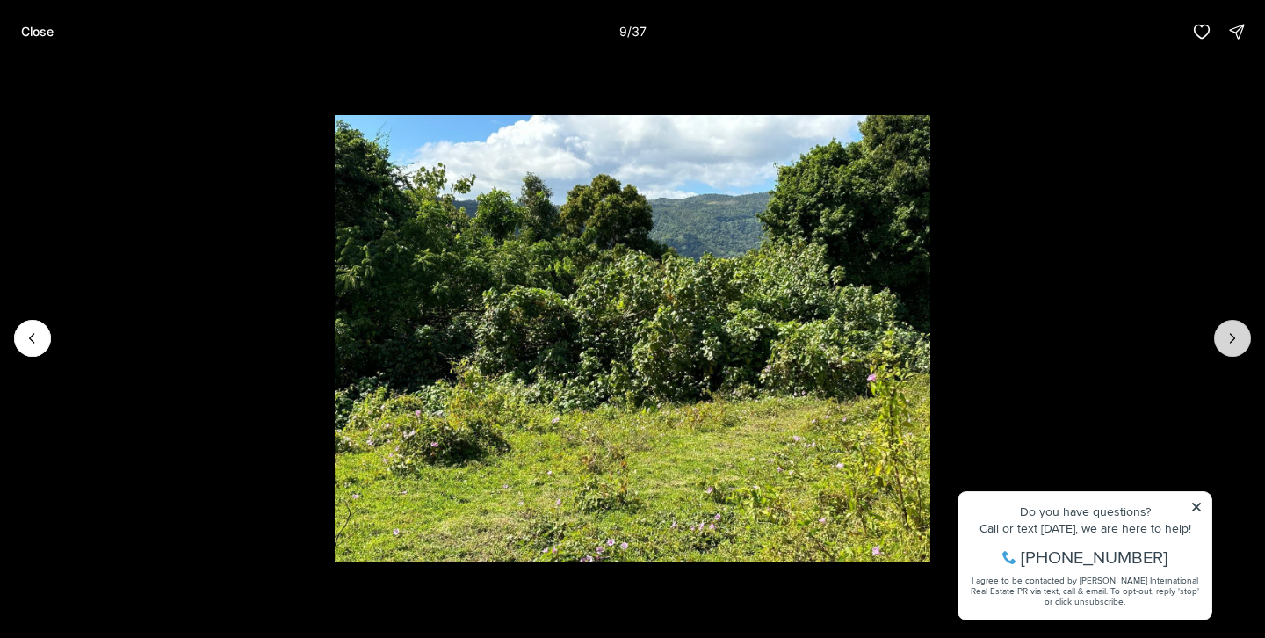
click at [1244, 350] on button "Next slide" at bounding box center [1232, 338] width 37 height 37
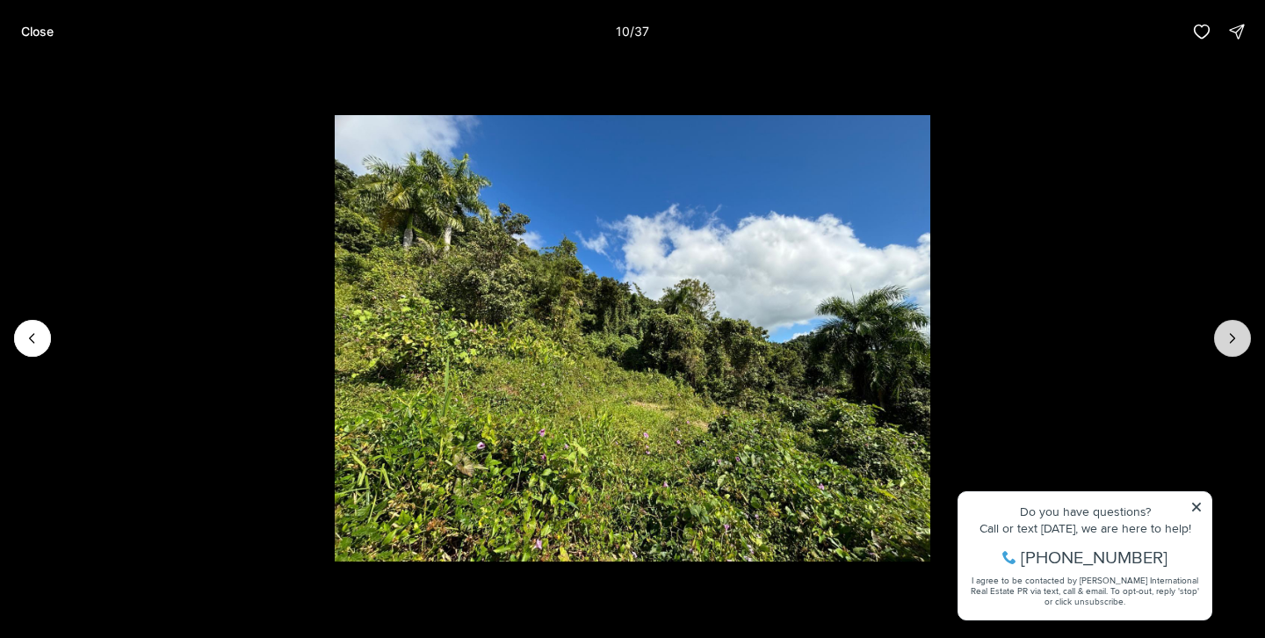
click at [1244, 350] on button "Next slide" at bounding box center [1232, 338] width 37 height 37
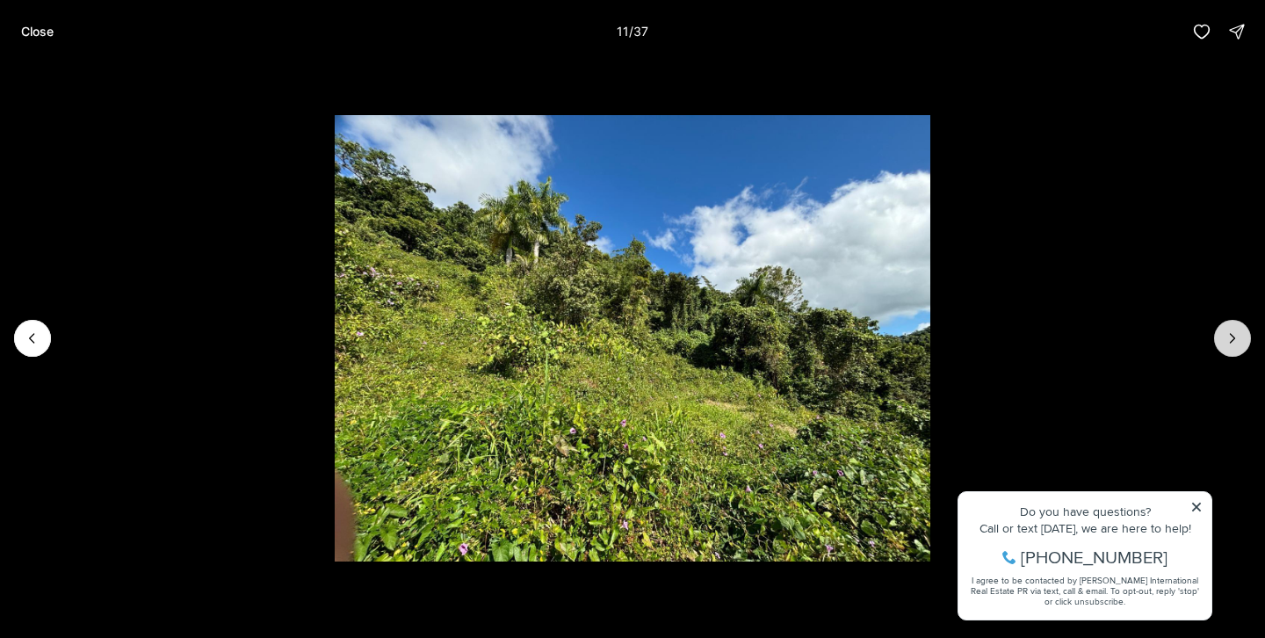
click at [1244, 350] on button "Next slide" at bounding box center [1232, 338] width 37 height 37
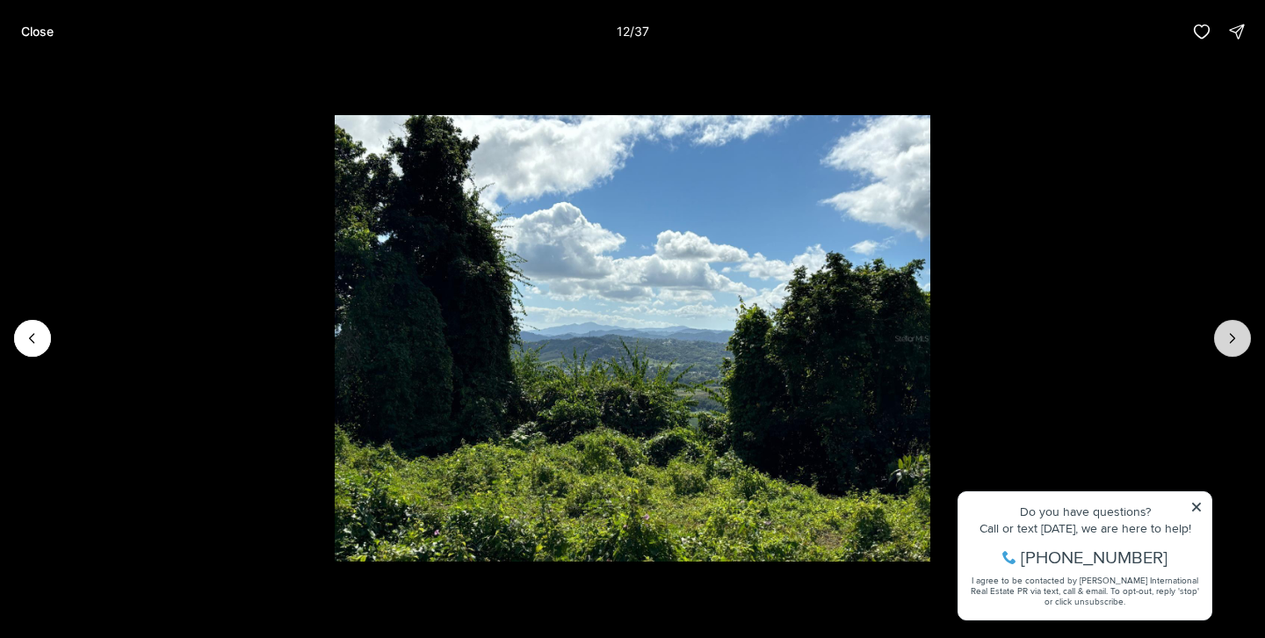
click at [1244, 350] on button "Next slide" at bounding box center [1232, 338] width 37 height 37
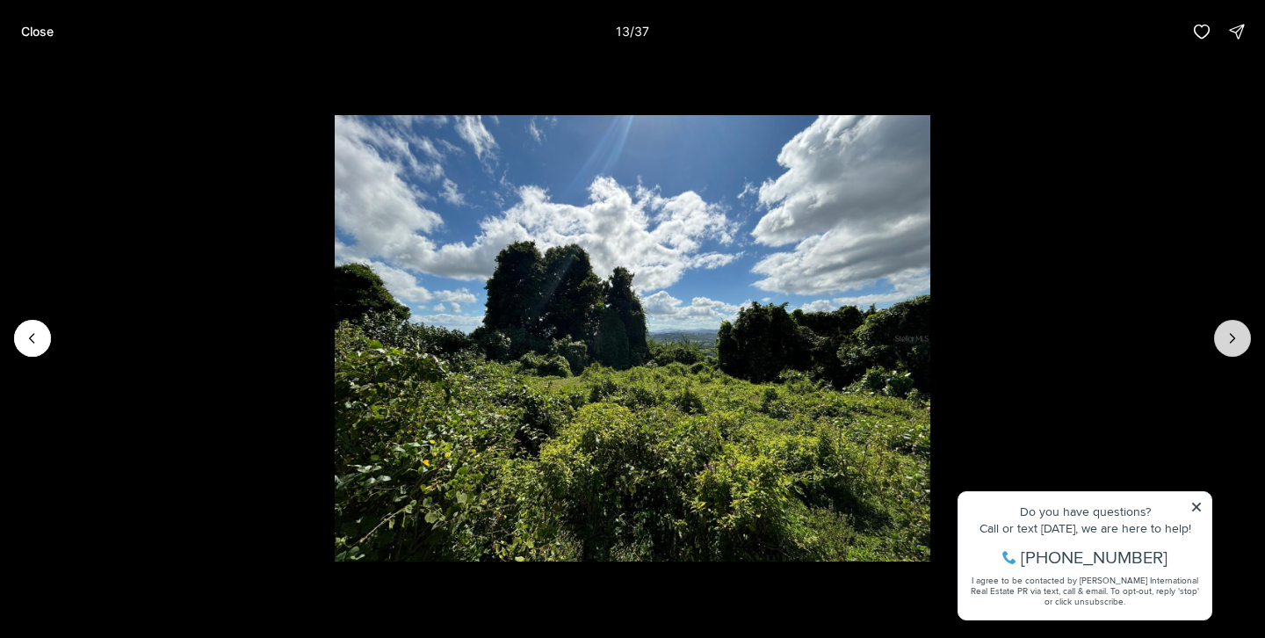
click at [1244, 350] on button "Next slide" at bounding box center [1232, 338] width 37 height 37
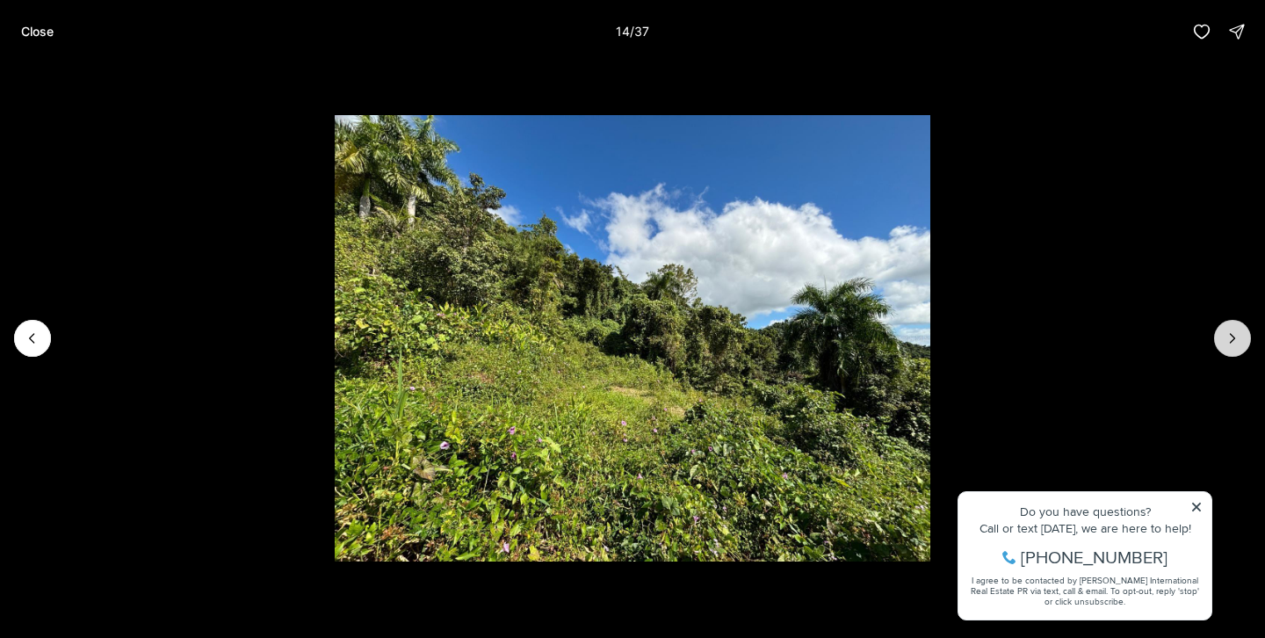
click at [1244, 350] on button "Next slide" at bounding box center [1232, 338] width 37 height 37
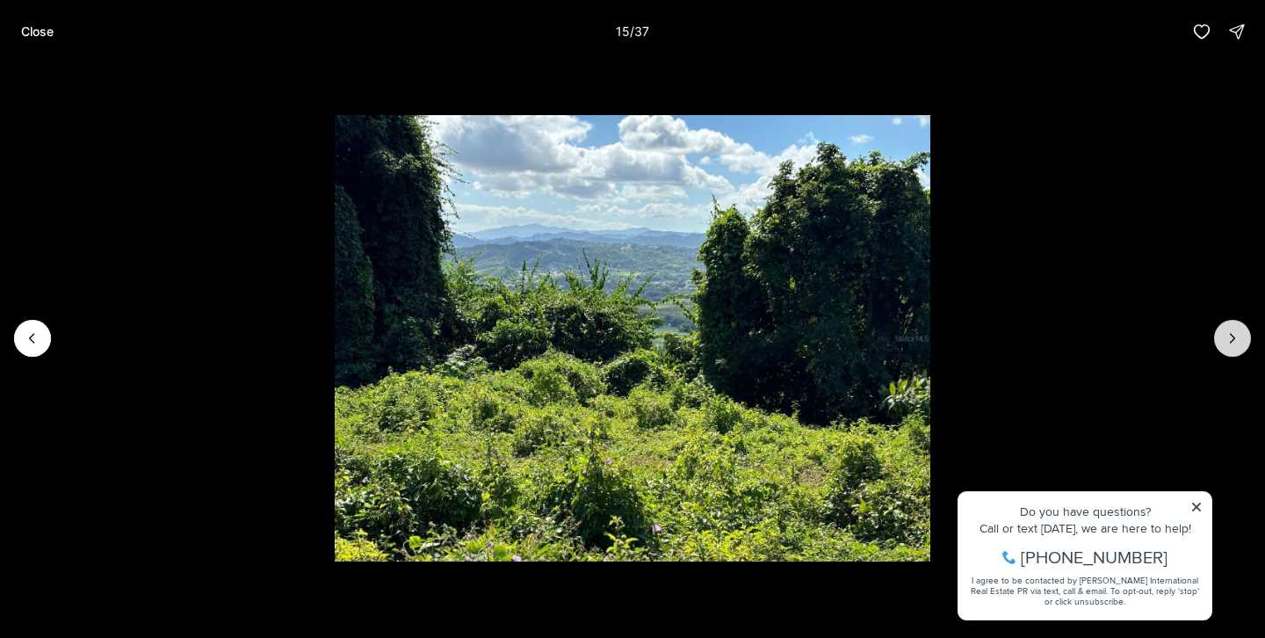
click at [1244, 350] on button "Next slide" at bounding box center [1232, 338] width 37 height 37
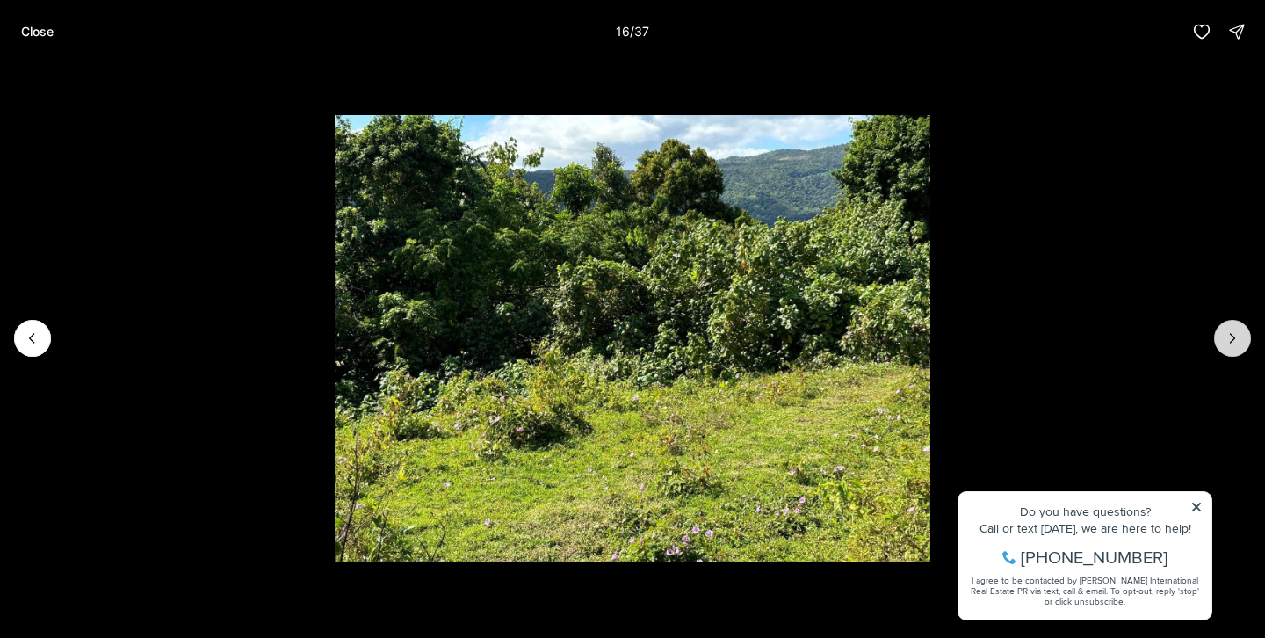
click at [1244, 350] on button "Next slide" at bounding box center [1232, 338] width 37 height 37
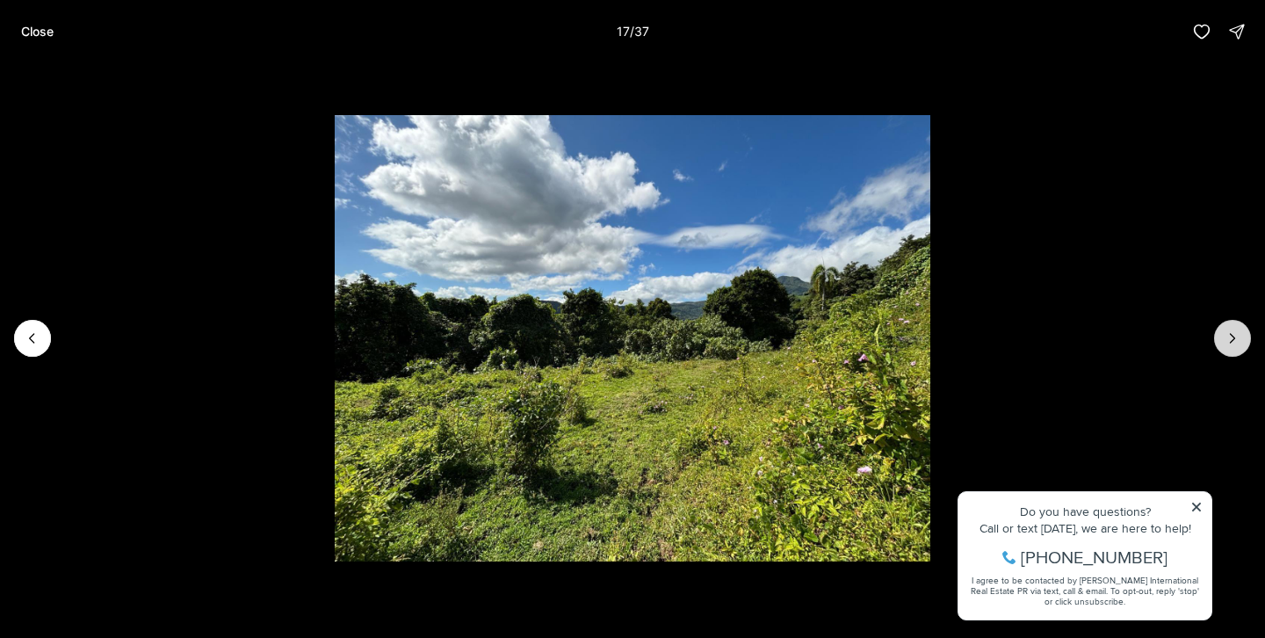
click at [1244, 350] on button "Next slide" at bounding box center [1232, 338] width 37 height 37
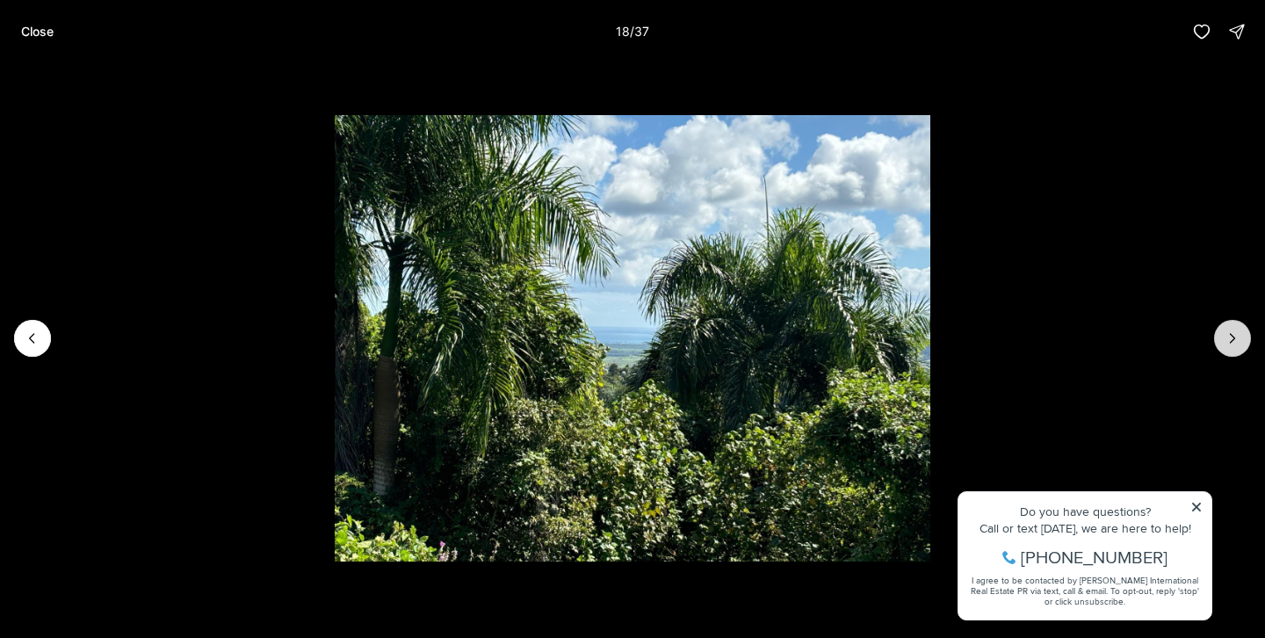
click at [1244, 350] on button "Next slide" at bounding box center [1232, 338] width 37 height 37
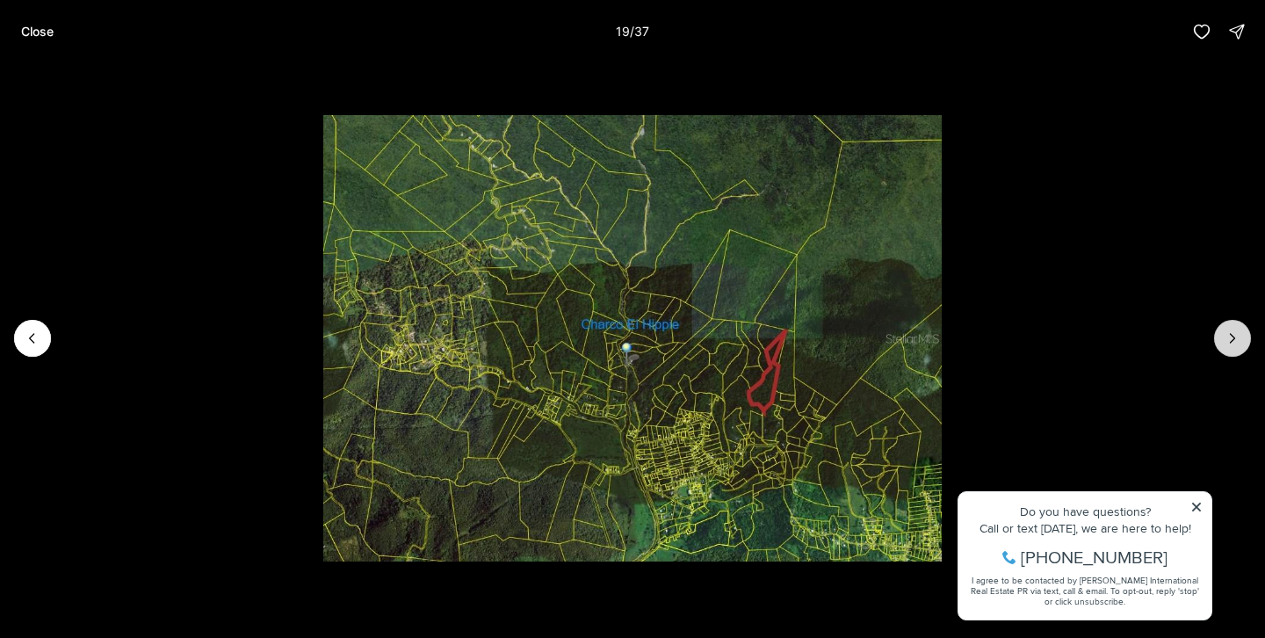
click at [1244, 350] on button "Next slide" at bounding box center [1232, 338] width 37 height 37
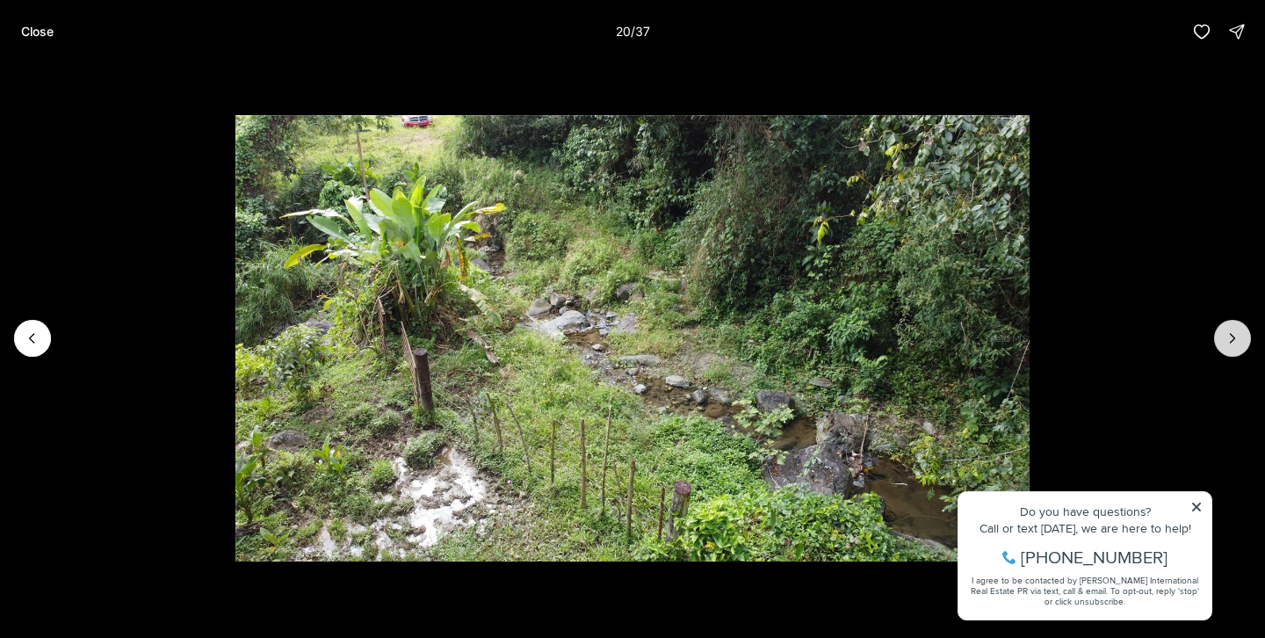
click at [1244, 350] on button "Next slide" at bounding box center [1232, 338] width 37 height 37
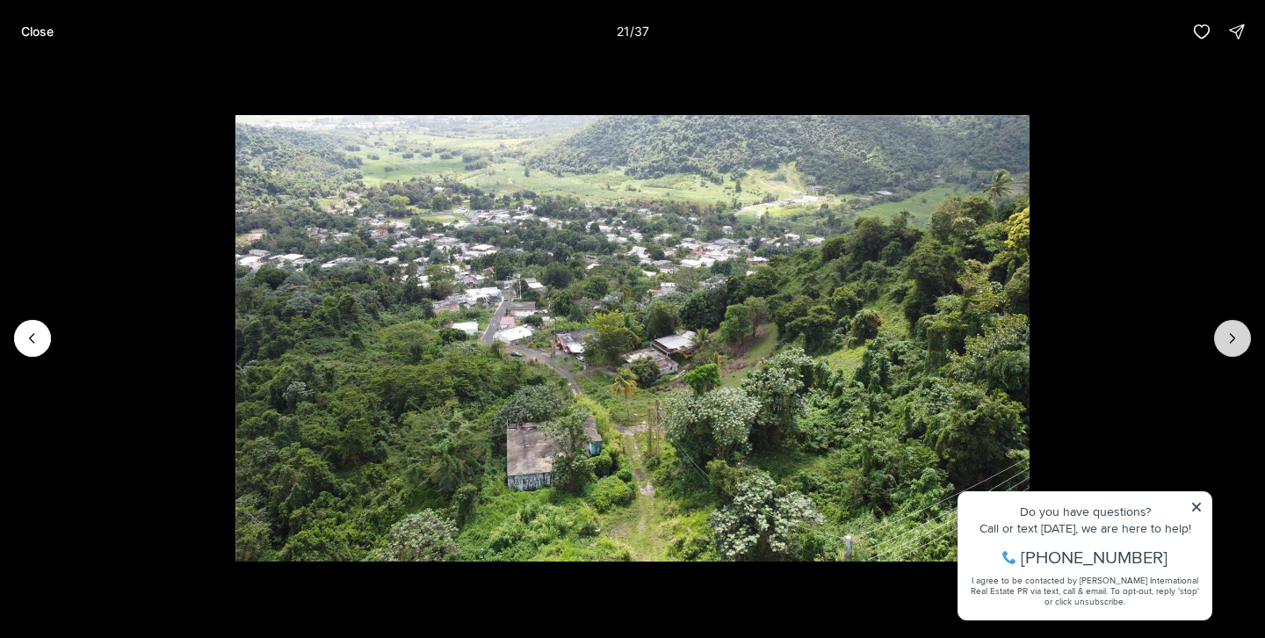
click at [1244, 350] on button "Next slide" at bounding box center [1232, 338] width 37 height 37
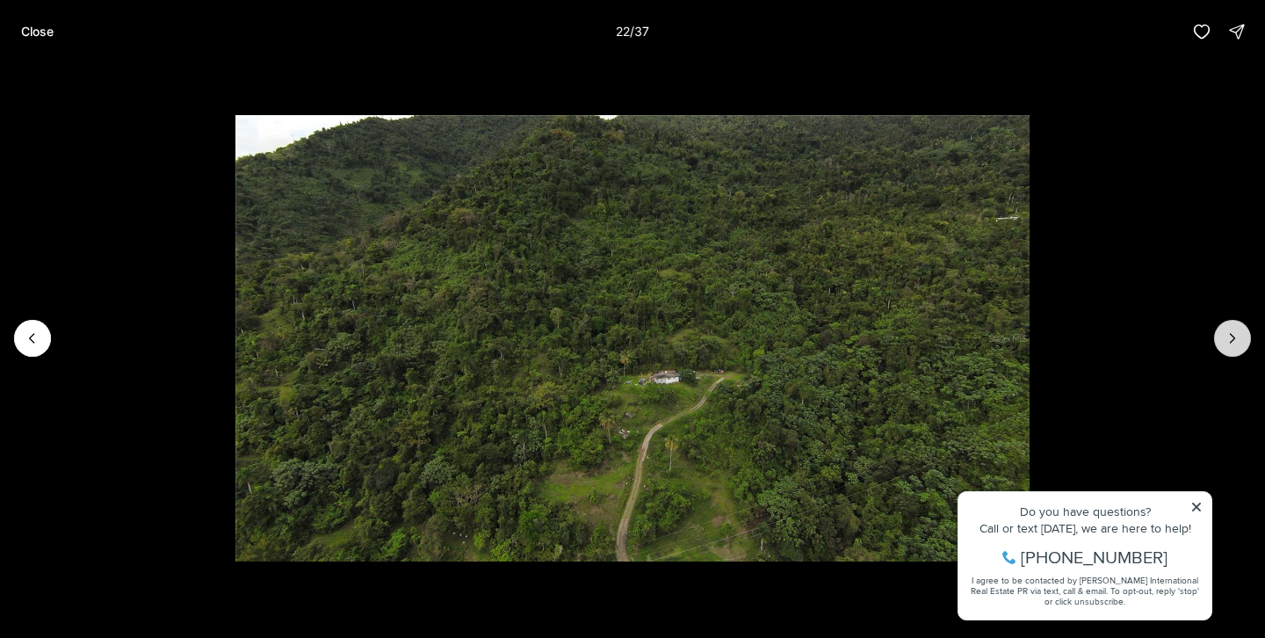
click at [1244, 350] on button "Next slide" at bounding box center [1232, 338] width 37 height 37
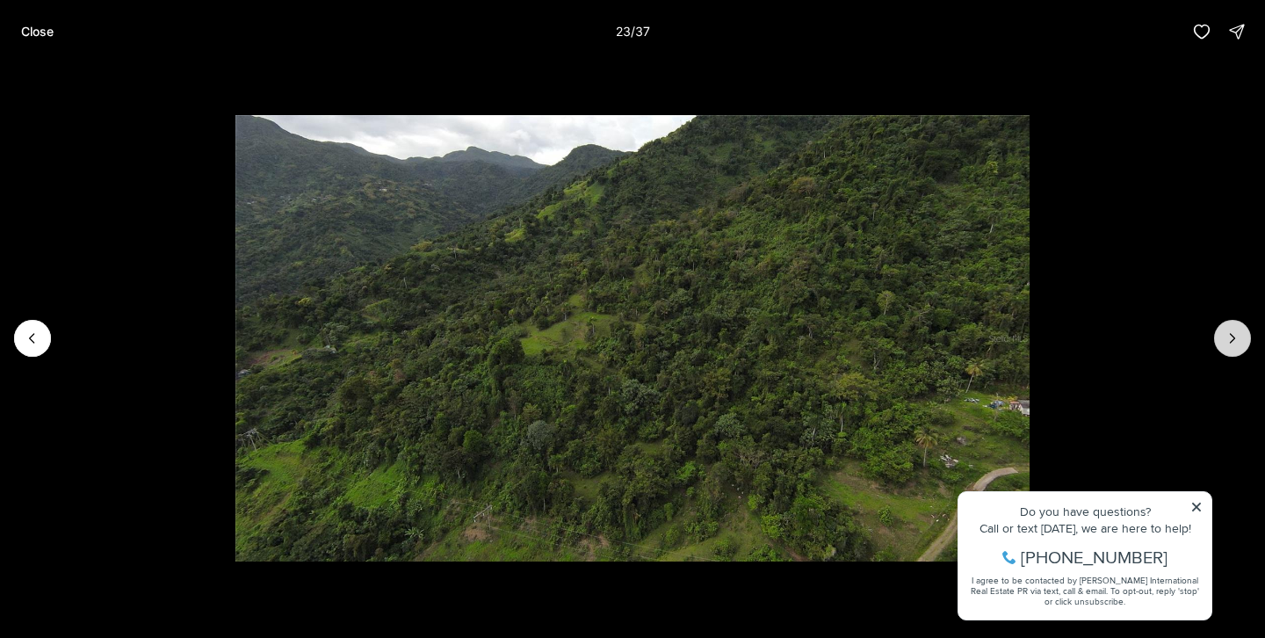
click at [1244, 350] on button "Next slide" at bounding box center [1232, 338] width 37 height 37
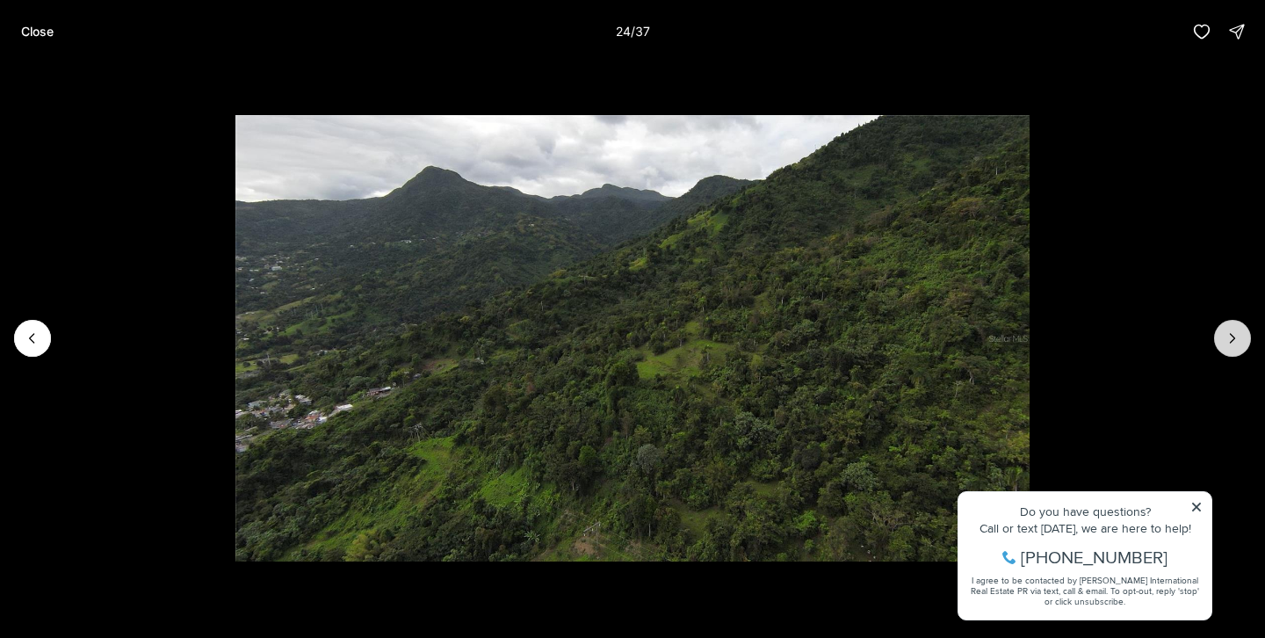
click at [1244, 350] on button "Next slide" at bounding box center [1232, 338] width 37 height 37
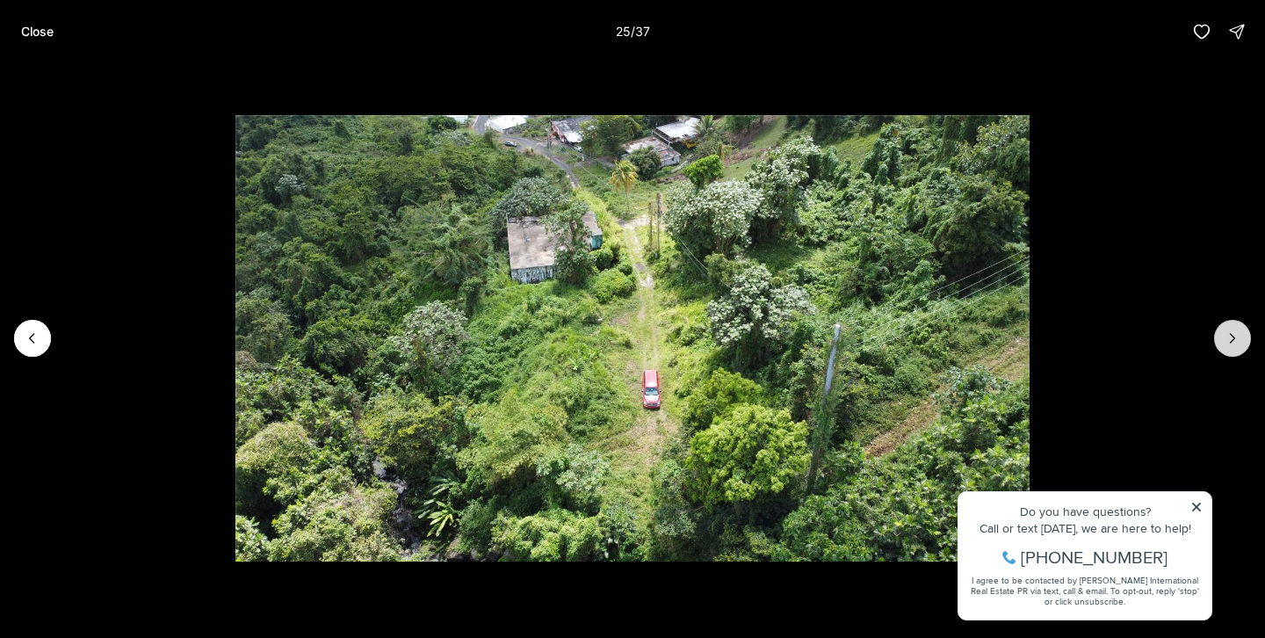
click at [1244, 350] on button "Next slide" at bounding box center [1232, 338] width 37 height 37
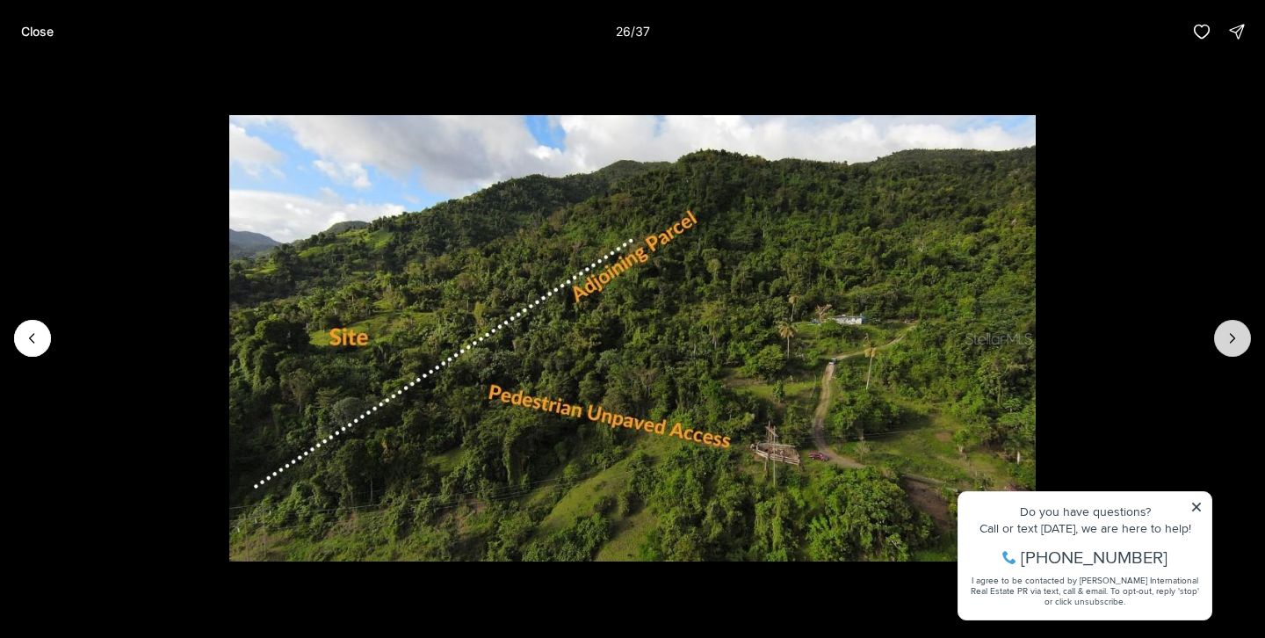
click at [1244, 350] on button "Next slide" at bounding box center [1232, 338] width 37 height 37
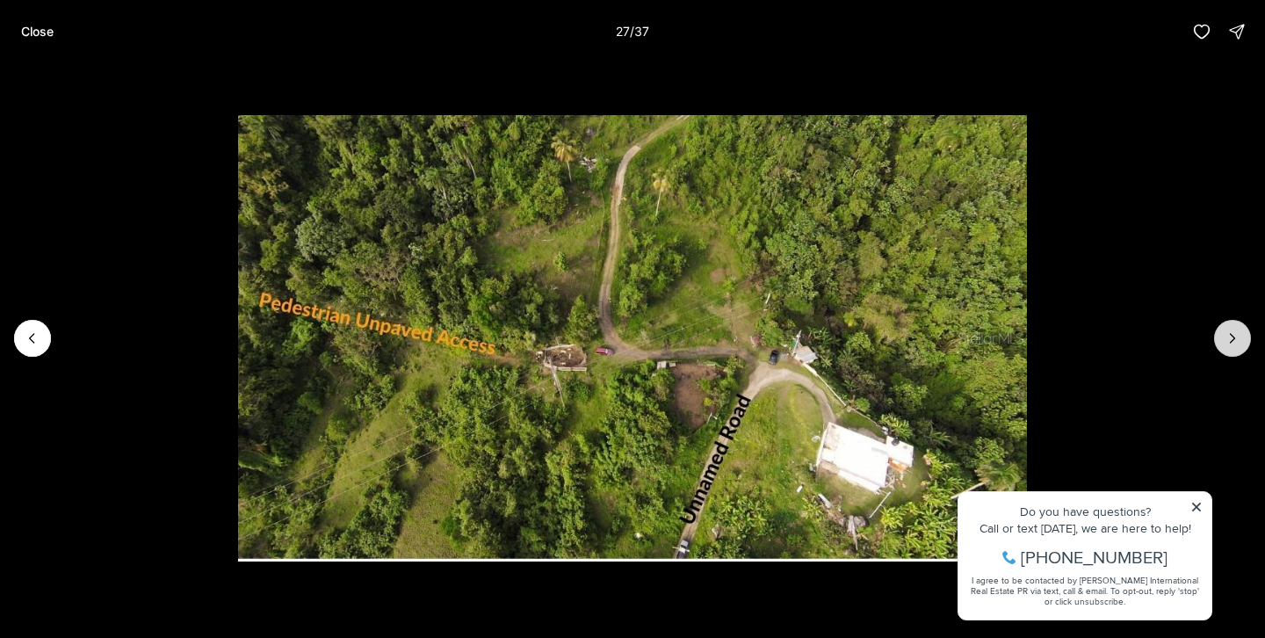
click at [1244, 350] on button "Next slide" at bounding box center [1232, 338] width 37 height 37
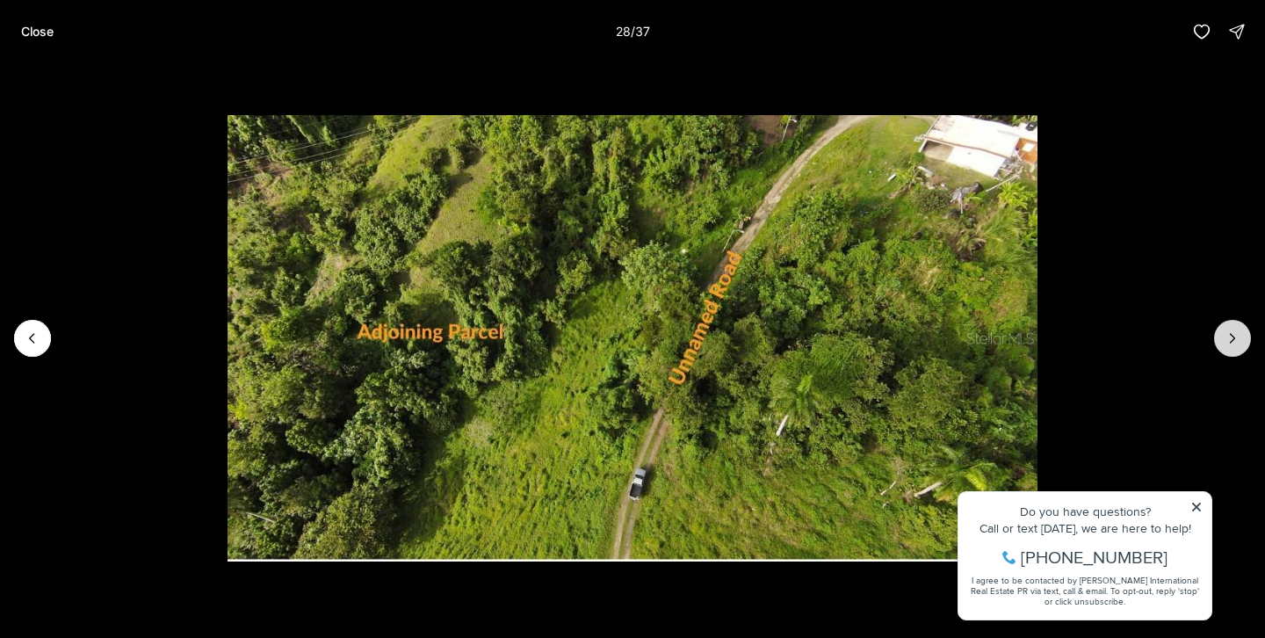
click at [1244, 350] on button "Next slide" at bounding box center [1232, 338] width 37 height 37
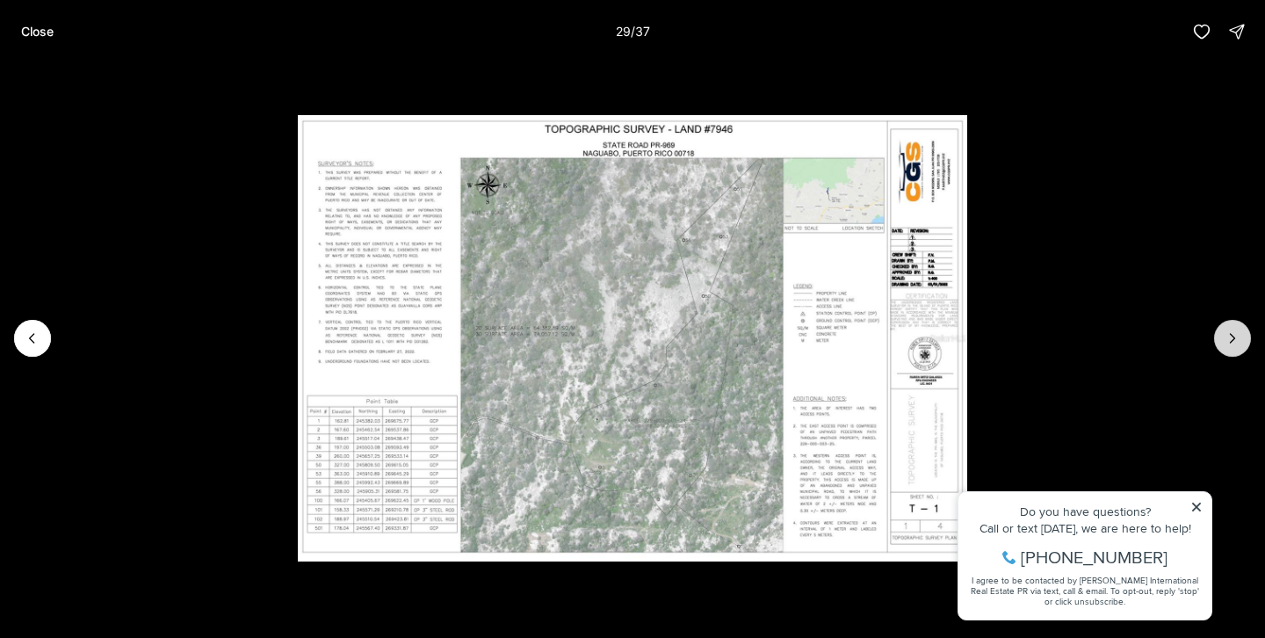
click at [1244, 350] on button "Next slide" at bounding box center [1232, 338] width 37 height 37
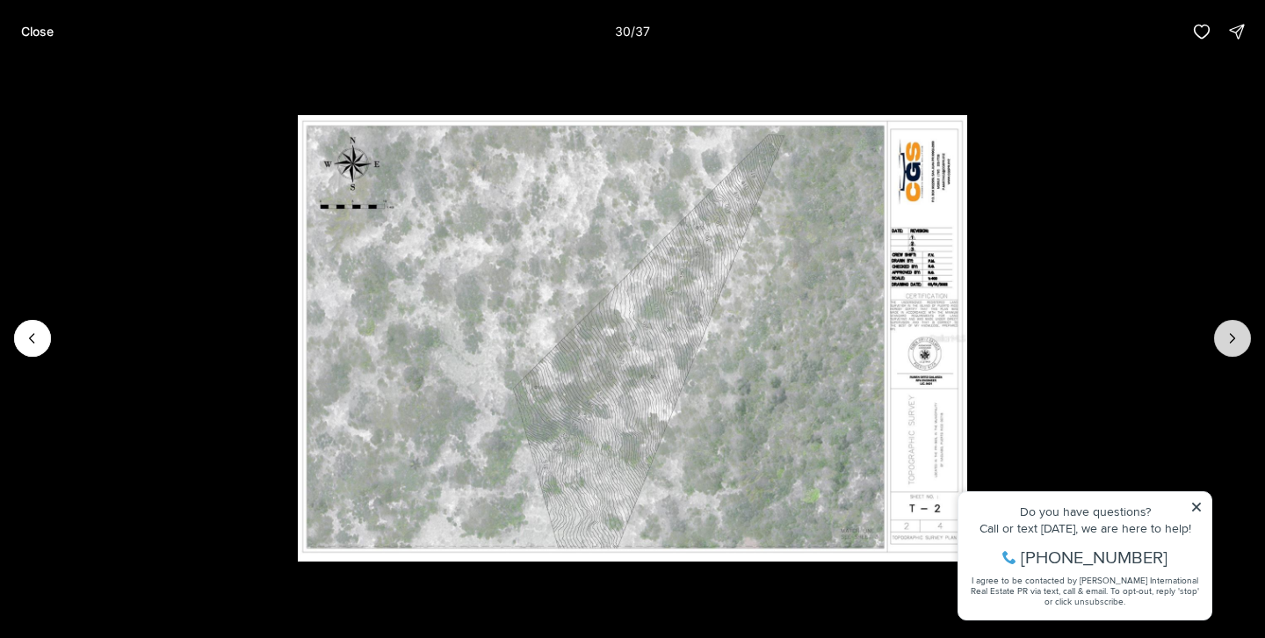
click at [1244, 350] on button "Next slide" at bounding box center [1232, 338] width 37 height 37
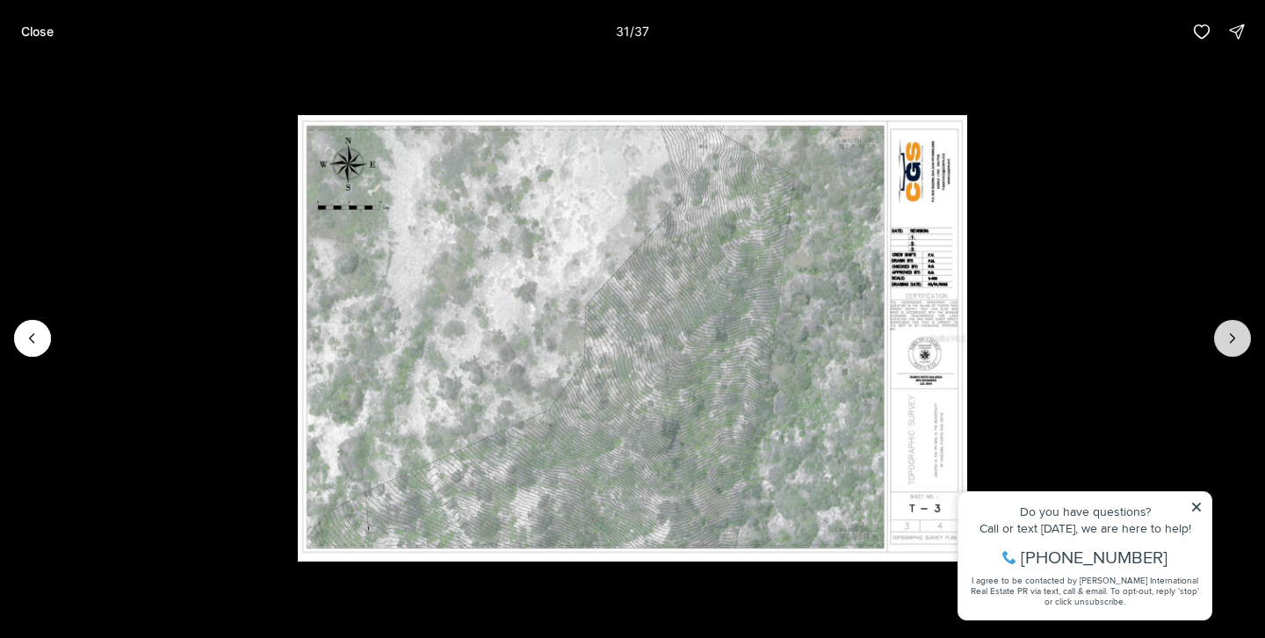
click at [1244, 350] on button "Next slide" at bounding box center [1232, 338] width 37 height 37
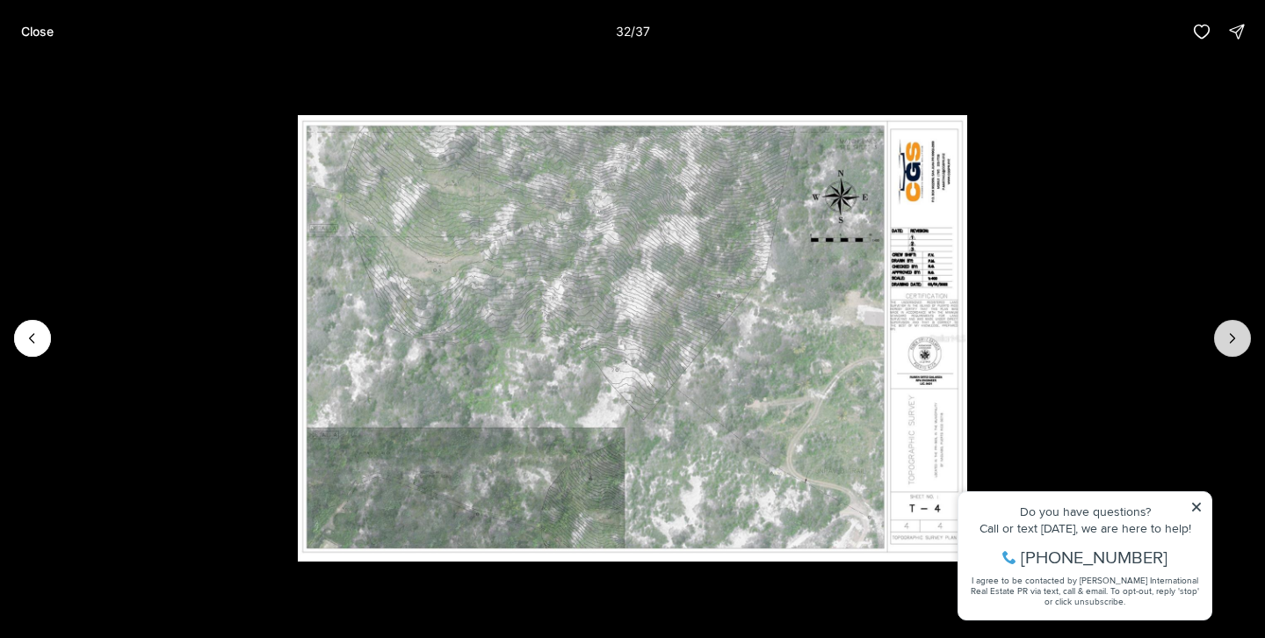
click at [1245, 350] on button "Next slide" at bounding box center [1232, 338] width 37 height 37
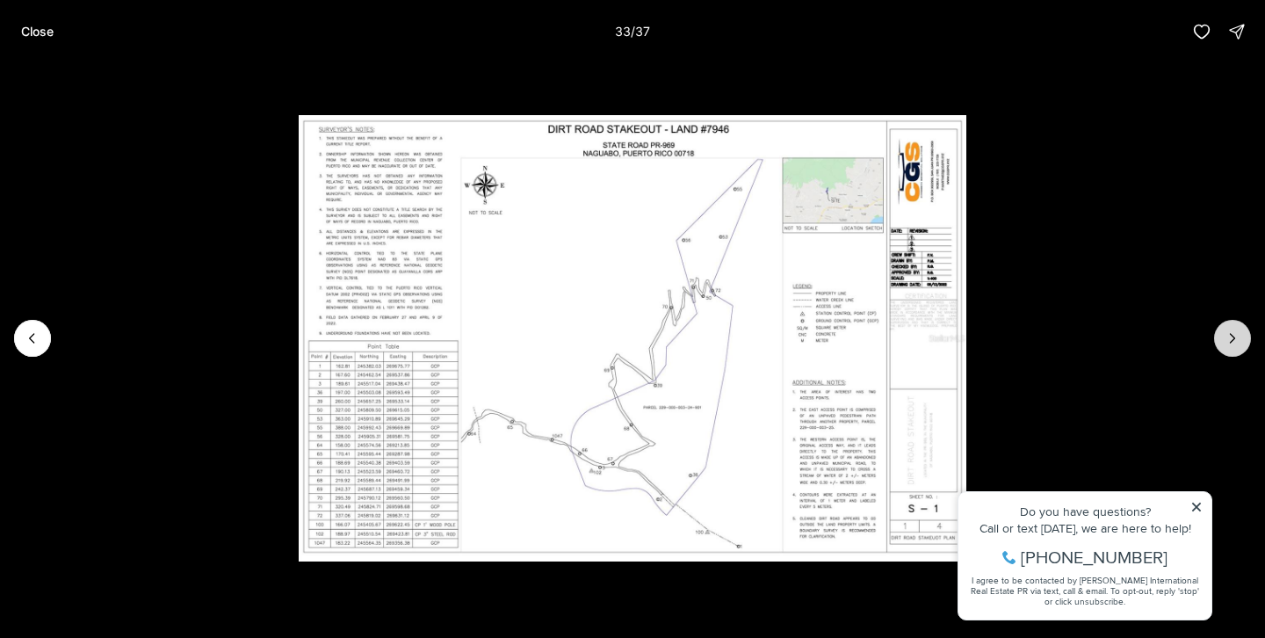
click at [1245, 350] on button "Next slide" at bounding box center [1232, 338] width 37 height 37
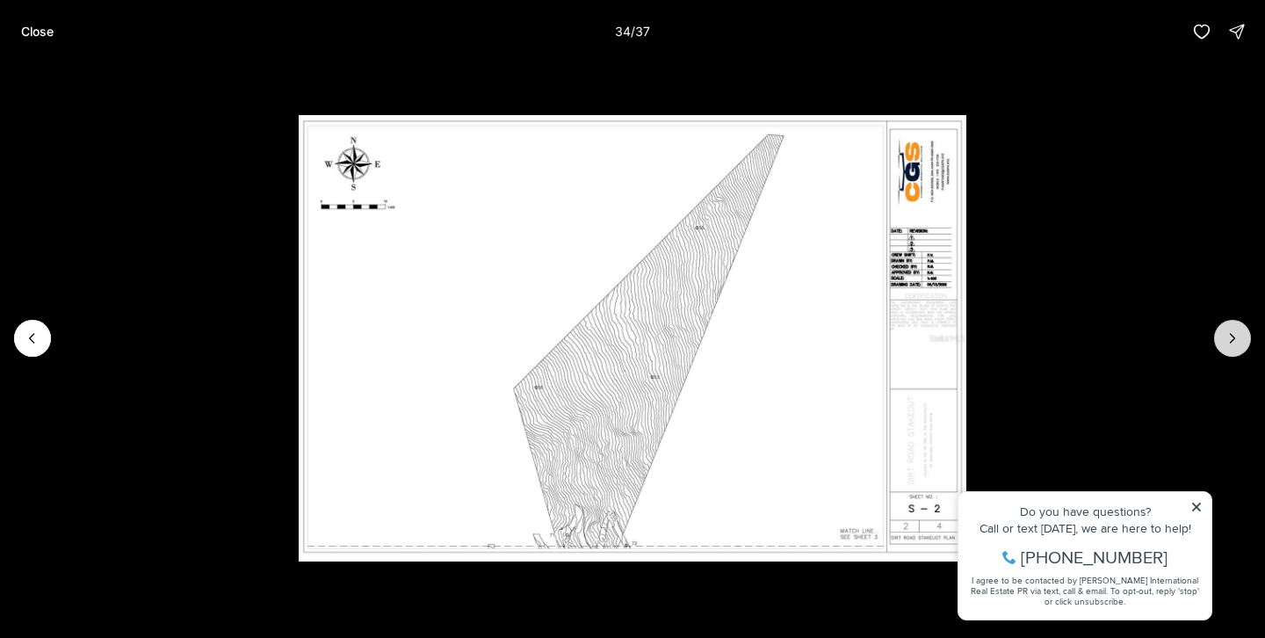
click at [1245, 350] on button "Next slide" at bounding box center [1232, 338] width 37 height 37
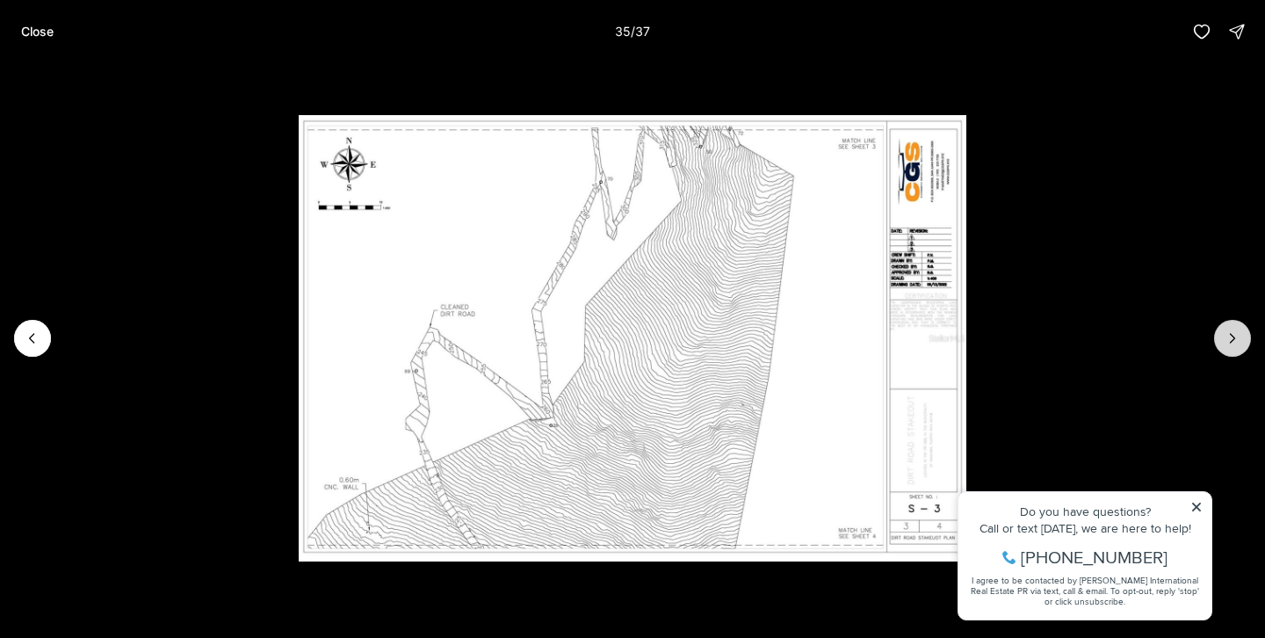
click at [1245, 350] on button "Next slide" at bounding box center [1232, 338] width 37 height 37
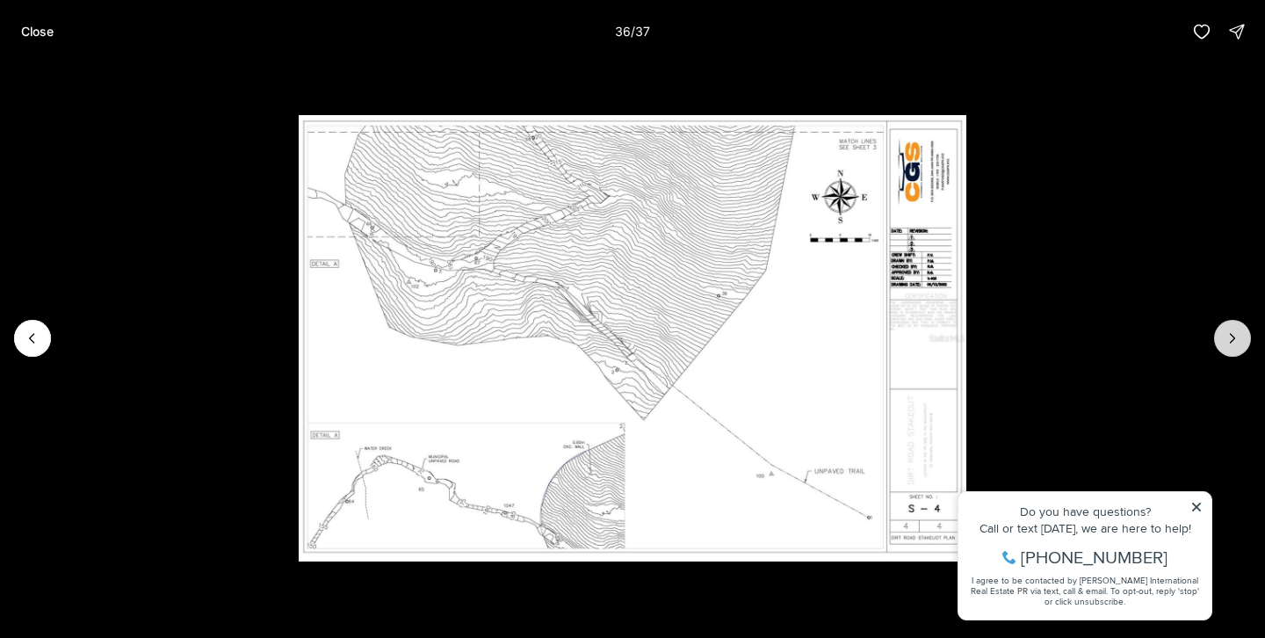
click at [1245, 350] on button "Next slide" at bounding box center [1232, 338] width 37 height 37
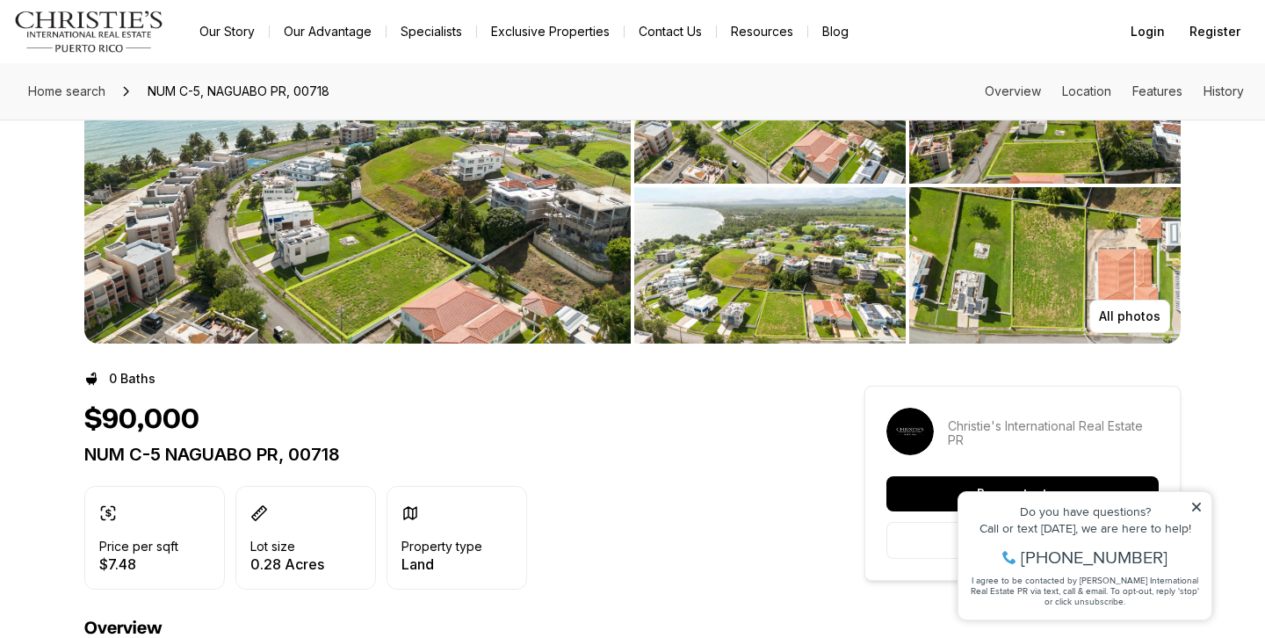
scroll to position [119, 0]
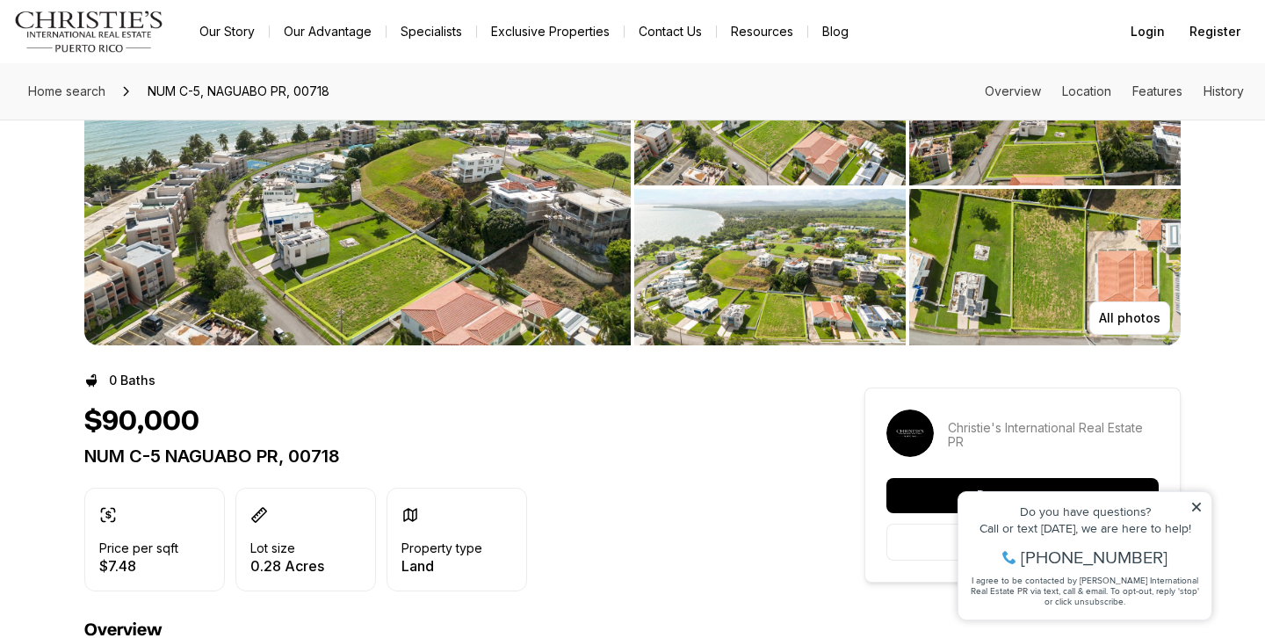
click at [424, 272] on img "View image gallery" at bounding box center [357, 187] width 546 height 316
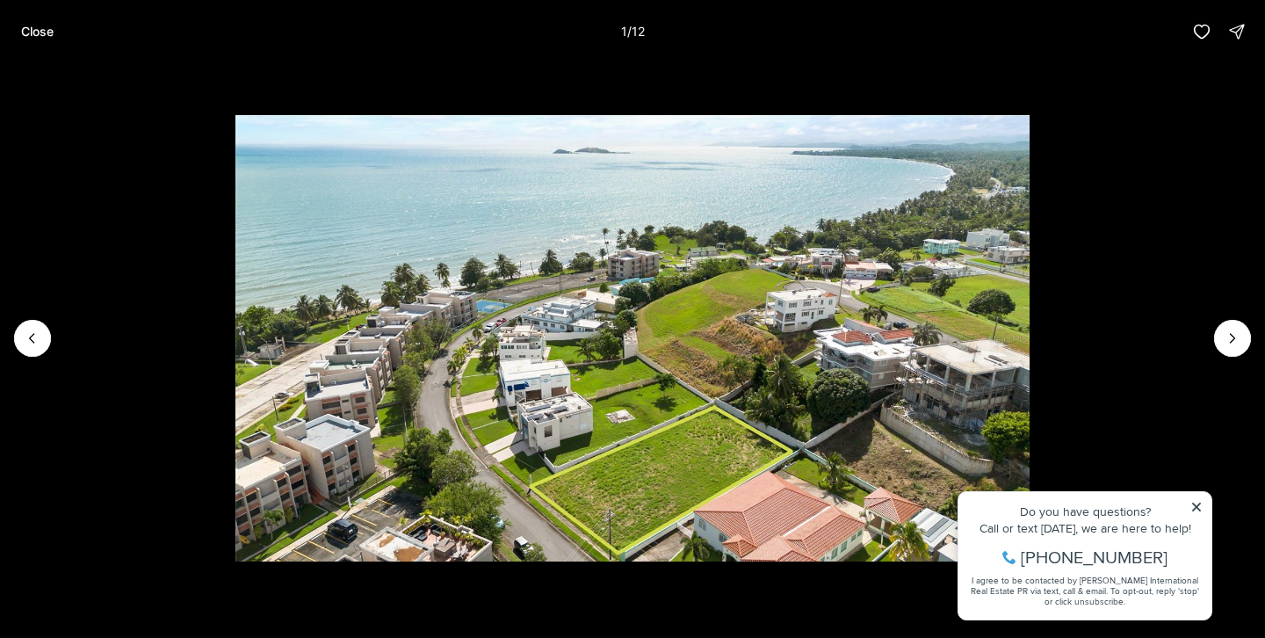
click at [536, 374] on img "1 of 12" at bounding box center [632, 338] width 794 height 446
click at [1226, 343] on icon "Next slide" at bounding box center [1233, 338] width 18 height 18
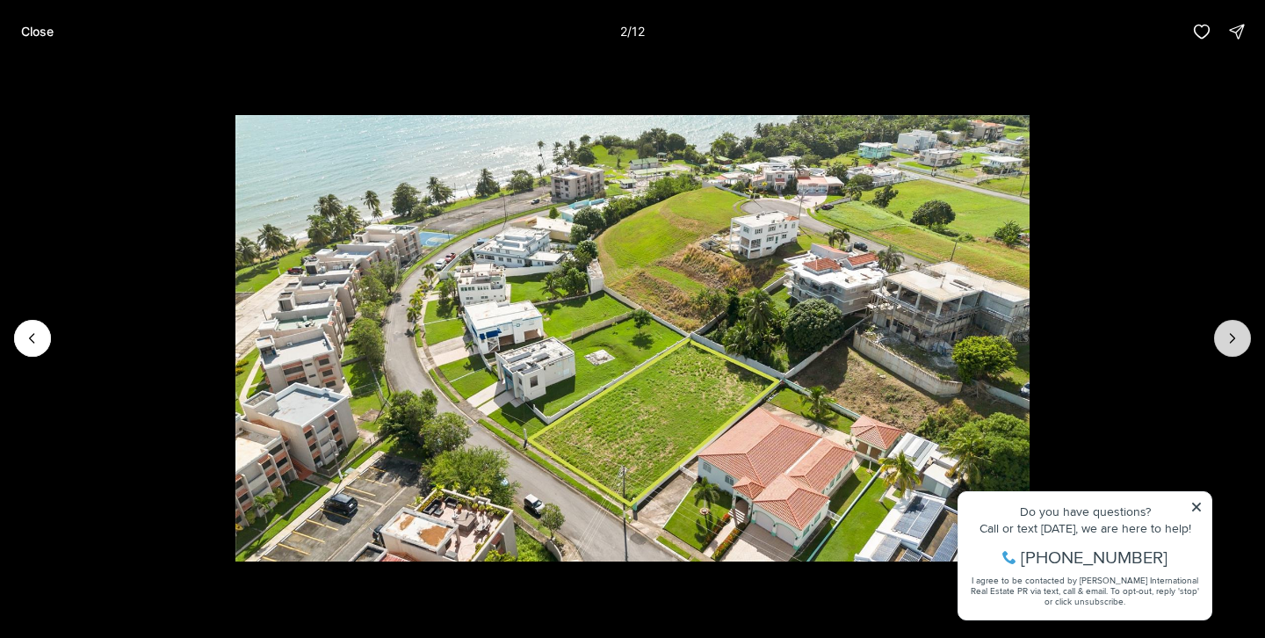
click at [1225, 343] on icon "Next slide" at bounding box center [1233, 338] width 18 height 18
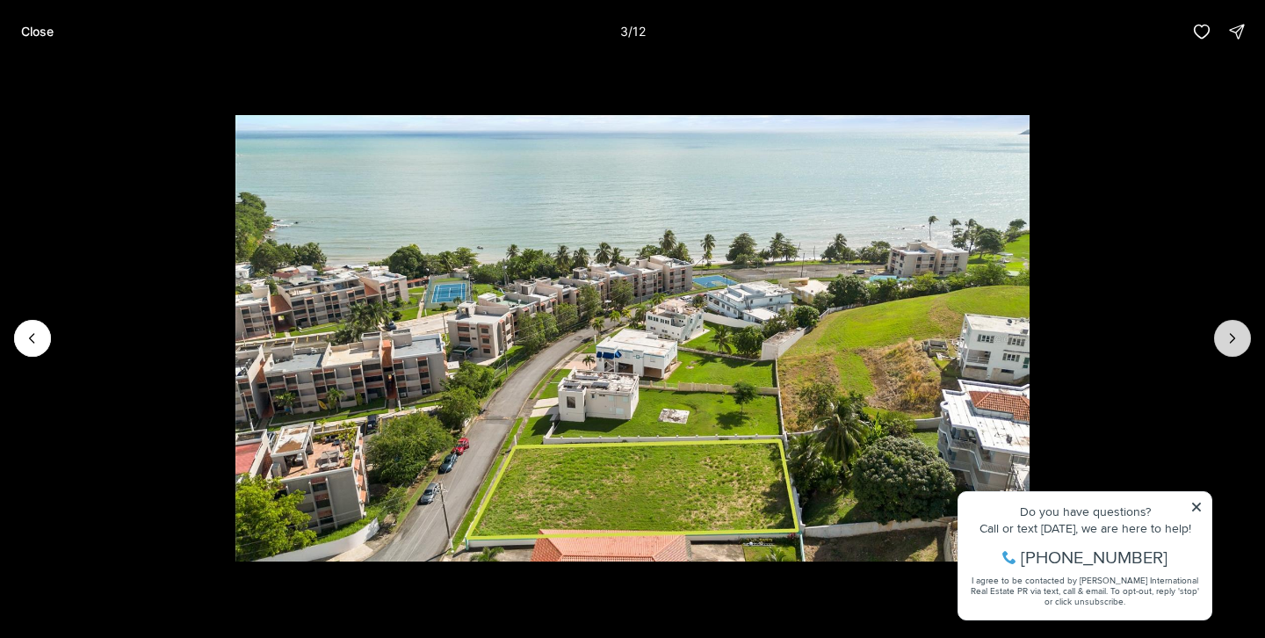
click at [1225, 343] on icon "Next slide" at bounding box center [1233, 338] width 18 height 18
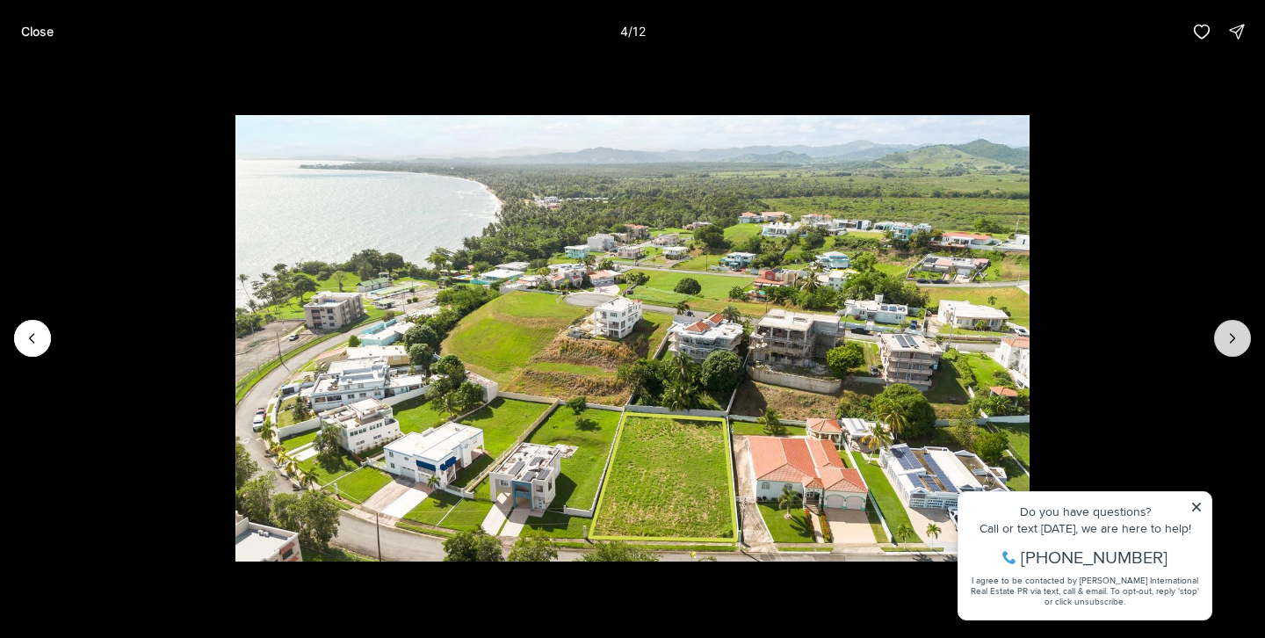
click at [1225, 343] on icon "Next slide" at bounding box center [1233, 338] width 18 height 18
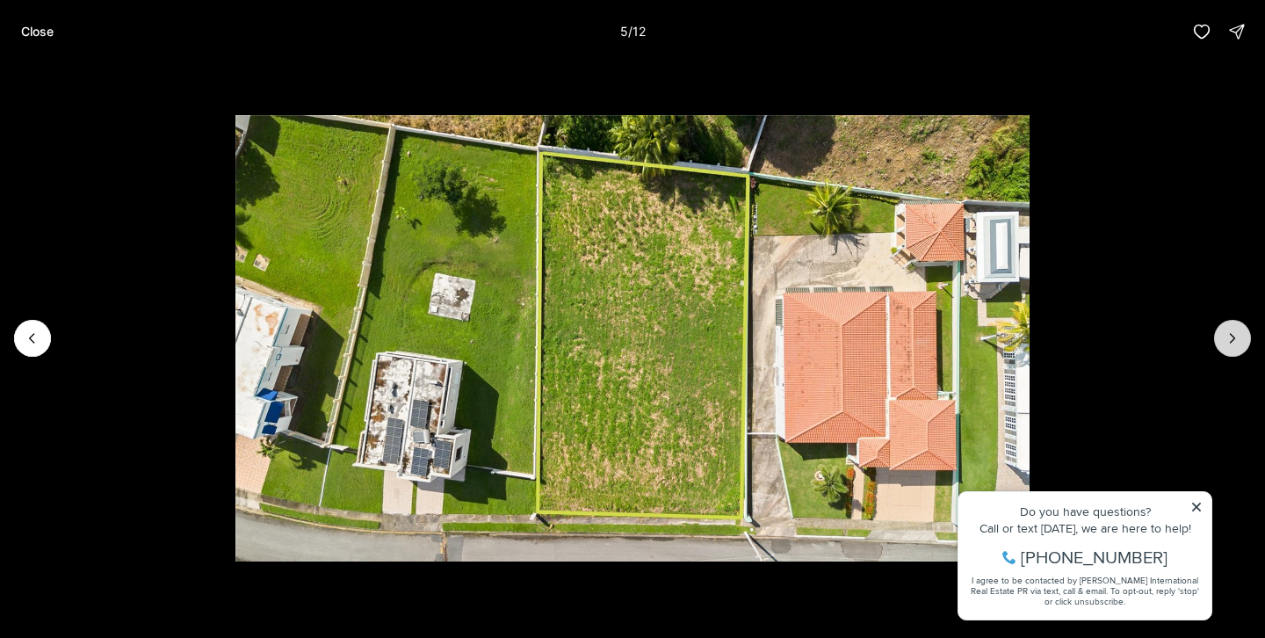
click at [1225, 343] on icon "Next slide" at bounding box center [1233, 338] width 18 height 18
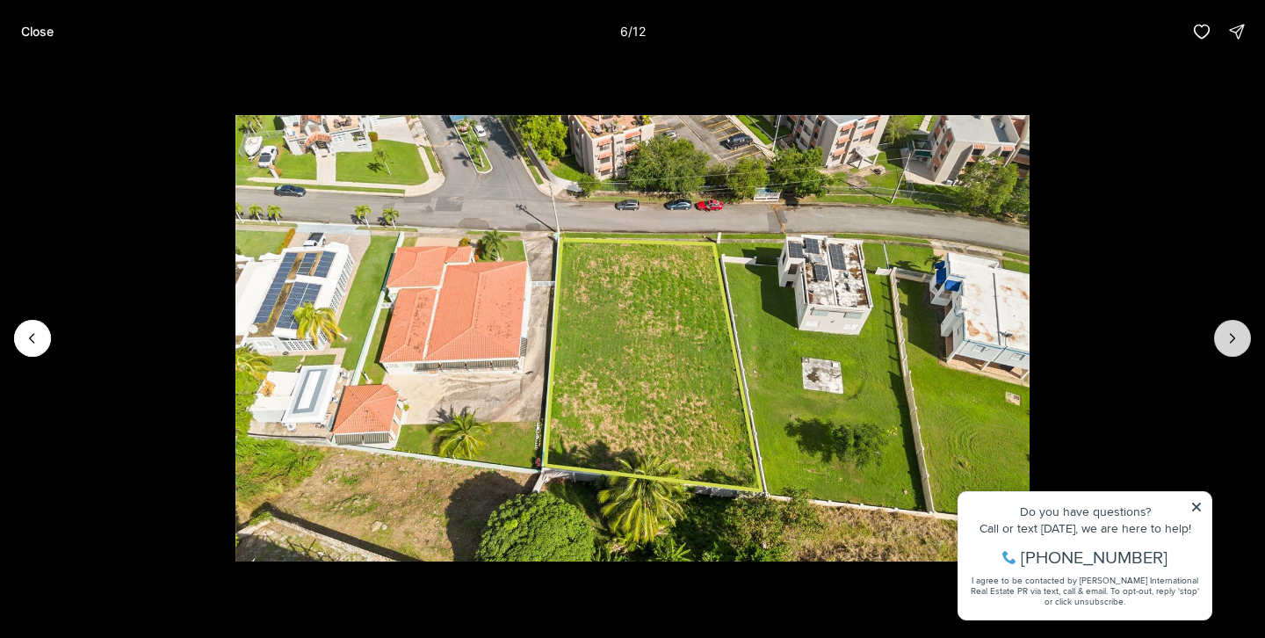
click at [1225, 343] on icon "Next slide" at bounding box center [1233, 338] width 18 height 18
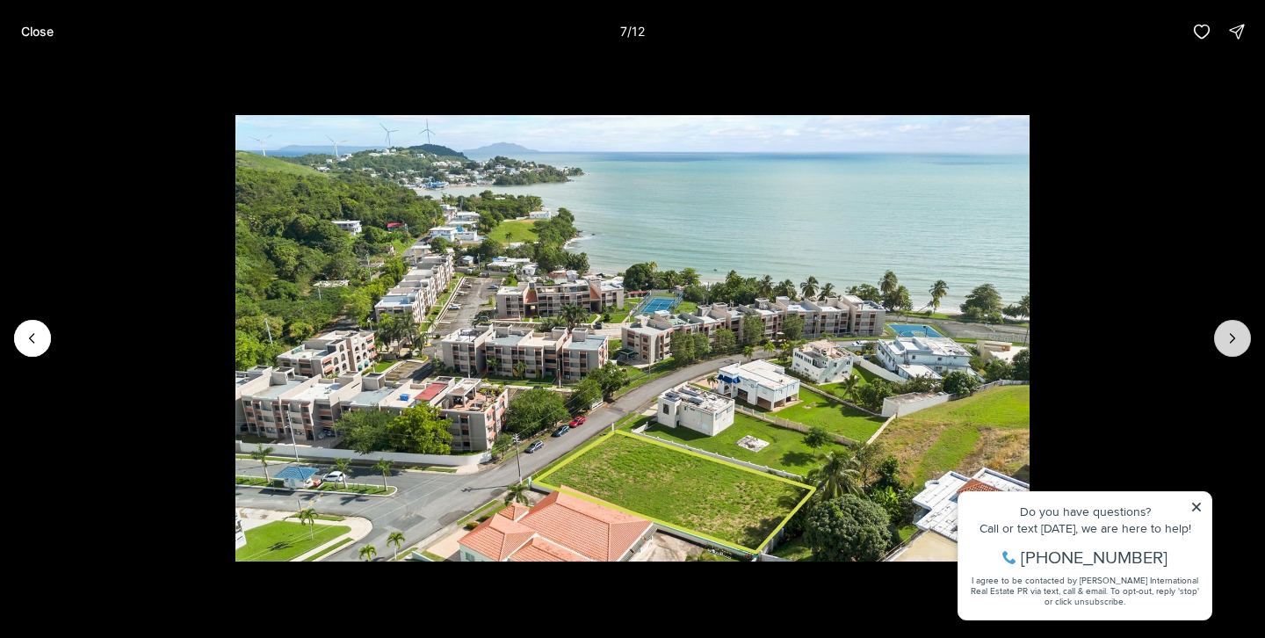
click at [1225, 343] on icon "Next slide" at bounding box center [1233, 338] width 18 height 18
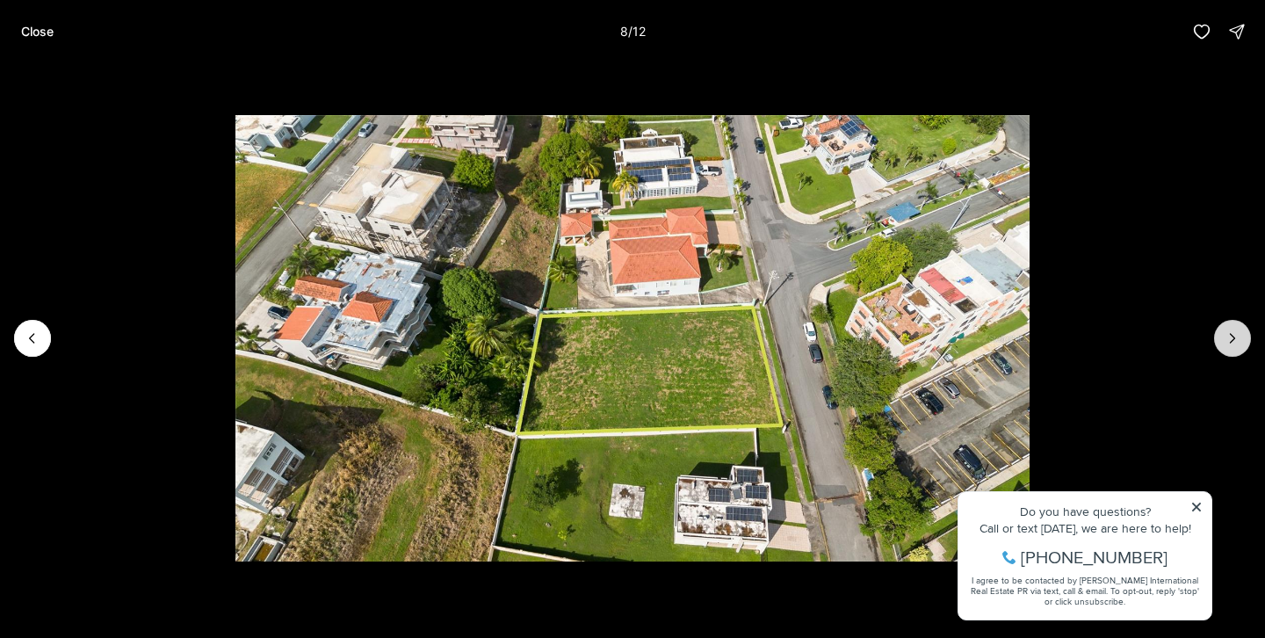
click at [1225, 343] on icon "Next slide" at bounding box center [1233, 338] width 18 height 18
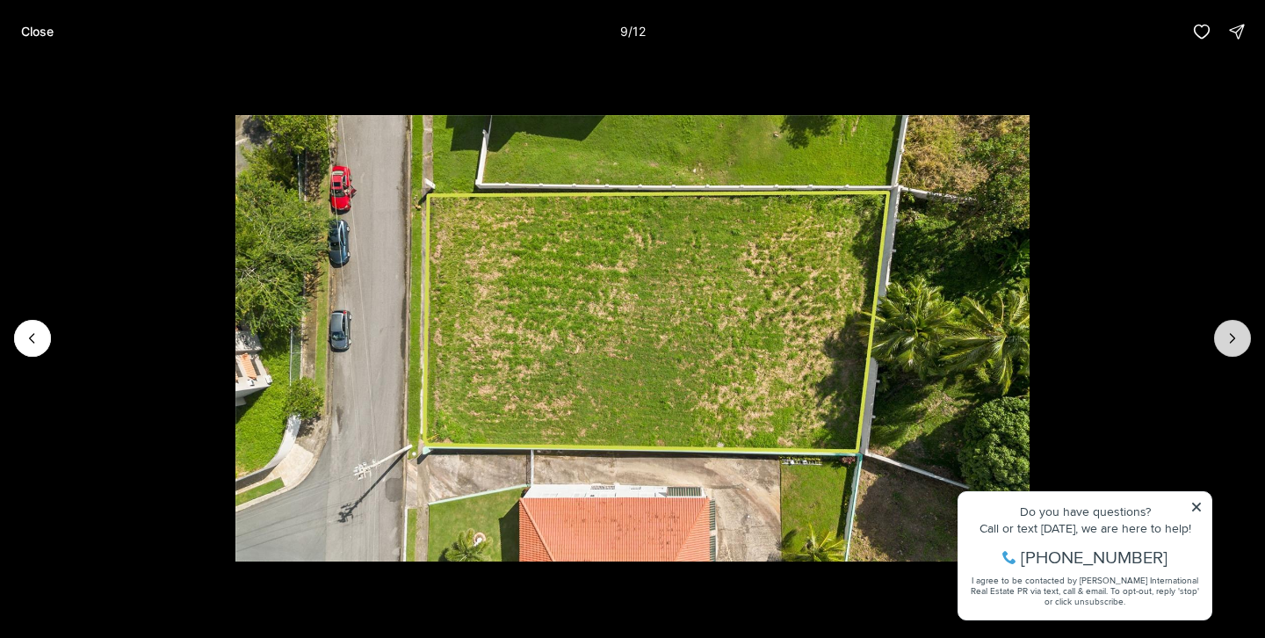
click at [1225, 343] on icon "Next slide" at bounding box center [1233, 338] width 18 height 18
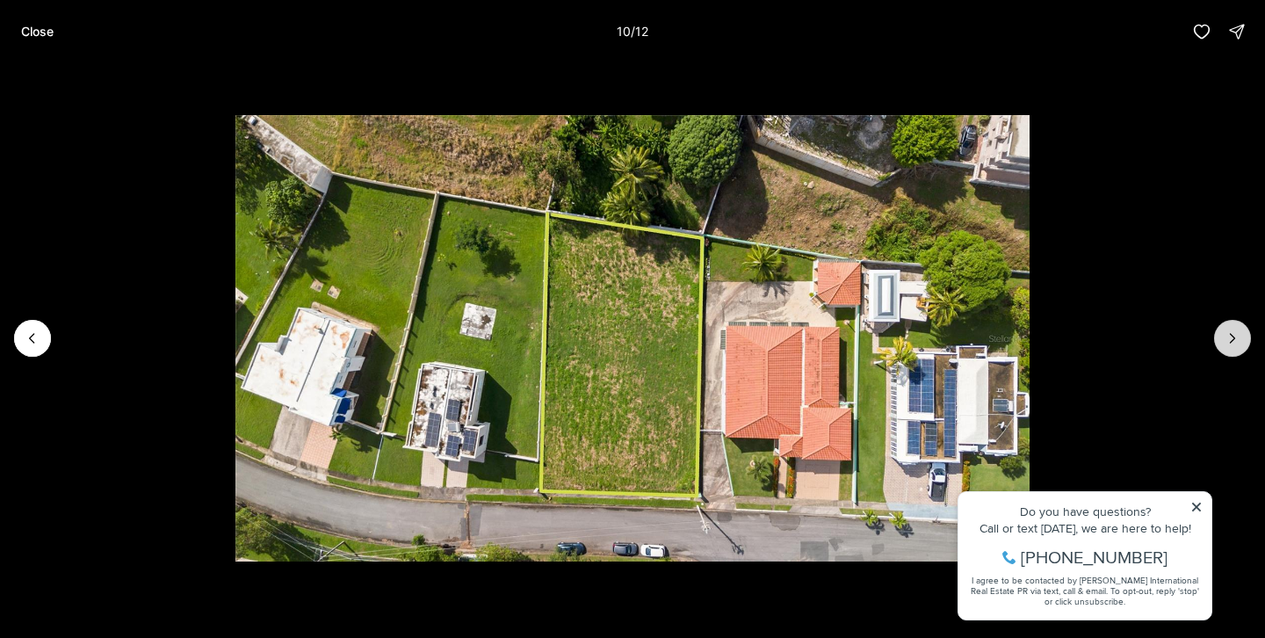
click at [1225, 343] on icon "Next slide" at bounding box center [1233, 338] width 18 height 18
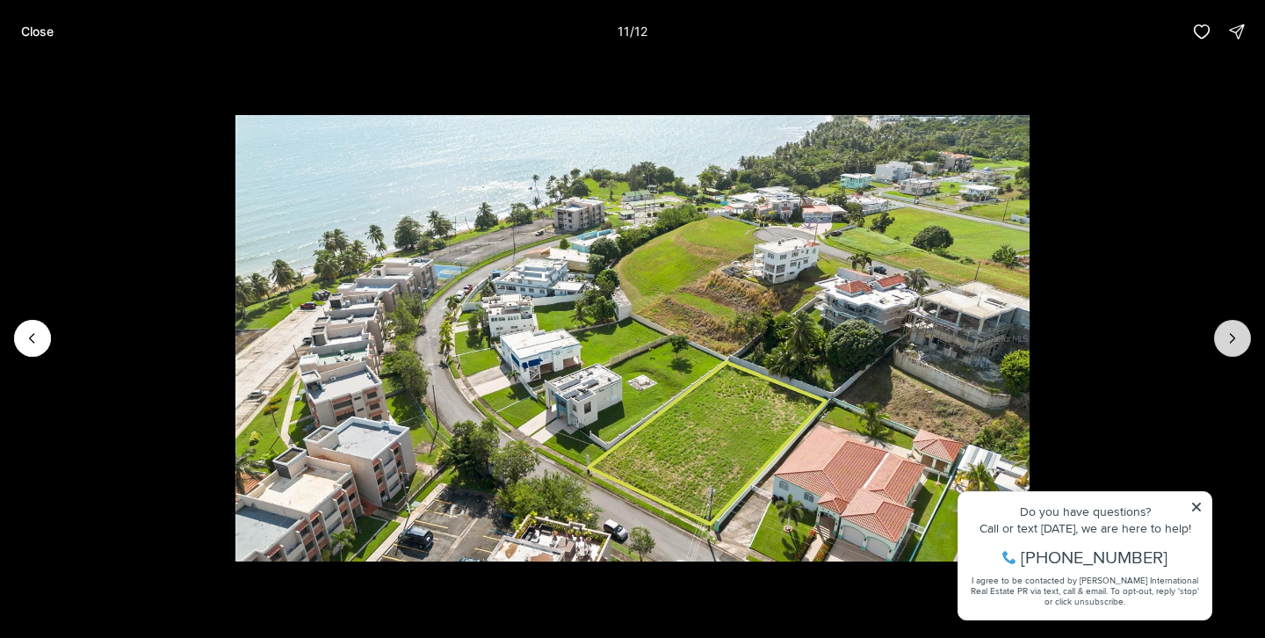
click at [1225, 343] on icon "Next slide" at bounding box center [1233, 338] width 18 height 18
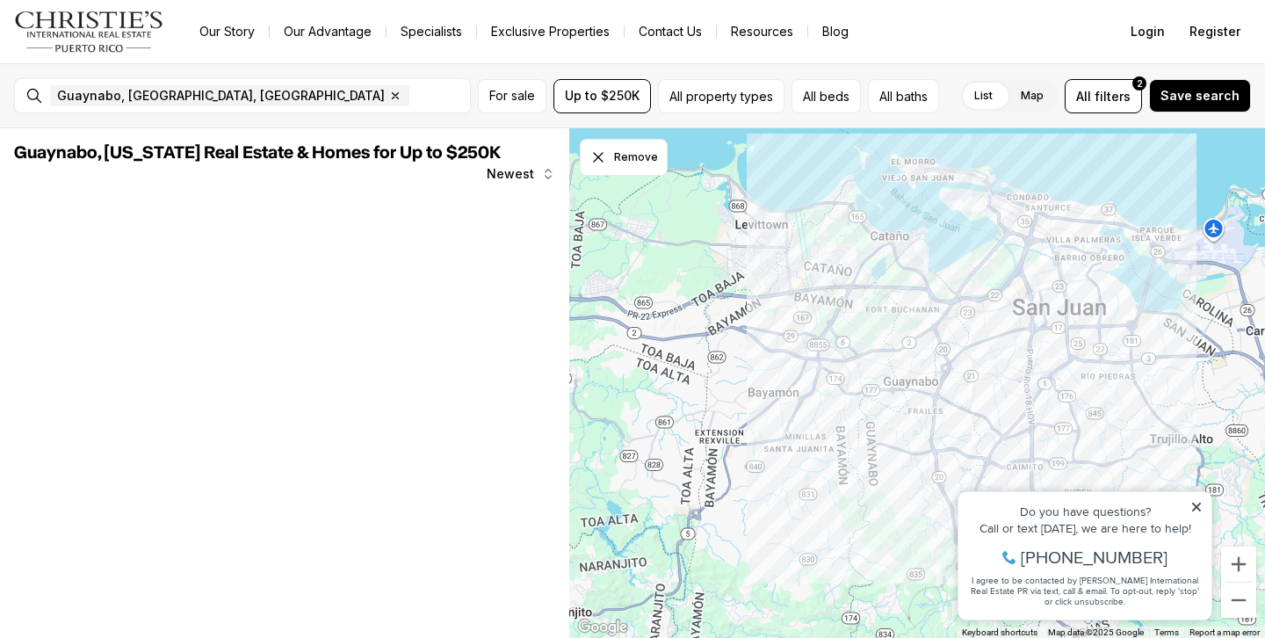
scroll to position [15, 0]
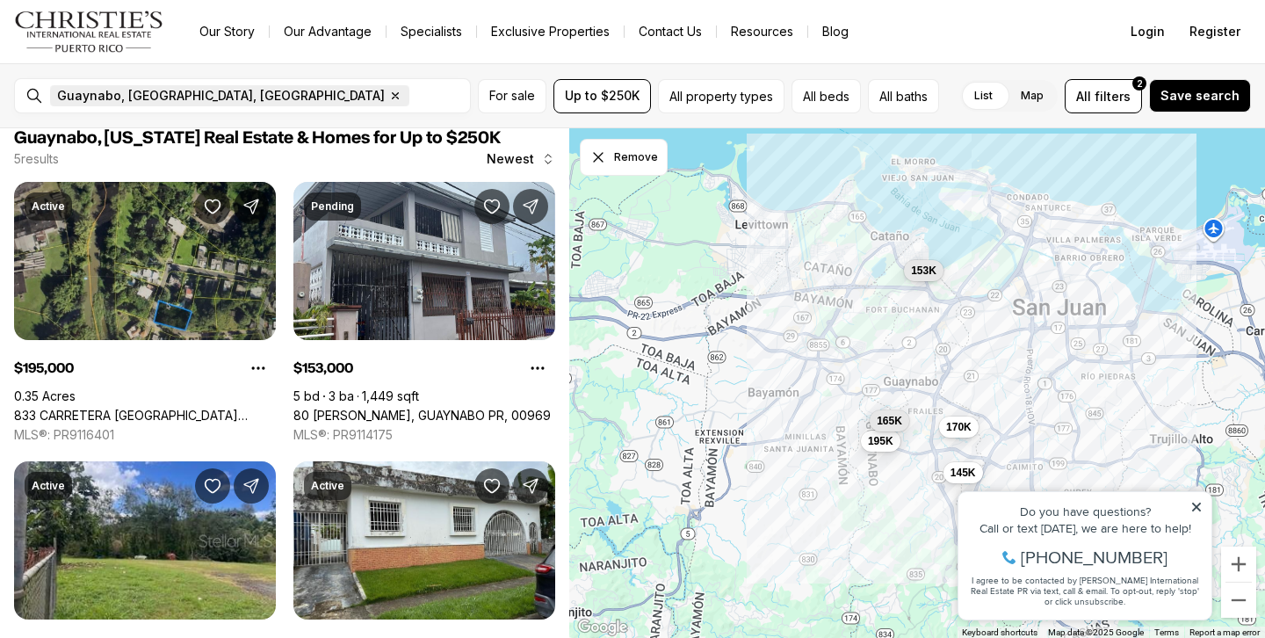
click at [388, 101] on icon "button" at bounding box center [395, 96] width 14 height 14
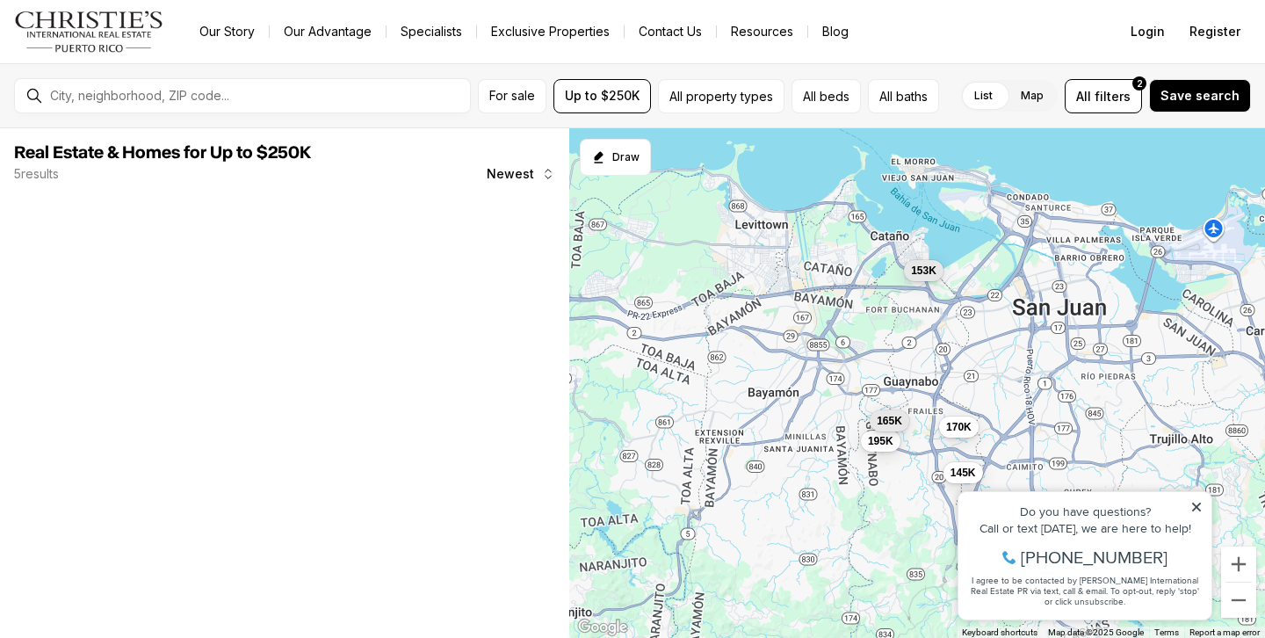
click at [190, 105] on div at bounding box center [256, 96] width 427 height 28
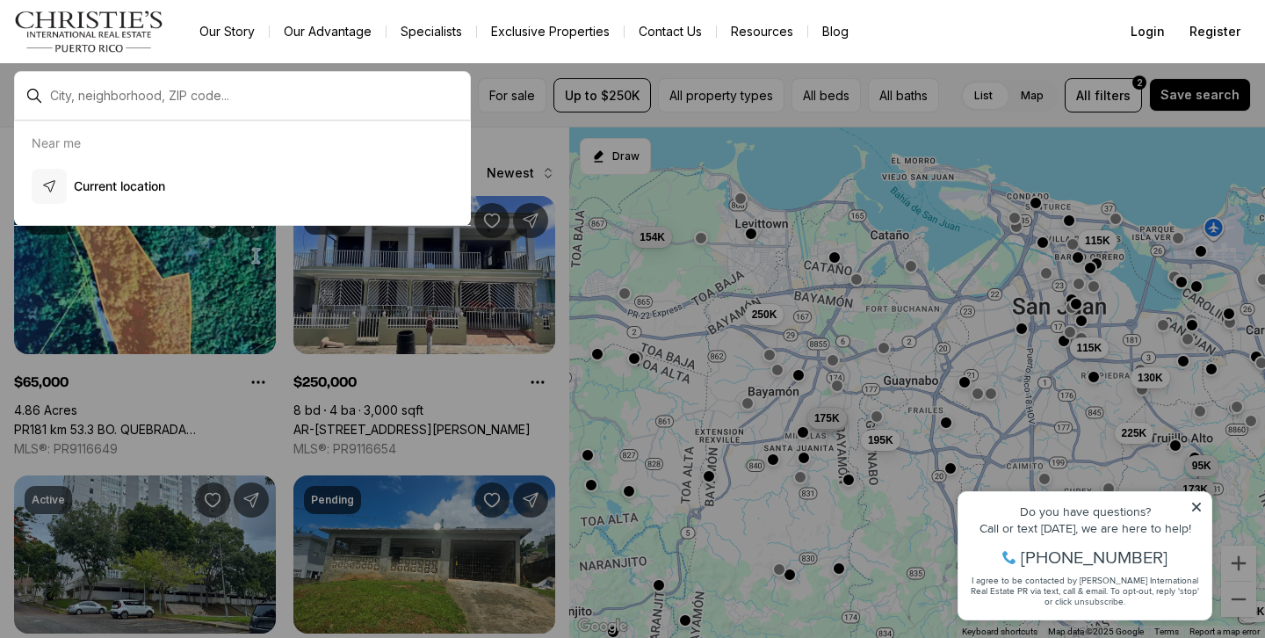
click at [165, 85] on div at bounding box center [256, 96] width 427 height 28
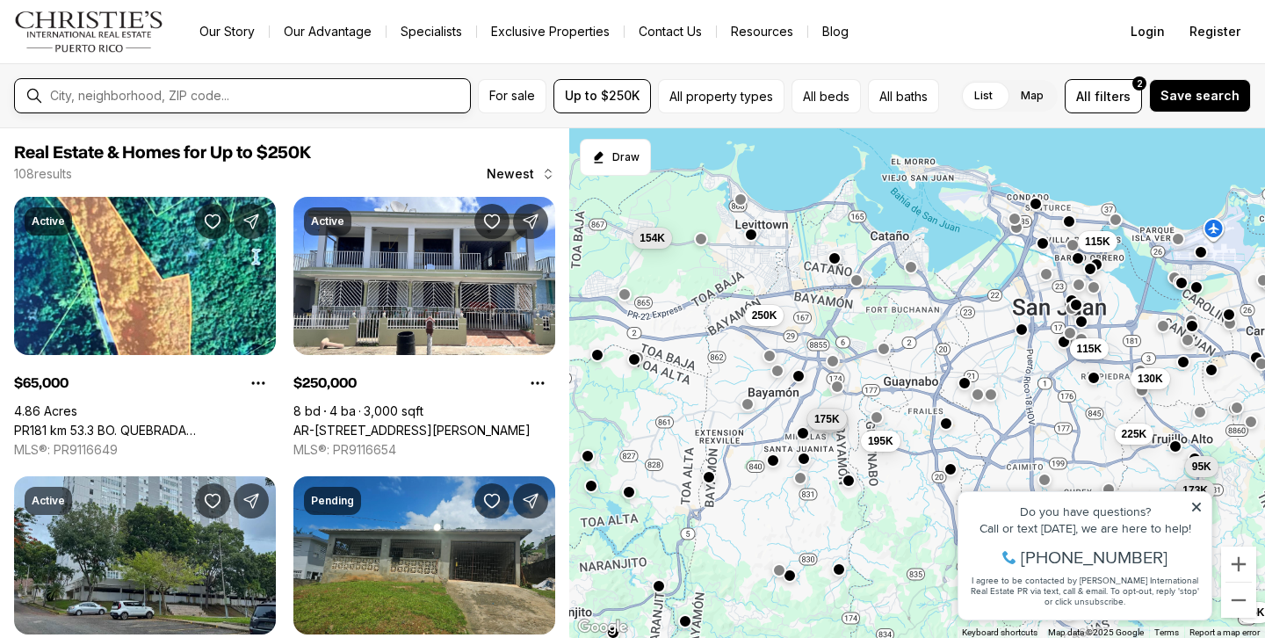
click at [170, 94] on input "text" at bounding box center [256, 96] width 413 height 14
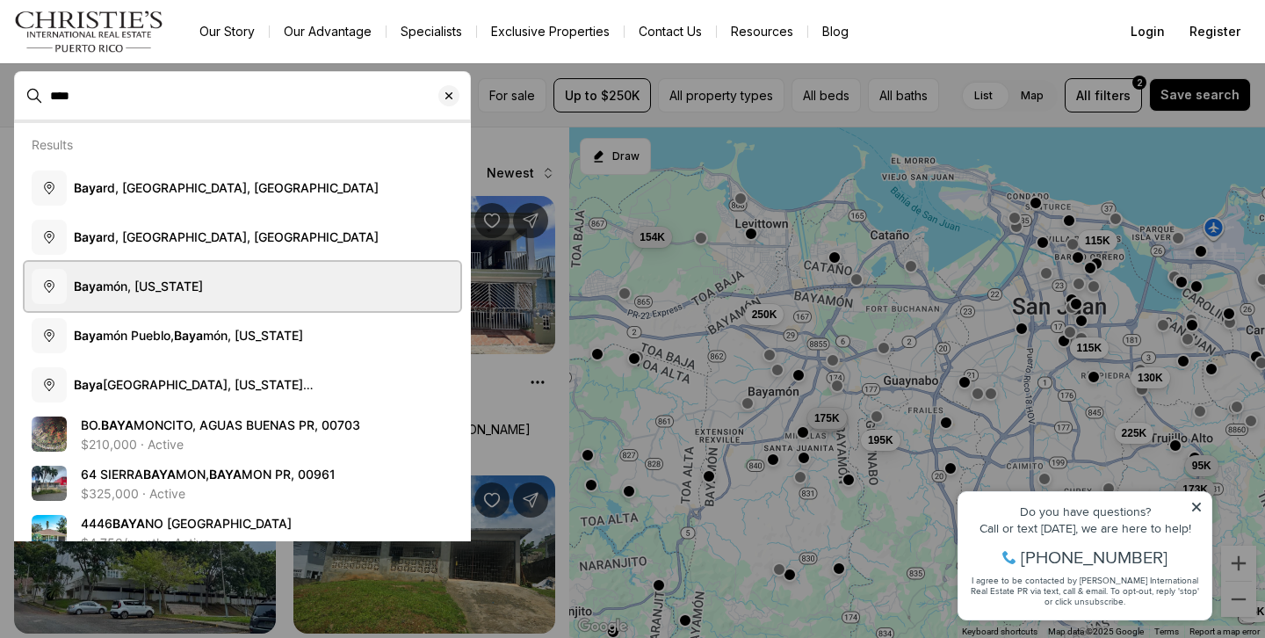
click at [213, 273] on button "Baya món, [US_STATE]" at bounding box center [243, 286] width 436 height 49
type input "**********"
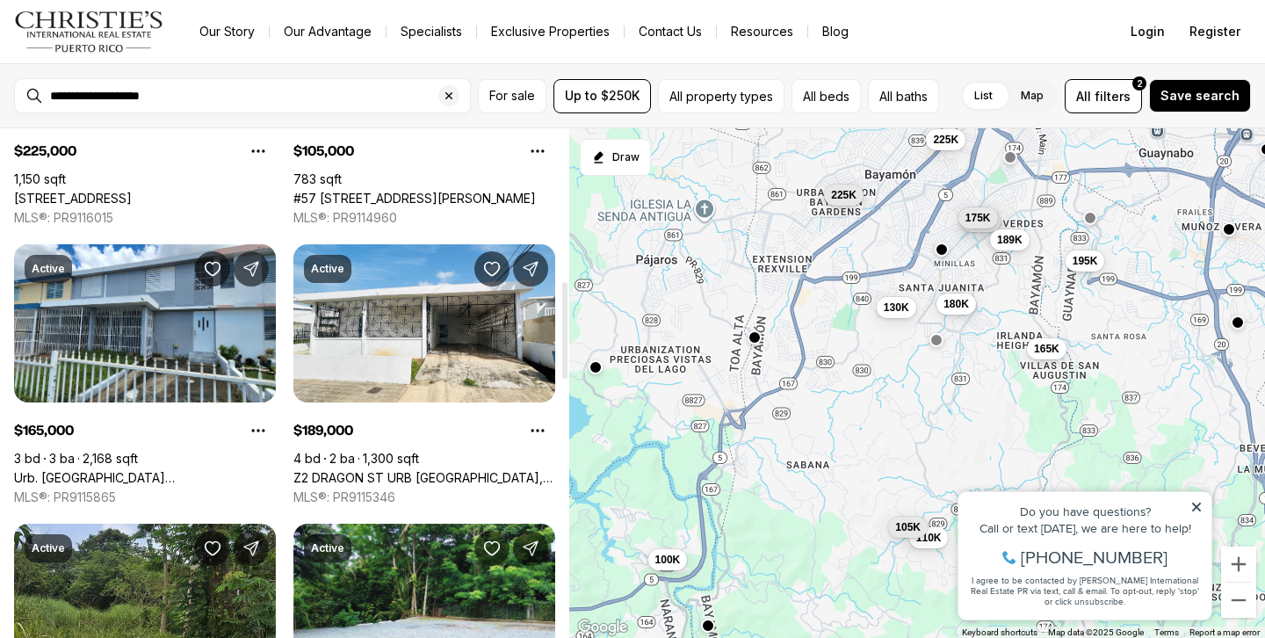
scroll to position [802, 0]
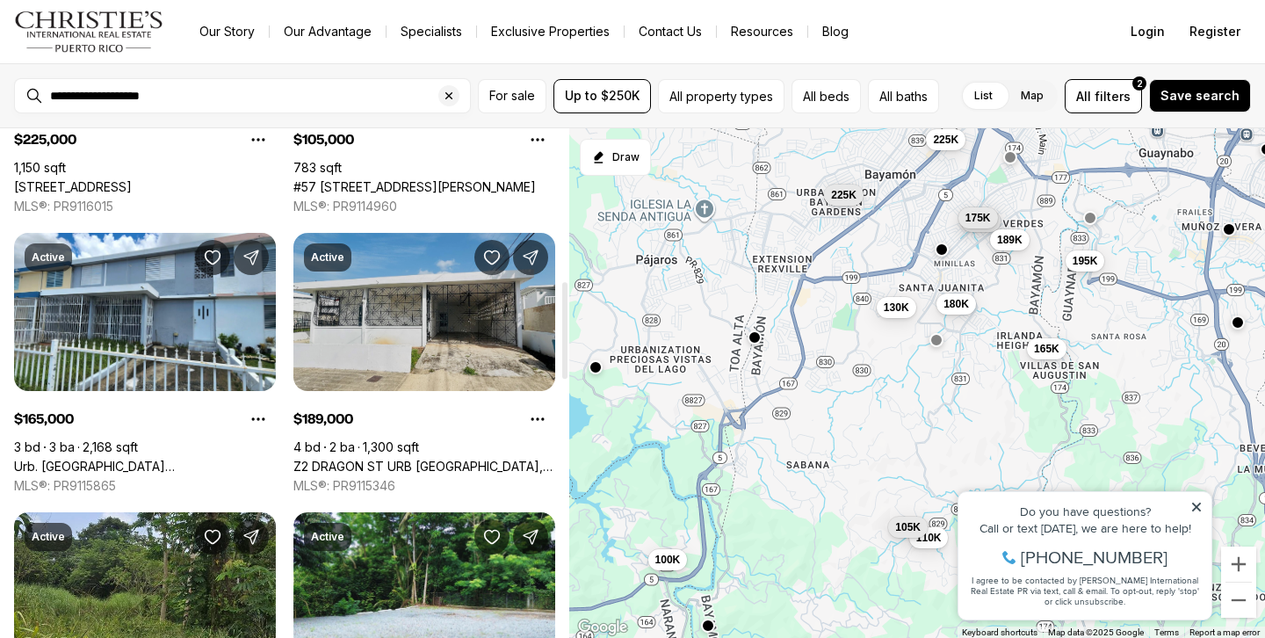
click at [476, 459] on link "Z2 DRAGON ST URB [GEOGRAPHIC_DATA], BAYAMON PR, 00956" at bounding box center [424, 467] width 262 height 16
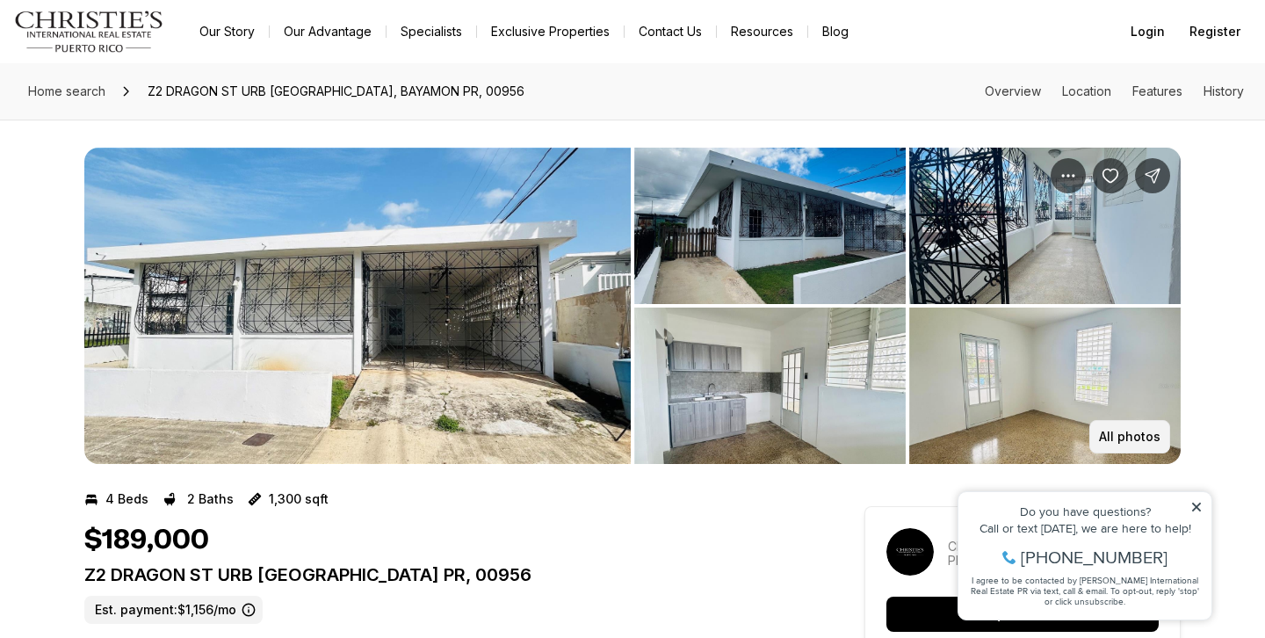
click at [1135, 430] on p "All photos" at bounding box center [1129, 437] width 61 height 14
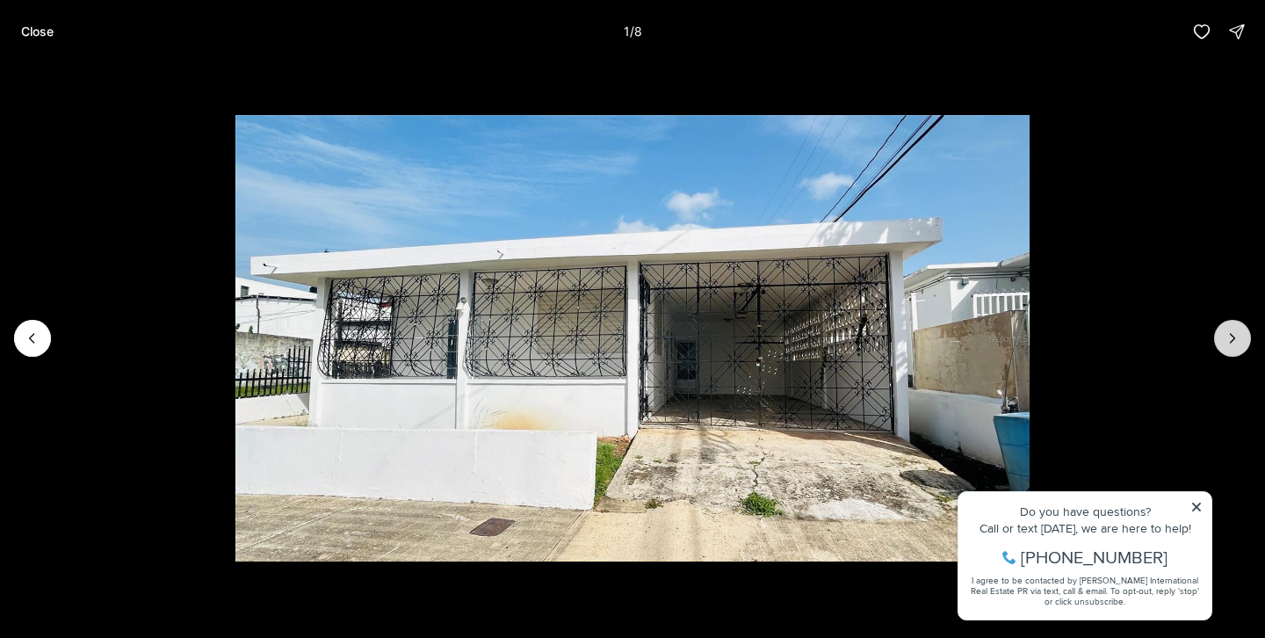
click at [1230, 329] on button "Next slide" at bounding box center [1232, 338] width 37 height 37
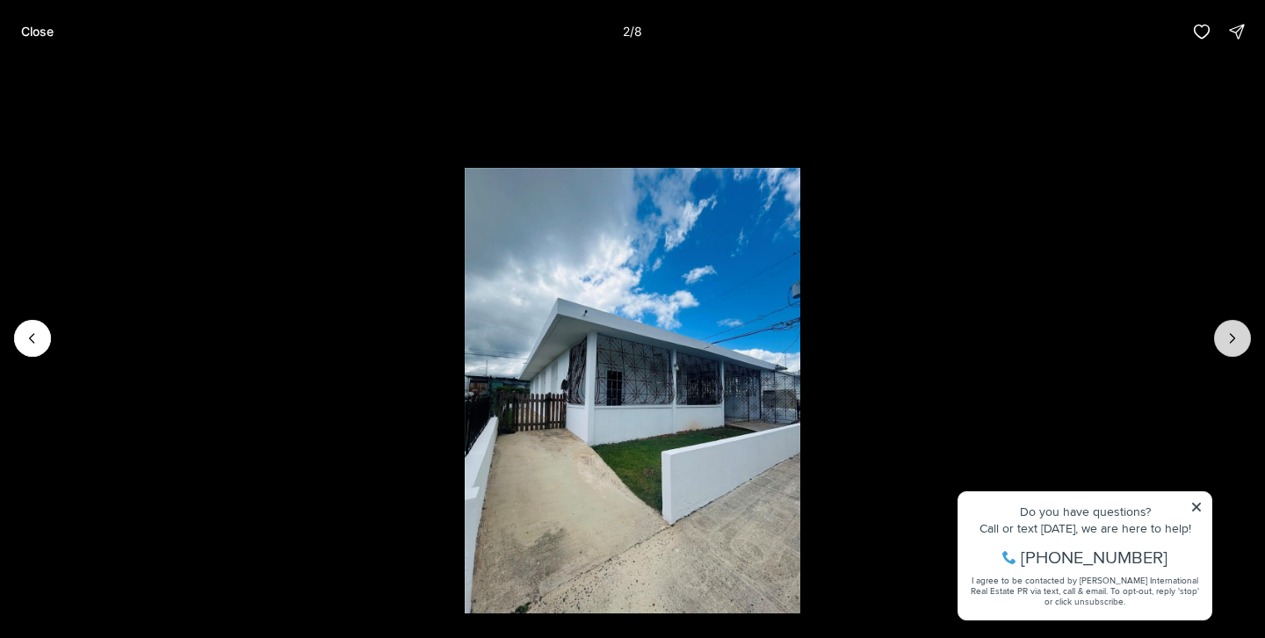
click at [1228, 329] on icon "Next slide" at bounding box center [1233, 338] width 18 height 18
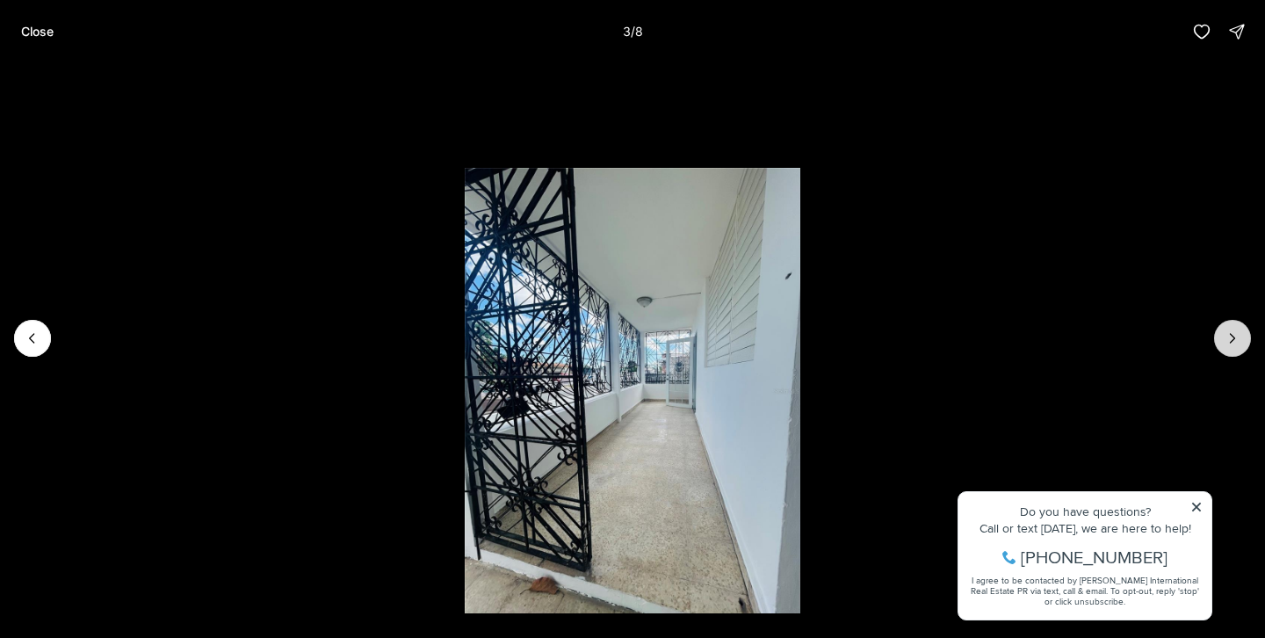
click at [1228, 329] on icon "Next slide" at bounding box center [1233, 338] width 18 height 18
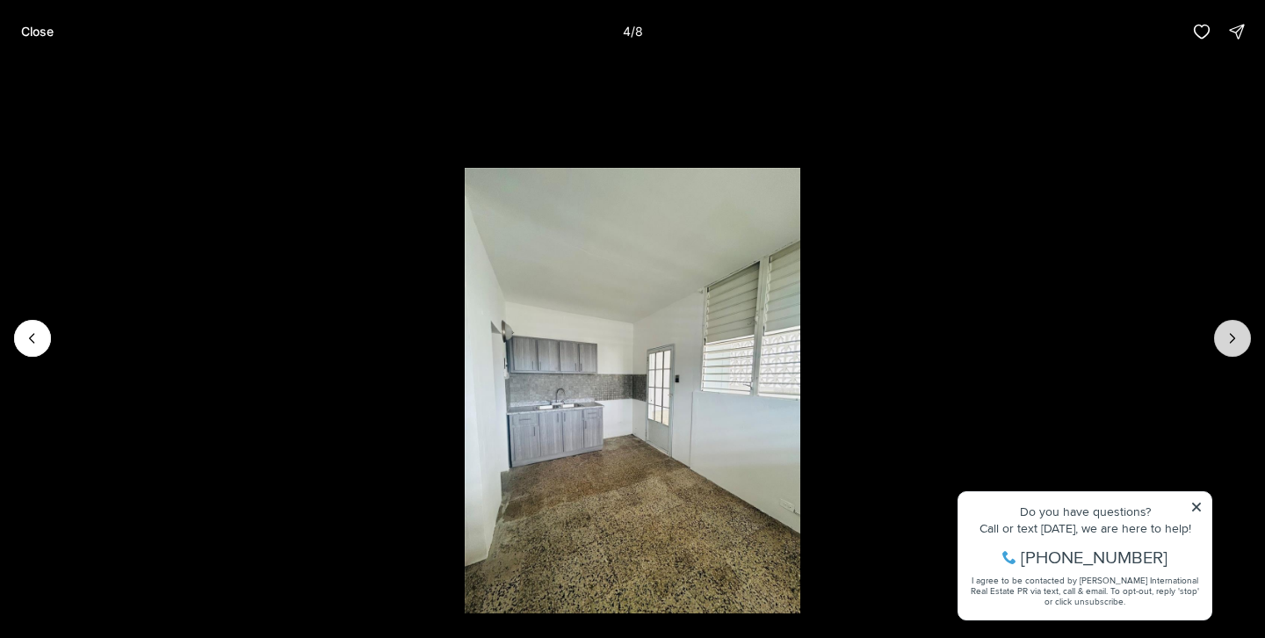
click at [1228, 329] on icon "Next slide" at bounding box center [1233, 338] width 18 height 18
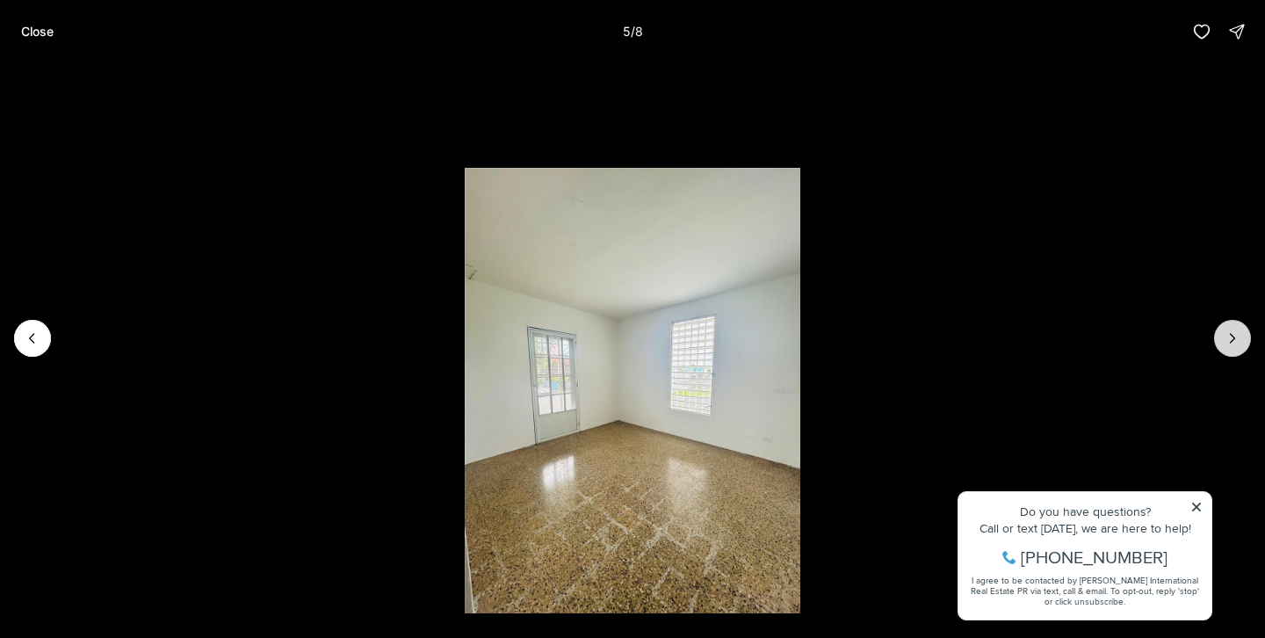
click at [1228, 329] on icon "Next slide" at bounding box center [1233, 338] width 18 height 18
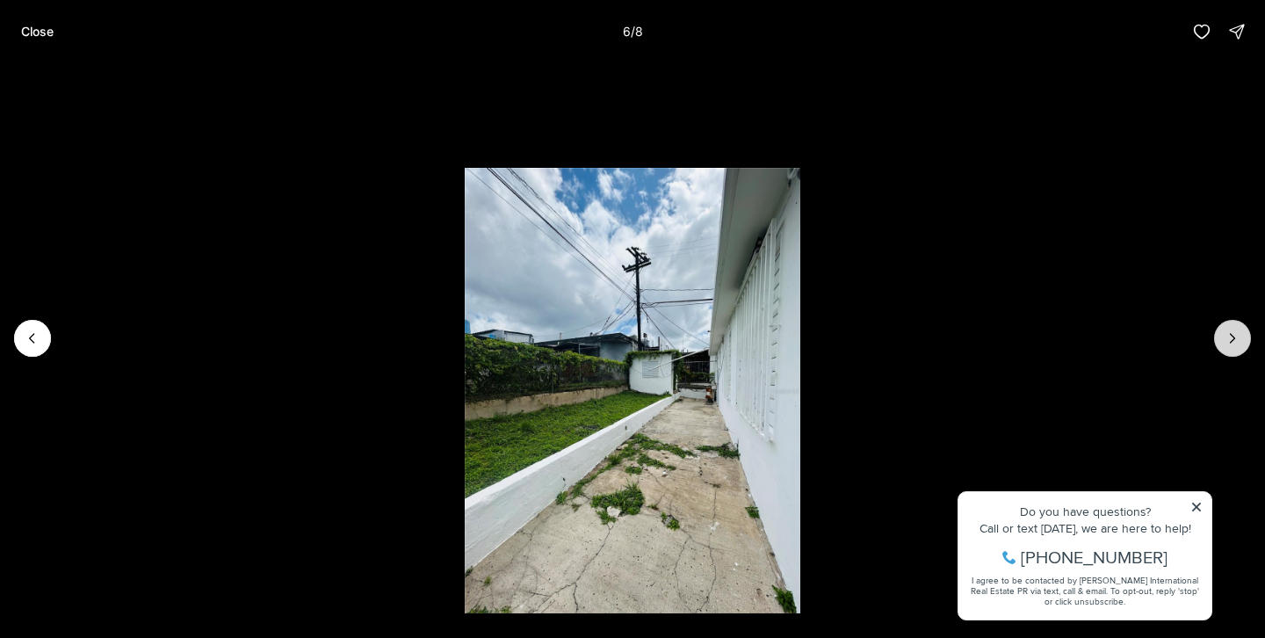
click at [1228, 329] on icon "Next slide" at bounding box center [1233, 338] width 18 height 18
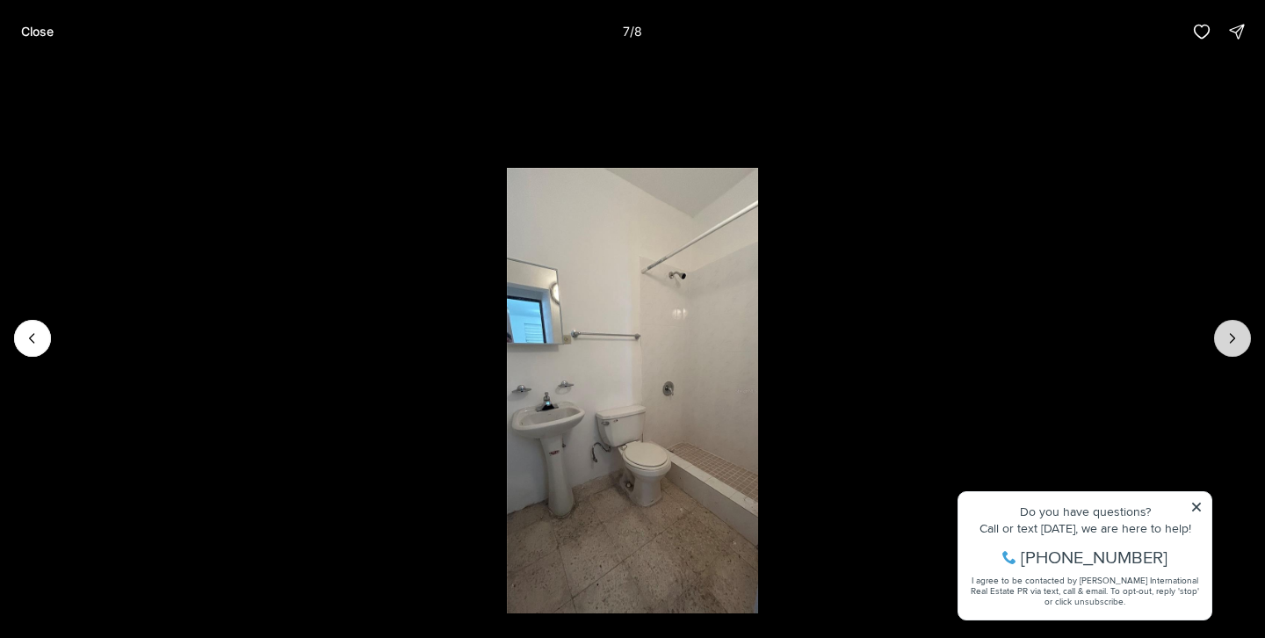
click at [1228, 329] on icon "Next slide" at bounding box center [1233, 338] width 18 height 18
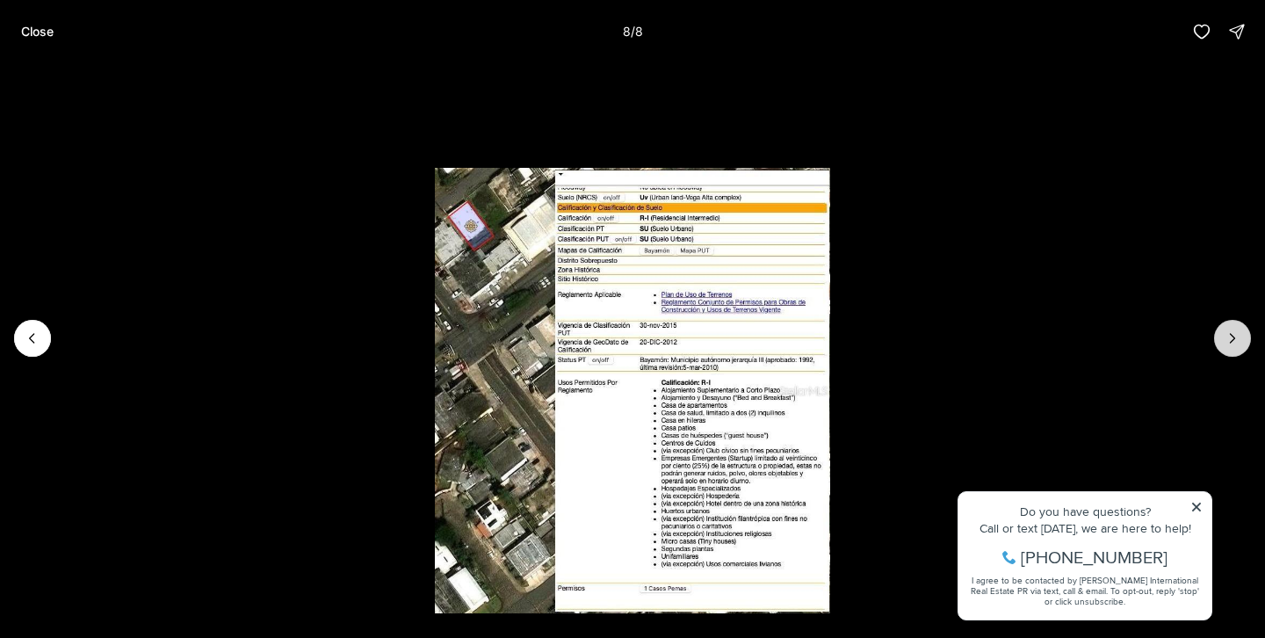
click at [1228, 329] on div at bounding box center [1232, 338] width 37 height 37
click at [1231, 332] on div at bounding box center [1232, 338] width 37 height 37
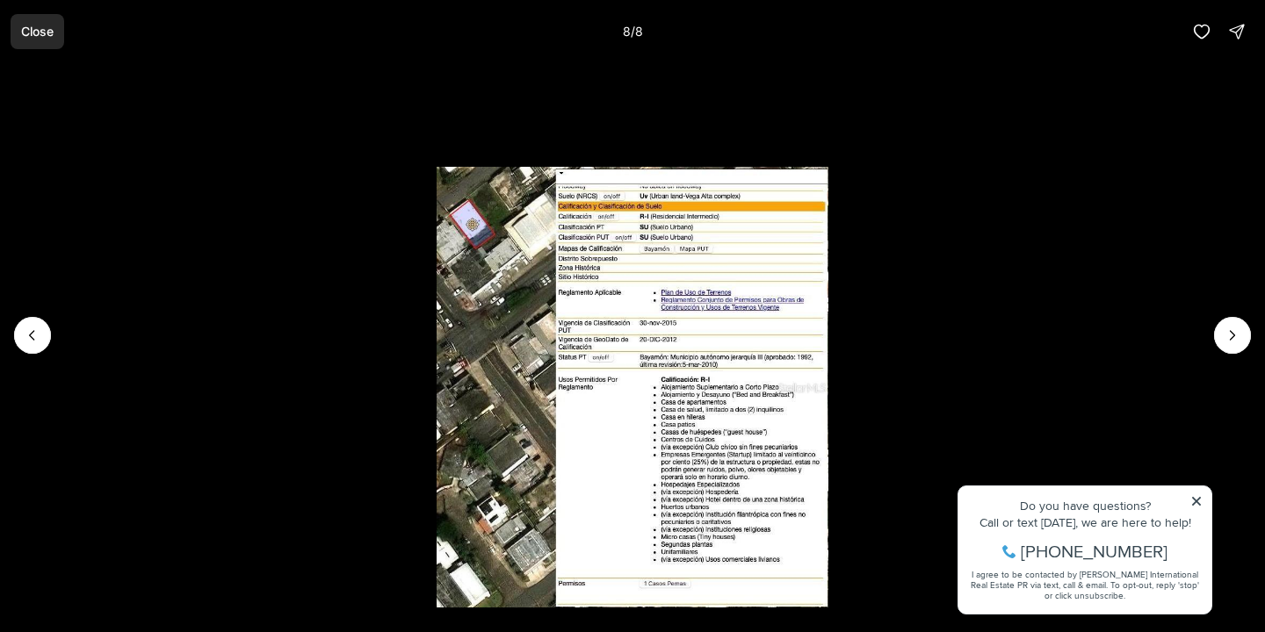
click at [25, 31] on p "Close" at bounding box center [37, 32] width 32 height 14
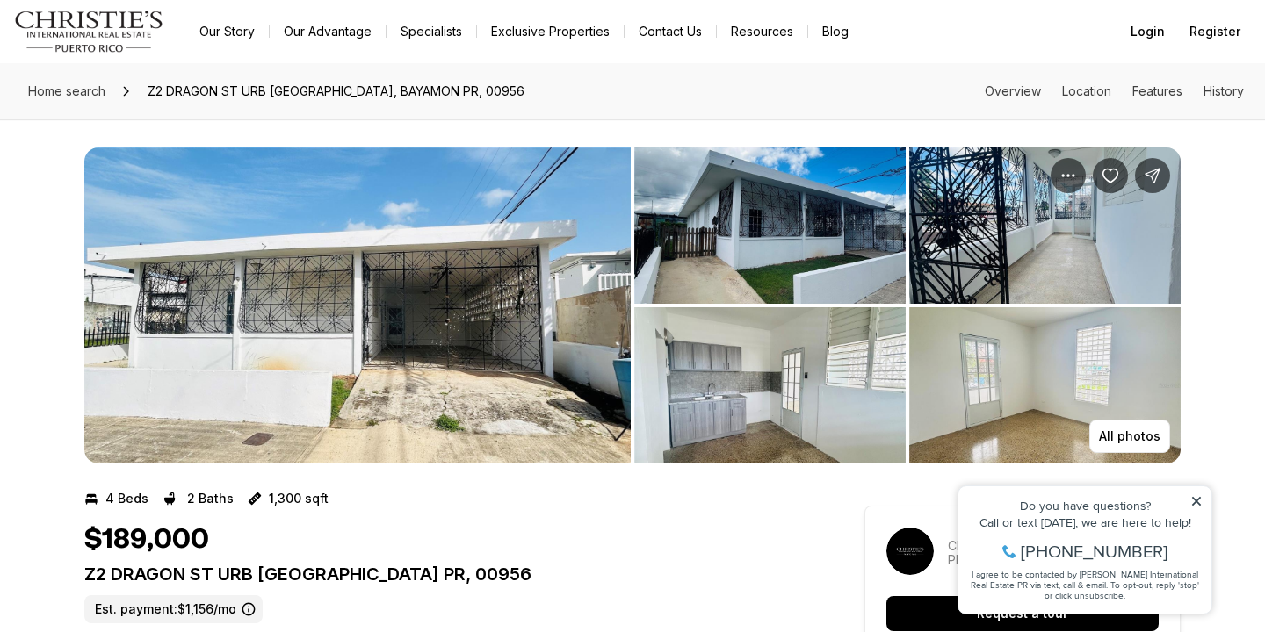
click at [451, 29] on link "Specialists" at bounding box center [431, 31] width 90 height 25
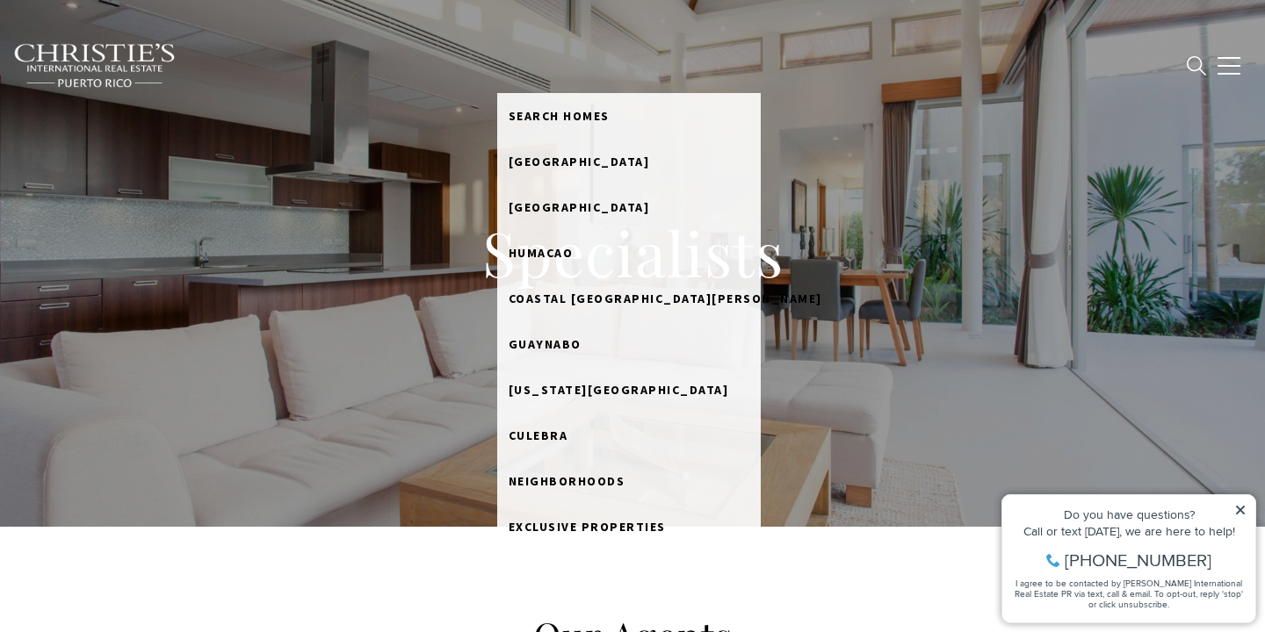
click at [545, 61] on link "BUY" at bounding box center [520, 64] width 47 height 33
